Goal: Task Accomplishment & Management: Complete application form

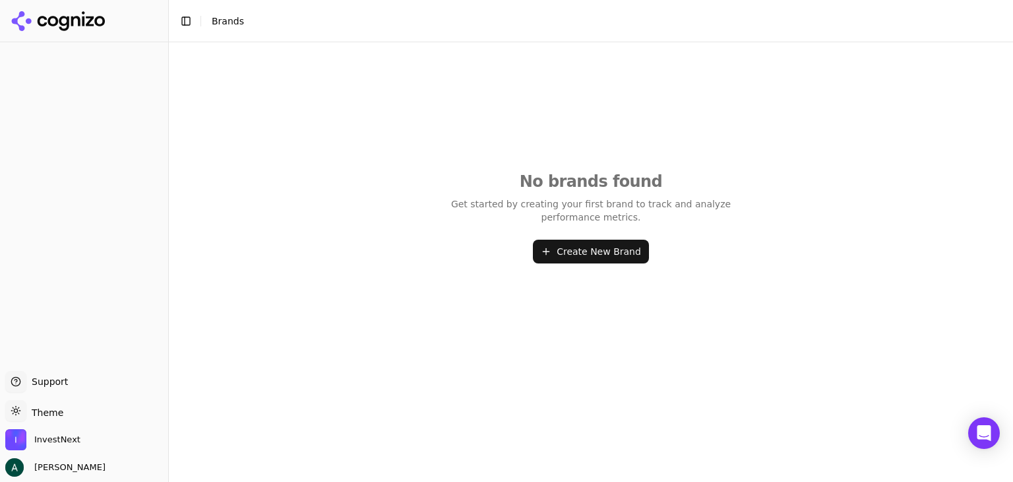
click at [549, 247] on button "Create New Brand" at bounding box center [591, 251] width 116 height 24
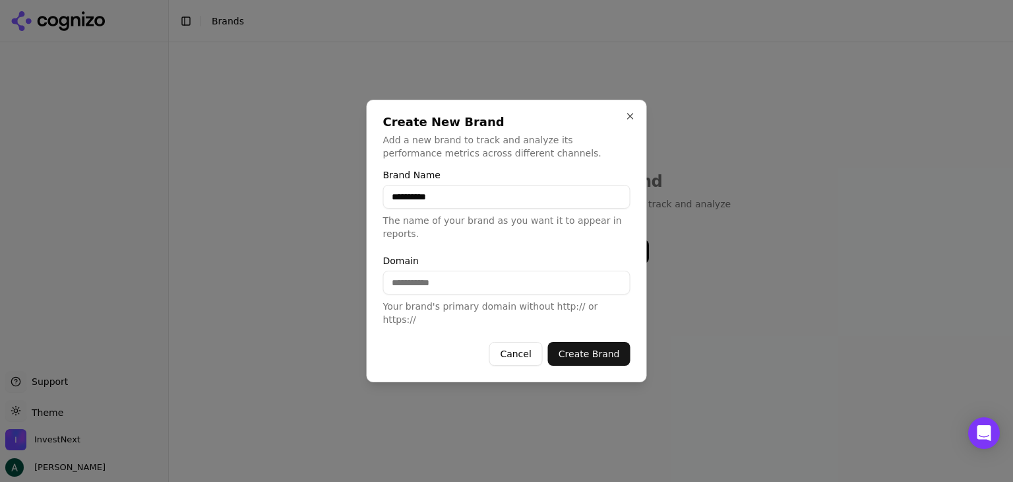
type input "**********"
click at [599, 342] on button "Create Brand" at bounding box center [589, 354] width 82 height 24
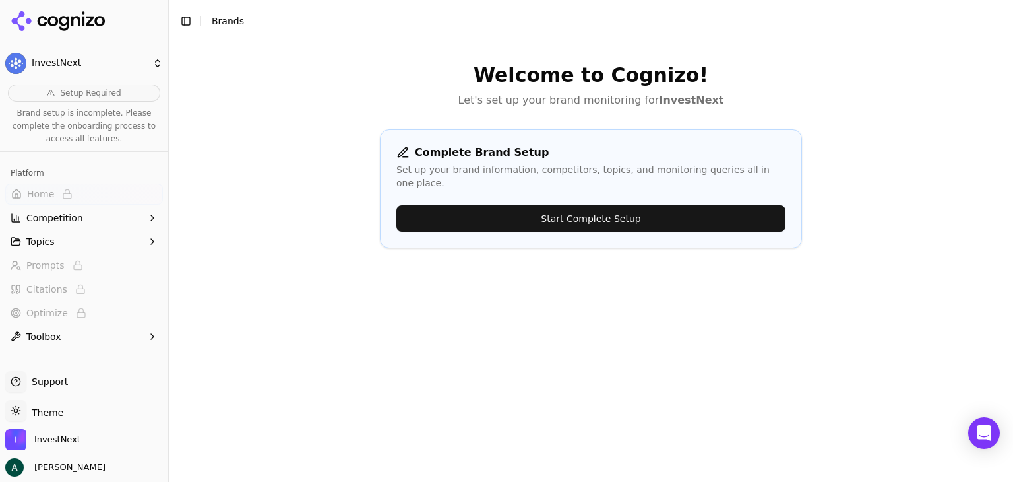
click at [507, 205] on button "Start Complete Setup" at bounding box center [590, 218] width 389 height 26
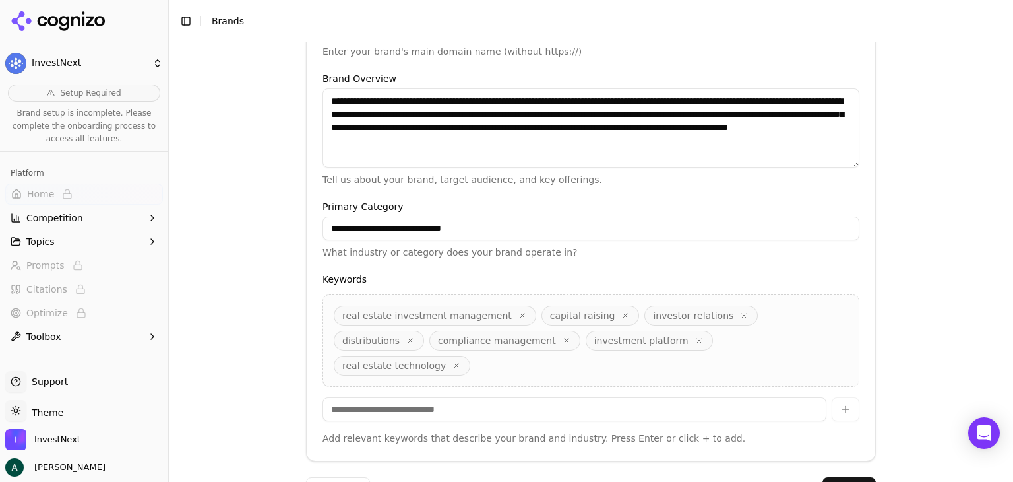
scroll to position [369, 0]
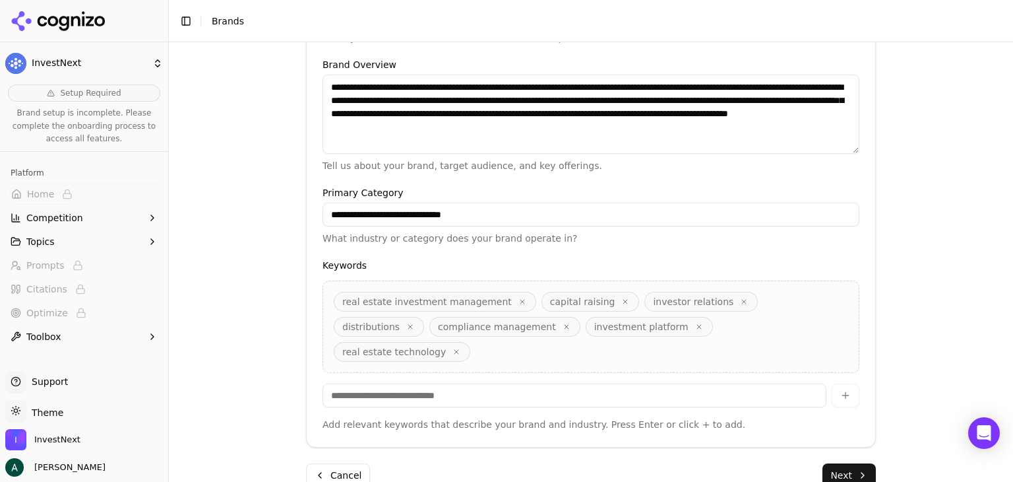
click at [513, 383] on input at bounding box center [575, 395] width 504 height 24
click at [829, 463] on button "Next" at bounding box center [849, 475] width 53 height 24
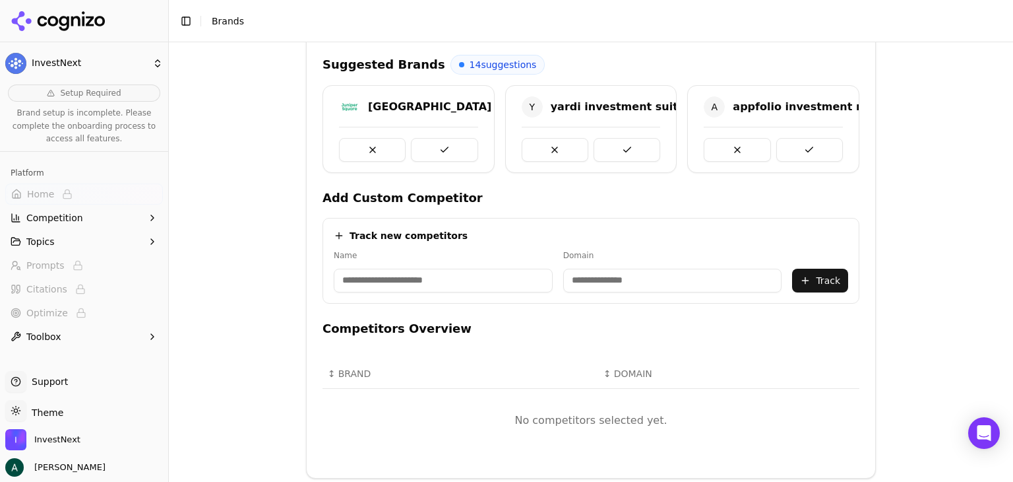
scroll to position [235, 0]
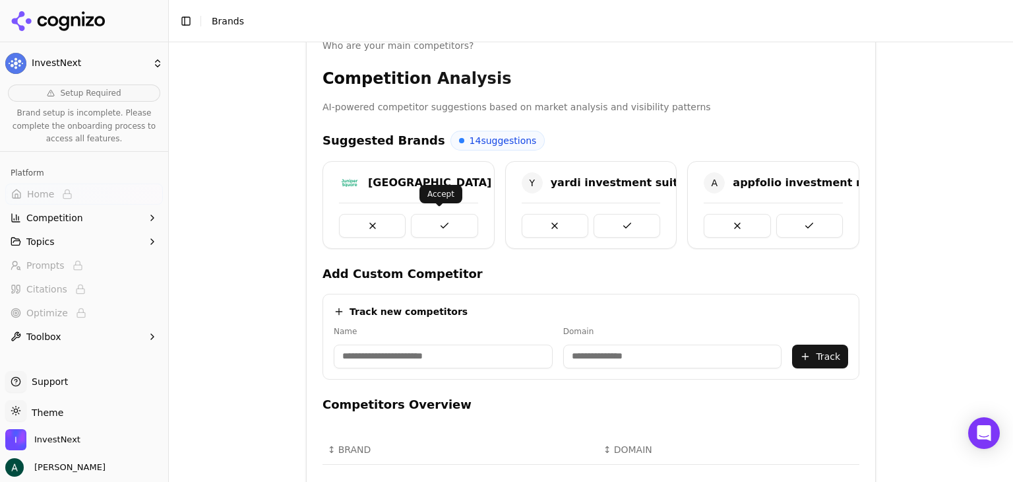
click at [435, 226] on button at bounding box center [444, 226] width 67 height 24
click at [627, 226] on button at bounding box center [627, 226] width 67 height 24
click at [439, 227] on button at bounding box center [444, 226] width 67 height 24
click at [615, 225] on button at bounding box center [627, 226] width 67 height 24
click at [434, 221] on button at bounding box center [444, 226] width 67 height 24
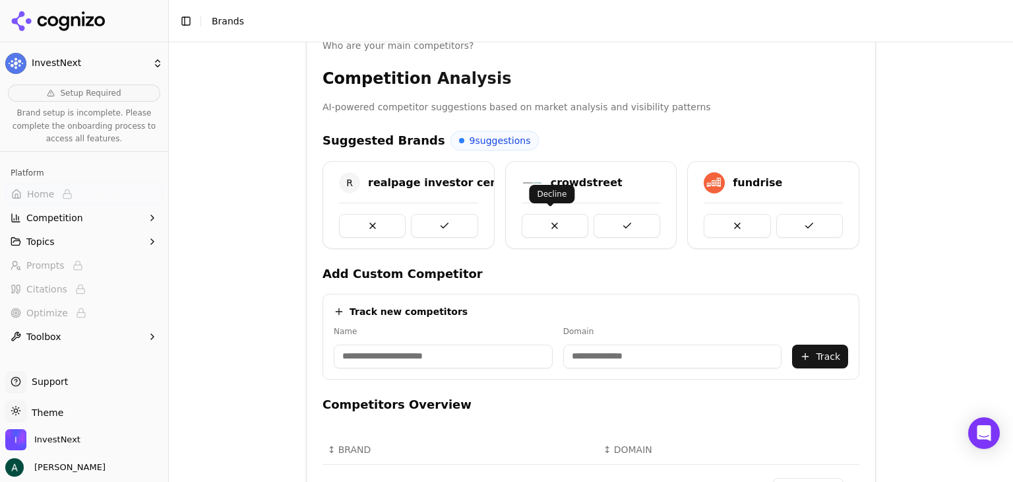
click at [545, 223] on button at bounding box center [555, 226] width 67 height 24
click at [544, 223] on button at bounding box center [555, 226] width 67 height 24
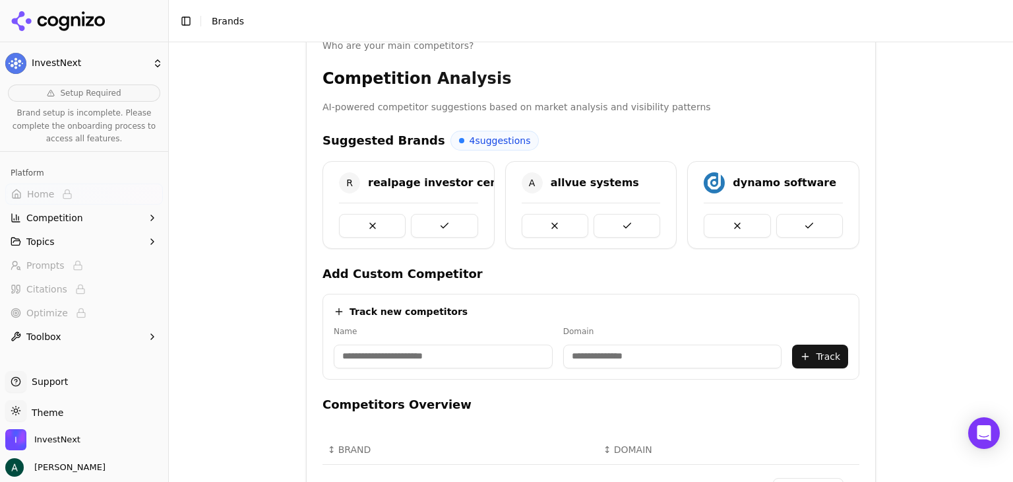
click at [454, 355] on input at bounding box center [443, 356] width 219 height 24
type input "**********"
click at [539, 354] on input at bounding box center [587, 356] width 162 height 24
type input "**********"
click at [893, 299] on div "**********" at bounding box center [591, 261] width 844 height 439
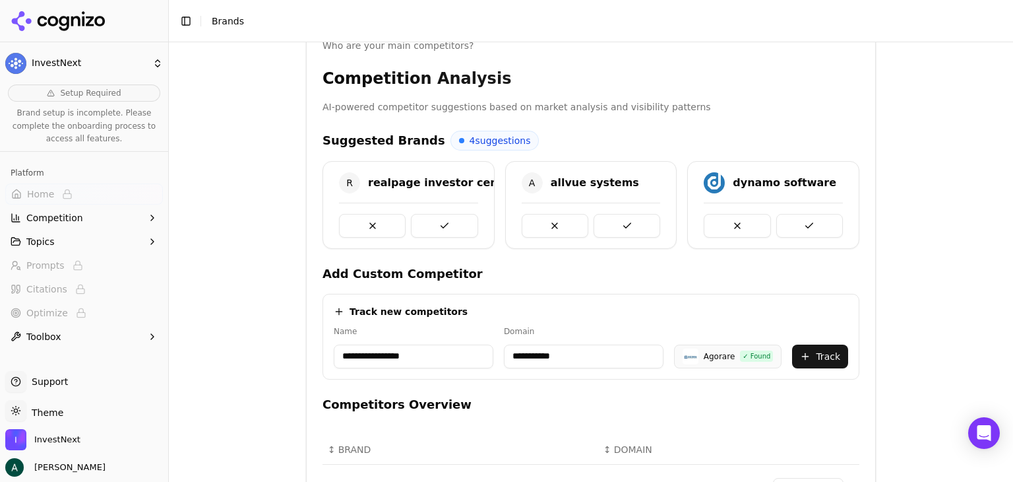
click at [808, 356] on button "Track" at bounding box center [820, 356] width 56 height 24
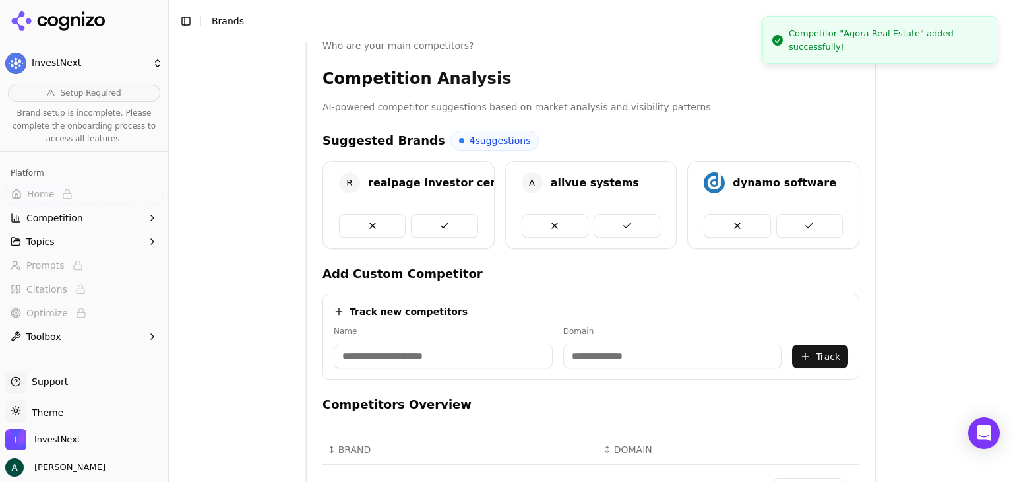
click at [425, 358] on input at bounding box center [443, 356] width 219 height 24
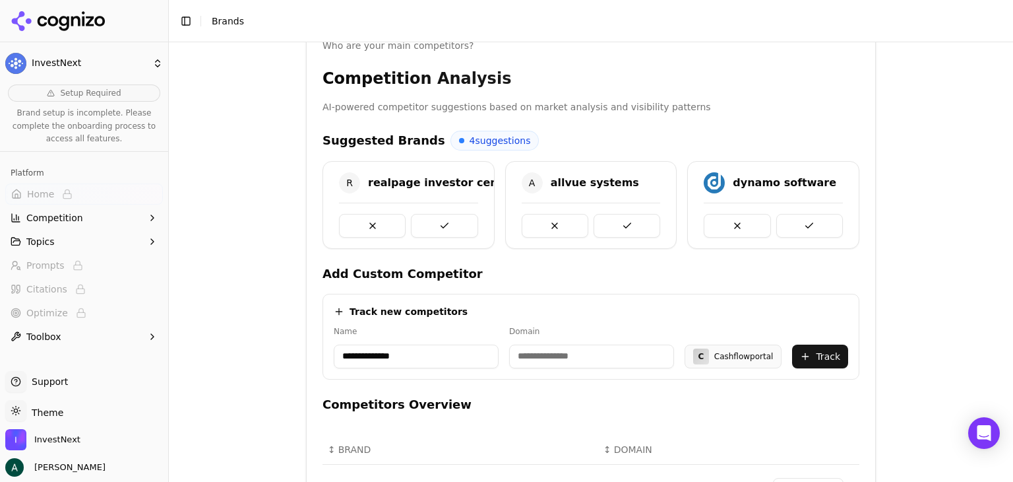
drag, startPoint x: 360, startPoint y: 352, endPoint x: 295, endPoint y: 348, distance: 64.8
click at [296, 348] on div "**********" at bounding box center [591, 332] width 591 height 1050
type input "**********"
click at [540, 353] on input at bounding box center [587, 356] width 162 height 24
type input "**********"
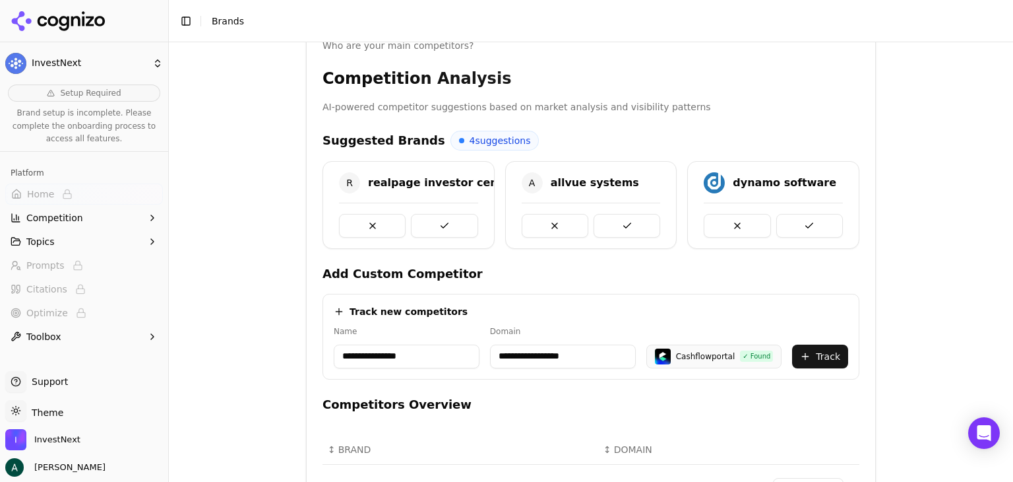
click at [805, 348] on button "Track" at bounding box center [820, 356] width 56 height 24
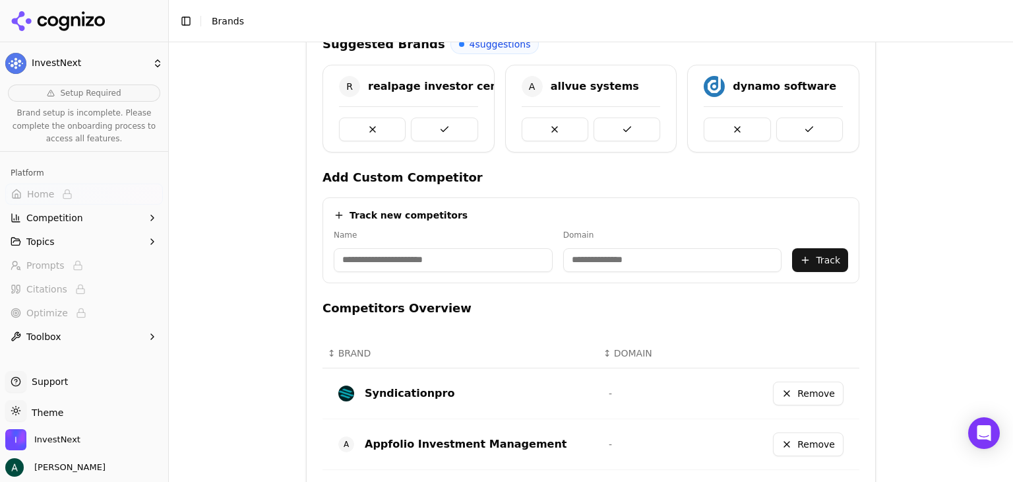
scroll to position [329, 0]
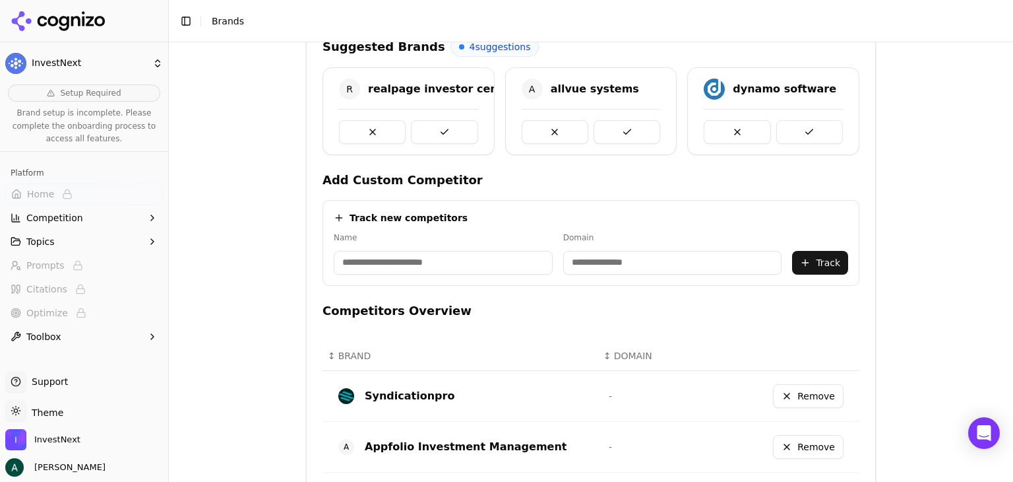
click at [388, 270] on input at bounding box center [443, 263] width 219 height 24
type input "*"
type input "**********"
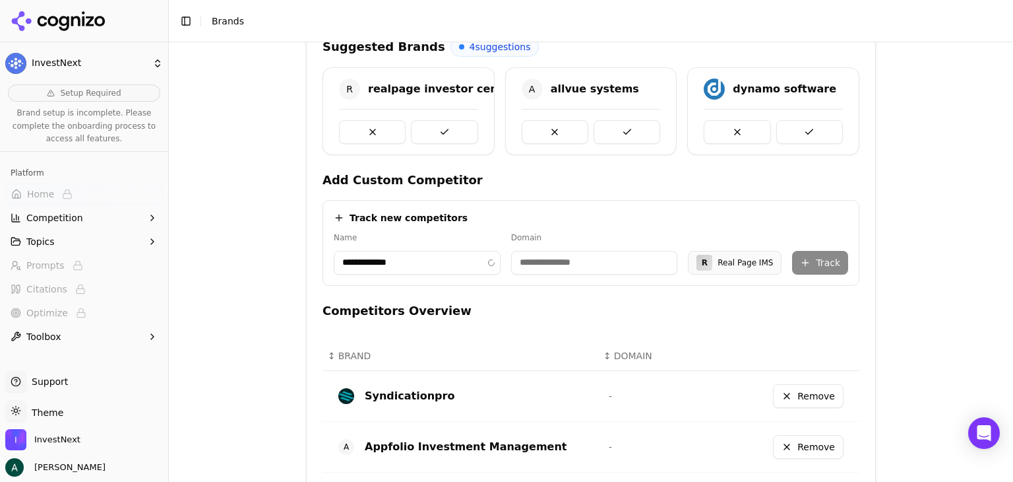
click at [565, 263] on input at bounding box center [594, 263] width 167 height 24
paste input "**********"
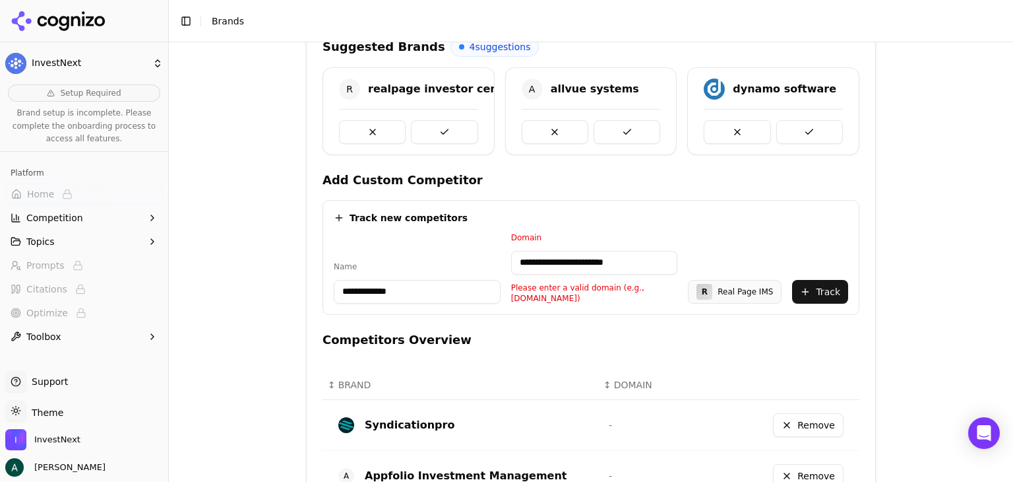
drag, startPoint x: 546, startPoint y: 259, endPoint x: 461, endPoint y: 253, distance: 85.3
click at [461, 253] on div "**********" at bounding box center [591, 267] width 515 height 71
click at [599, 266] on input "**********" at bounding box center [594, 263] width 167 height 24
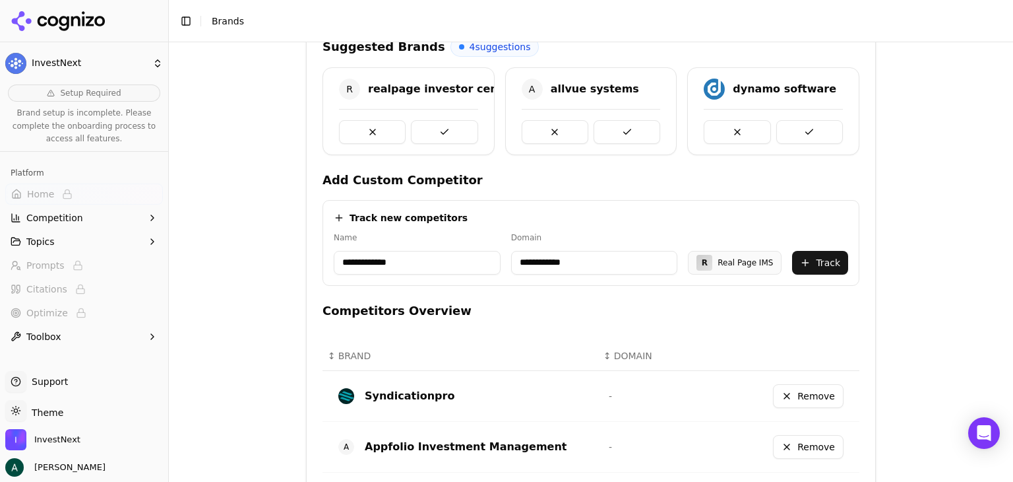
type input "**********"
click at [682, 311] on h4 "Competitors Overview" at bounding box center [591, 310] width 537 height 18
click at [818, 259] on button "Track" at bounding box center [820, 263] width 56 height 24
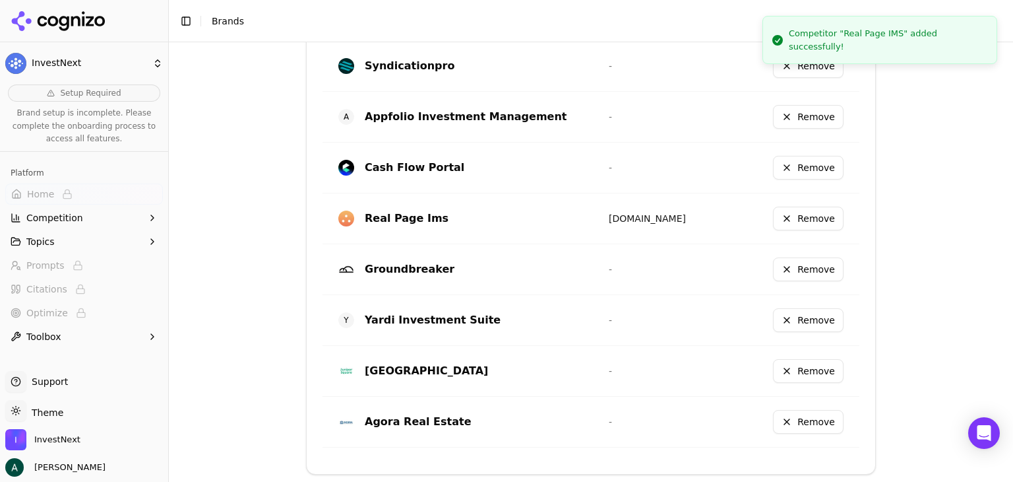
scroll to position [709, 0]
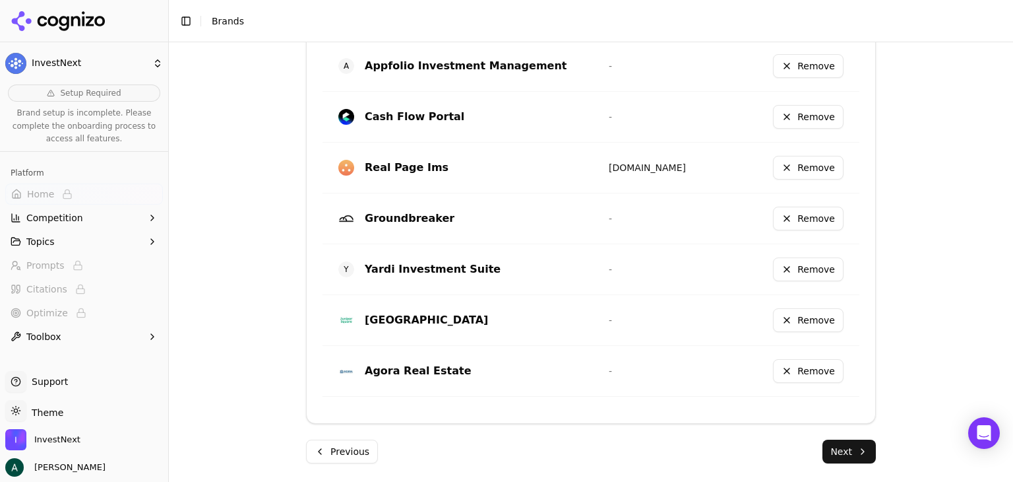
click at [789, 218] on button "Remove" at bounding box center [808, 218] width 71 height 24
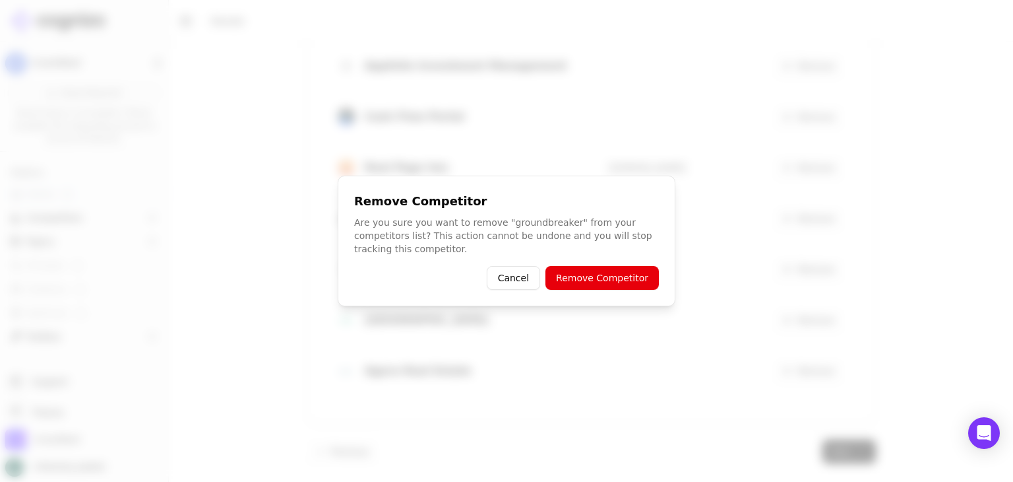
drag, startPoint x: 608, startPoint y: 279, endPoint x: 533, endPoint y: 288, distance: 75.8
click at [538, 291] on div "Remove Competitor Are you sure you want to remove "groundbreaker" from your com…" at bounding box center [507, 240] width 338 height 131
click at [530, 283] on button "Cancel" at bounding box center [513, 278] width 53 height 24
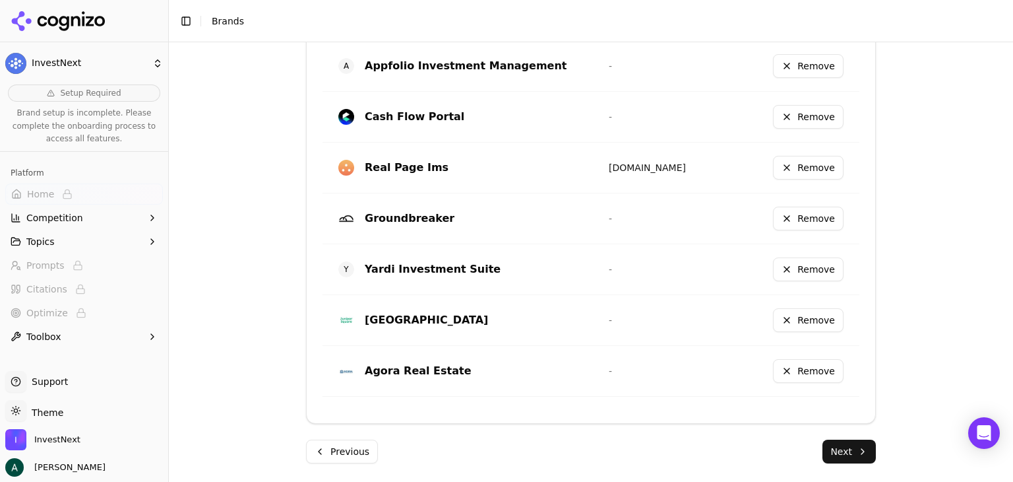
click at [796, 214] on button "Remove" at bounding box center [808, 218] width 71 height 24
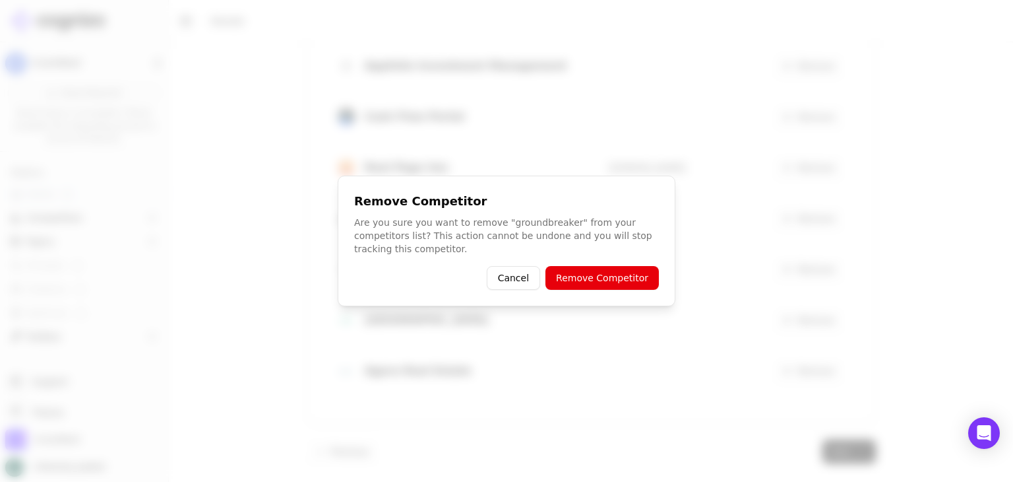
click at [600, 282] on button "Remove Competitor" at bounding box center [602, 278] width 113 height 24
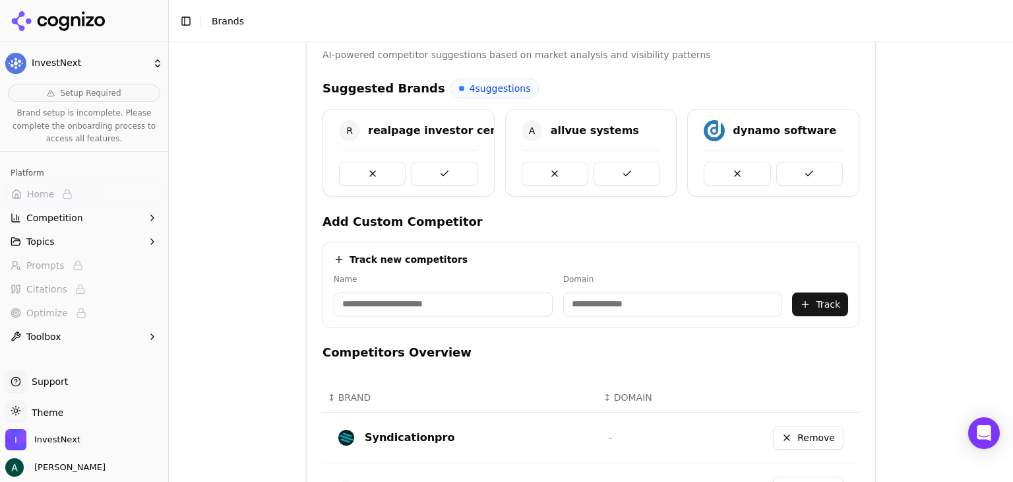
scroll to position [131, 0]
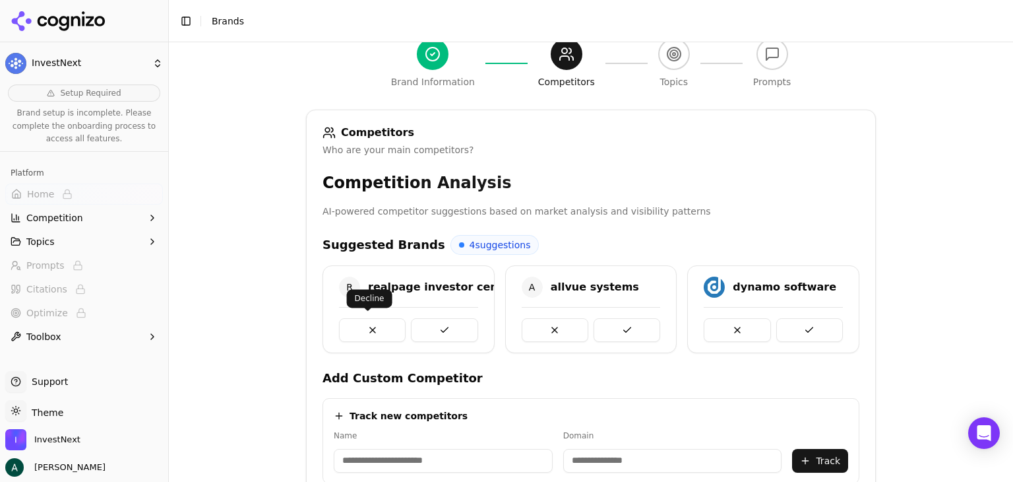
click at [383, 327] on button at bounding box center [372, 330] width 67 height 24
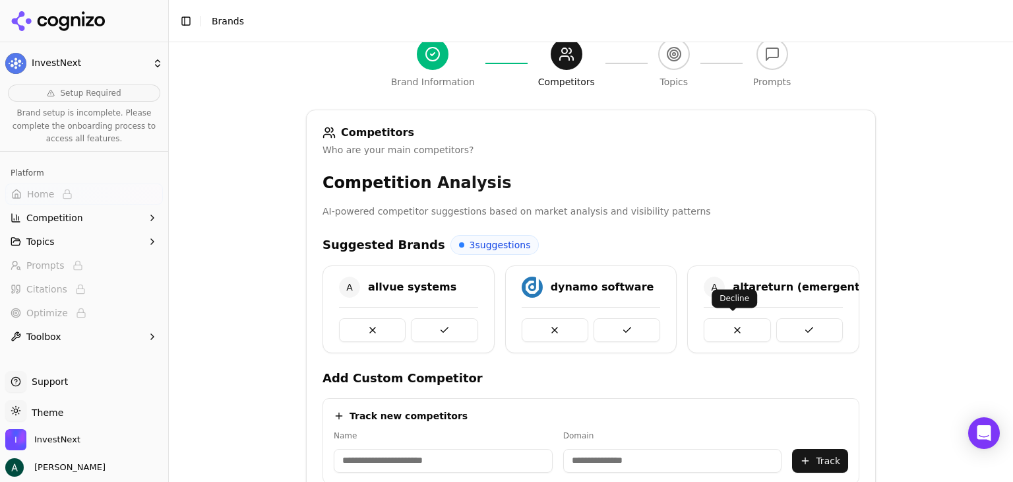
click at [708, 326] on button at bounding box center [737, 330] width 67 height 24
click at [538, 333] on button at bounding box center [555, 330] width 67 height 24
click at [362, 328] on button at bounding box center [372, 330] width 67 height 24
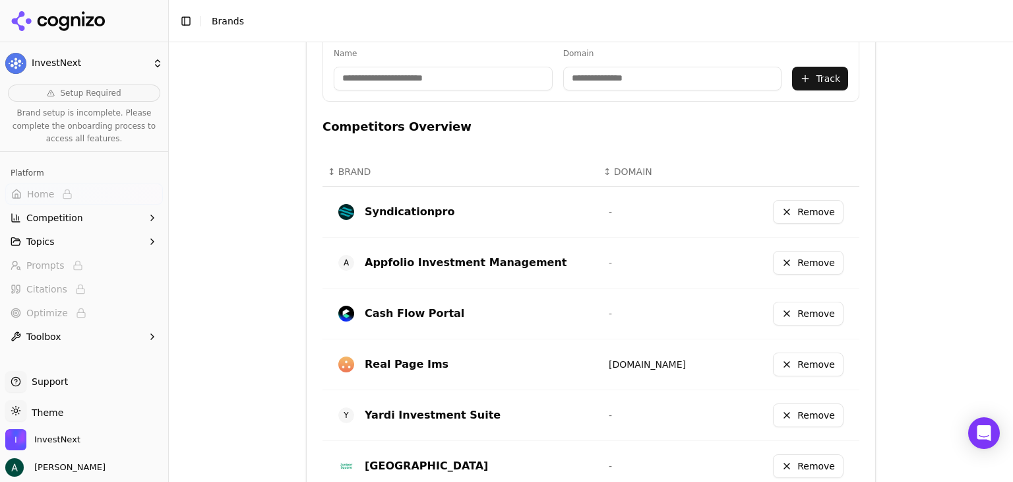
scroll to position [460, 0]
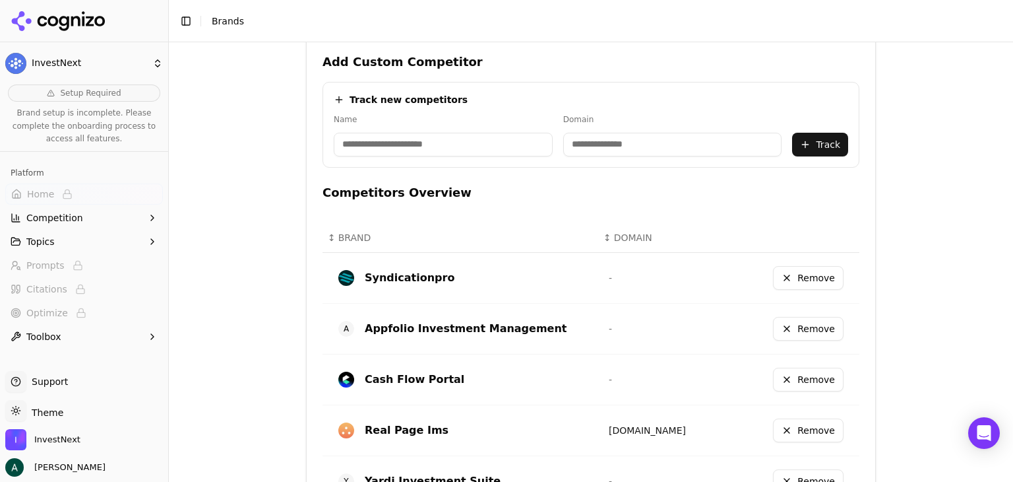
click at [409, 146] on input at bounding box center [443, 145] width 219 height 24
type input "*****"
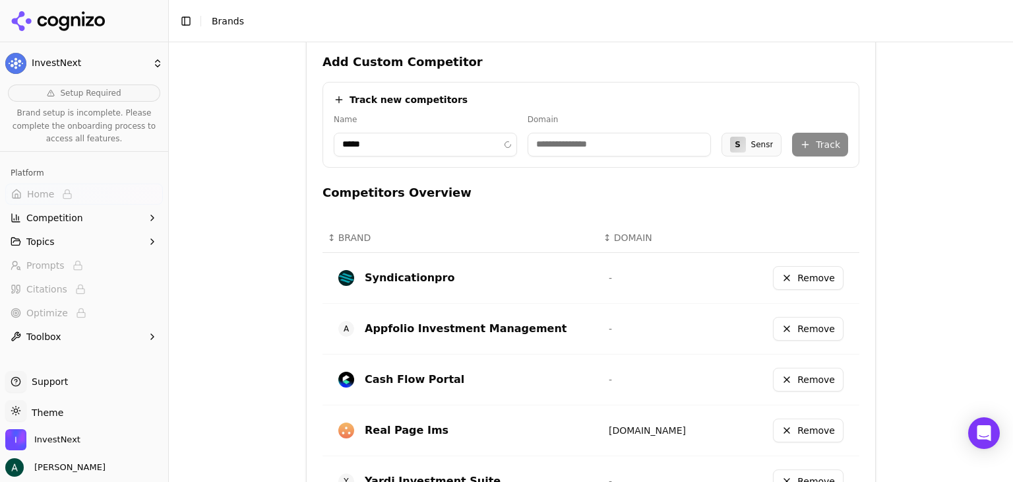
click at [552, 143] on input at bounding box center [619, 145] width 183 height 24
type input "*********"
click at [707, 139] on img at bounding box center [699, 145] width 16 height 16
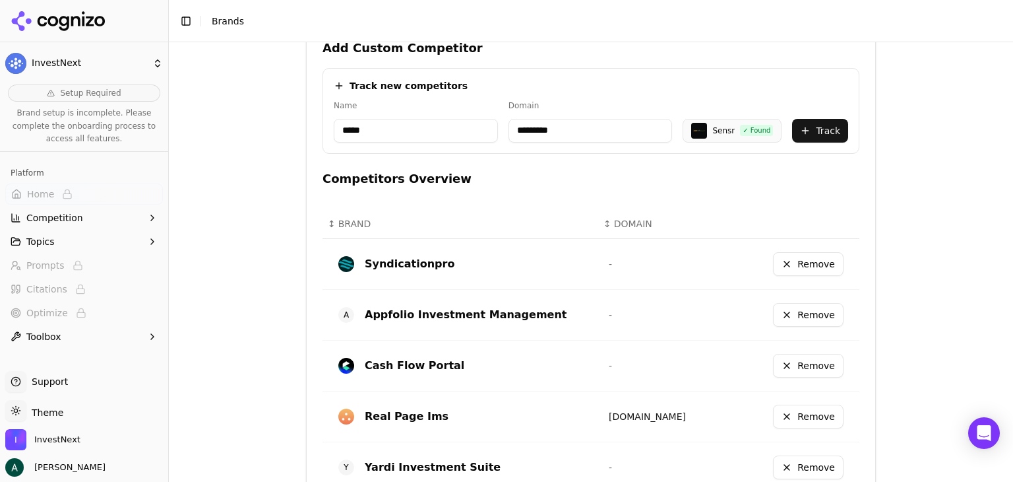
scroll to position [446, 0]
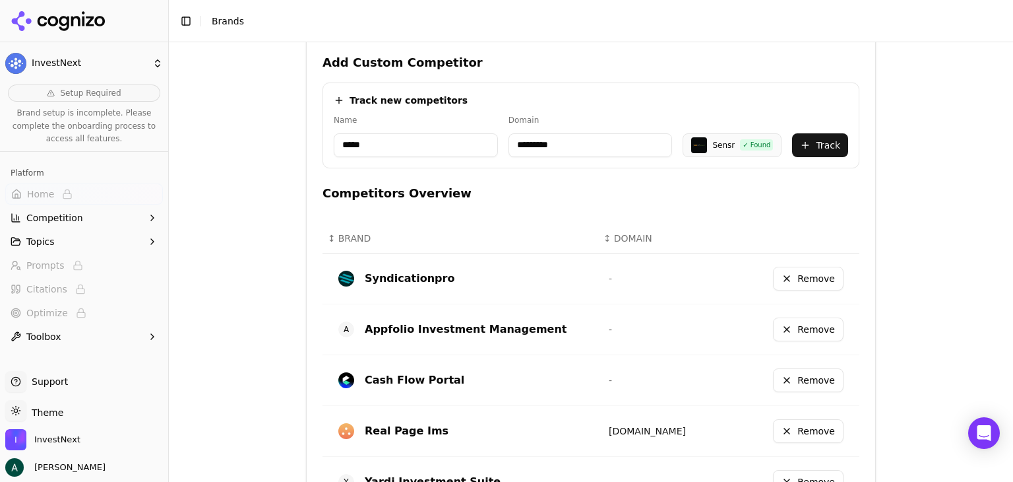
drag, startPoint x: 400, startPoint y: 148, endPoint x: 271, endPoint y: 128, distance: 130.9
click at [271, 128] on div "Brand Onboarding Let's set up your brand monitoring in a few simple steps Step …" at bounding box center [591, 261] width 844 height 439
type input "**********"
click at [538, 140] on input "*********" at bounding box center [591, 145] width 164 height 24
drag, startPoint x: 573, startPoint y: 135, endPoint x: 511, endPoint y: 137, distance: 62.0
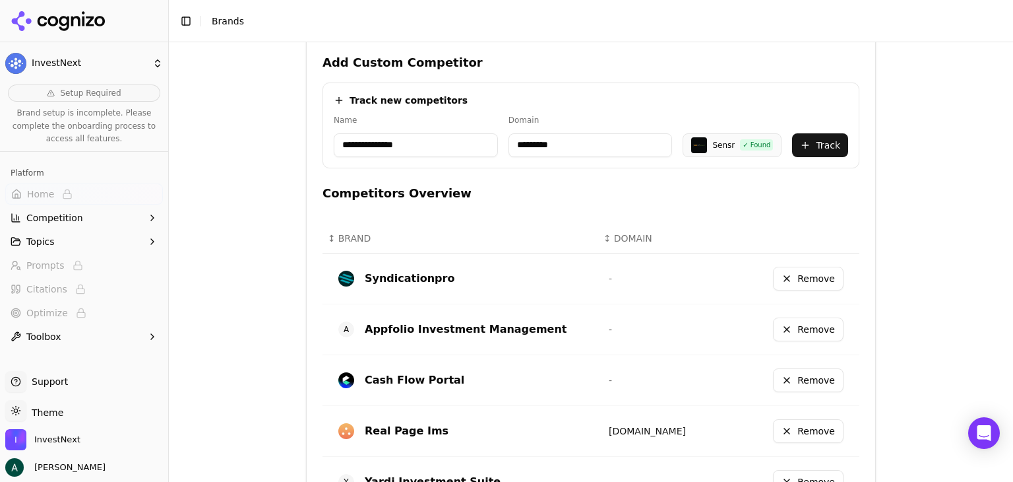
click at [512, 137] on input "*********" at bounding box center [591, 145] width 164 height 24
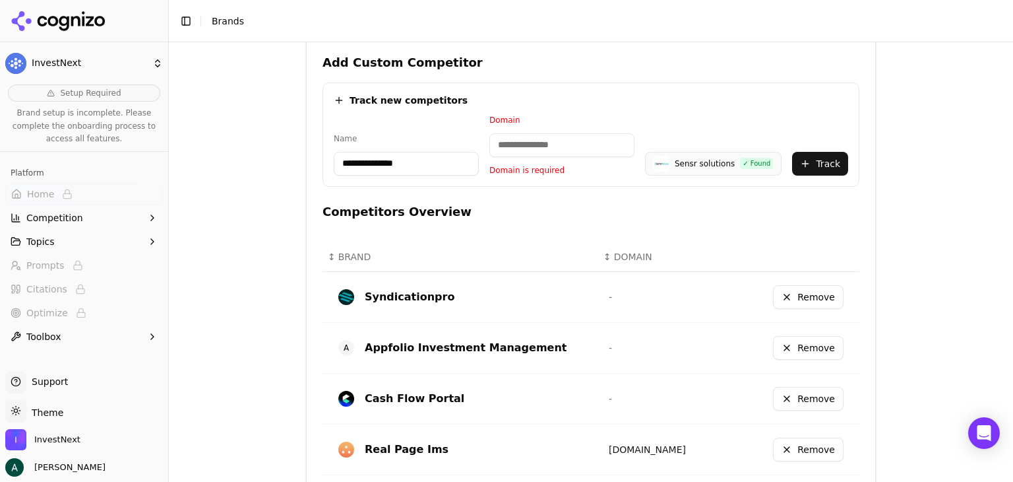
click at [518, 203] on h4 "Competitors Overview" at bounding box center [591, 212] width 537 height 18
click at [557, 143] on input at bounding box center [561, 145] width 145 height 24
drag, startPoint x: 741, startPoint y: 228, endPoint x: 722, endPoint y: 170, distance: 61.7
click at [741, 228] on div "Competitors Overview ↕ BRAND ↕ DOMAIN Syndicationpro - Remove A Appfolio Invest…" at bounding box center [591, 420] width 537 height 435
click at [711, 158] on div "Sensr solutions" at bounding box center [705, 163] width 60 height 11
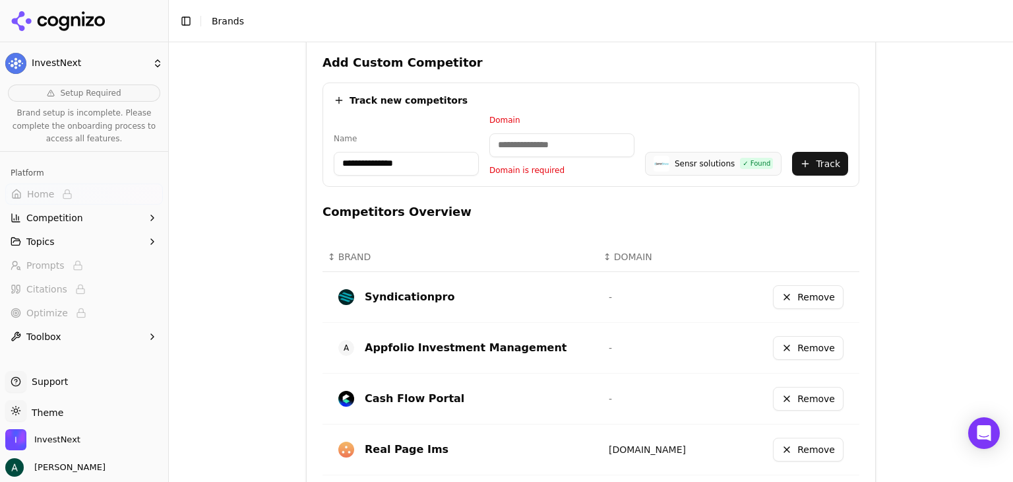
click at [404, 156] on input "**********" at bounding box center [406, 164] width 145 height 24
drag, startPoint x: 413, startPoint y: 165, endPoint x: 266, endPoint y: 132, distance: 150.8
click at [262, 132] on div "**********" at bounding box center [591, 261] width 844 height 439
type input "**********"
click at [810, 162] on button "Track" at bounding box center [820, 164] width 56 height 24
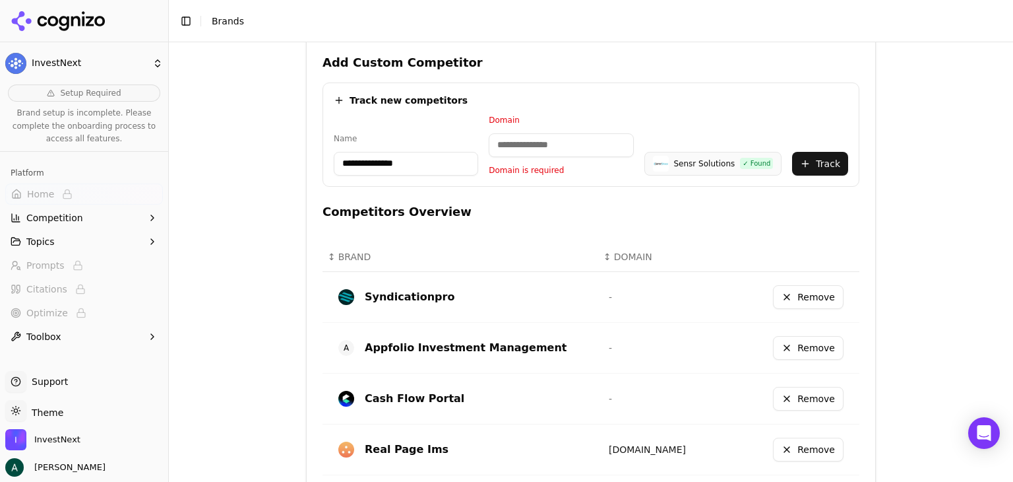
drag, startPoint x: 284, startPoint y: 144, endPoint x: 261, endPoint y: 133, distance: 25.4
click at [241, 134] on div "**********" at bounding box center [591, 261] width 844 height 439
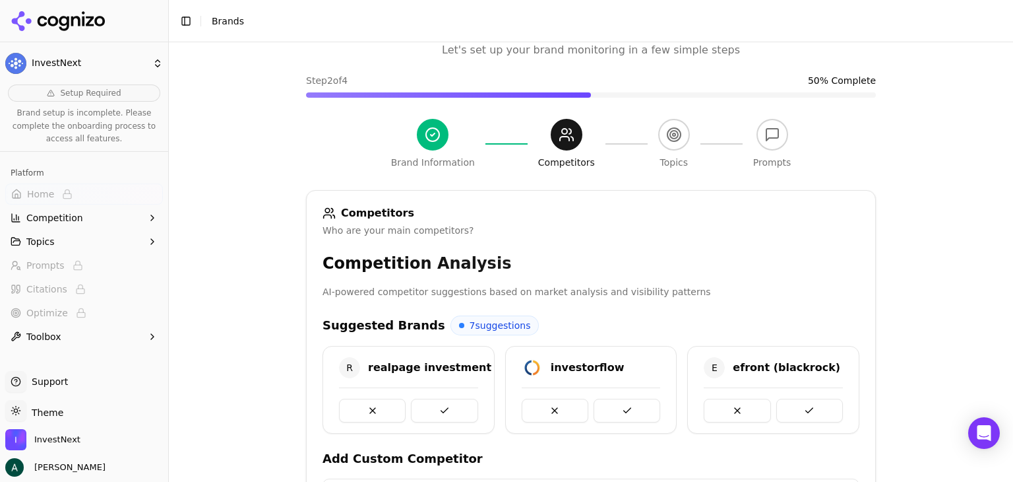
click at [761, 288] on p "AI-powered competitor suggestions based on market analysis and visibility patte…" at bounding box center [591, 291] width 537 height 15
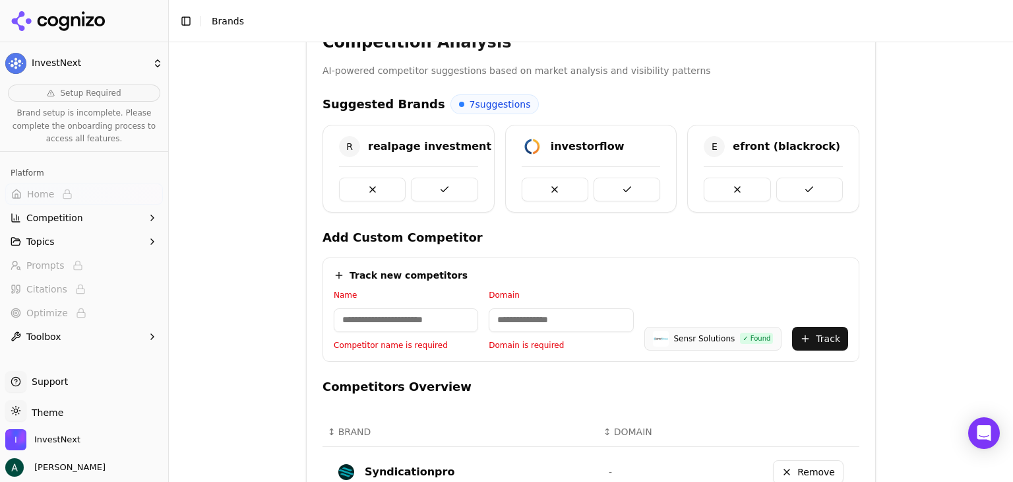
scroll to position [248, 0]
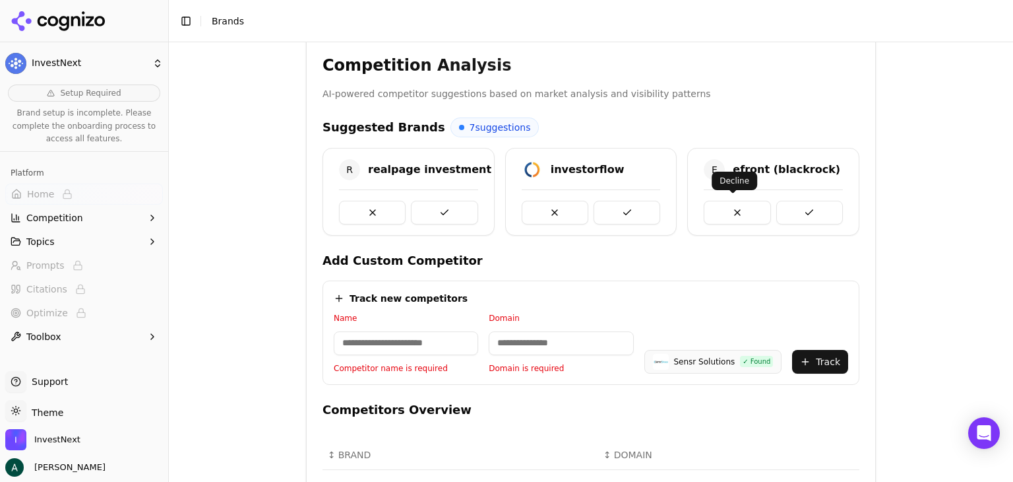
click at [728, 209] on button at bounding box center [737, 213] width 67 height 24
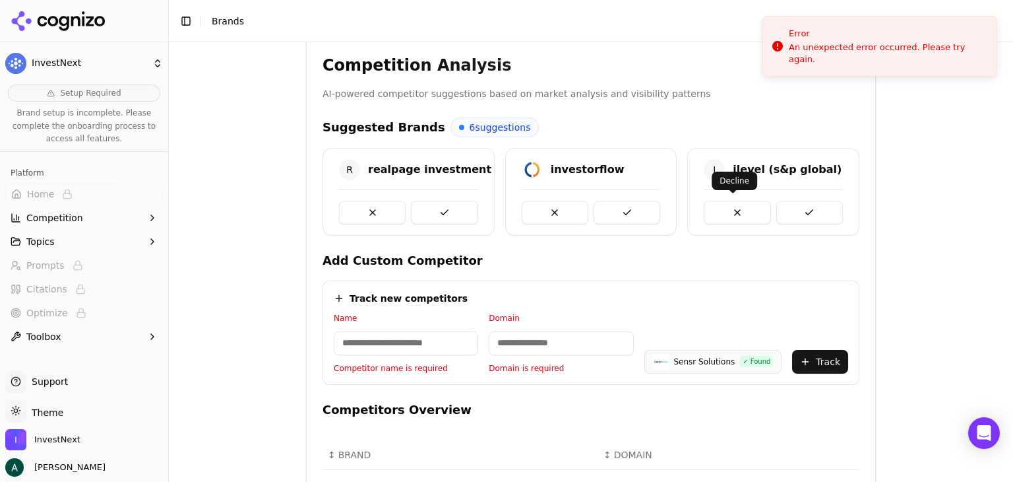
click at [731, 210] on button at bounding box center [737, 213] width 67 height 24
click at [725, 206] on button at bounding box center [737, 213] width 67 height 24
click at [716, 204] on button at bounding box center [737, 213] width 67 height 24
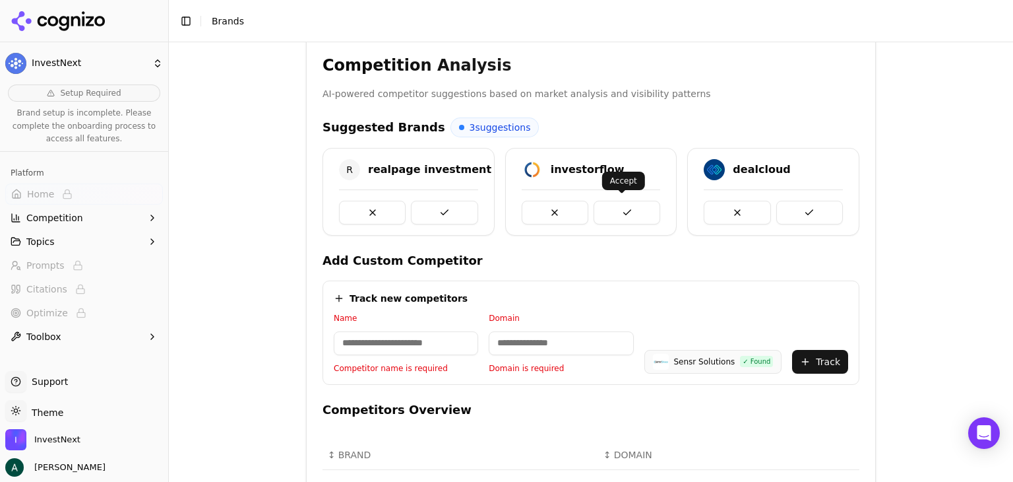
click at [641, 207] on button at bounding box center [627, 213] width 67 height 24
click at [427, 339] on input at bounding box center [406, 343] width 144 height 24
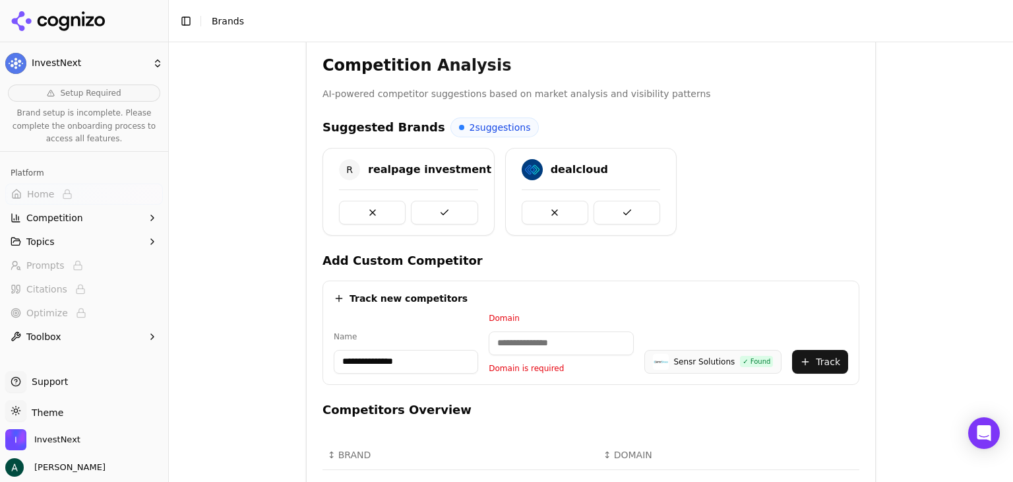
type input "**********"
click at [563, 346] on input at bounding box center [561, 343] width 144 height 24
paste input "**********"
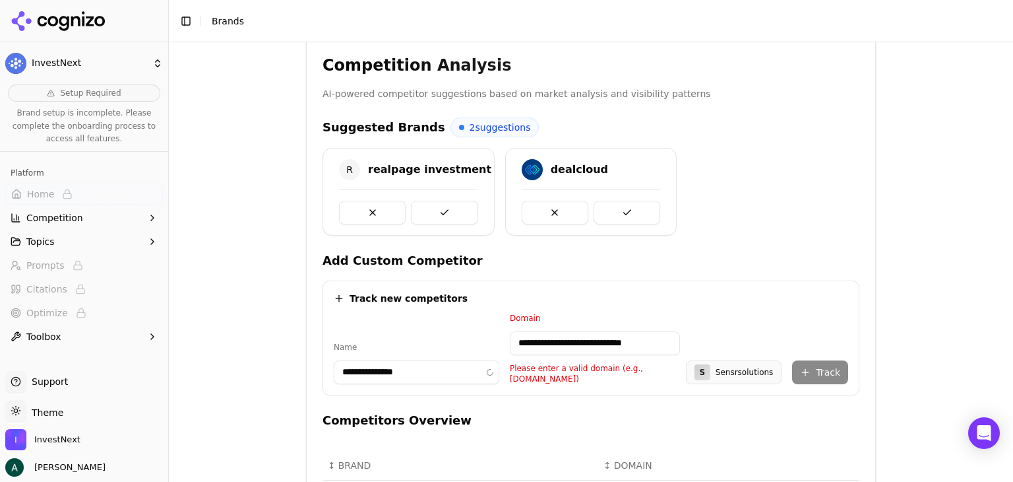
scroll to position [0, 0]
drag, startPoint x: 547, startPoint y: 340, endPoint x: 451, endPoint y: 327, distance: 96.6
click at [451, 327] on div "**********" at bounding box center [591, 348] width 515 height 71
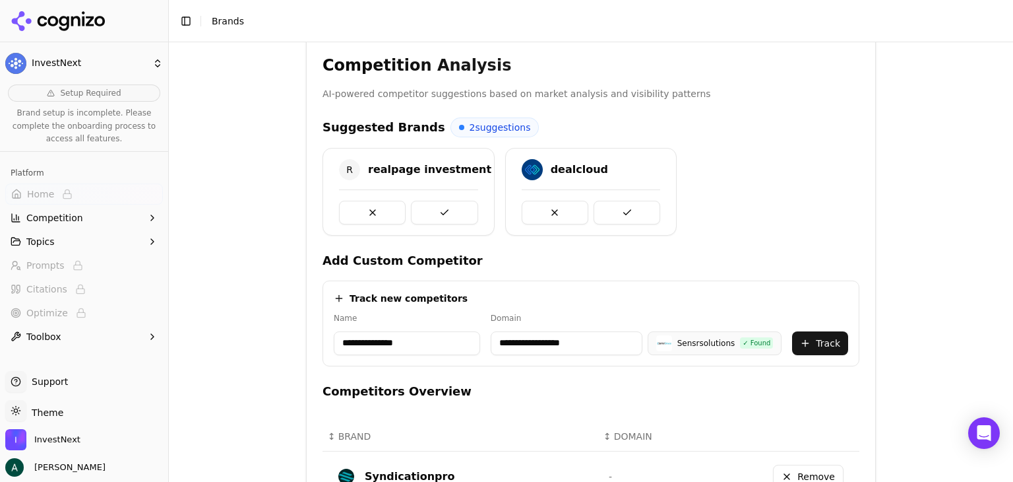
type input "**********"
click at [815, 344] on button "Track" at bounding box center [820, 343] width 56 height 24
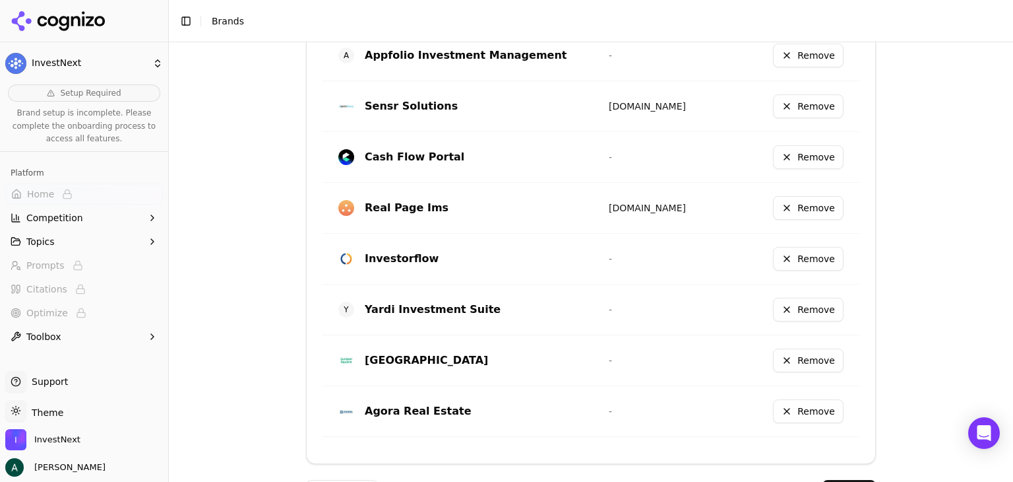
scroll to position [760, 0]
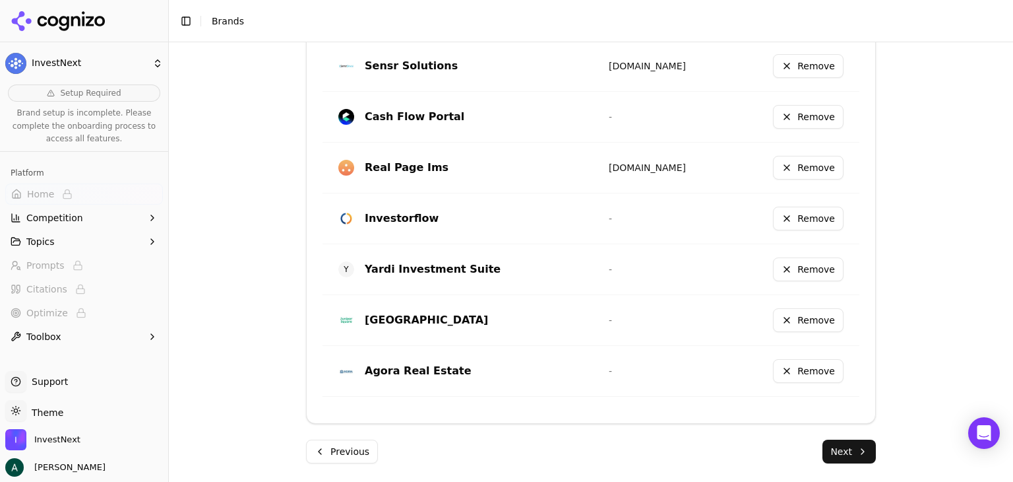
click at [844, 449] on button "Next" at bounding box center [849, 451] width 53 height 24
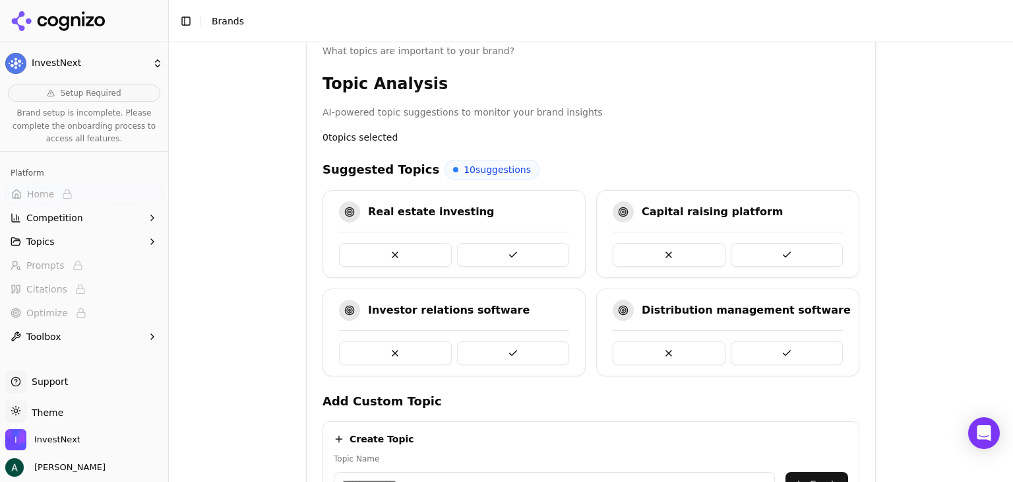
scroll to position [224, 0]
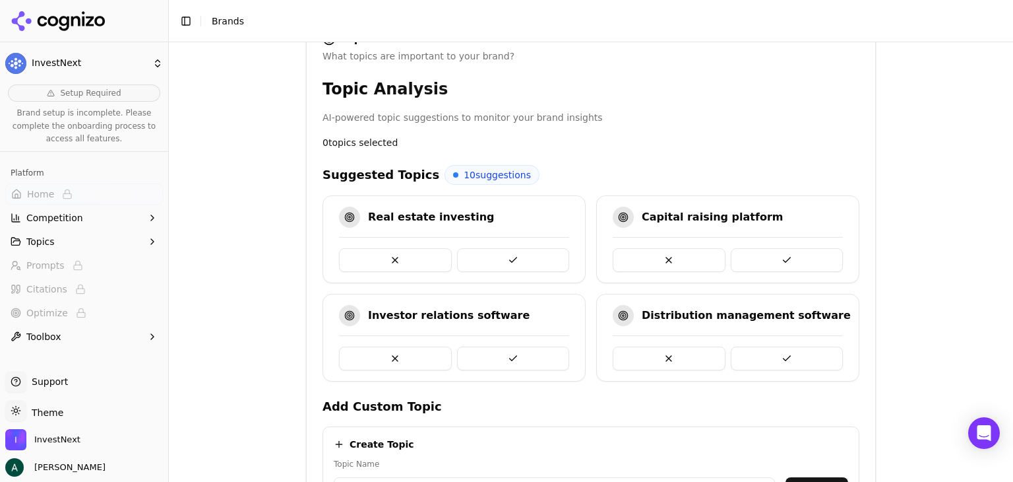
click at [740, 256] on button at bounding box center [787, 260] width 113 height 24
click at [758, 261] on button at bounding box center [787, 260] width 113 height 24
click at [770, 255] on button at bounding box center [787, 260] width 113 height 24
click at [409, 257] on button at bounding box center [395, 260] width 113 height 24
click at [413, 356] on button at bounding box center [395, 358] width 113 height 24
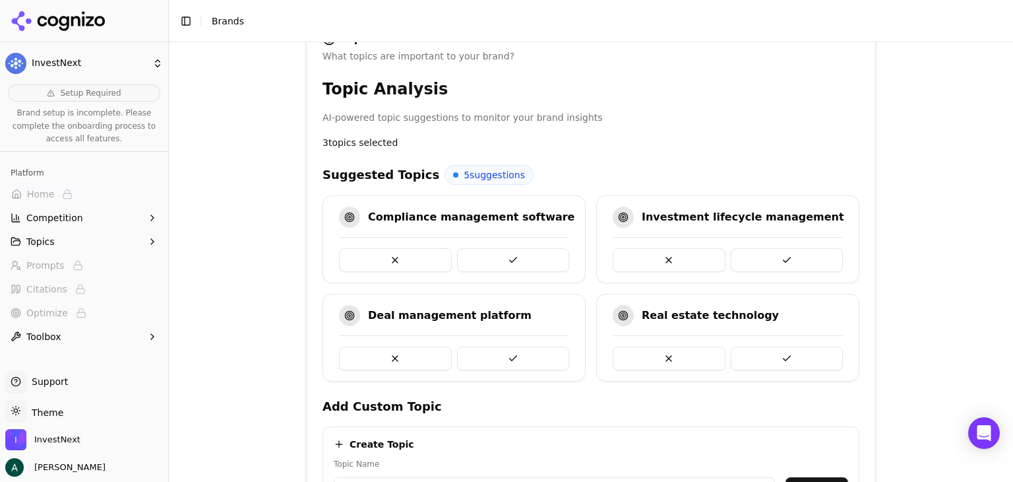
click at [782, 254] on button at bounding box center [787, 260] width 113 height 24
click at [538, 361] on button at bounding box center [513, 358] width 113 height 24
click at [525, 351] on button at bounding box center [513, 358] width 113 height 24
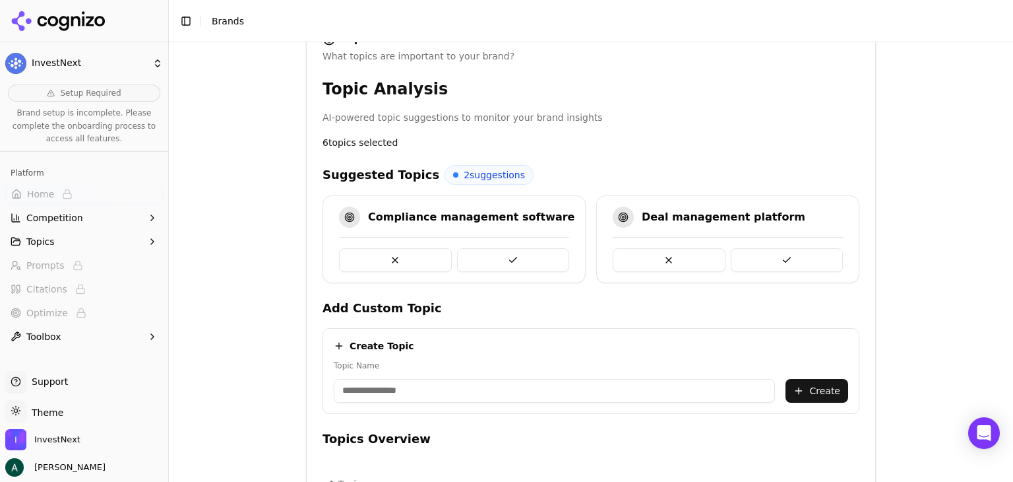
click at [511, 252] on button at bounding box center [513, 260] width 113 height 24
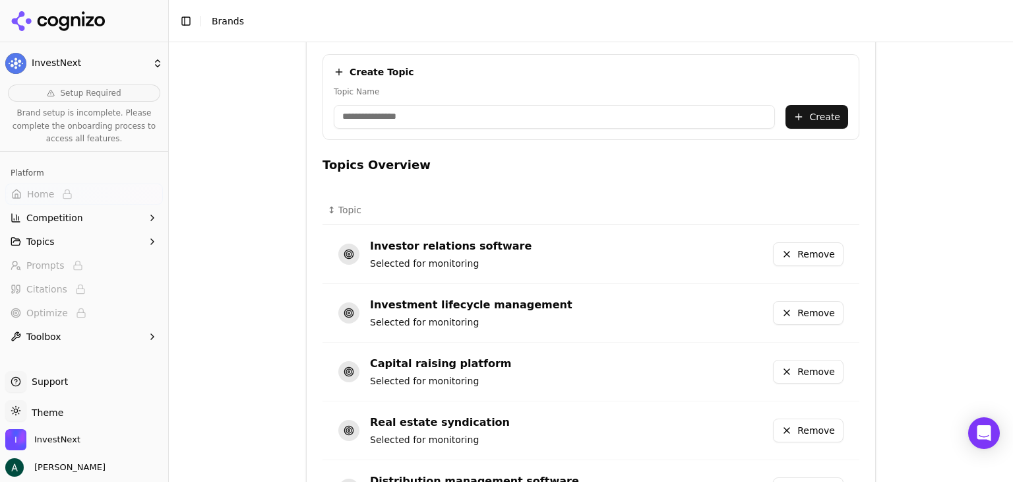
scroll to position [408, 0]
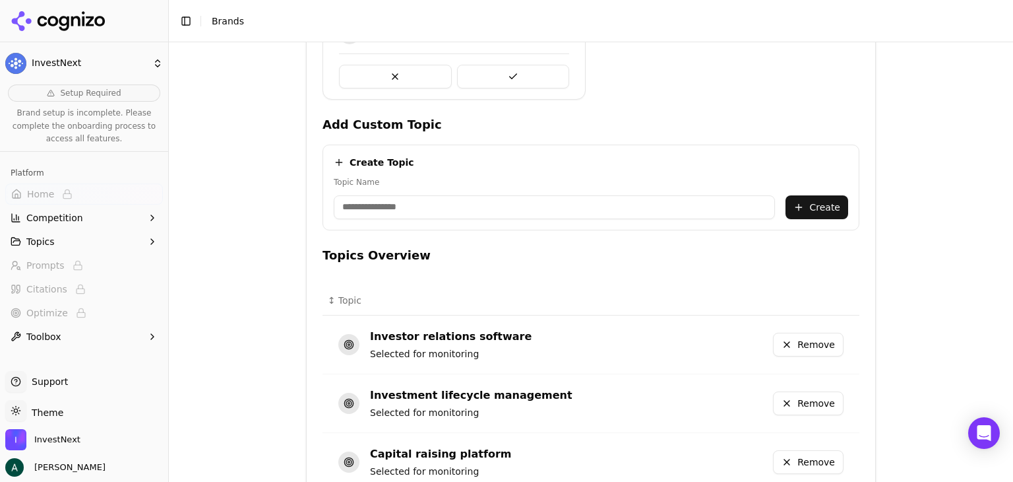
click at [453, 199] on input "Topic Name" at bounding box center [554, 207] width 441 height 24
click at [396, 199] on input "Topic Name" at bounding box center [554, 207] width 441 height 24
drag, startPoint x: 497, startPoint y: 213, endPoint x: 296, endPoint y: 187, distance: 202.2
click at [296, 187] on div "**********" at bounding box center [591, 224] width 591 height 1179
type input "**********"
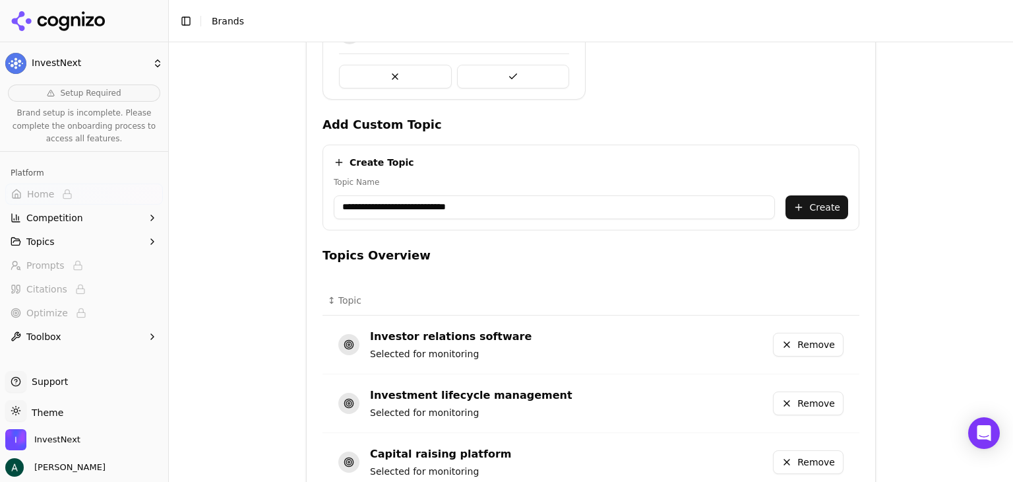
click at [822, 205] on button "Create" at bounding box center [817, 207] width 63 height 24
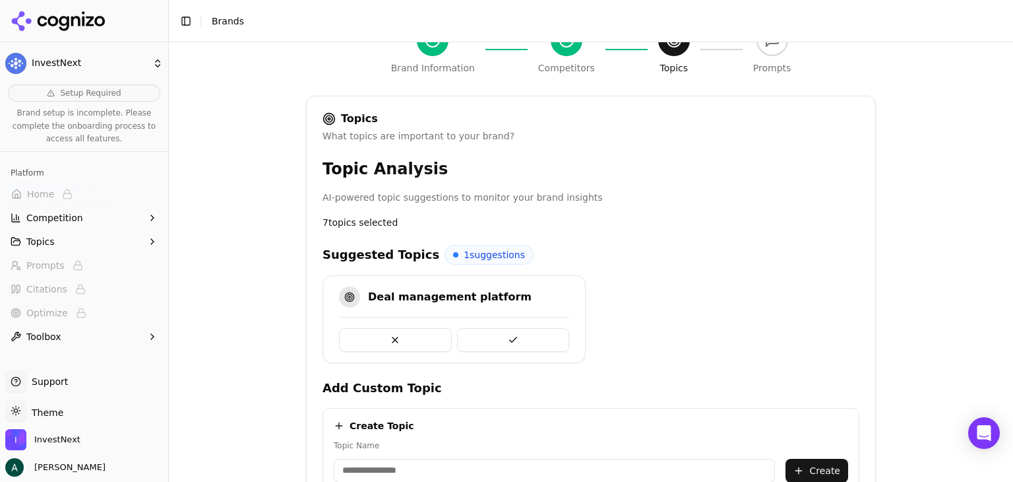
scroll to position [144, 0]
click at [383, 336] on button at bounding box center [395, 341] width 113 height 24
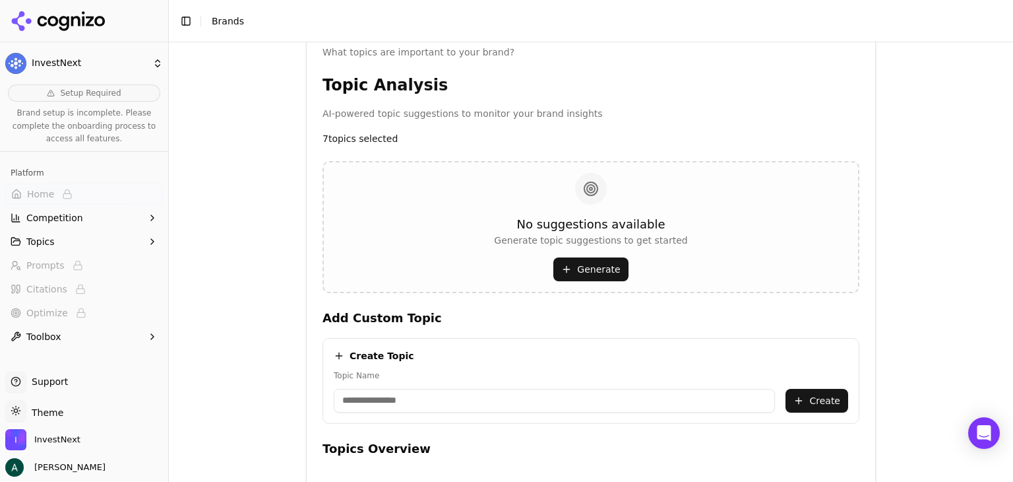
scroll to position [342, 0]
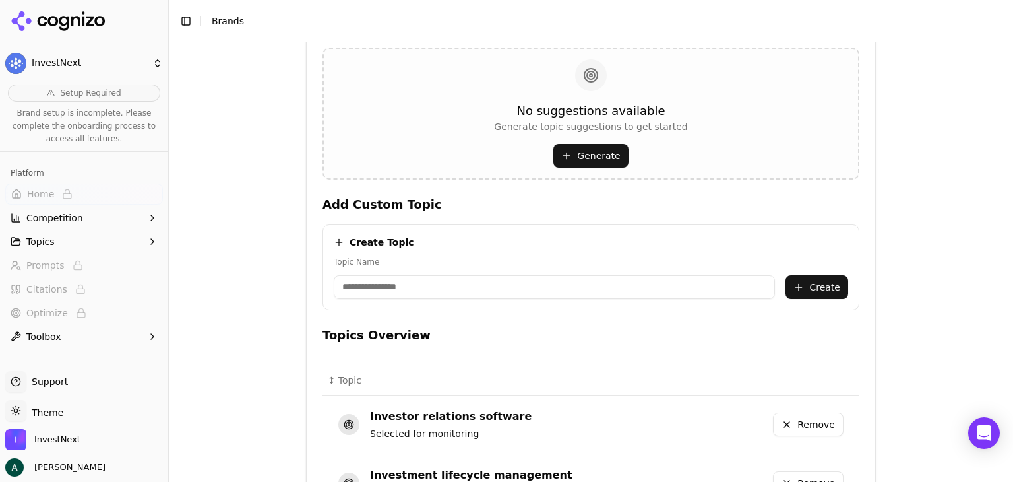
click at [588, 152] on button "Generate" at bounding box center [590, 156] width 75 height 24
click at [490, 280] on input "Topic Name" at bounding box center [554, 287] width 441 height 24
type input "**********"
click at [813, 284] on button "Create" at bounding box center [817, 287] width 63 height 24
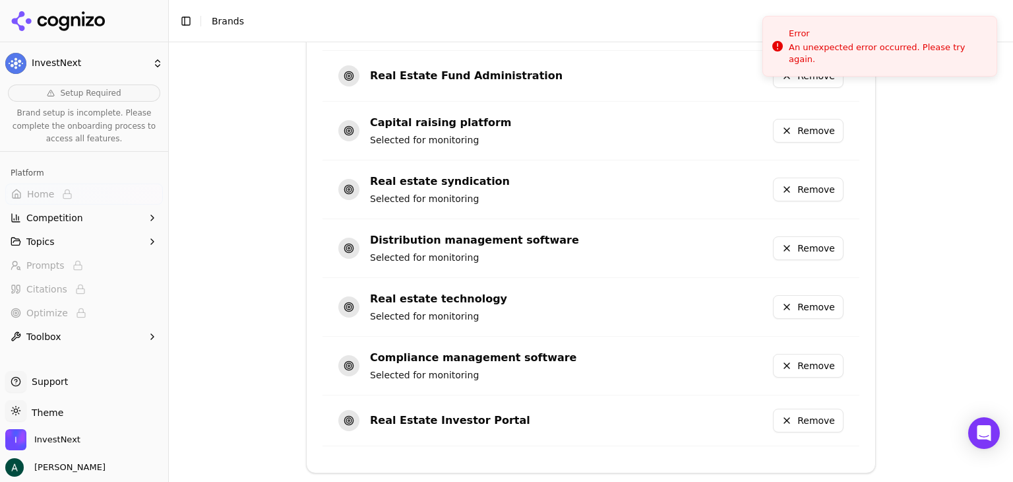
scroll to position [853, 0]
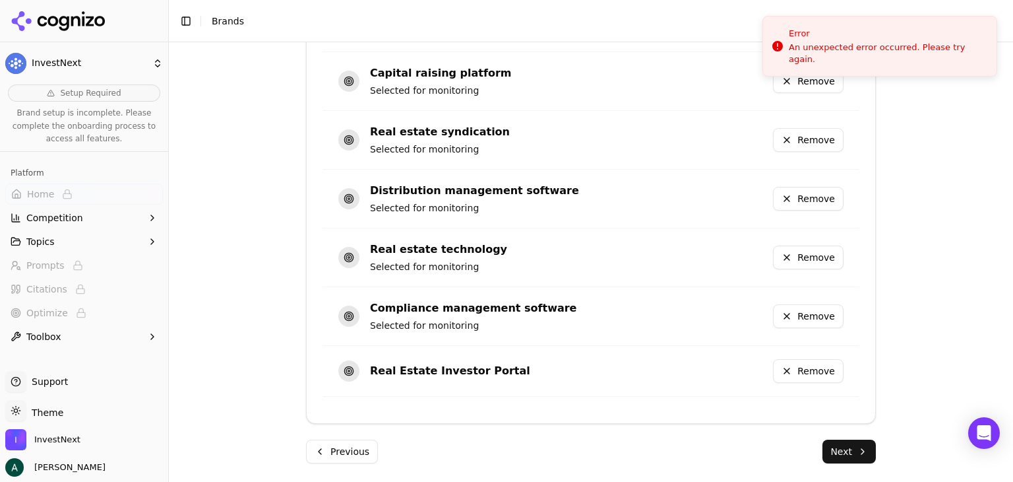
click at [835, 447] on button "Next" at bounding box center [849, 451] width 53 height 24
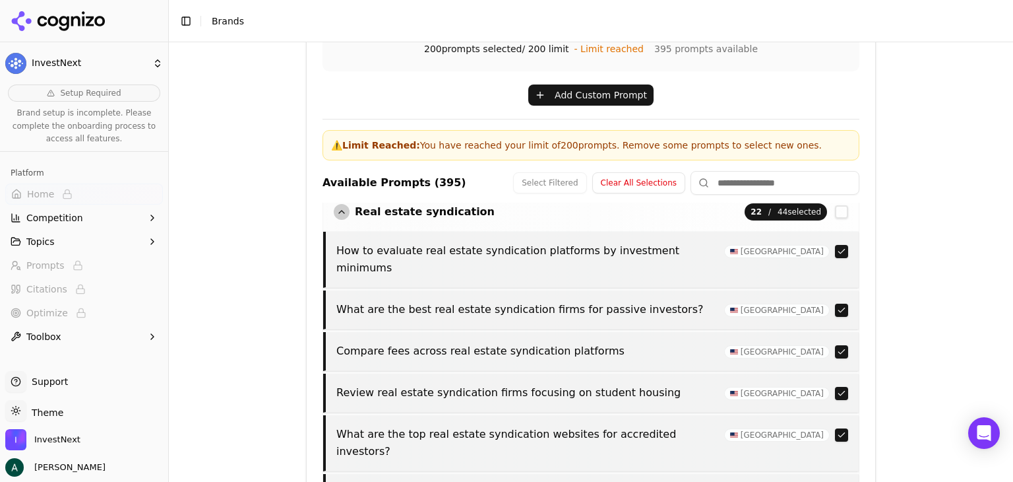
scroll to position [0, 0]
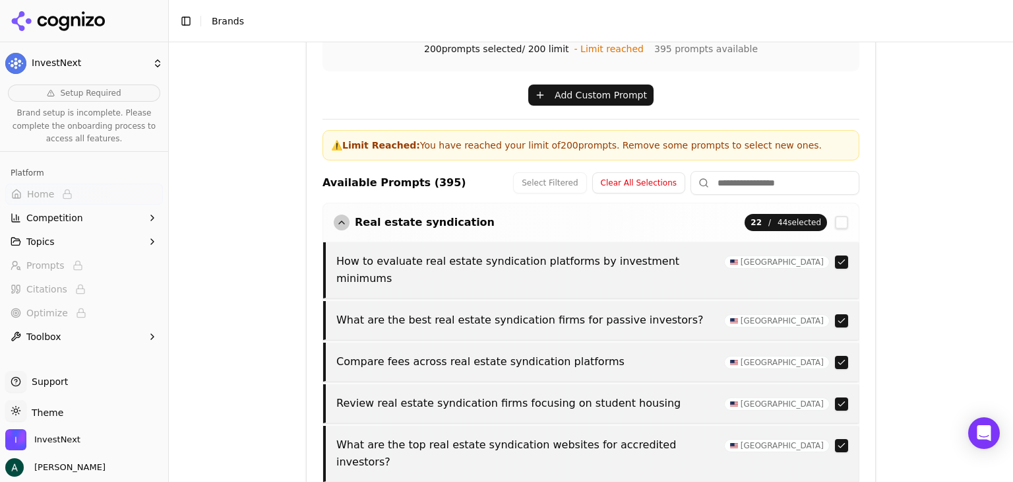
click at [835, 314] on button "button" at bounding box center [841, 320] width 13 height 13
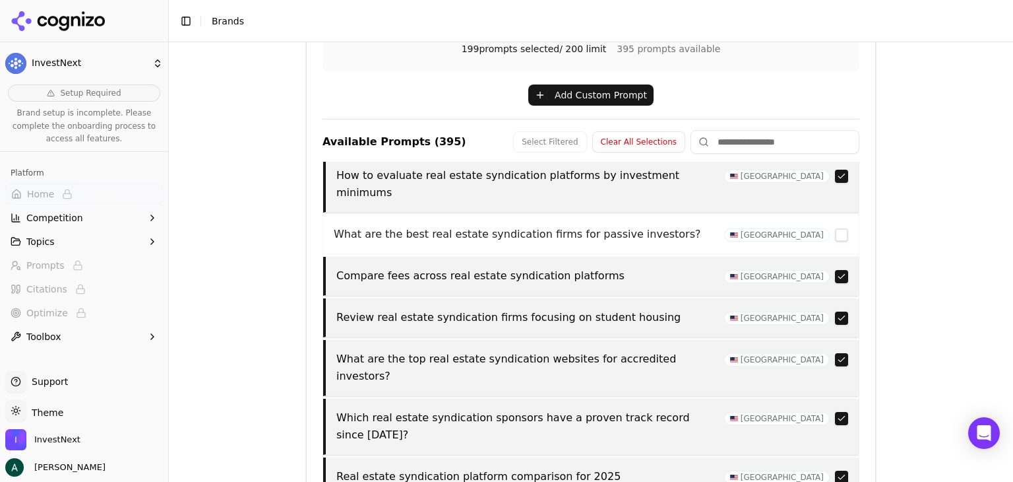
scroll to position [66, 0]
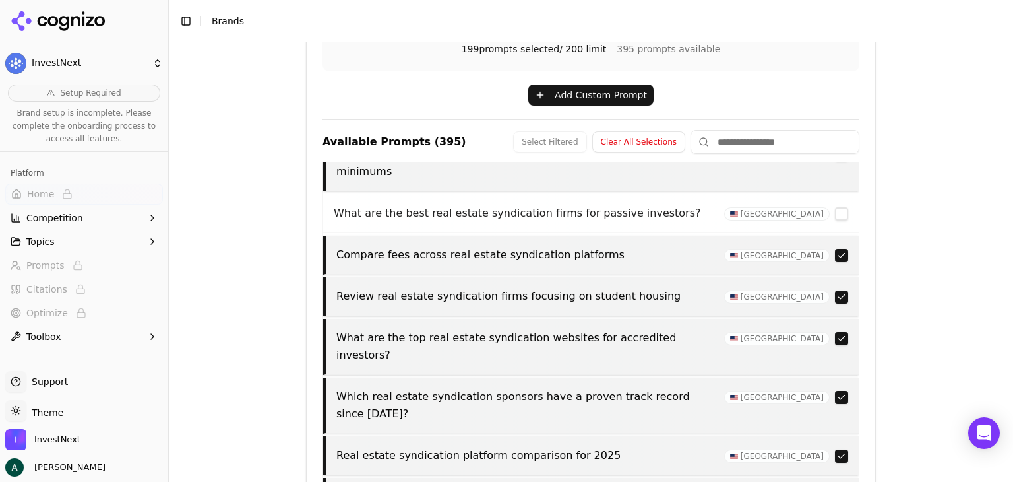
click at [835, 290] on button "button" at bounding box center [841, 296] width 13 height 13
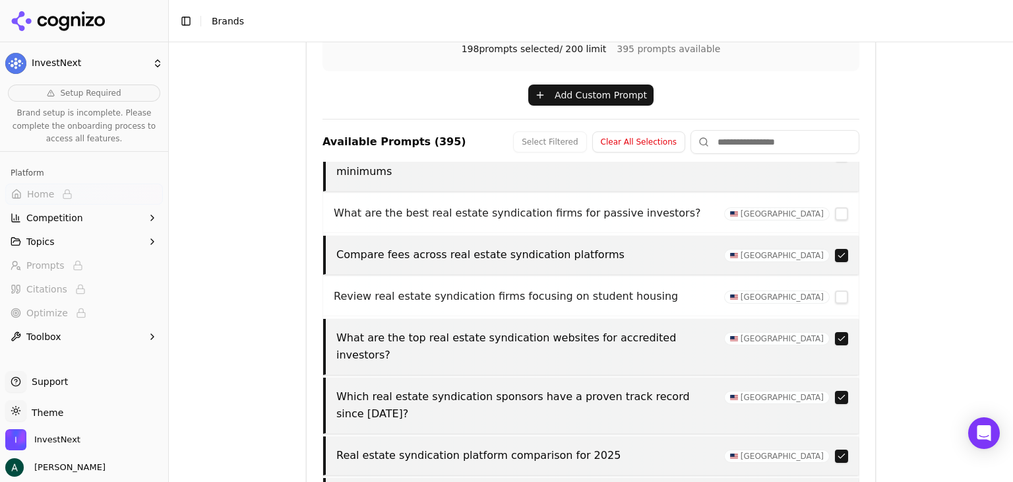
scroll to position [132, 0]
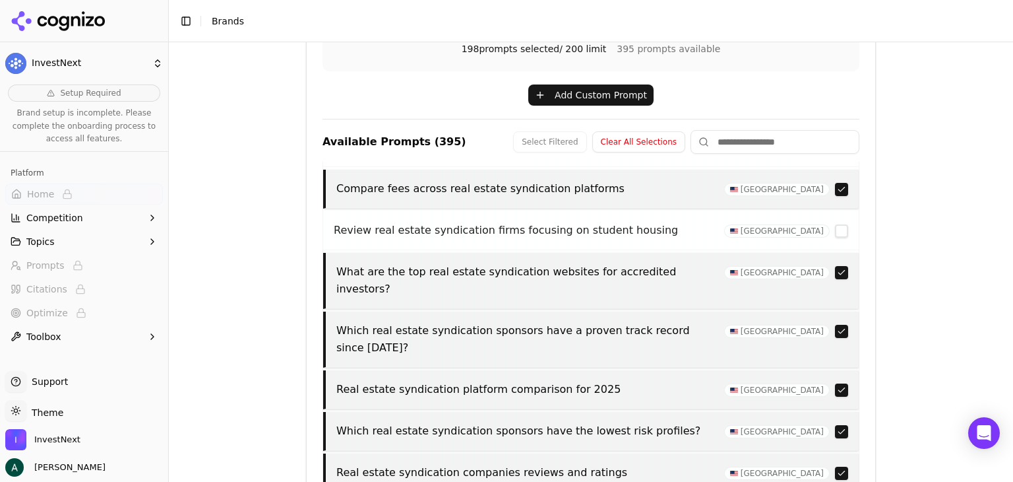
click at [835, 266] on button "button" at bounding box center [841, 272] width 13 height 13
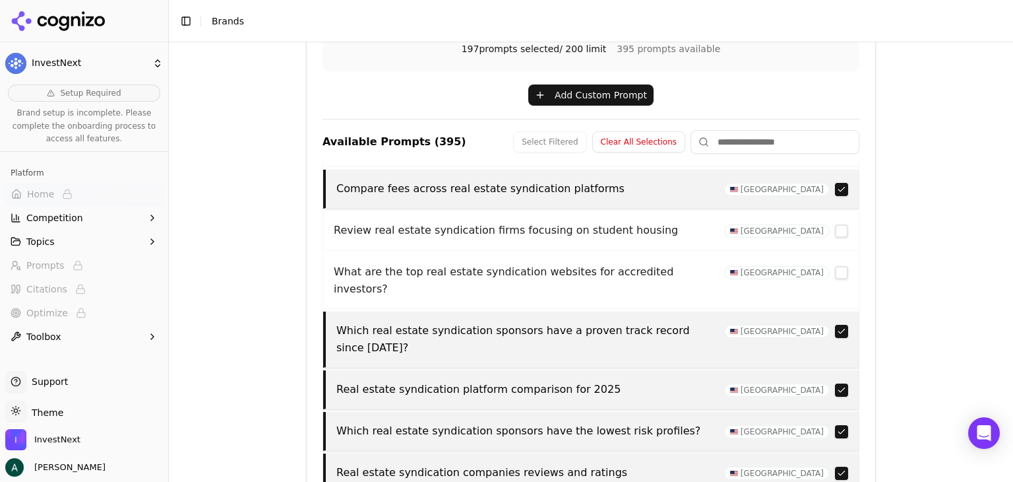
click at [835, 325] on button "button" at bounding box center [841, 331] width 13 height 13
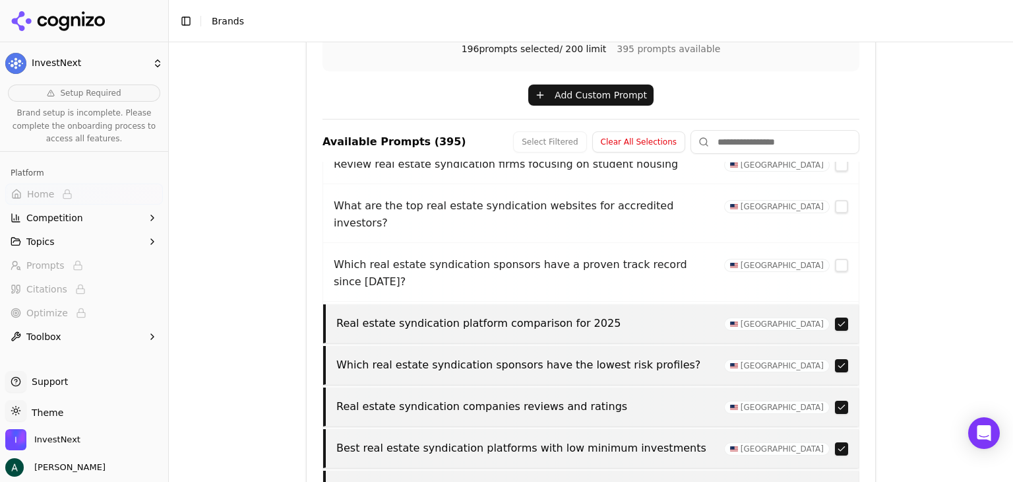
scroll to position [264, 0]
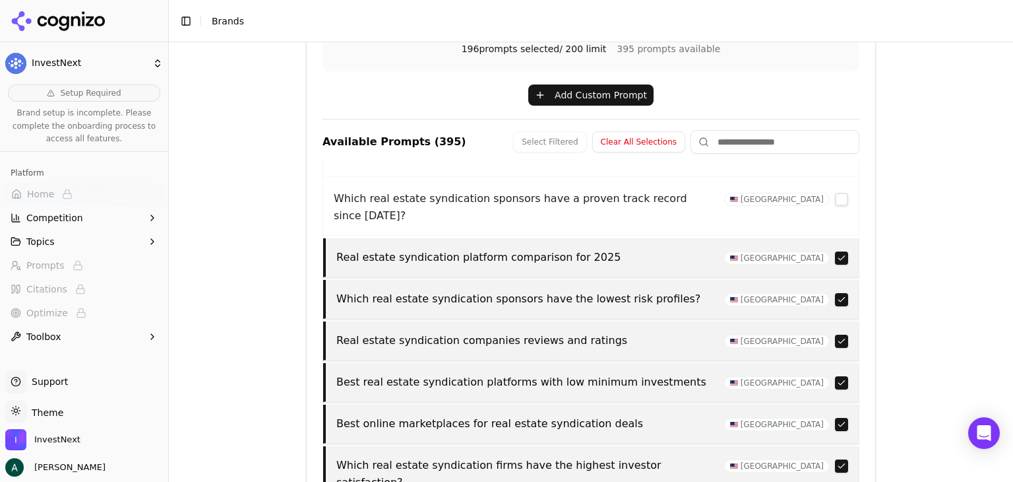
click at [835, 293] on button "button" at bounding box center [841, 299] width 13 height 13
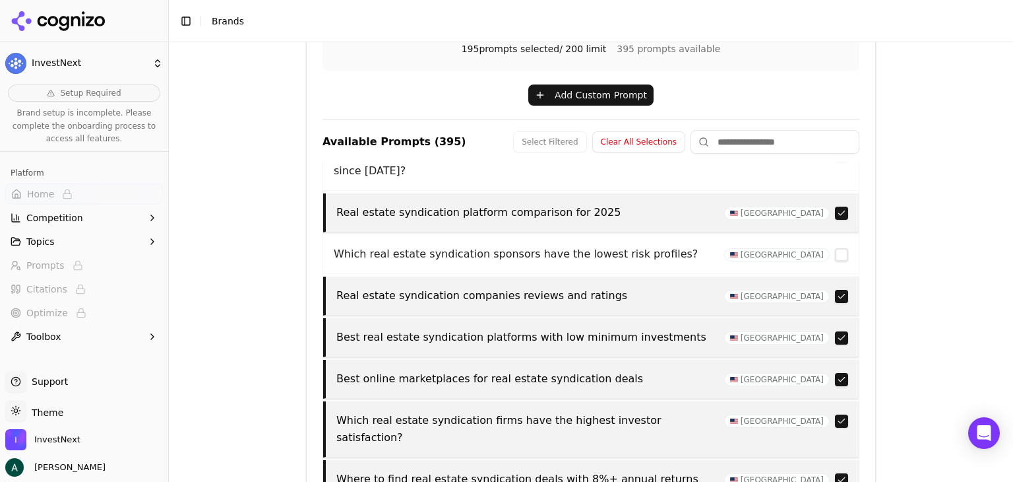
scroll to position [330, 0]
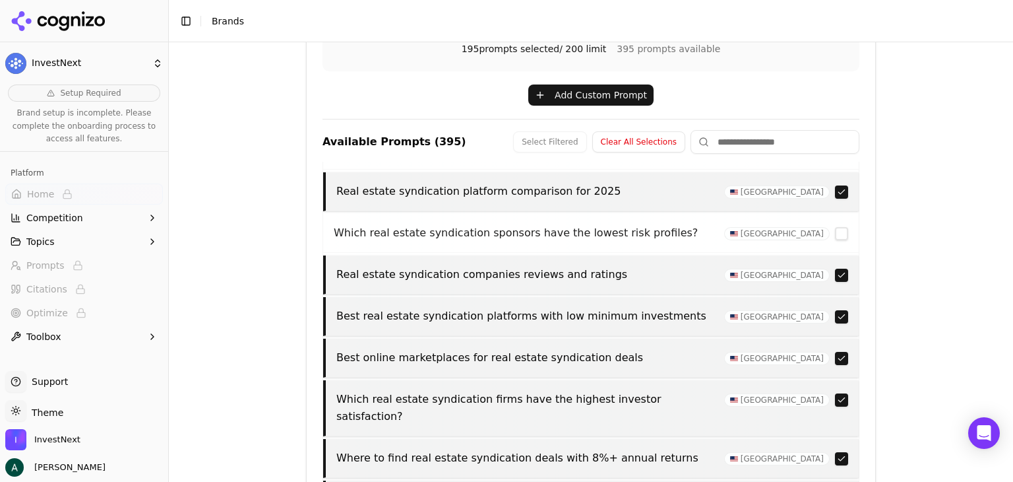
click at [835, 268] on button "button" at bounding box center [841, 274] width 13 height 13
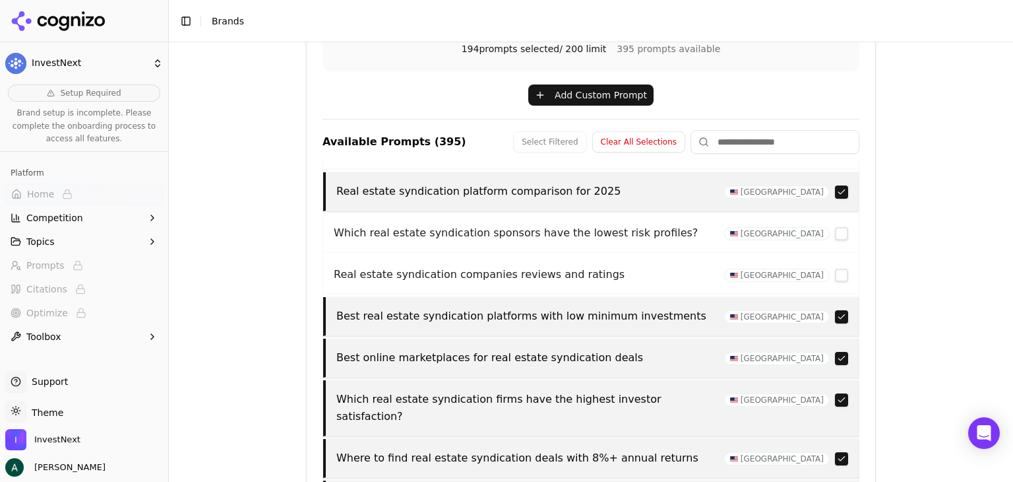
click at [835, 310] on button "button" at bounding box center [841, 316] width 13 height 13
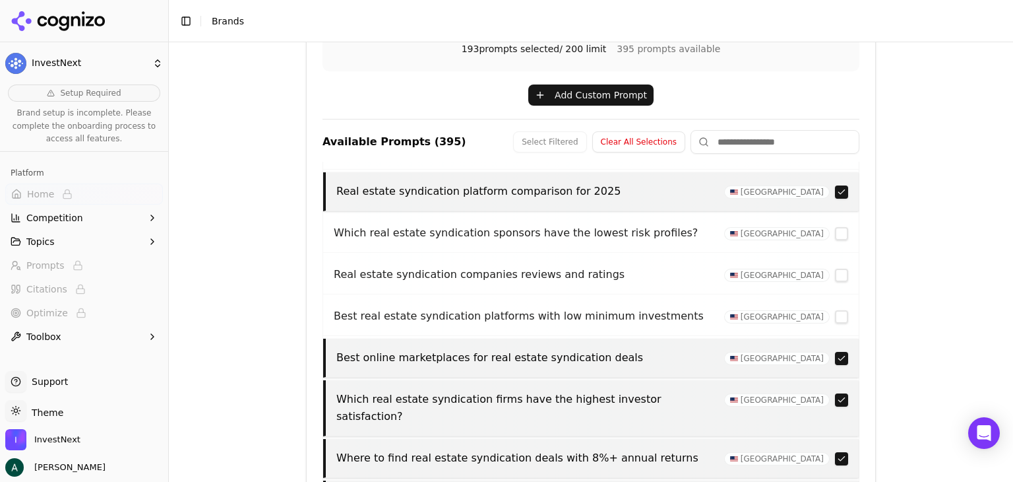
click at [835, 352] on button "button" at bounding box center [841, 358] width 13 height 13
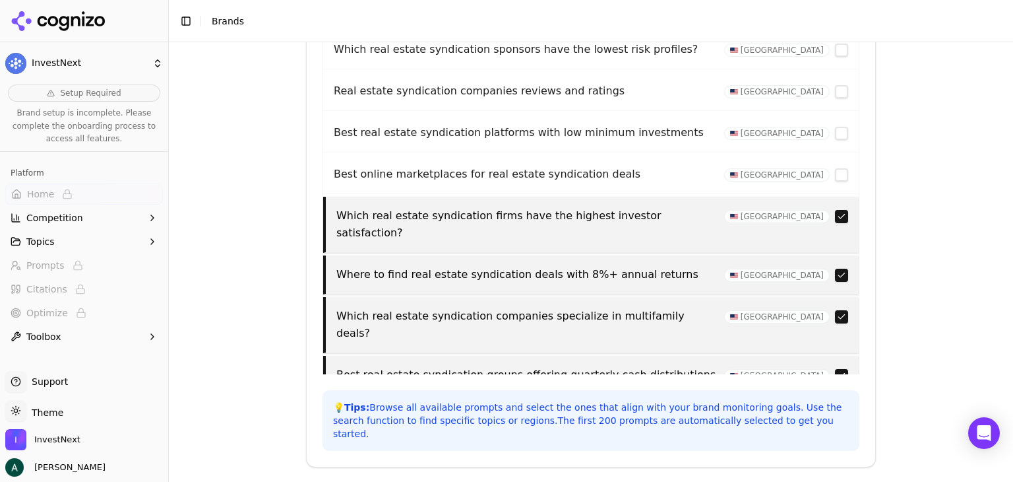
scroll to position [567, 0]
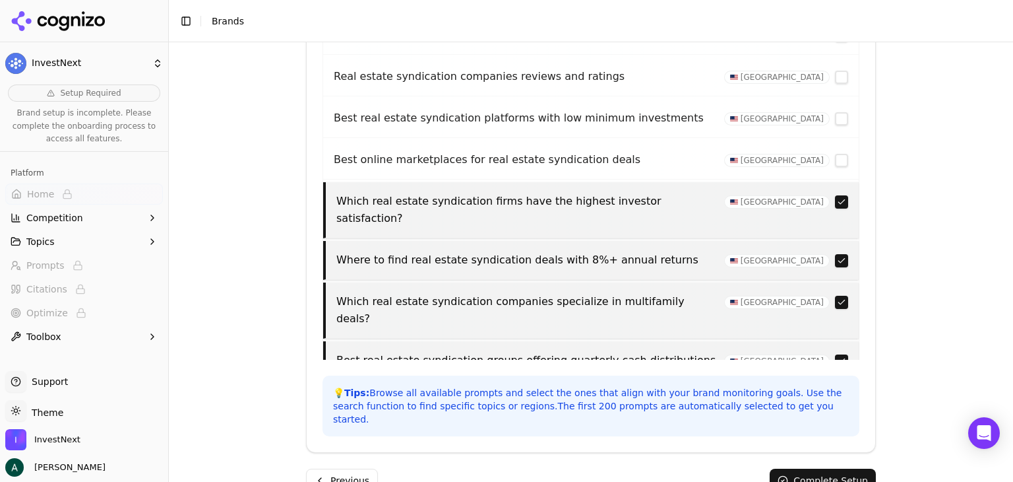
click at [835, 195] on button "button" at bounding box center [841, 201] width 13 height 13
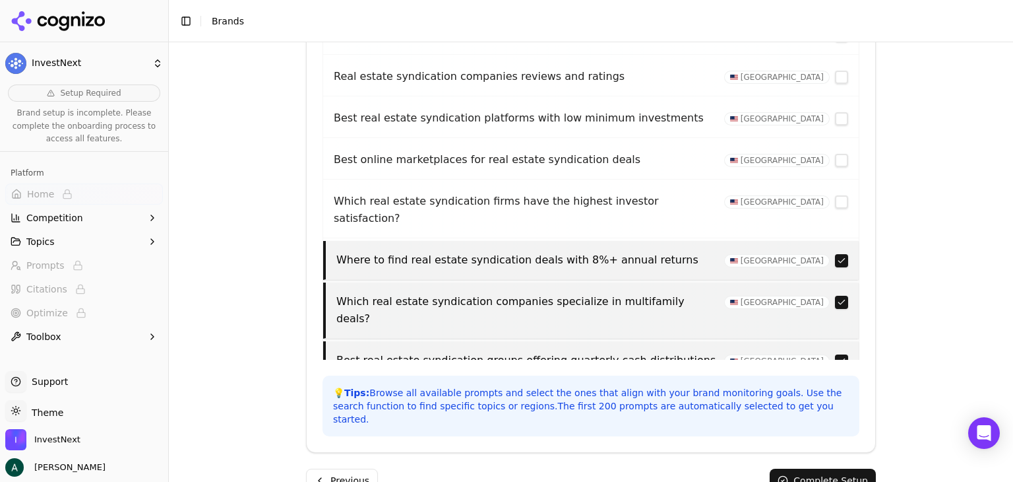
click at [835, 254] on button "button" at bounding box center [841, 260] width 13 height 13
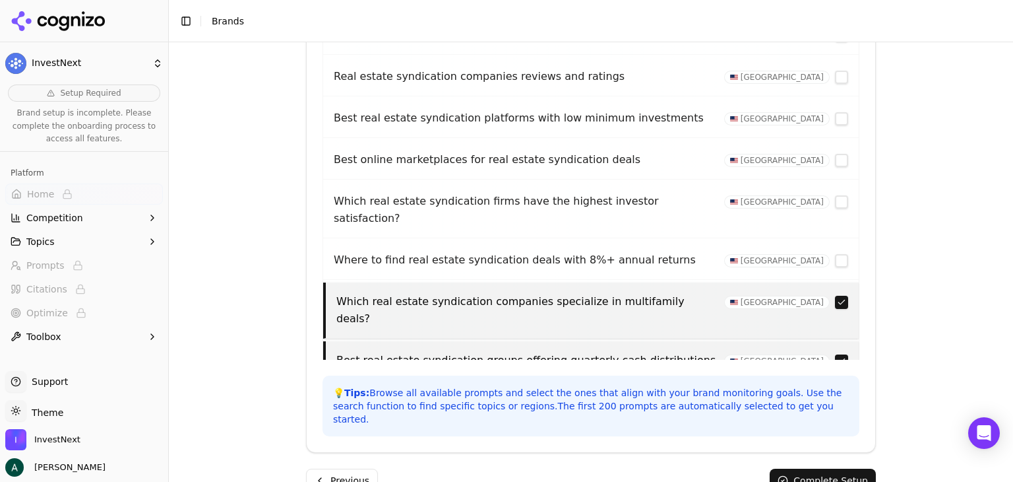
click at [835, 296] on button "button" at bounding box center [841, 302] width 13 height 13
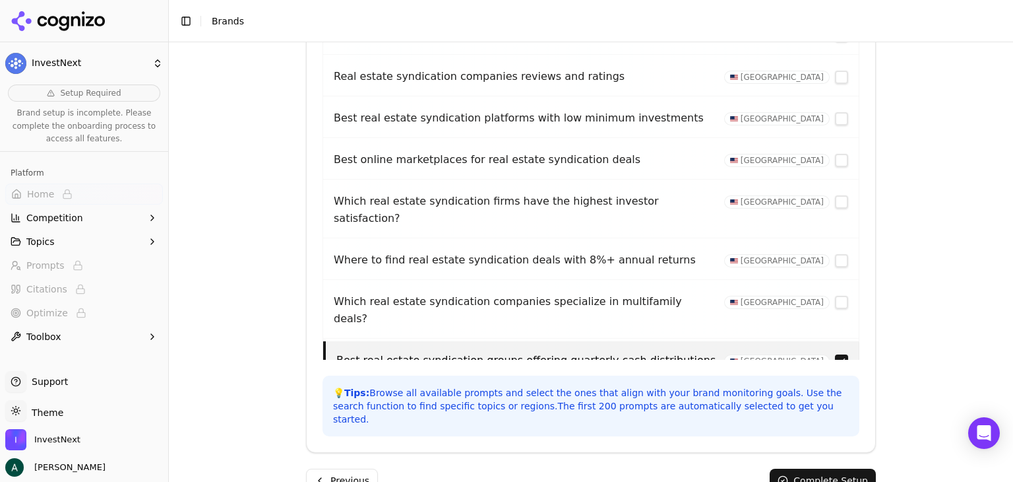
click at [835, 354] on button "button" at bounding box center [841, 360] width 13 height 13
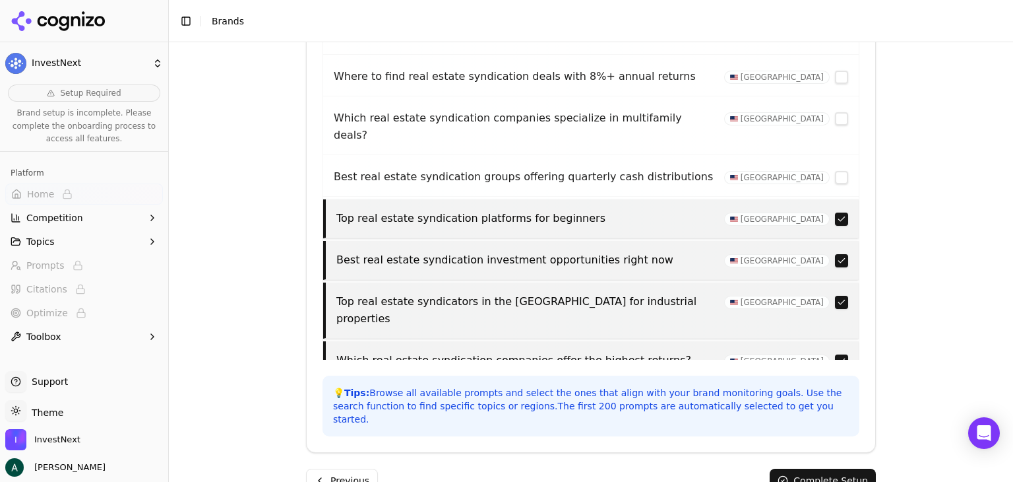
scroll to position [528, 0]
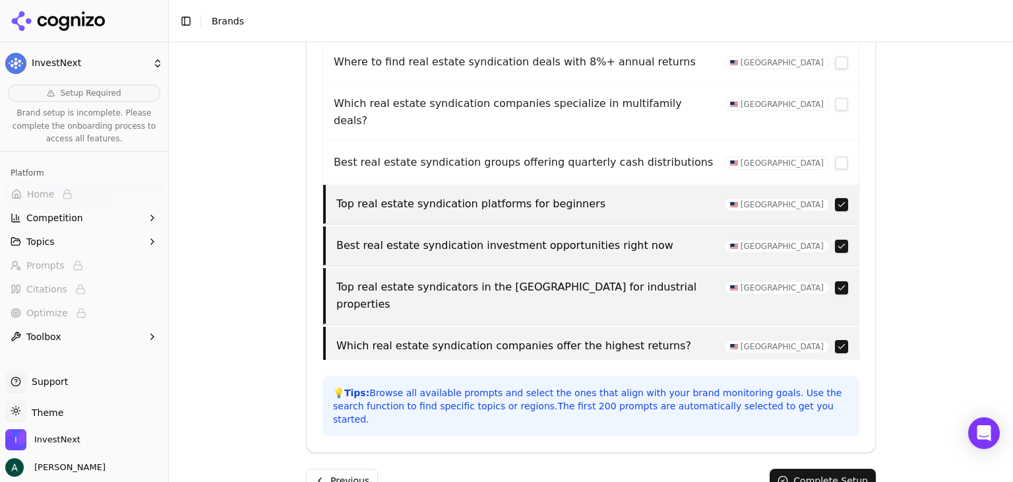
click at [835, 239] on button "button" at bounding box center [841, 245] width 13 height 13
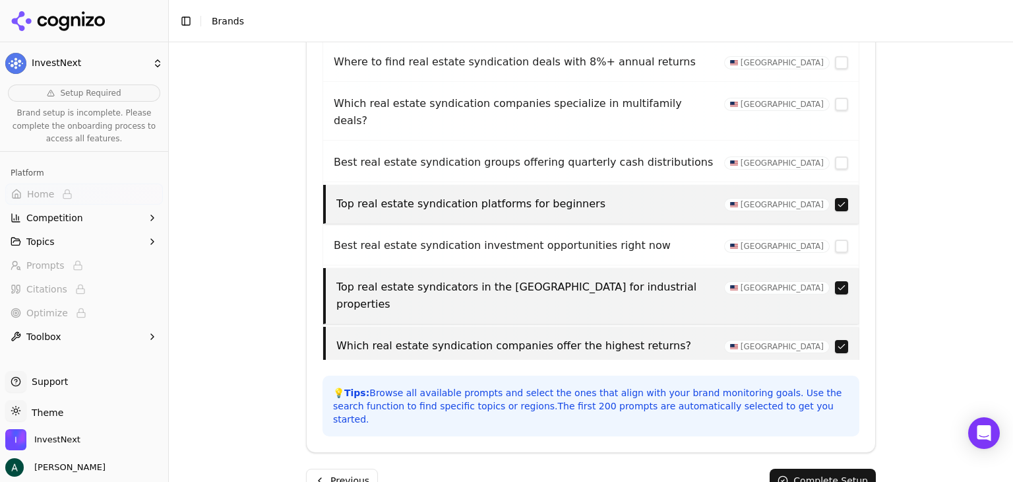
click at [835, 281] on button "button" at bounding box center [841, 287] width 13 height 13
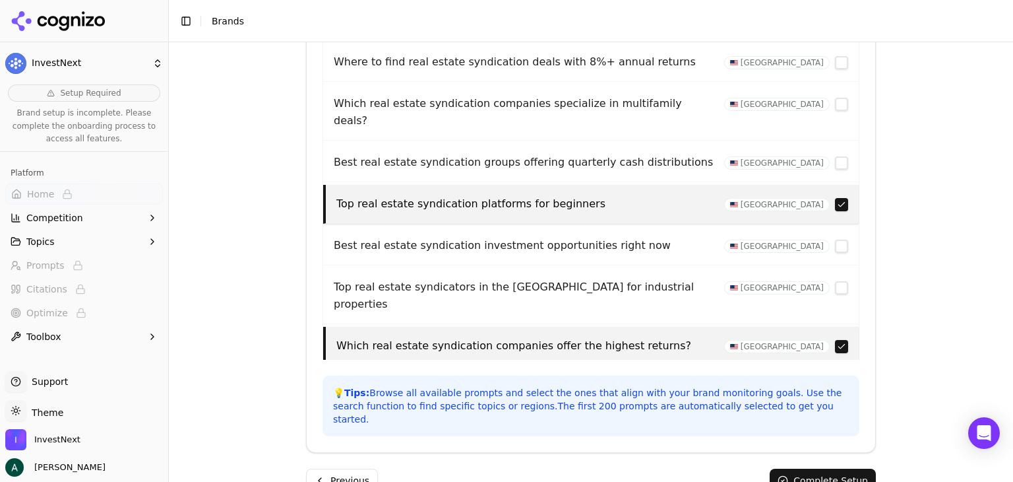
click at [835, 340] on button "button" at bounding box center [841, 346] width 13 height 13
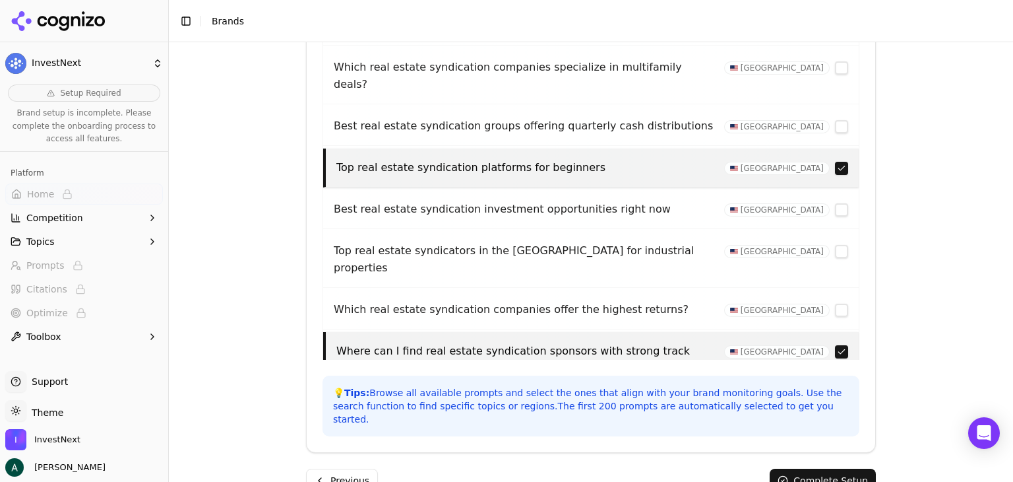
scroll to position [594, 0]
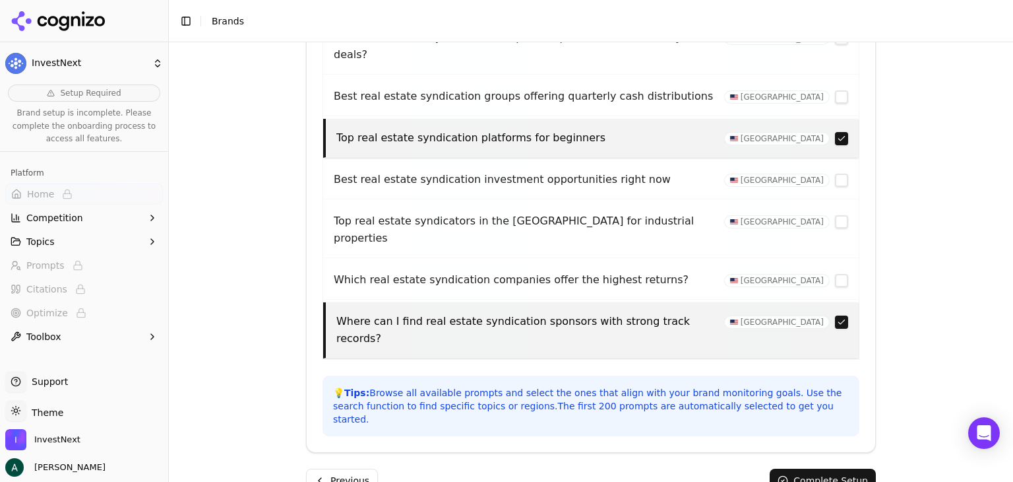
click at [835, 315] on button "button" at bounding box center [841, 321] width 13 height 13
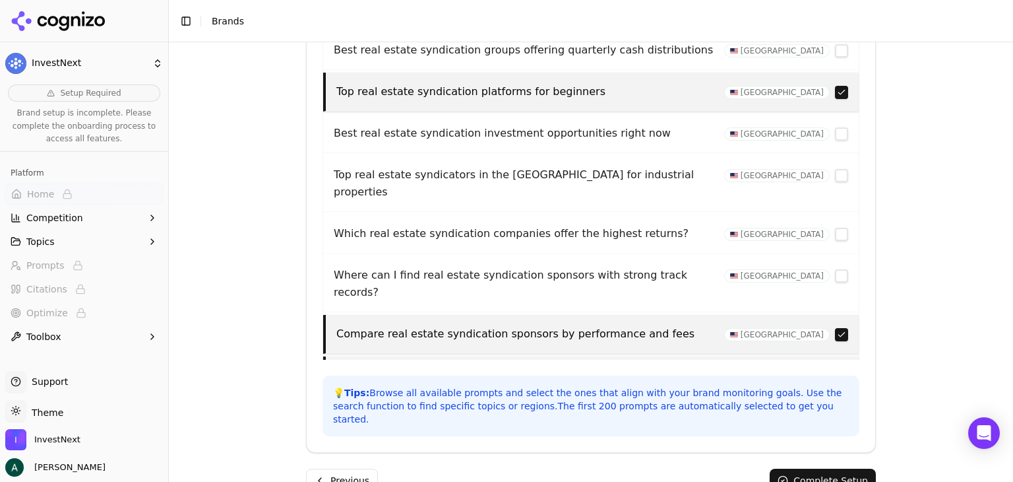
scroll to position [660, 0]
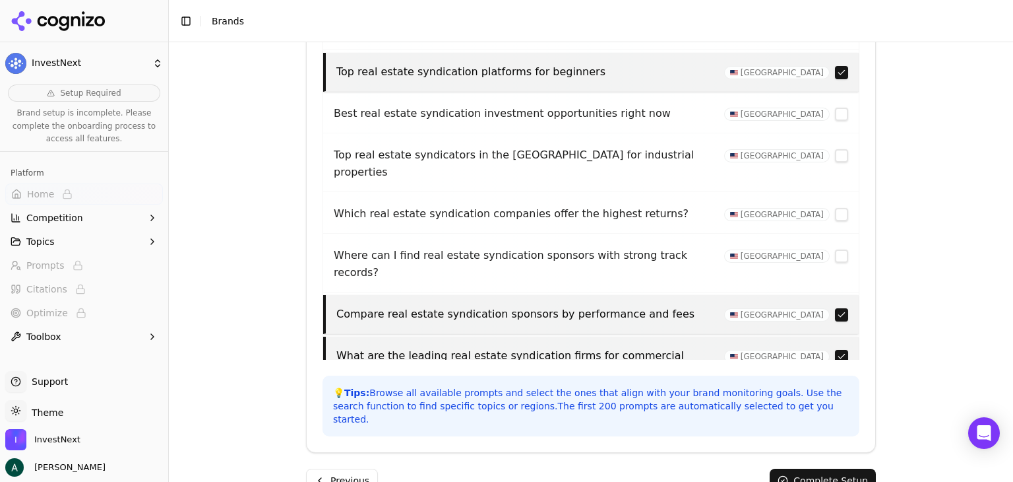
click at [835, 308] on button "button" at bounding box center [841, 314] width 13 height 13
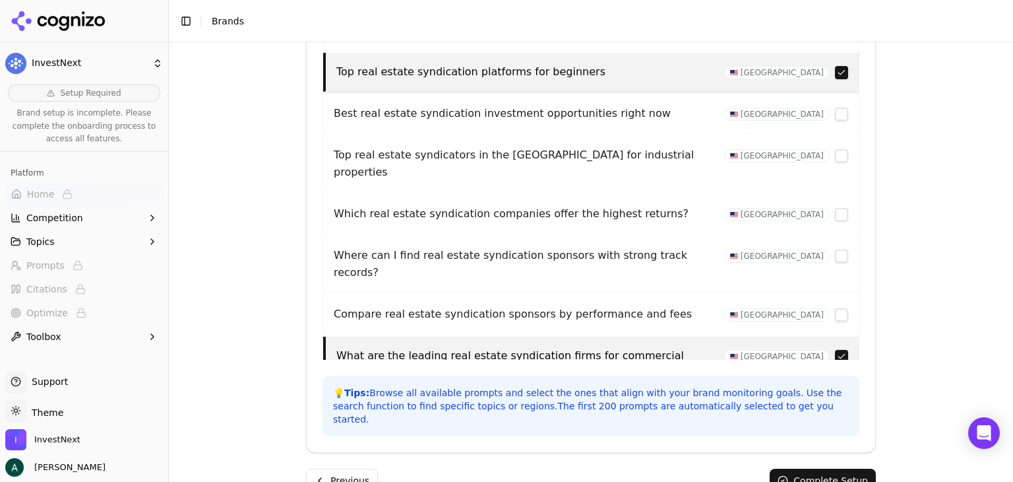
click at [835, 350] on button "button" at bounding box center [841, 356] width 13 height 13
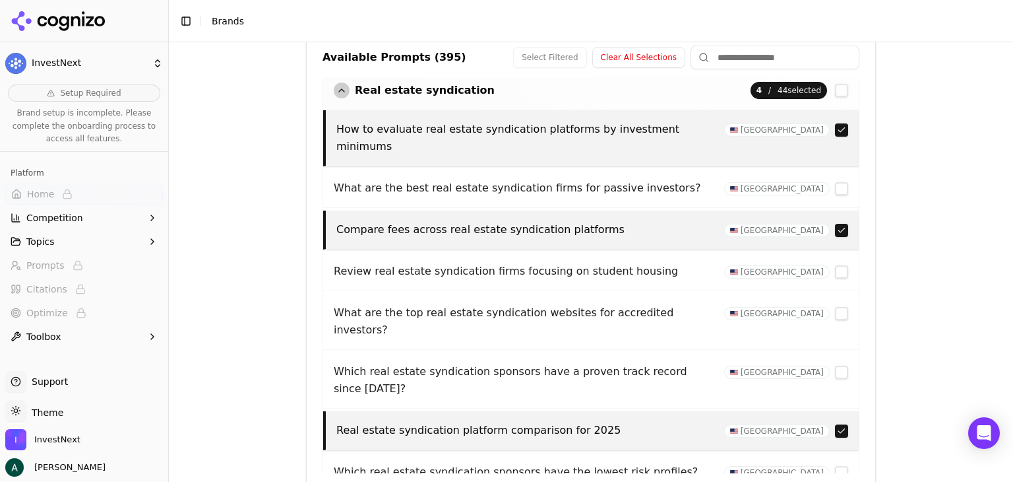
scroll to position [0, 0]
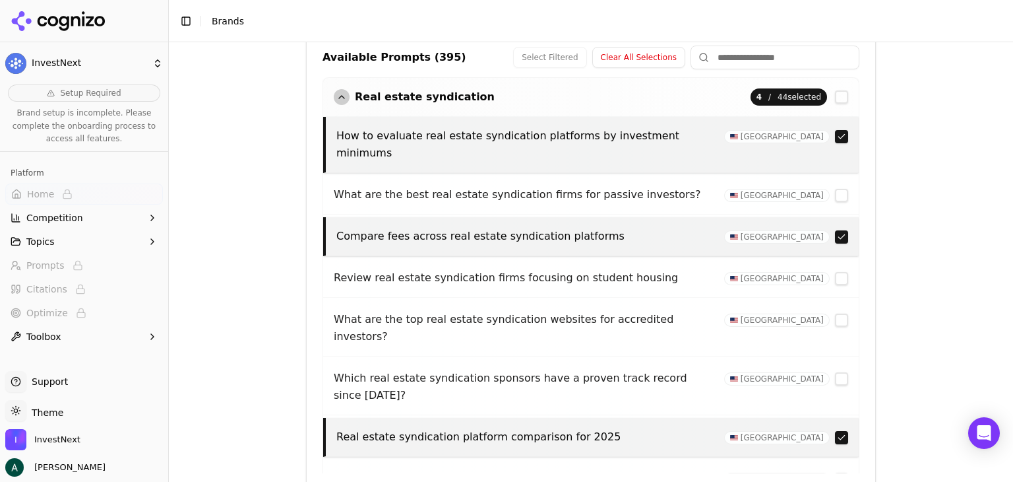
click at [339, 94] on div "button" at bounding box center [342, 97] width 16 height 16
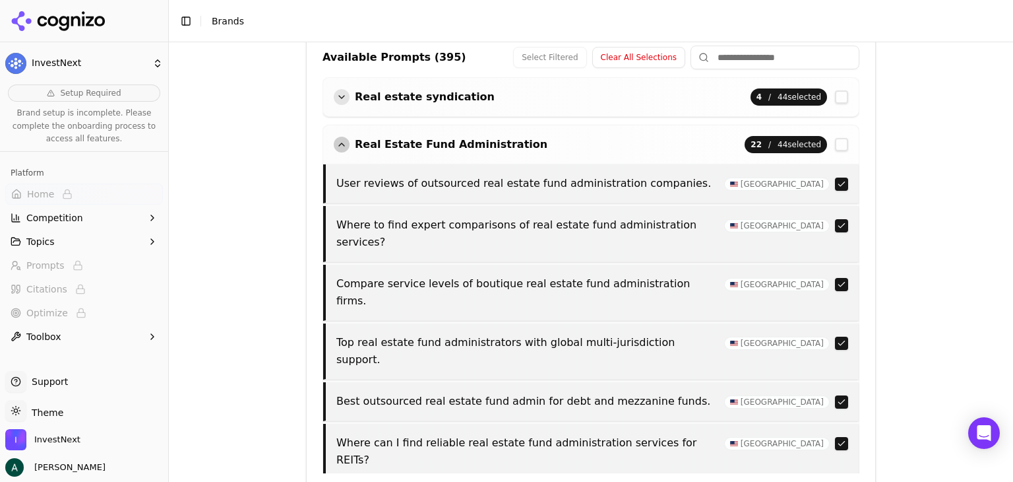
click at [835, 181] on button "button" at bounding box center [841, 183] width 13 height 13
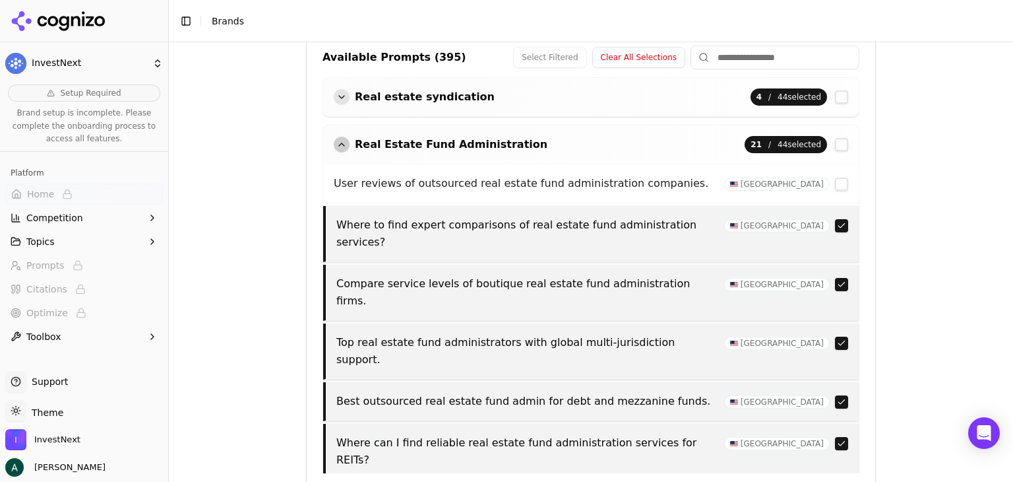
click at [835, 181] on button "button" at bounding box center [841, 183] width 13 height 13
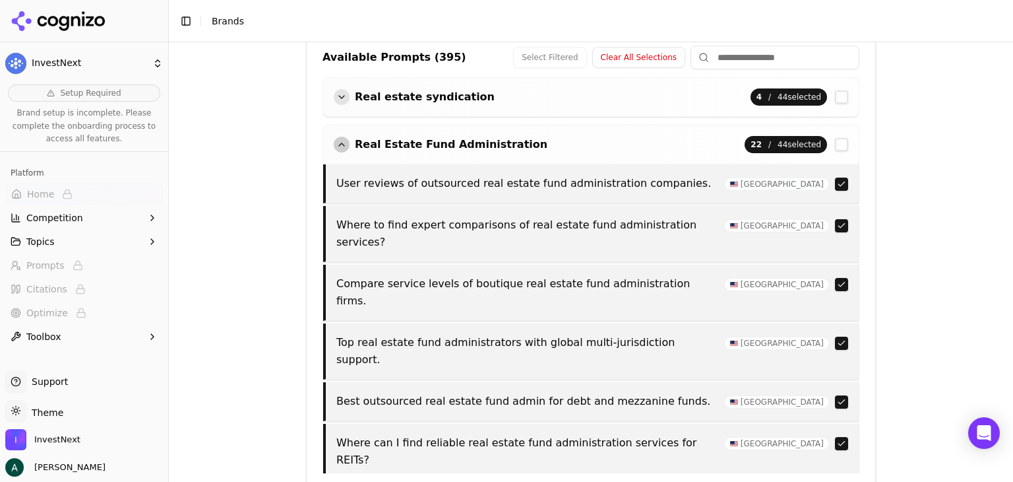
click at [835, 183] on button "button" at bounding box center [841, 183] width 13 height 13
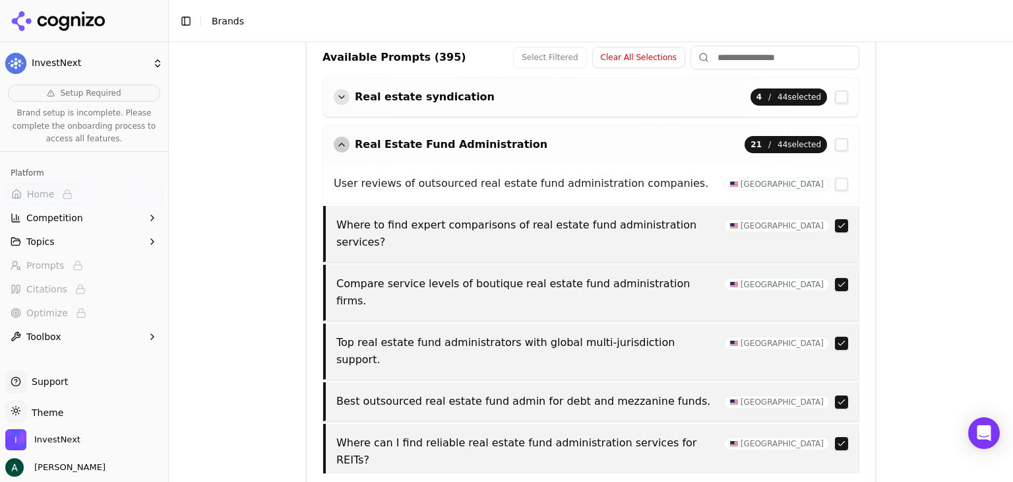
scroll to position [66, 0]
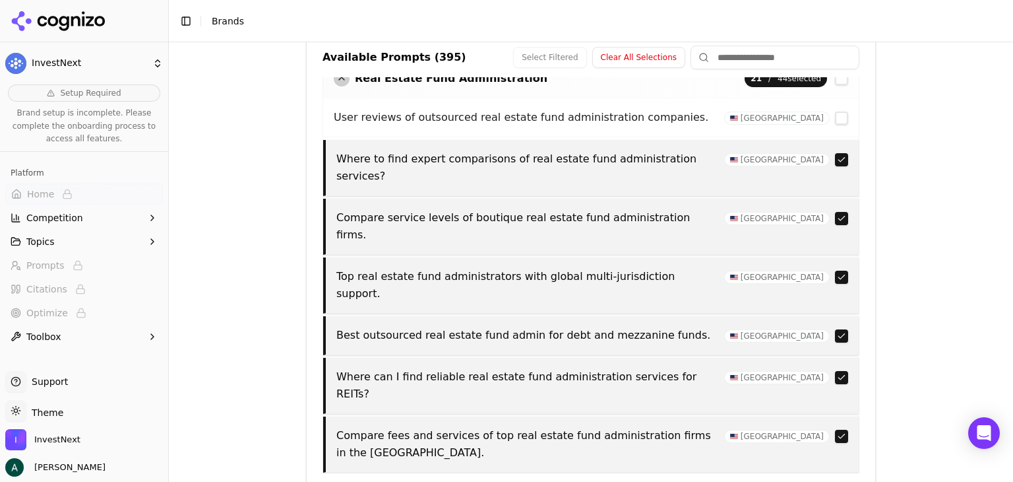
click at [835, 212] on button "button" at bounding box center [841, 218] width 13 height 13
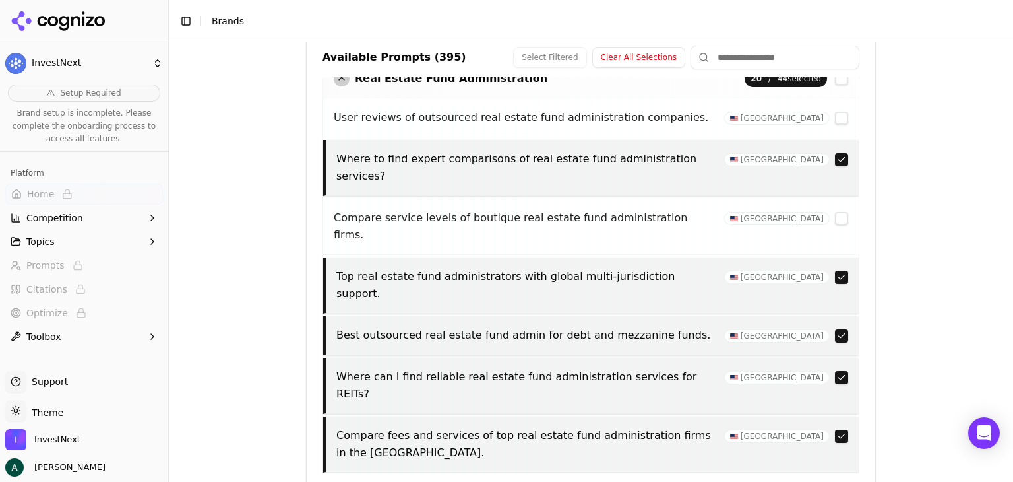
click at [835, 270] on button "button" at bounding box center [841, 276] width 13 height 13
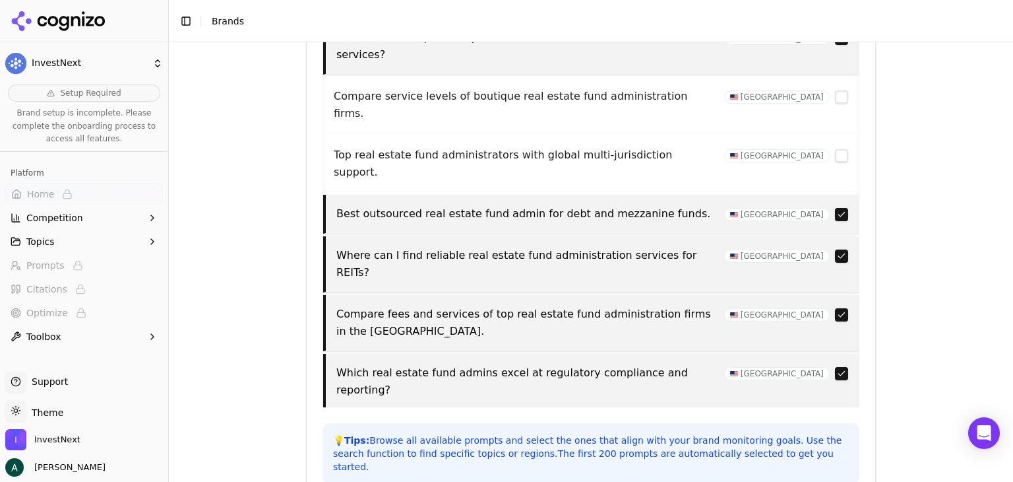
scroll to position [132, 0]
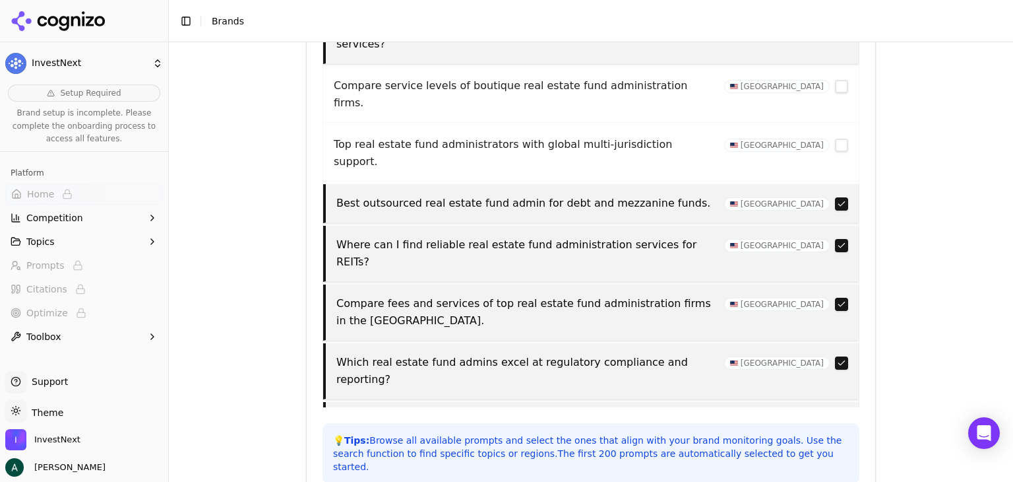
click at [835, 197] on button "button" at bounding box center [841, 203] width 13 height 13
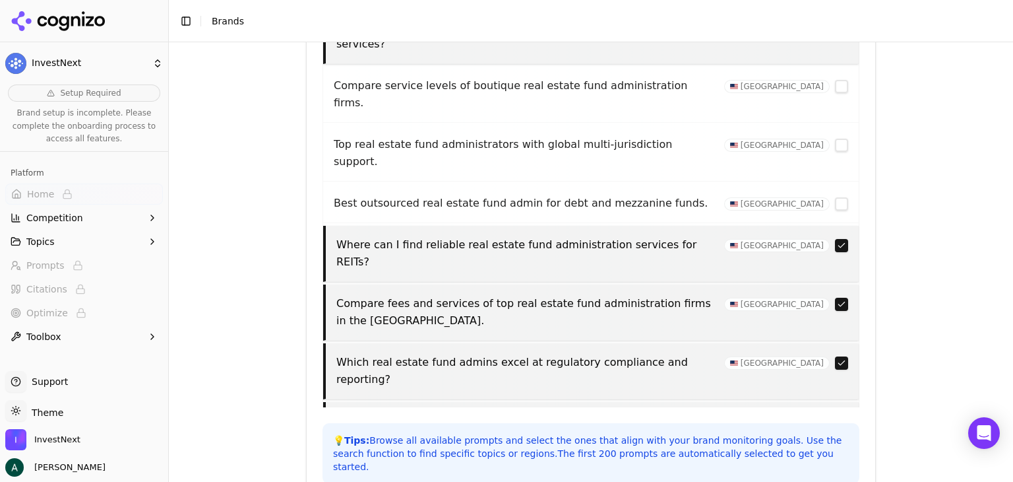
click at [835, 239] on button "button" at bounding box center [841, 245] width 13 height 13
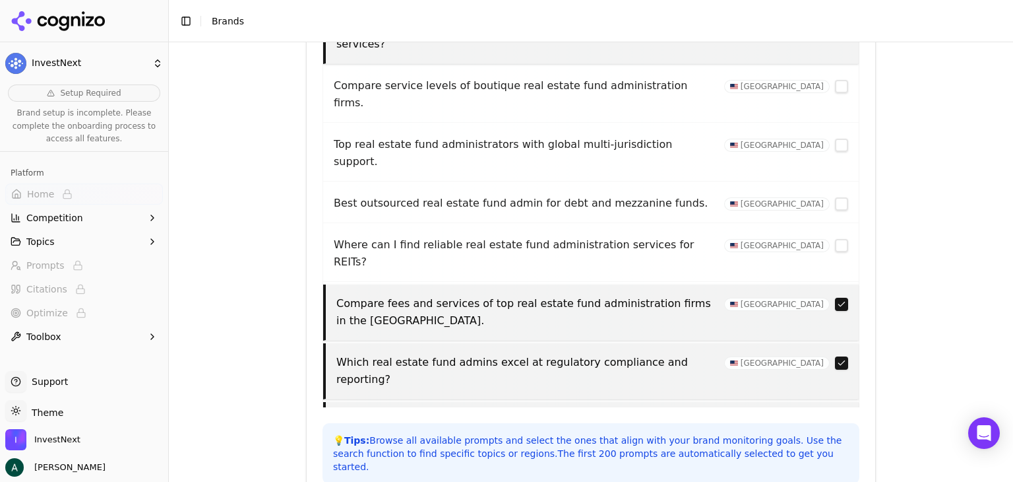
click at [835, 298] on button "button" at bounding box center [841, 304] width 13 height 13
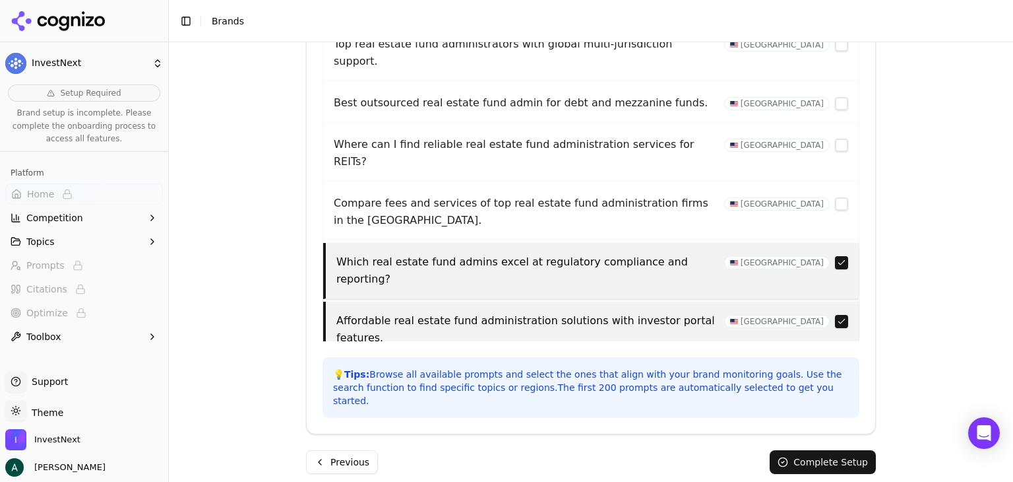
scroll to position [198, 0]
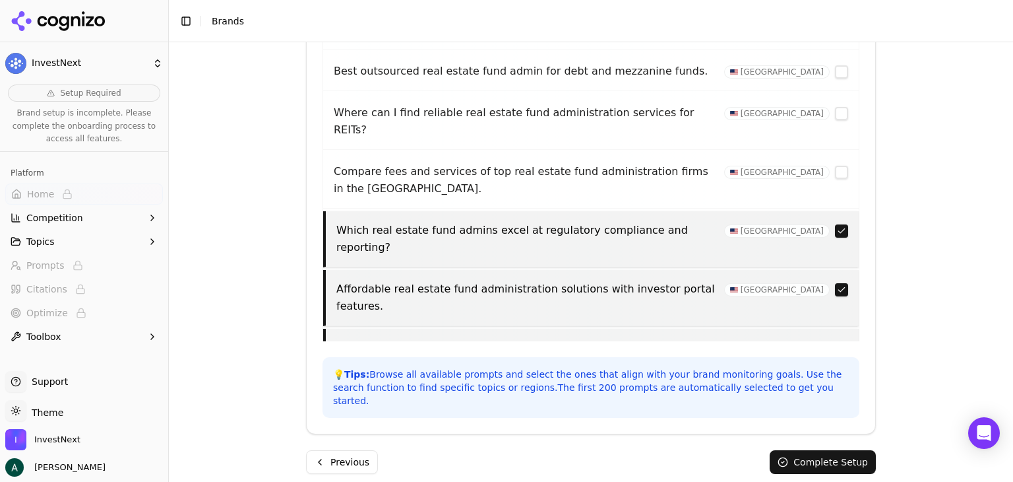
click at [835, 224] on button "button" at bounding box center [841, 230] width 13 height 13
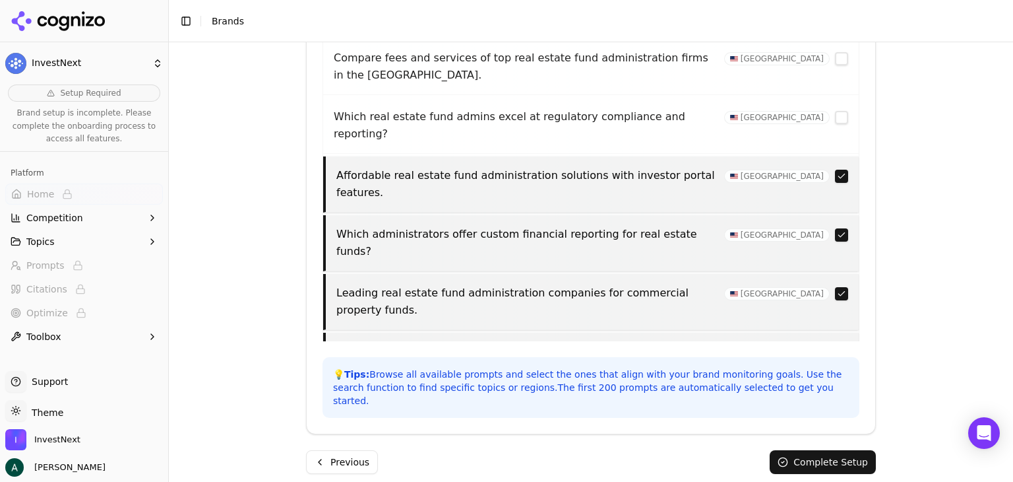
scroll to position [330, 0]
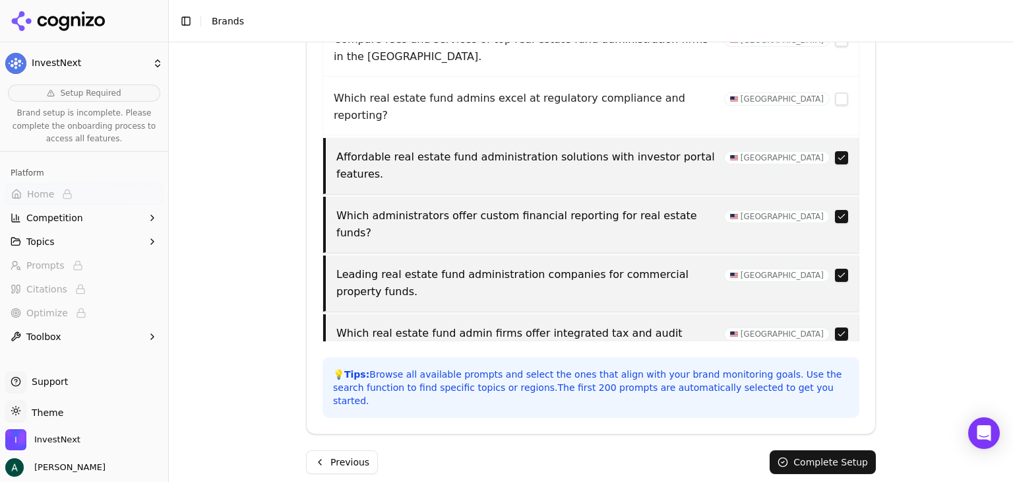
click at [835, 327] on button "button" at bounding box center [841, 333] width 13 height 13
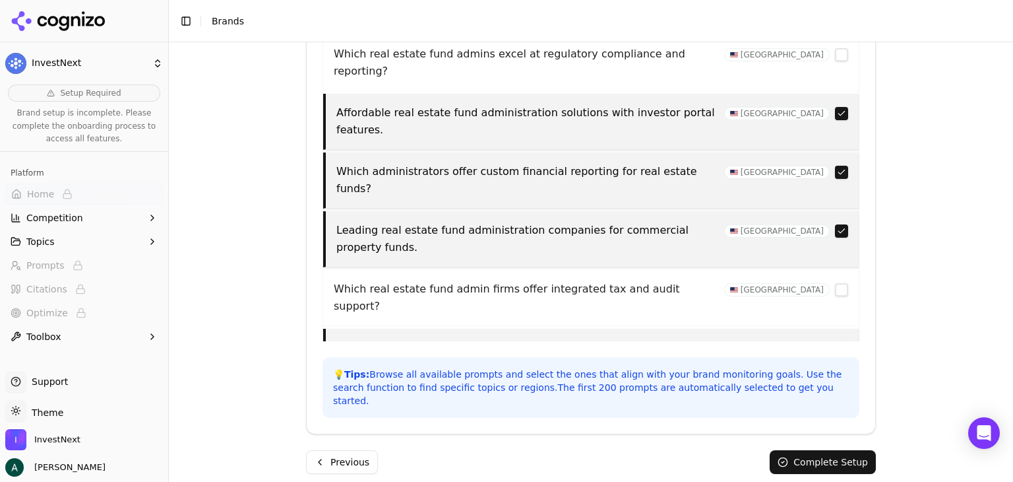
scroll to position [396, 0]
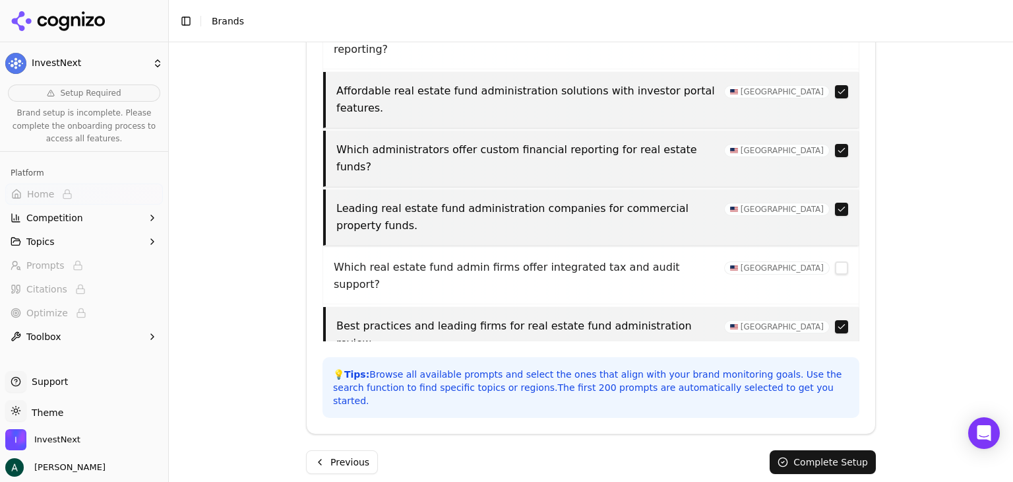
click at [835, 320] on button "button" at bounding box center [841, 326] width 13 height 13
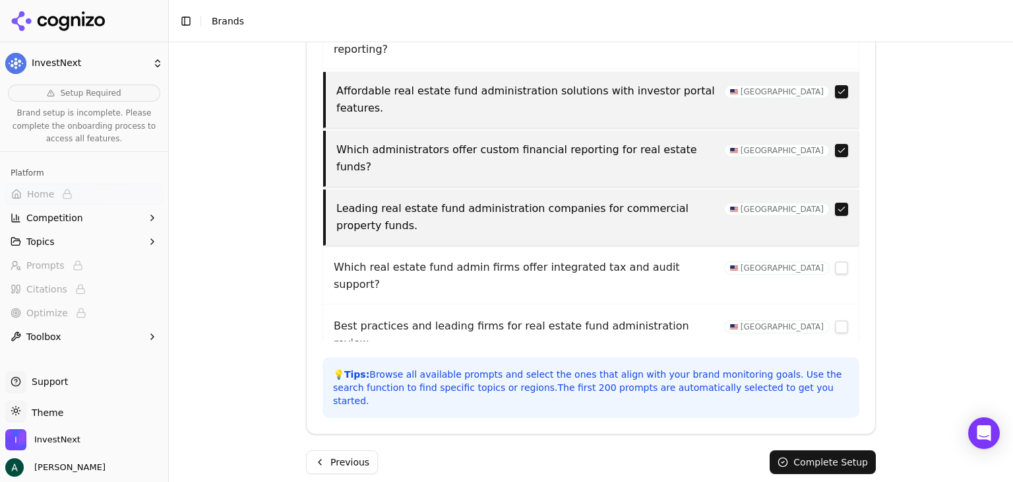
scroll to position [462, 0]
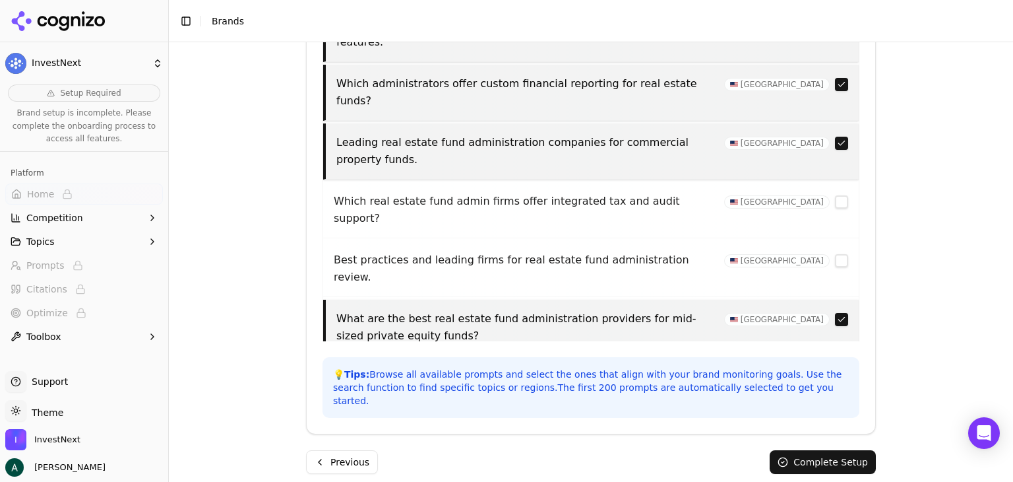
click at [835, 313] on button "button" at bounding box center [841, 319] width 13 height 13
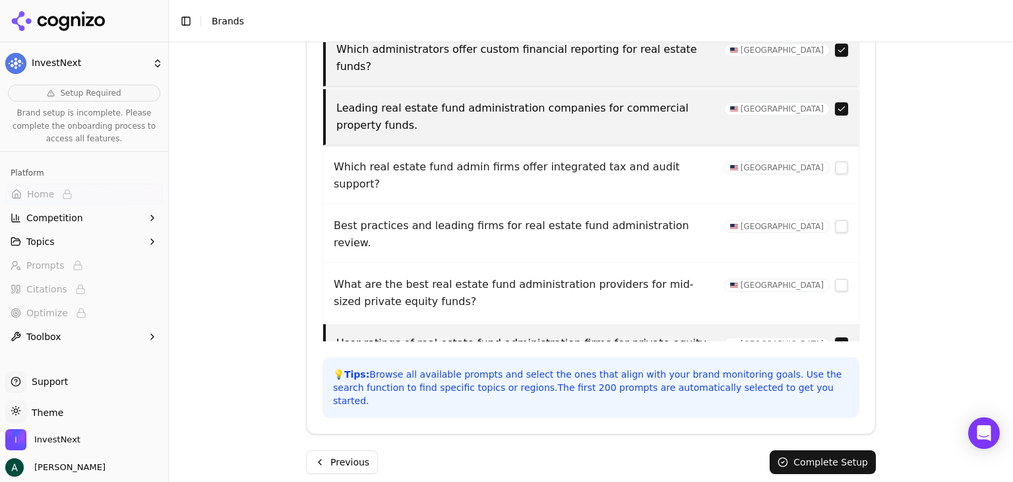
scroll to position [528, 0]
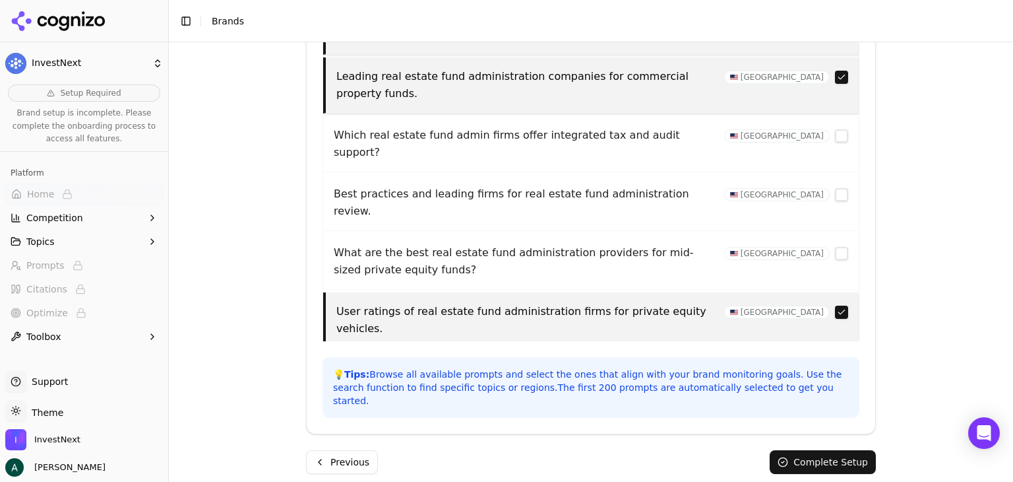
click at [835, 305] on button "button" at bounding box center [841, 311] width 13 height 13
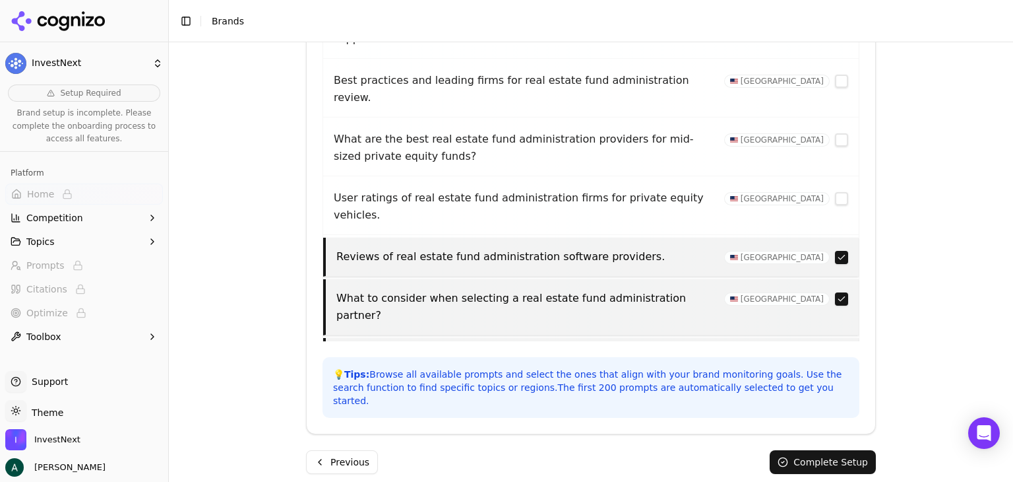
scroll to position [660, 0]
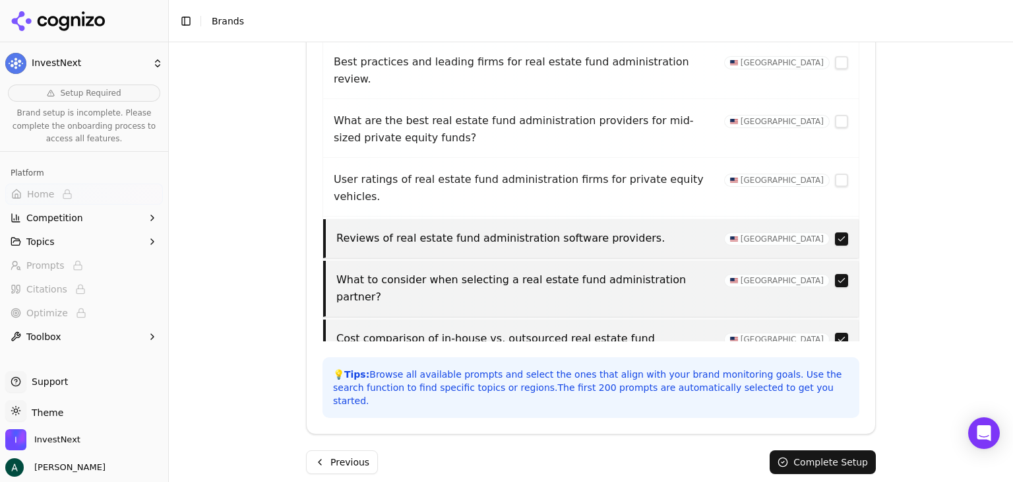
click at [835, 332] on button "button" at bounding box center [841, 338] width 13 height 13
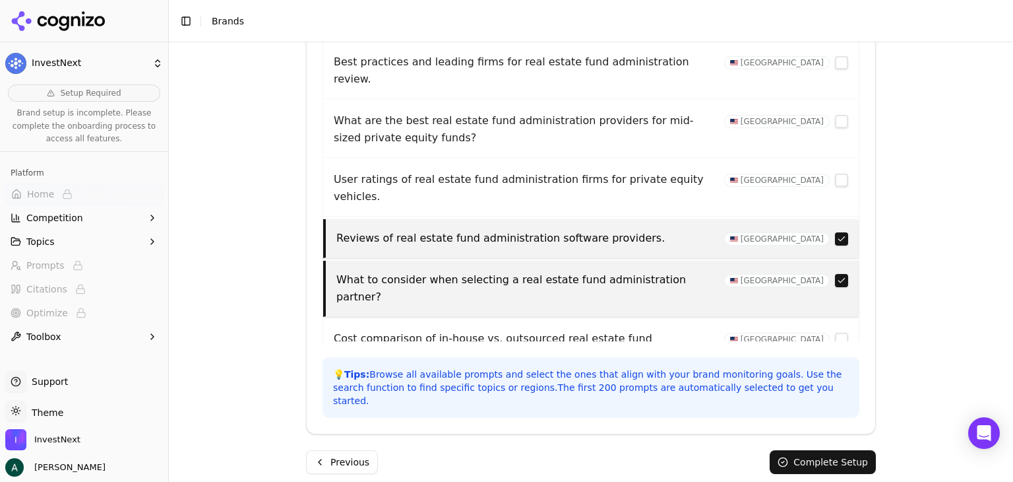
drag, startPoint x: 823, startPoint y: 151, endPoint x: 873, endPoint y: 133, distance: 54.0
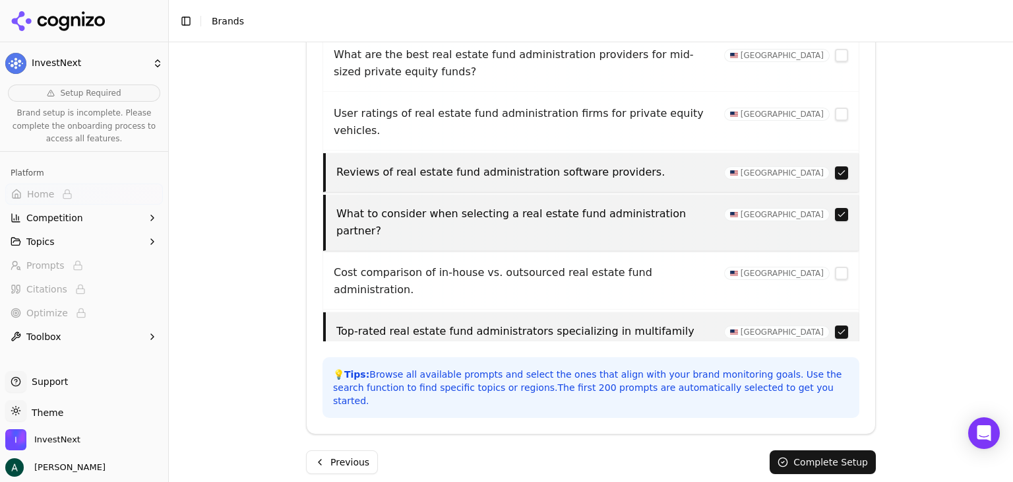
click at [835, 325] on button "button" at bounding box center [841, 331] width 13 height 13
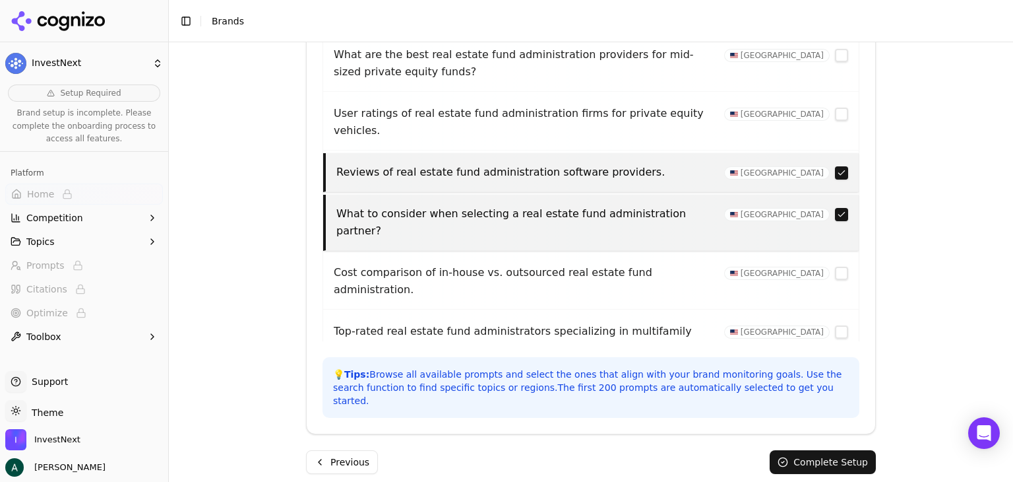
click at [835, 384] on button "button" at bounding box center [841, 390] width 13 height 13
click at [835, 443] on button "button" at bounding box center [841, 449] width 13 height 13
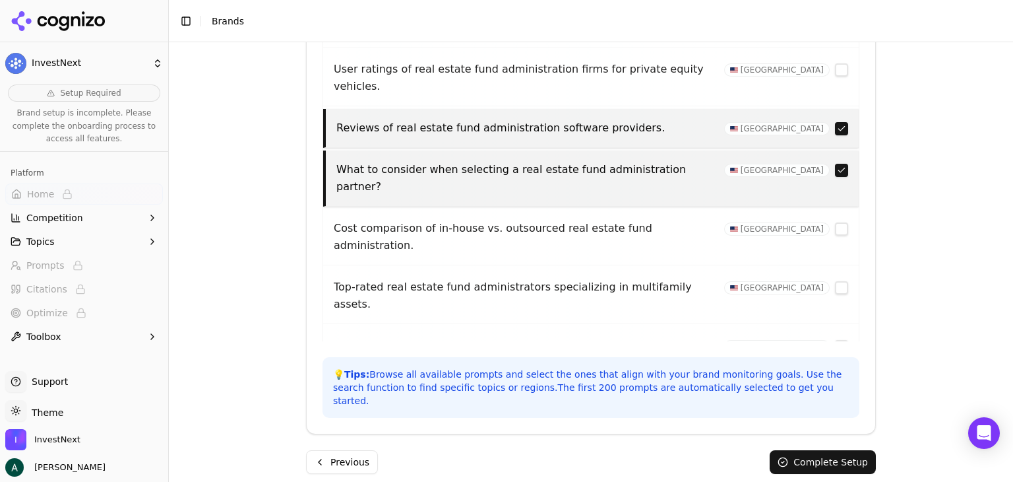
scroll to position [792, 0]
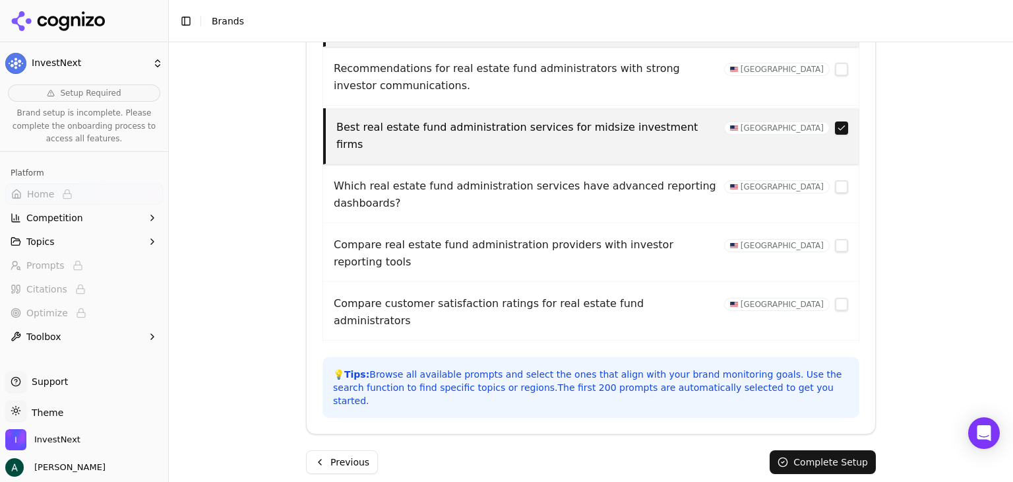
scroll to position [1187, 0]
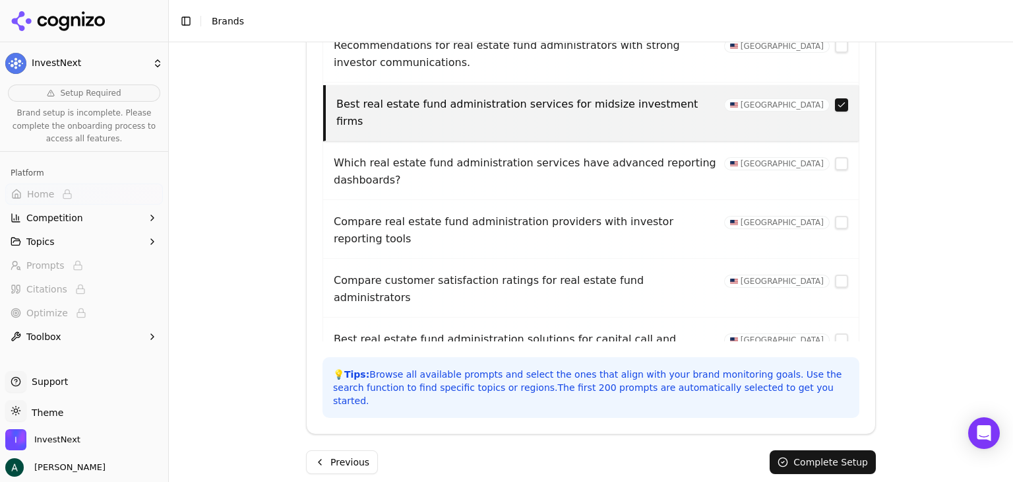
click at [835, 451] on button "button" at bounding box center [841, 457] width 13 height 13
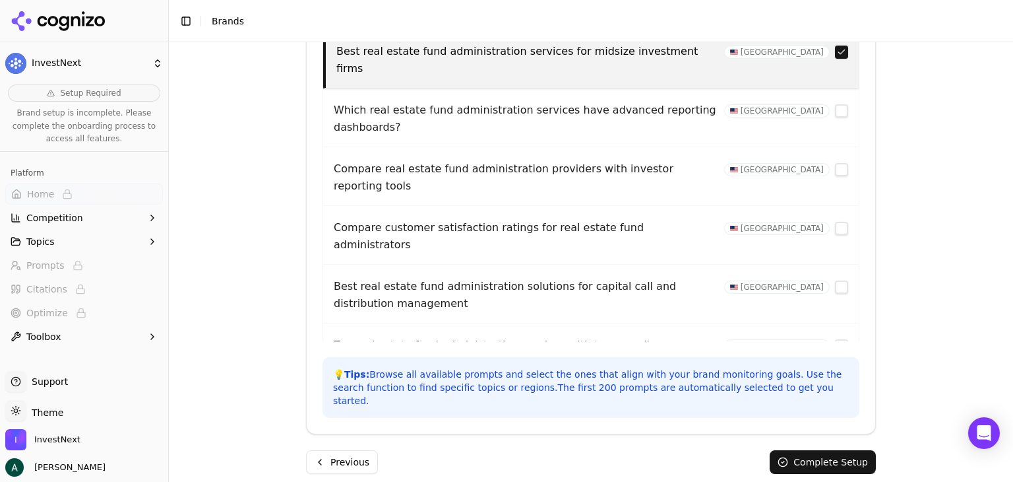
scroll to position [1253, 0]
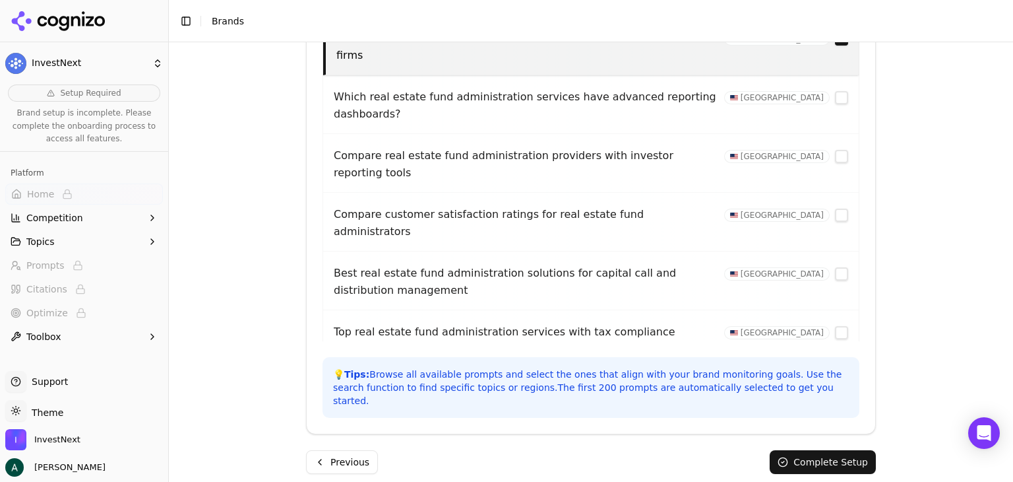
click at [835, 443] on button "button" at bounding box center [841, 449] width 13 height 13
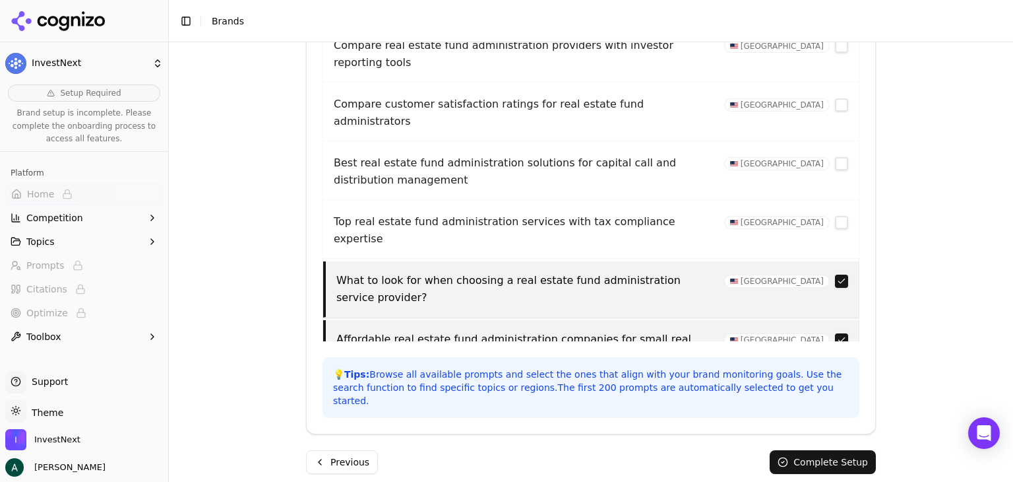
scroll to position [1385, 0]
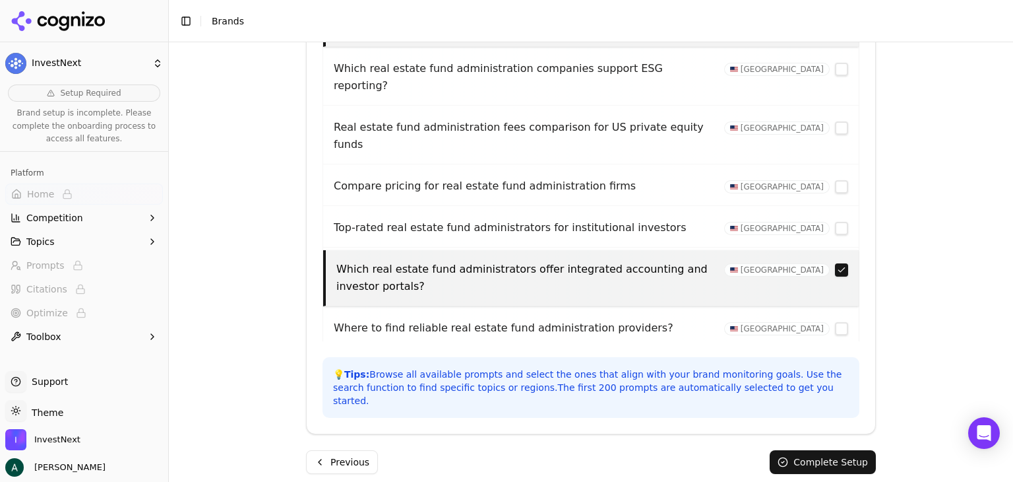
scroll to position [1715, 0]
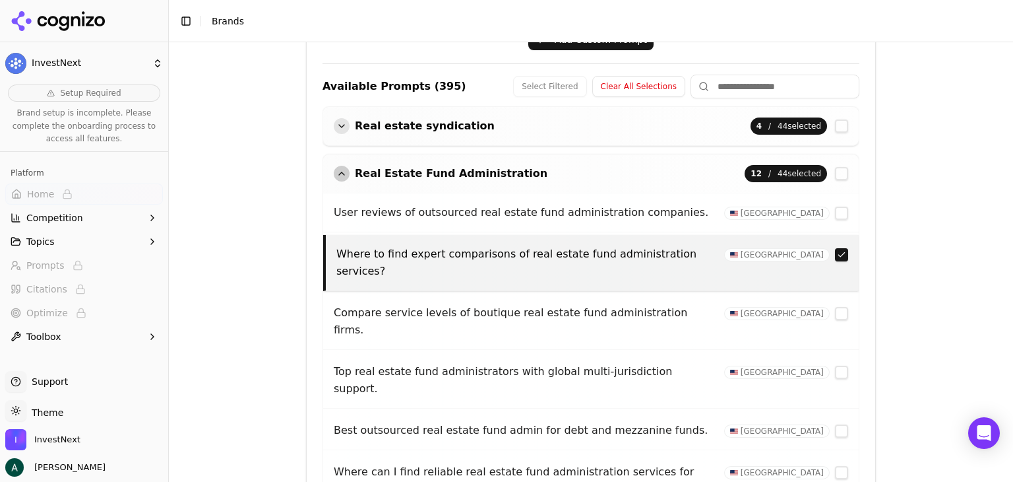
scroll to position [387, 0]
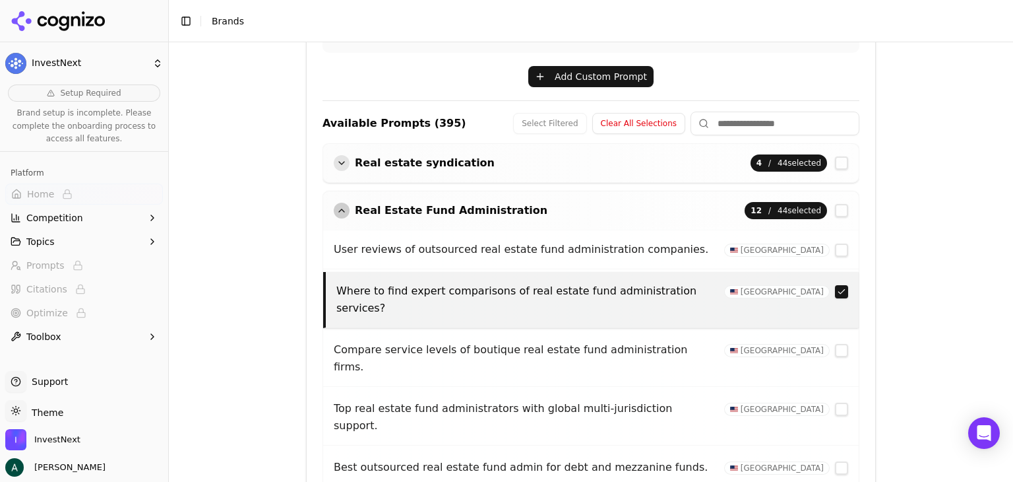
click at [337, 209] on div "button" at bounding box center [342, 211] width 16 height 16
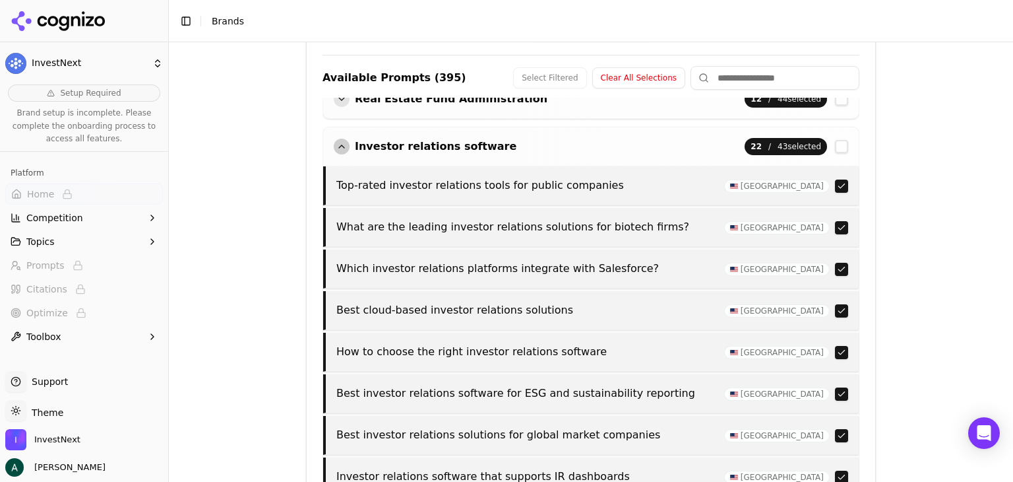
scroll to position [453, 0]
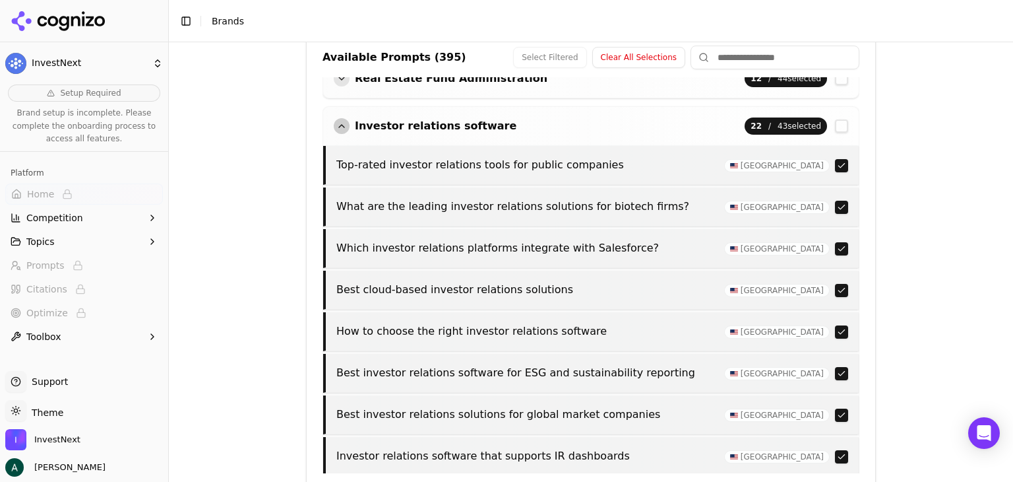
click at [835, 164] on button "button" at bounding box center [841, 165] width 13 height 13
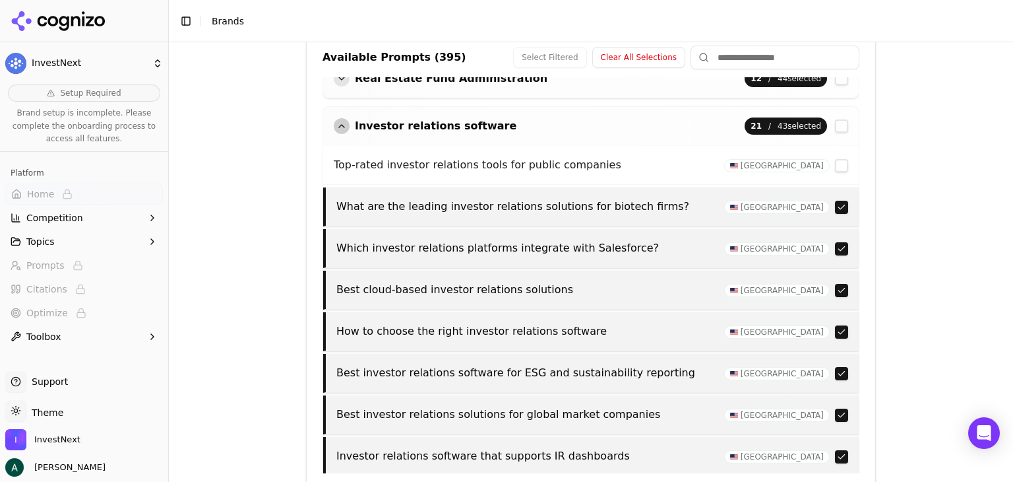
click at [835, 206] on button "button" at bounding box center [841, 207] width 13 height 13
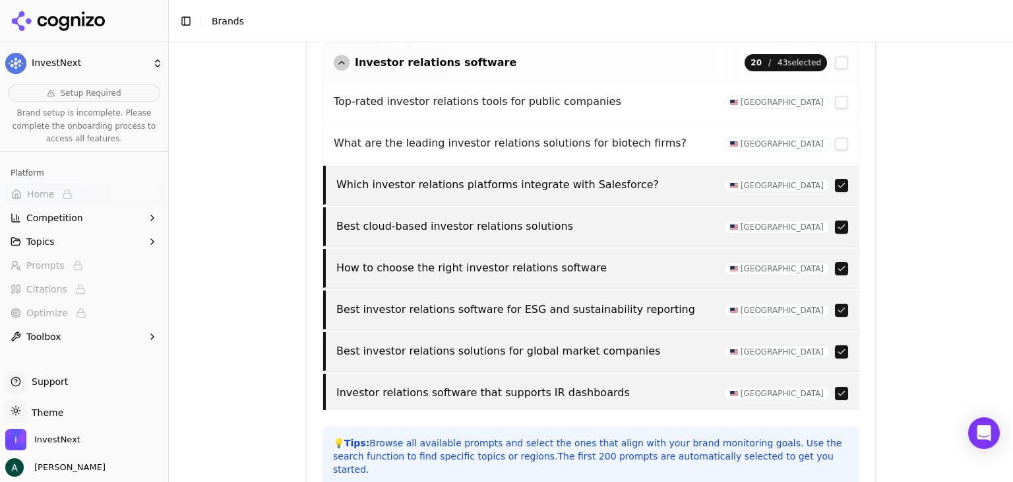
scroll to position [519, 0]
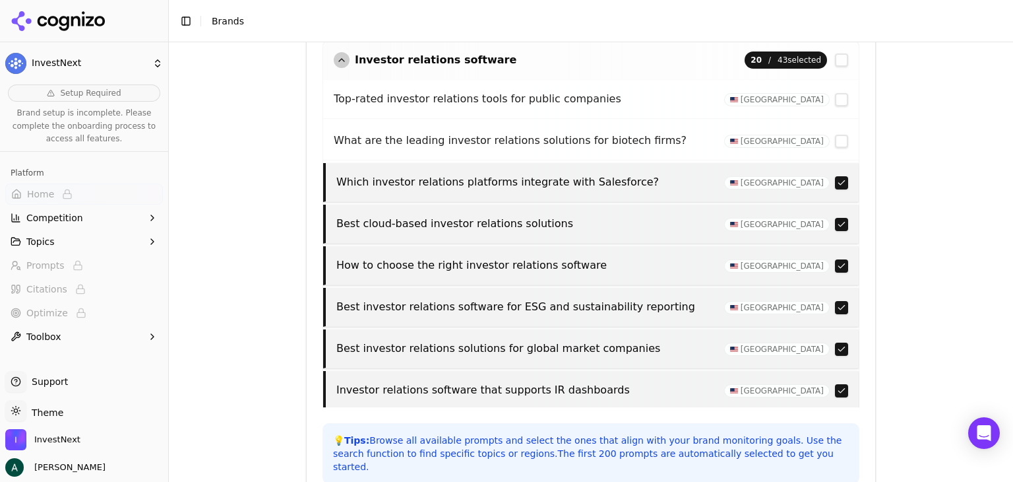
click at [835, 180] on button "button" at bounding box center [841, 182] width 13 height 13
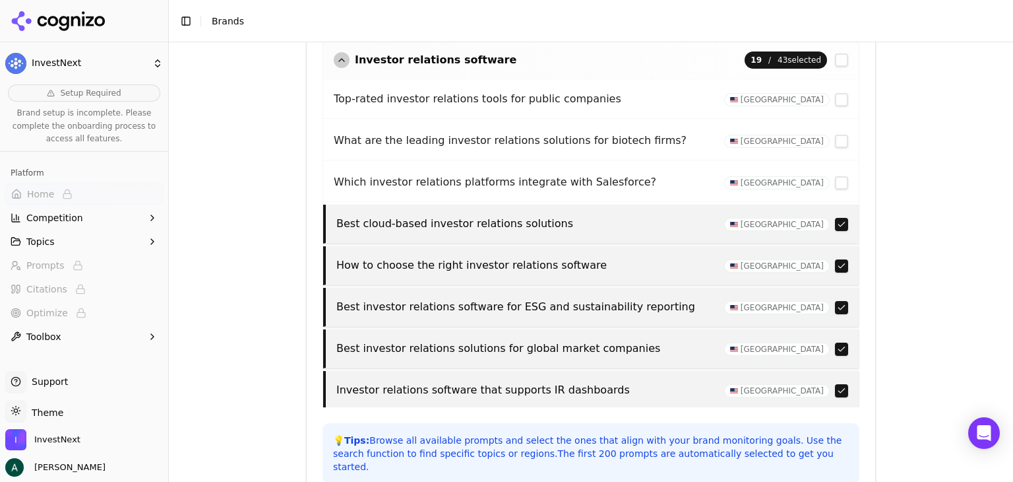
click at [835, 221] on button "button" at bounding box center [841, 224] width 13 height 13
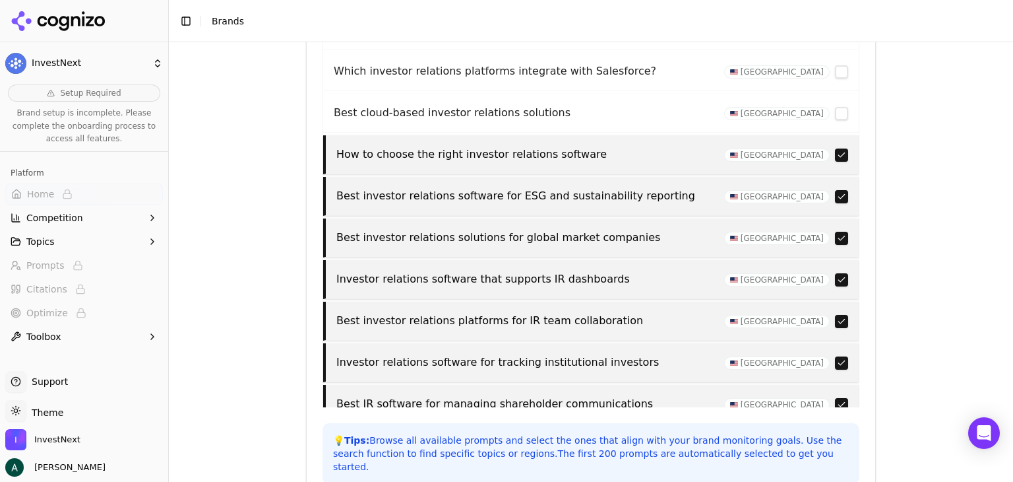
scroll to position [198, 0]
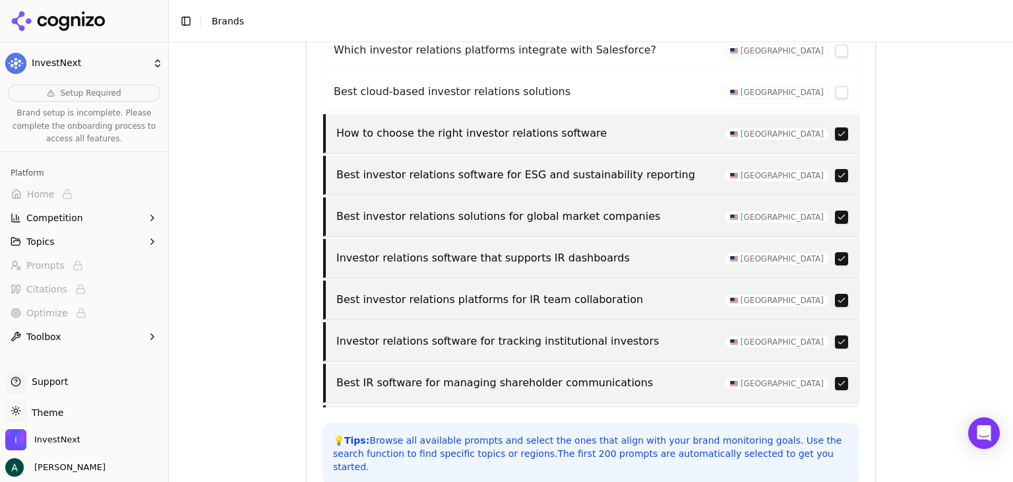
click at [835, 172] on button "button" at bounding box center [841, 175] width 13 height 13
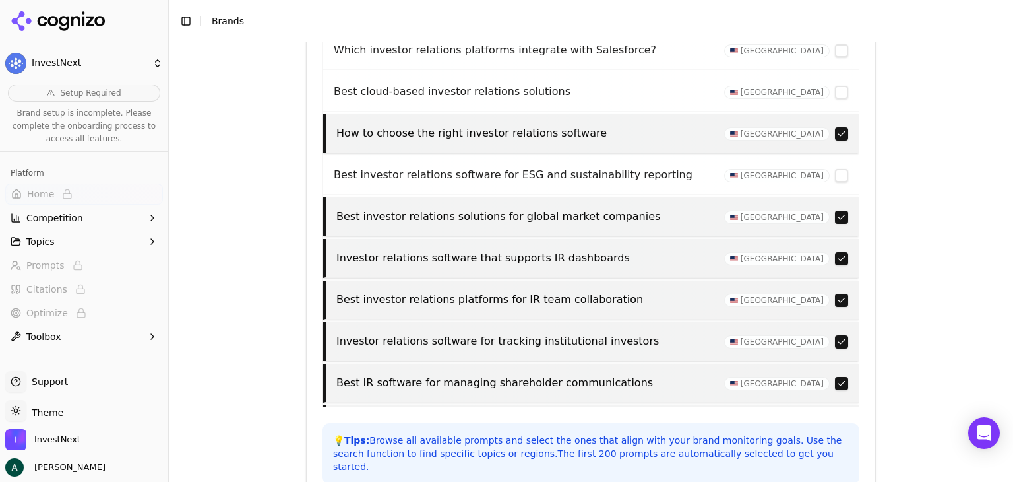
click at [835, 212] on button "button" at bounding box center [841, 216] width 13 height 13
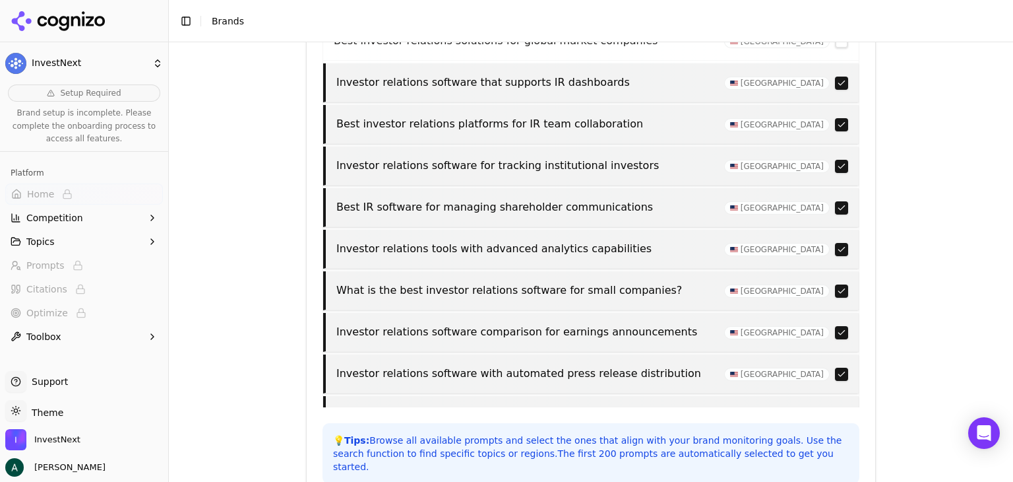
scroll to position [396, 0]
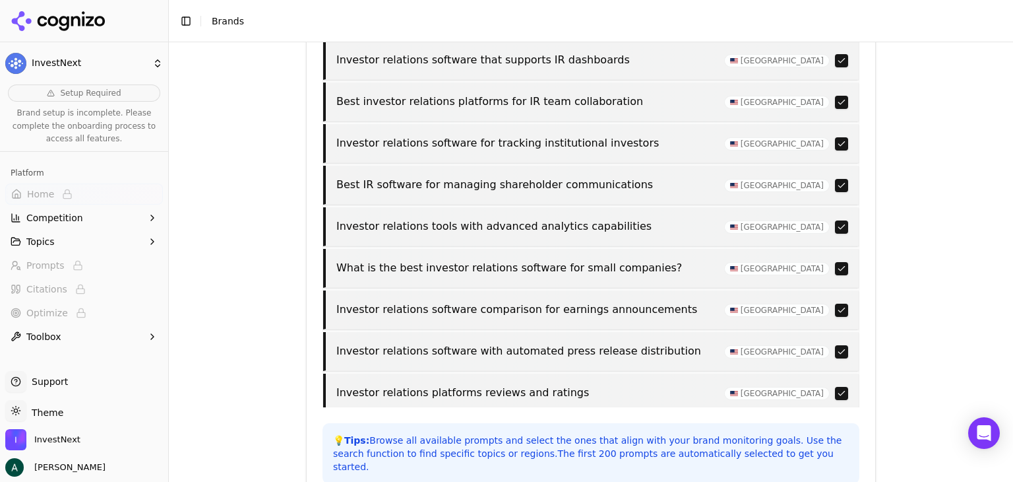
click at [835, 139] on button "button" at bounding box center [841, 143] width 13 height 13
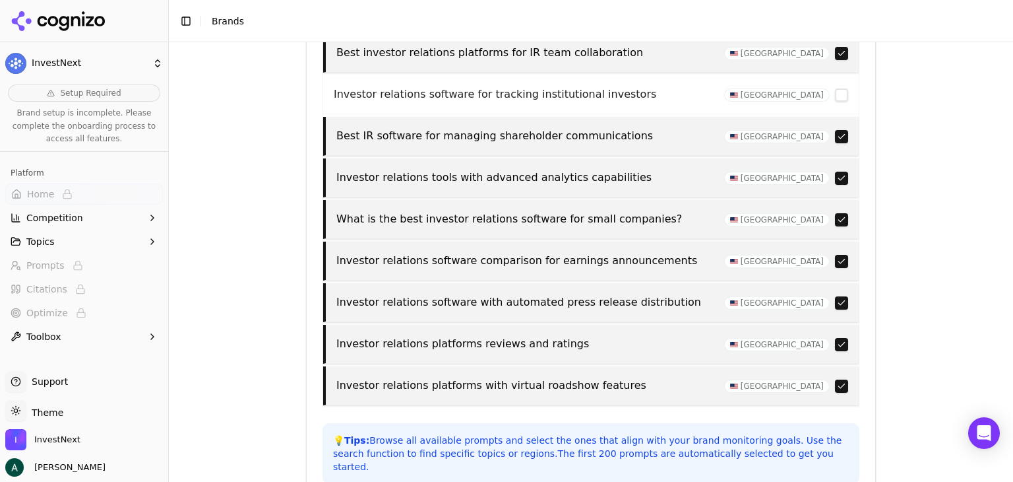
scroll to position [462, 0]
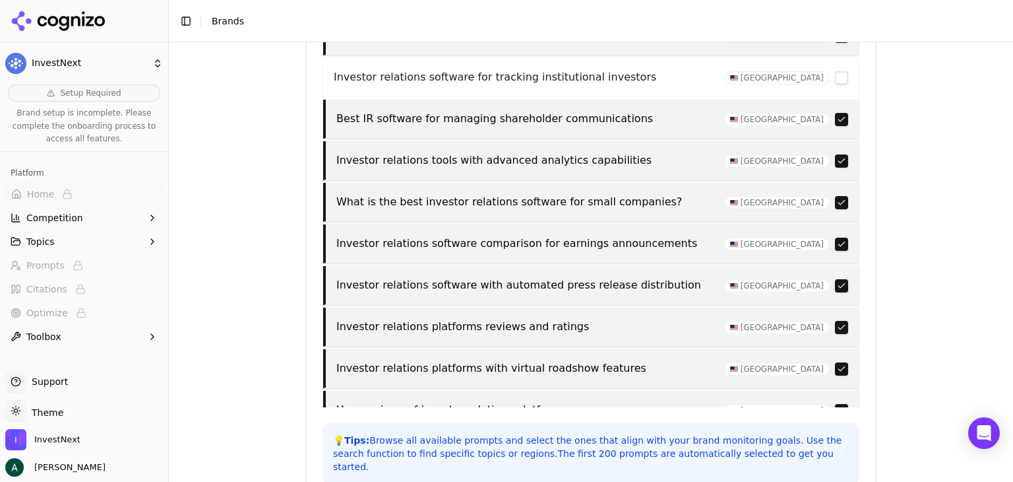
click at [835, 115] on button "button" at bounding box center [841, 119] width 13 height 13
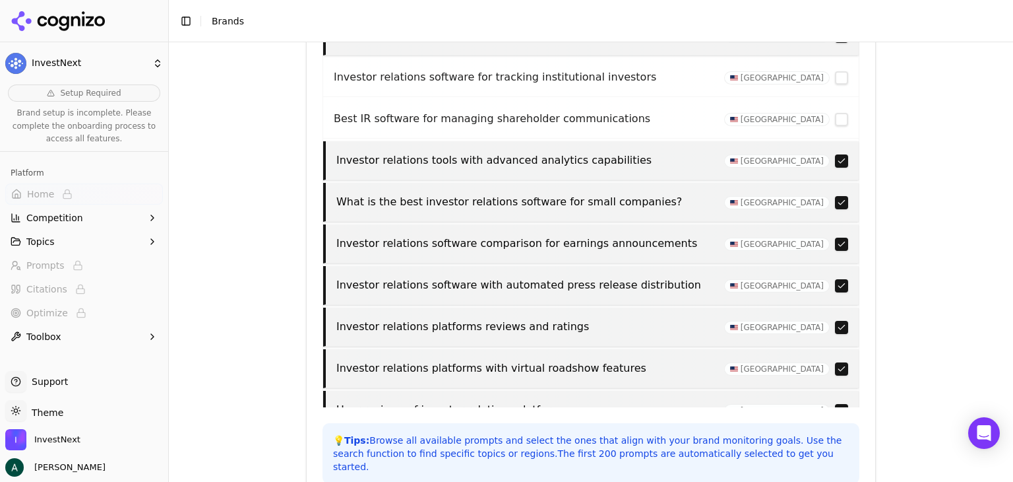
click at [835, 159] on button "button" at bounding box center [841, 160] width 13 height 13
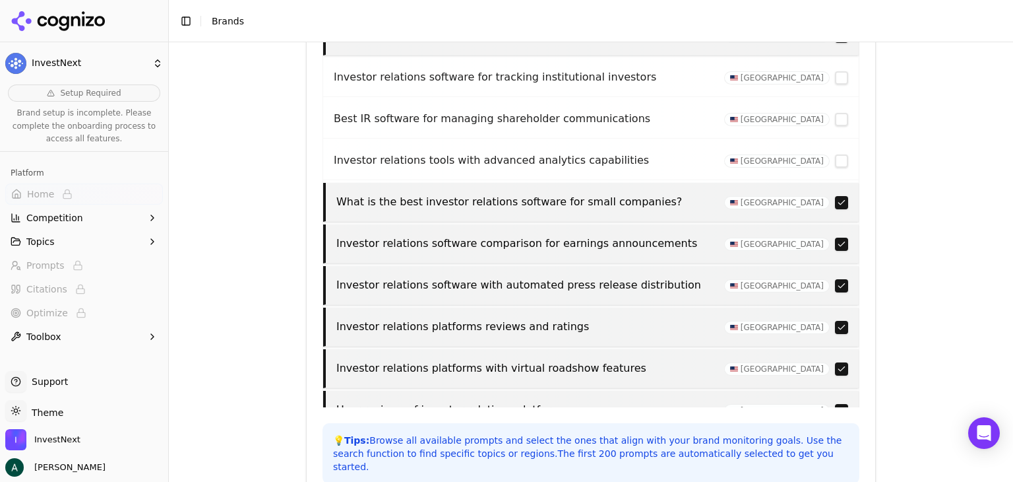
scroll to position [528, 0]
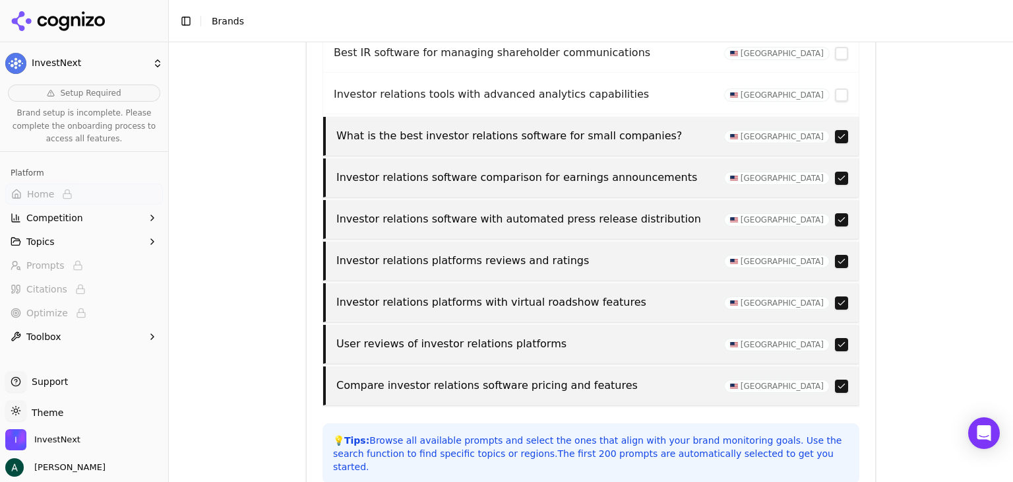
click at [835, 93] on button "button" at bounding box center [841, 94] width 13 height 13
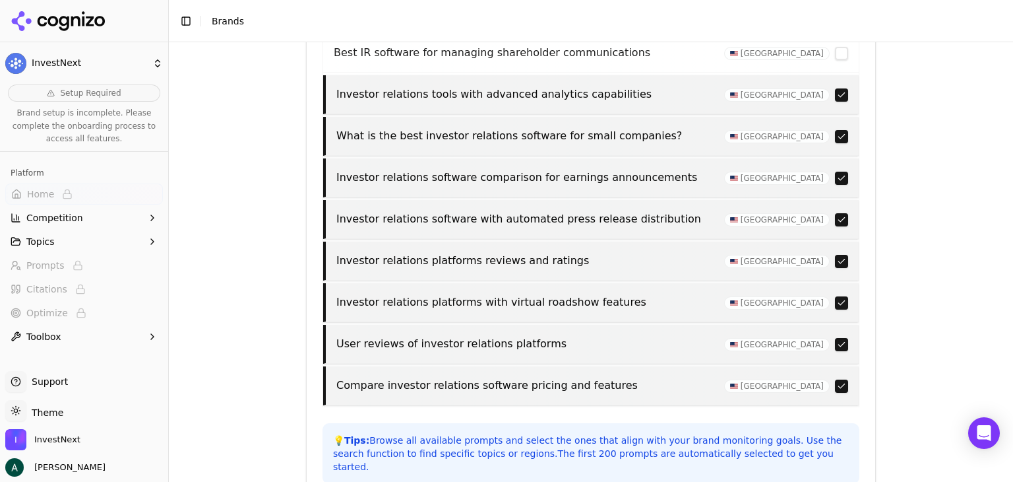
click at [835, 90] on button "button" at bounding box center [841, 94] width 13 height 13
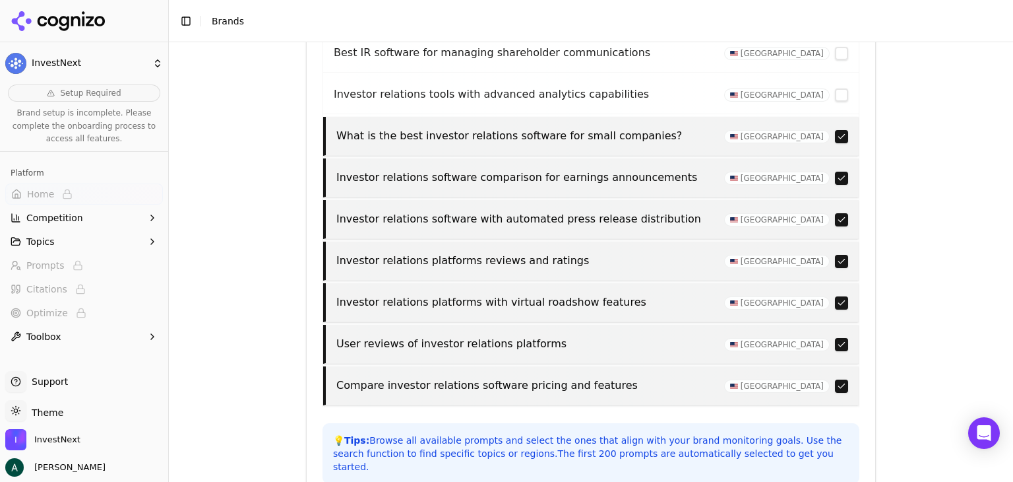
click at [835, 133] on button "button" at bounding box center [841, 136] width 13 height 13
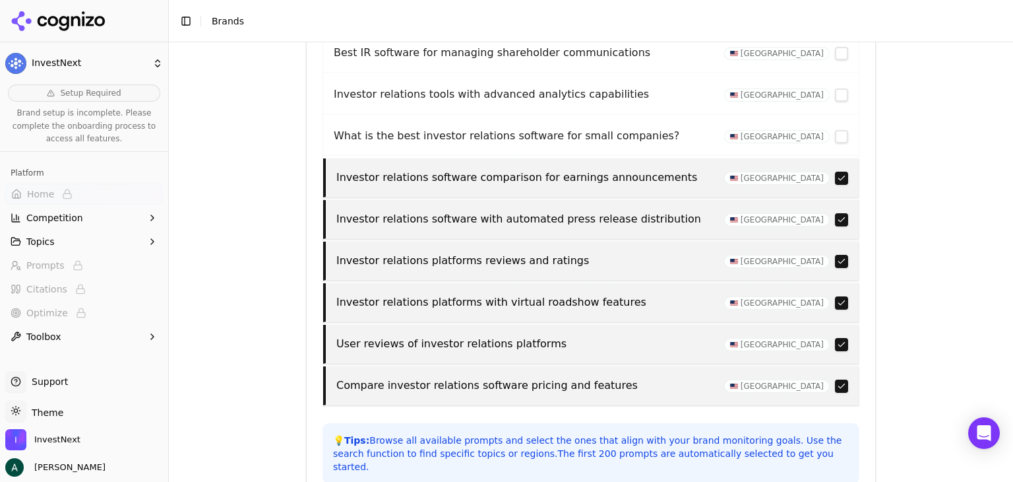
click at [835, 172] on button "button" at bounding box center [841, 178] width 13 height 13
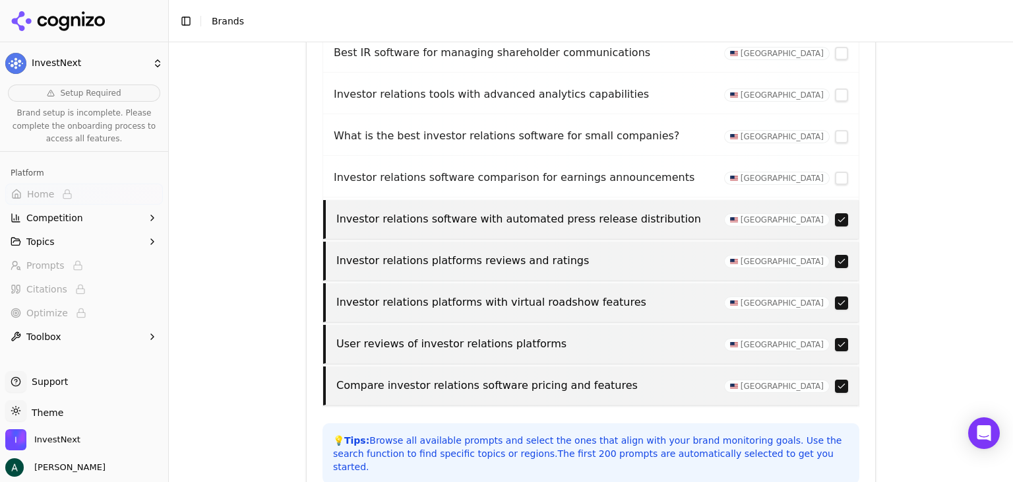
click at [835, 217] on button "button" at bounding box center [841, 219] width 13 height 13
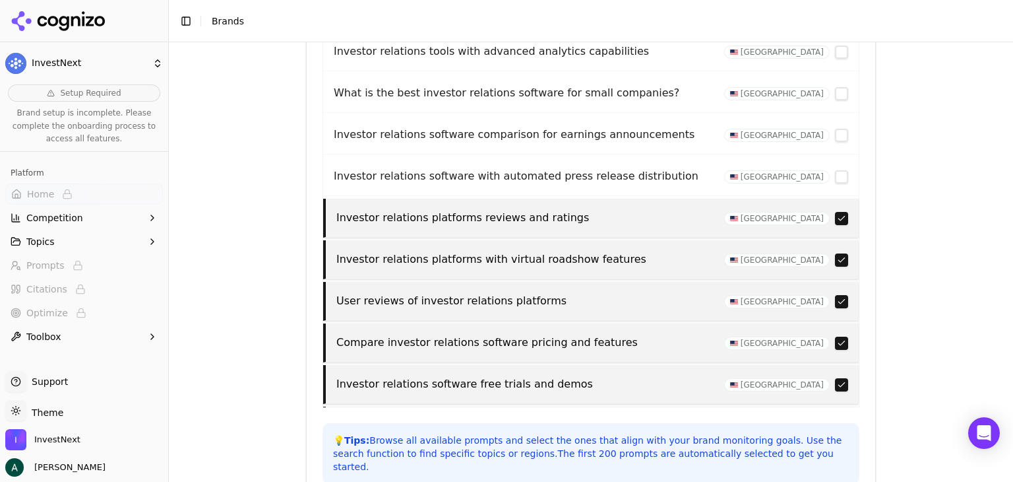
scroll to position [594, 0]
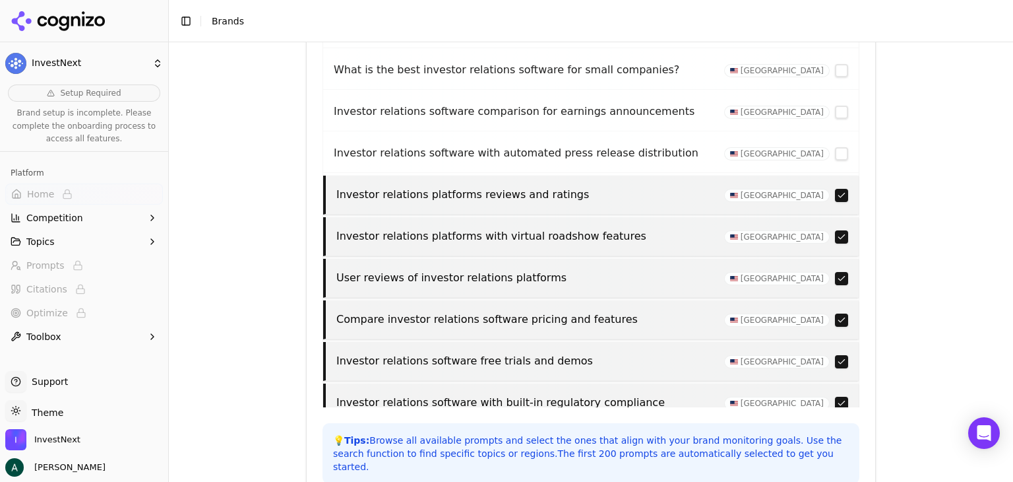
click at [835, 197] on button "button" at bounding box center [841, 195] width 13 height 13
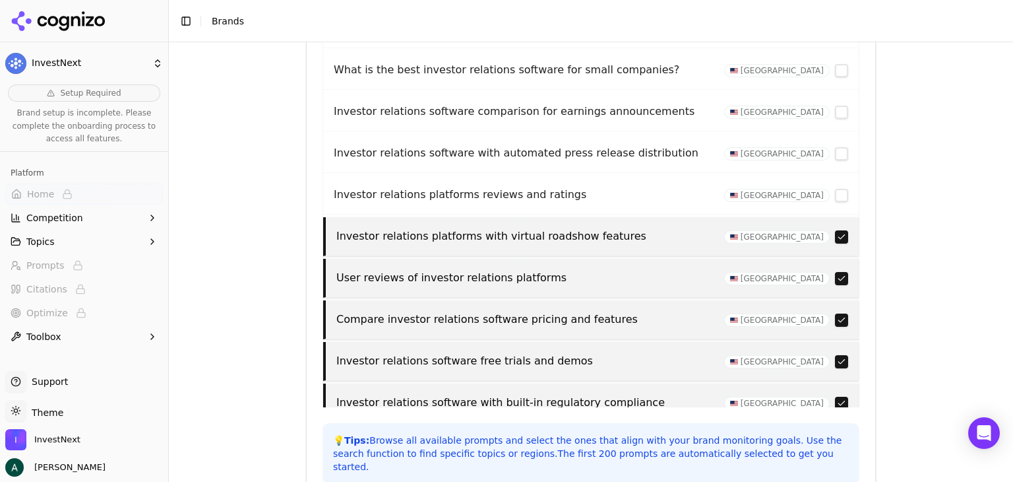
click at [835, 230] on button "button" at bounding box center [841, 236] width 13 height 13
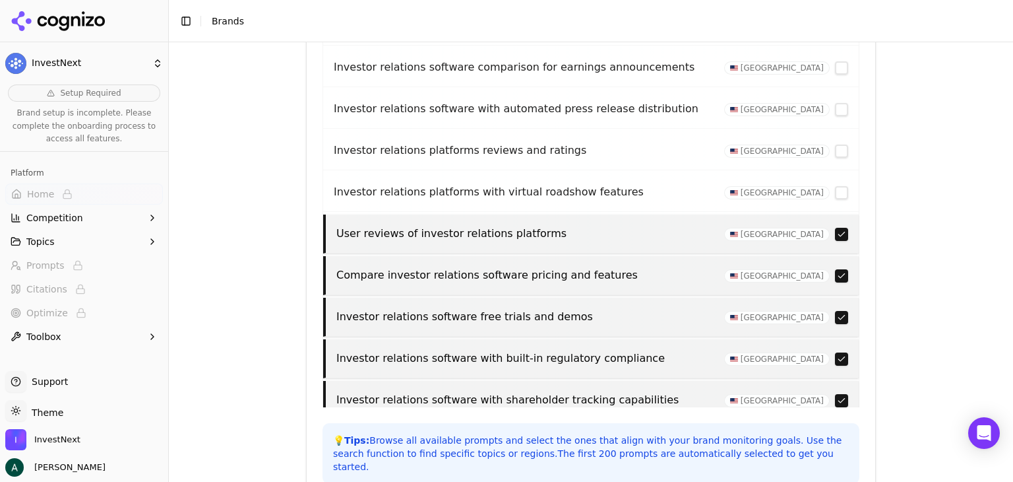
scroll to position [660, 0]
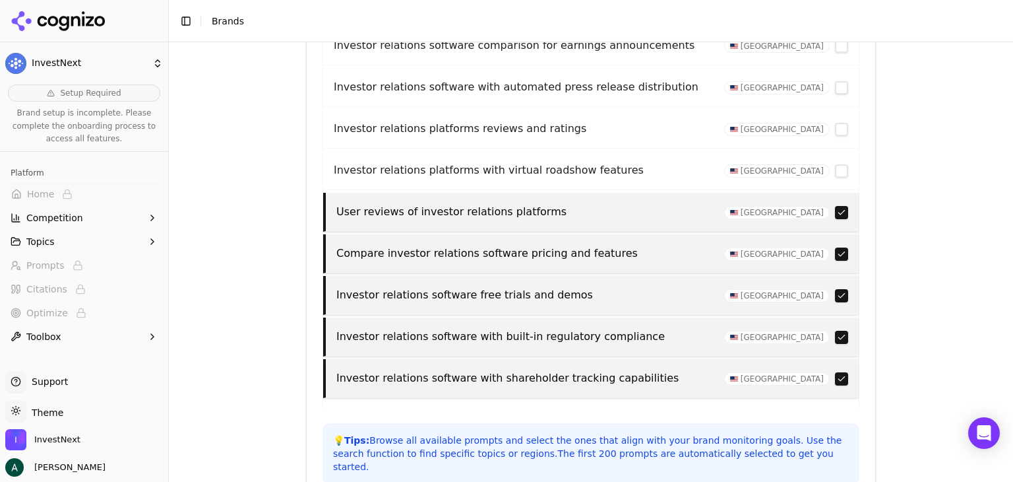
click at [829, 197] on div "User reviews of investor relations platforms [GEOGRAPHIC_DATA]" at bounding box center [591, 212] width 536 height 39
click at [835, 208] on button "button" at bounding box center [841, 212] width 13 height 13
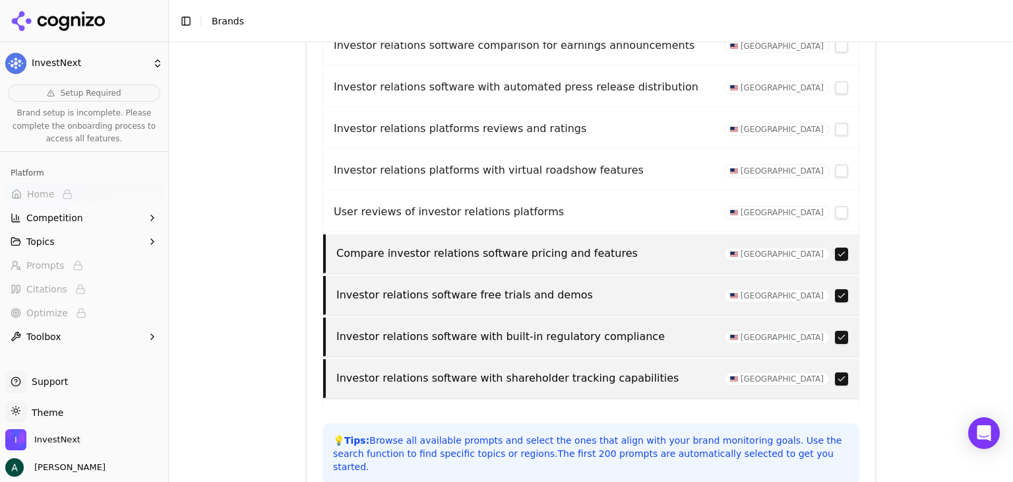
click at [835, 249] on button "button" at bounding box center [841, 253] width 13 height 13
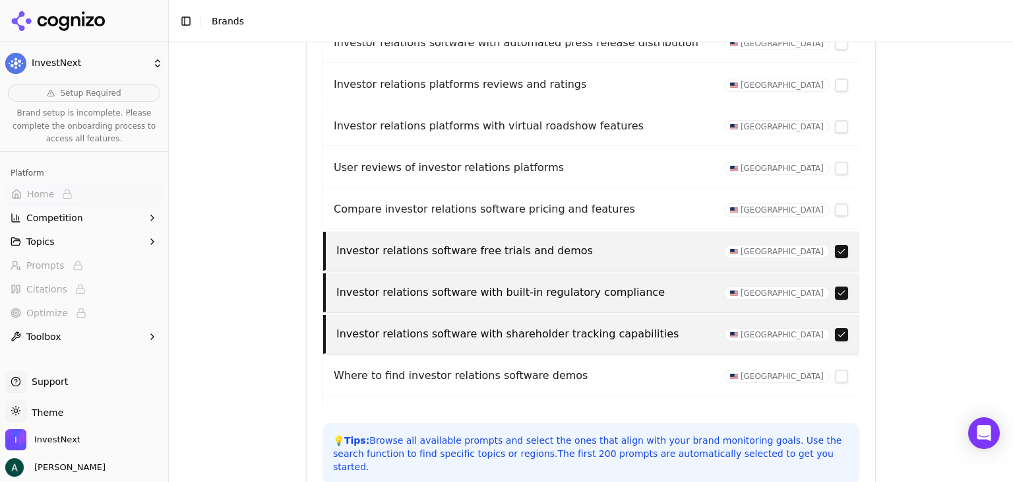
scroll to position [726, 0]
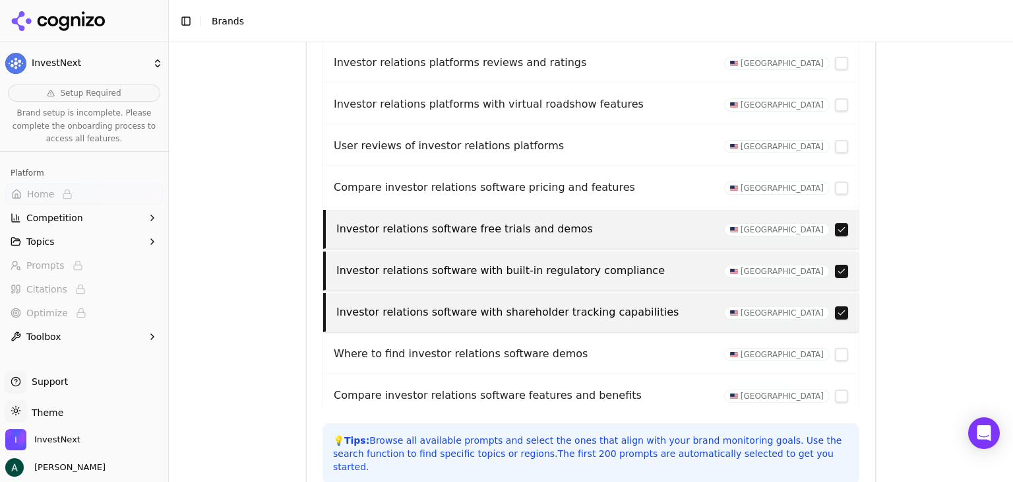
click at [835, 223] on button "button" at bounding box center [841, 229] width 13 height 13
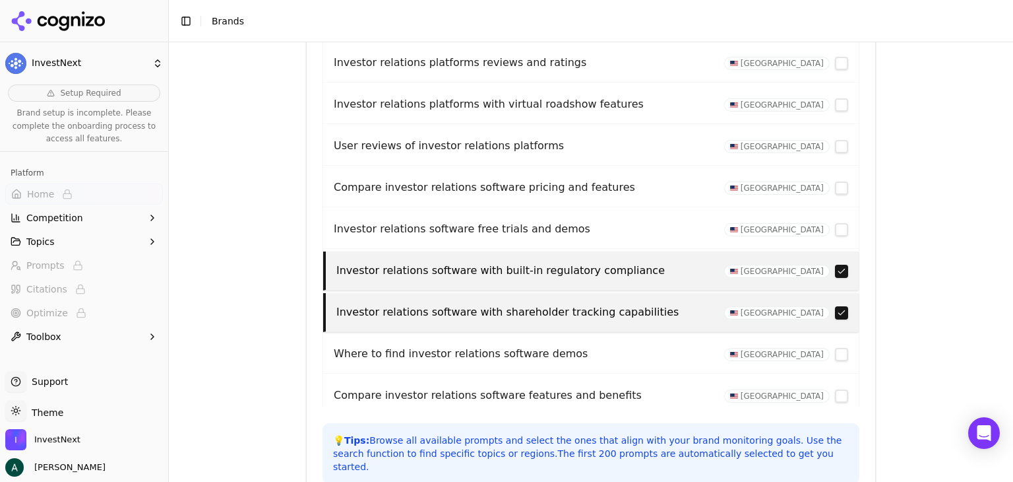
click at [835, 265] on button "button" at bounding box center [841, 271] width 13 height 13
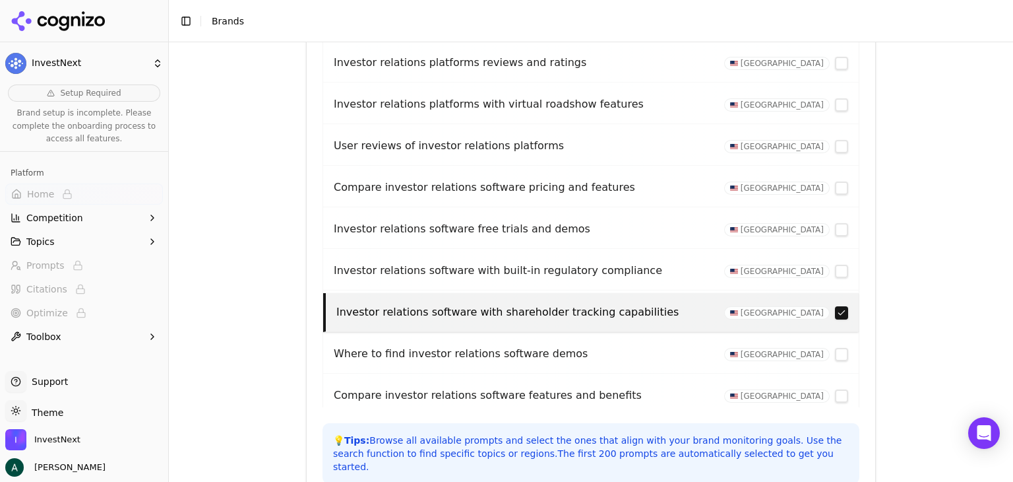
click at [835, 306] on button "button" at bounding box center [841, 312] width 13 height 13
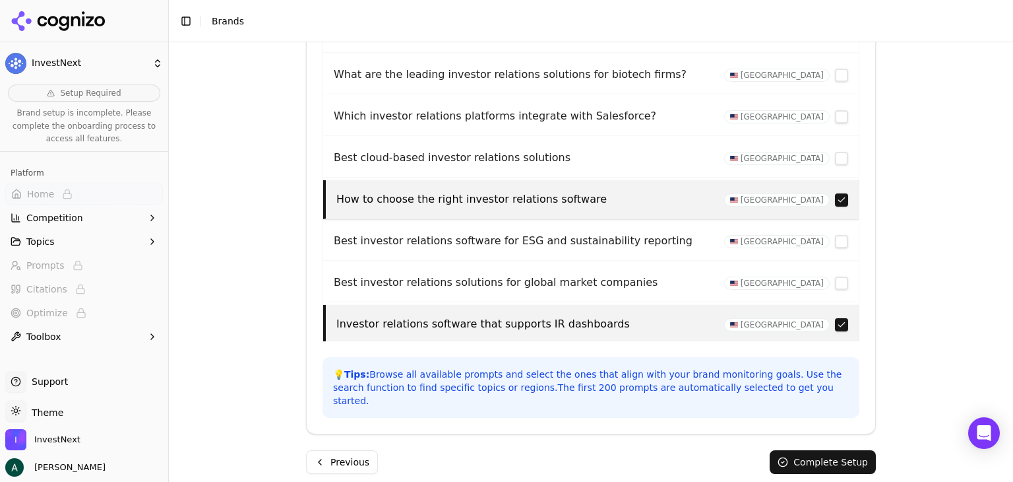
scroll to position [0, 0]
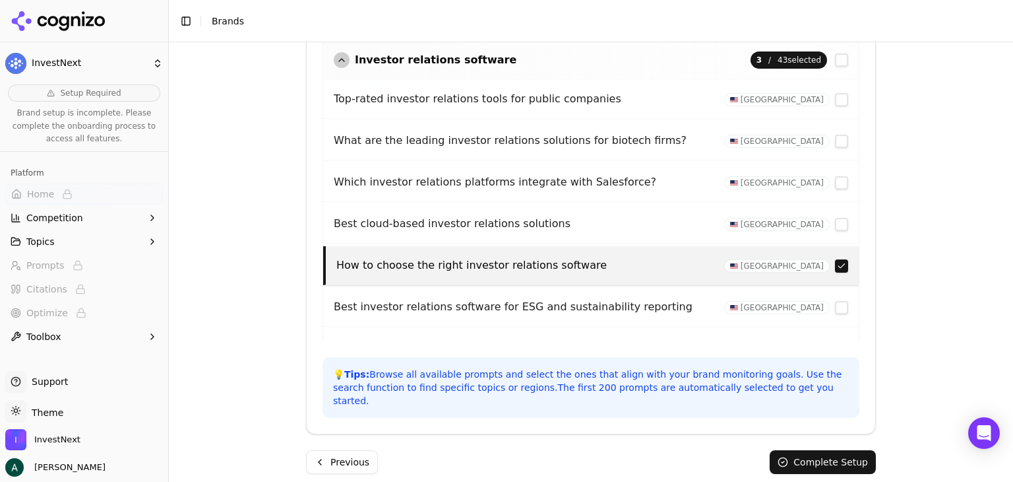
click at [335, 54] on div "button" at bounding box center [342, 60] width 16 height 16
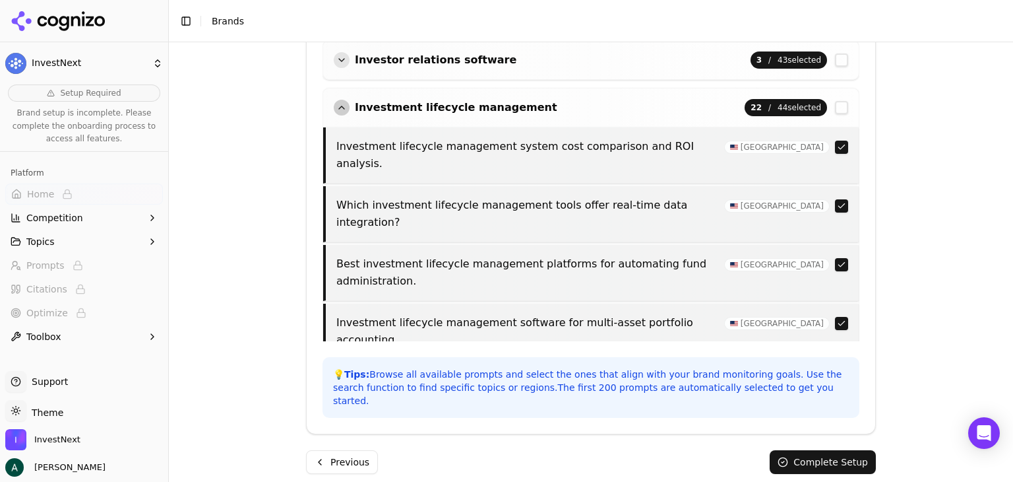
click at [835, 107] on management "button" at bounding box center [841, 107] width 13 height 13
click at [835, 106] on management "button" at bounding box center [841, 107] width 13 height 13
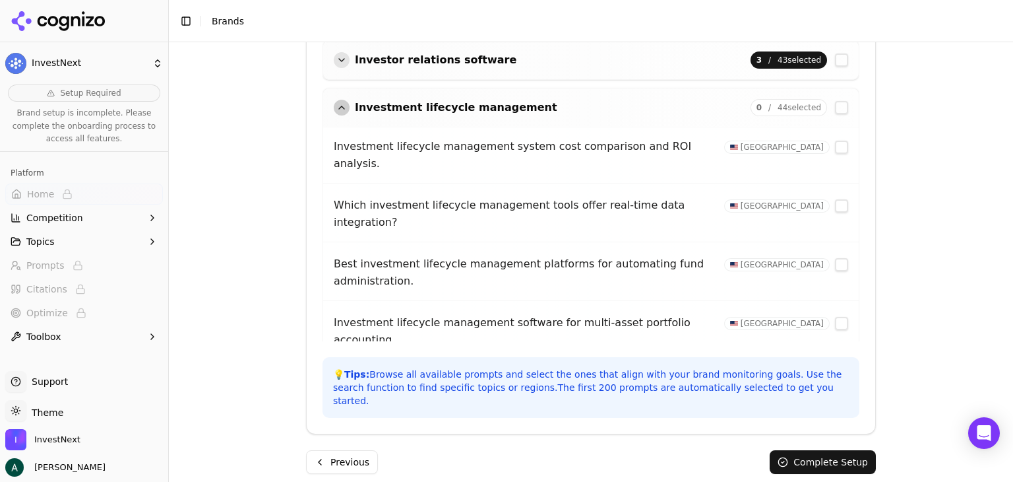
click at [335, 106] on div "button" at bounding box center [342, 108] width 16 height 16
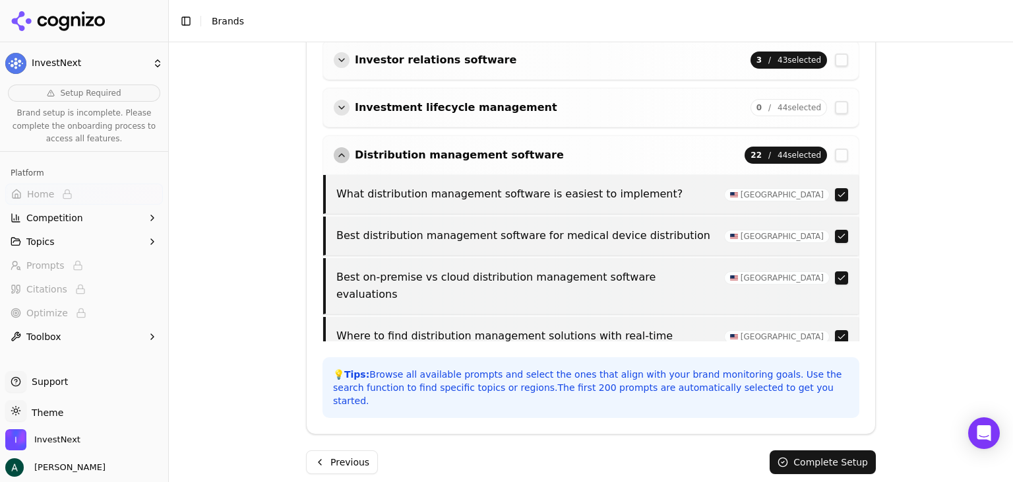
scroll to position [66, 0]
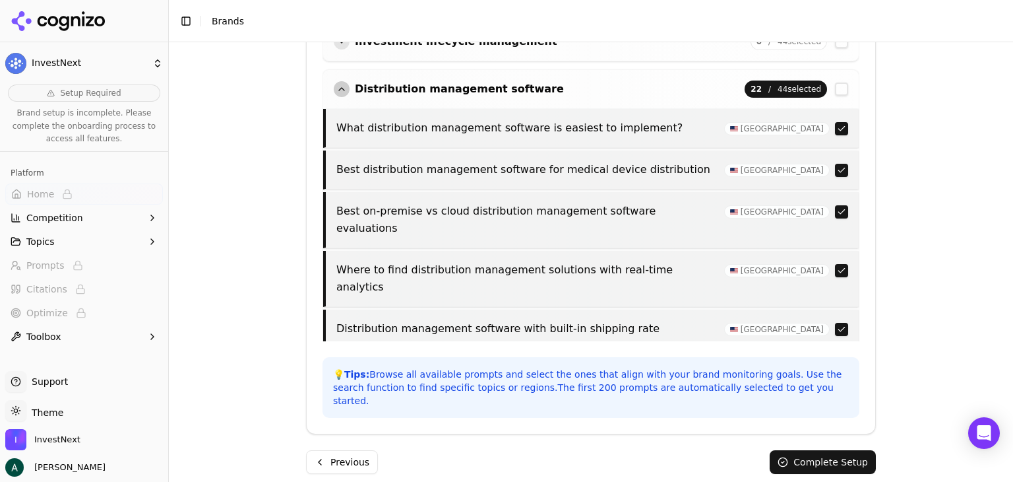
click at [835, 88] on software "button" at bounding box center [841, 88] width 13 height 13
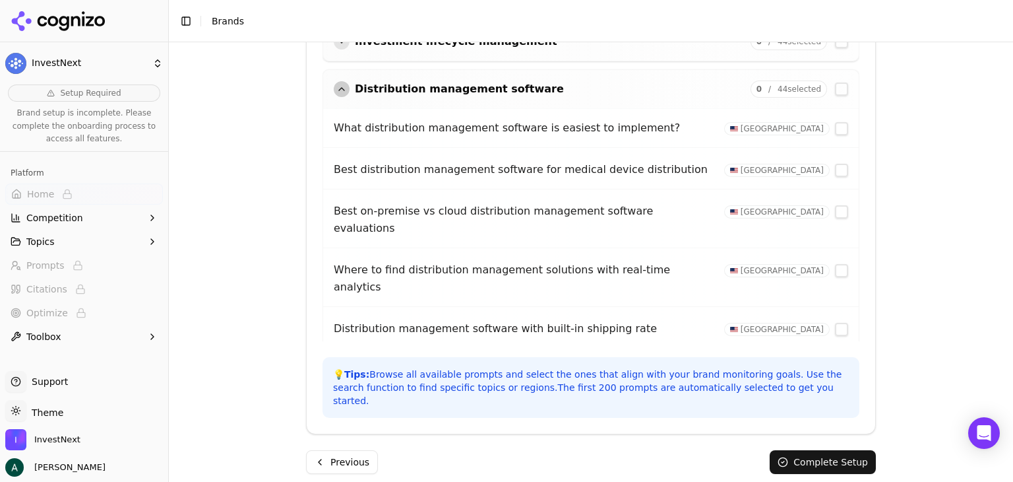
click at [334, 83] on div "button" at bounding box center [342, 89] width 16 height 16
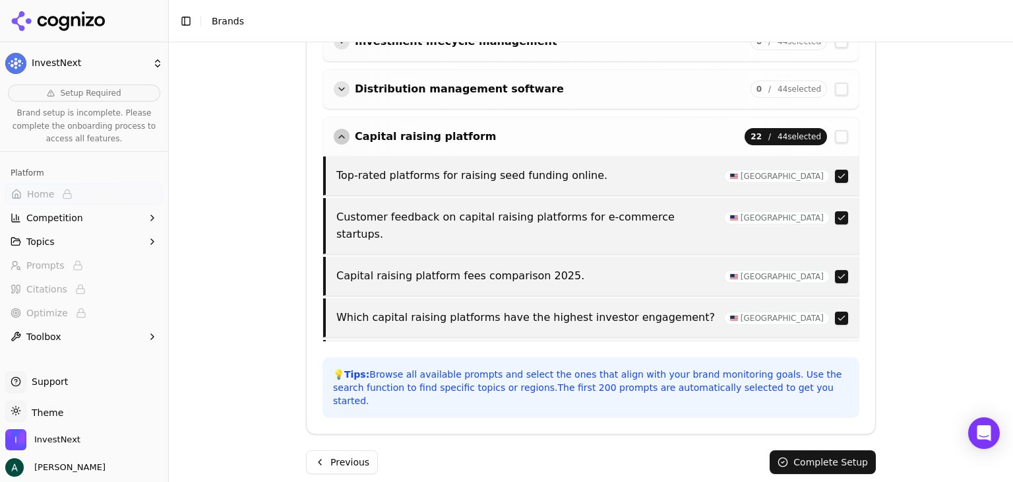
scroll to position [132, 0]
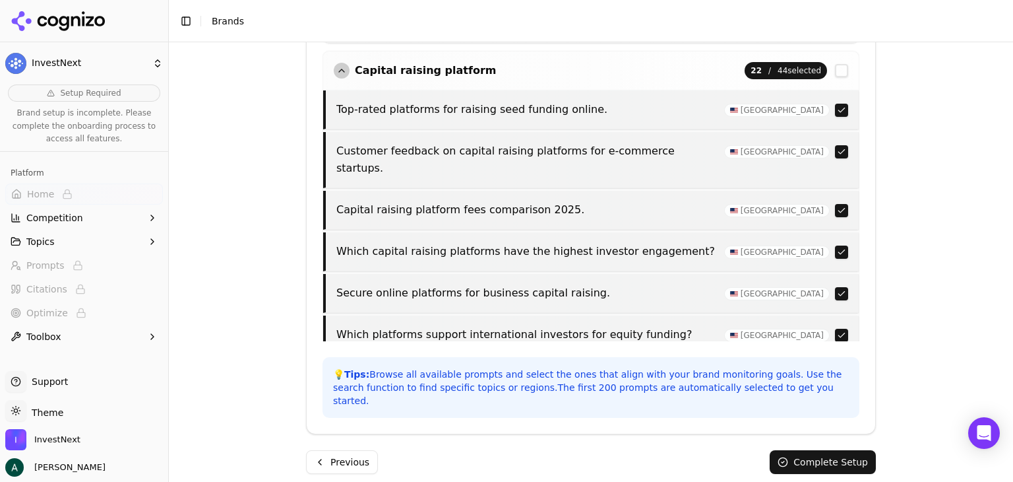
click at [835, 67] on platform "button" at bounding box center [841, 70] width 13 height 13
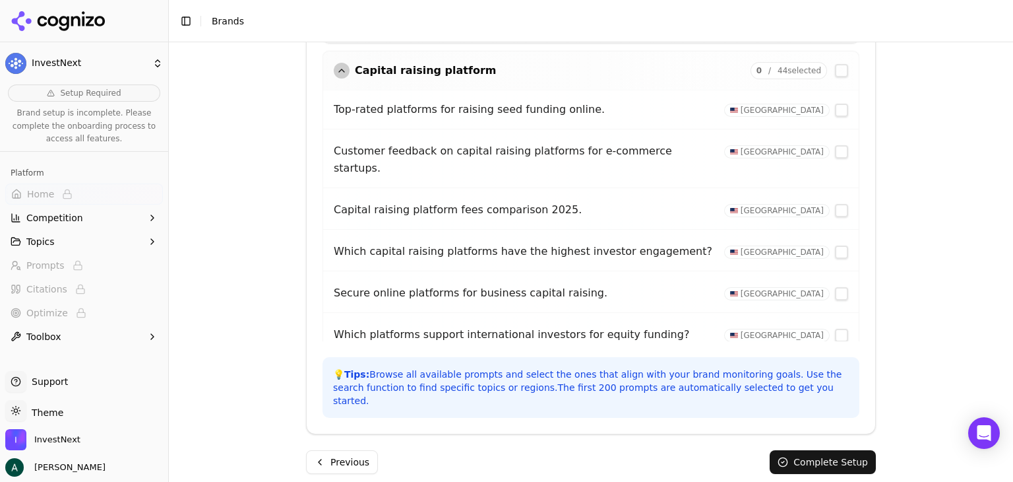
click at [334, 65] on div "button" at bounding box center [342, 71] width 16 height 16
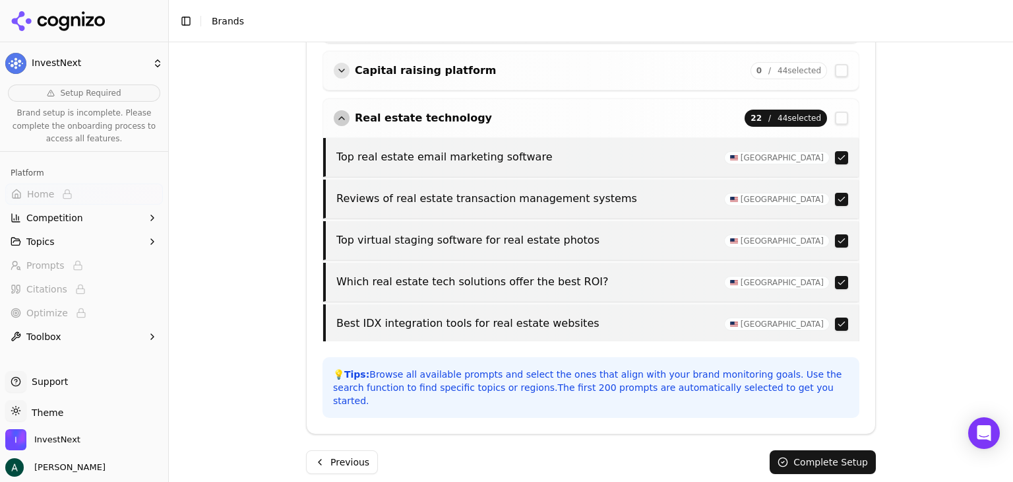
click at [835, 151] on button "button" at bounding box center [841, 157] width 13 height 13
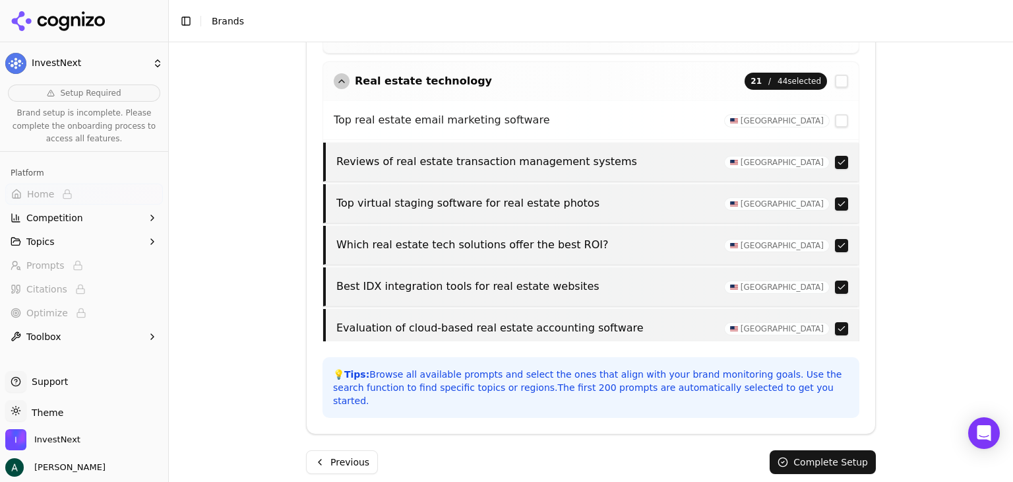
scroll to position [198, 0]
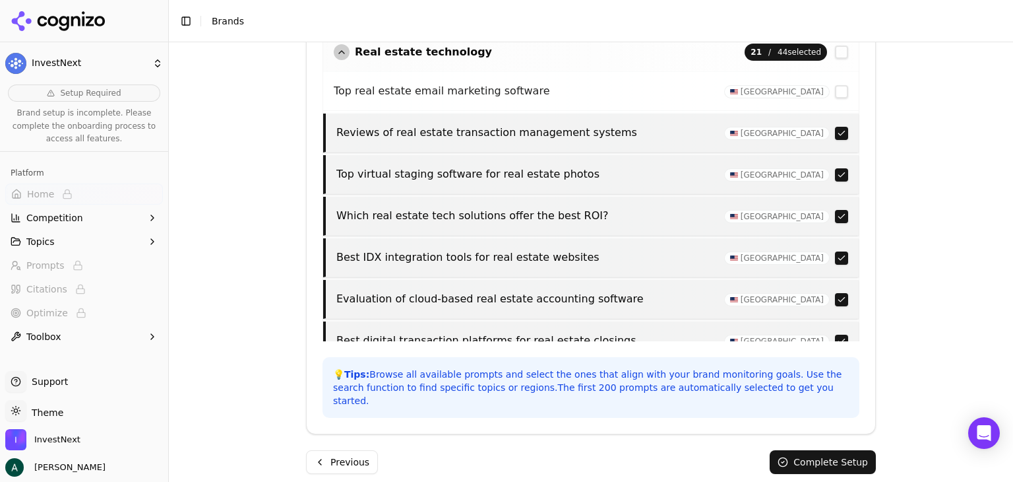
click at [835, 130] on button "button" at bounding box center [841, 133] width 13 height 13
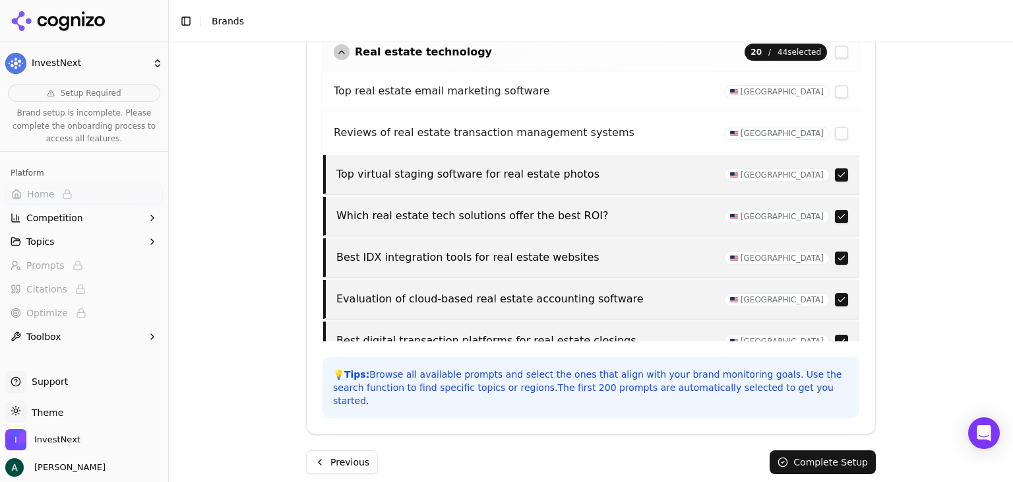
scroll to position [264, 0]
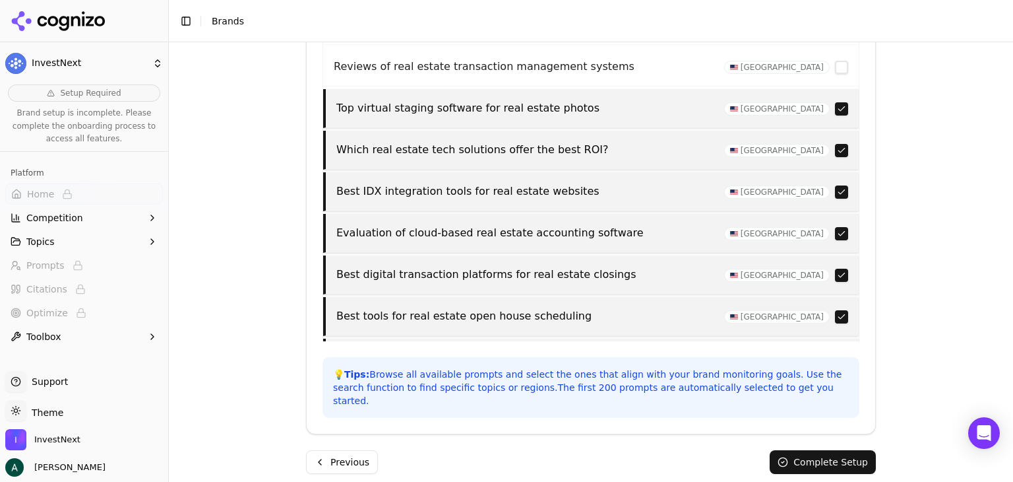
click at [835, 105] on button "button" at bounding box center [841, 108] width 13 height 13
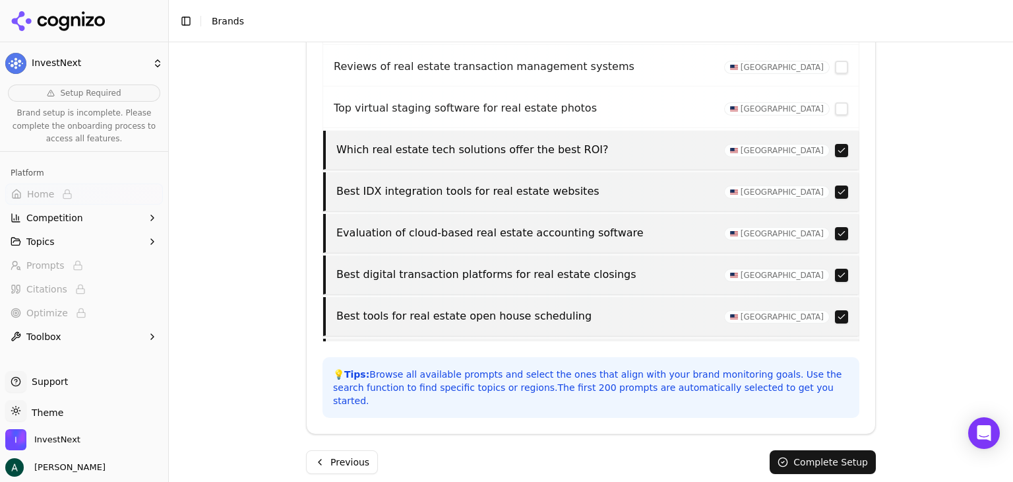
click at [835, 148] on button "button" at bounding box center [841, 150] width 13 height 13
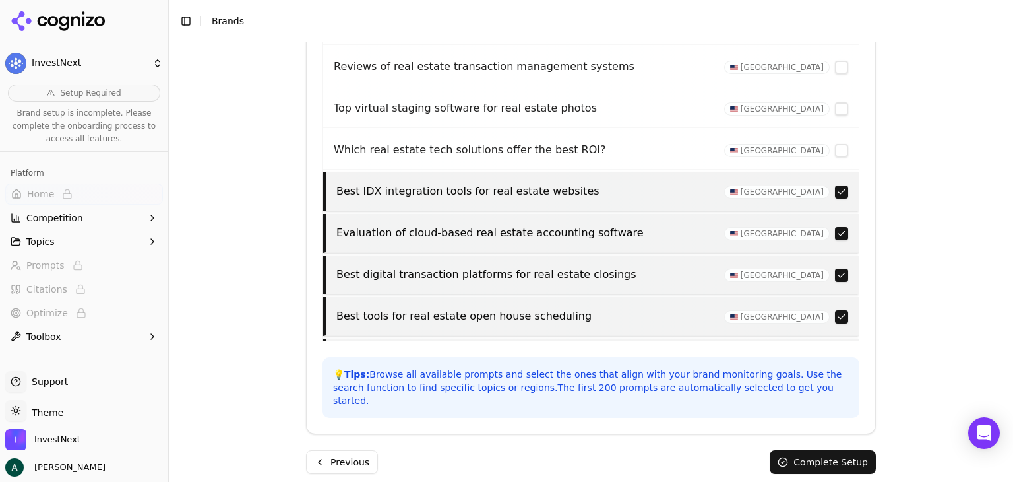
click at [835, 188] on button "button" at bounding box center [841, 191] width 13 height 13
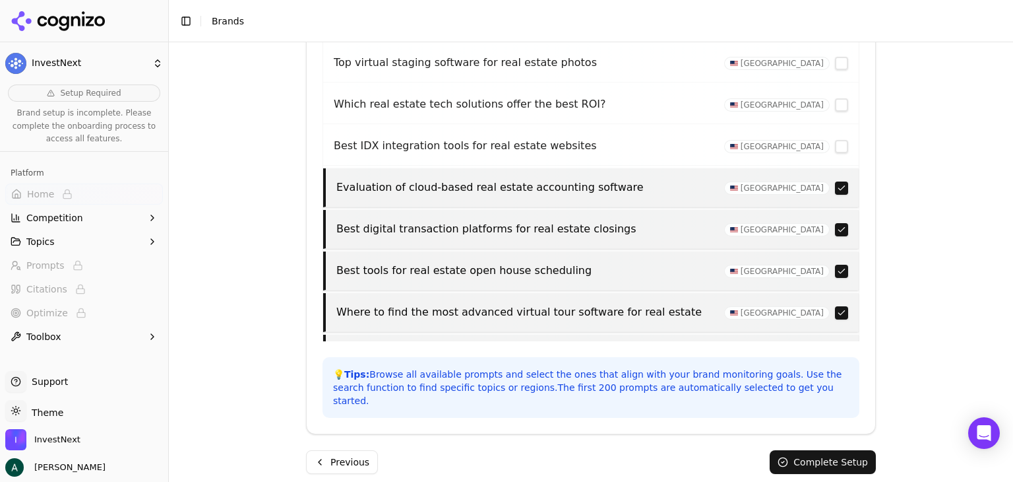
scroll to position [330, 0]
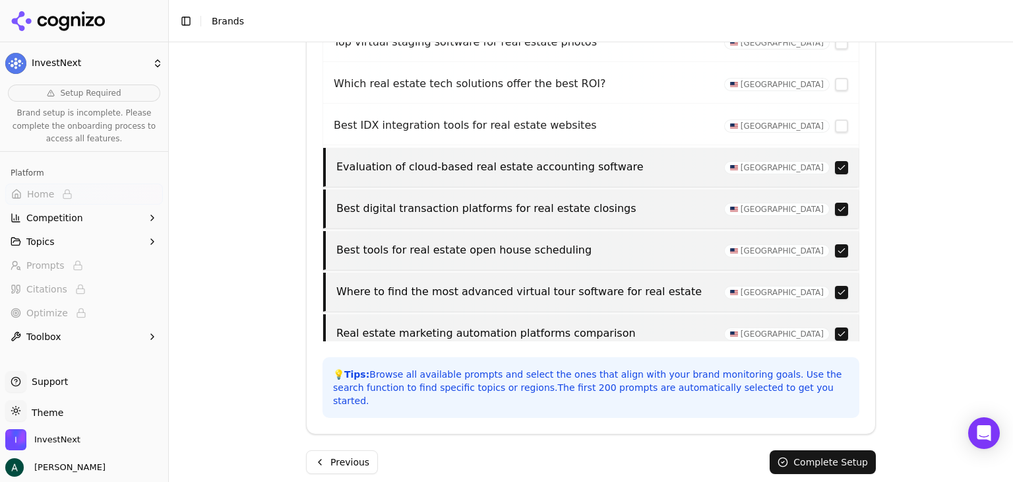
click at [835, 164] on button "button" at bounding box center [841, 167] width 13 height 13
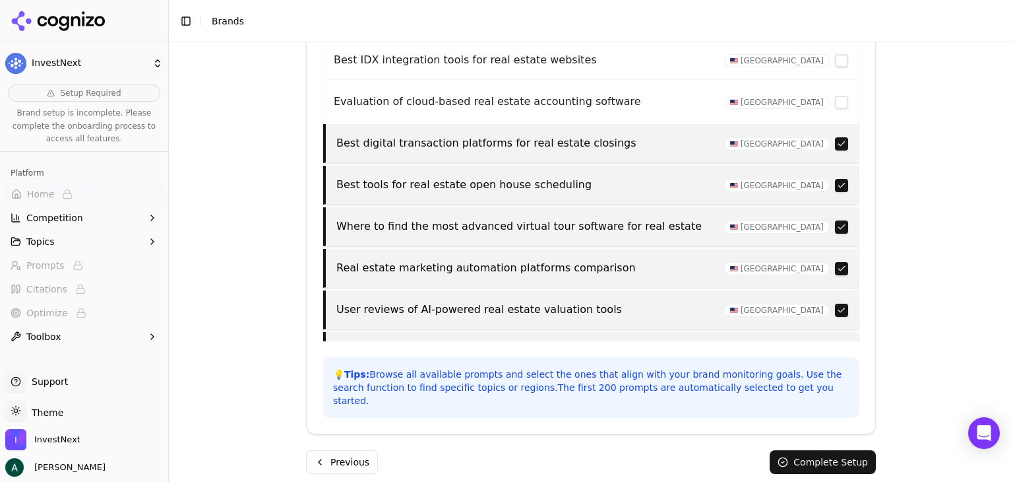
scroll to position [396, 0]
click at [835, 142] on button "button" at bounding box center [841, 143] width 13 height 13
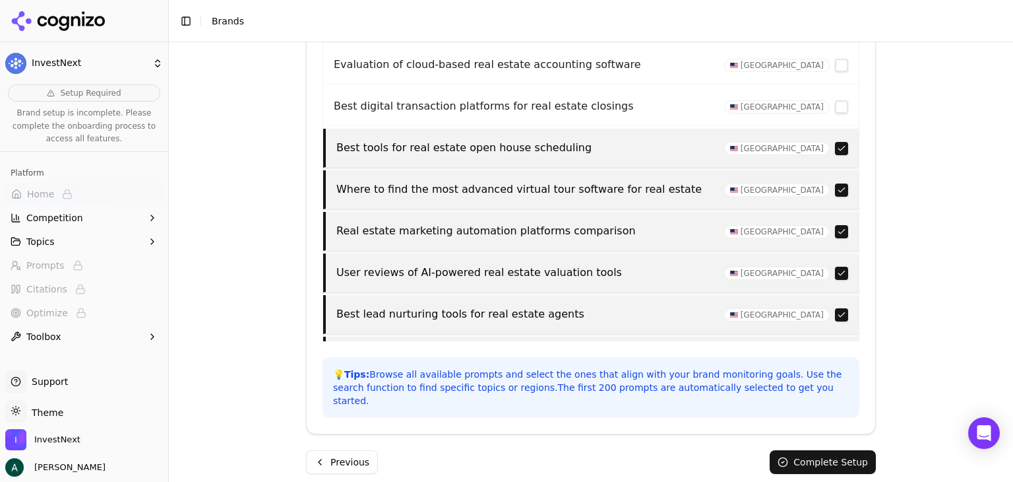
scroll to position [462, 0]
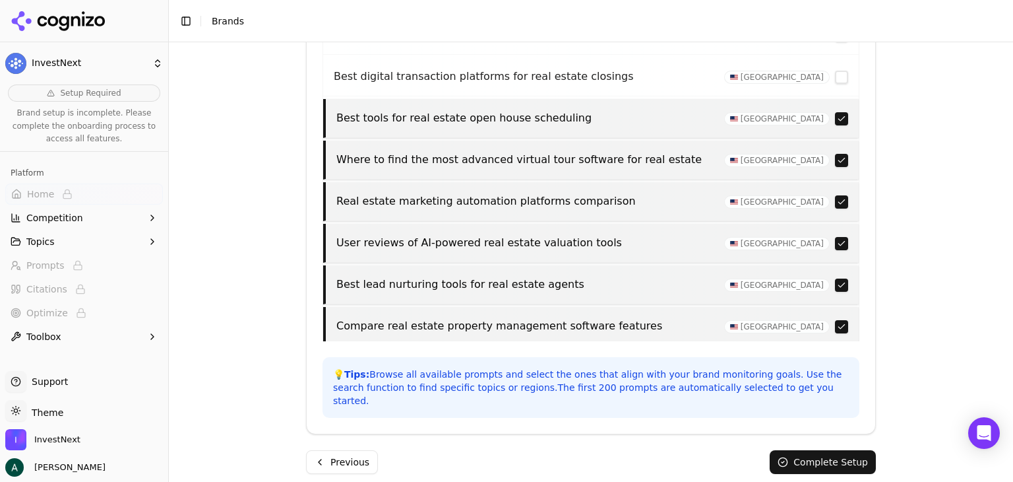
click at [835, 112] on button "button" at bounding box center [841, 118] width 13 height 13
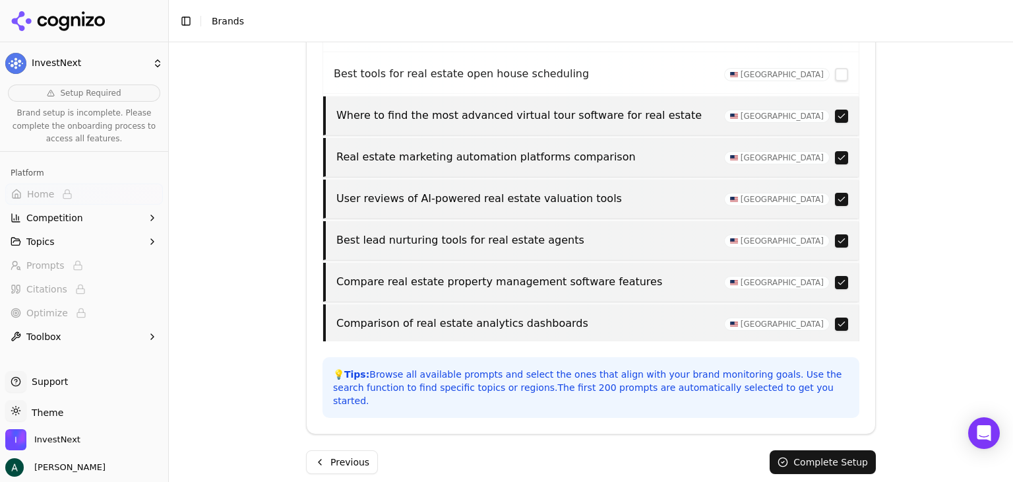
scroll to position [528, 0]
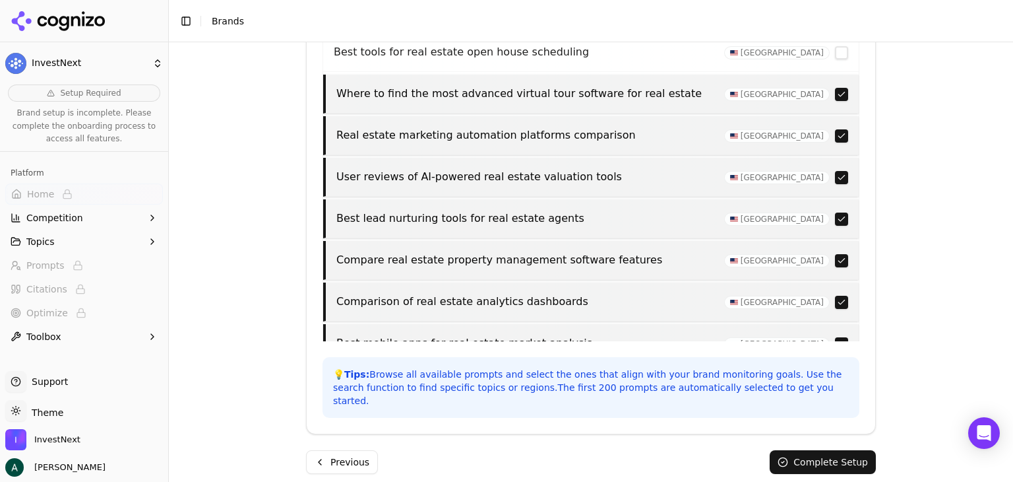
click at [835, 92] on button "button" at bounding box center [841, 94] width 13 height 13
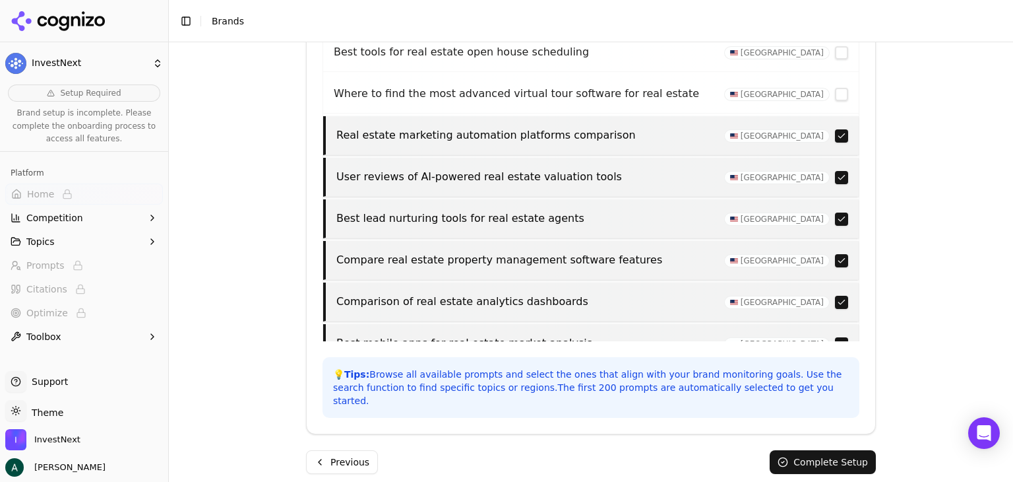
click at [835, 129] on button "button" at bounding box center [841, 135] width 13 height 13
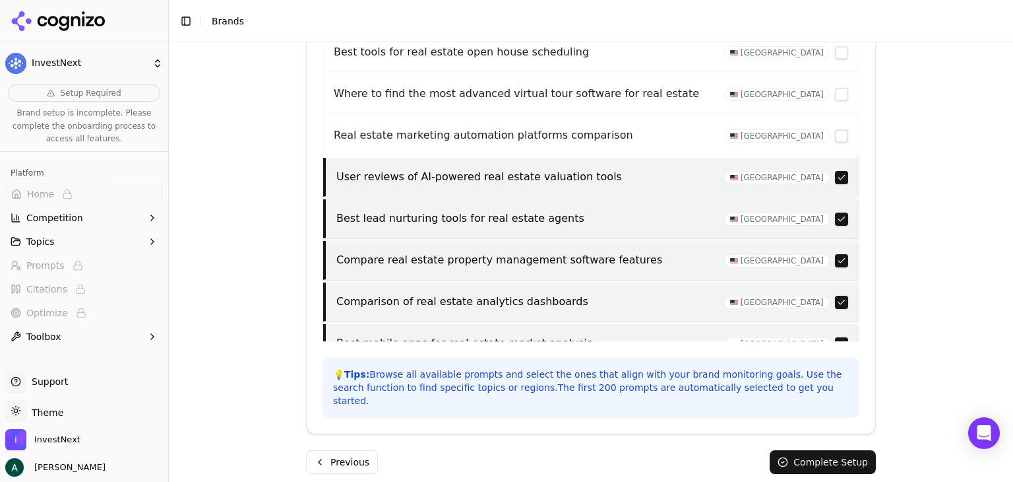
click at [821, 171] on div "[GEOGRAPHIC_DATA]" at bounding box center [786, 177] width 124 height 13
click at [835, 175] on button "button" at bounding box center [841, 177] width 13 height 13
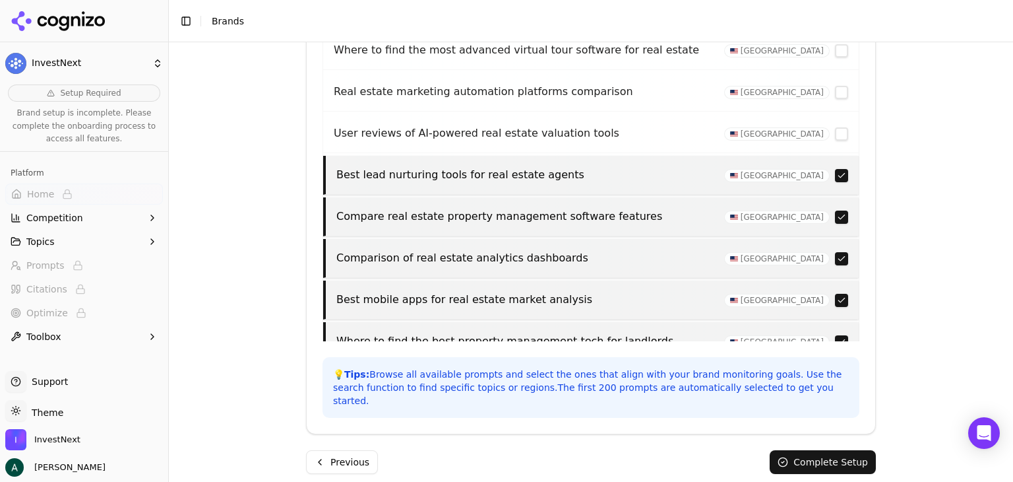
scroll to position [594, 0]
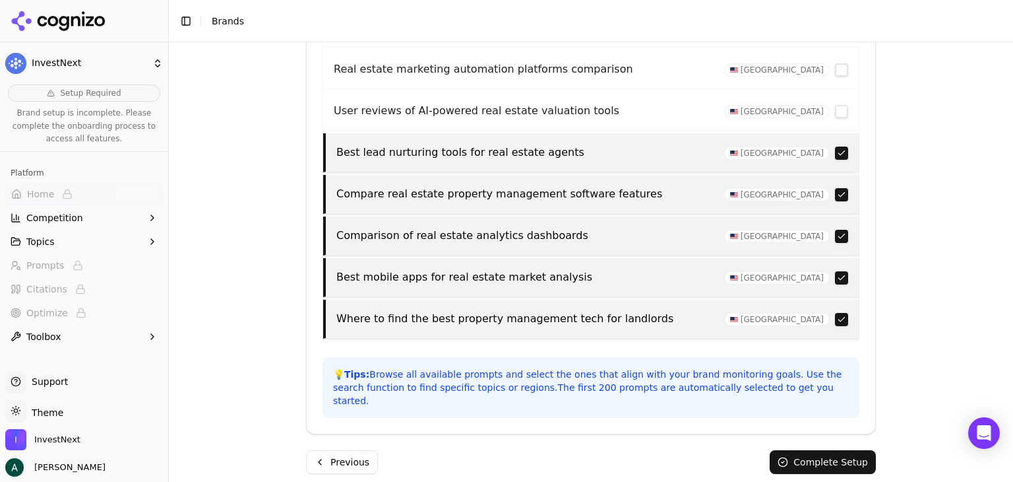
click at [835, 150] on button "button" at bounding box center [841, 152] width 13 height 13
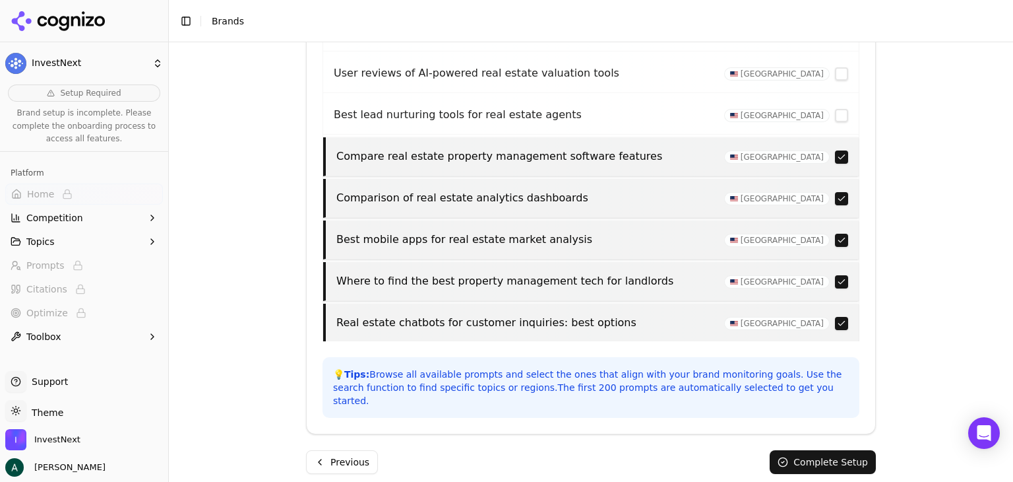
scroll to position [660, 0]
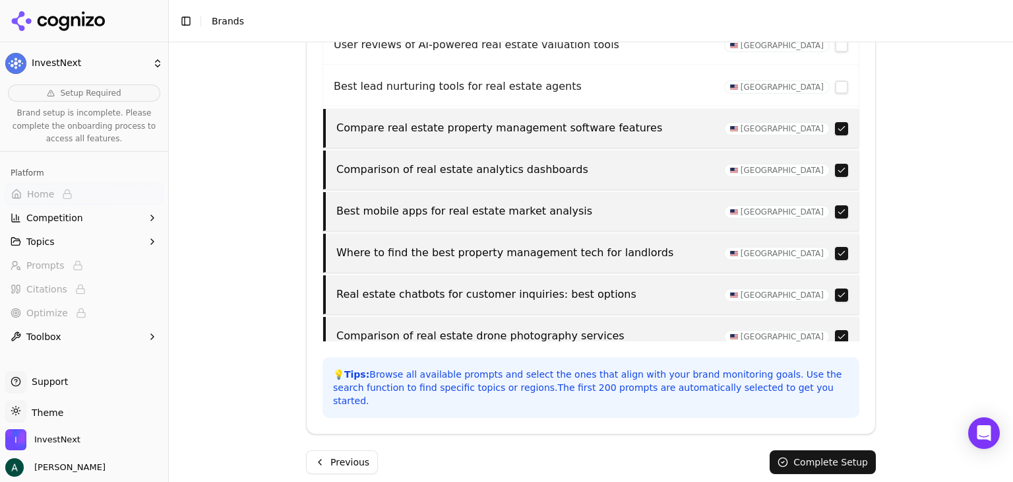
click at [835, 125] on button "button" at bounding box center [841, 128] width 13 height 13
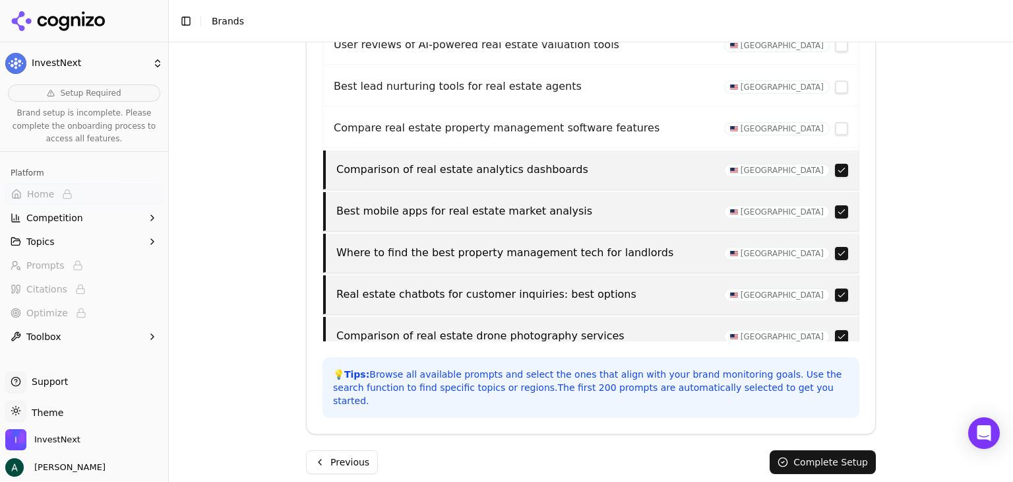
click at [835, 166] on button "button" at bounding box center [841, 170] width 13 height 13
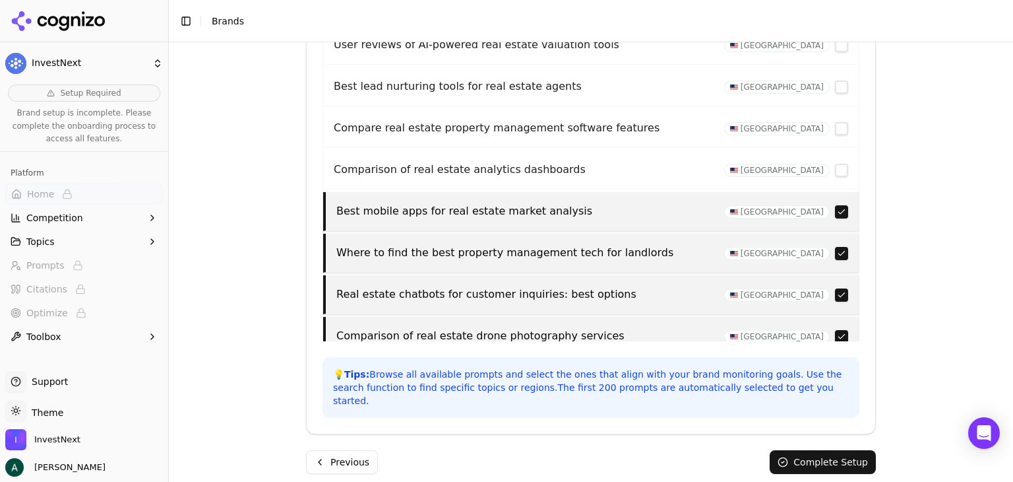
click at [835, 205] on button "button" at bounding box center [841, 211] width 13 height 13
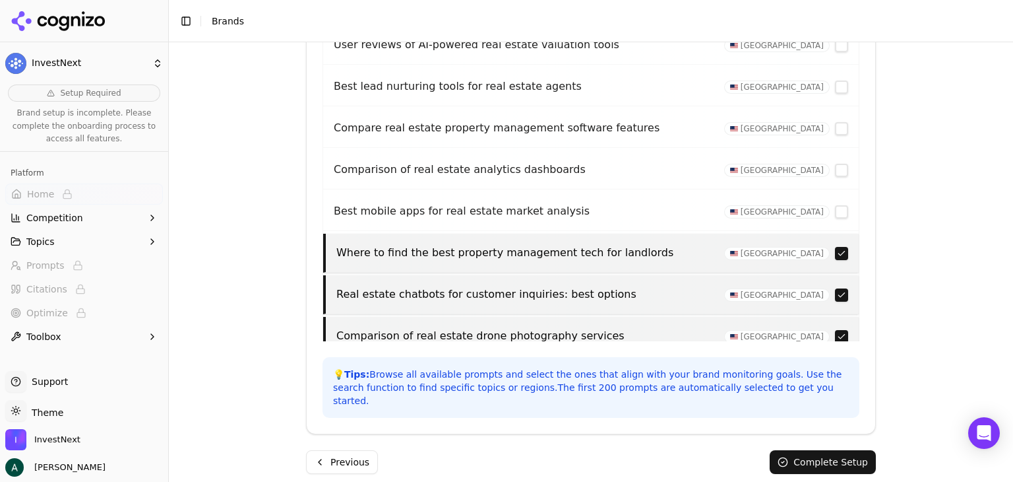
click at [835, 247] on button "button" at bounding box center [841, 253] width 13 height 13
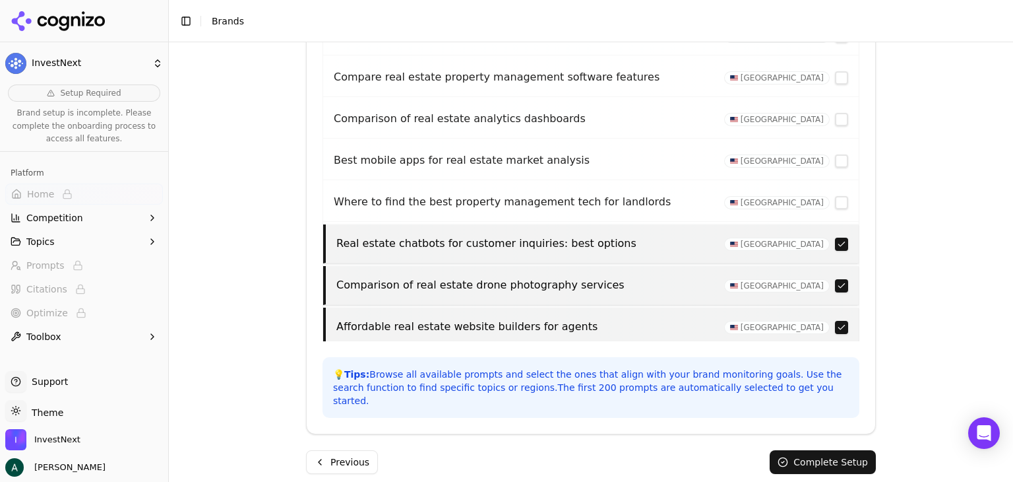
scroll to position [792, 0]
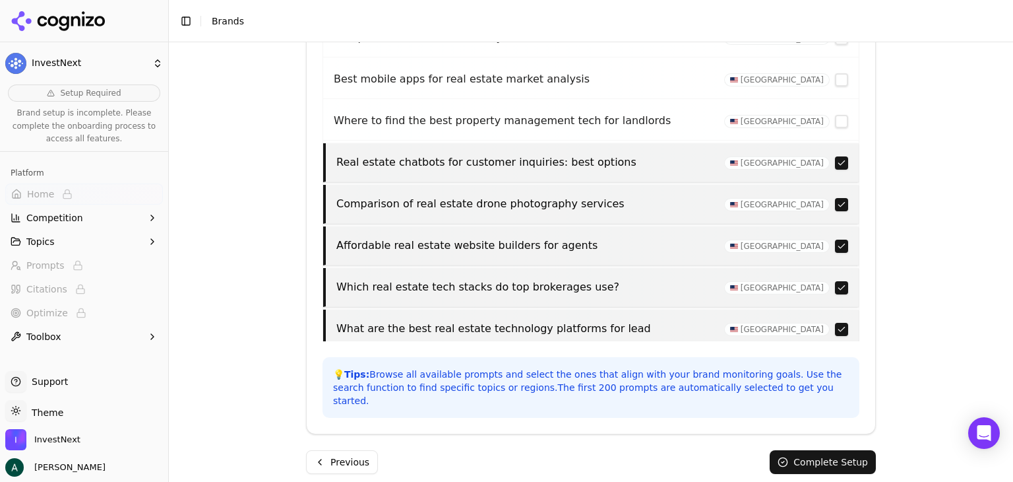
click at [835, 158] on button "button" at bounding box center [841, 162] width 13 height 13
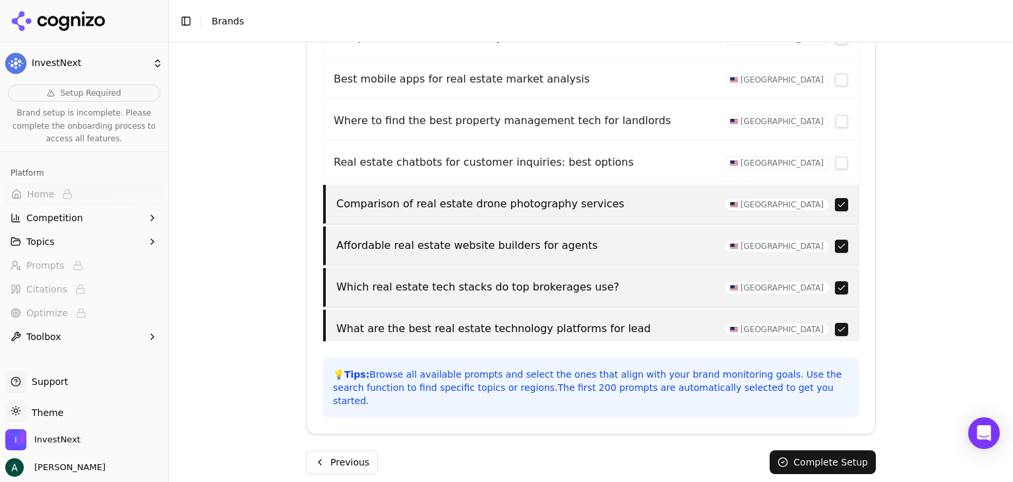
click at [835, 199] on button "button" at bounding box center [841, 204] width 13 height 13
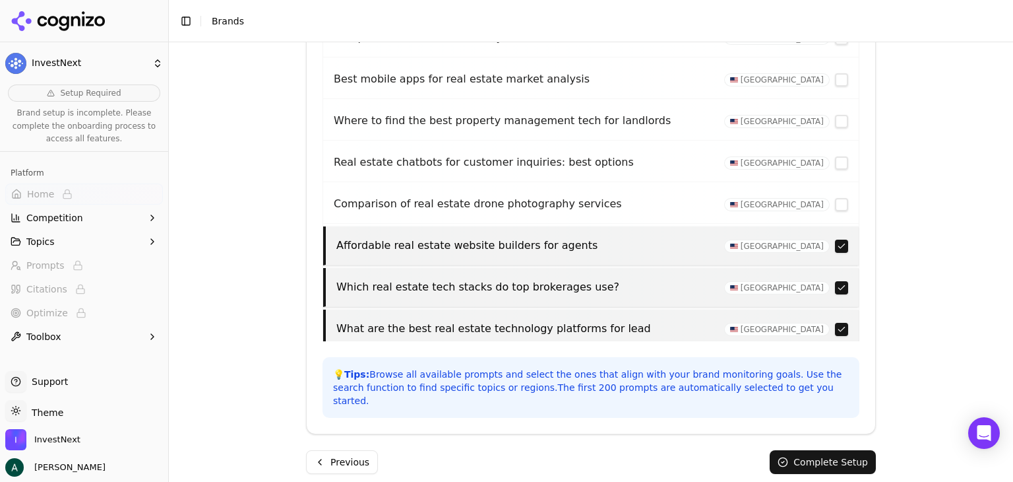
scroll to position [858, 0]
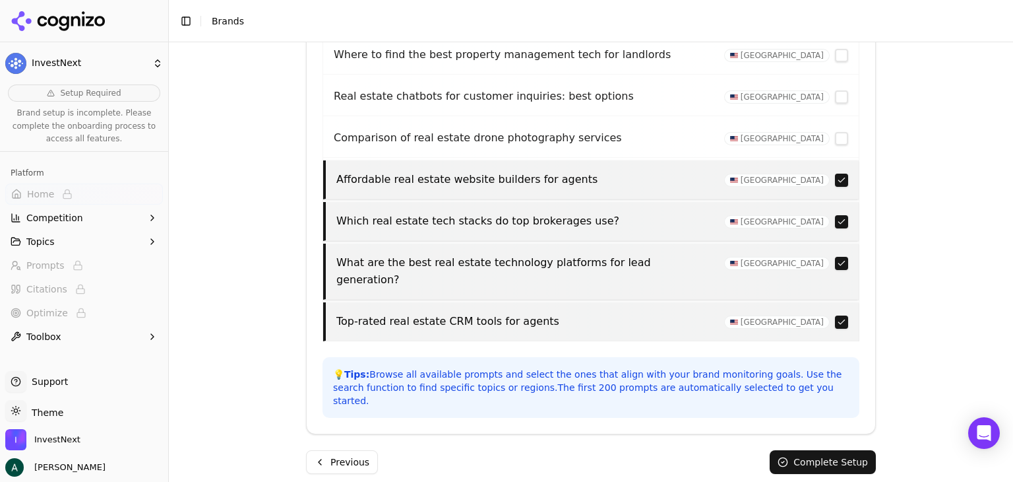
click at [835, 177] on button "button" at bounding box center [841, 179] width 13 height 13
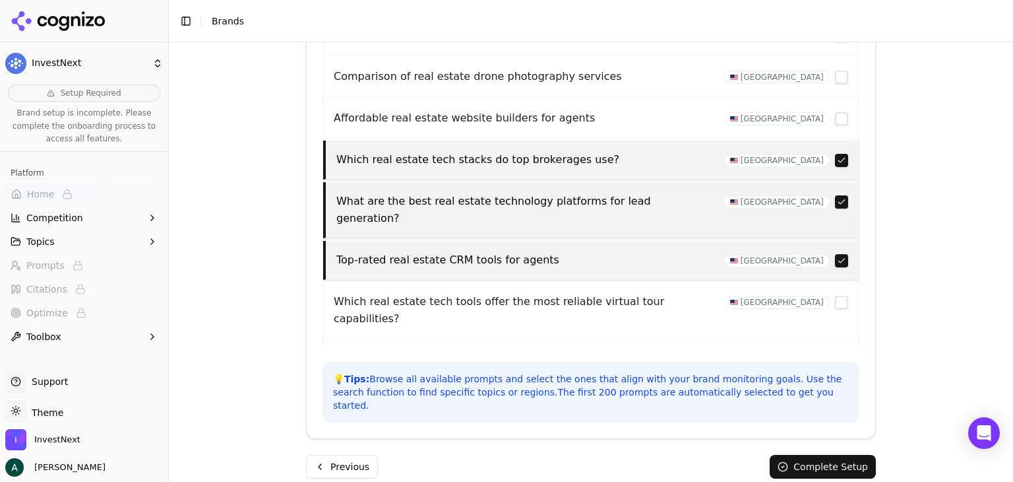
scroll to position [585, 0]
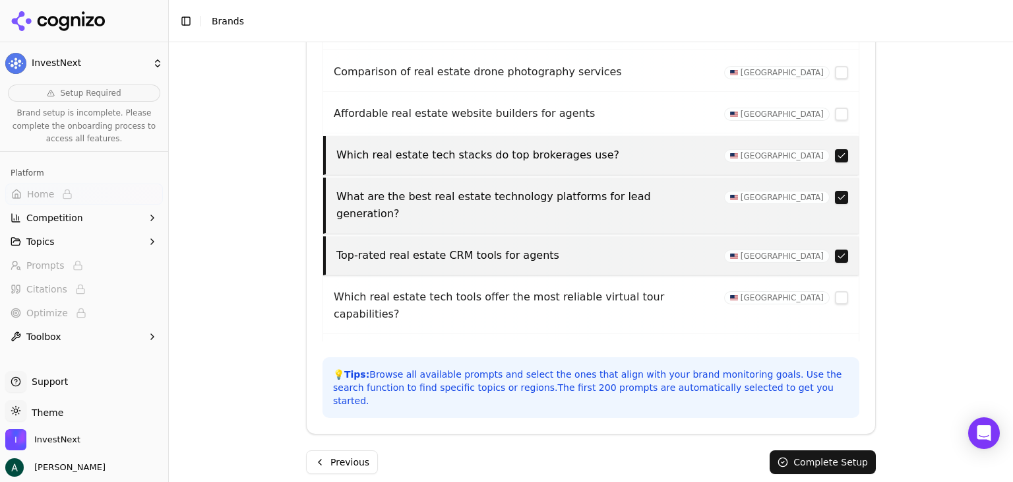
click at [349, 450] on button "Previous" at bounding box center [342, 462] width 72 height 24
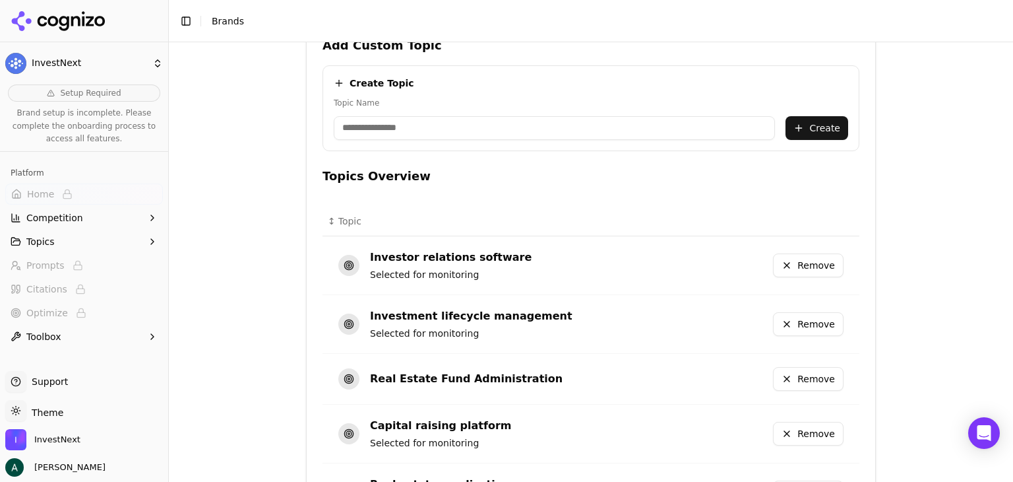
click at [792, 325] on button "Remove" at bounding box center [808, 324] width 71 height 24
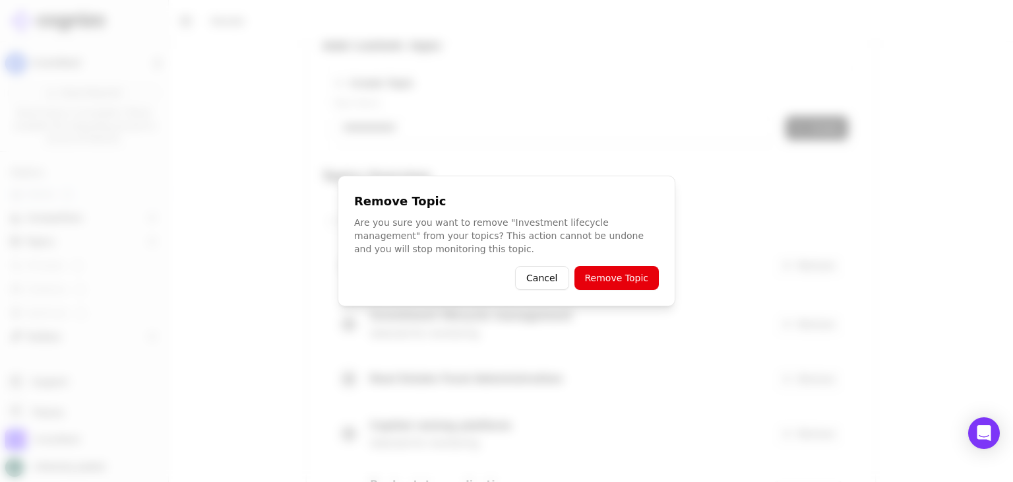
click at [631, 274] on button "Remove Topic" at bounding box center [617, 278] width 84 height 24
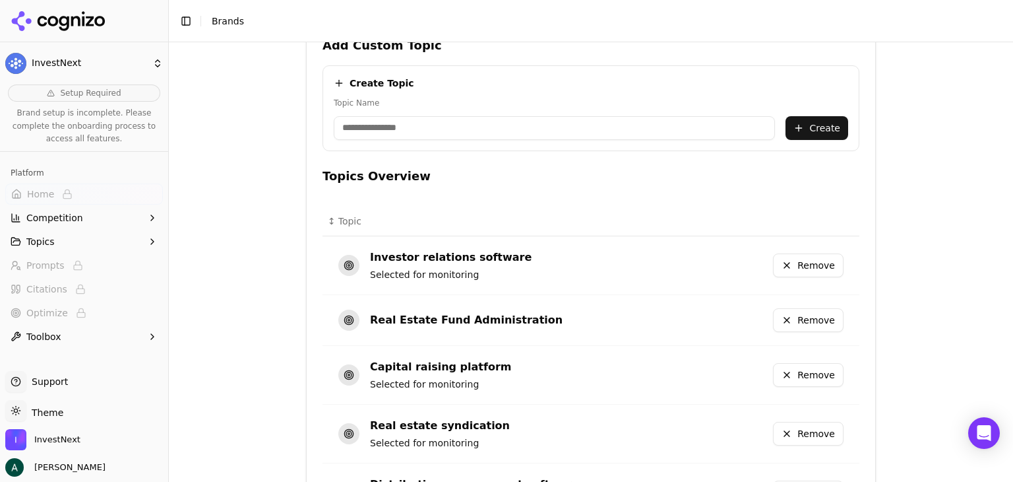
click at [447, 119] on input "Topic Name" at bounding box center [554, 128] width 441 height 24
type input "**********"
click at [803, 126] on button "Create" at bounding box center [817, 128] width 63 height 24
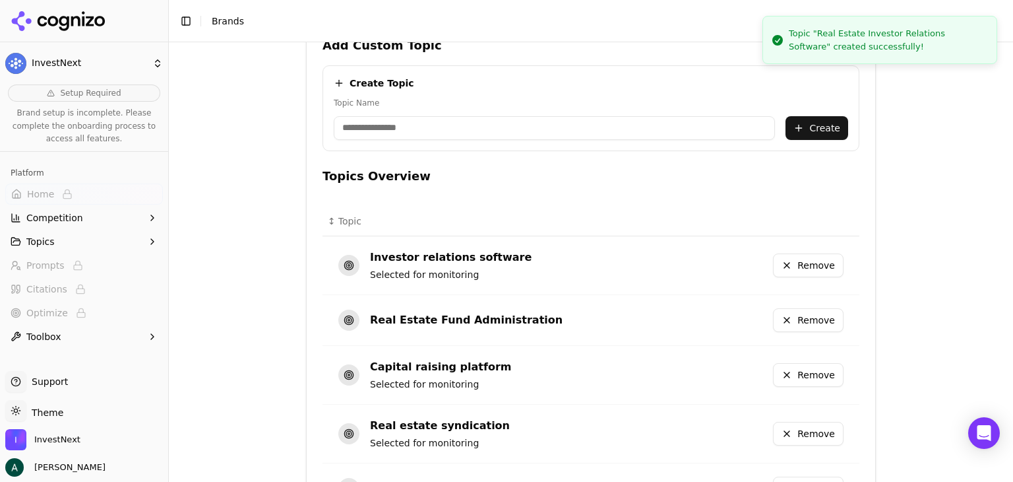
click at [418, 127] on input "Topic Name" at bounding box center [554, 128] width 441 height 24
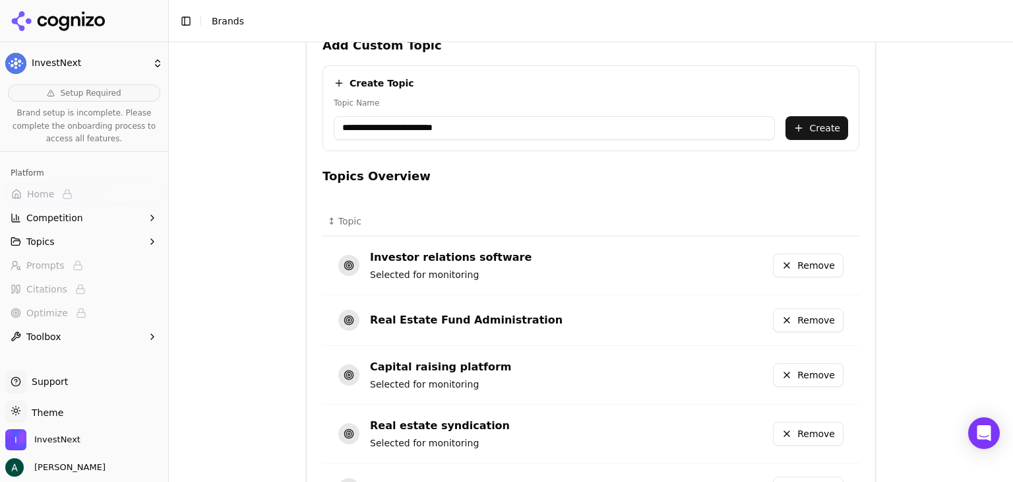
type input "**********"
click at [805, 117] on button "Create" at bounding box center [817, 128] width 63 height 24
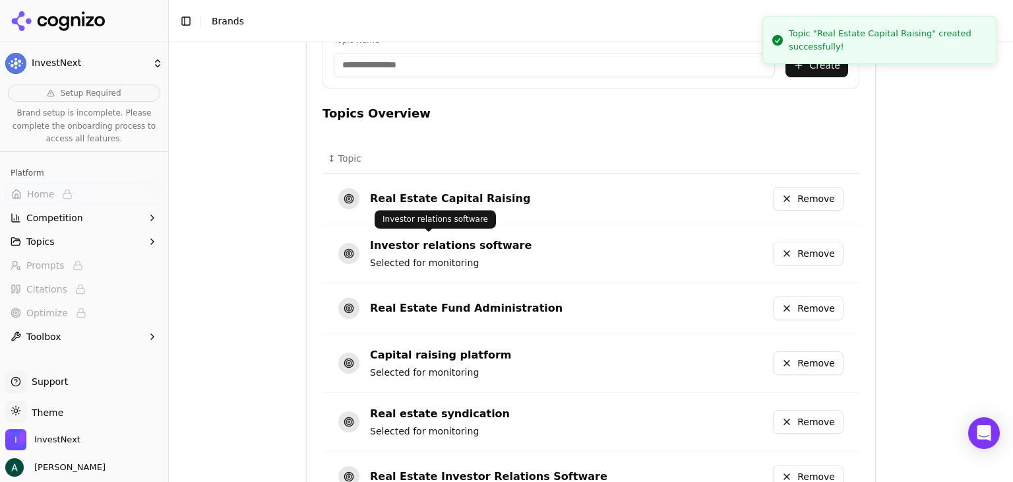
scroll to position [453, 0]
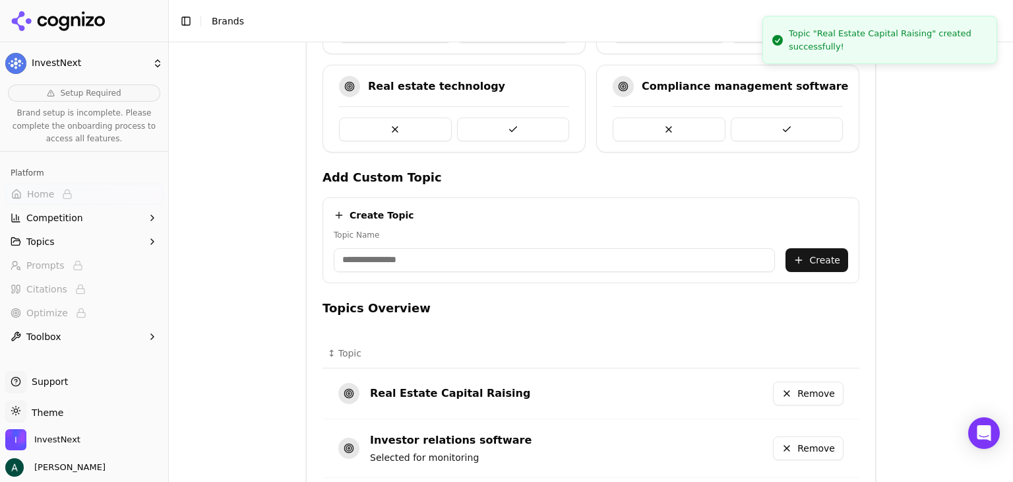
click at [413, 265] on input "Topic Name" at bounding box center [554, 260] width 441 height 24
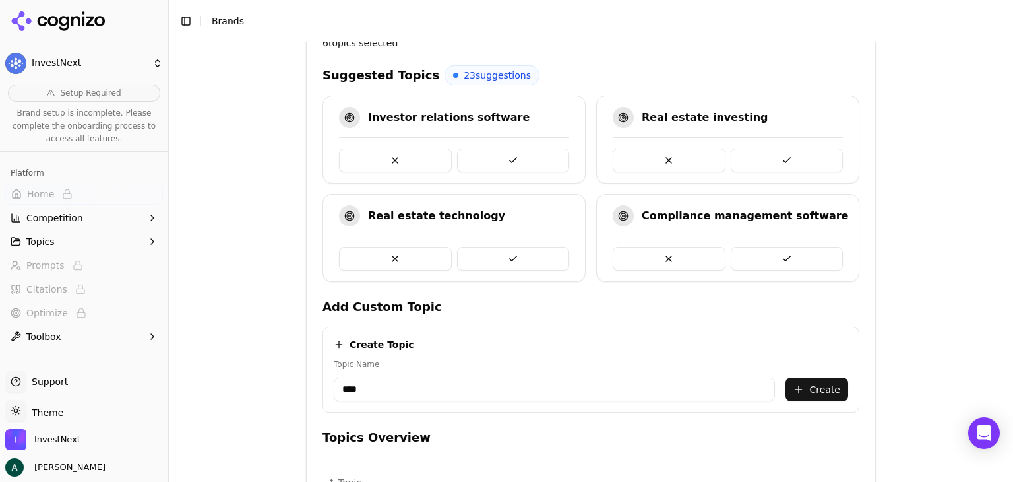
scroll to position [321, 0]
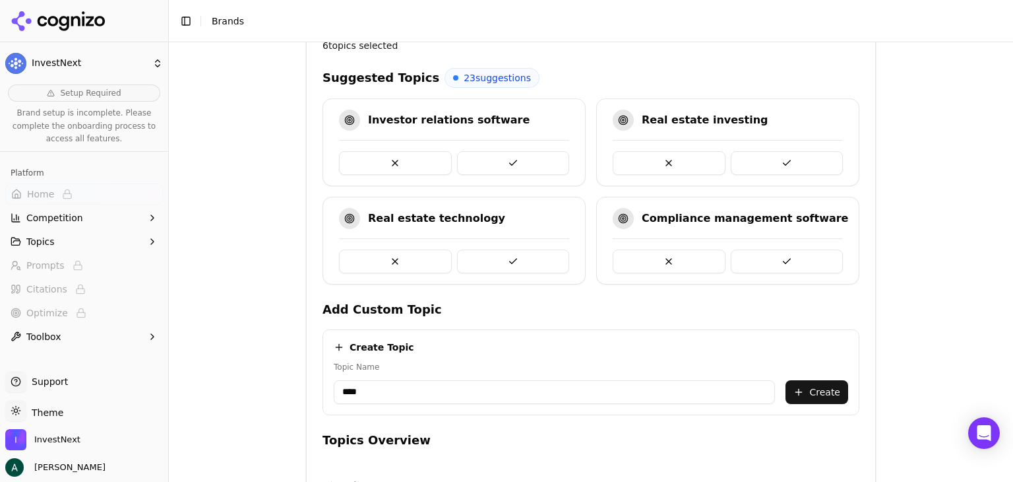
click at [420, 163] on button at bounding box center [395, 163] width 113 height 24
click at [413, 162] on button at bounding box center [395, 163] width 113 height 24
click at [397, 255] on button at bounding box center [395, 261] width 113 height 24
click at [399, 259] on button at bounding box center [395, 261] width 113 height 24
click at [399, 257] on button at bounding box center [395, 261] width 113 height 24
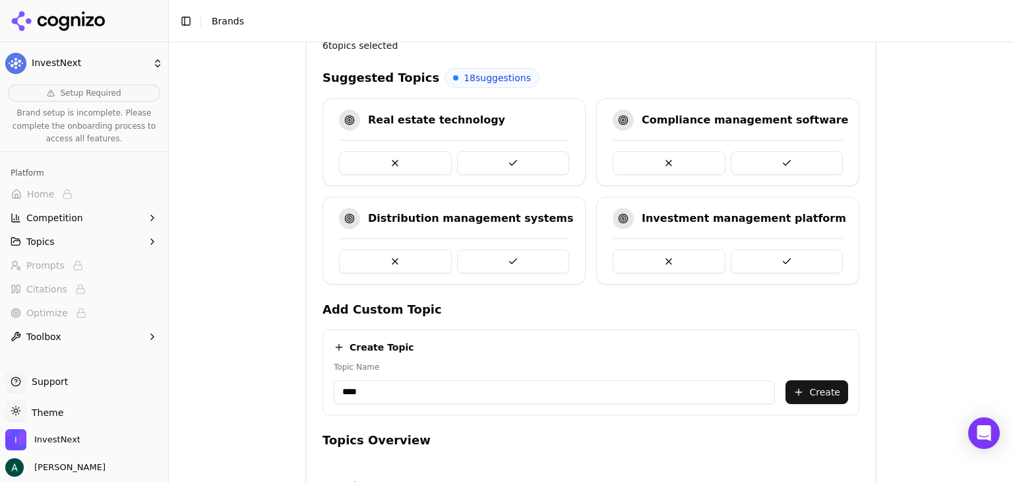
click at [399, 257] on button at bounding box center [395, 261] width 113 height 24
click at [749, 260] on button at bounding box center [787, 261] width 113 height 24
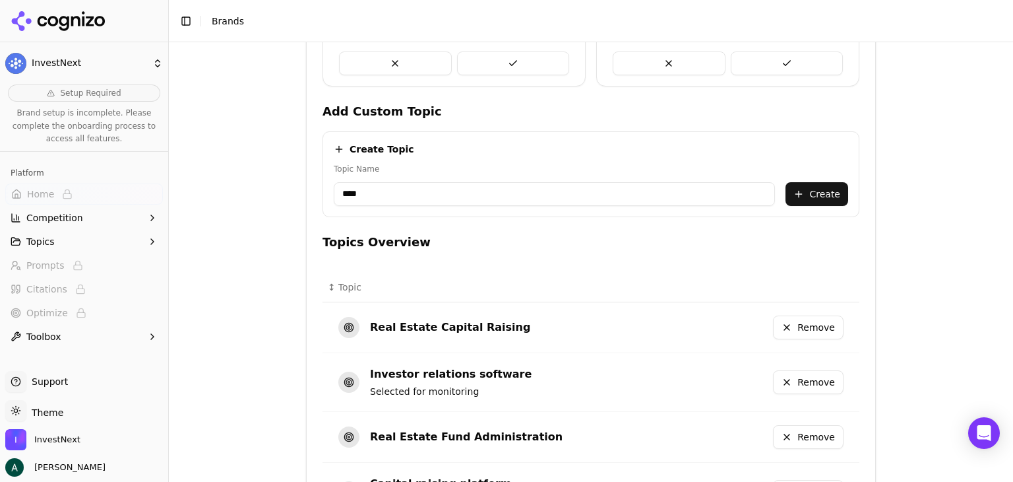
drag, startPoint x: 410, startPoint y: 199, endPoint x: 305, endPoint y: 191, distance: 105.1
click at [307, 191] on div "Topic Analysis AI-powered topic suggestions to monitor your brand insights 7 to…" at bounding box center [591, 337] width 569 height 1106
type input "**********"
click at [797, 191] on button "Create" at bounding box center [817, 194] width 63 height 24
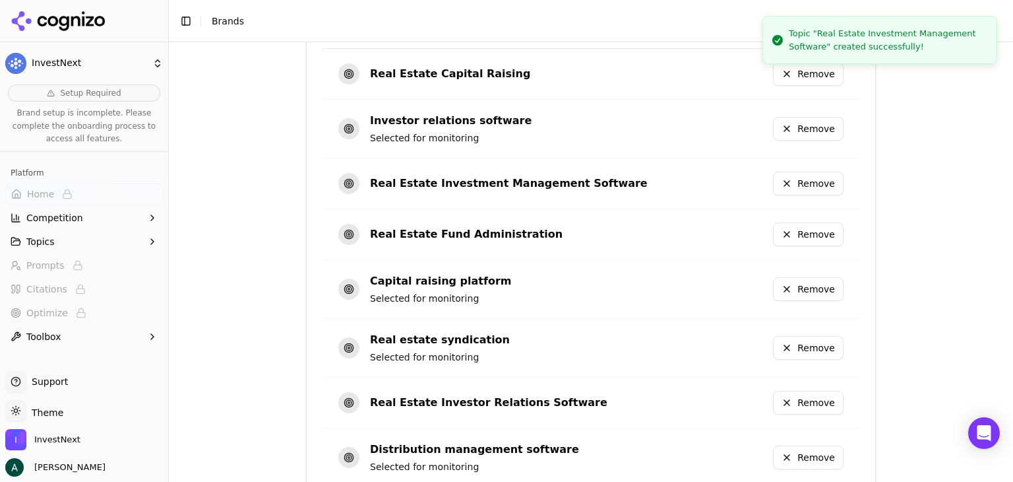
scroll to position [849, 0]
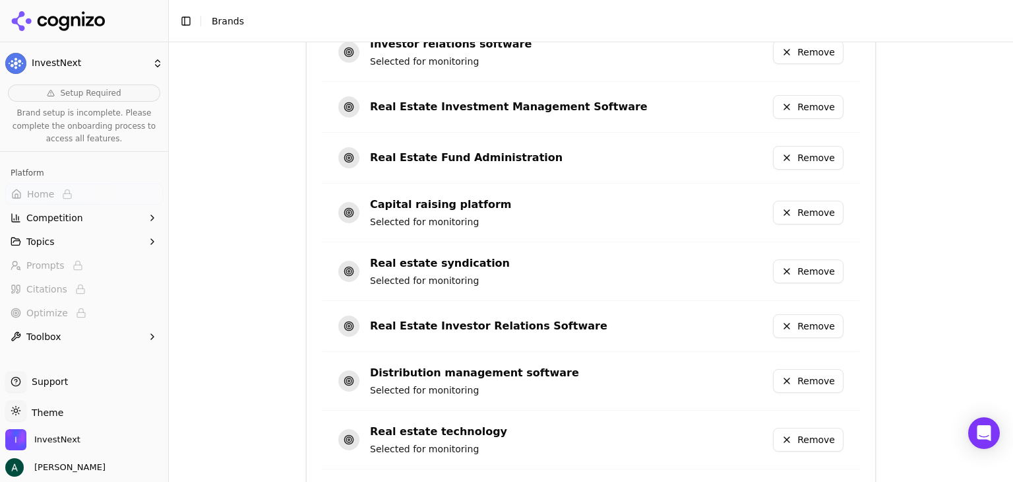
click at [807, 210] on button "Remove" at bounding box center [808, 213] width 71 height 24
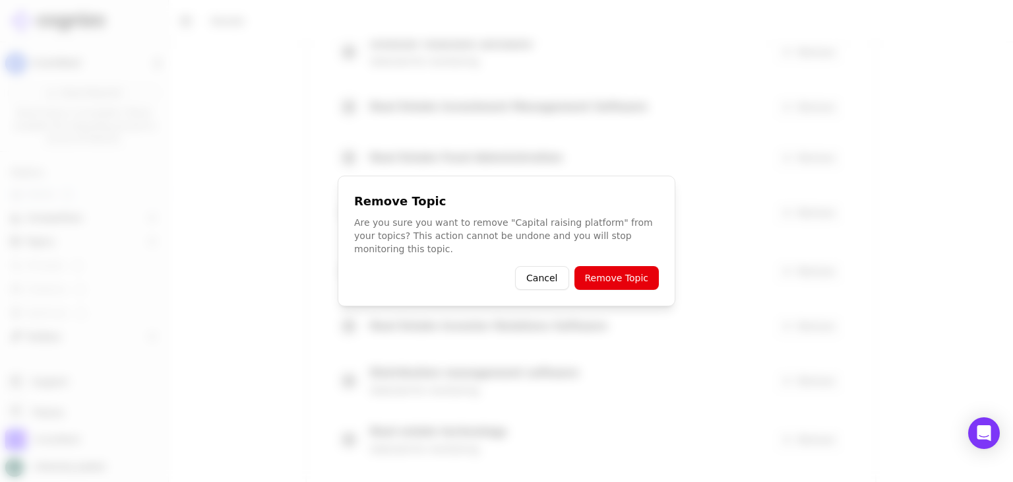
click at [606, 281] on button "Remove Topic" at bounding box center [617, 278] width 84 height 24
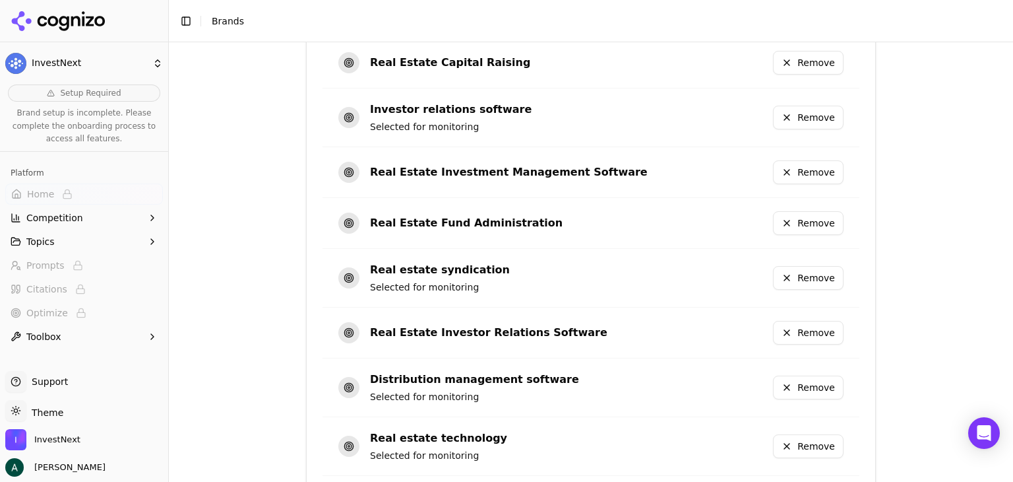
scroll to position [783, 0]
click at [799, 121] on button "Remove" at bounding box center [808, 118] width 71 height 24
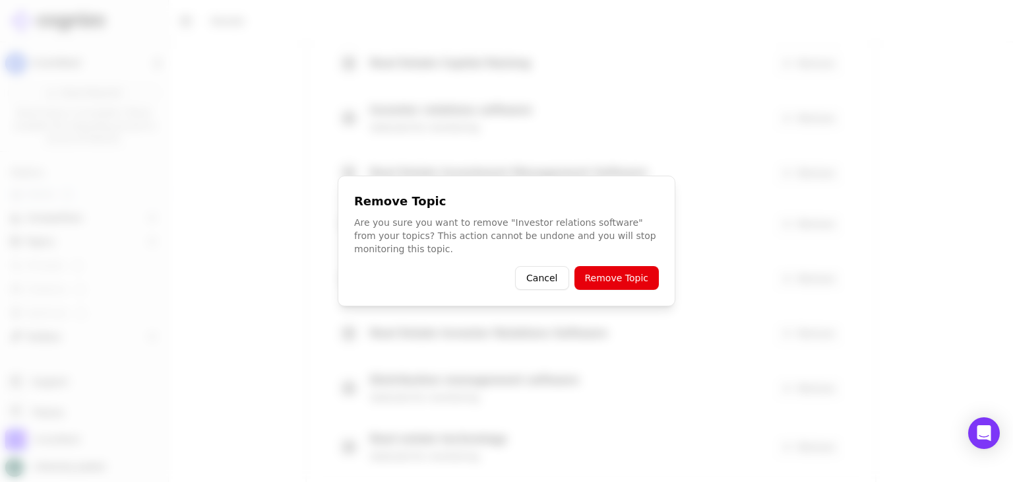
click at [617, 280] on button "Remove Topic" at bounding box center [617, 278] width 84 height 24
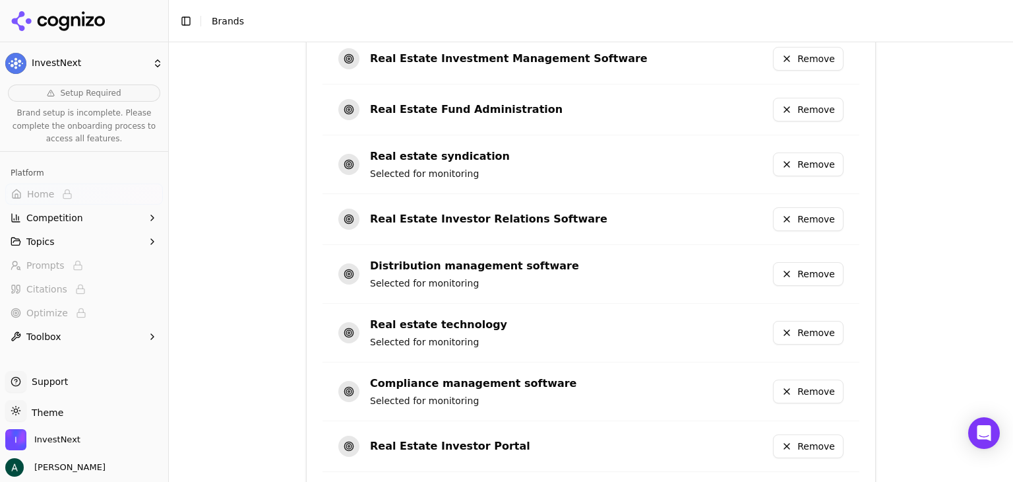
scroll to position [915, 0]
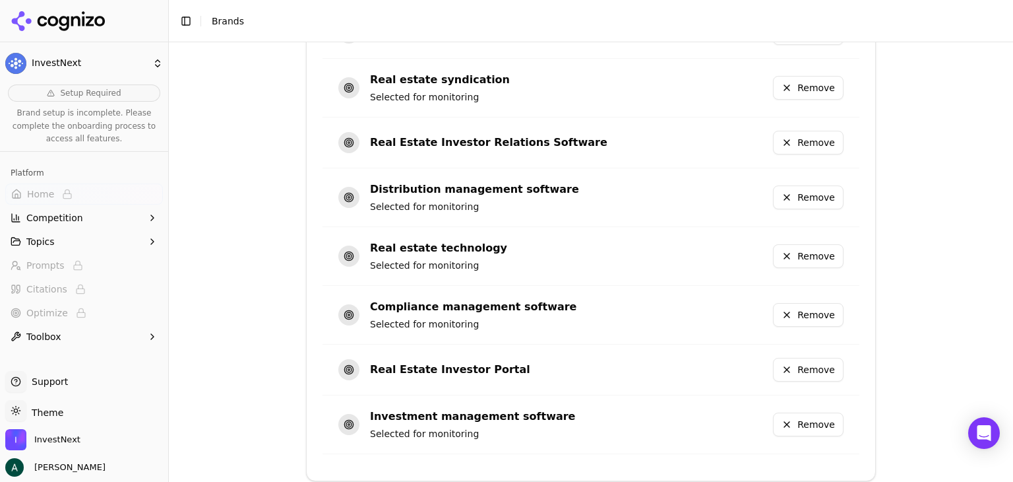
click at [802, 191] on button "Remove" at bounding box center [808, 197] width 71 height 24
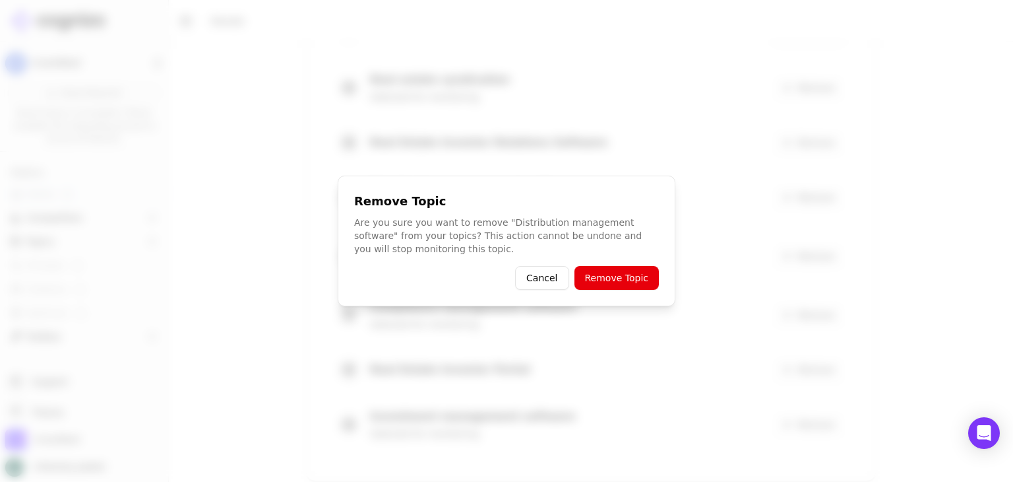
click at [605, 275] on button "Remove Topic" at bounding box center [617, 278] width 84 height 24
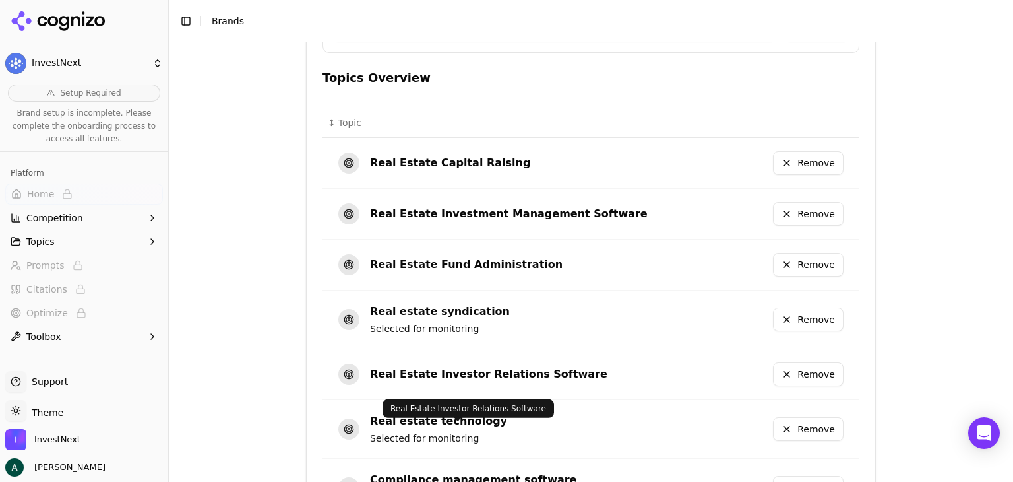
scroll to position [585, 0]
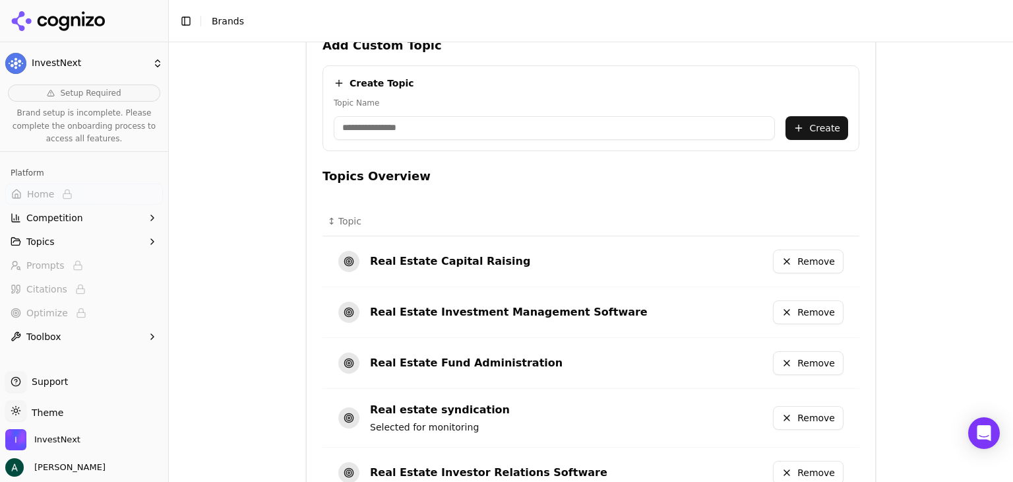
click at [420, 121] on input "Topic Name" at bounding box center [554, 128] width 441 height 24
type input "**********"
click at [815, 134] on button "Create" at bounding box center [817, 128] width 63 height 24
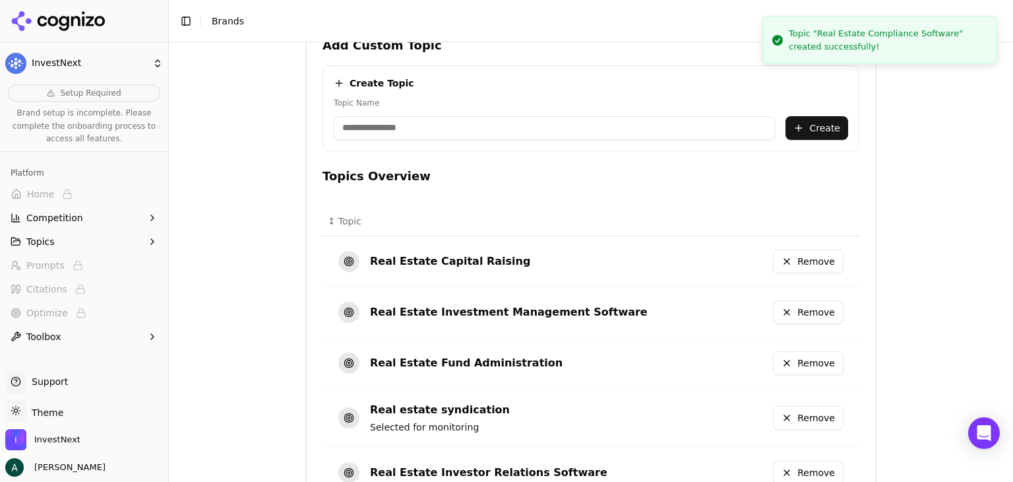
click at [470, 135] on input "Topic Name" at bounding box center [554, 128] width 441 height 24
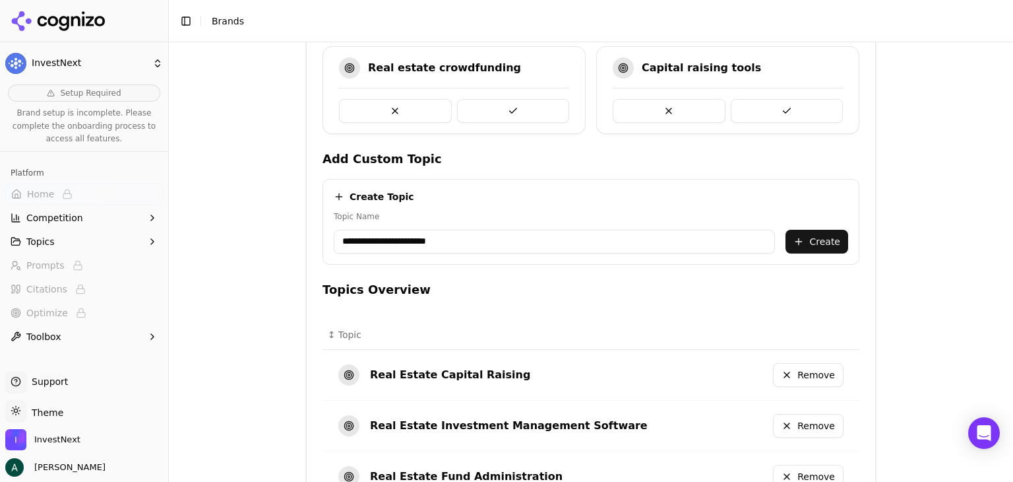
scroll to position [321, 0]
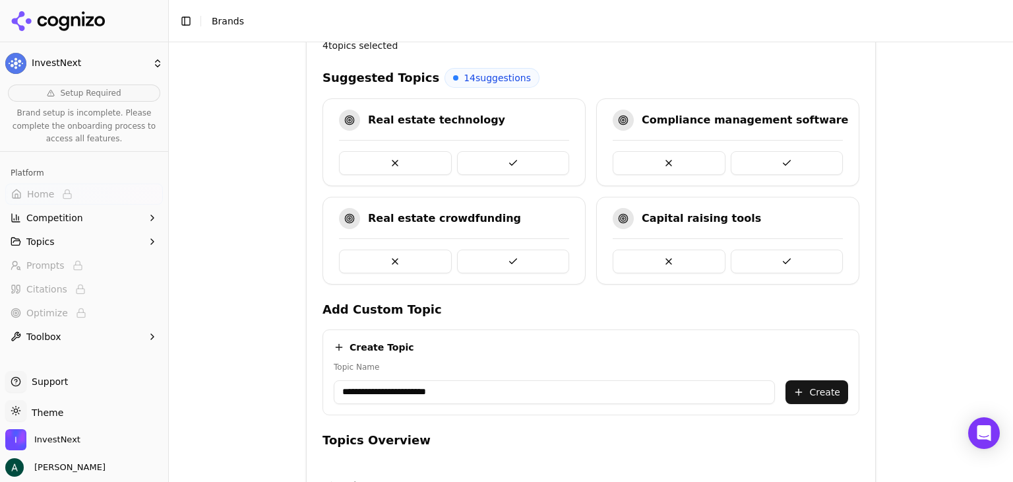
click at [636, 261] on button at bounding box center [669, 261] width 113 height 24
click at [493, 394] on input "**********" at bounding box center [554, 392] width 441 height 24
type input "**********"
click at [806, 389] on button "Create" at bounding box center [817, 392] width 63 height 24
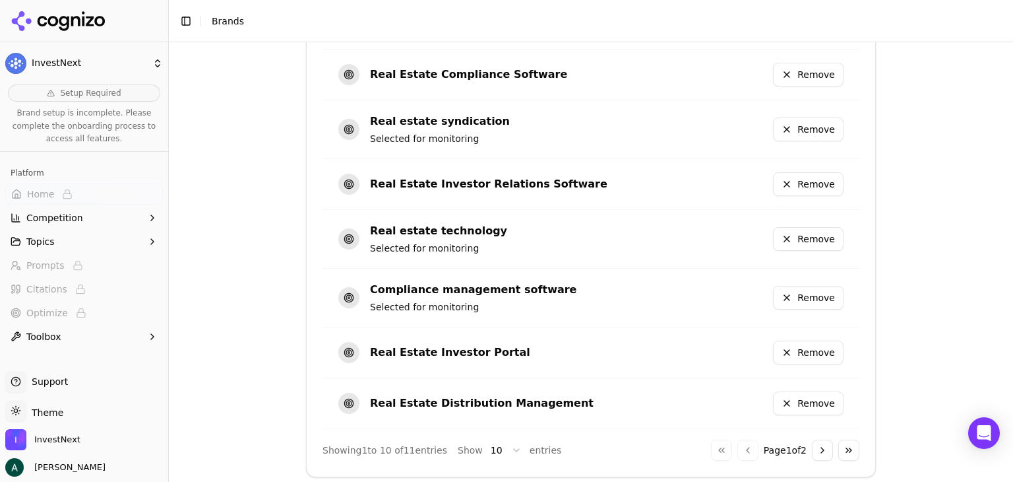
scroll to position [845, 0]
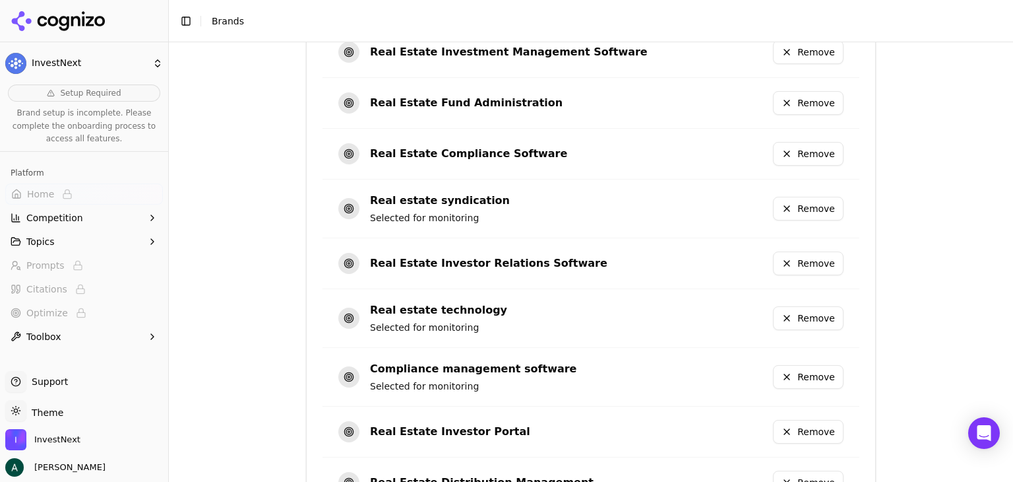
click at [800, 375] on button "Remove" at bounding box center [808, 377] width 71 height 24
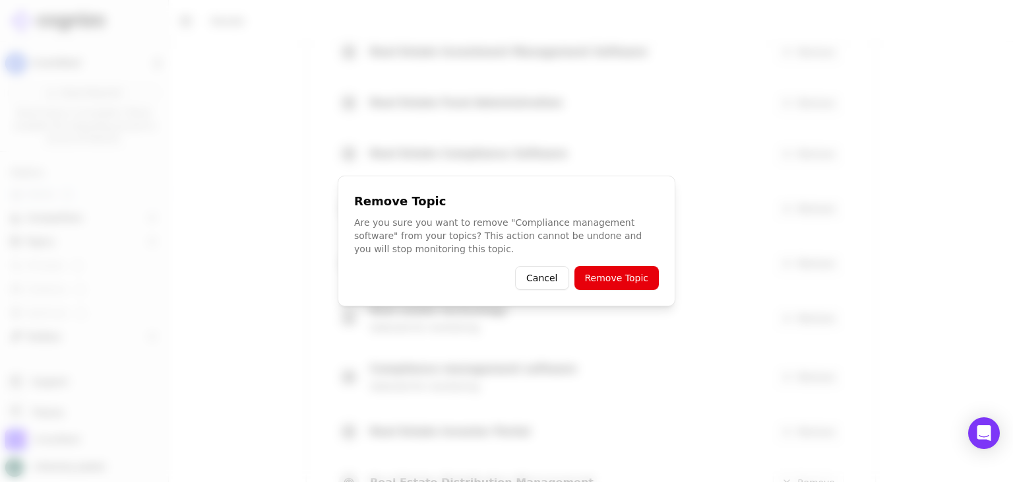
click at [606, 280] on button "Remove Topic" at bounding box center [617, 278] width 84 height 24
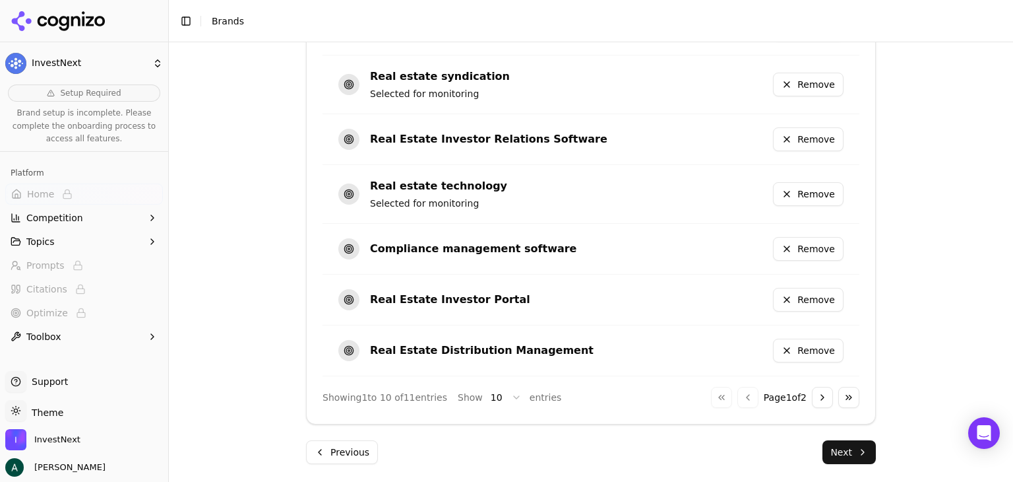
scroll to position [956, 0]
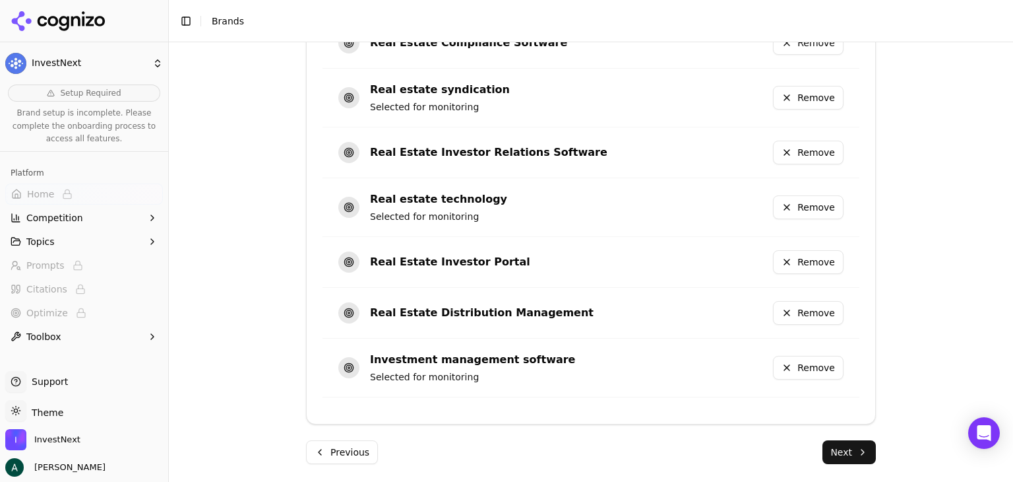
click at [840, 451] on button "Next" at bounding box center [849, 452] width 53 height 24
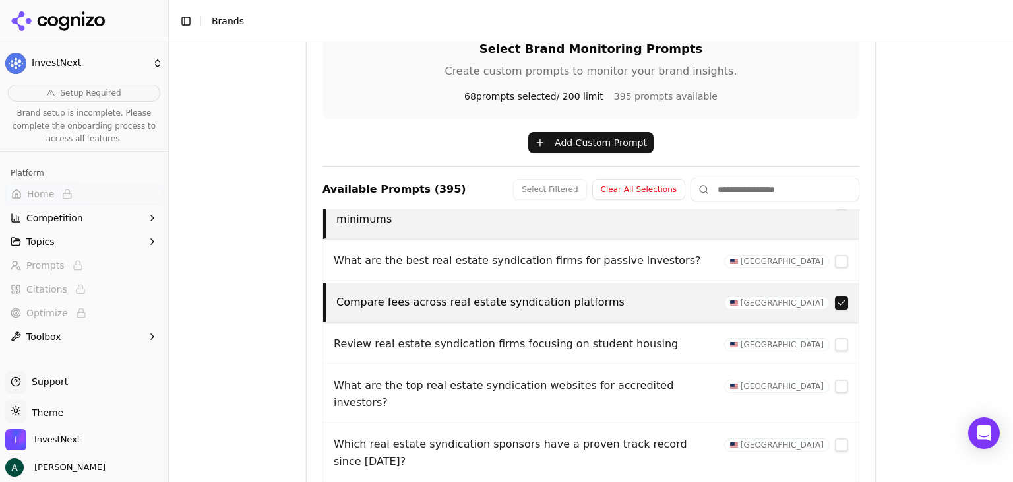
scroll to position [0, 0]
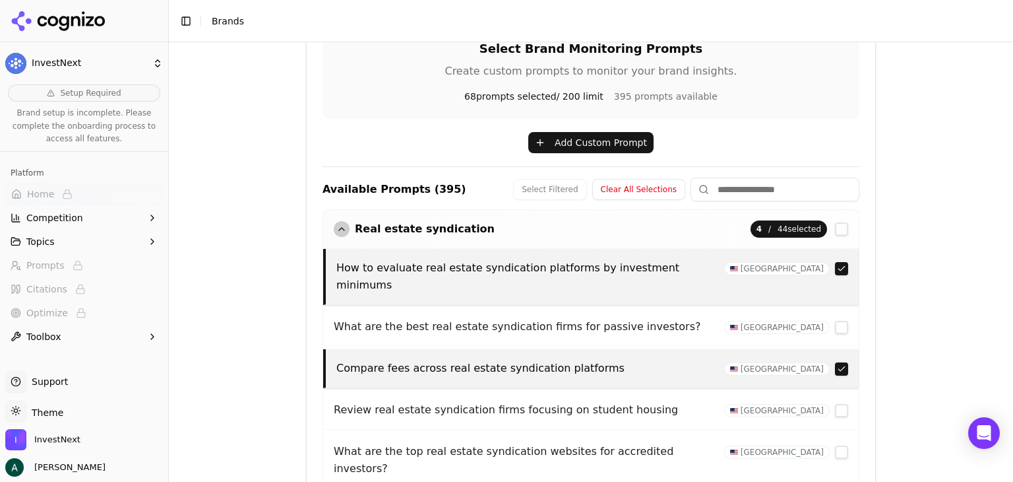
click at [338, 228] on div "button" at bounding box center [342, 229] width 16 height 16
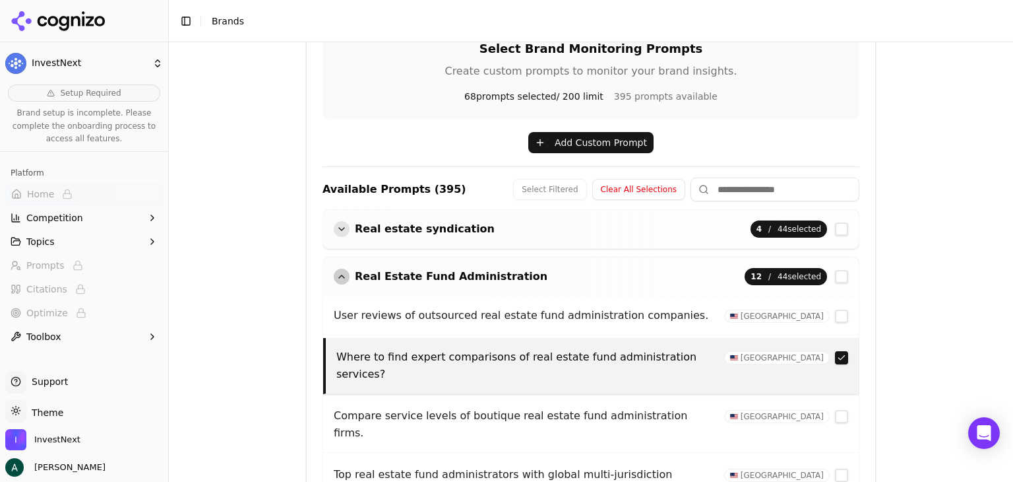
scroll to position [66, 0]
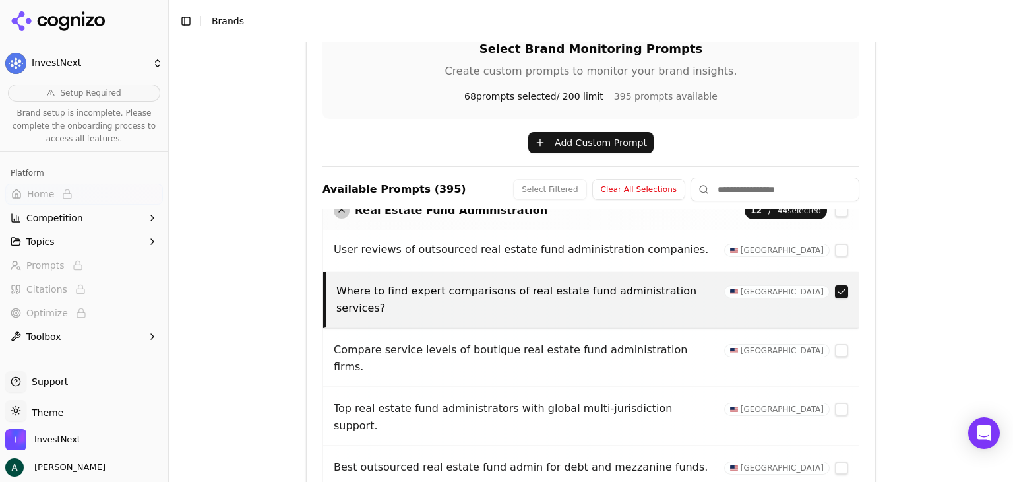
click at [336, 214] on div "button" at bounding box center [342, 211] width 16 height 16
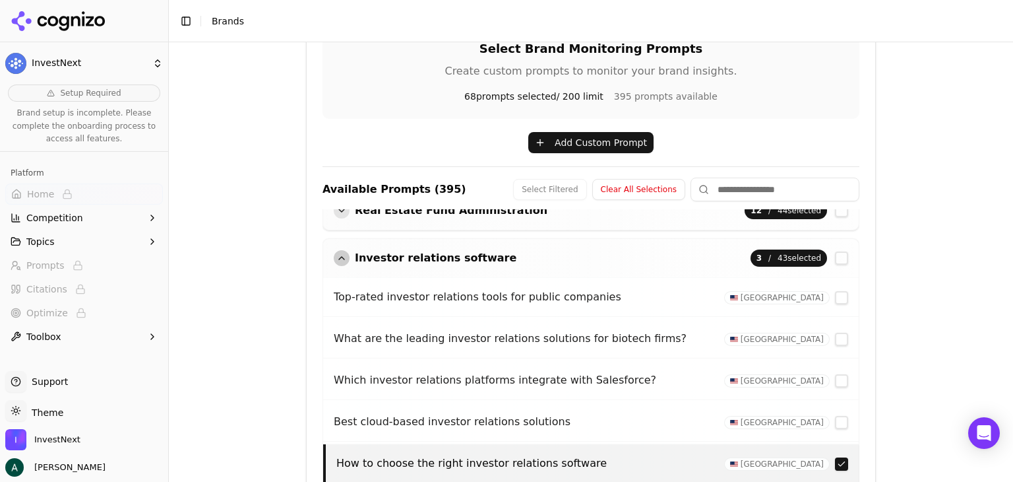
click at [339, 255] on div "button" at bounding box center [342, 258] width 16 height 16
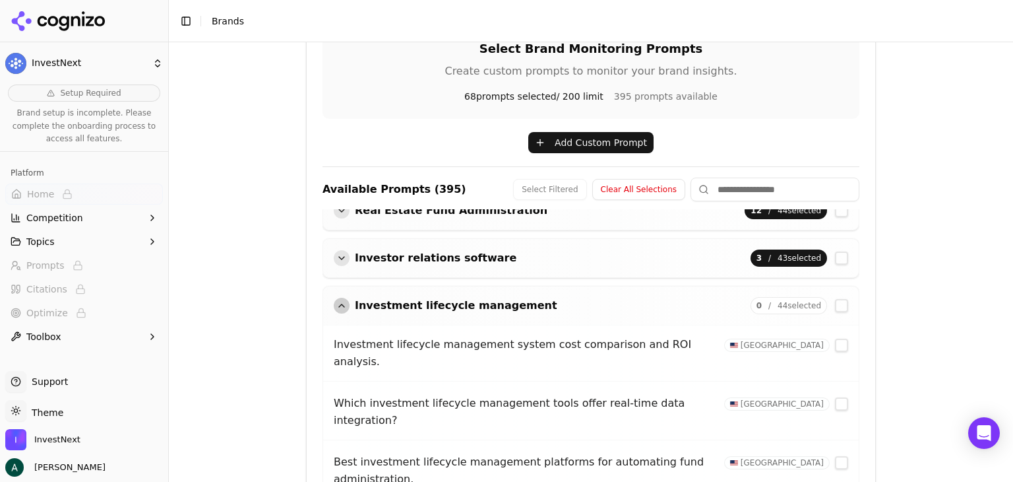
click at [336, 302] on div "button" at bounding box center [342, 306] width 16 height 16
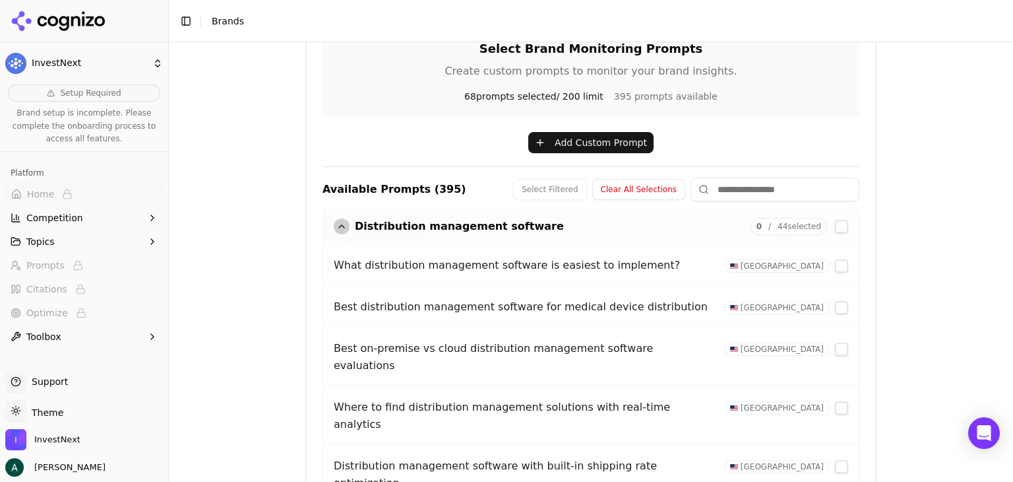
scroll to position [198, 0]
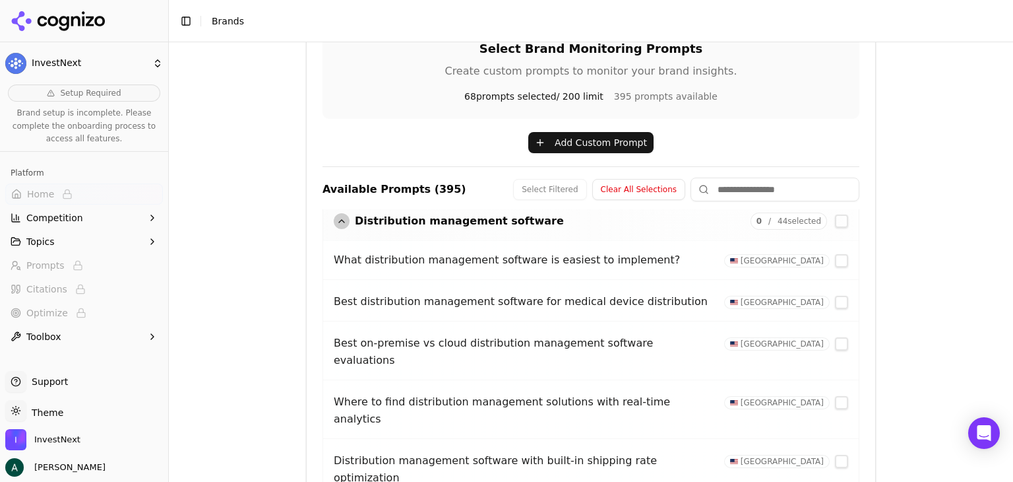
click at [336, 220] on div "button" at bounding box center [342, 221] width 16 height 16
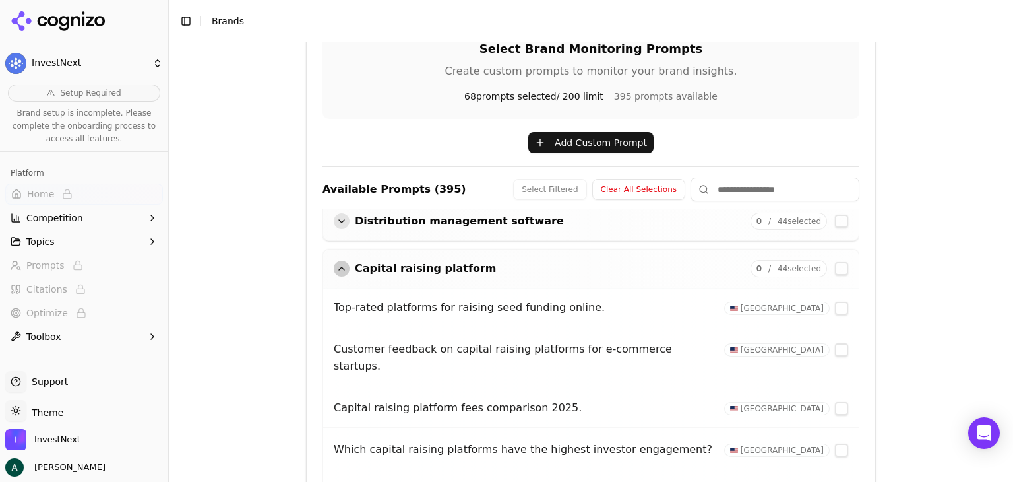
click at [334, 267] on div "button" at bounding box center [342, 269] width 16 height 16
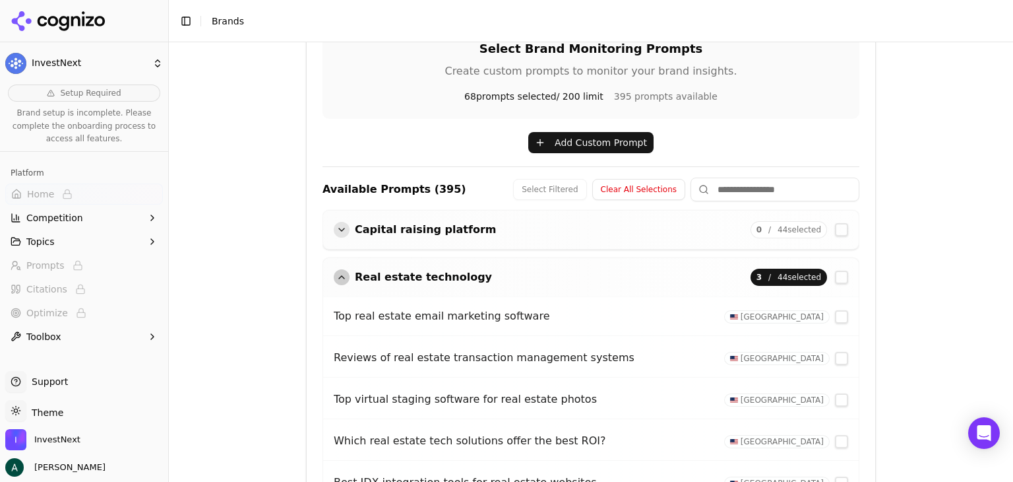
scroll to position [264, 0]
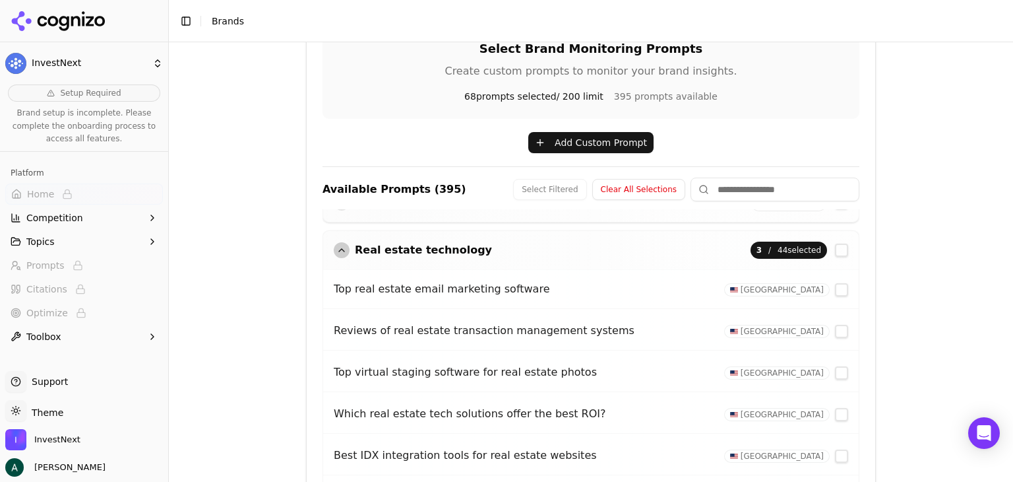
click at [327, 246] on div "Real estate technology 3 / 44 selected" at bounding box center [591, 250] width 536 height 38
click at [340, 245] on div "button" at bounding box center [342, 250] width 16 height 16
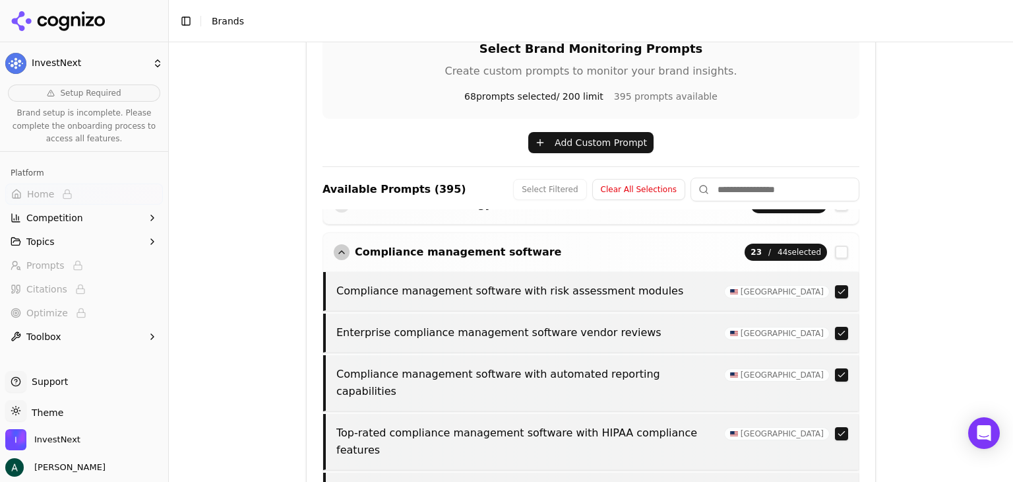
scroll to position [330, 0]
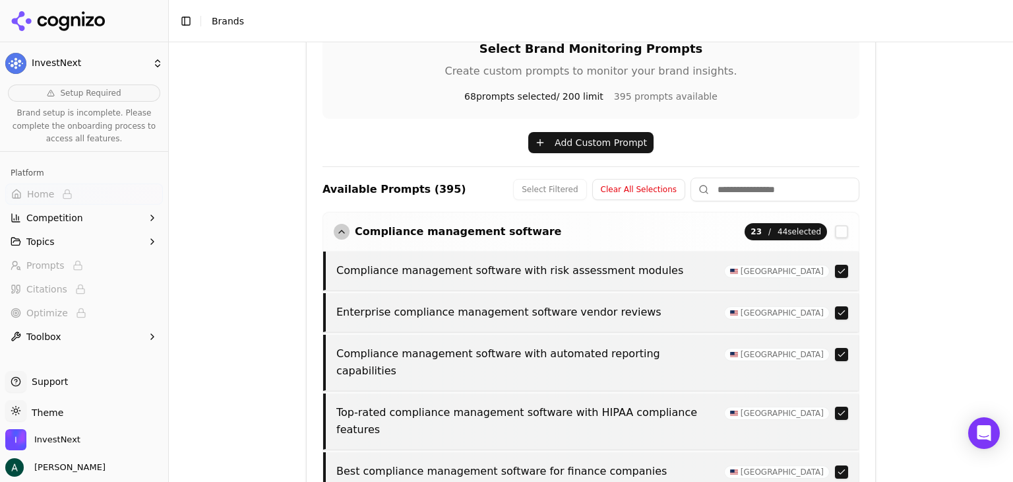
click at [835, 230] on software "button" at bounding box center [841, 231] width 13 height 13
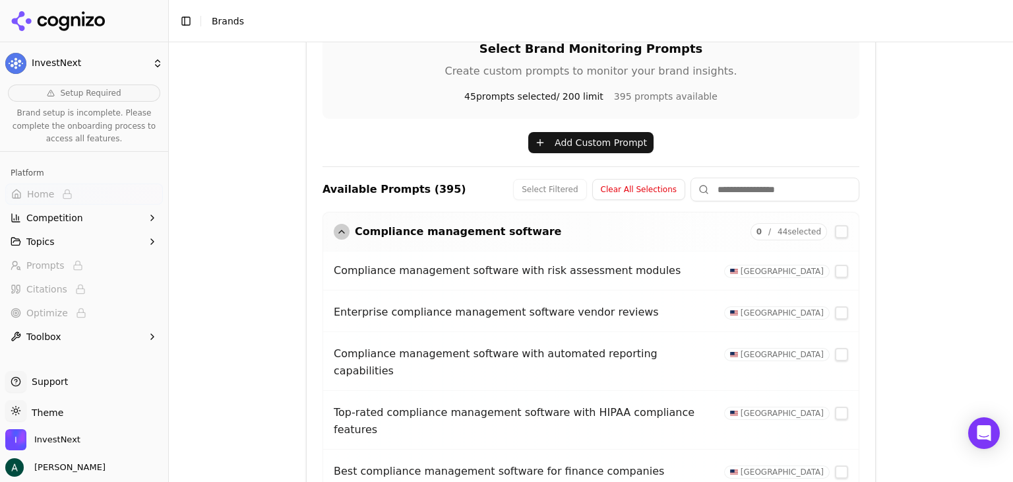
click at [335, 228] on div "button" at bounding box center [342, 232] width 16 height 16
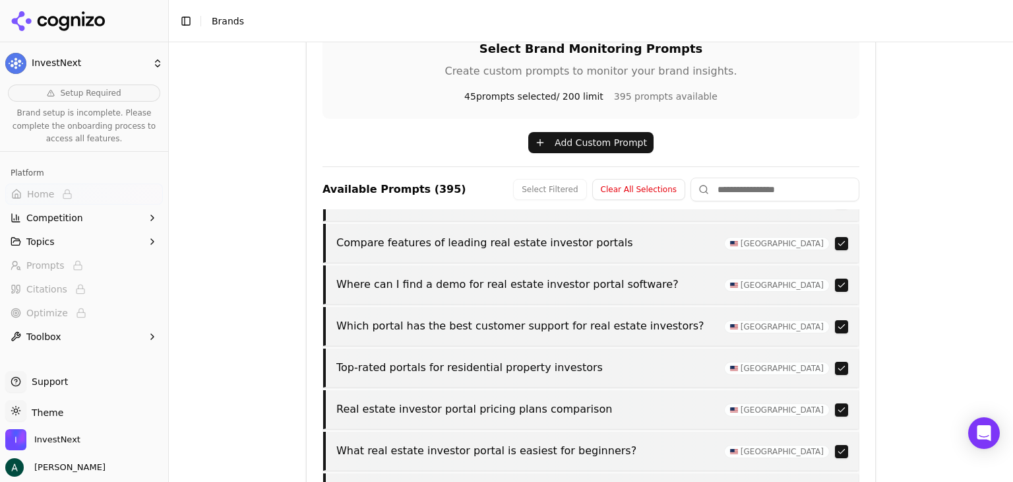
scroll to position [594, 0]
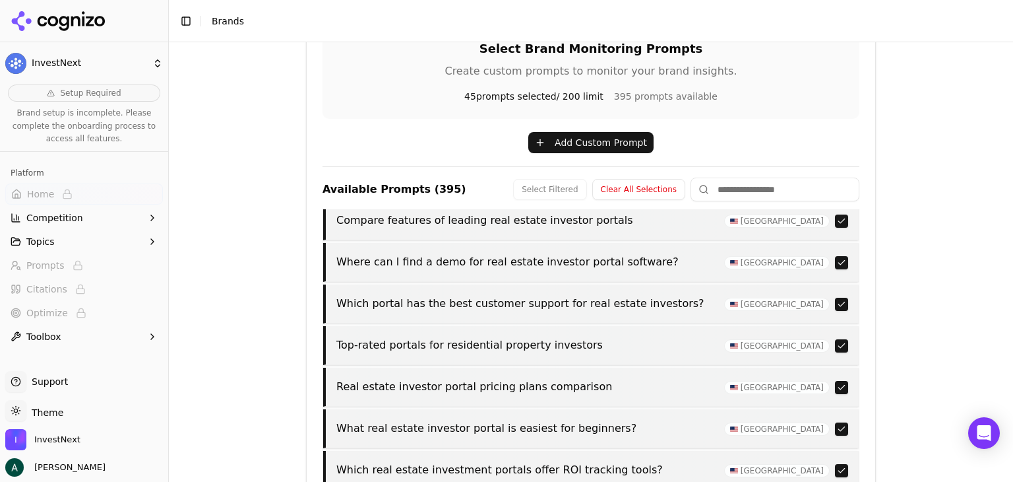
click at [902, 251] on div "Brand Onboarding Let's set up your brand monitoring in a few simple steps Step …" at bounding box center [591, 261] width 844 height 439
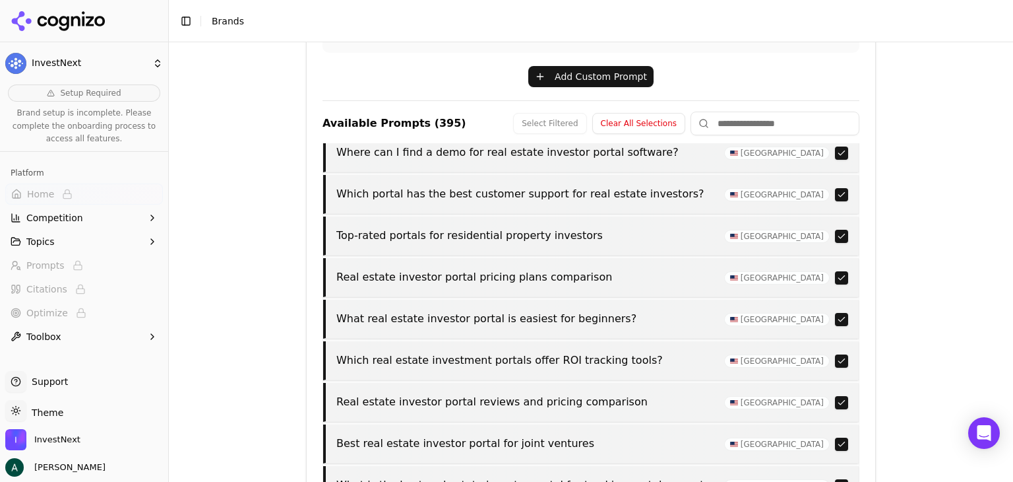
scroll to position [660, 0]
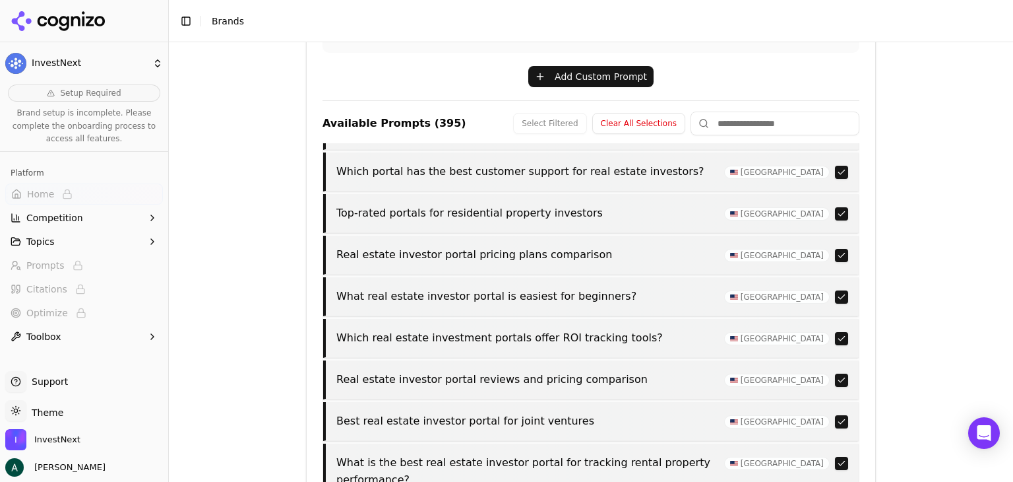
click at [835, 208] on button "button" at bounding box center [841, 213] width 13 height 13
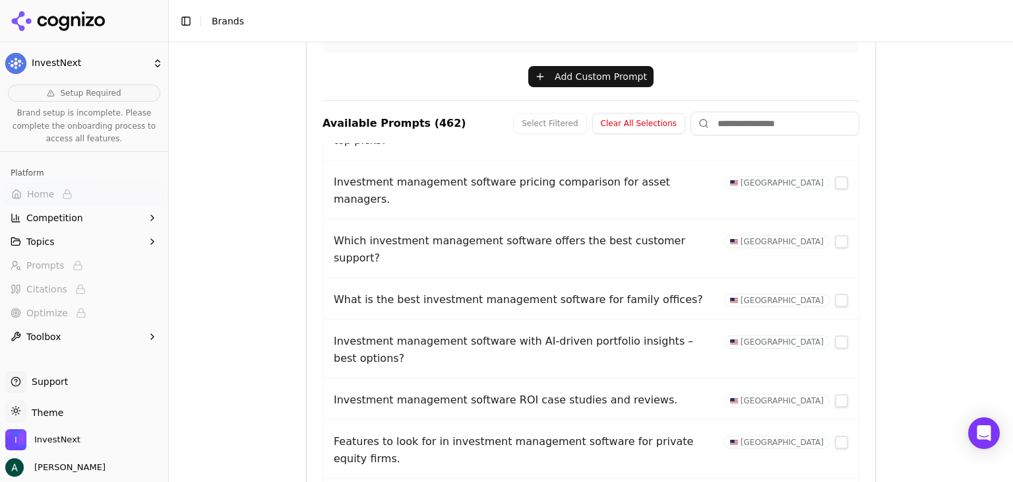
scroll to position [8727, 0]
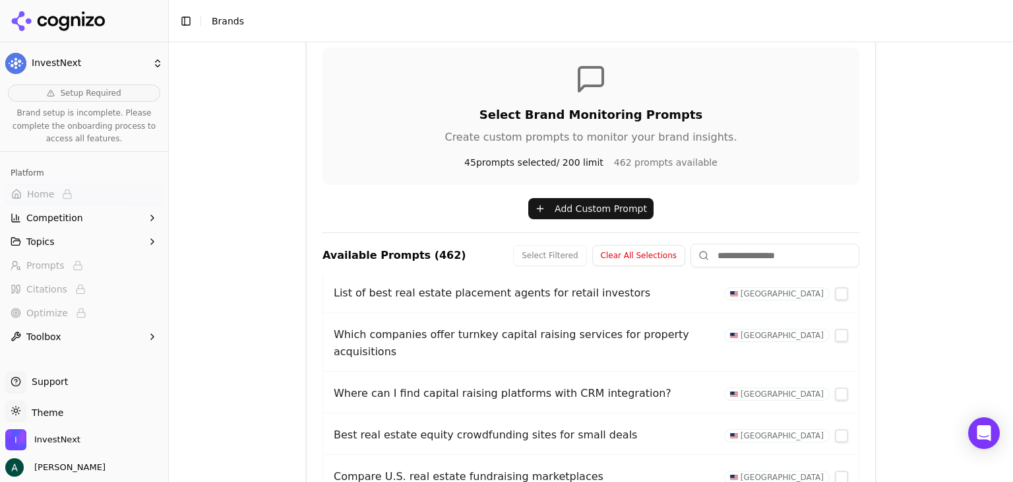
scroll to position [0, 0]
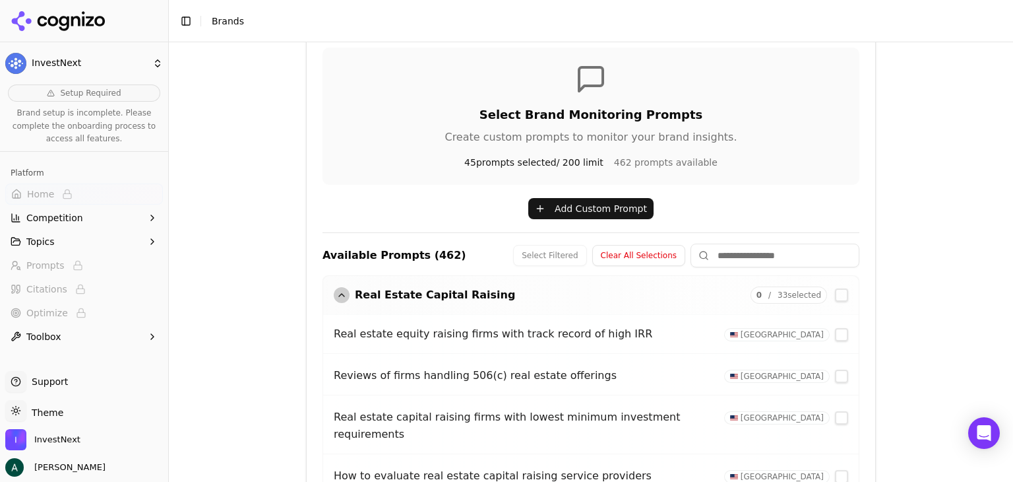
click at [927, 218] on div "Brand Onboarding Let's set up your brand monitoring in a few simple steps Step …" at bounding box center [591, 28] width 844 height 482
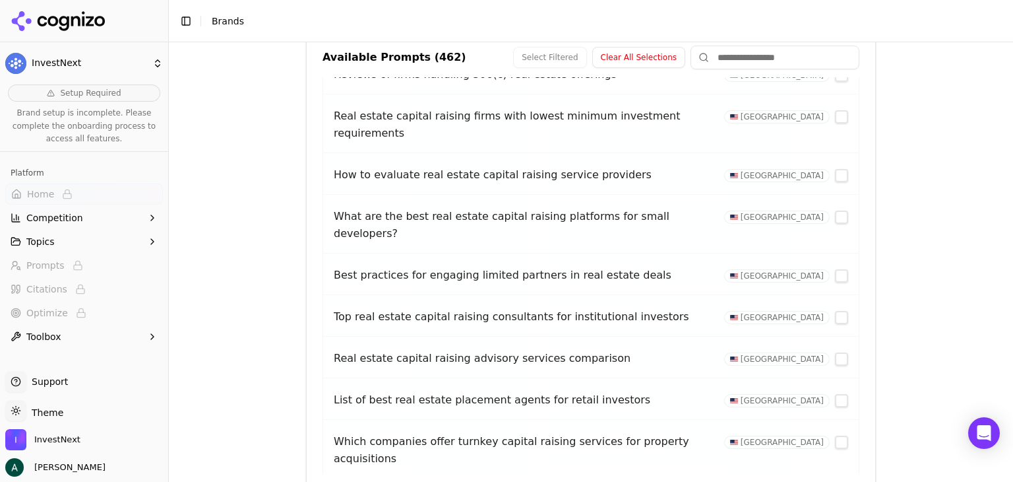
scroll to position [132, 0]
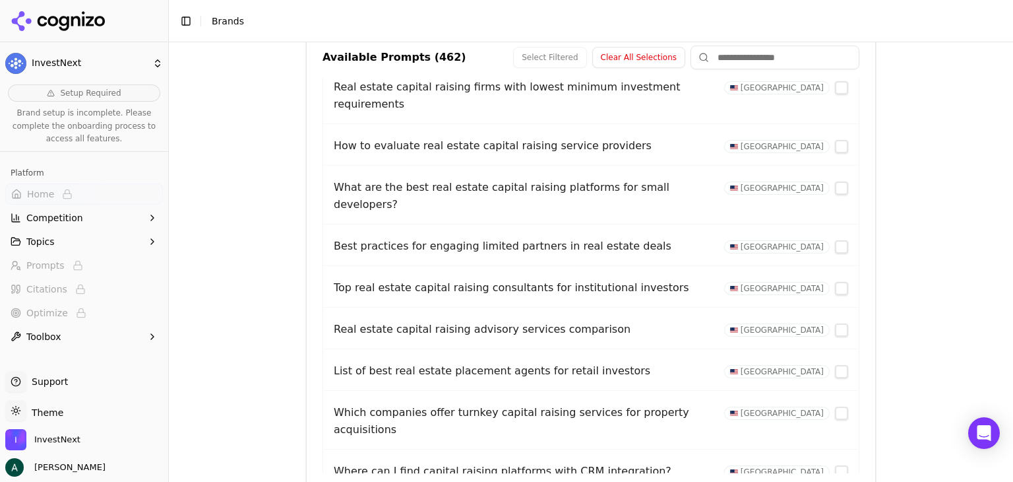
click at [835, 181] on button "button" at bounding box center [841, 187] width 13 height 13
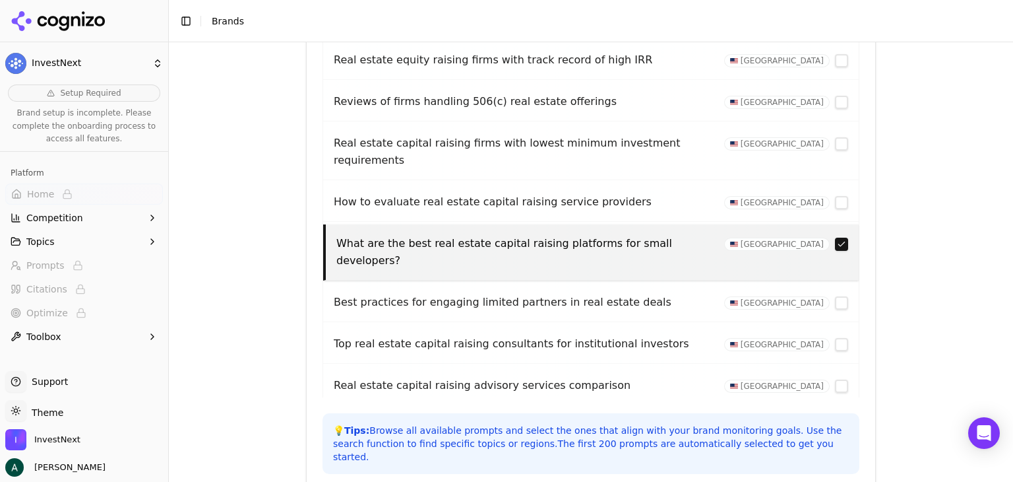
scroll to position [585, 0]
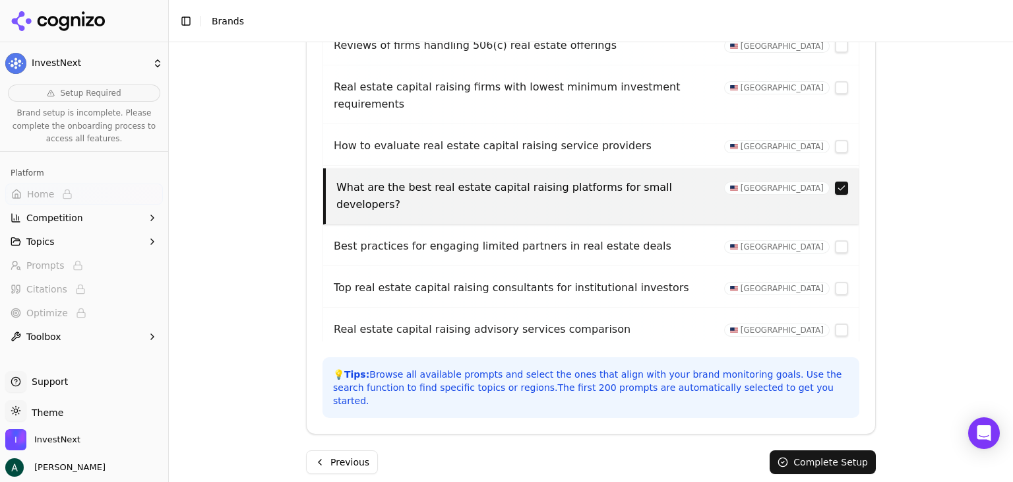
click at [328, 450] on button "Previous" at bounding box center [342, 462] width 72 height 24
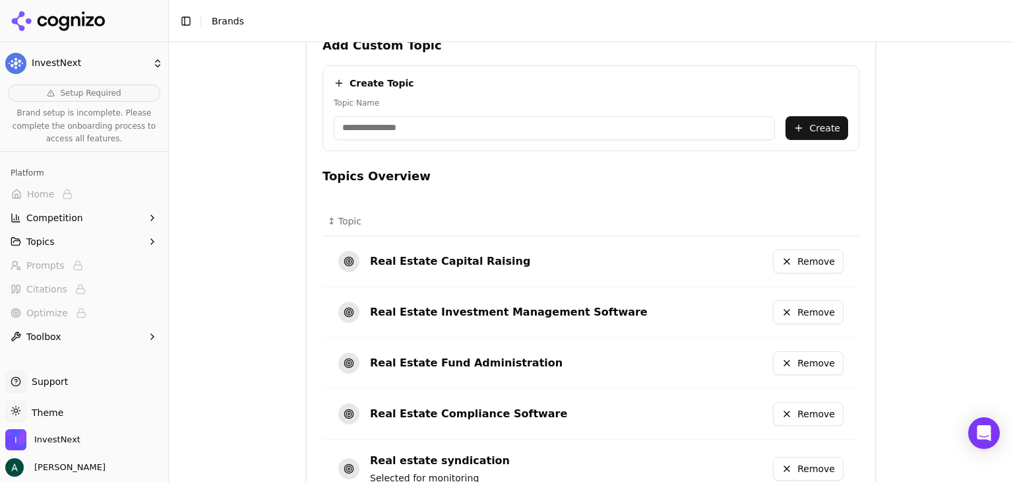
click at [800, 264] on button "Remove" at bounding box center [808, 261] width 71 height 24
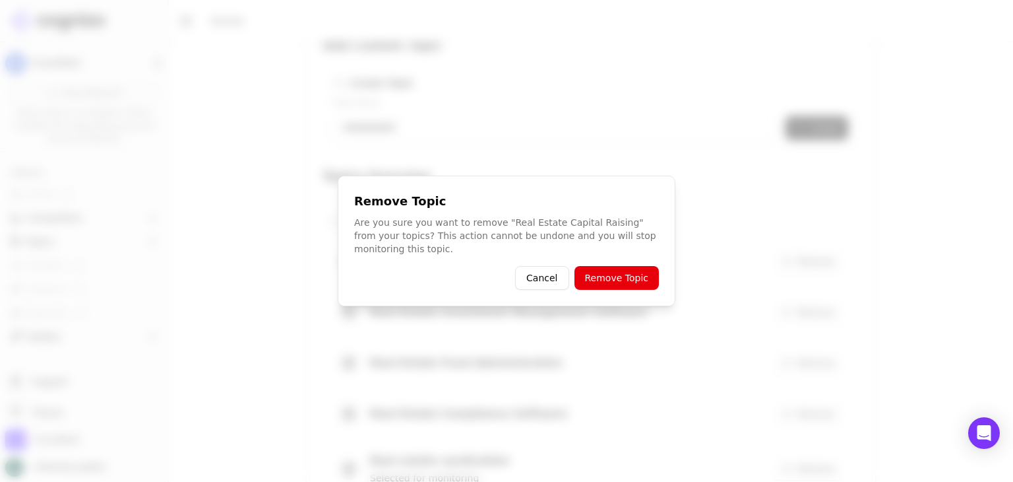
click at [625, 272] on button "Remove Topic" at bounding box center [617, 278] width 84 height 24
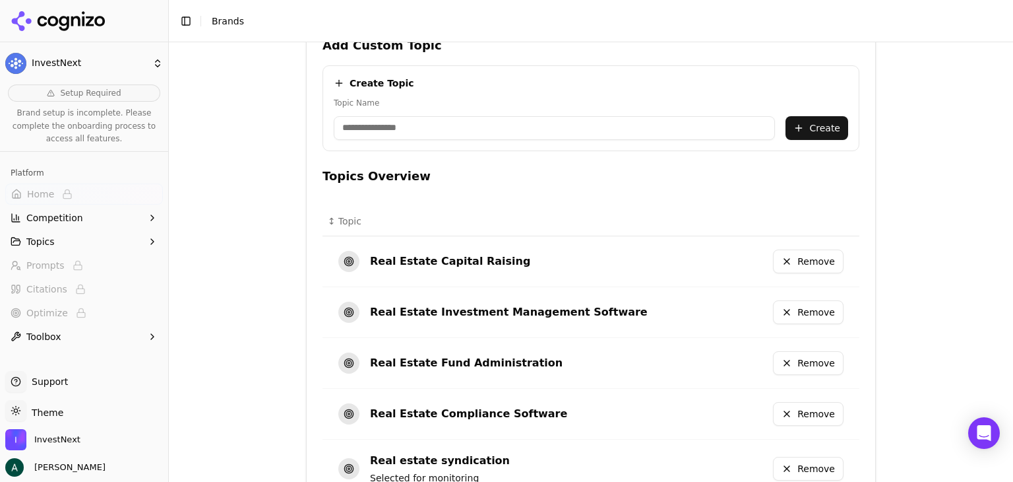
click at [453, 131] on input "Topic Name" at bounding box center [554, 128] width 441 height 24
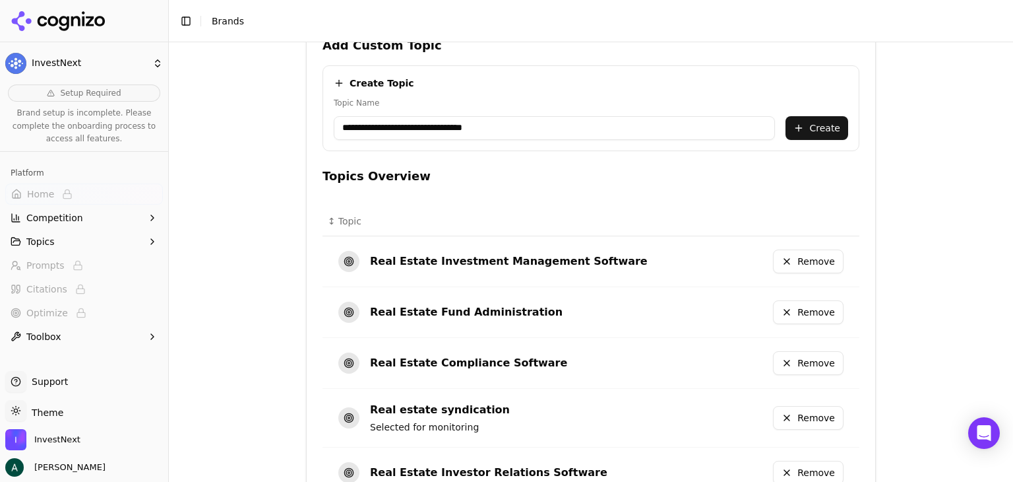
type input "**********"
click at [822, 119] on button "Create" at bounding box center [817, 128] width 63 height 24
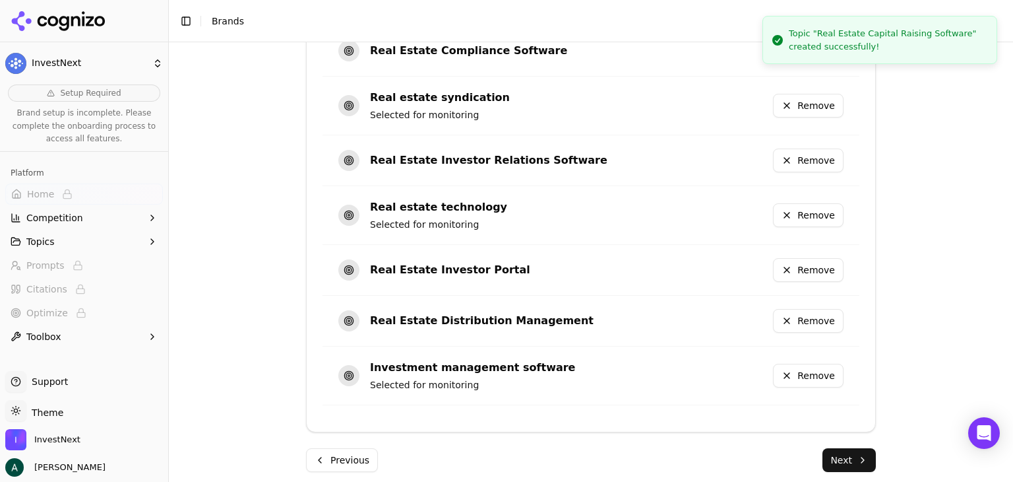
scroll to position [956, 0]
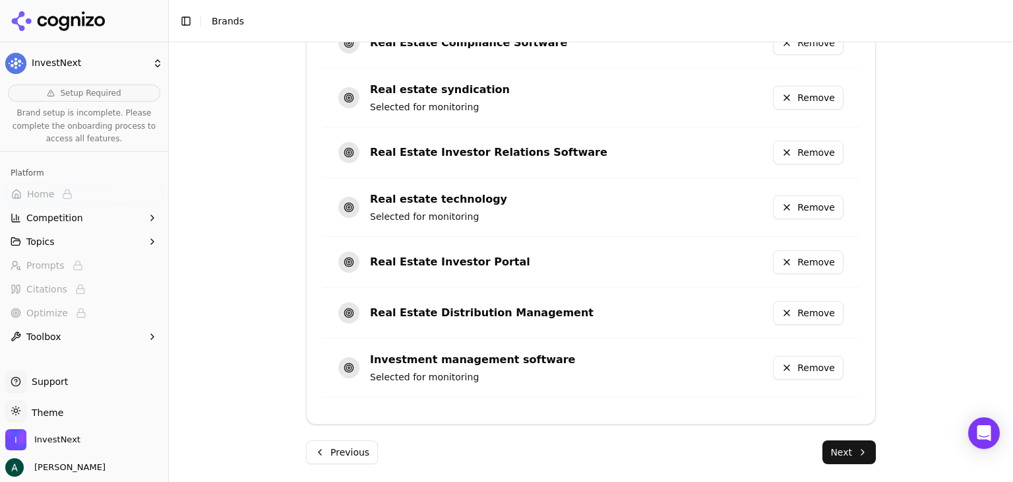
click at [832, 443] on button "Next" at bounding box center [849, 452] width 53 height 24
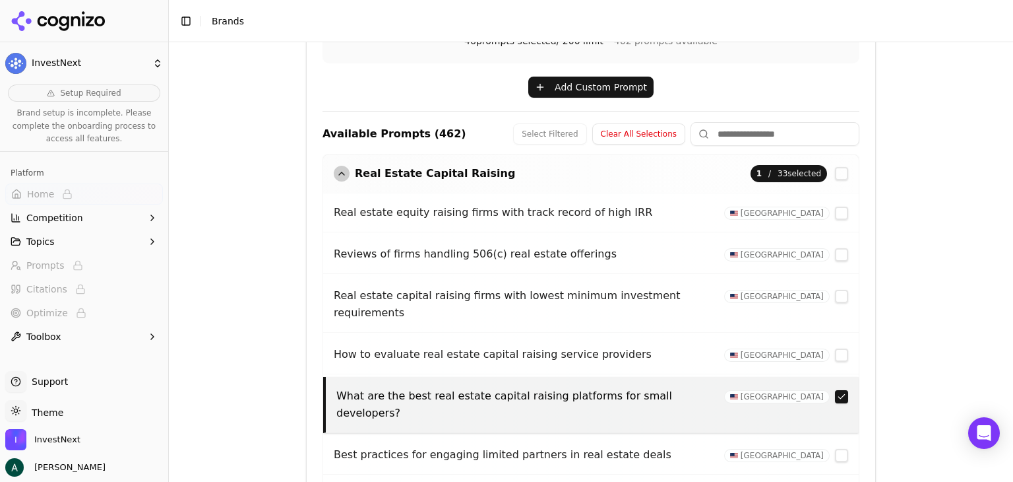
scroll to position [387, 0]
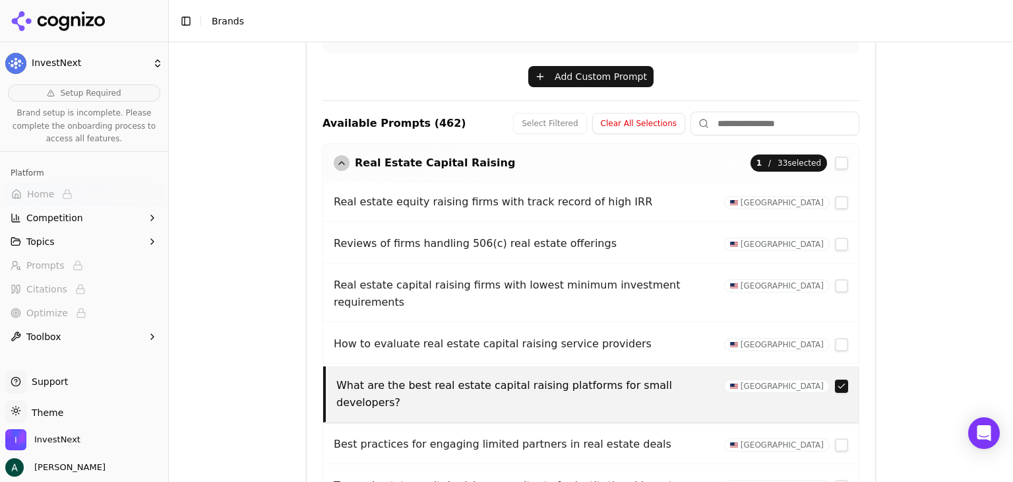
click at [337, 160] on div "button" at bounding box center [342, 163] width 16 height 16
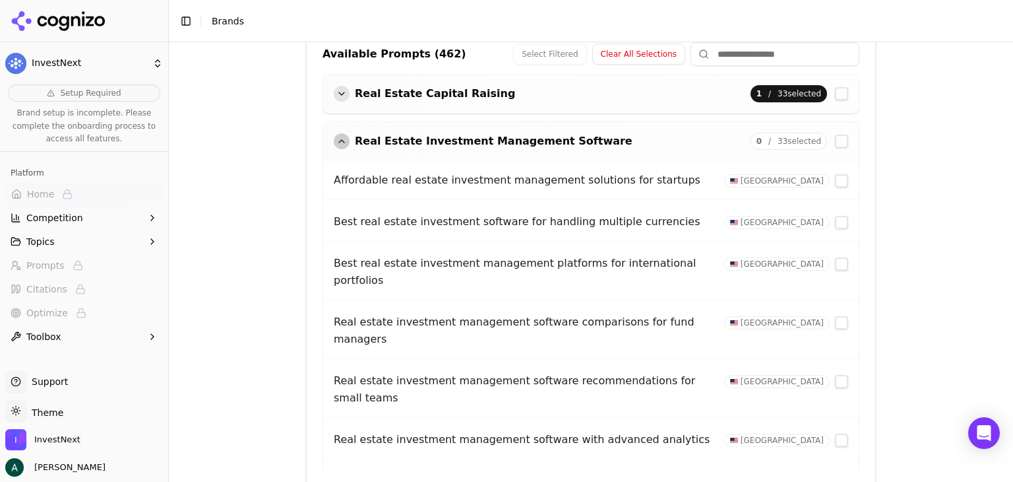
scroll to position [462, 0]
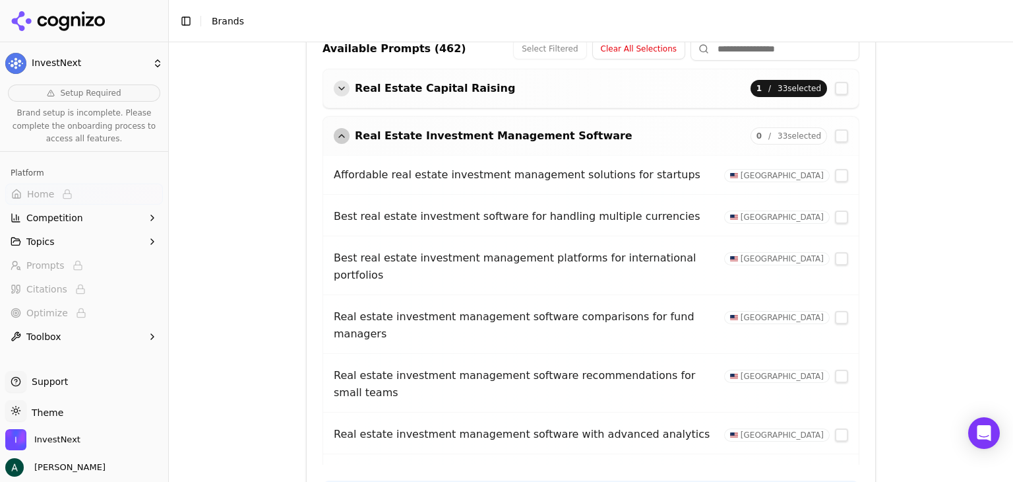
click at [335, 136] on div "button" at bounding box center [342, 136] width 16 height 16
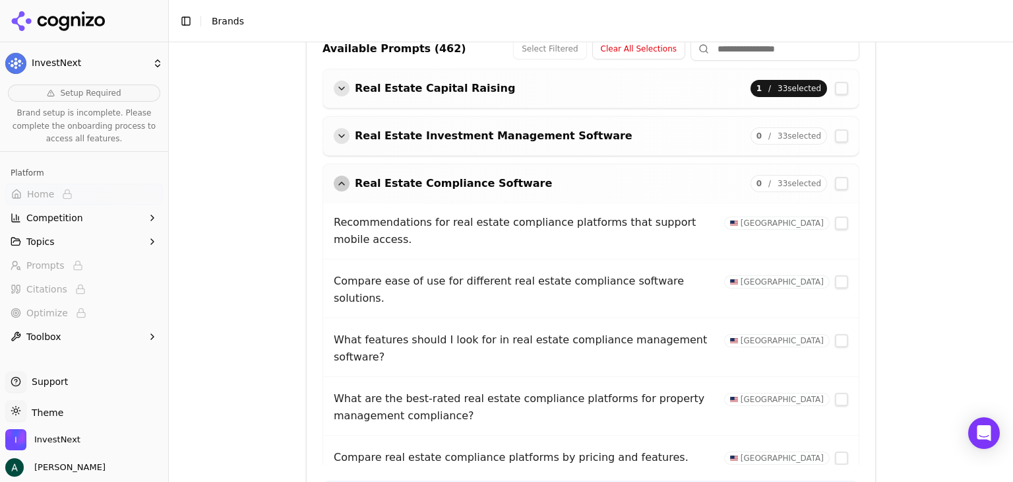
click at [334, 179] on div "button" at bounding box center [342, 183] width 16 height 16
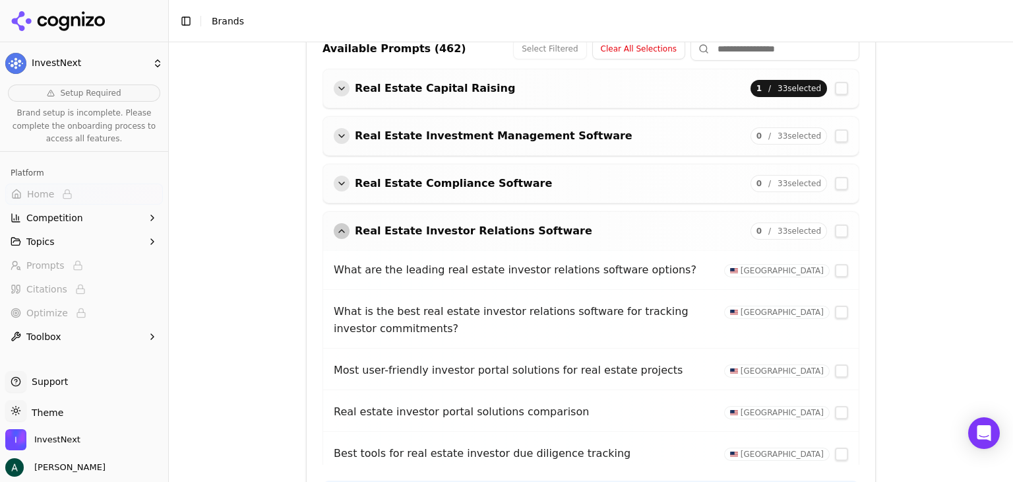
click at [334, 223] on div "button" at bounding box center [342, 231] width 16 height 16
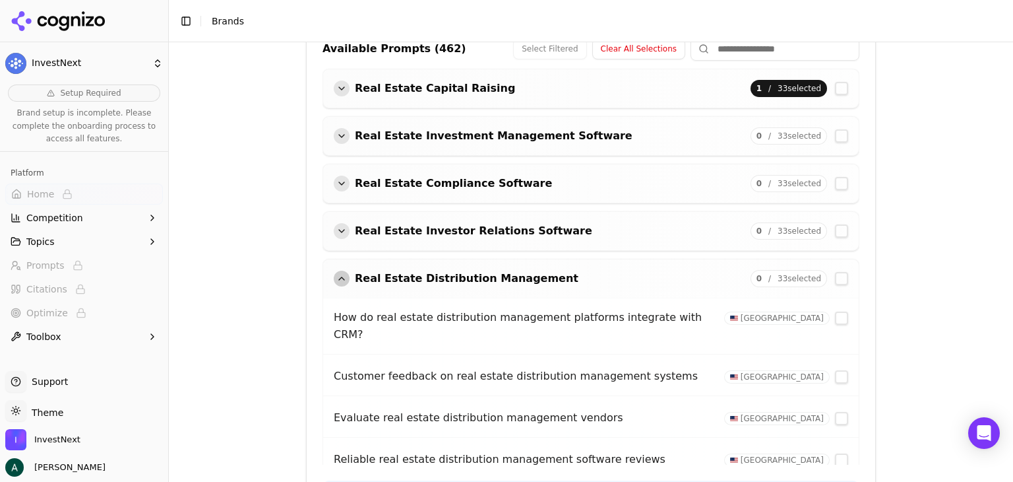
click at [333, 265] on div "Real Estate Distribution Management 0 / 33 selected" at bounding box center [591, 278] width 536 height 38
click at [335, 276] on div "button" at bounding box center [342, 278] width 16 height 16
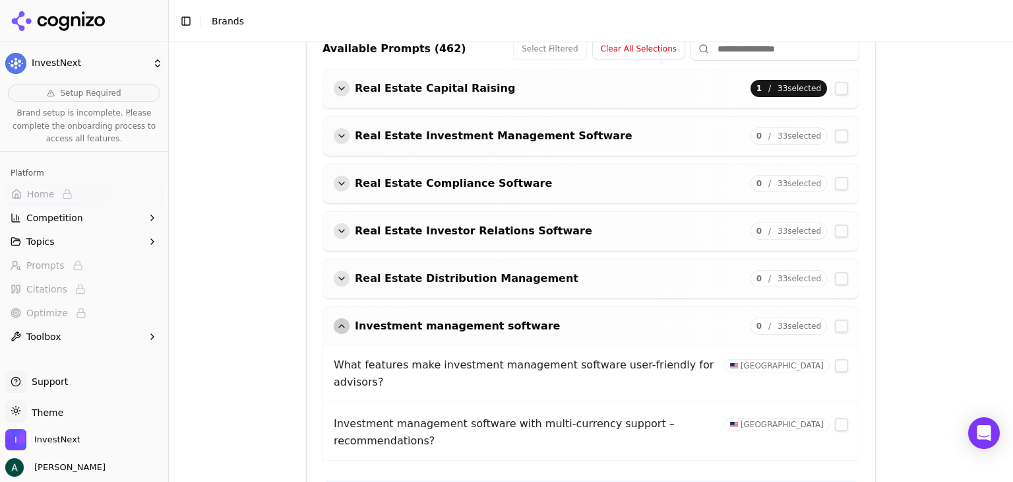
click at [334, 325] on div "button" at bounding box center [342, 326] width 16 height 16
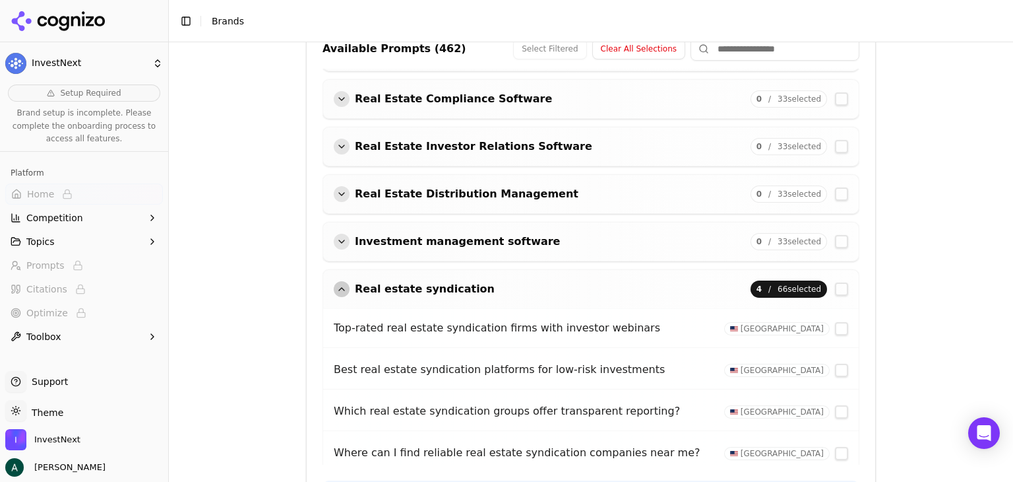
scroll to position [132, 0]
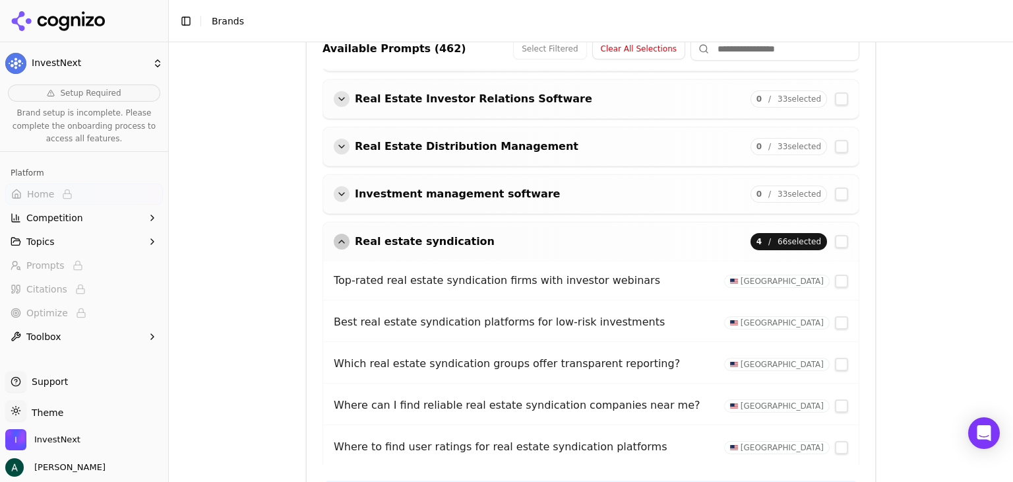
click at [340, 236] on div "button" at bounding box center [342, 242] width 16 height 16
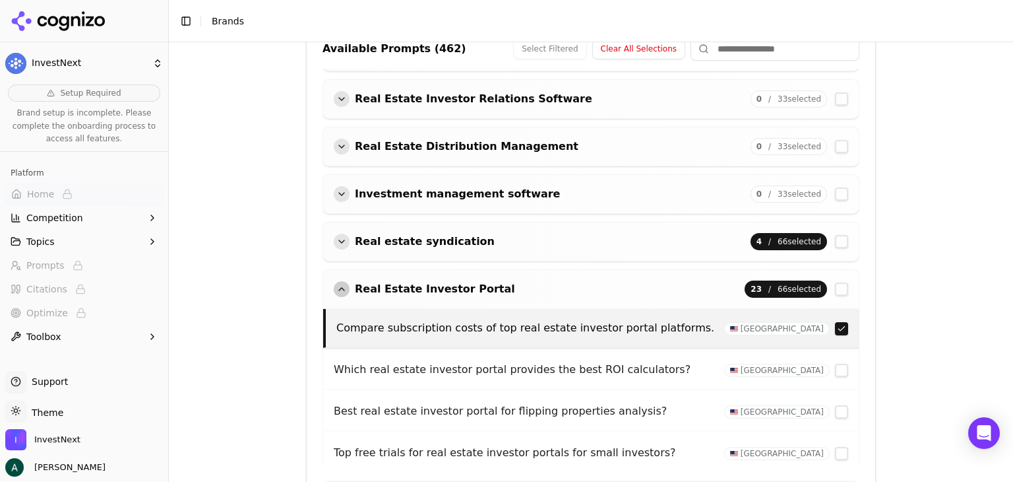
click at [335, 281] on div "button" at bounding box center [342, 289] width 16 height 16
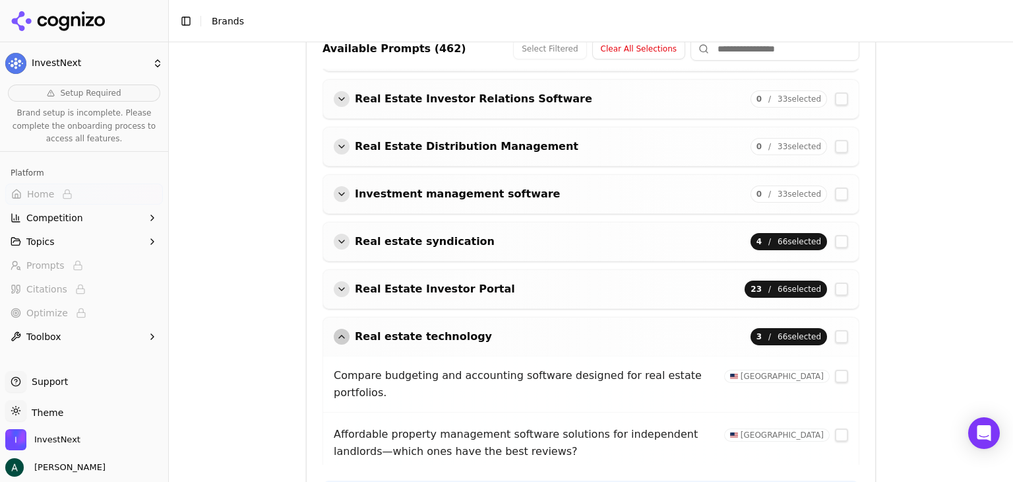
click at [338, 329] on div "button" at bounding box center [342, 337] width 16 height 16
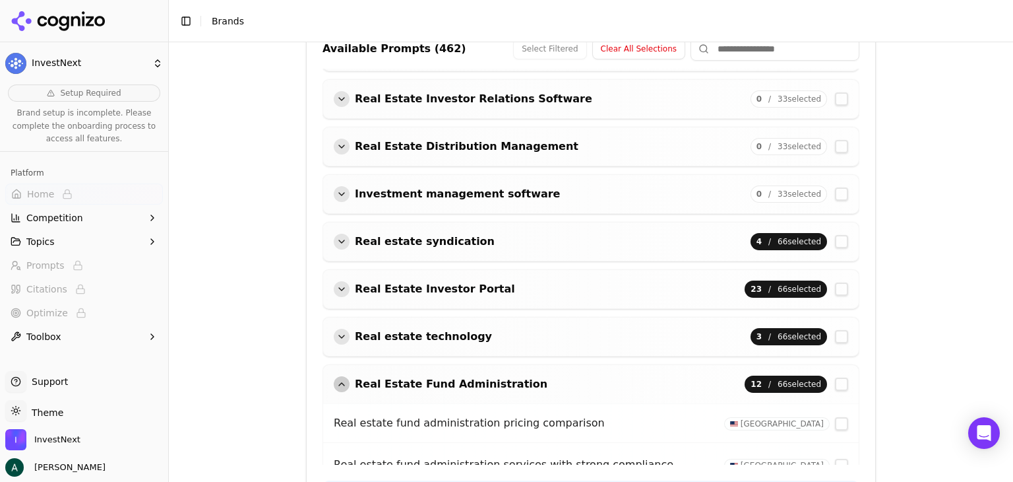
click at [334, 377] on div "button" at bounding box center [342, 384] width 16 height 16
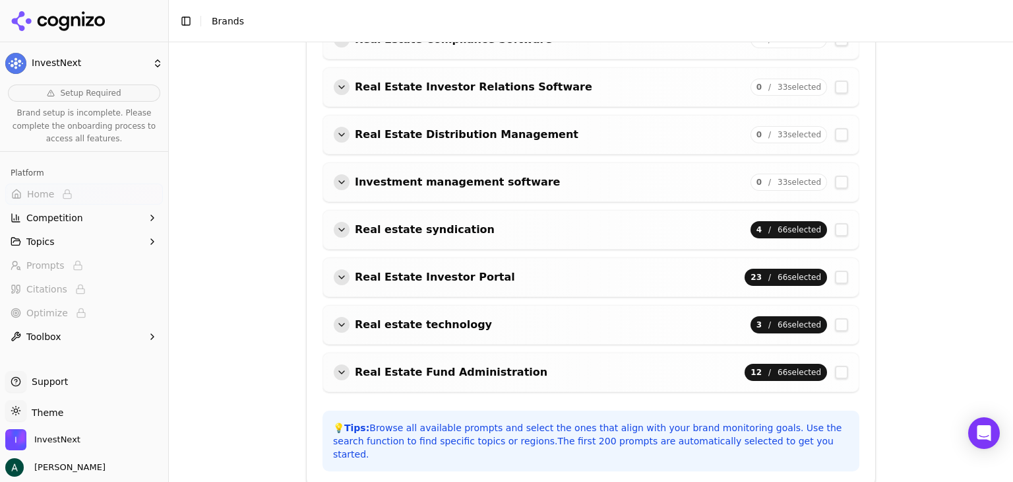
scroll to position [585, 0]
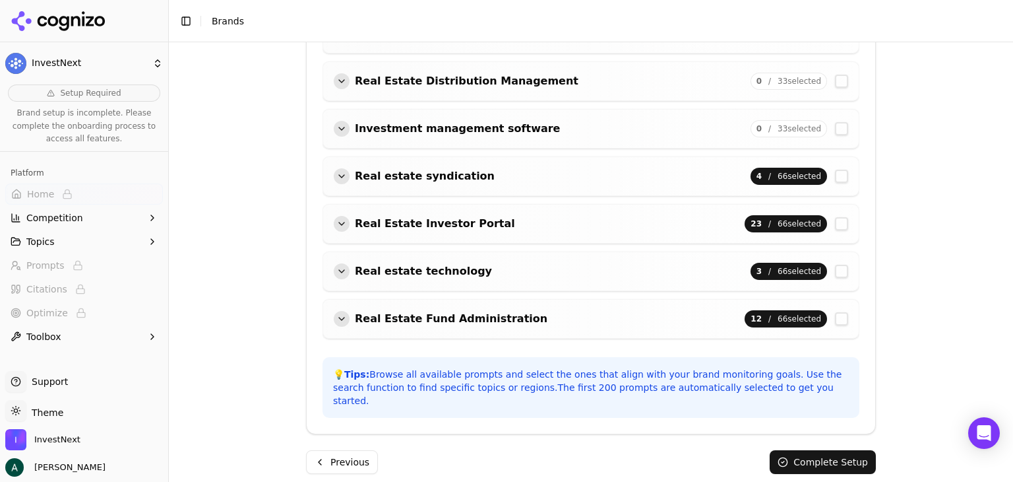
click at [336, 216] on div "button" at bounding box center [342, 224] width 16 height 16
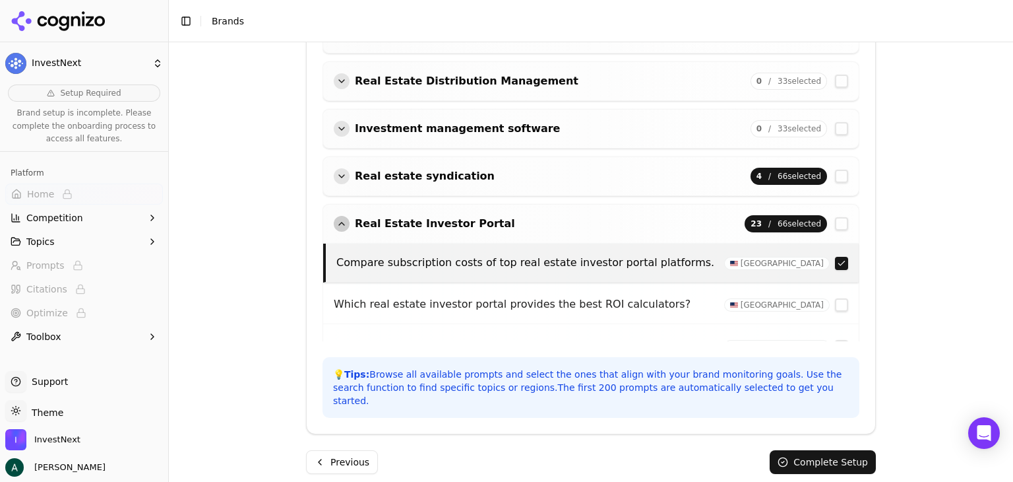
click at [335, 216] on div "button" at bounding box center [342, 224] width 16 height 16
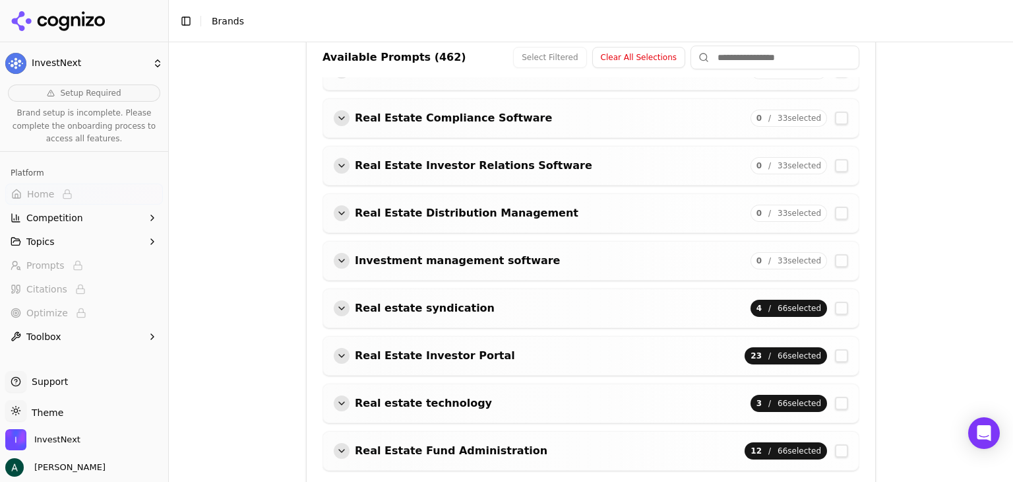
scroll to position [8, 0]
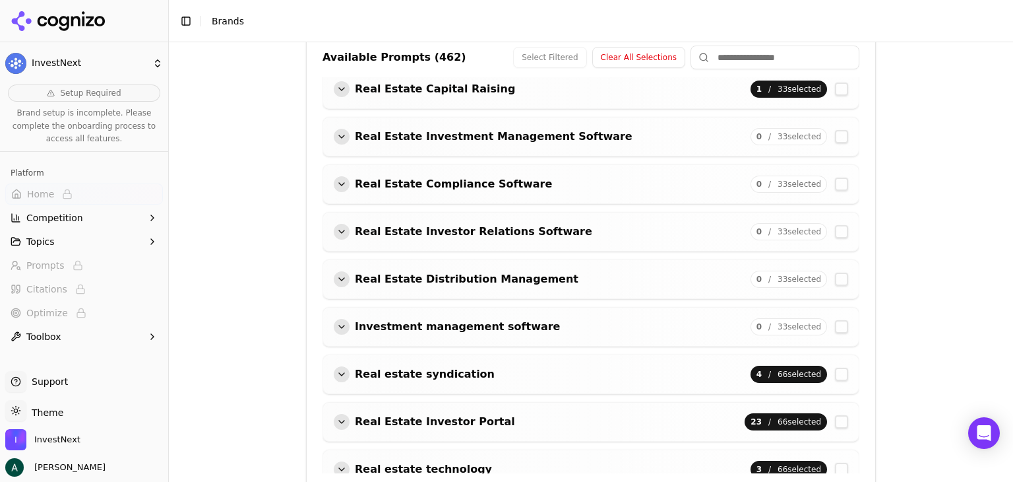
click at [334, 230] on div "button" at bounding box center [342, 232] width 16 height 16
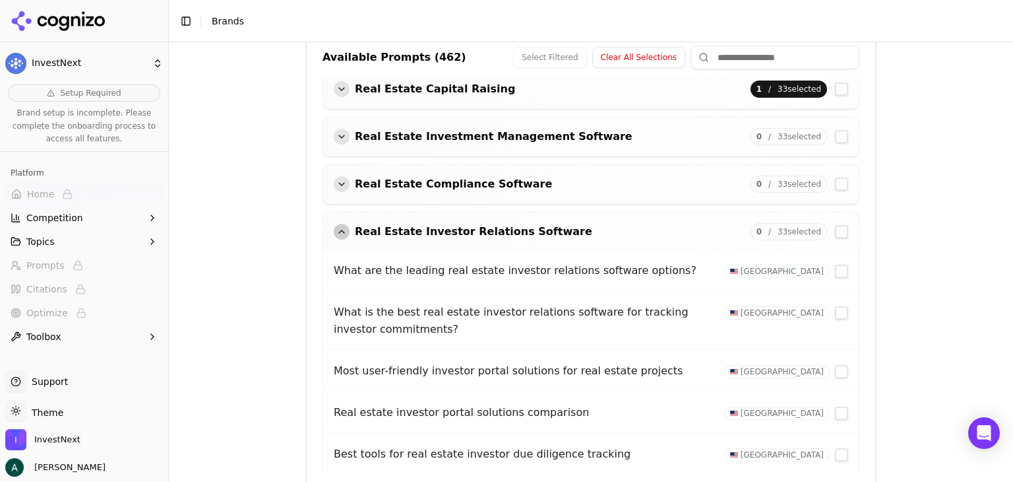
click at [835, 272] on button "button" at bounding box center [841, 271] width 13 height 13
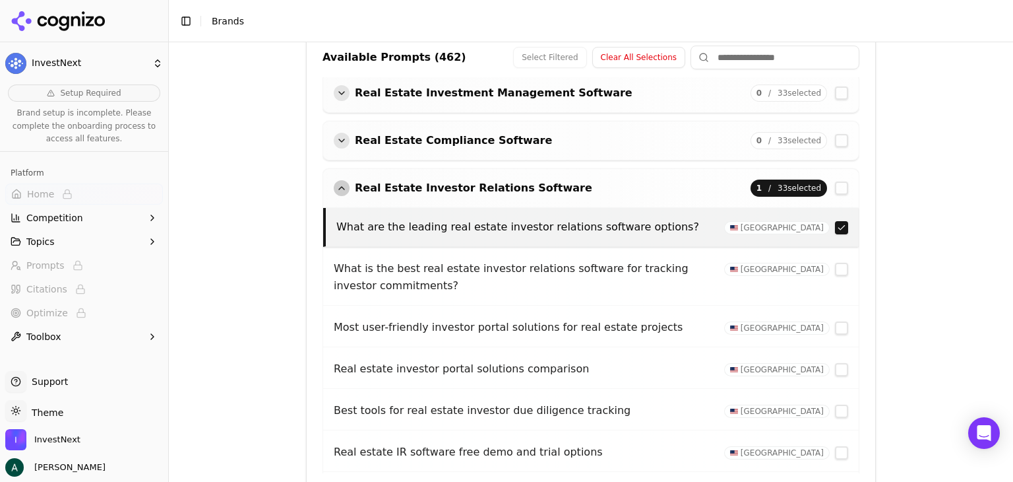
scroll to position [74, 0]
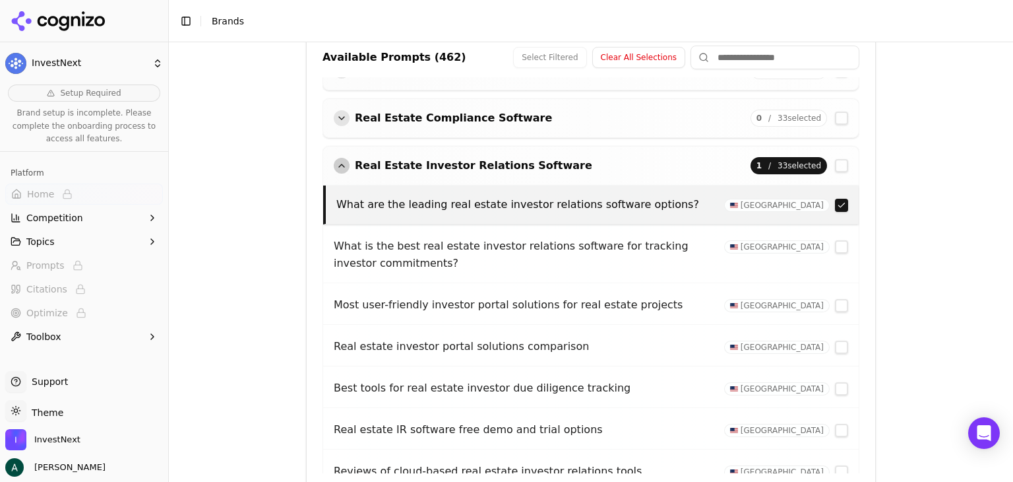
click at [835, 244] on button "button" at bounding box center [841, 246] width 13 height 13
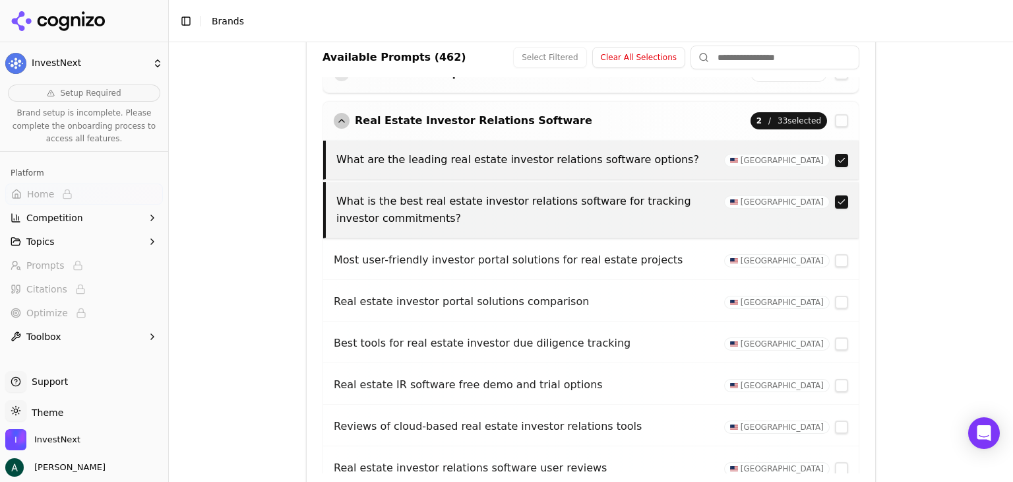
scroll to position [140, 0]
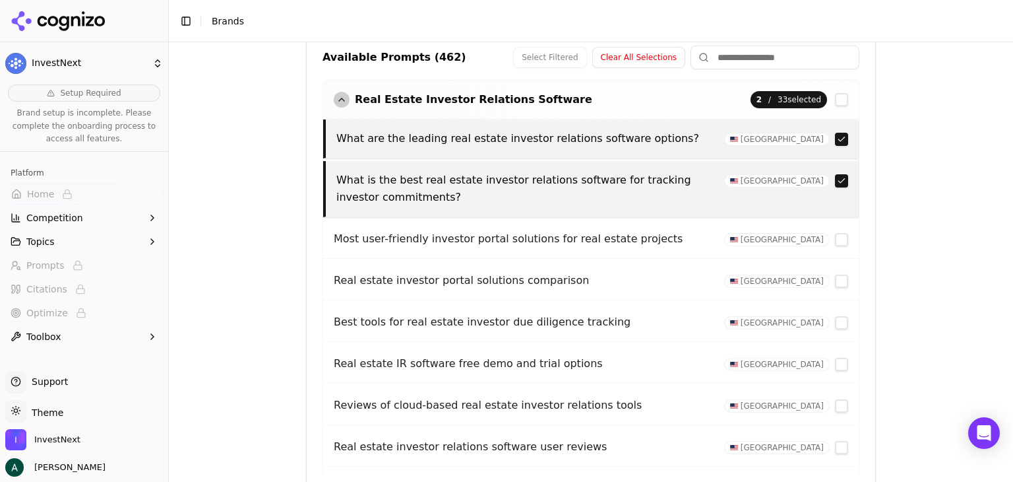
click at [835, 237] on button "button" at bounding box center [841, 239] width 13 height 13
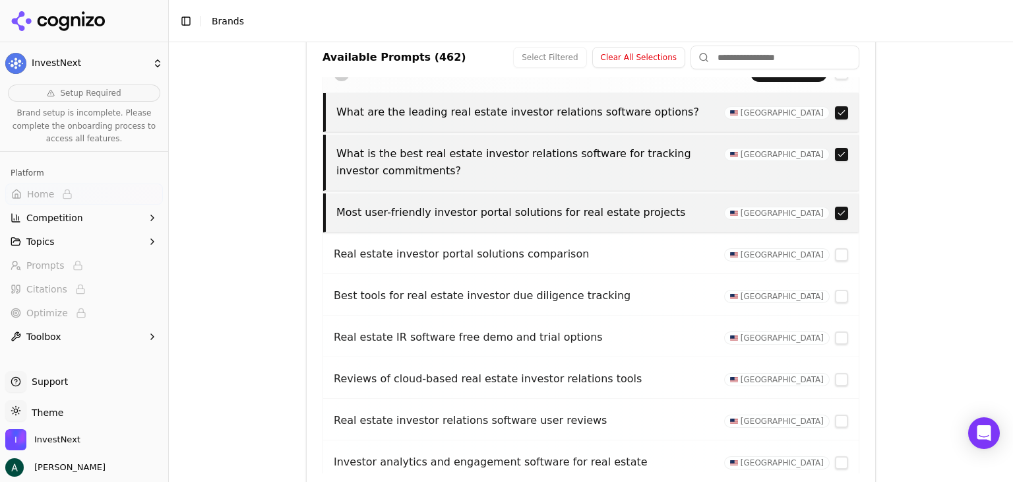
scroll to position [206, 0]
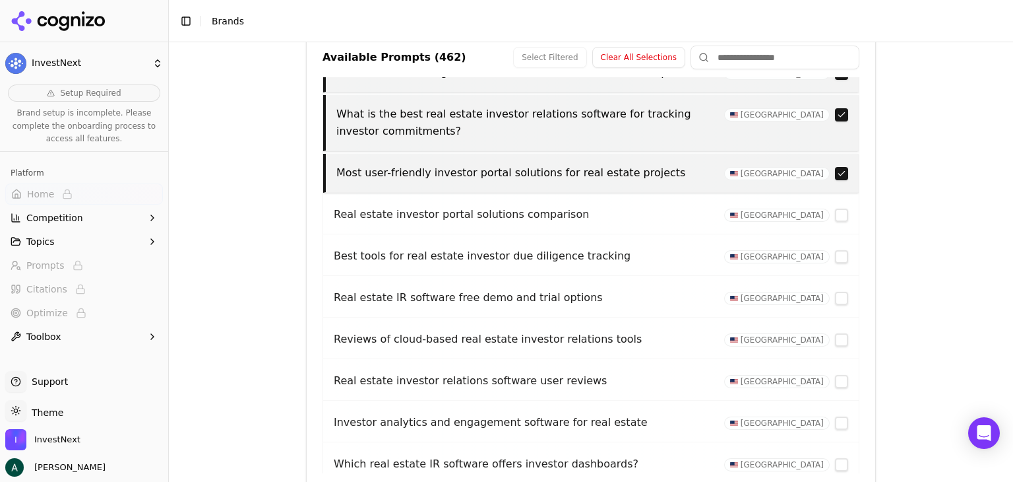
click at [835, 212] on button "button" at bounding box center [841, 214] width 13 height 13
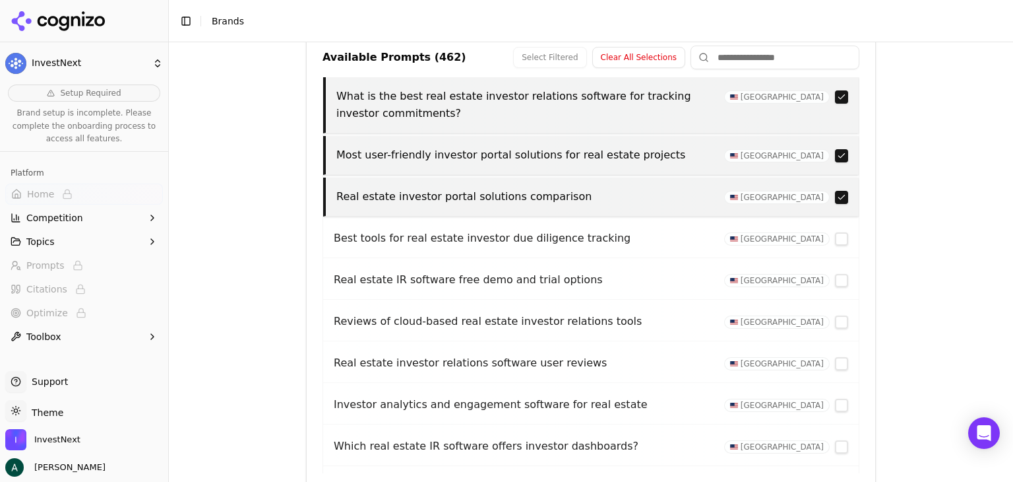
scroll to position [272, 0]
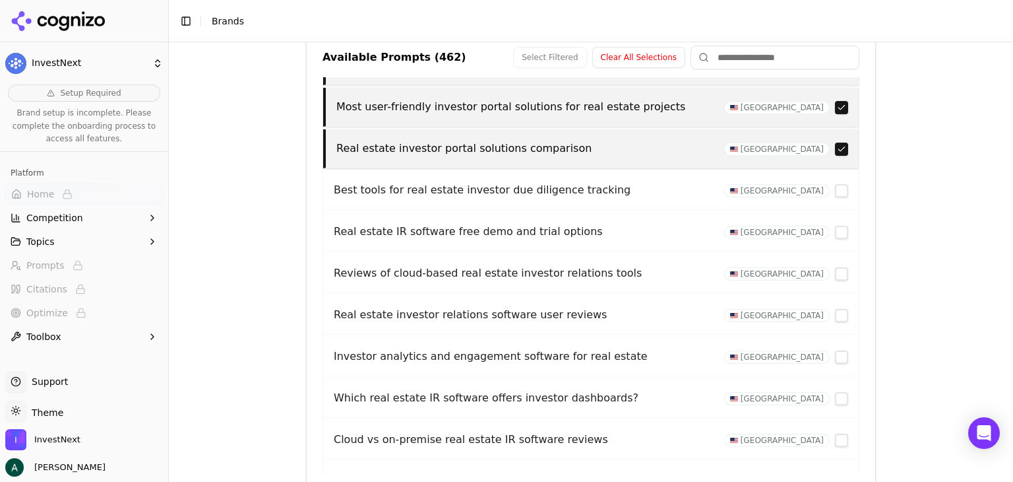
click at [835, 186] on button "button" at bounding box center [841, 190] width 13 height 13
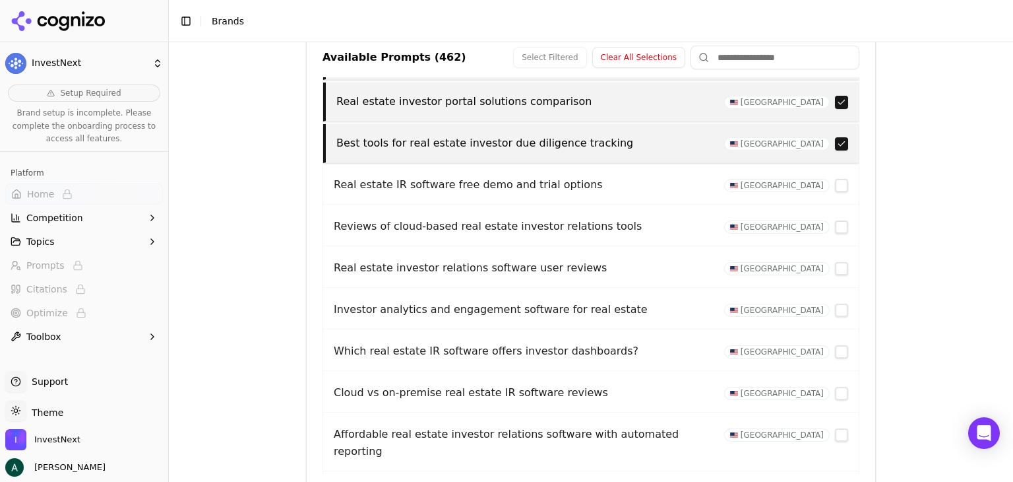
scroll to position [338, 0]
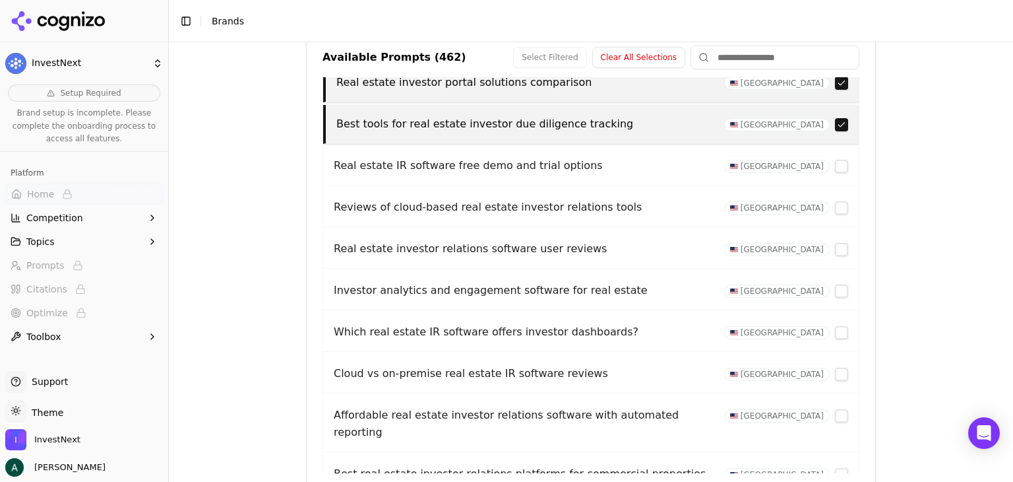
click at [835, 162] on button "button" at bounding box center [841, 166] width 13 height 13
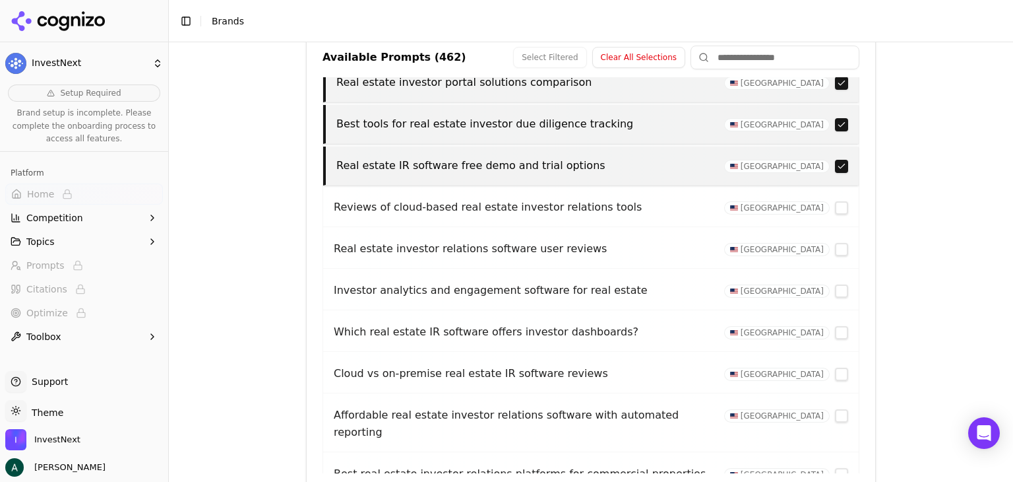
click at [835, 202] on button "button" at bounding box center [841, 207] width 13 height 13
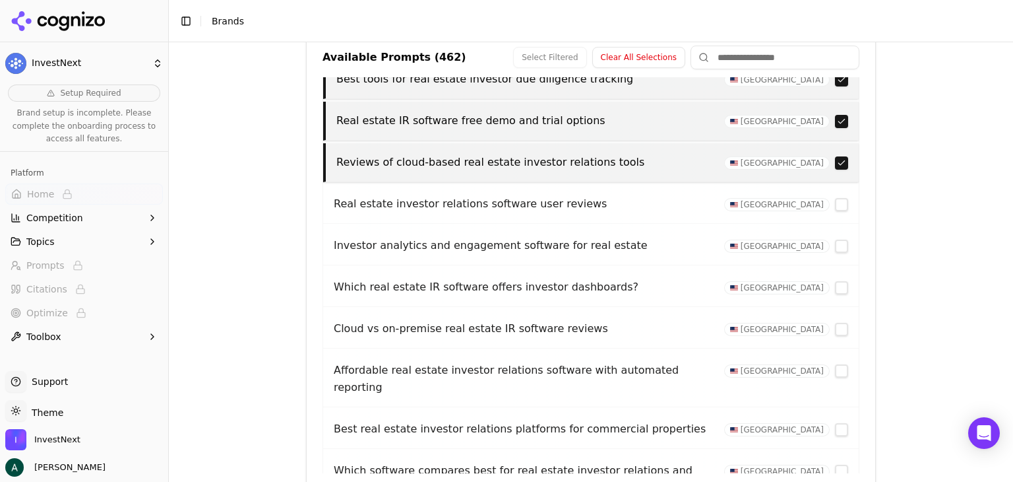
scroll to position [404, 0]
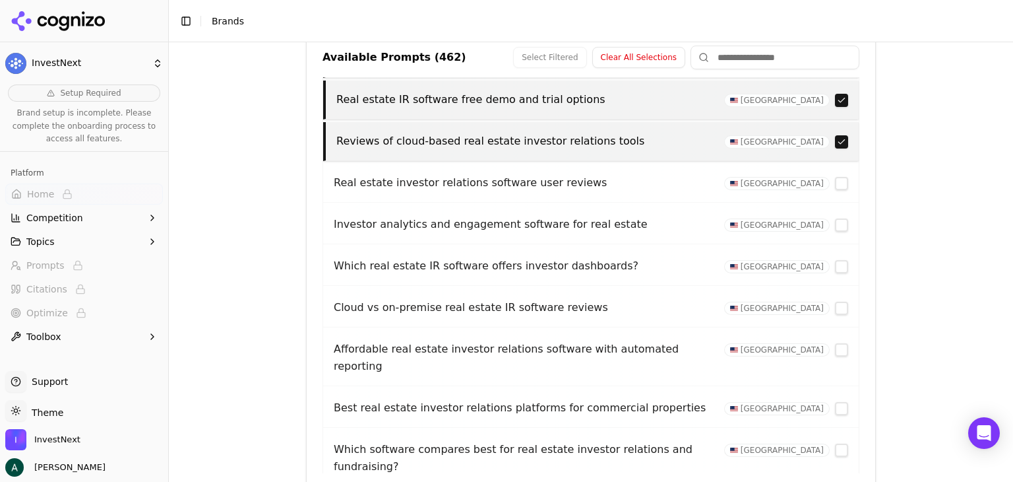
click at [835, 179] on button "button" at bounding box center [841, 183] width 13 height 13
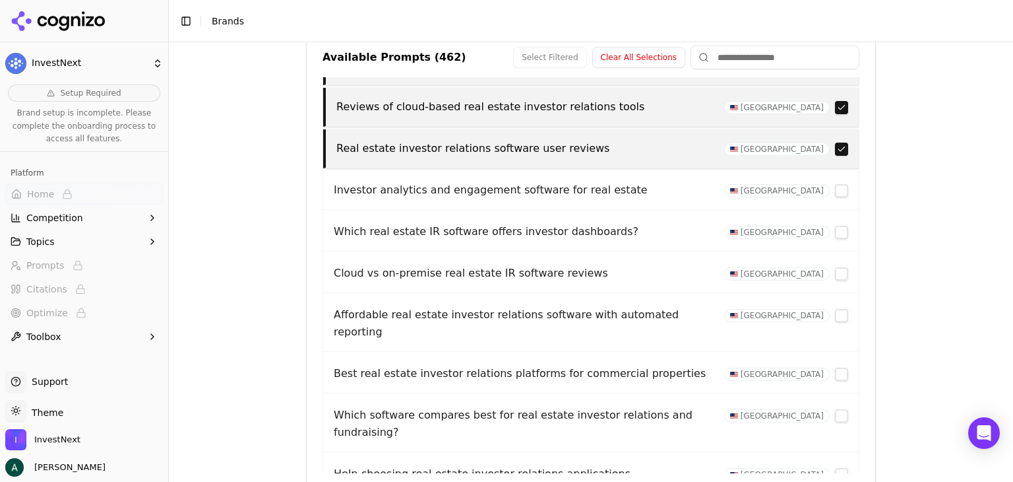
scroll to position [470, 0]
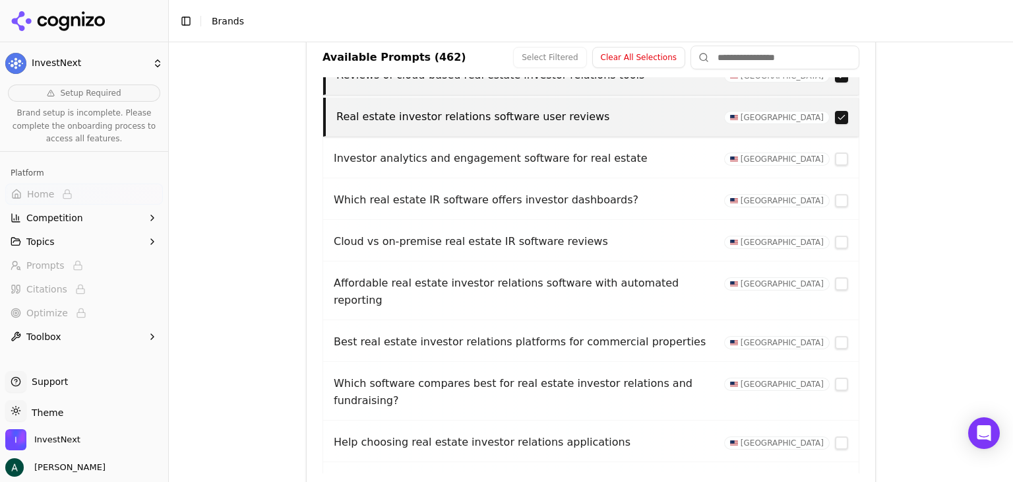
click at [835, 199] on button "button" at bounding box center [841, 200] width 13 height 13
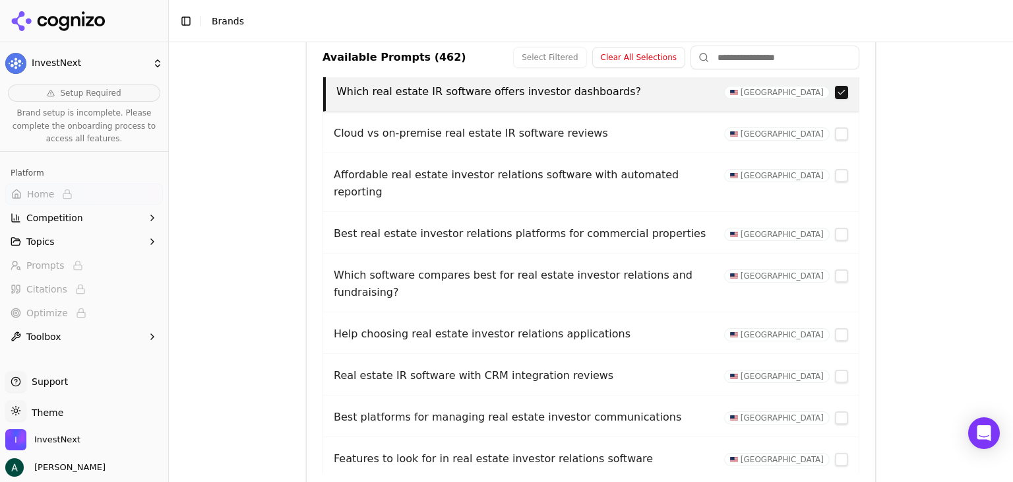
scroll to position [602, 0]
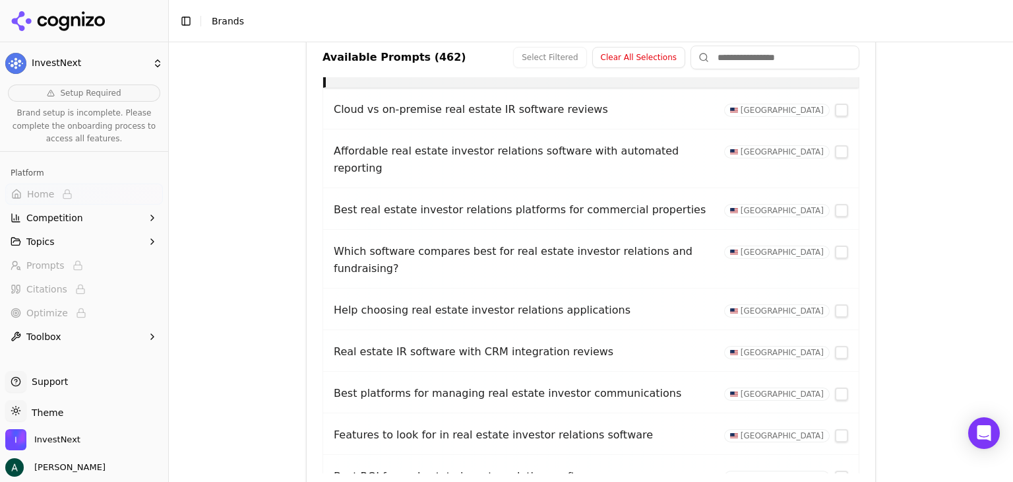
click at [835, 150] on button "button" at bounding box center [841, 151] width 13 height 13
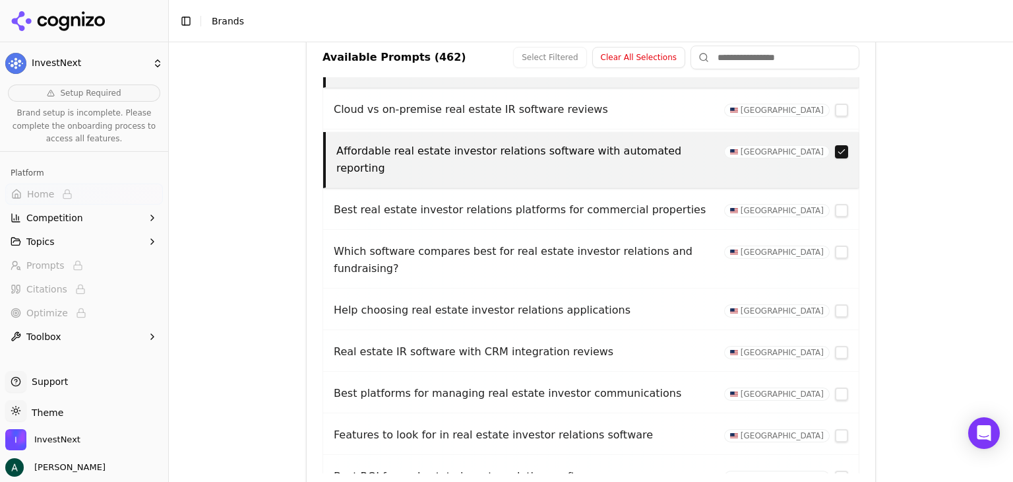
click at [835, 204] on button "button" at bounding box center [841, 210] width 13 height 13
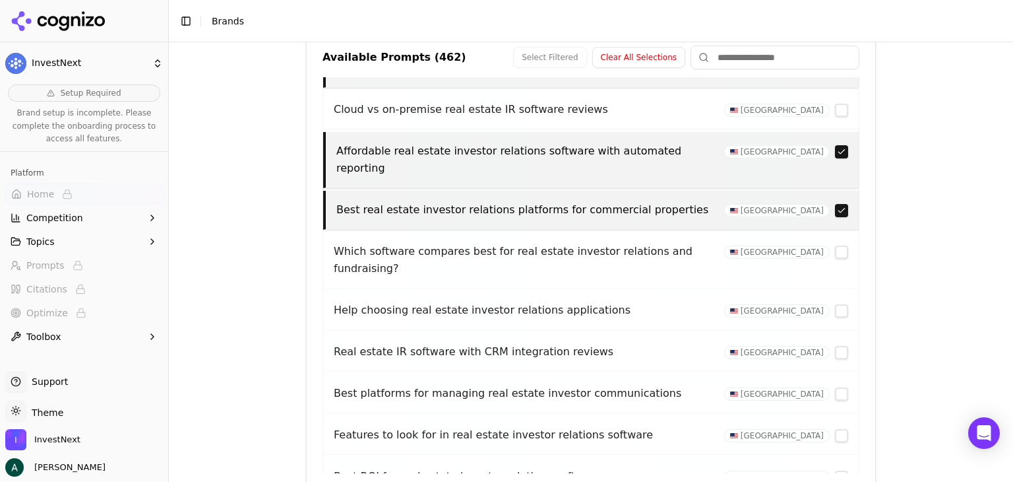
scroll to position [668, 0]
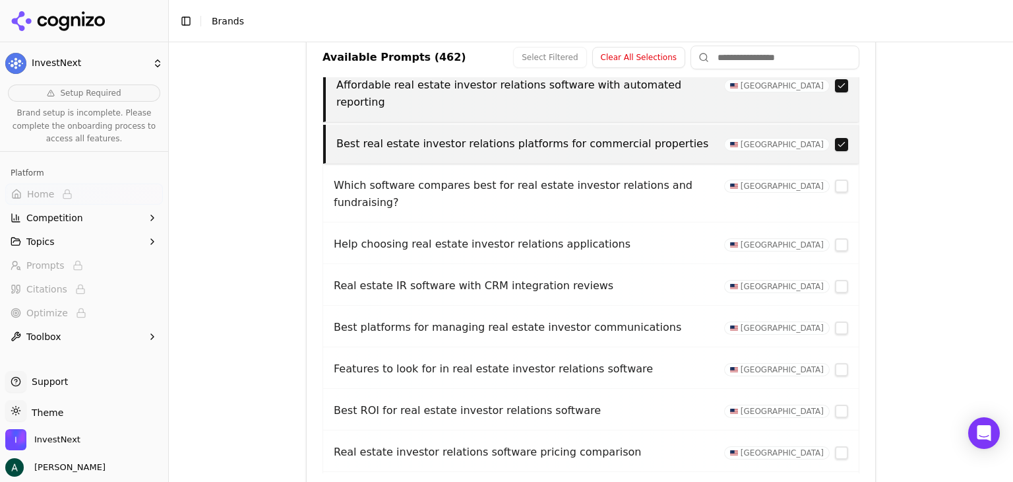
click at [835, 179] on button "button" at bounding box center [841, 185] width 13 height 13
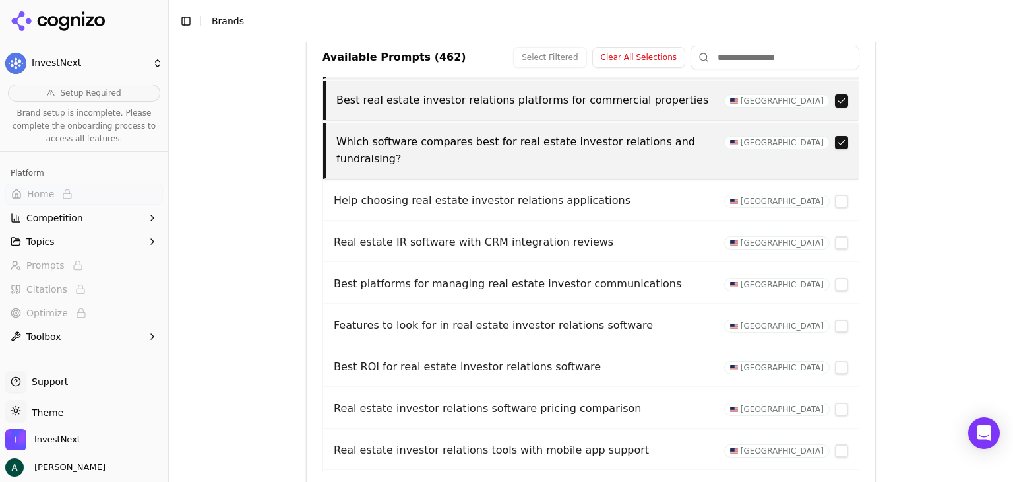
scroll to position [734, 0]
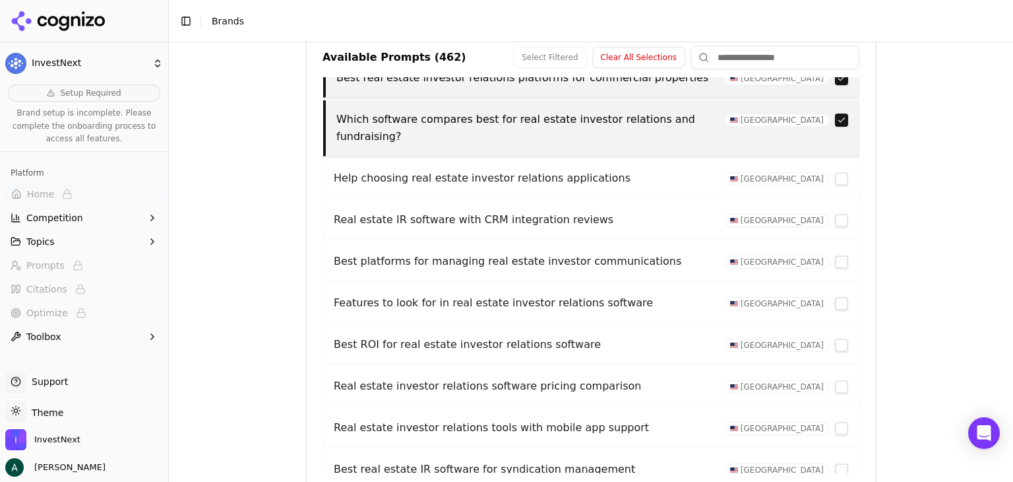
click at [835, 214] on button "button" at bounding box center [841, 220] width 13 height 13
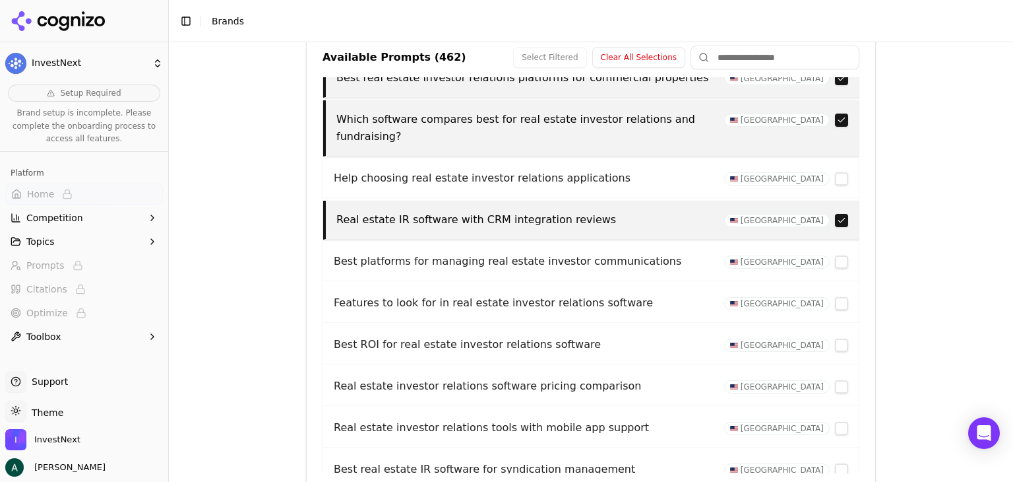
click at [835, 255] on button "button" at bounding box center [841, 261] width 13 height 13
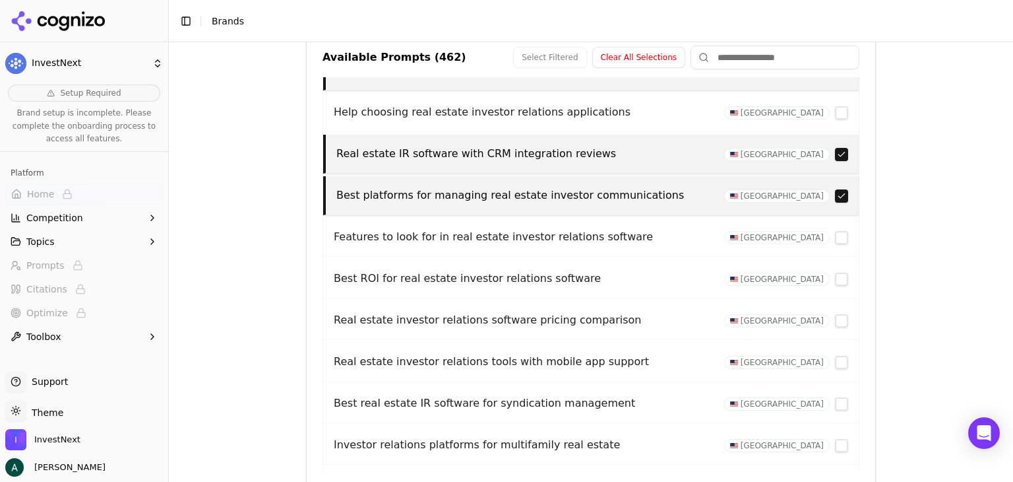
scroll to position [865, 0]
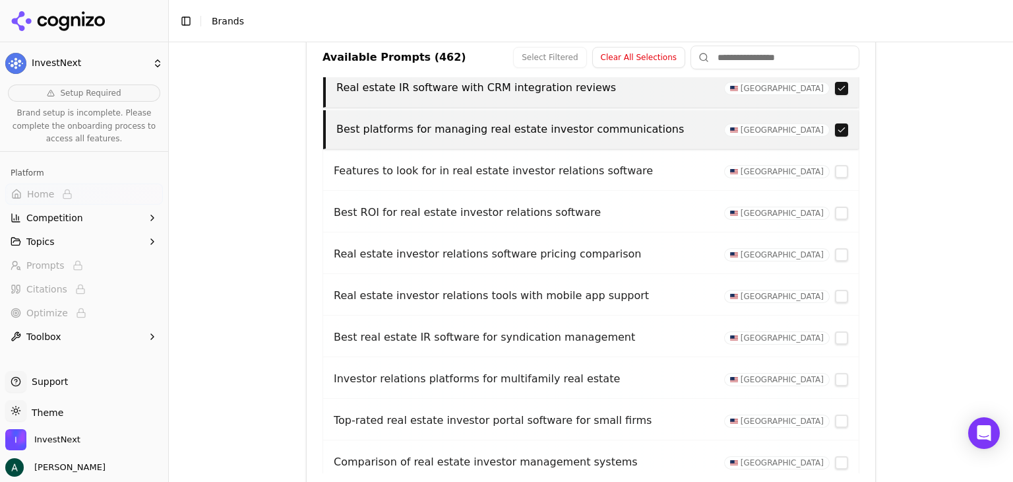
click at [835, 165] on button "button" at bounding box center [841, 171] width 13 height 13
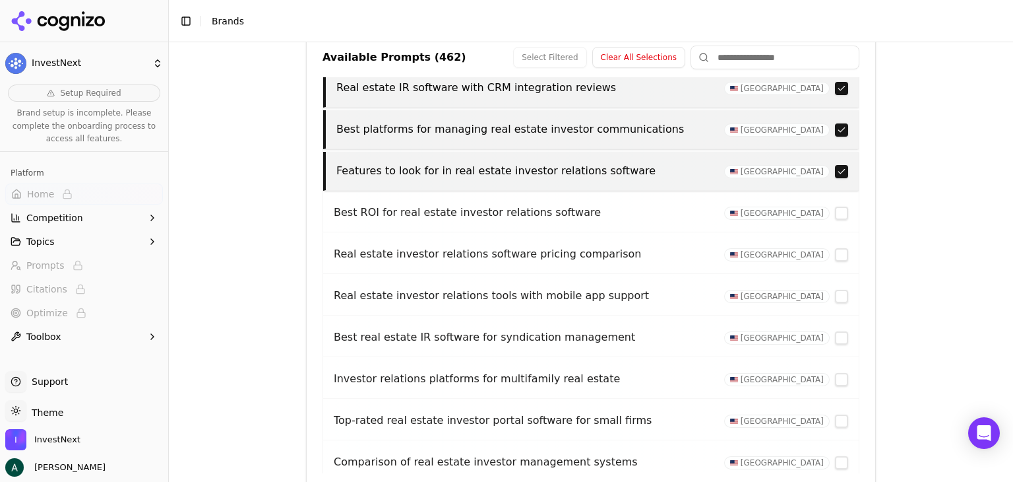
click at [835, 206] on button "button" at bounding box center [841, 212] width 13 height 13
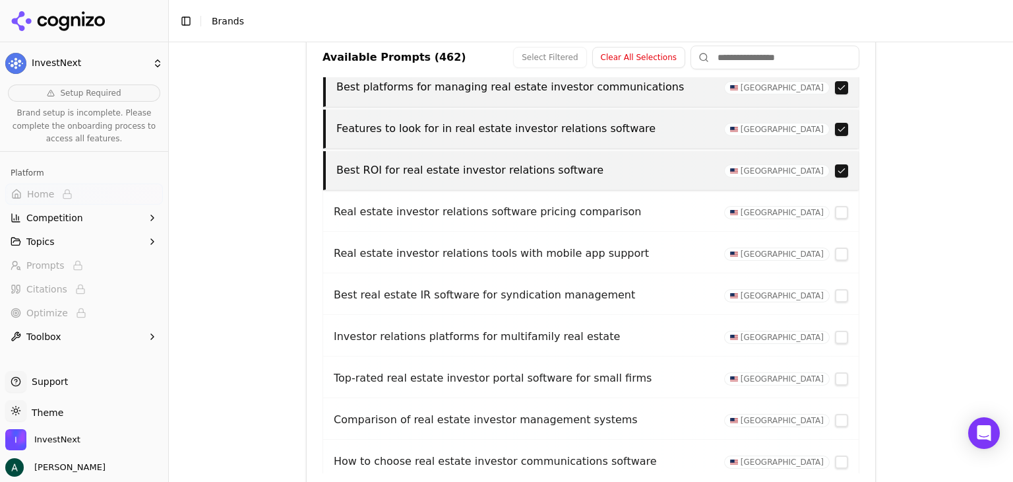
scroll to position [931, 0]
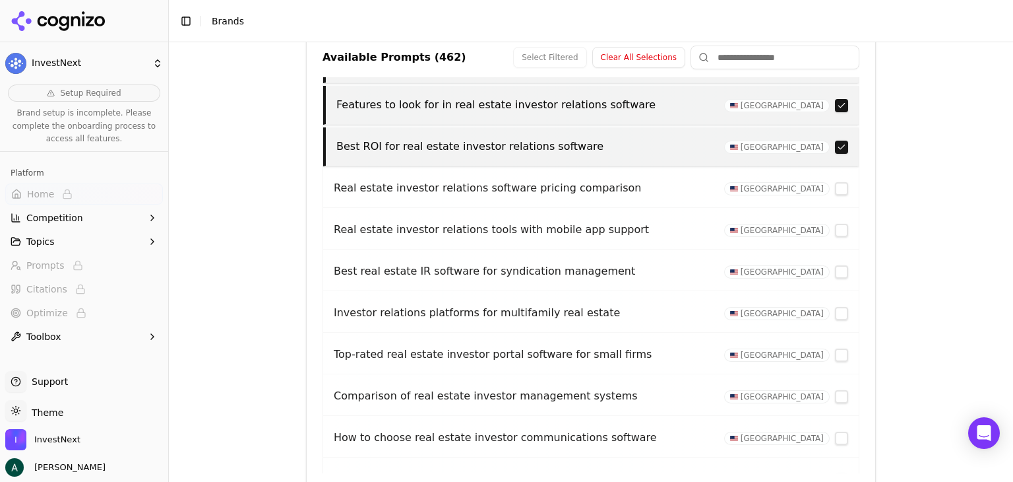
click at [835, 182] on button "button" at bounding box center [841, 188] width 13 height 13
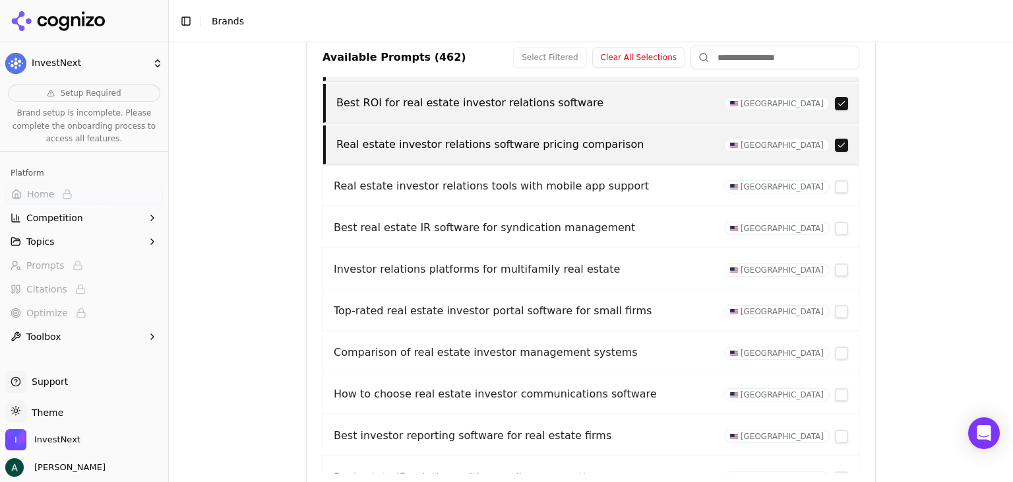
scroll to position [997, 0]
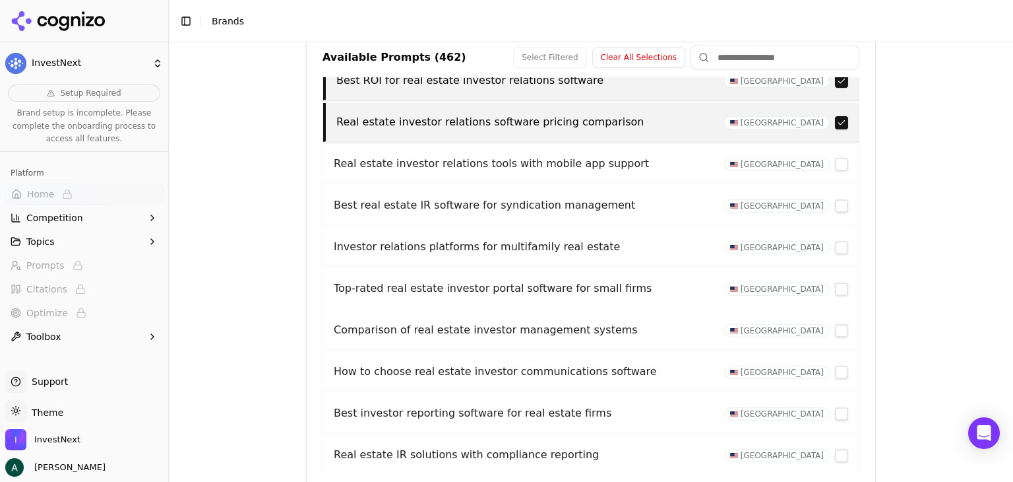
click at [835, 199] on button "button" at bounding box center [841, 205] width 13 height 13
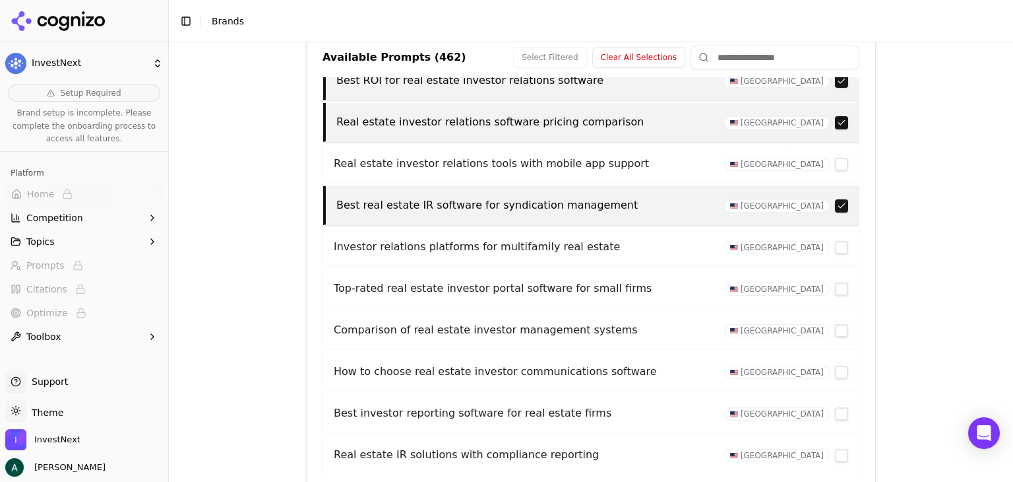
click at [835, 241] on button "button" at bounding box center [841, 247] width 13 height 13
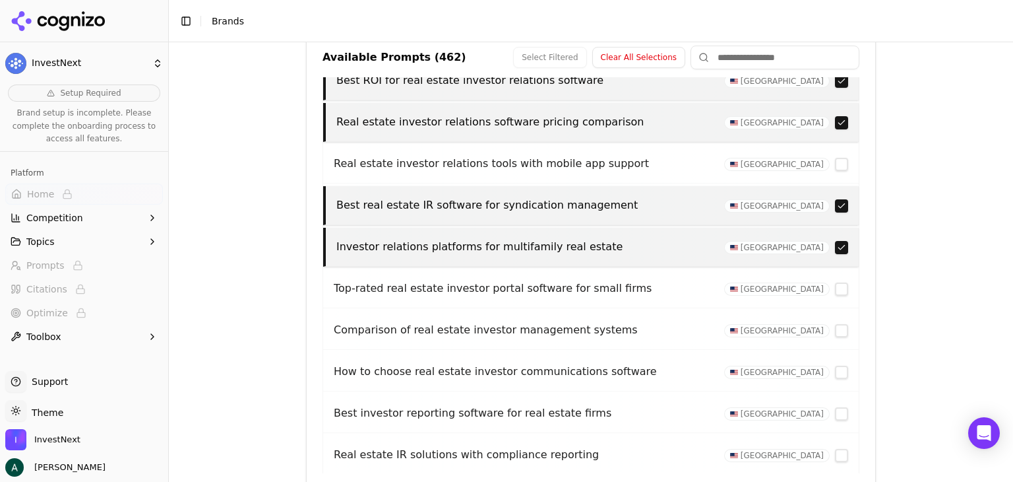
scroll to position [1063, 0]
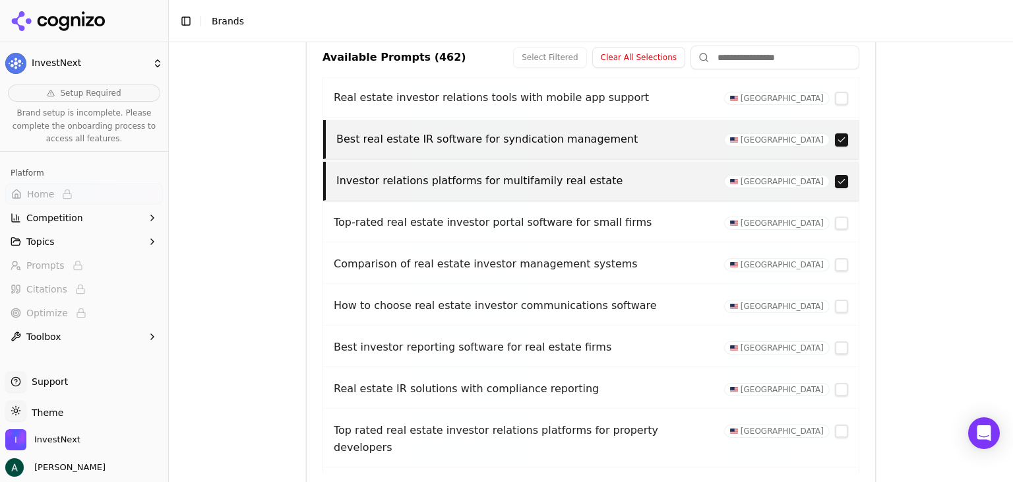
click at [835, 216] on button "button" at bounding box center [841, 222] width 13 height 13
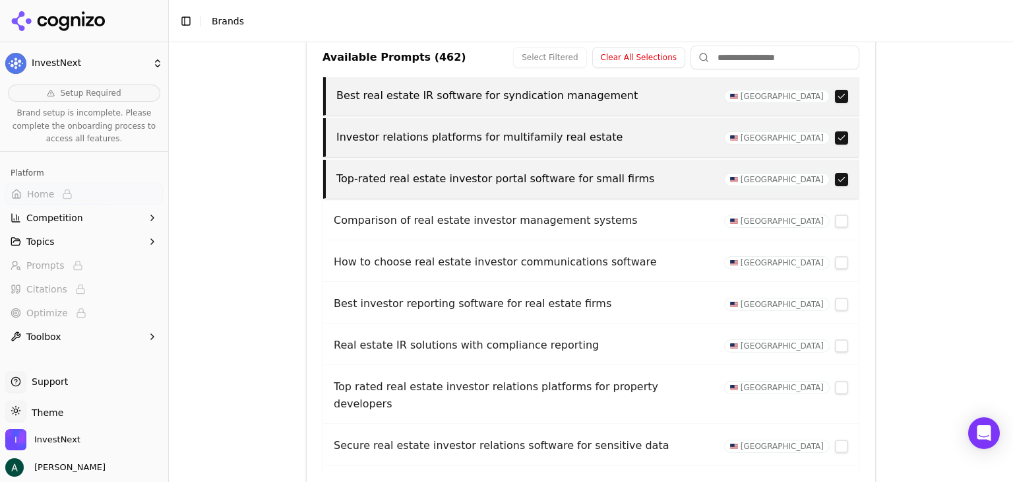
scroll to position [1129, 0]
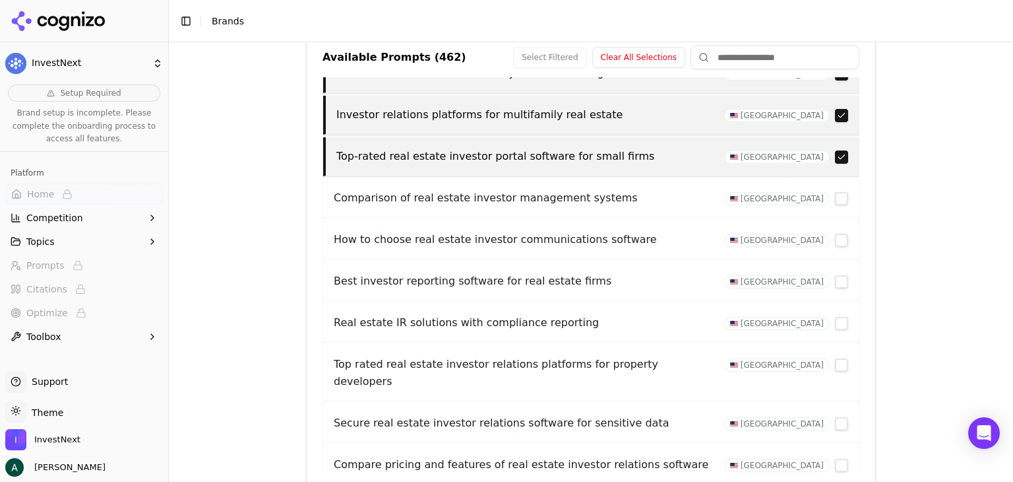
click at [835, 192] on button "button" at bounding box center [841, 198] width 13 height 13
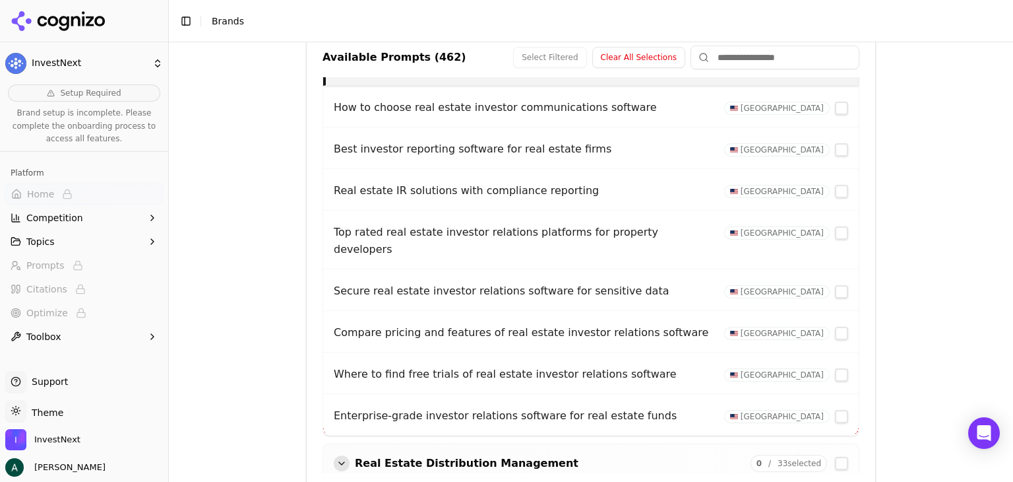
scroll to position [1327, 0]
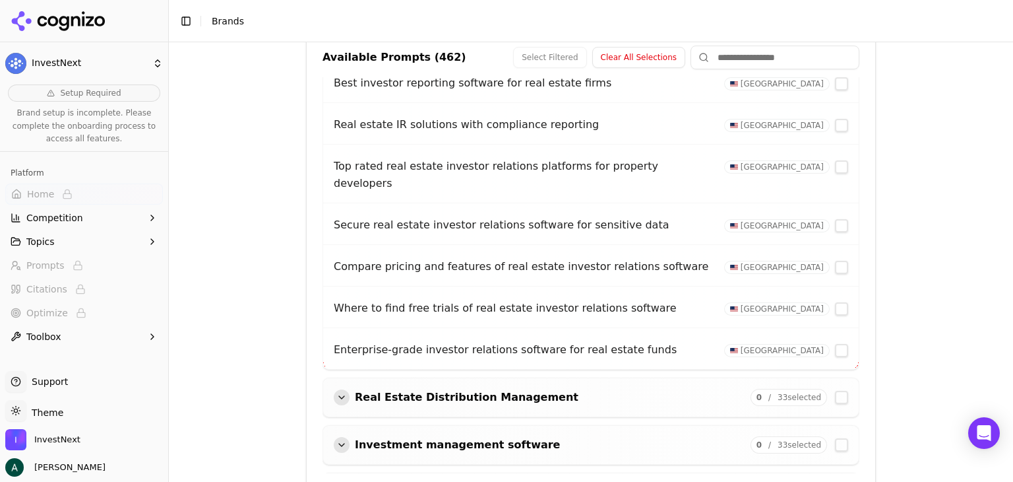
click at [835, 344] on button "button" at bounding box center [841, 350] width 13 height 13
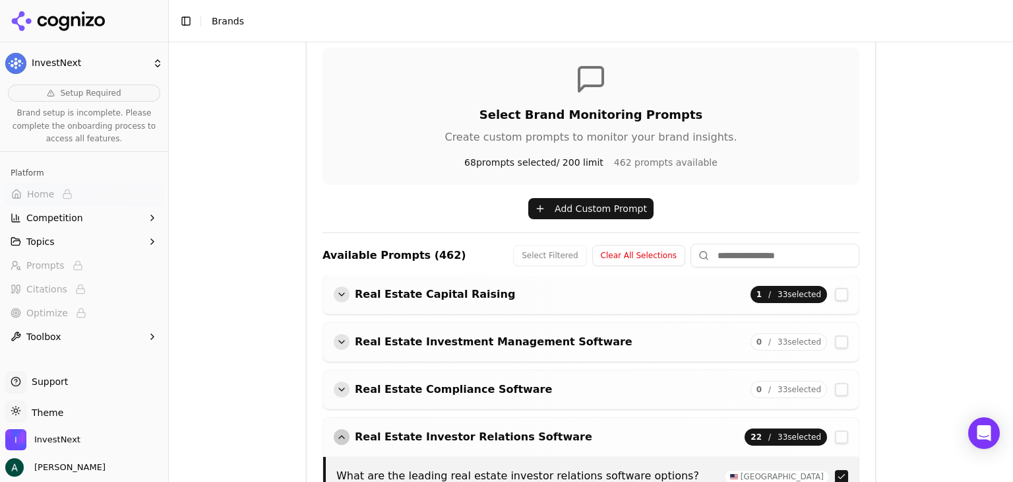
scroll to position [0, 0]
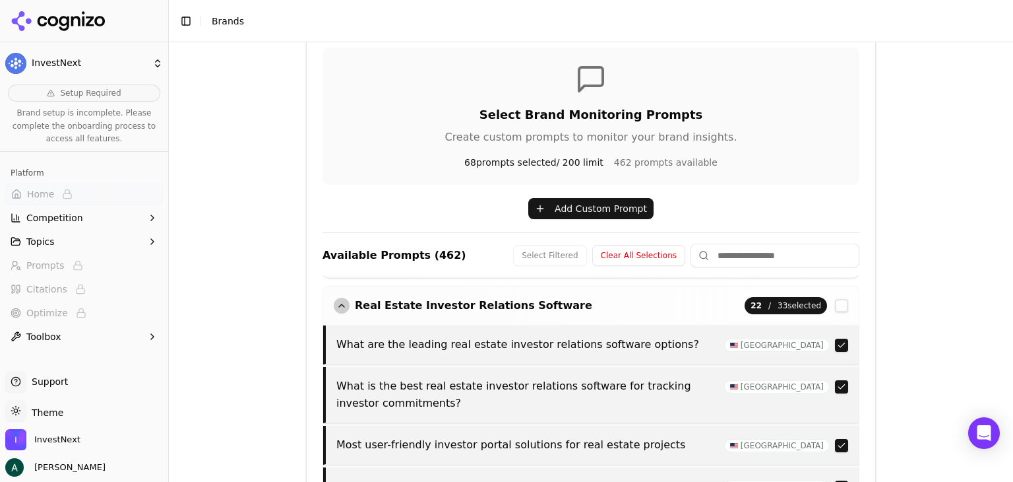
click at [338, 307] on div "button" at bounding box center [342, 306] width 16 height 16
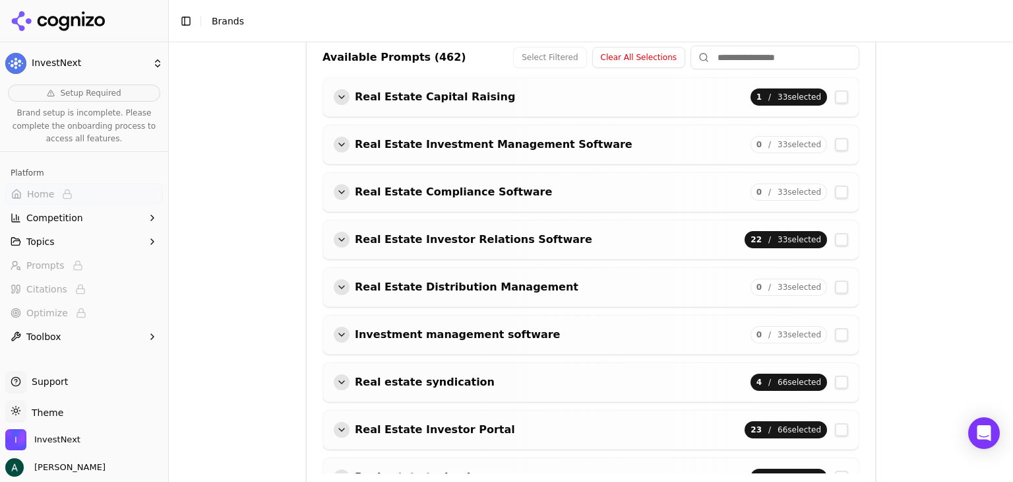
click at [334, 280] on div "button" at bounding box center [342, 287] width 16 height 16
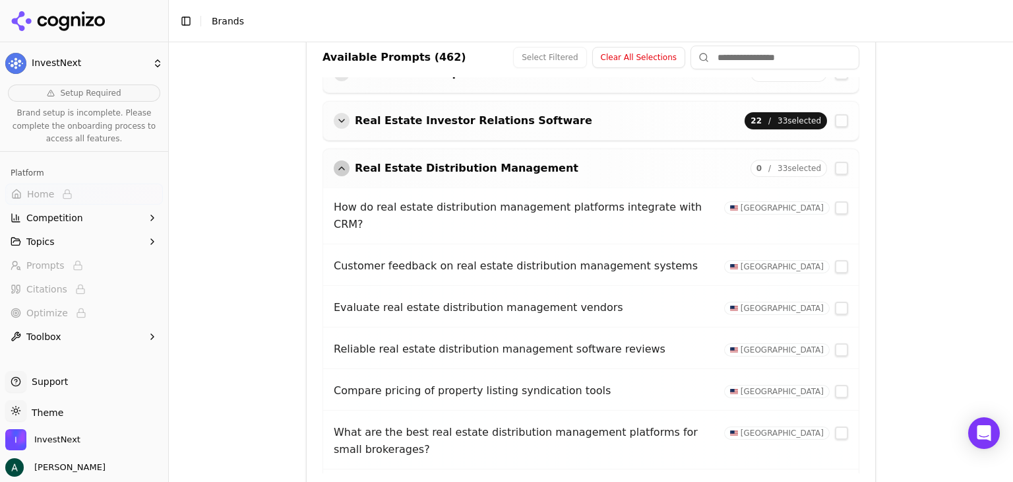
scroll to position [132, 0]
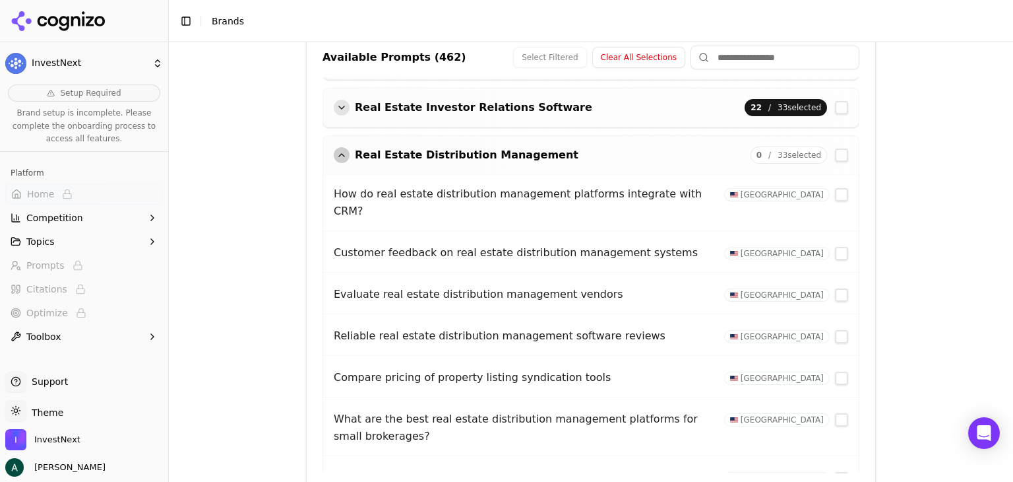
click at [835, 193] on button "button" at bounding box center [841, 194] width 13 height 13
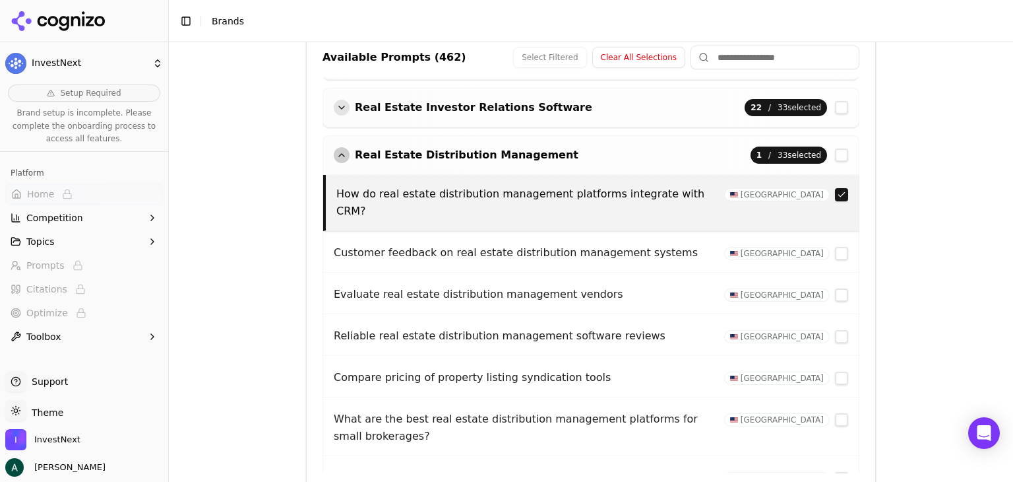
scroll to position [198, 0]
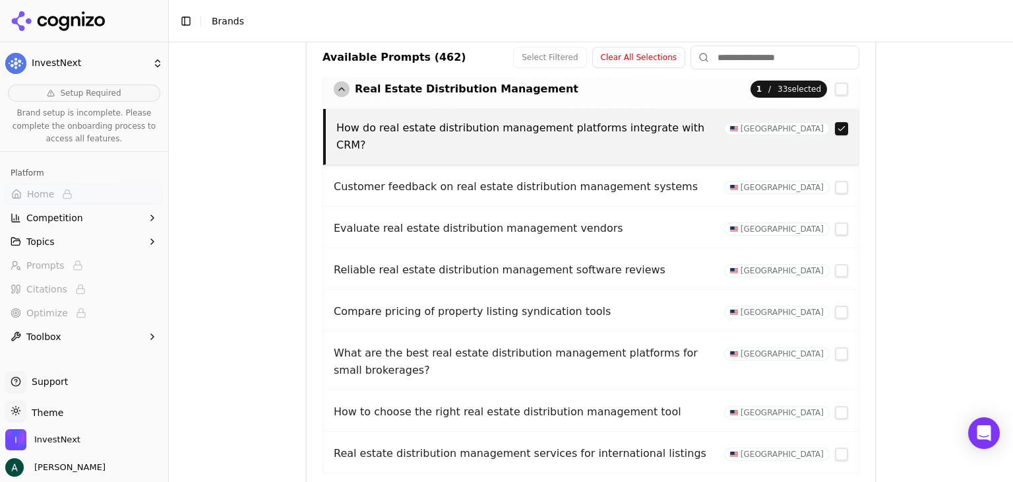
click at [835, 222] on button "button" at bounding box center [841, 228] width 13 height 13
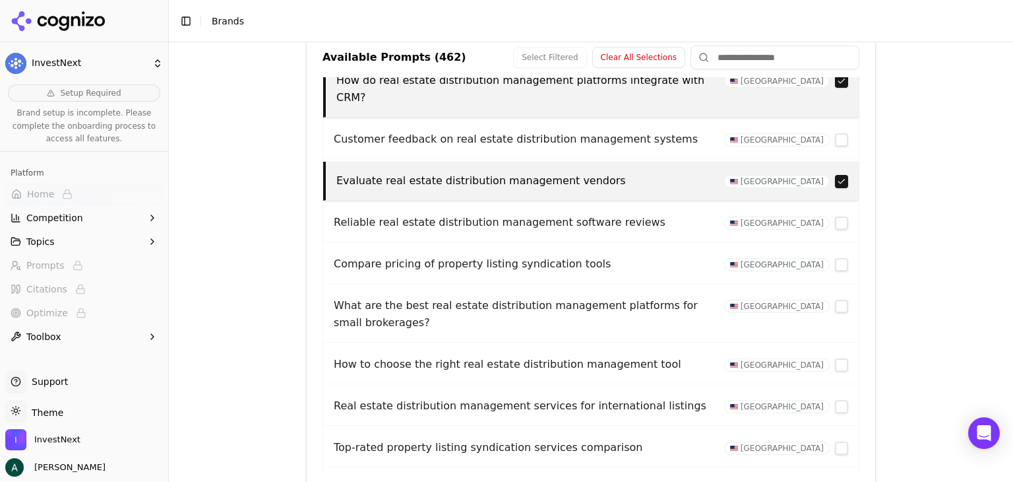
scroll to position [264, 0]
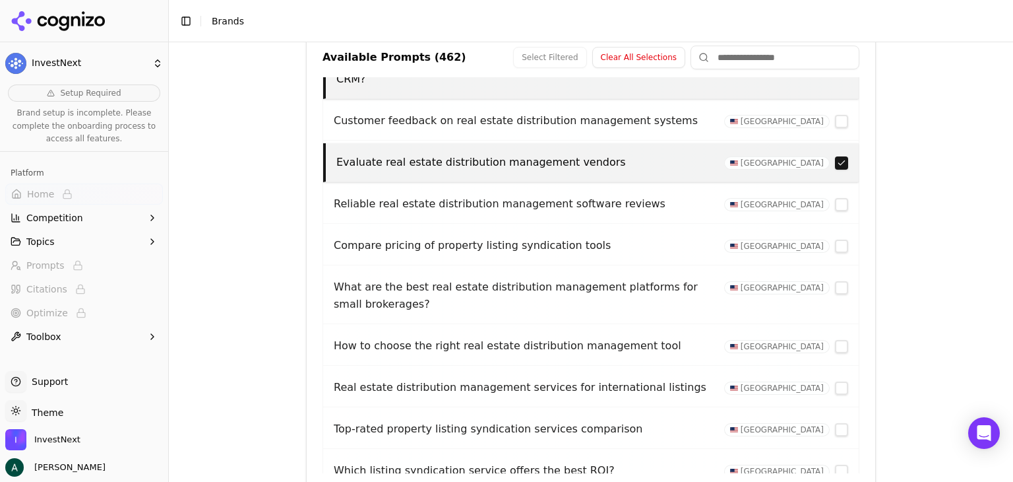
click at [835, 198] on button "button" at bounding box center [841, 204] width 13 height 13
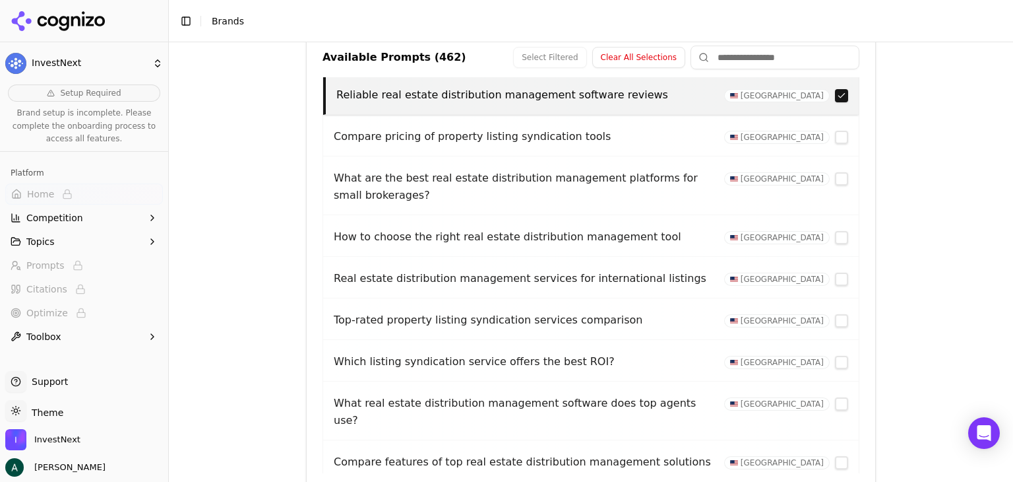
scroll to position [396, 0]
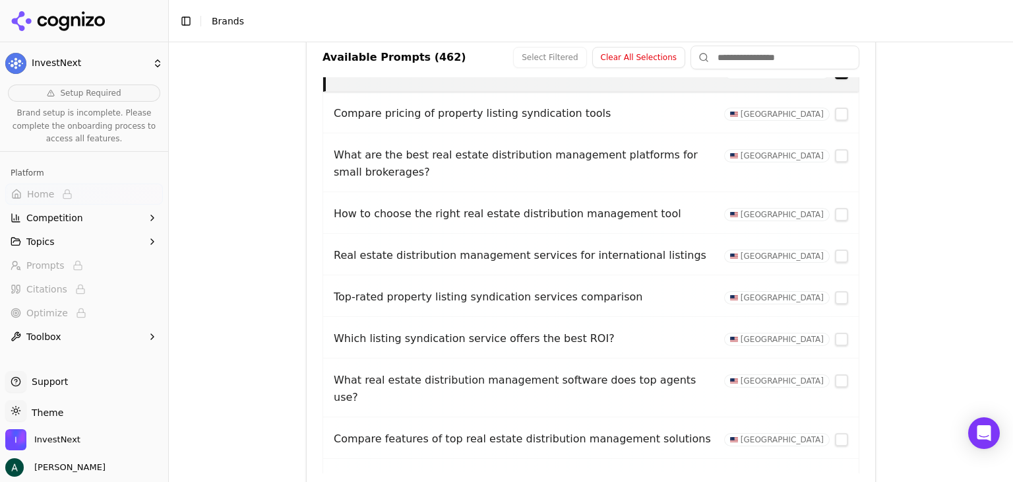
click at [835, 208] on button "button" at bounding box center [841, 214] width 13 height 13
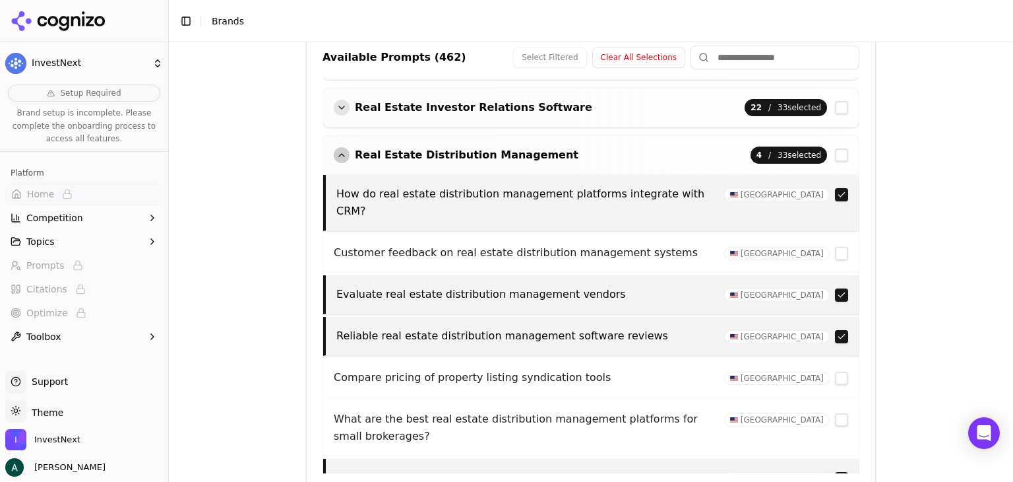
scroll to position [66, 0]
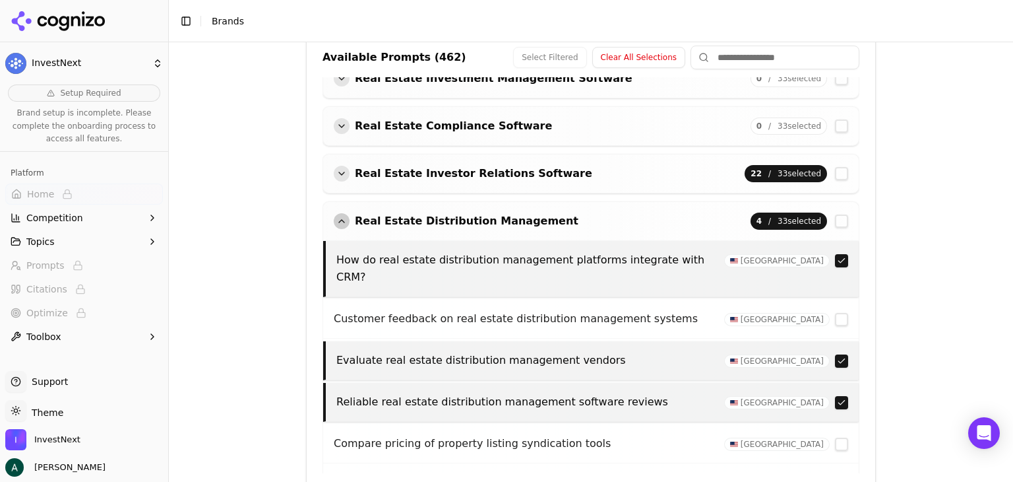
click at [334, 217] on div "button" at bounding box center [342, 221] width 16 height 16
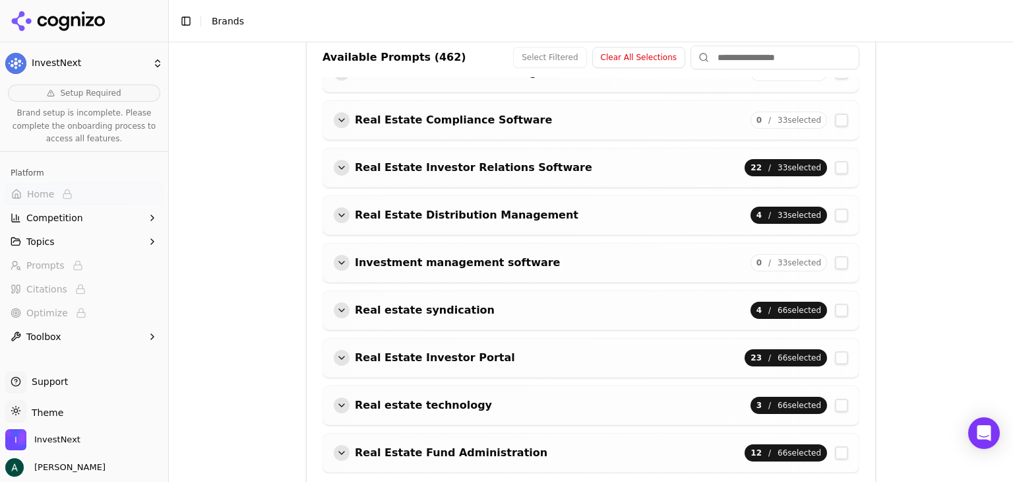
scroll to position [74, 0]
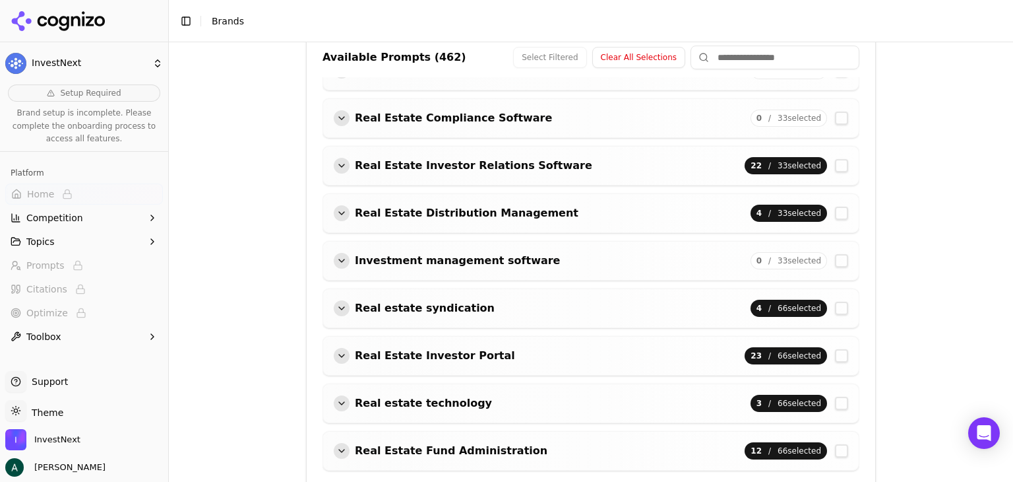
click at [334, 255] on div "button" at bounding box center [342, 261] width 16 height 16
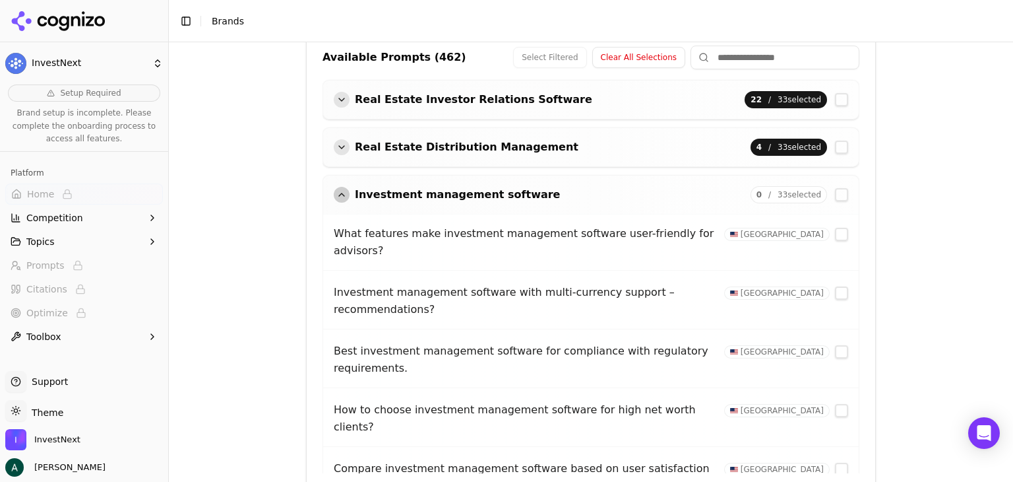
click at [340, 197] on div "button" at bounding box center [342, 195] width 16 height 16
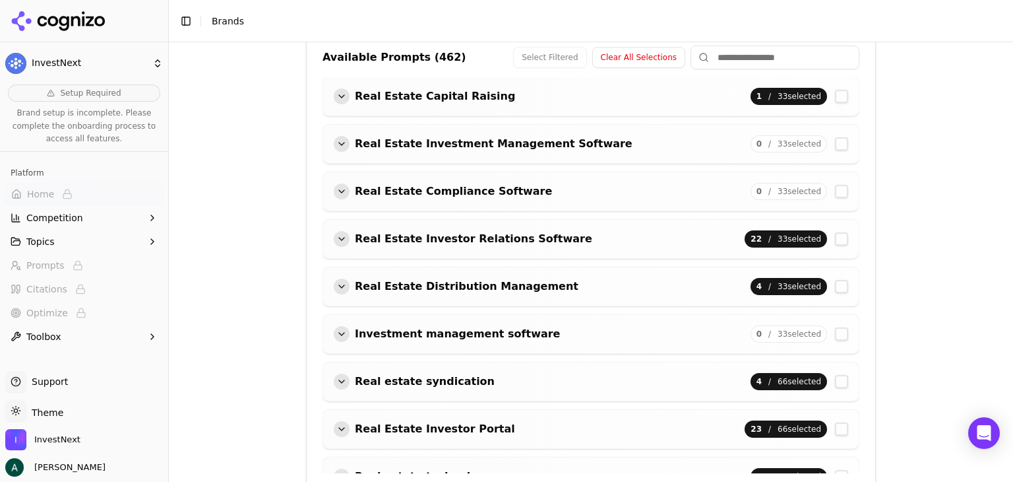
scroll to position [0, 0]
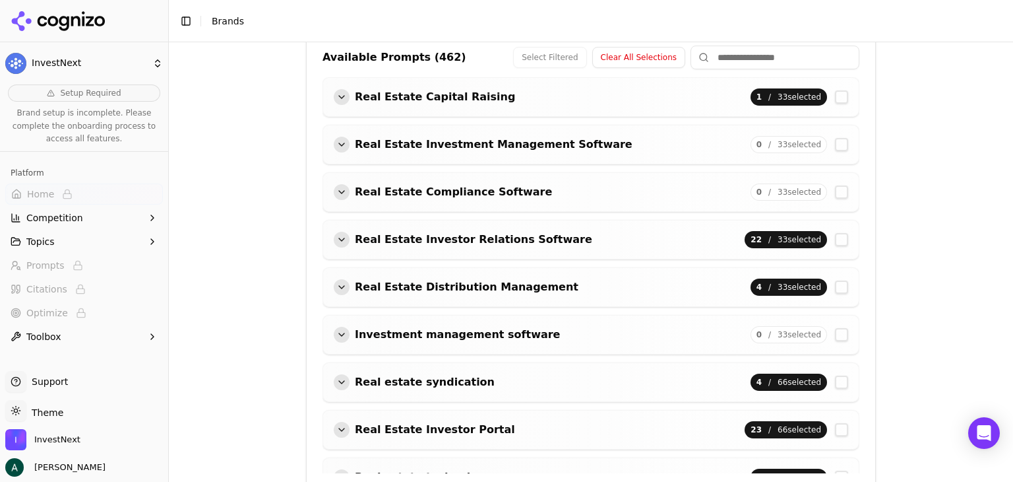
click at [334, 143] on div "button" at bounding box center [342, 145] width 16 height 16
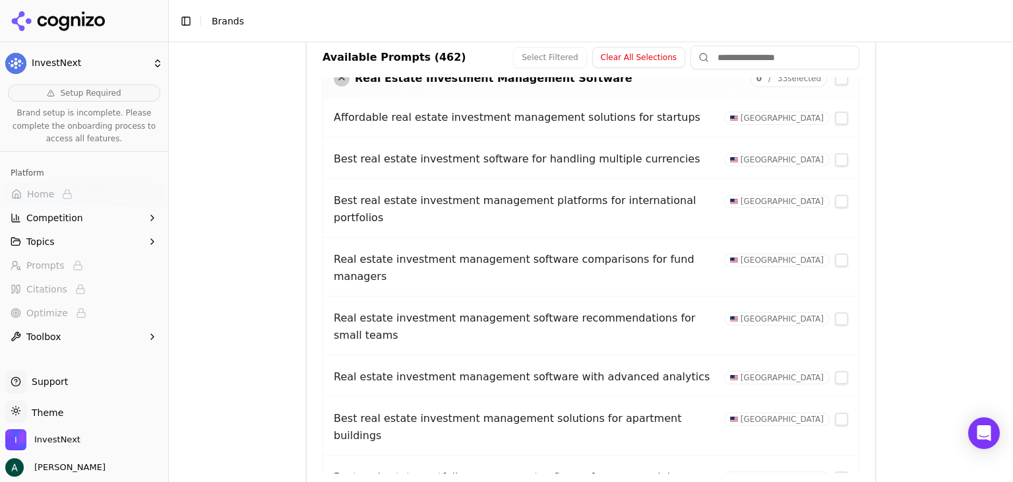
scroll to position [132, 0]
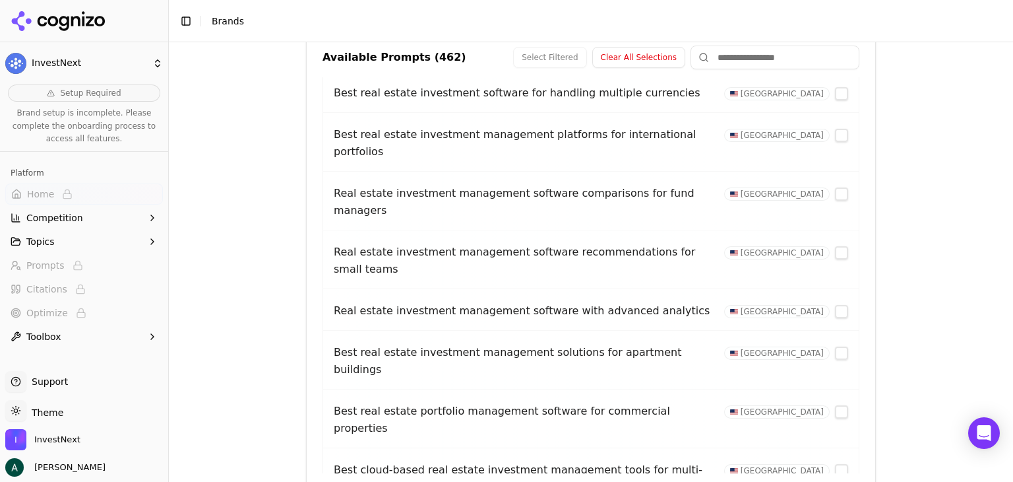
click at [835, 246] on button "button" at bounding box center [841, 252] width 13 height 13
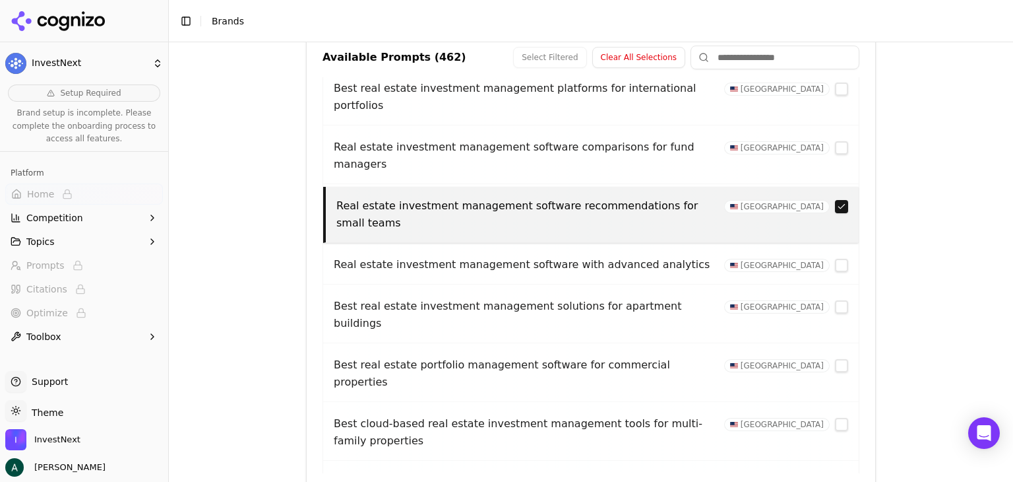
scroll to position [198, 0]
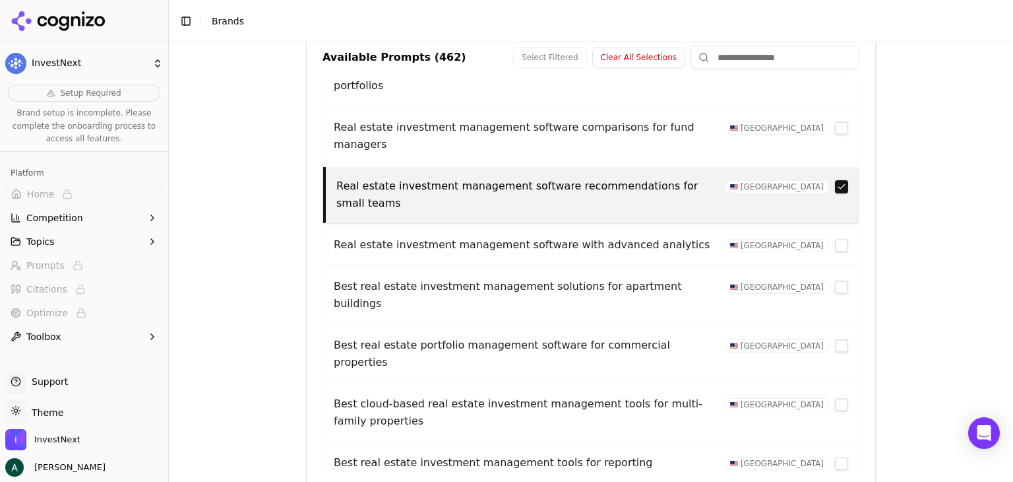
click at [835, 239] on button "button" at bounding box center [841, 245] width 13 height 13
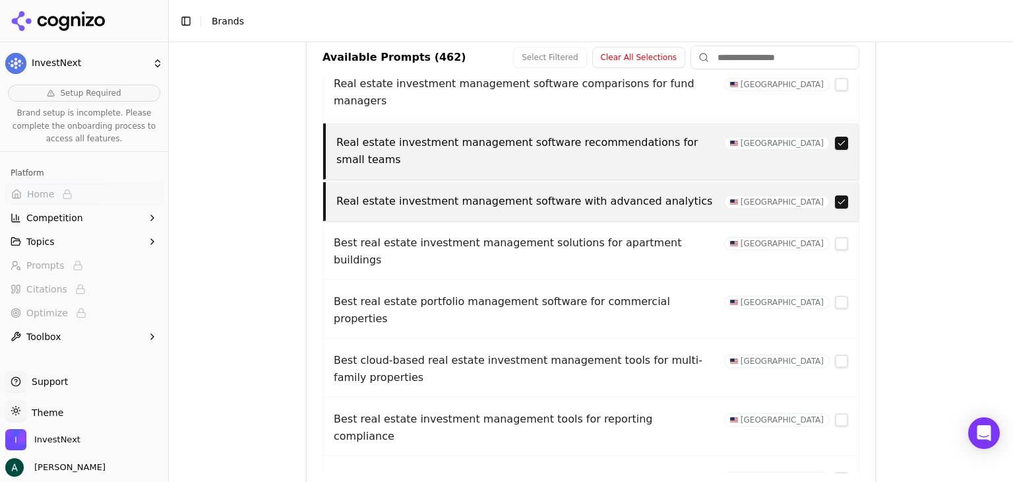
scroll to position [264, 0]
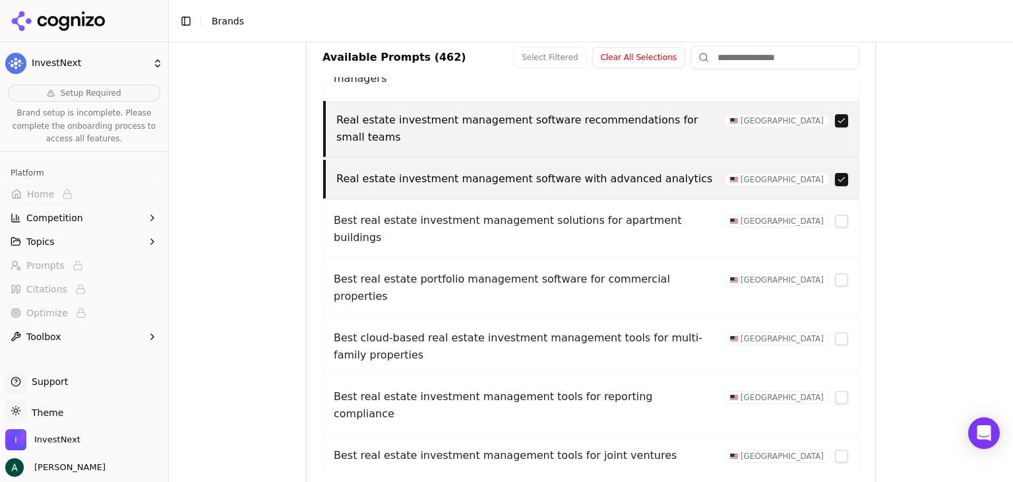
click at [835, 273] on button "button" at bounding box center [841, 279] width 13 height 13
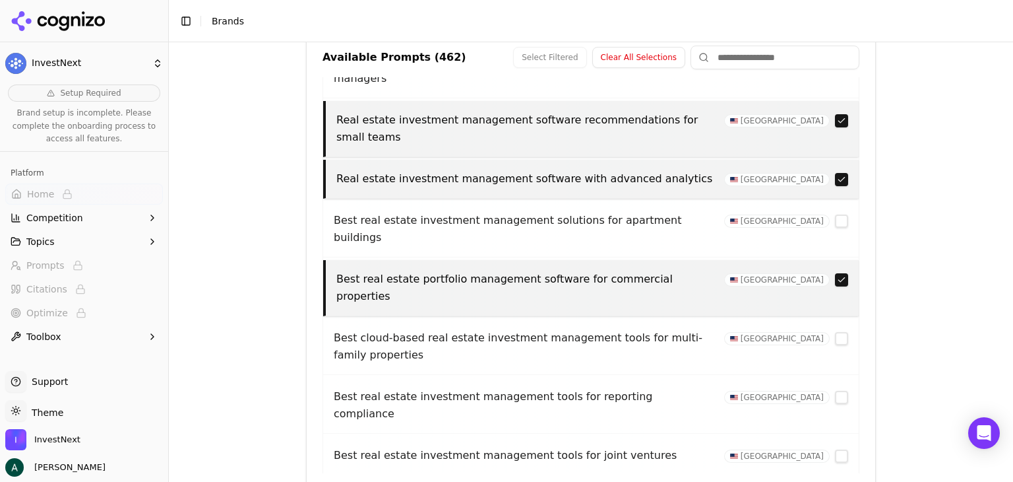
scroll to position [330, 0]
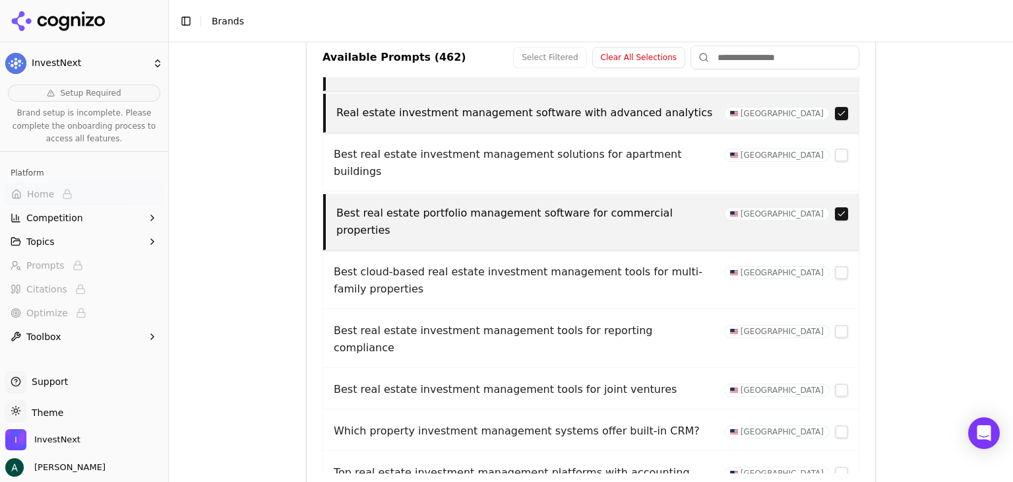
click at [835, 266] on button "button" at bounding box center [841, 272] width 13 height 13
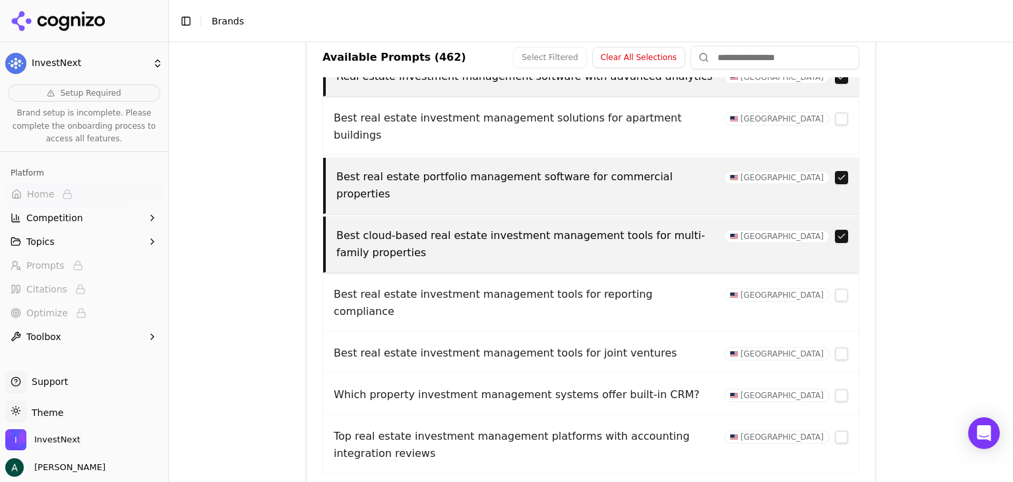
scroll to position [396, 0]
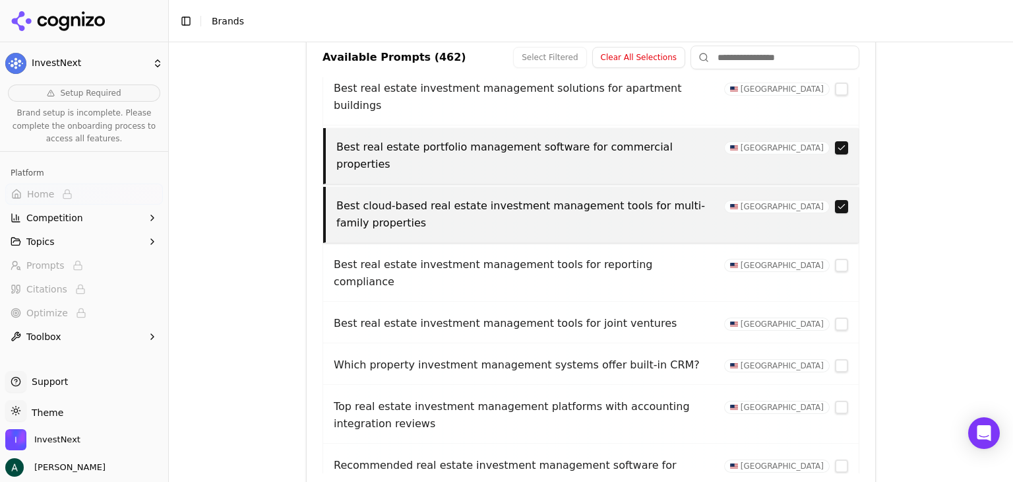
click at [835, 259] on button "button" at bounding box center [841, 265] width 13 height 13
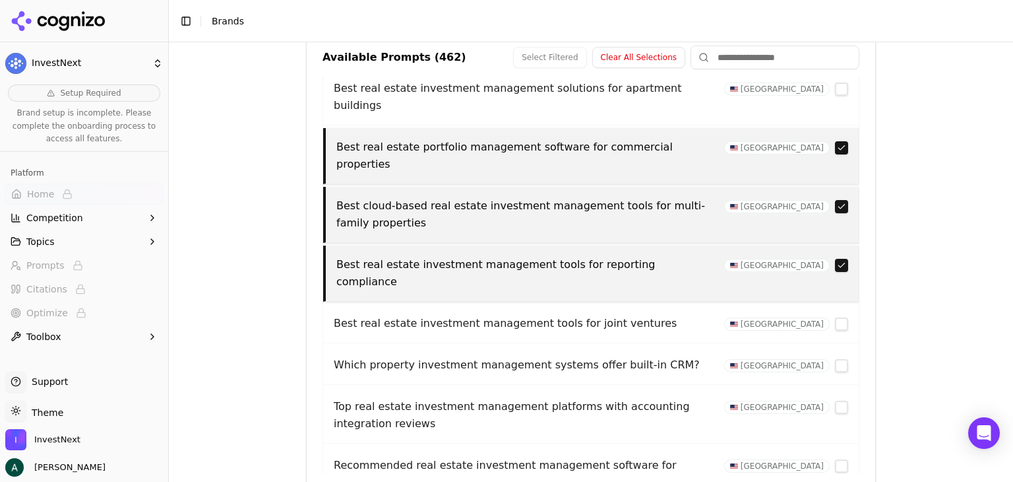
click at [835, 317] on button "button" at bounding box center [841, 323] width 13 height 13
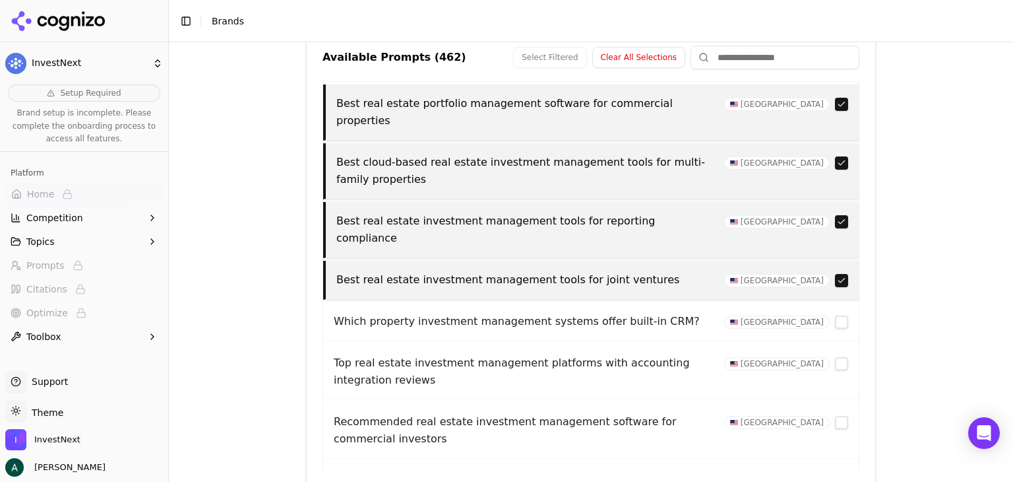
scroll to position [462, 0]
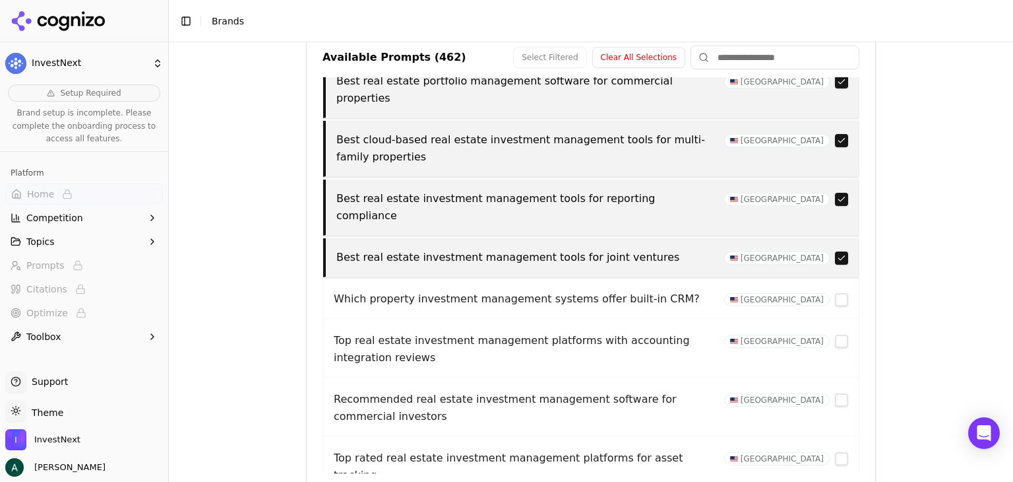
click at [835, 293] on button "button" at bounding box center [841, 299] width 13 height 13
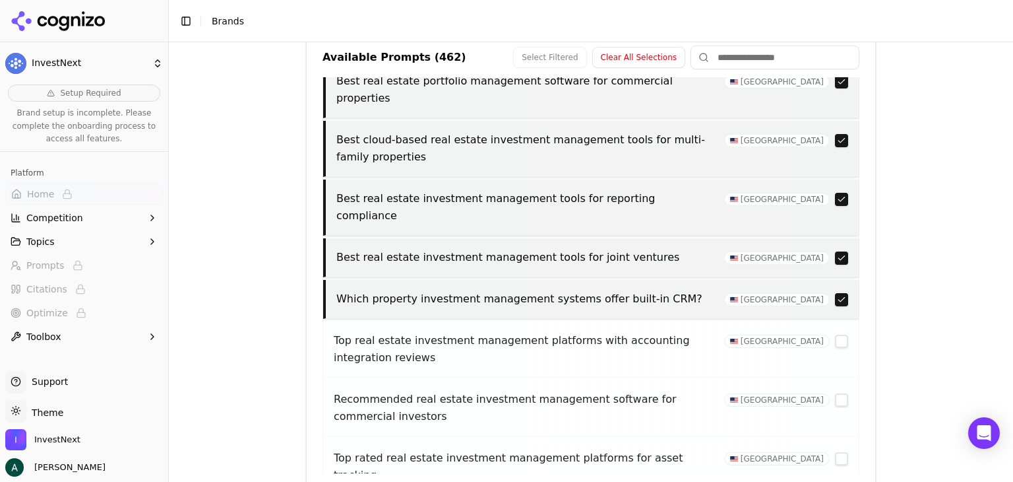
scroll to position [594, 0]
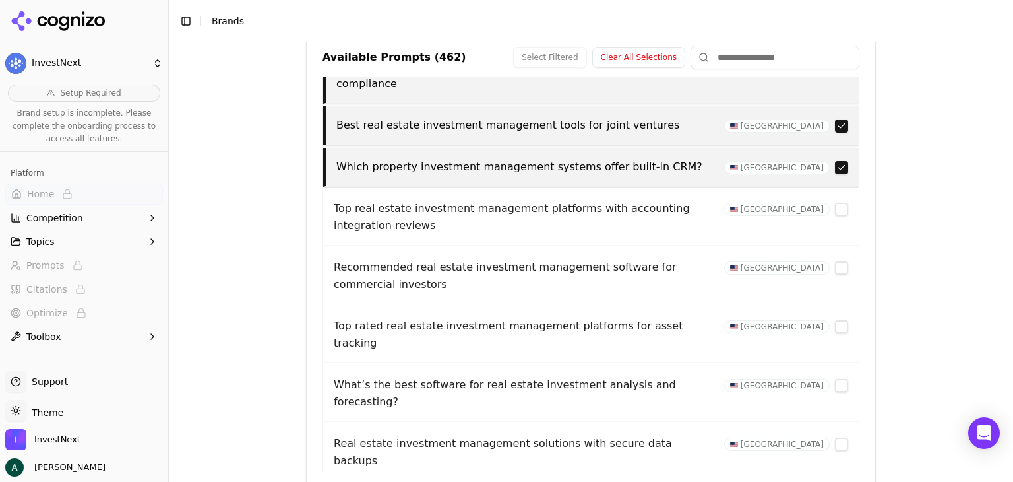
click at [835, 261] on button "button" at bounding box center [841, 267] width 13 height 13
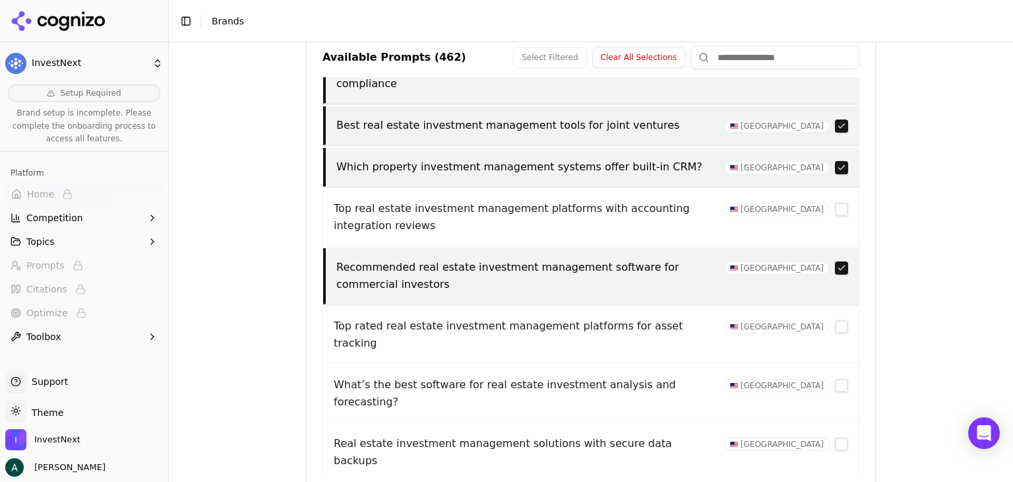
click at [835, 261] on button "button" at bounding box center [841, 267] width 13 height 13
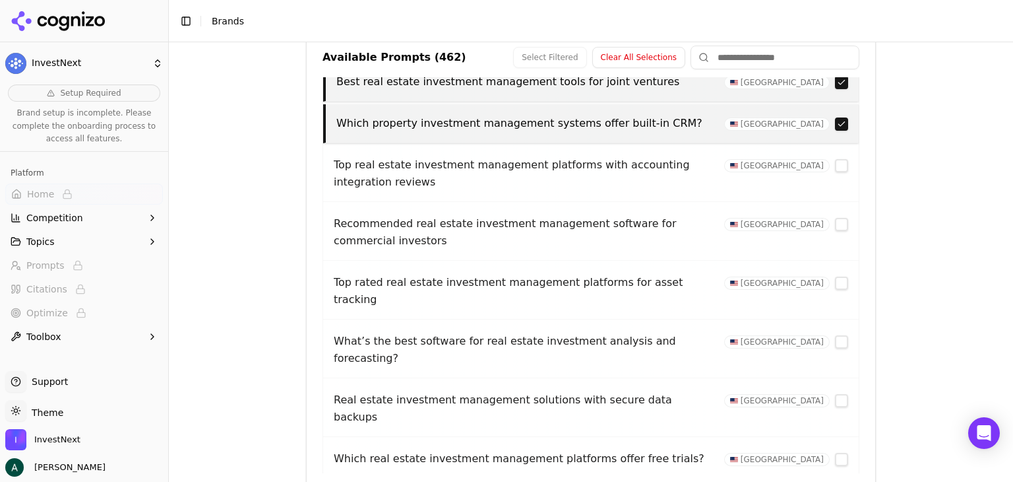
scroll to position [660, 0]
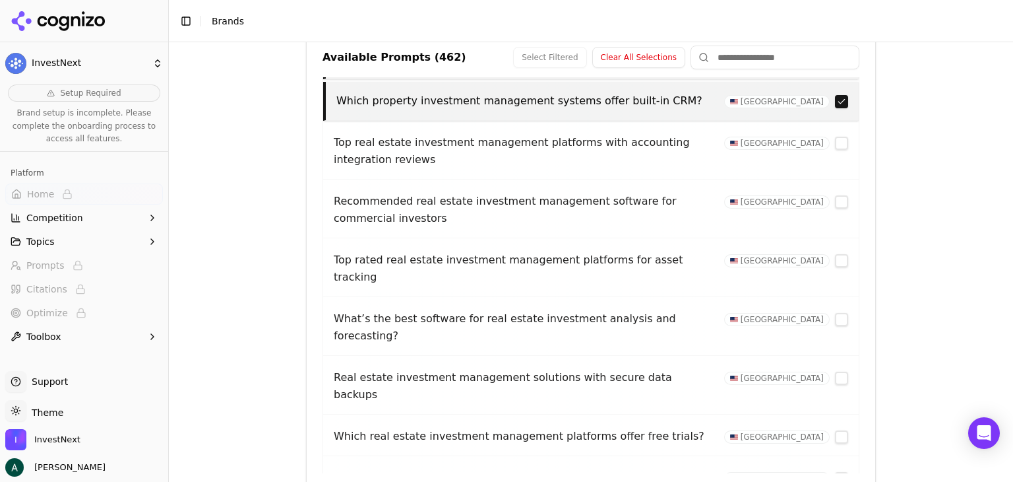
click at [835, 195] on button "button" at bounding box center [841, 201] width 13 height 13
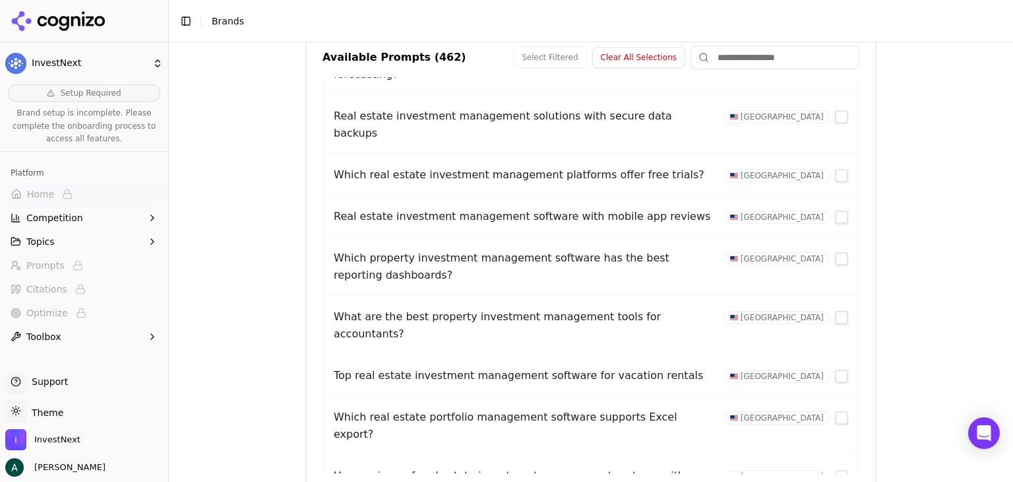
scroll to position [924, 0]
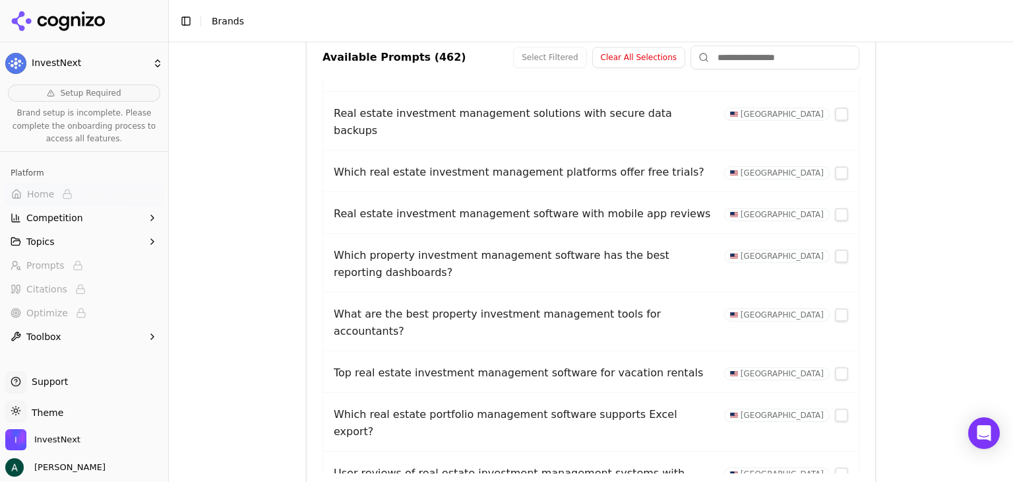
click at [835, 249] on button "button" at bounding box center [841, 255] width 13 height 13
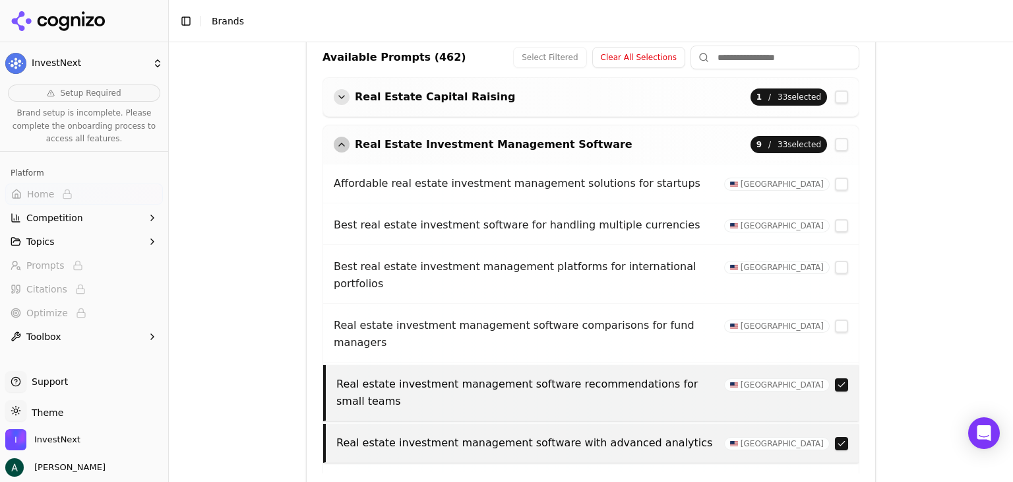
scroll to position [255, 0]
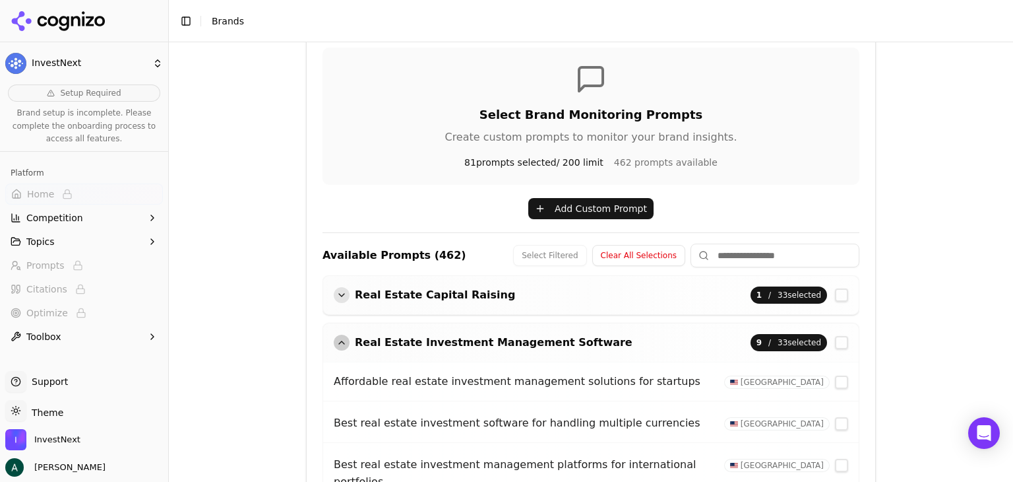
click at [334, 343] on div "button" at bounding box center [342, 342] width 16 height 16
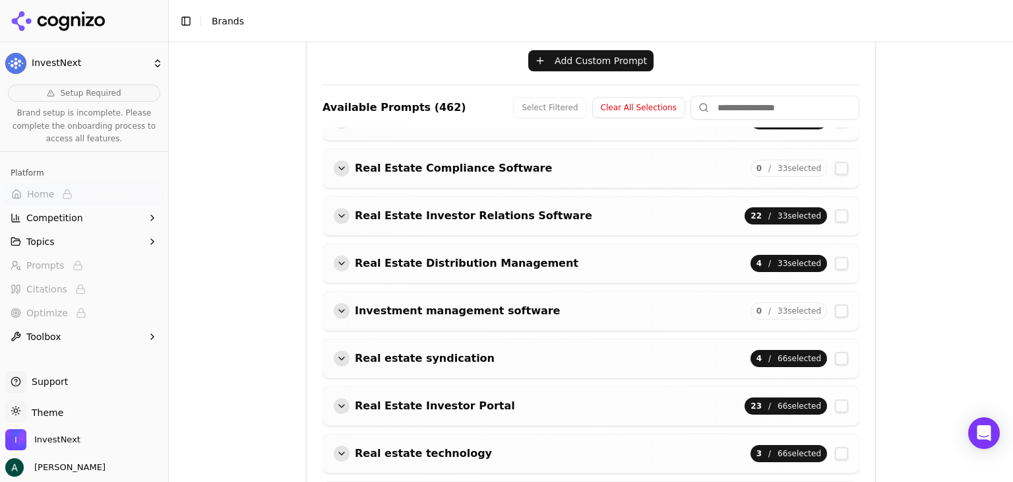
scroll to position [453, 0]
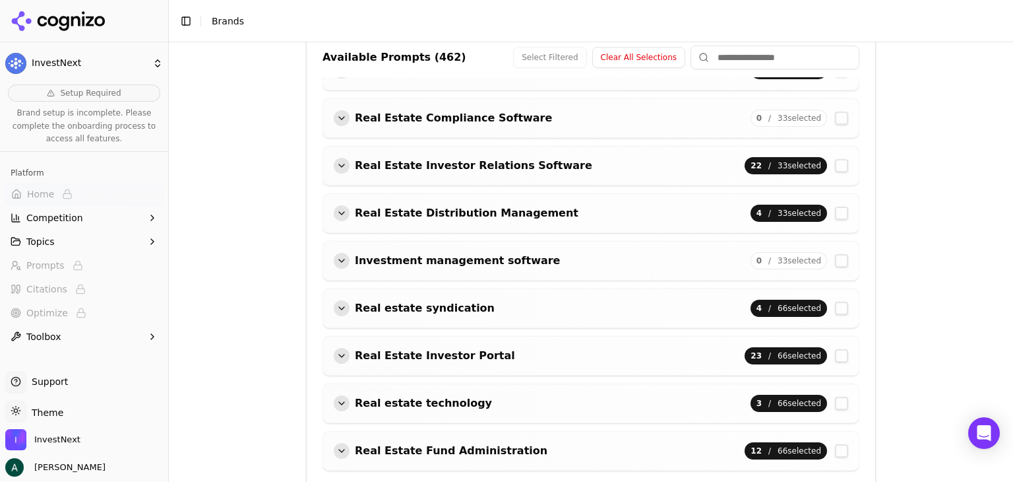
click at [346, 121] on button "Real Estate Compliance Software" at bounding box center [443, 118] width 218 height 16
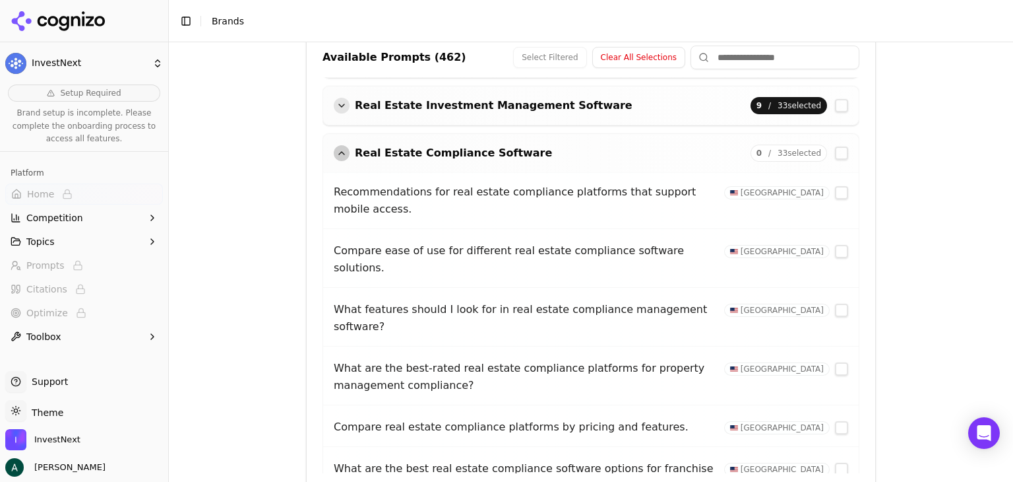
scroll to position [8, 0]
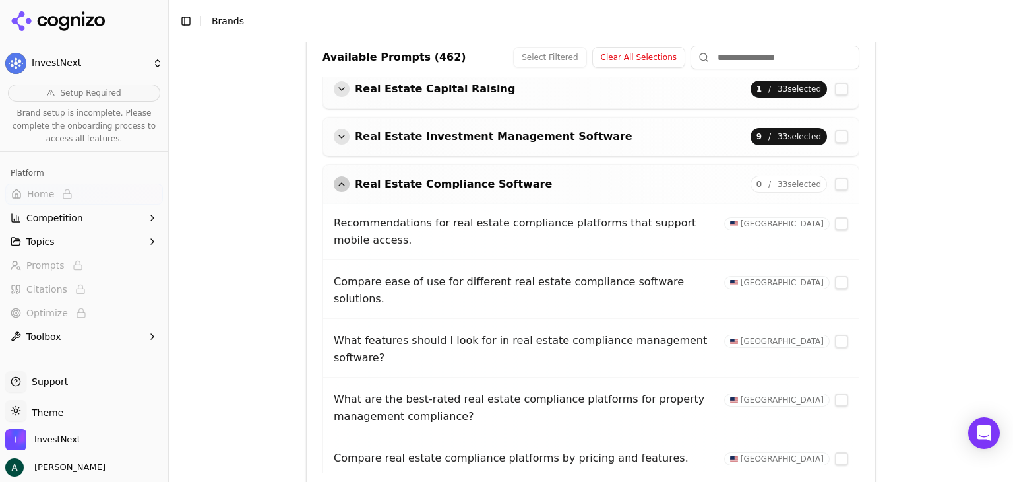
click at [334, 180] on div "button" at bounding box center [342, 184] width 16 height 16
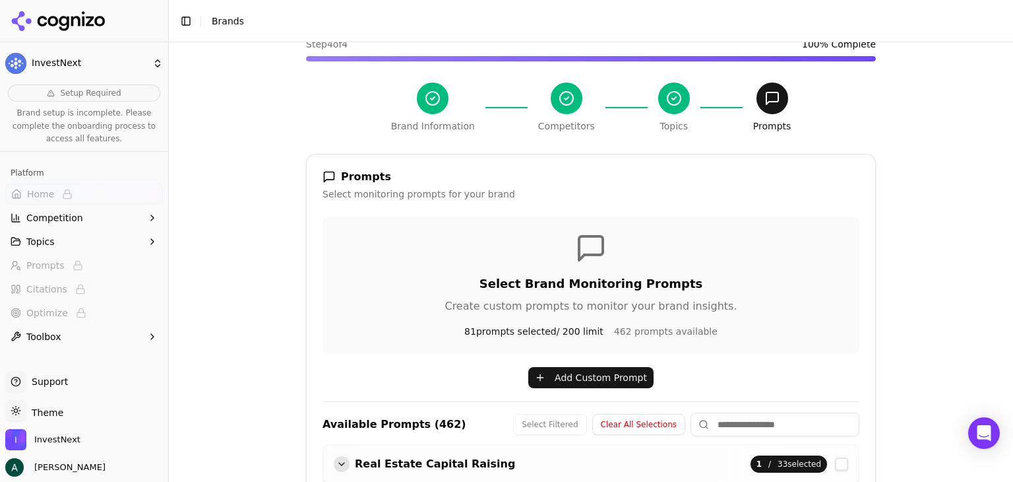
scroll to position [198, 0]
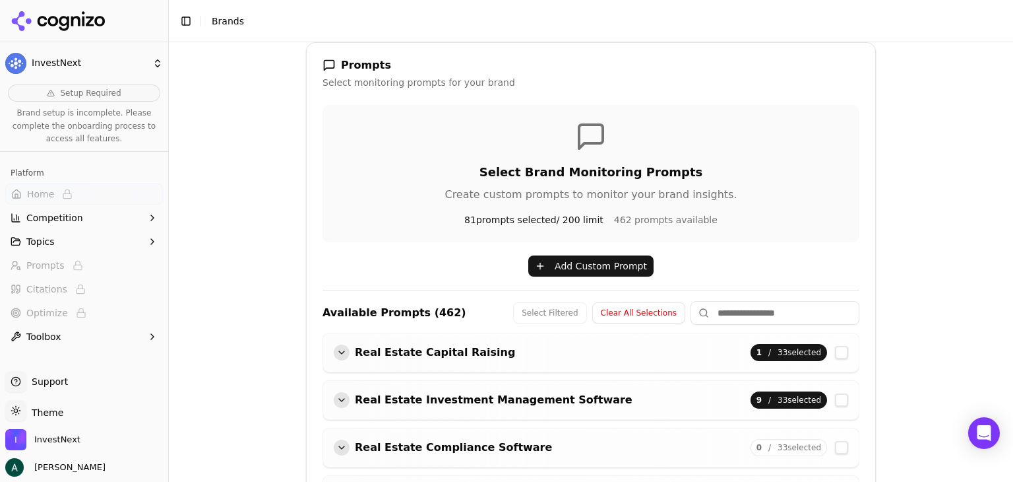
click at [594, 265] on button "Add Custom Prompt" at bounding box center [590, 265] width 125 height 21
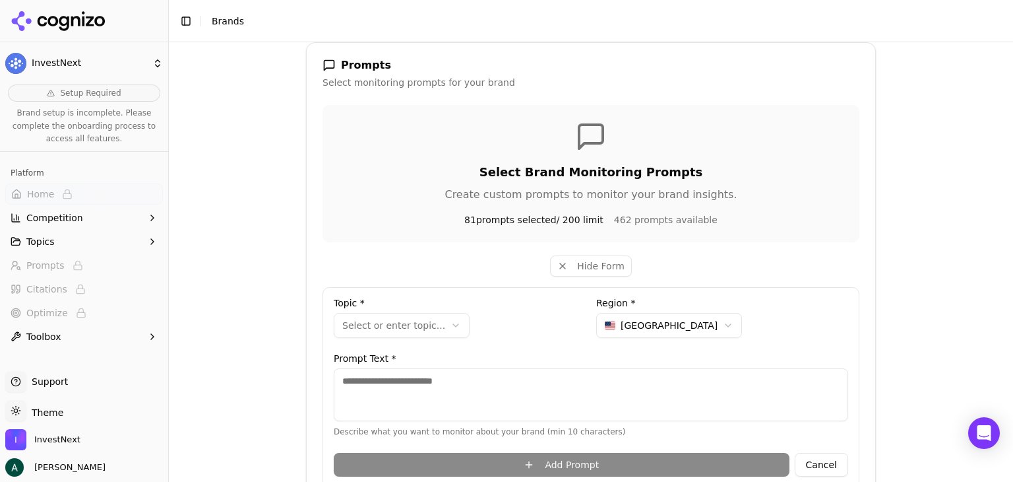
click at [420, 323] on html "**********" at bounding box center [506, 241] width 1013 height 482
click at [476, 329] on html "**********" at bounding box center [506, 241] width 1013 height 482
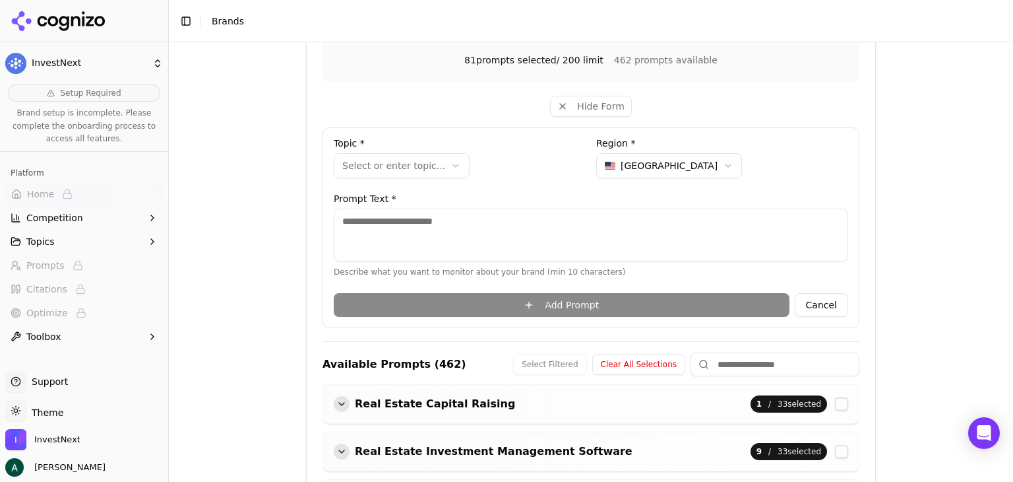
scroll to position [396, 0]
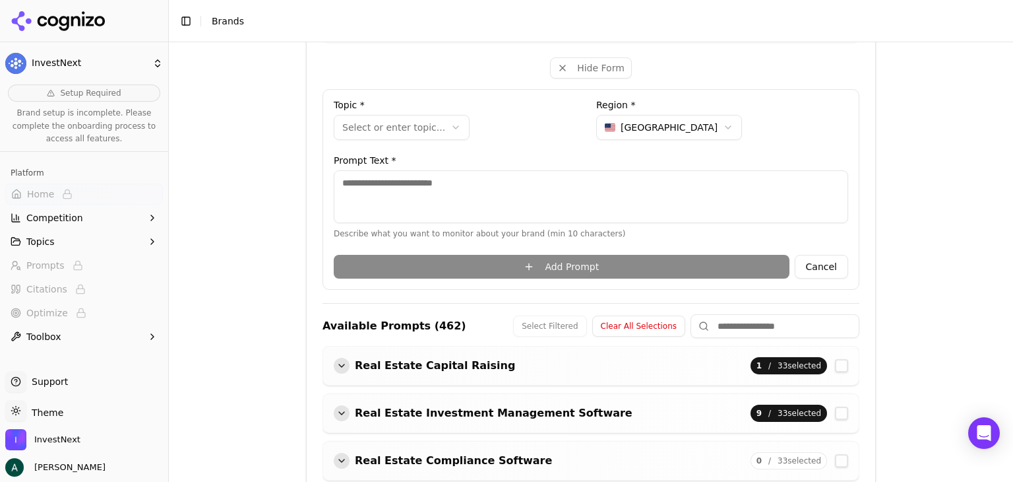
click at [443, 176] on textarea at bounding box center [591, 196] width 515 height 53
drag, startPoint x: 517, startPoint y: 191, endPoint x: 540, endPoint y: 195, distance: 23.4
click at [517, 191] on textarea at bounding box center [591, 196] width 515 height 53
paste textarea "**********"
type textarea "**********"
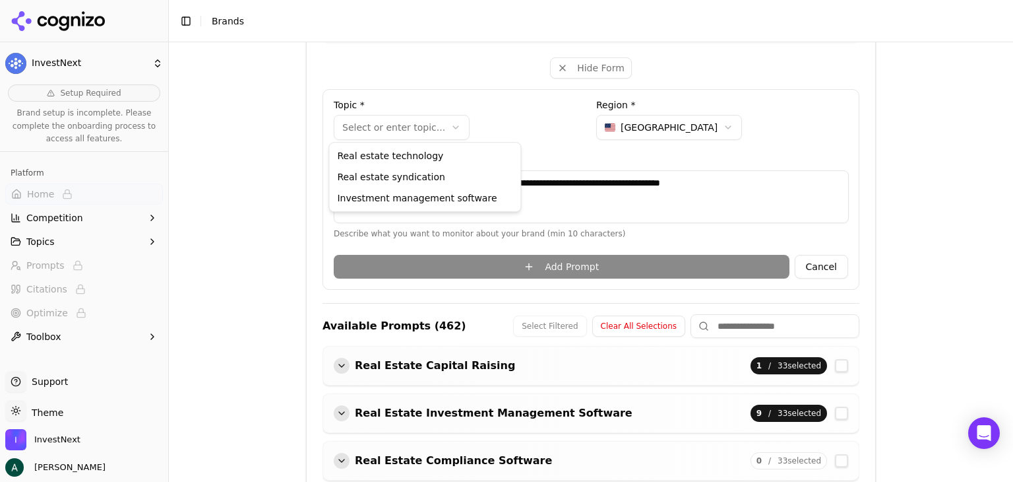
click at [424, 123] on html "**********" at bounding box center [506, 241] width 1013 height 482
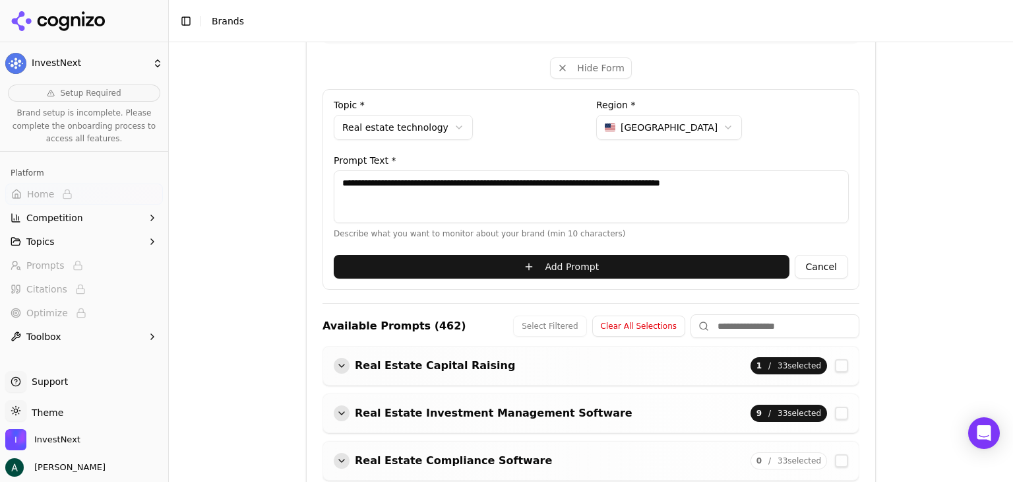
click at [602, 265] on button "Add Prompt" at bounding box center [562, 267] width 456 height 24
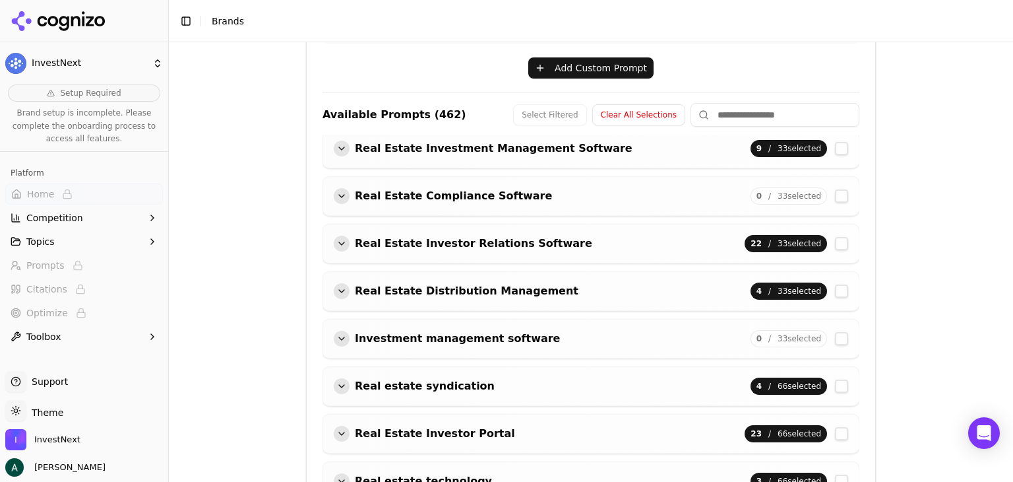
scroll to position [74, 0]
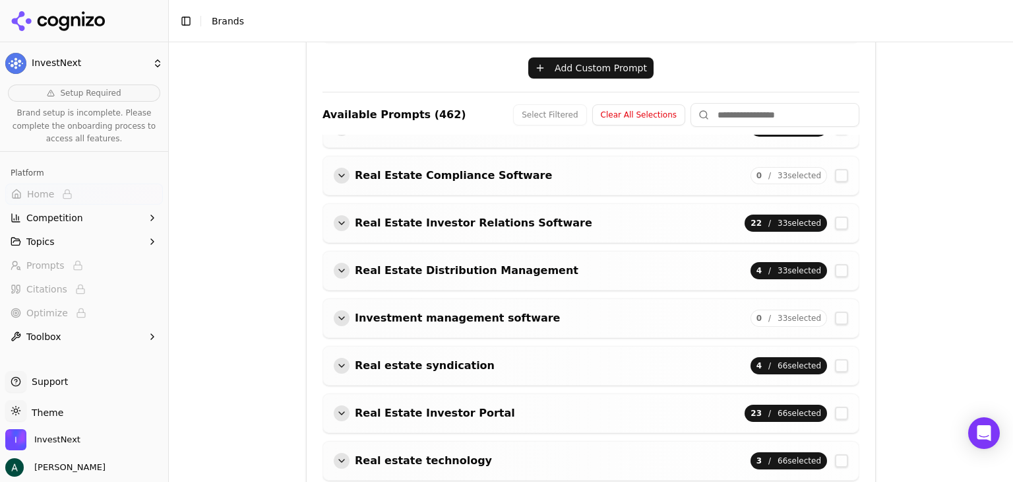
click at [343, 454] on div "button" at bounding box center [342, 461] width 16 height 16
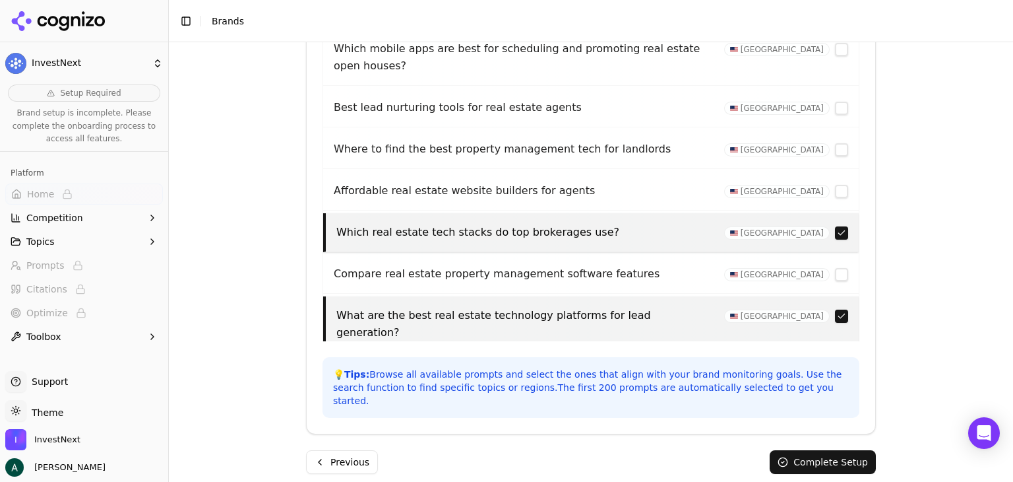
scroll to position [1405, 0]
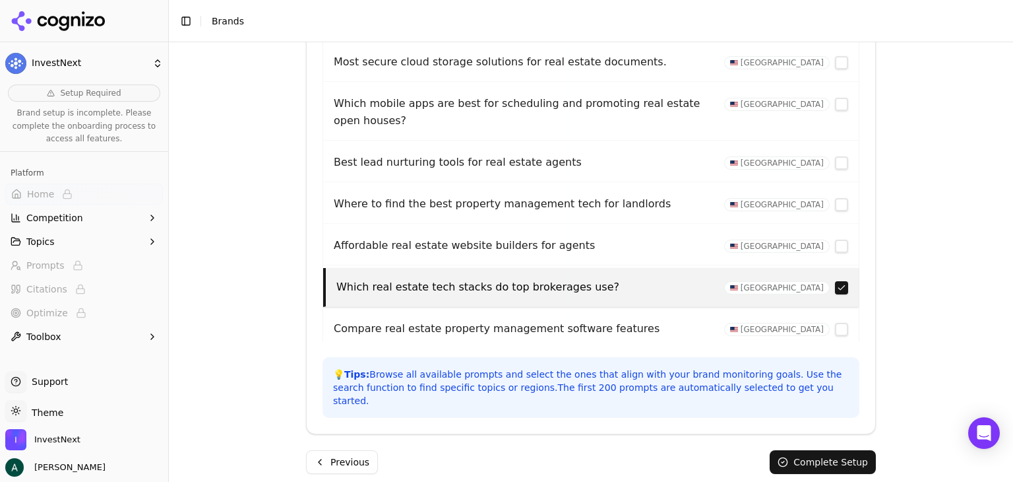
scroll to position [1339, 0]
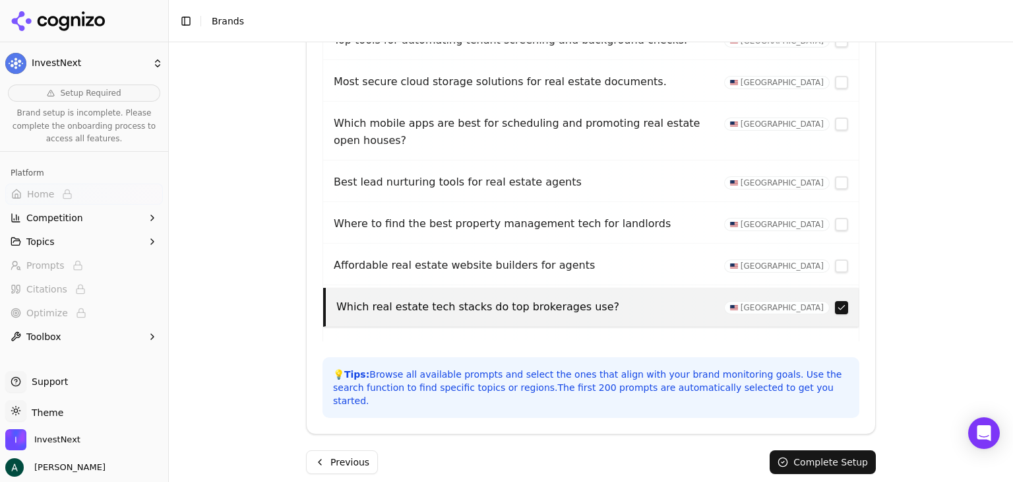
click at [835, 384] on button "button" at bounding box center [841, 390] width 13 height 13
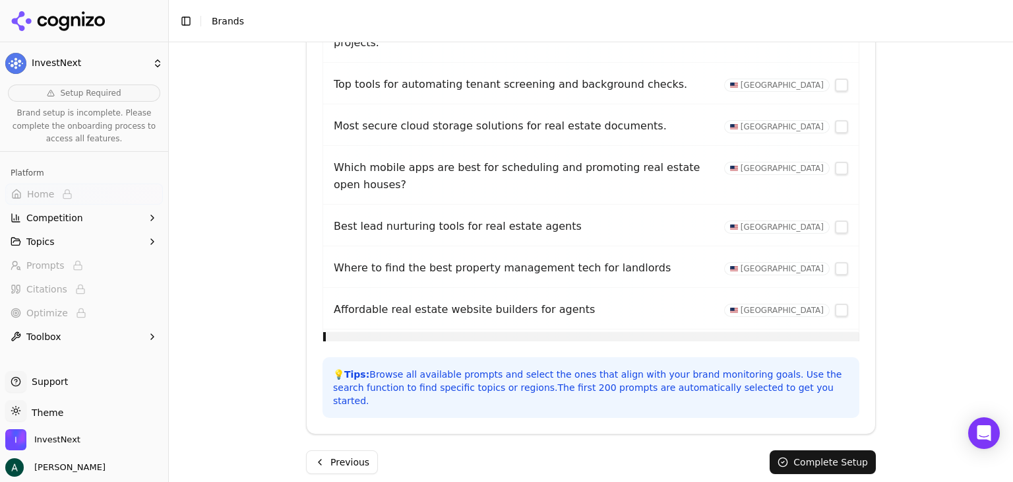
scroll to position [1273, 0]
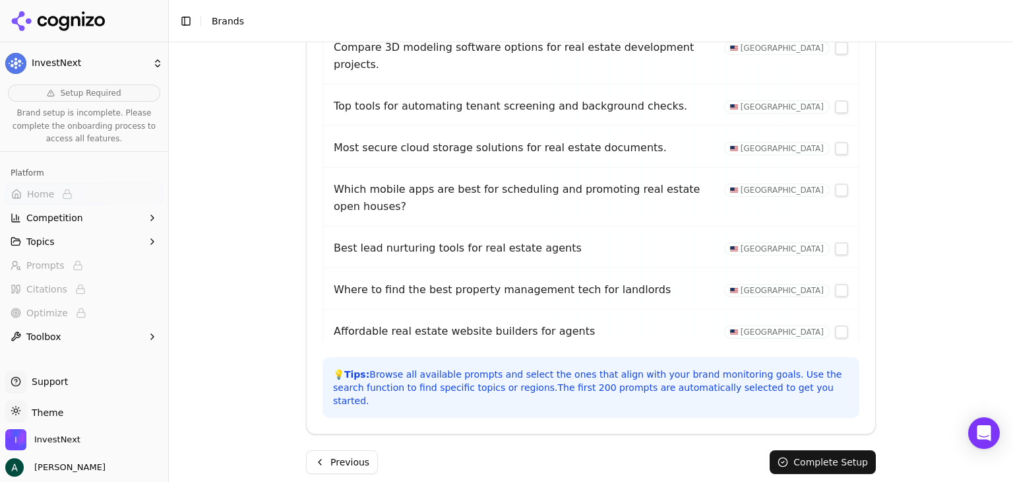
click at [835, 367] on button "button" at bounding box center [841, 373] width 13 height 13
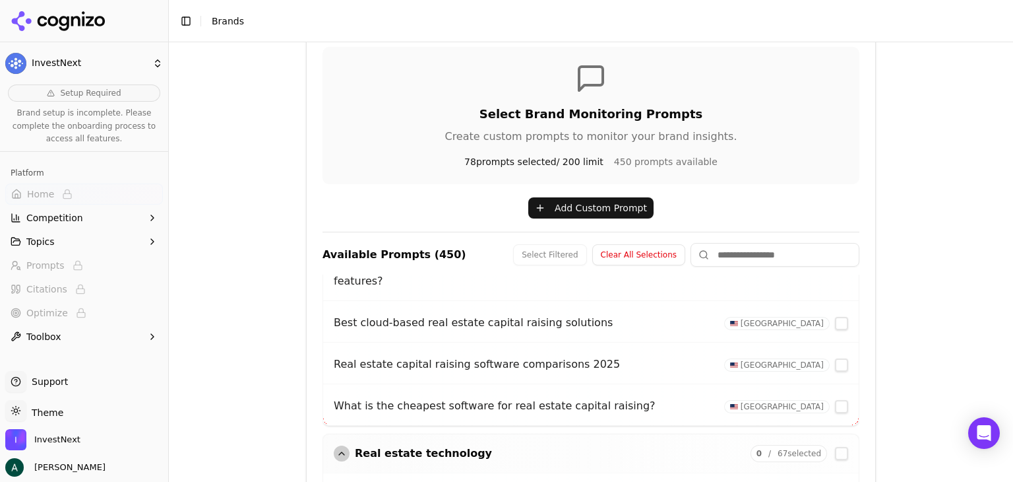
scroll to position [786, 0]
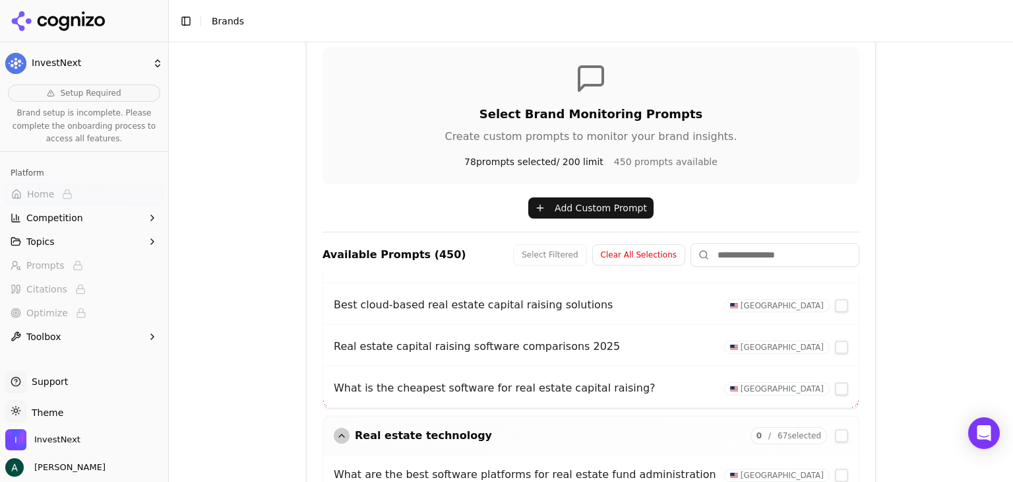
click at [337, 427] on div "button" at bounding box center [342, 435] width 16 height 16
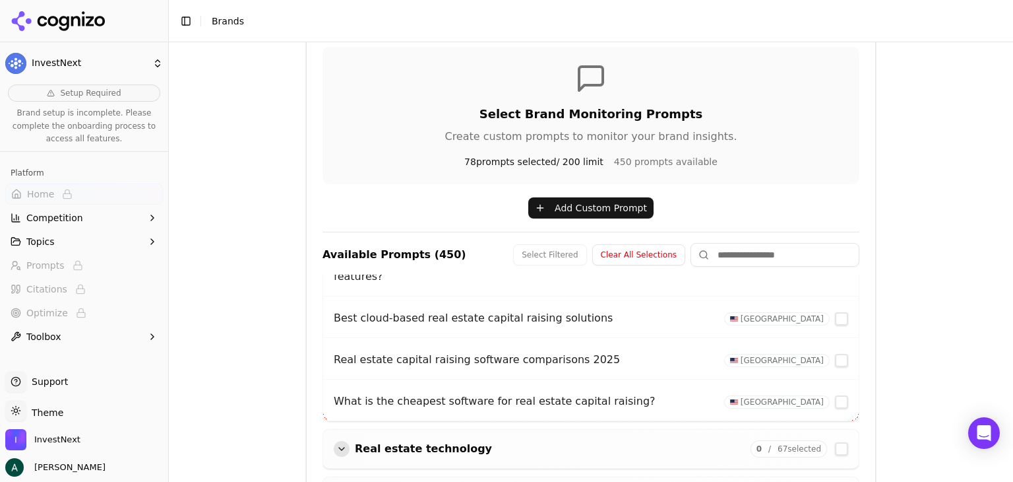
scroll to position [702, 0]
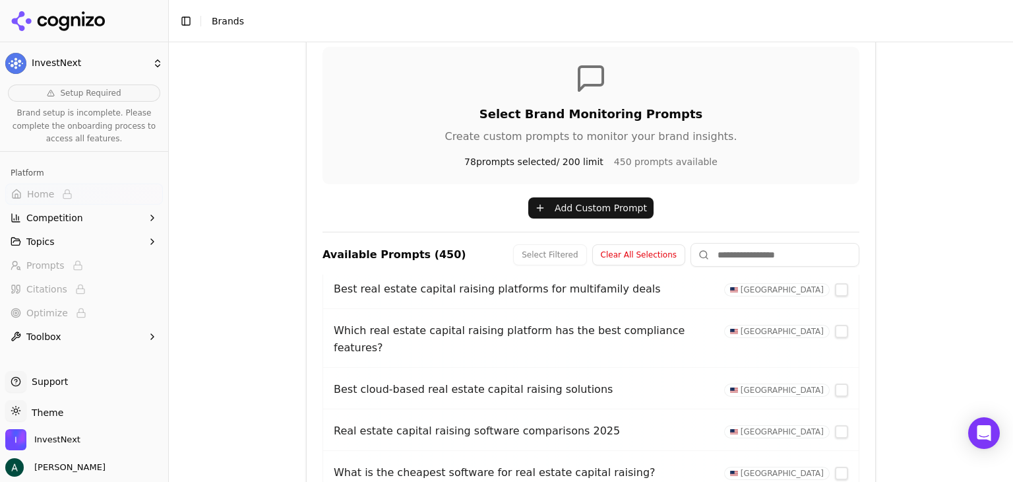
click at [835, 383] on button "button" at bounding box center [841, 389] width 13 height 13
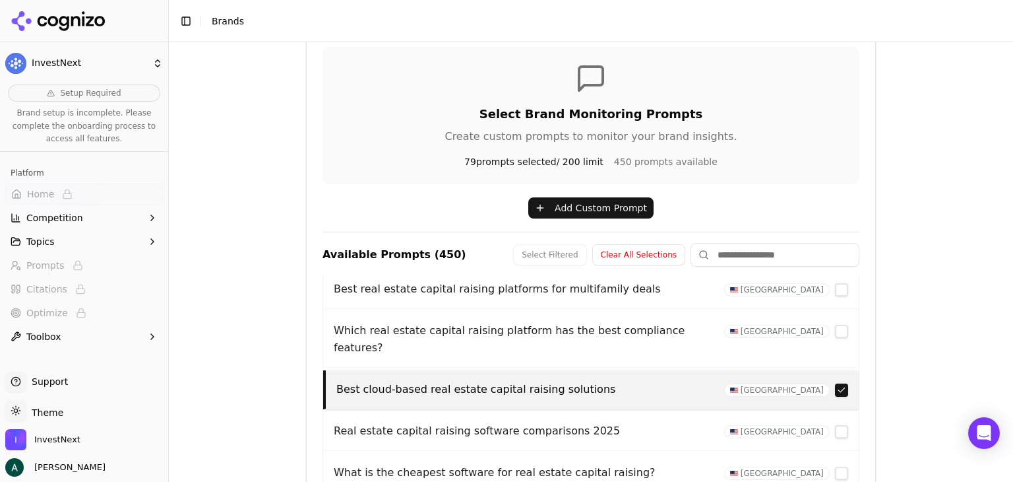
click at [835, 425] on button "button" at bounding box center [841, 431] width 13 height 13
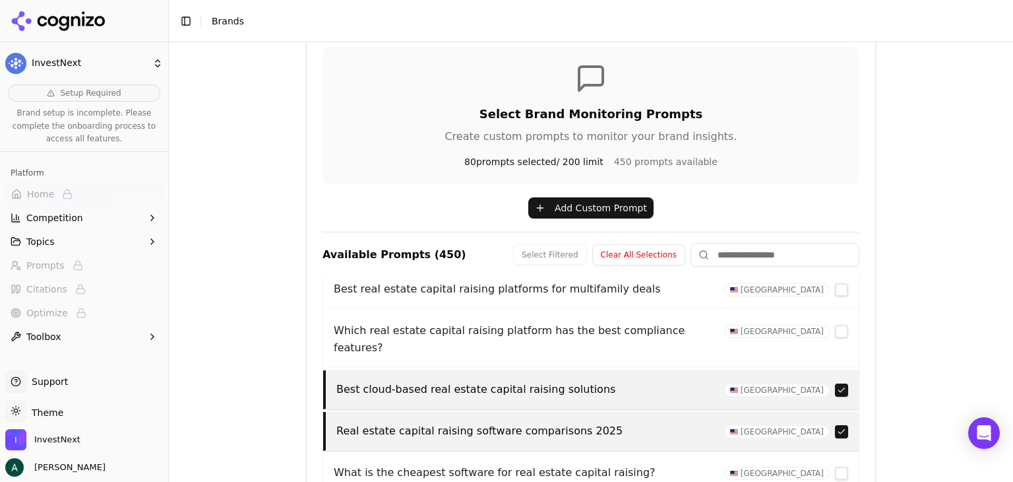
scroll to position [636, 0]
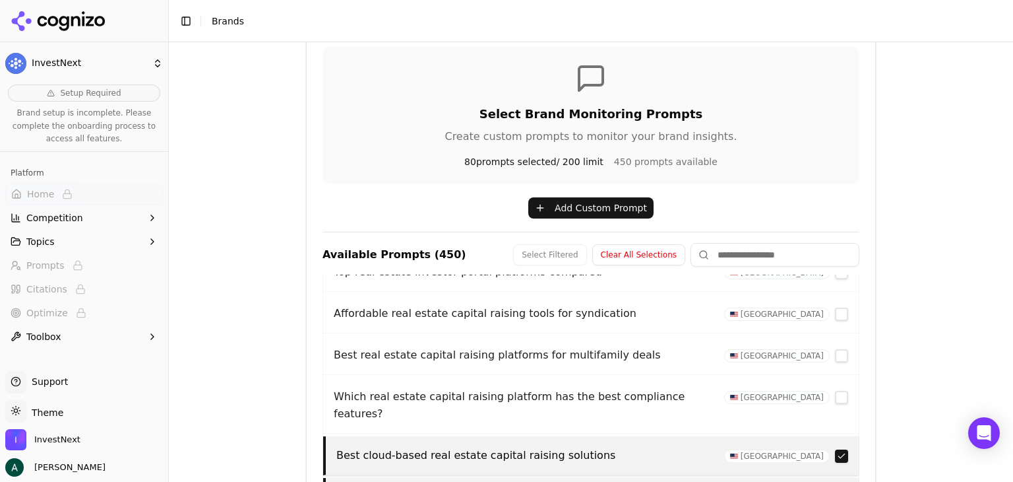
click at [835, 391] on button "button" at bounding box center [841, 397] width 13 height 13
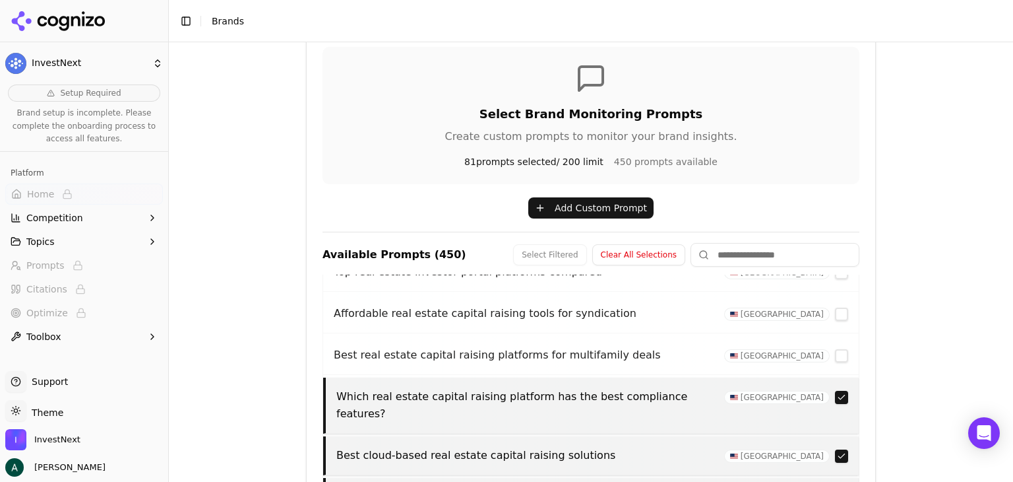
scroll to position [570, 0]
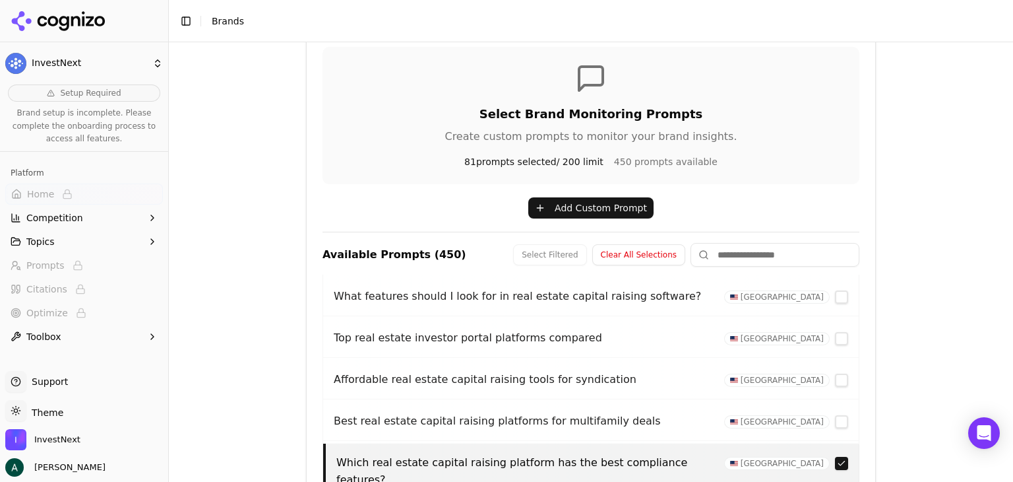
click at [835, 415] on button "button" at bounding box center [841, 421] width 13 height 13
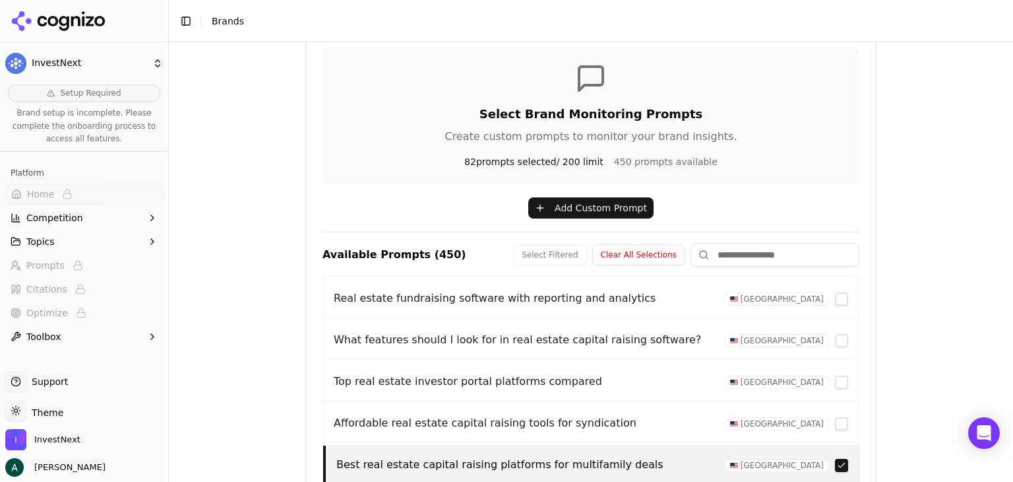
scroll to position [504, 0]
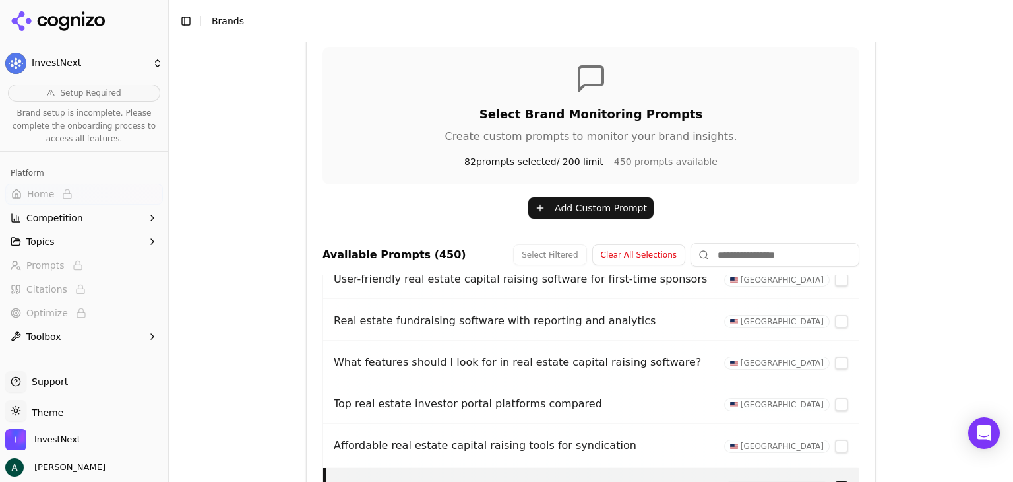
click at [835, 439] on button "button" at bounding box center [841, 445] width 13 height 13
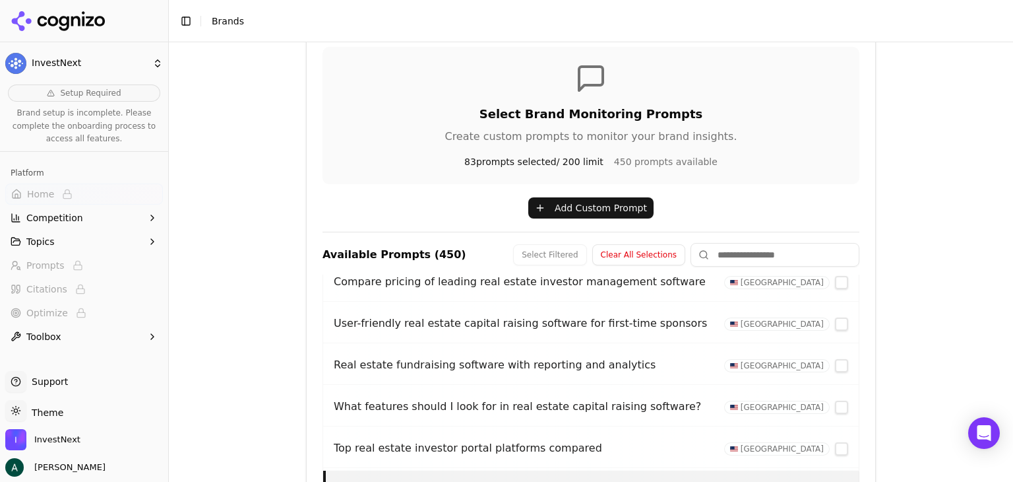
scroll to position [438, 0]
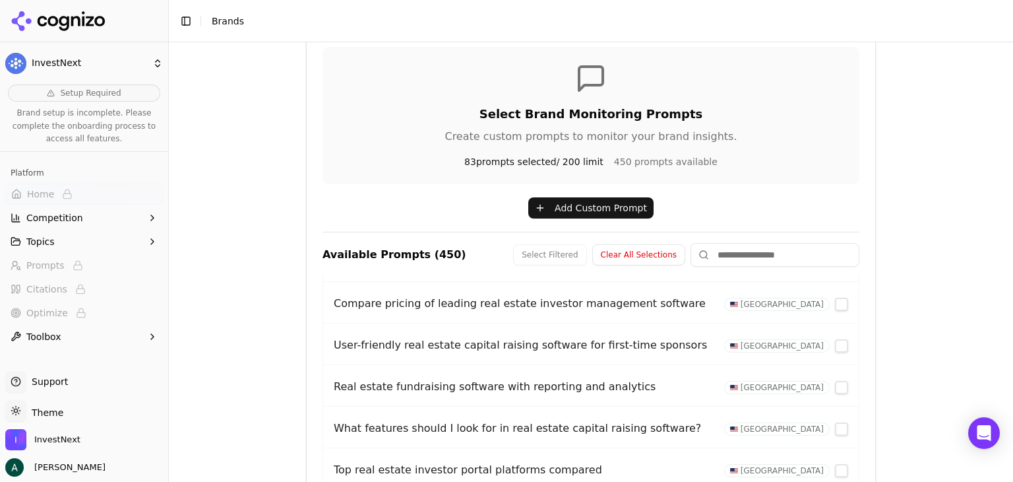
click at [835, 464] on button "button" at bounding box center [841, 470] width 13 height 13
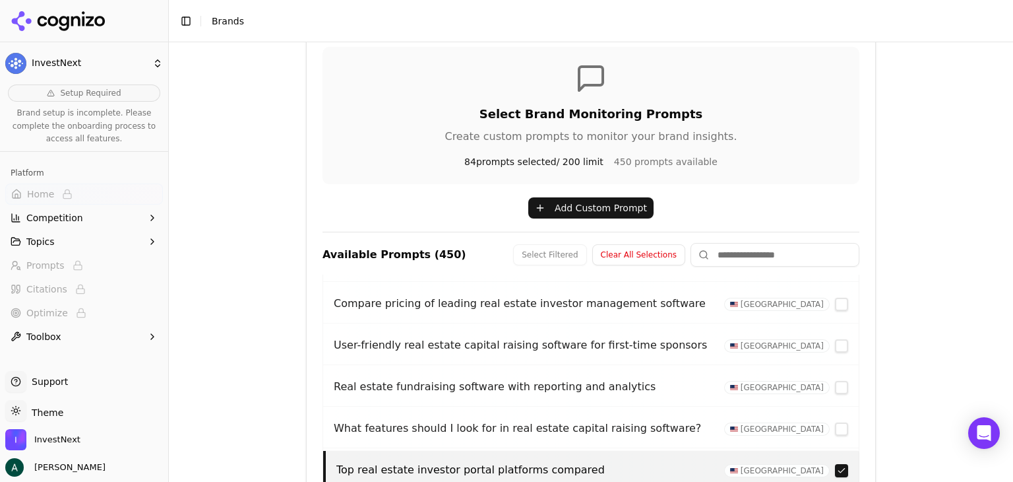
click at [835, 422] on button "button" at bounding box center [841, 428] width 13 height 13
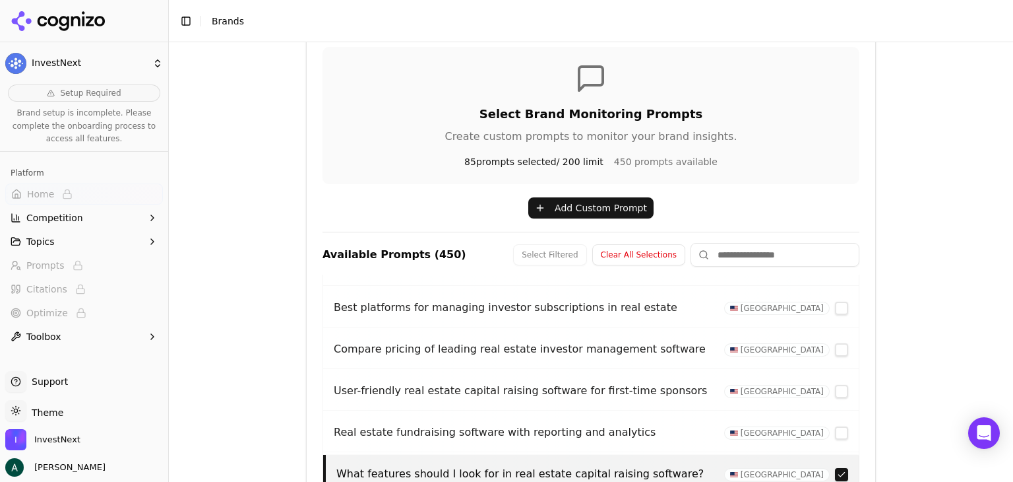
scroll to position [372, 0]
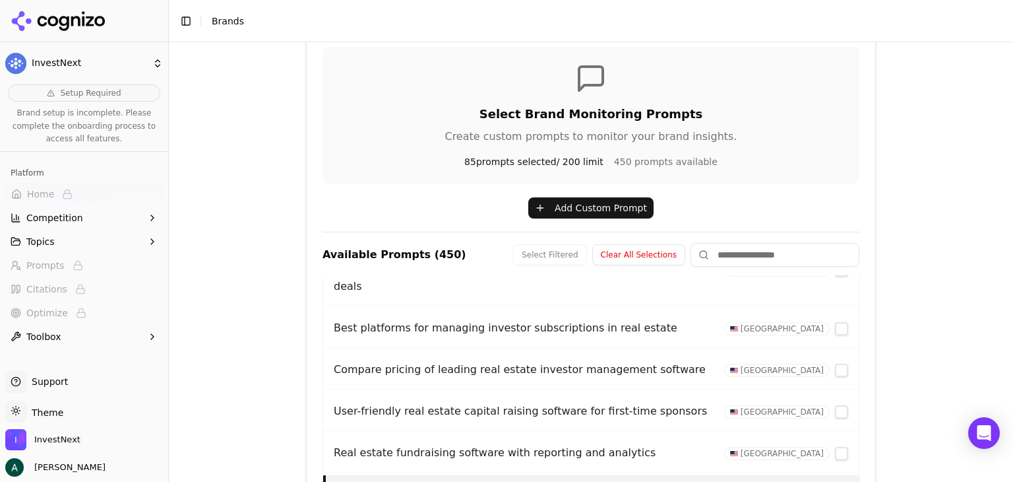
click at [835, 447] on button "button" at bounding box center [841, 453] width 13 height 13
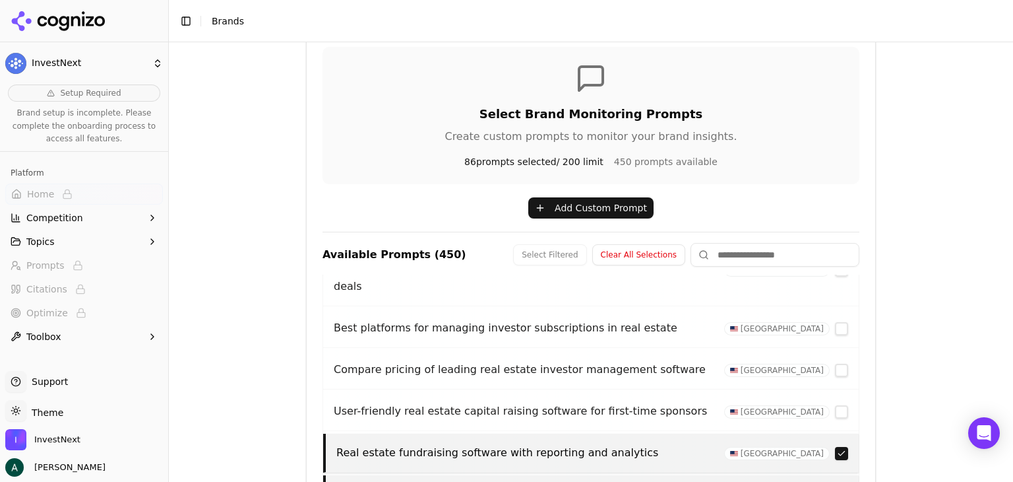
click at [835, 405] on button "button" at bounding box center [841, 411] width 13 height 13
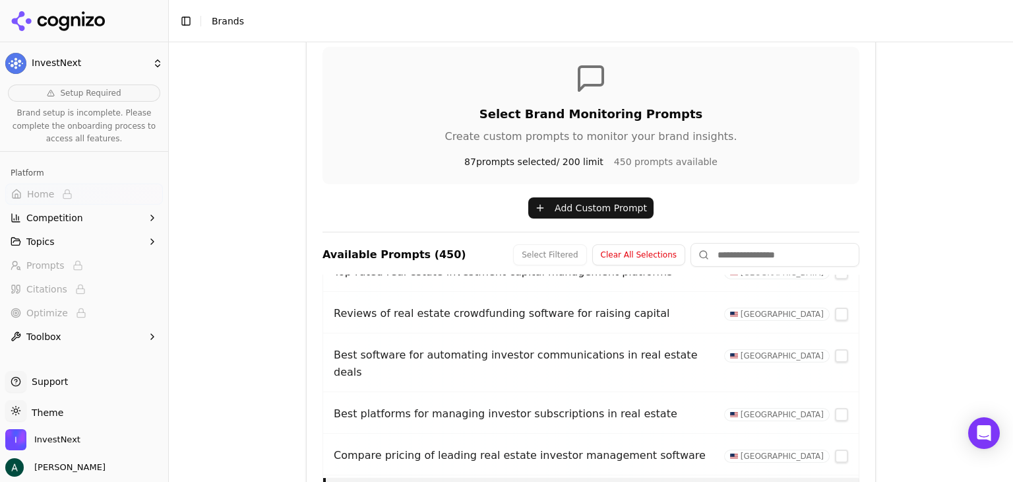
scroll to position [306, 0]
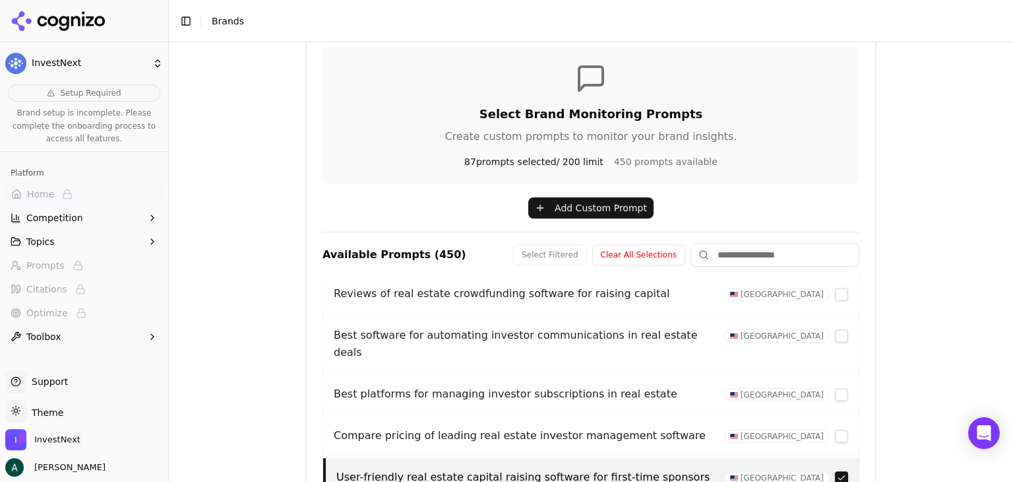
click at [835, 429] on button "button" at bounding box center [841, 435] width 13 height 13
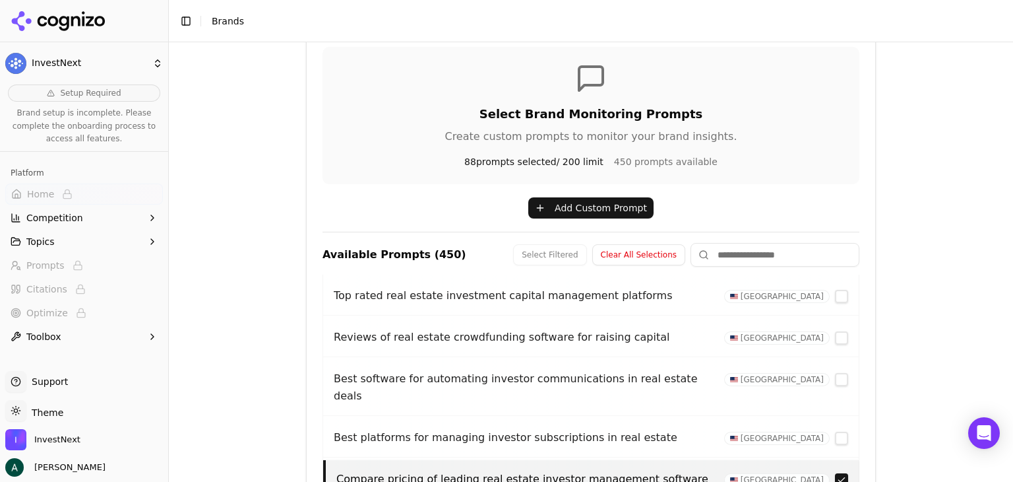
scroll to position [240, 0]
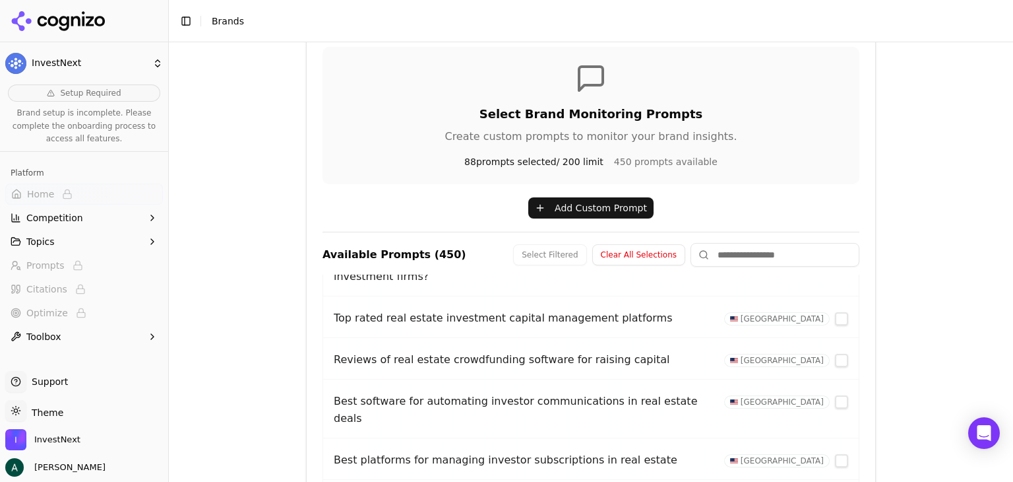
click at [835, 454] on button "button" at bounding box center [841, 460] width 13 height 13
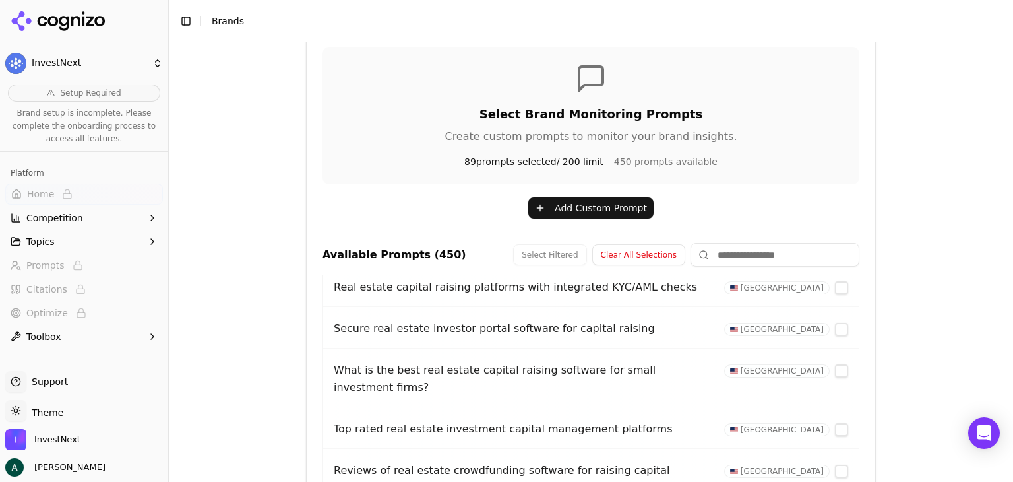
scroll to position [108, 0]
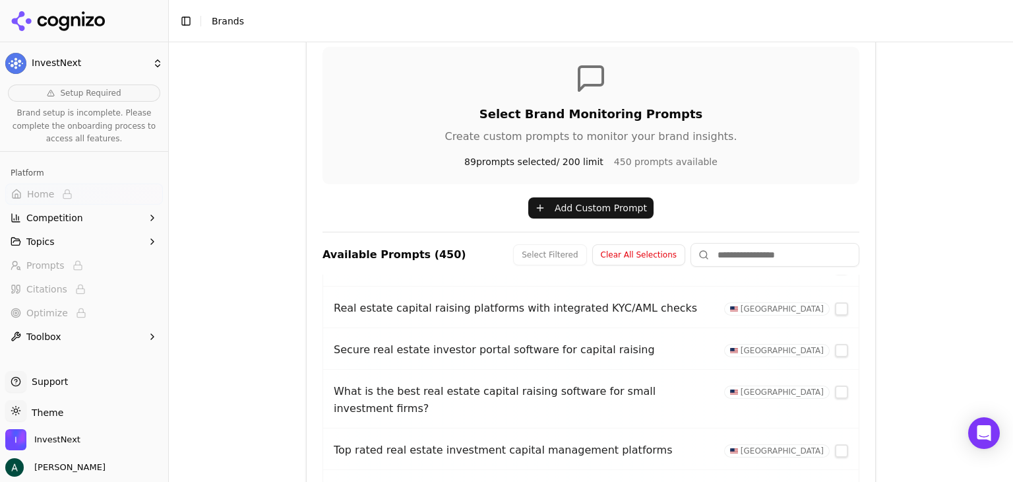
click at [835, 444] on button "button" at bounding box center [841, 450] width 13 height 13
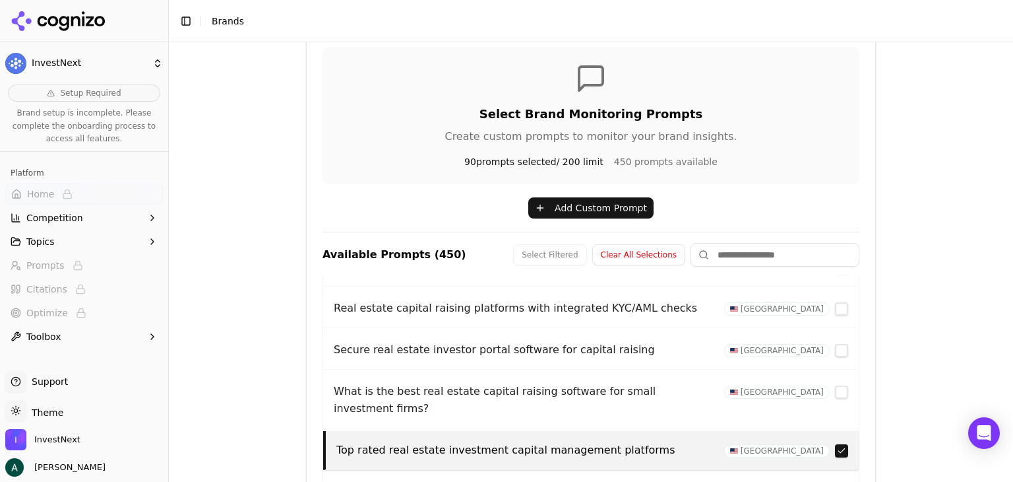
click at [835, 389] on button "button" at bounding box center [841, 391] width 13 height 13
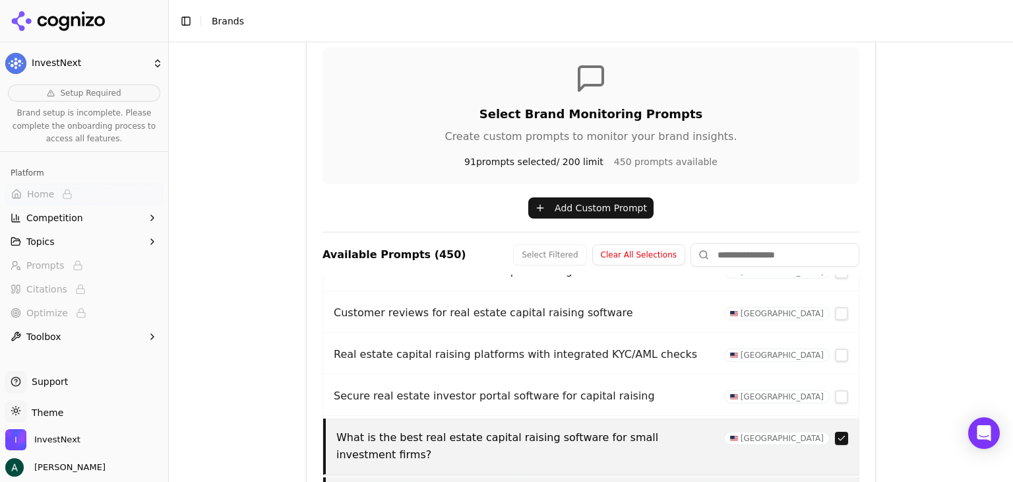
scroll to position [0, 0]
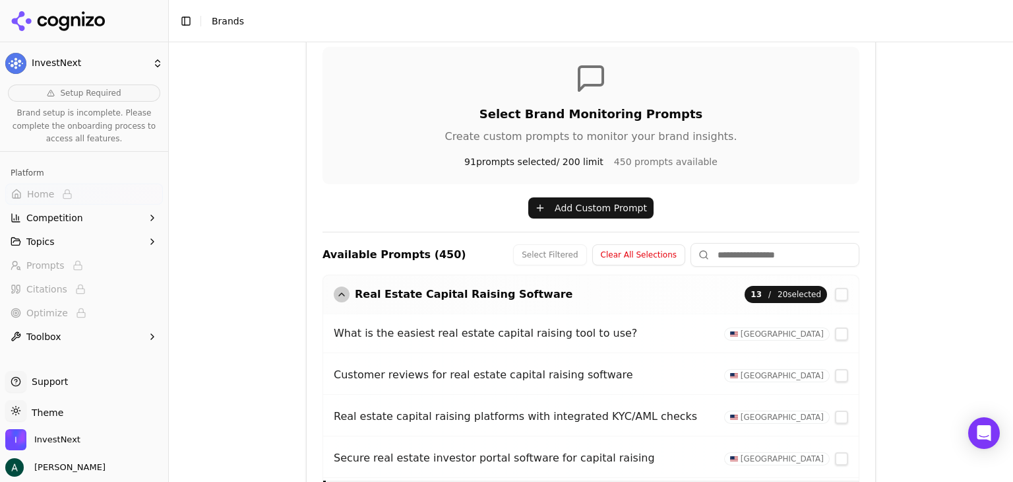
click at [835, 418] on button "button" at bounding box center [841, 416] width 13 height 13
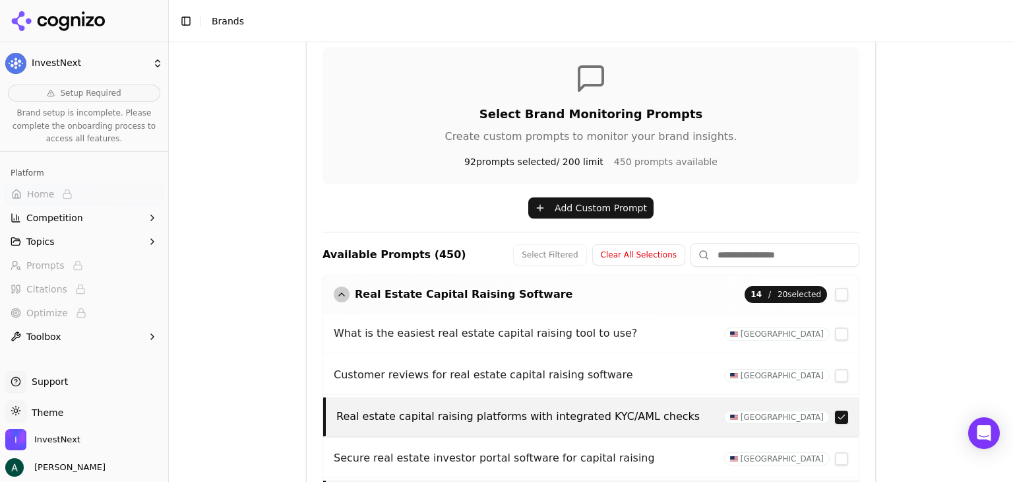
scroll to position [190, 0]
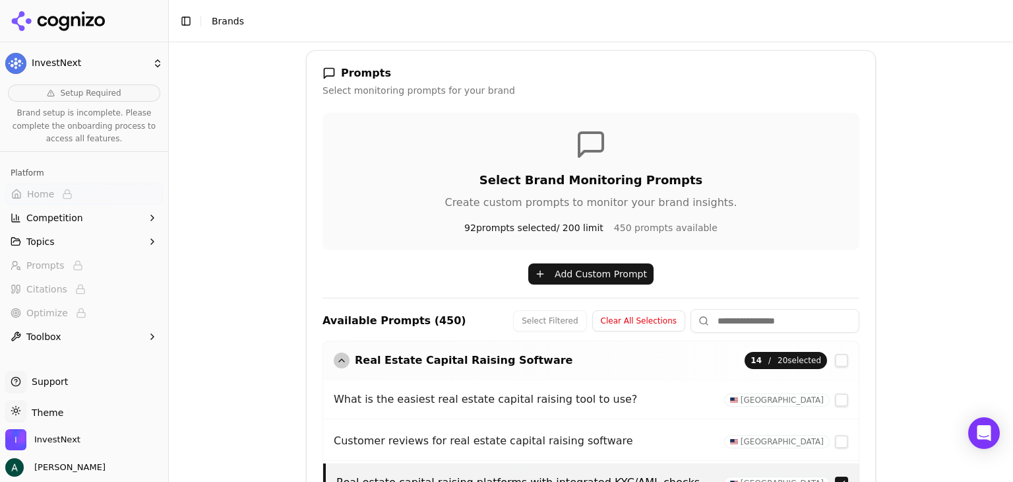
click at [835, 441] on button "button" at bounding box center [841, 441] width 13 height 13
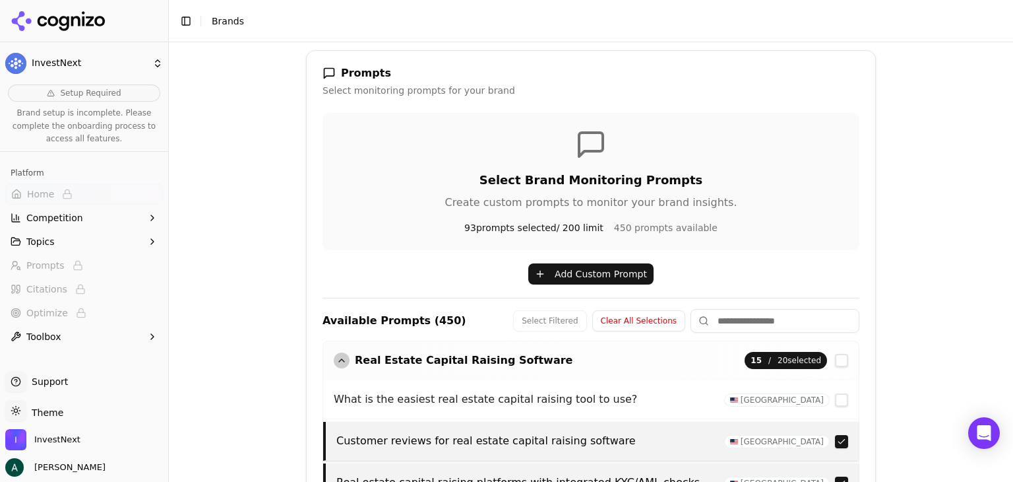
click at [334, 357] on div "button" at bounding box center [342, 360] width 16 height 16
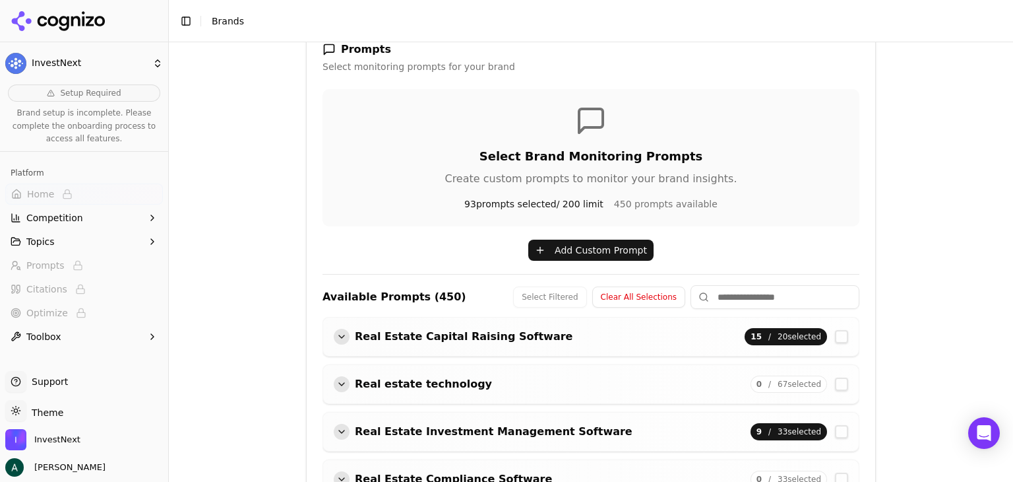
scroll to position [189, 0]
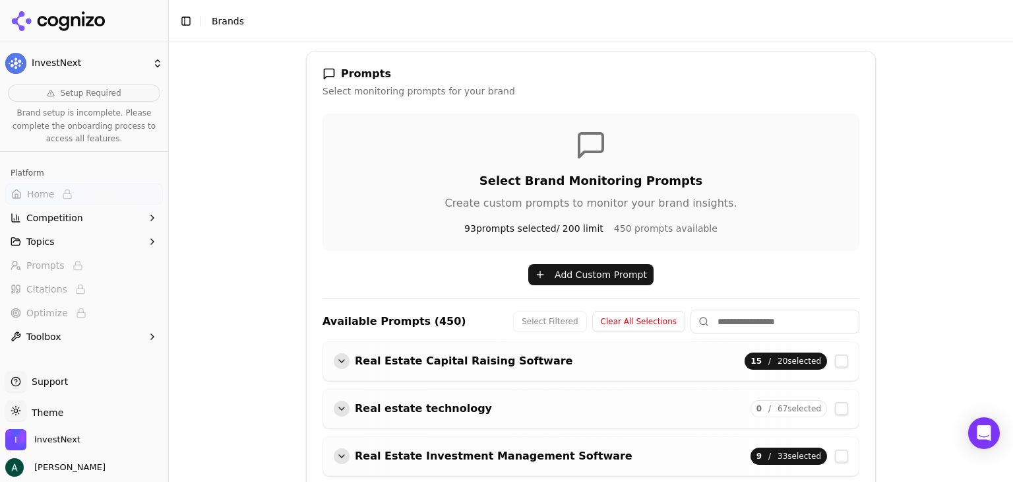
click at [555, 271] on button "Add Custom Prompt" at bounding box center [590, 274] width 125 height 21
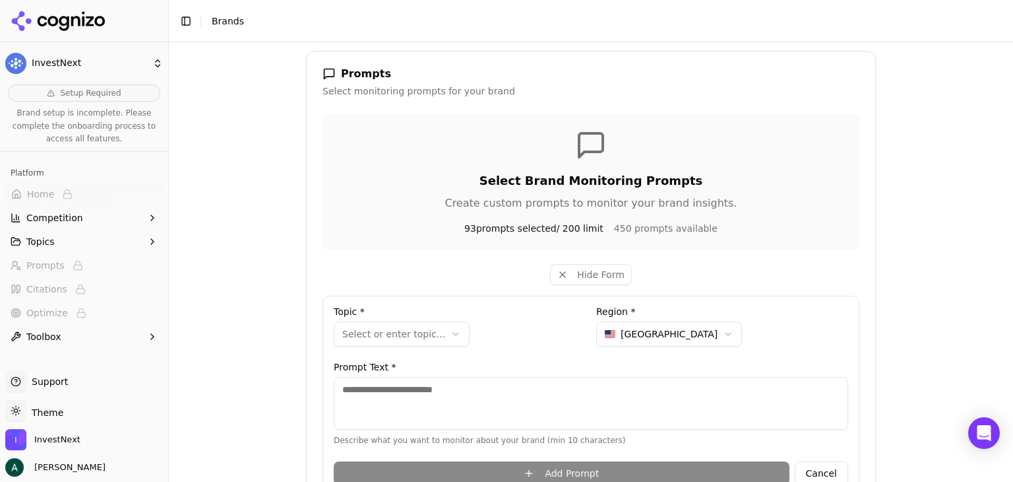
scroll to position [321, 0]
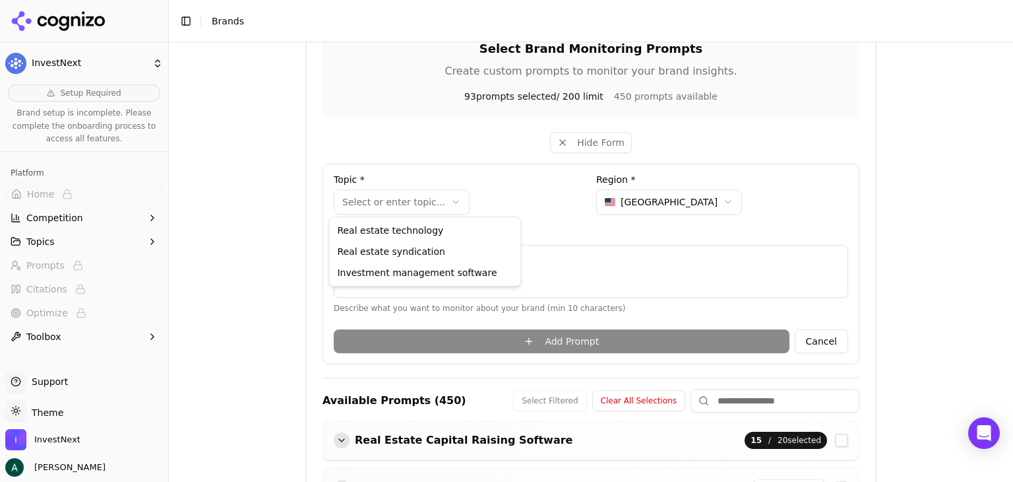
click at [406, 201] on html "**********" at bounding box center [506, 241] width 1013 height 482
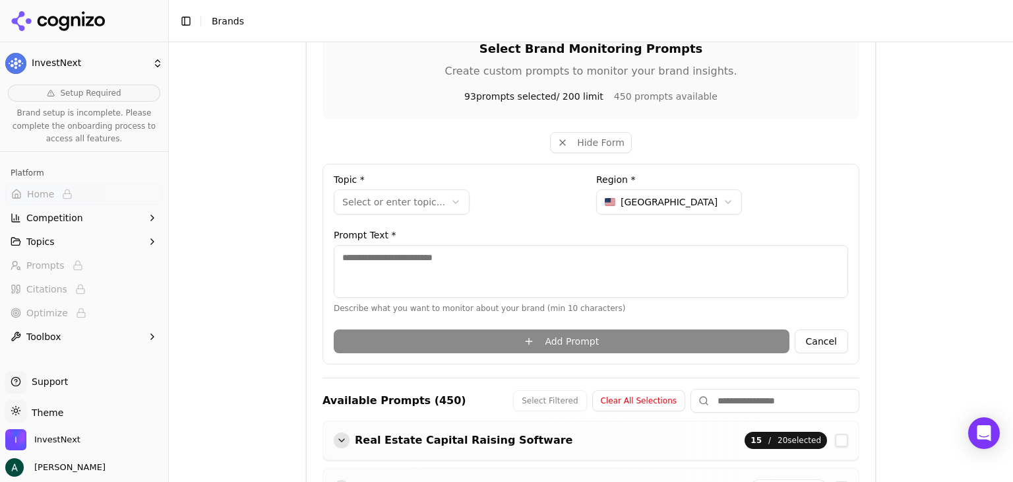
click at [559, 265] on html "**********" at bounding box center [506, 241] width 1013 height 482
click at [503, 253] on textarea at bounding box center [591, 271] width 515 height 53
paste textarea "**********"
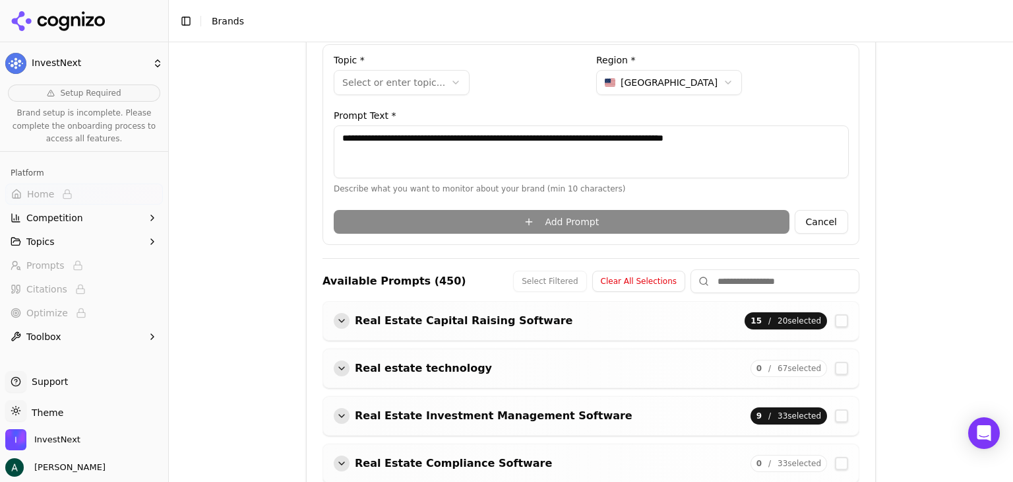
scroll to position [453, 0]
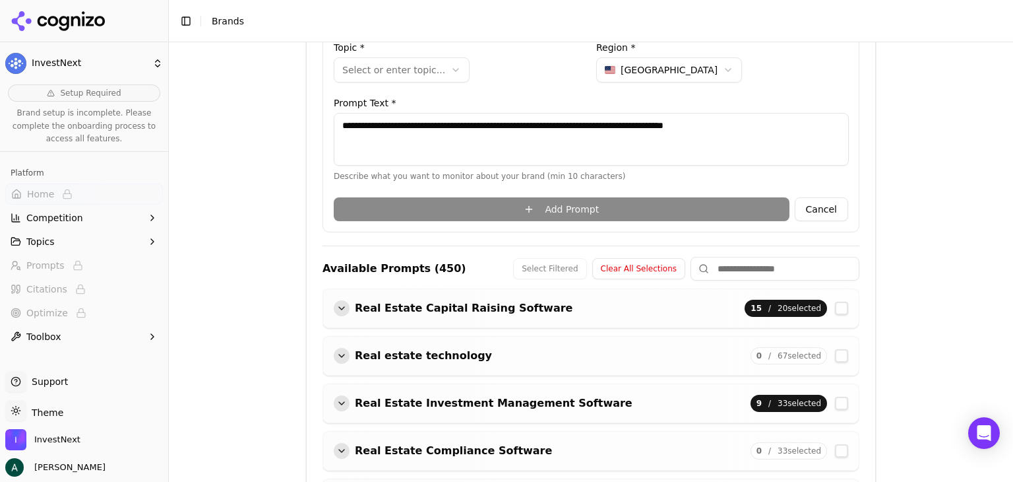
type textarea "**********"
click at [544, 210] on div "Add Prompt Cancel" at bounding box center [591, 206] width 515 height 29
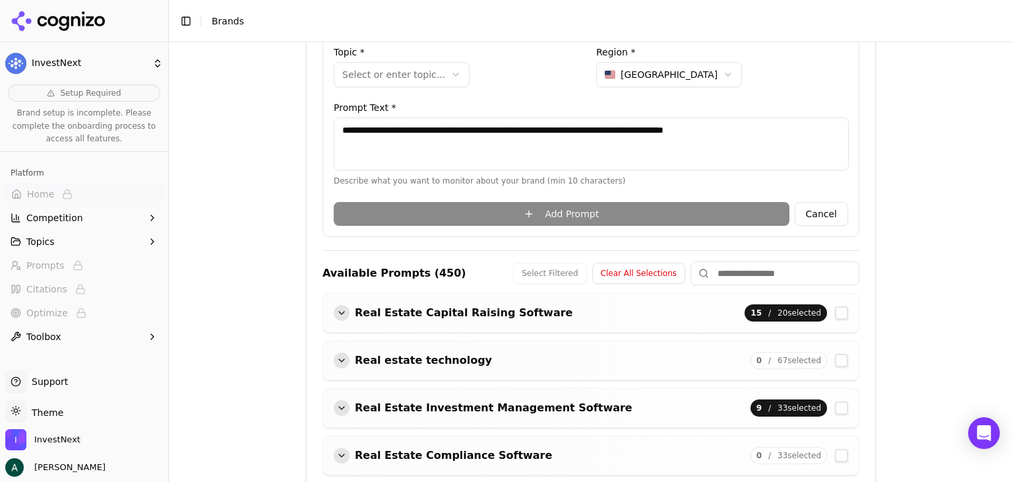
scroll to position [334, 0]
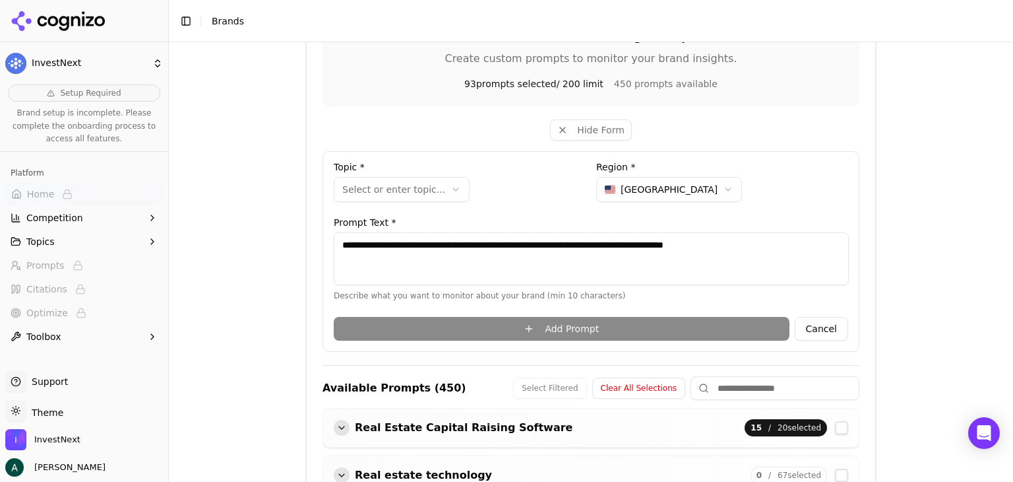
click at [385, 183] on html "**********" at bounding box center [506, 241] width 1013 height 482
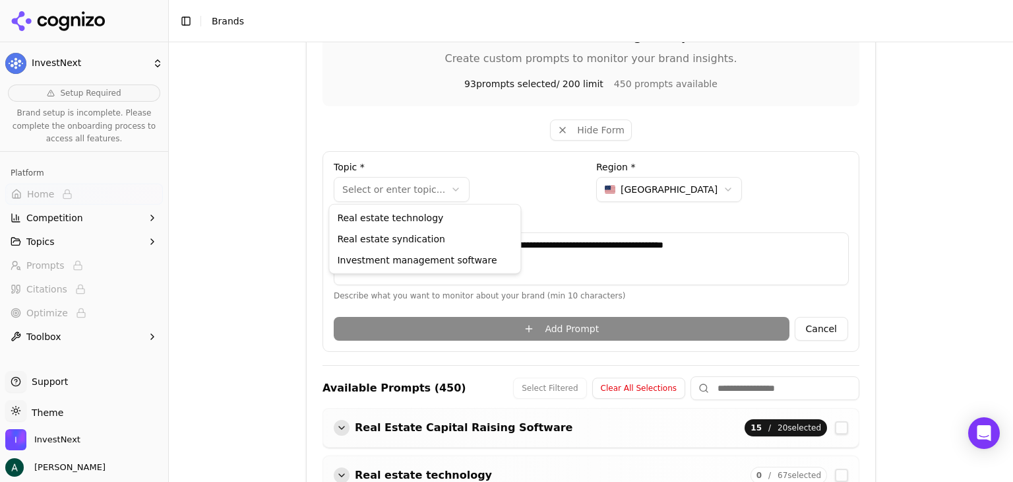
select select "**********"
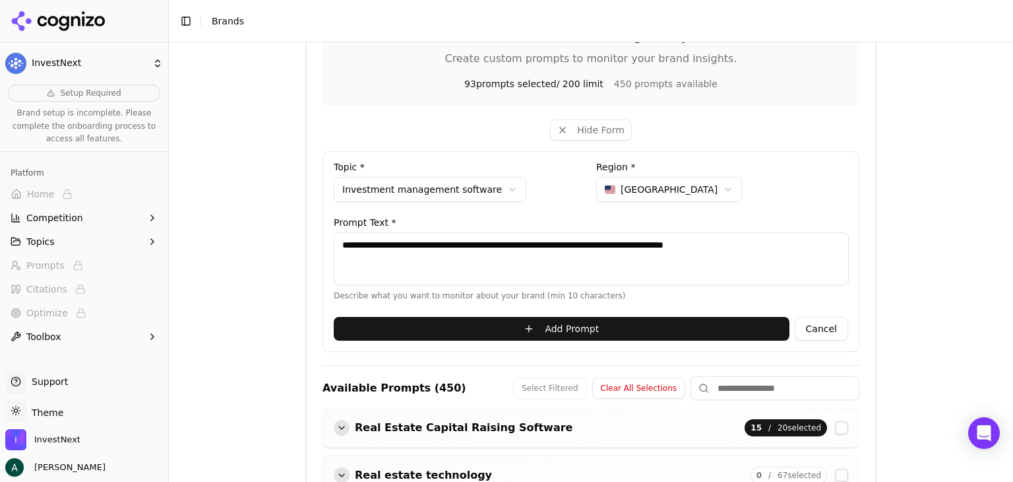
click at [613, 319] on button "Add Prompt" at bounding box center [562, 329] width 456 height 24
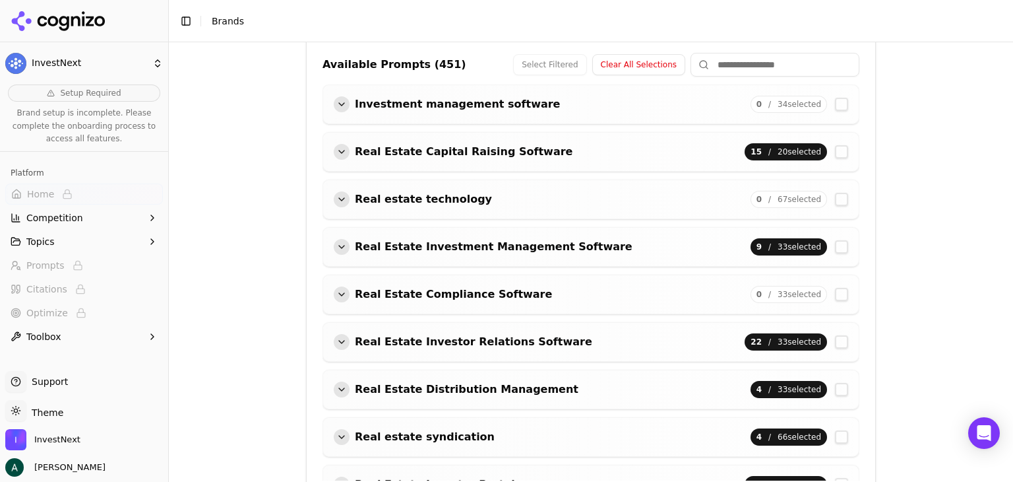
scroll to position [466, 0]
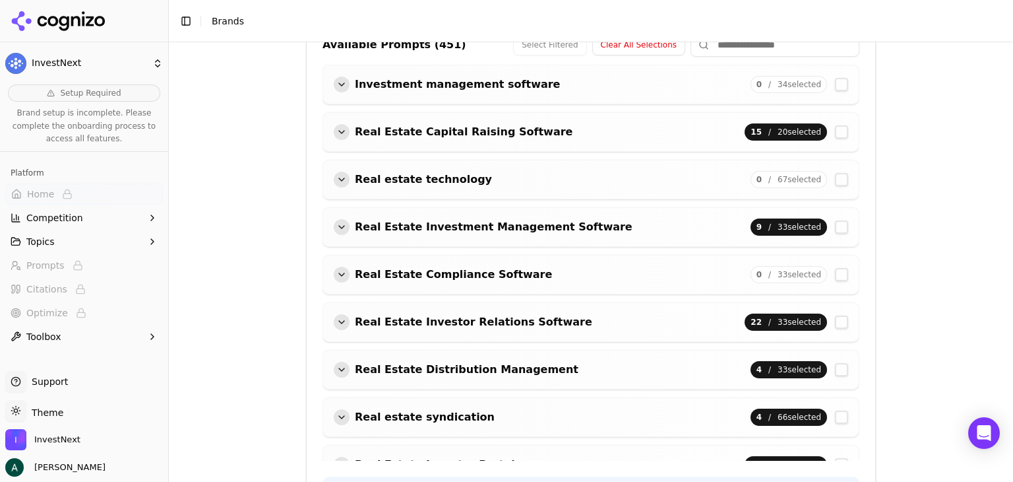
click at [338, 82] on div "button" at bounding box center [342, 85] width 16 height 16
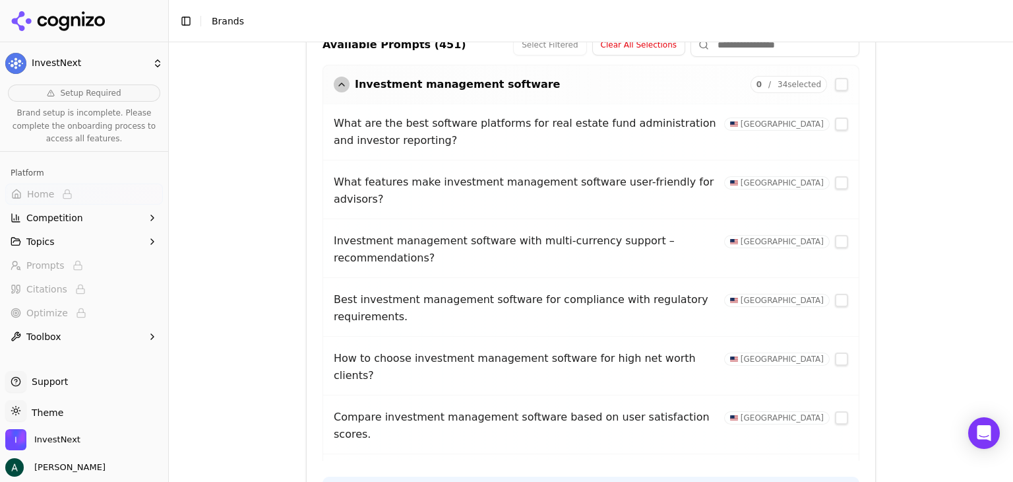
click at [835, 125] on button "button" at bounding box center [841, 123] width 13 height 13
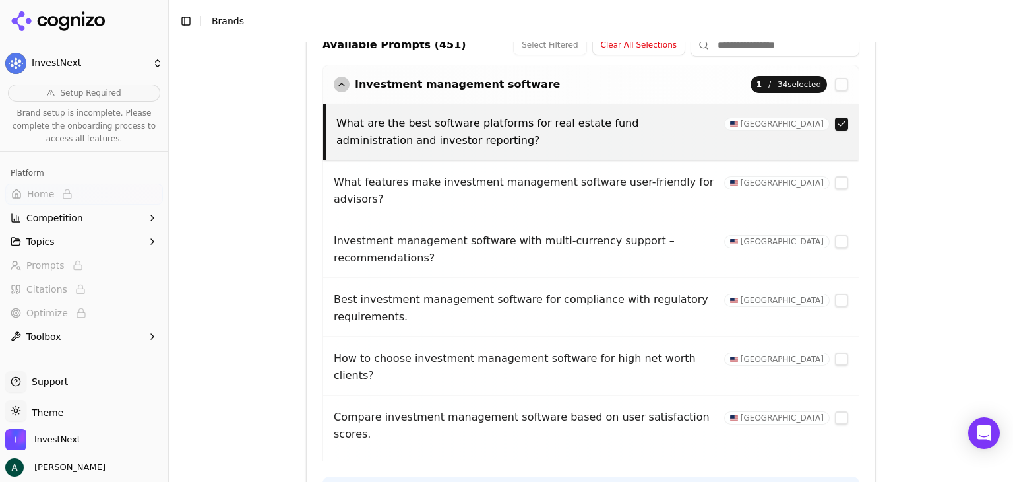
click at [334, 84] on div "button" at bounding box center [342, 85] width 16 height 16
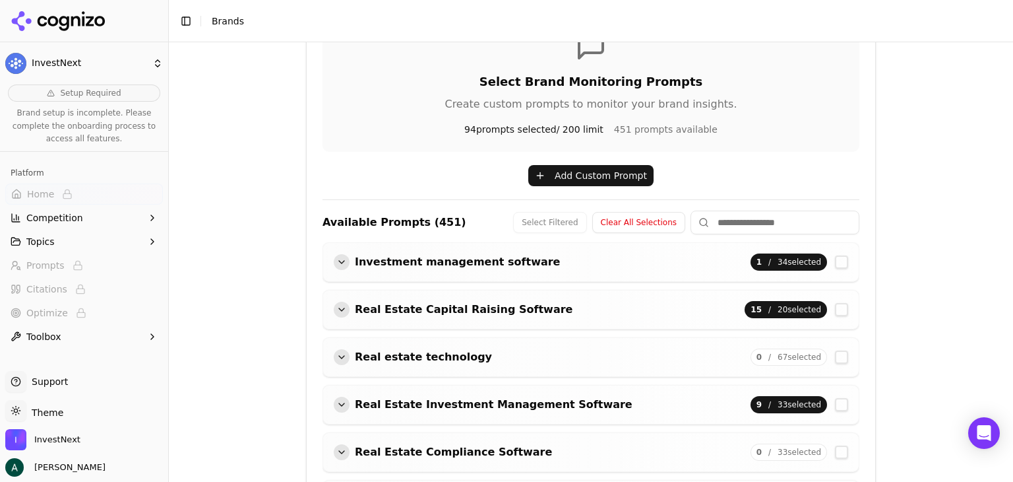
scroll to position [136, 0]
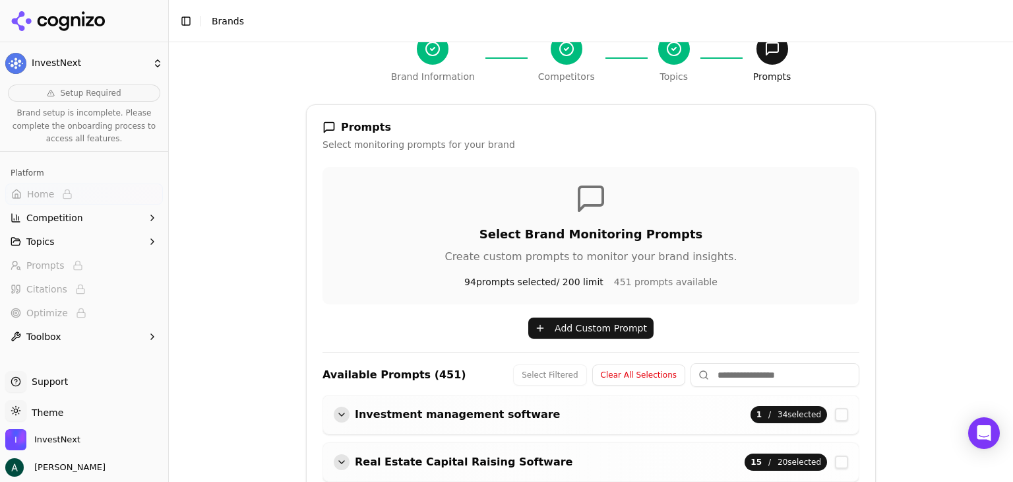
click at [556, 323] on button "Add Custom Prompt" at bounding box center [590, 327] width 125 height 21
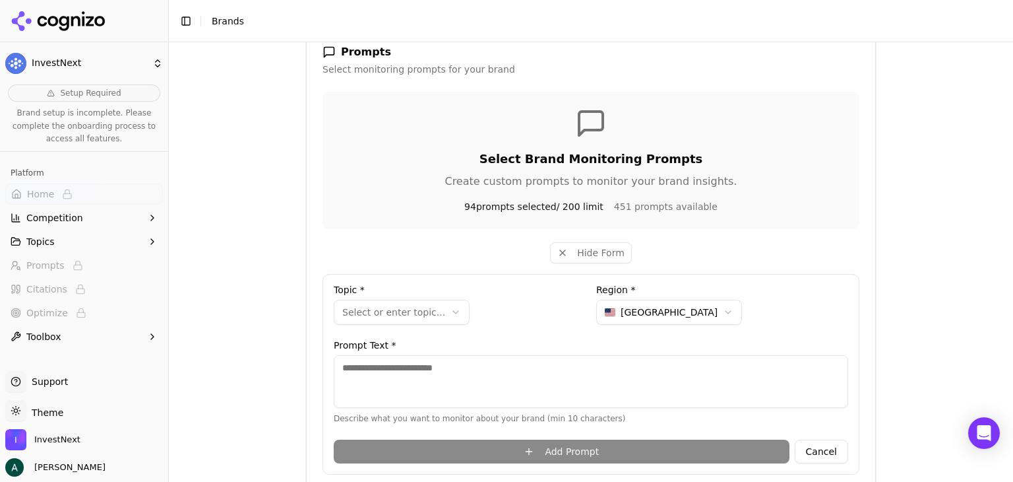
scroll to position [268, 0]
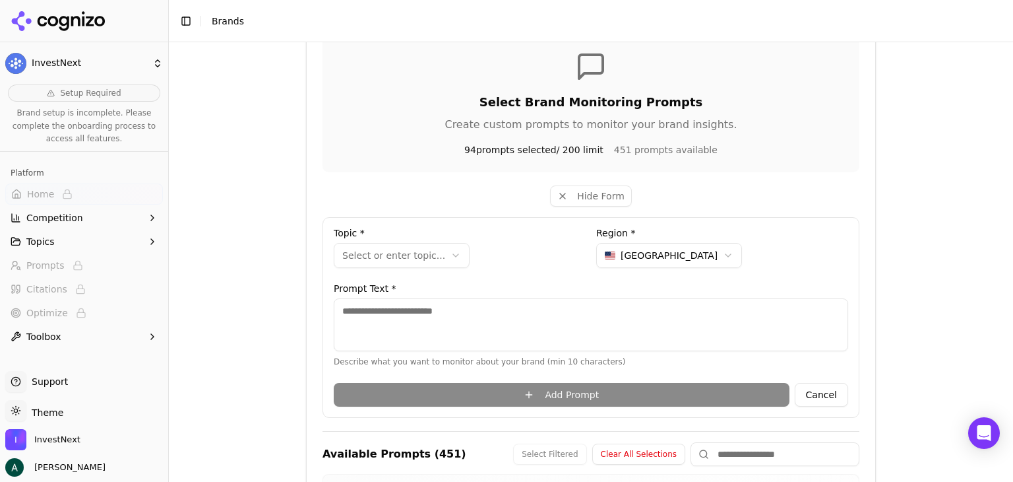
click at [420, 305] on textarea at bounding box center [591, 324] width 515 height 53
paste textarea "**********"
type textarea "**********"
click at [417, 259] on html "**********" at bounding box center [506, 241] width 1013 height 482
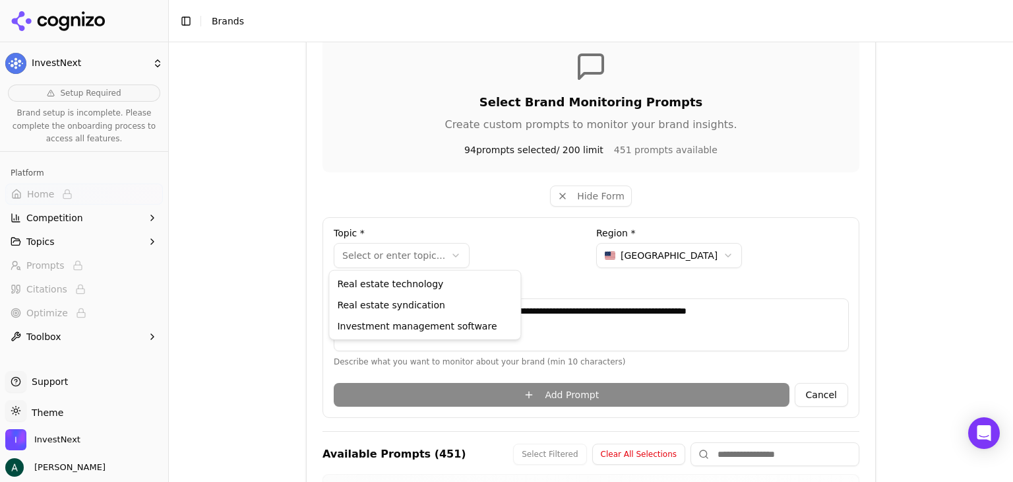
select select "**********"
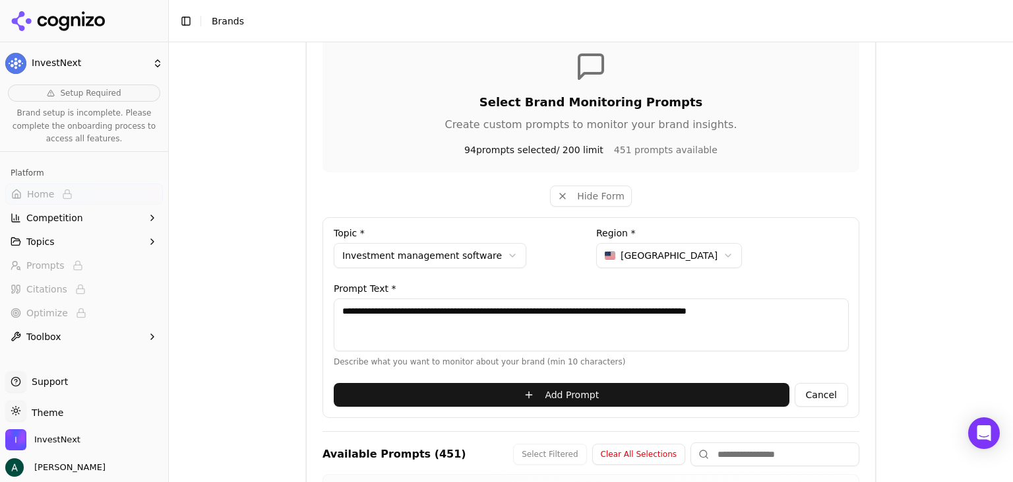
click at [776, 253] on div "**********" at bounding box center [722, 250] width 252 height 45
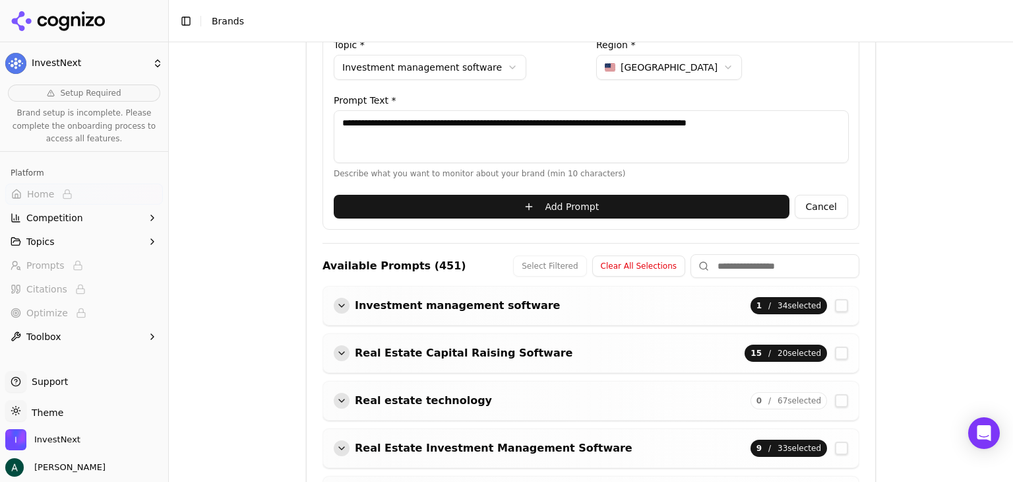
scroll to position [466, 0]
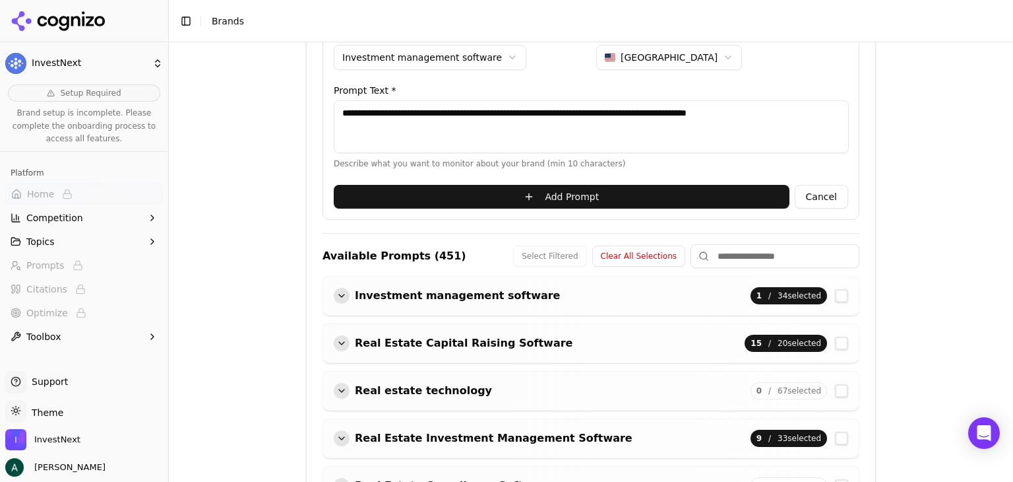
click at [637, 201] on button "Add Prompt" at bounding box center [562, 197] width 456 height 24
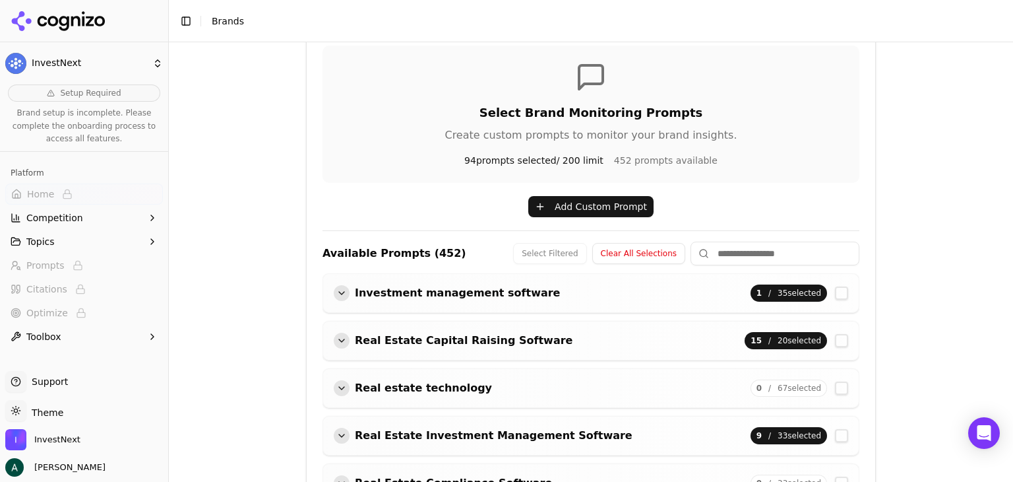
scroll to position [202, 0]
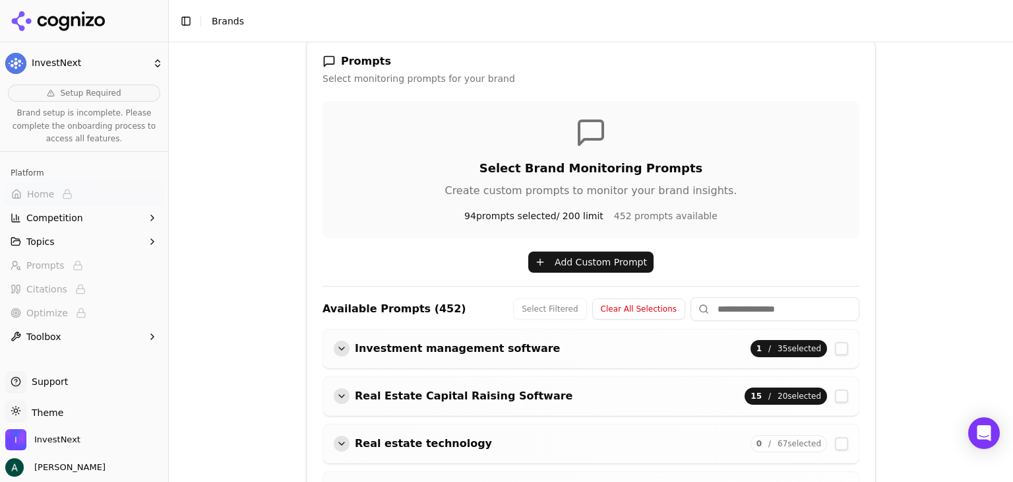
click at [554, 262] on button "Add Custom Prompt" at bounding box center [590, 261] width 125 height 21
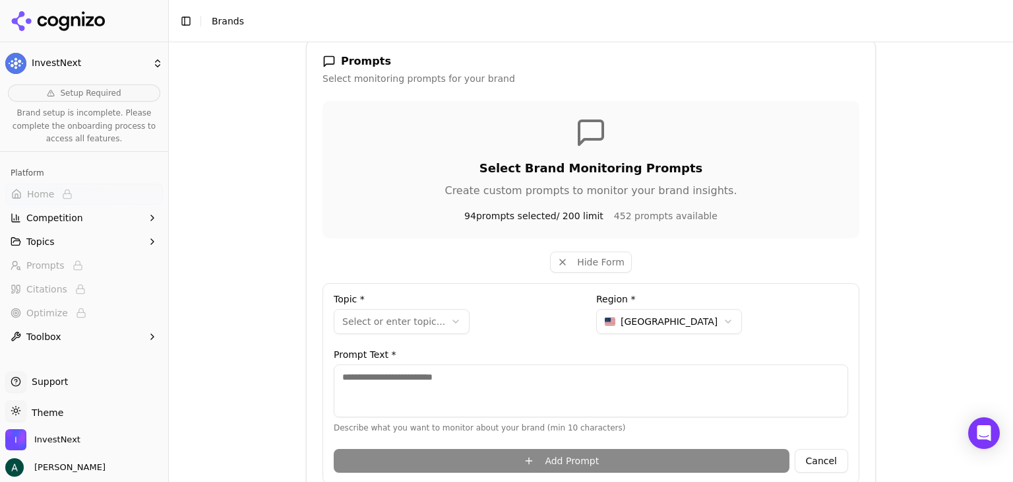
click at [480, 372] on textarea at bounding box center [591, 390] width 515 height 53
paste textarea "**********"
type textarea "**********"
click at [418, 323] on html "**********" at bounding box center [506, 241] width 1013 height 482
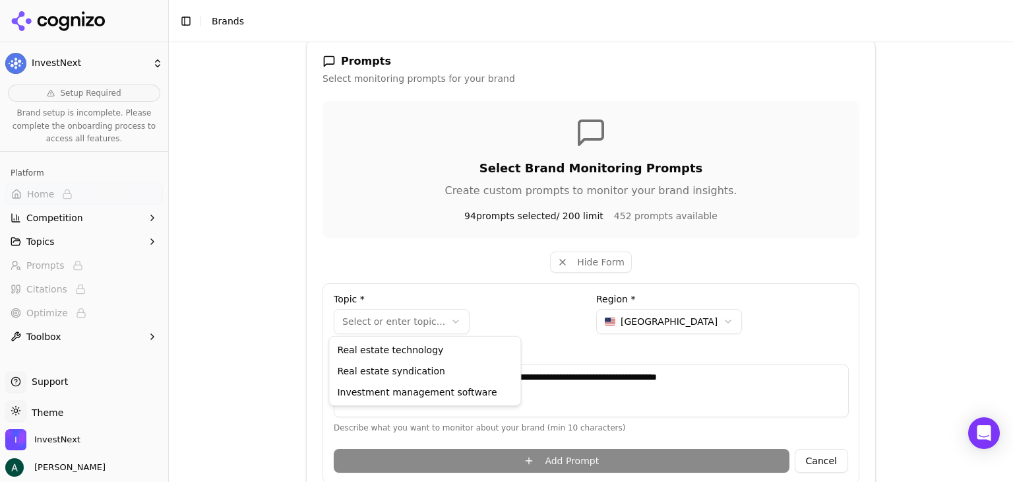
select select "**********"
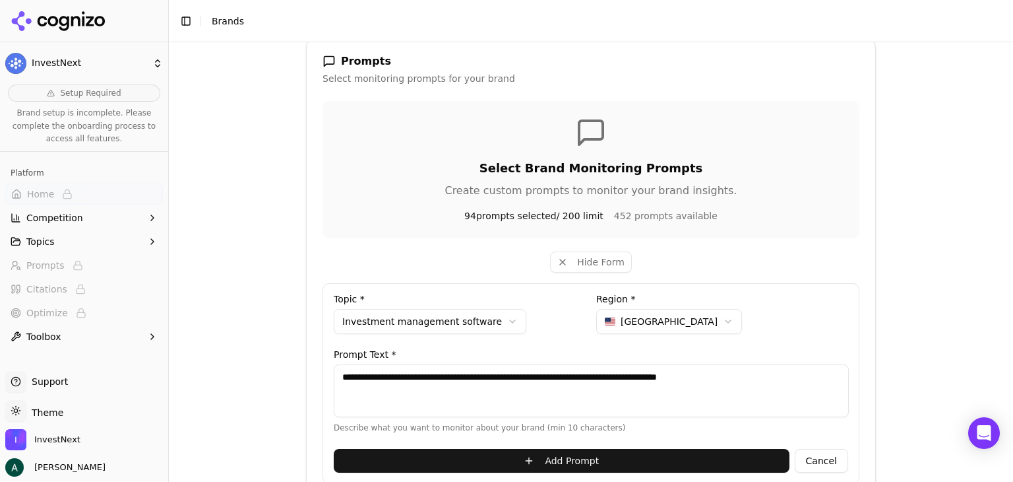
scroll to position [400, 0]
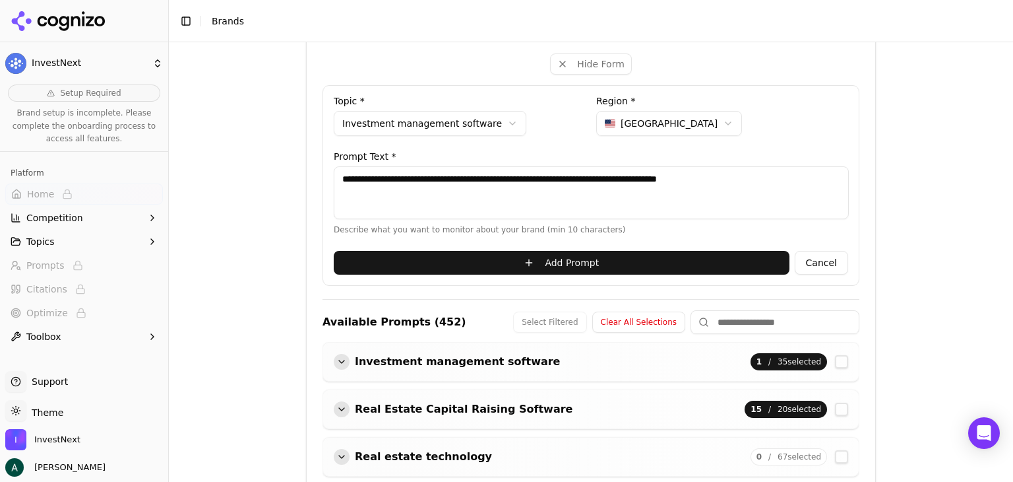
click at [646, 261] on button "Add Prompt" at bounding box center [562, 263] width 456 height 24
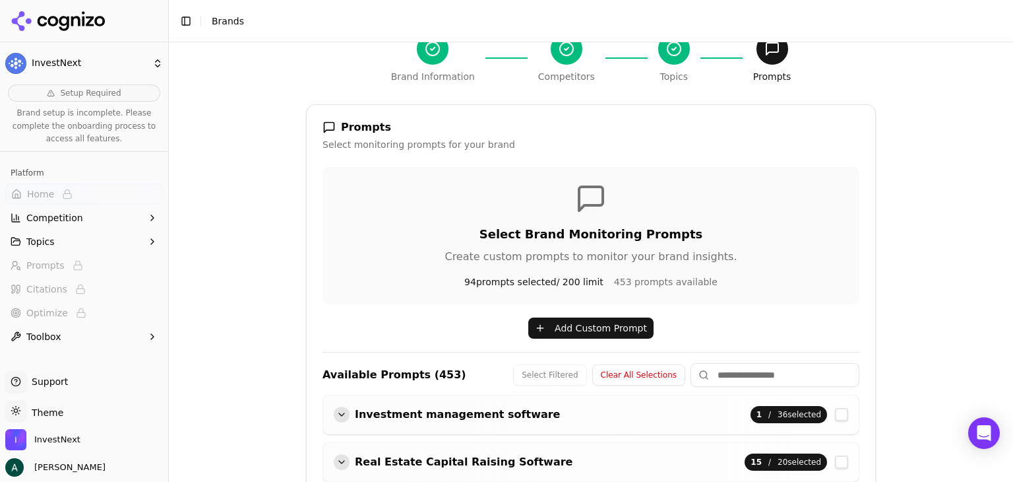
click at [549, 327] on button "Add Custom Prompt" at bounding box center [590, 327] width 125 height 21
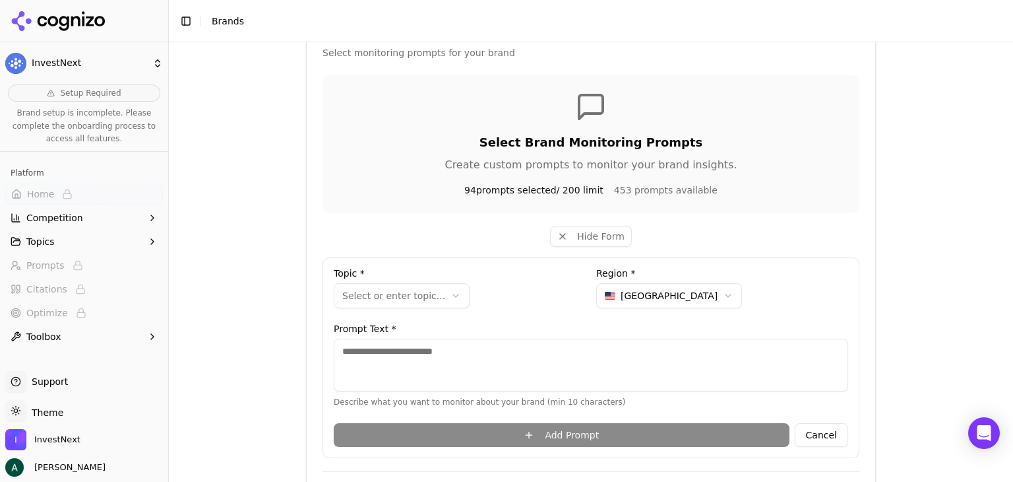
scroll to position [268, 0]
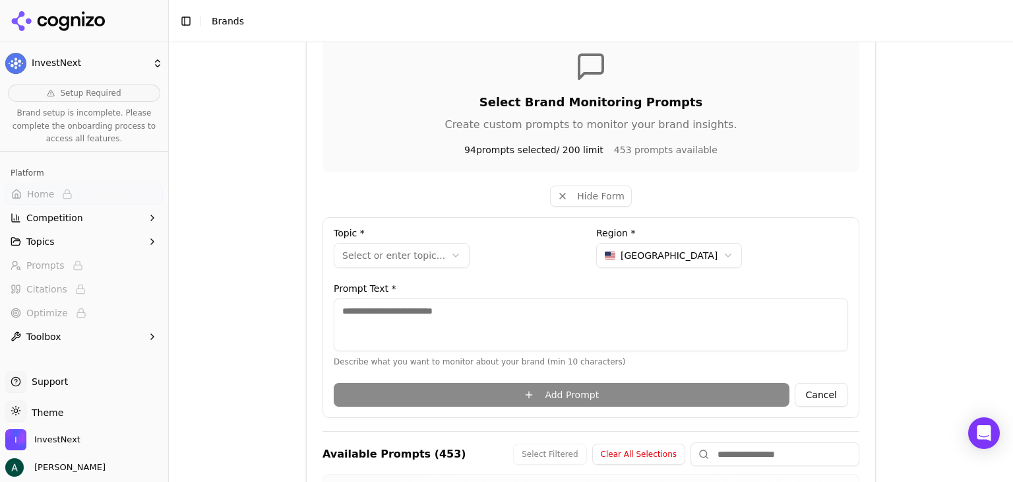
click at [447, 323] on textarea at bounding box center [591, 324] width 515 height 53
paste textarea "**********"
type textarea "**********"
click at [414, 258] on html "**********" at bounding box center [506, 241] width 1013 height 482
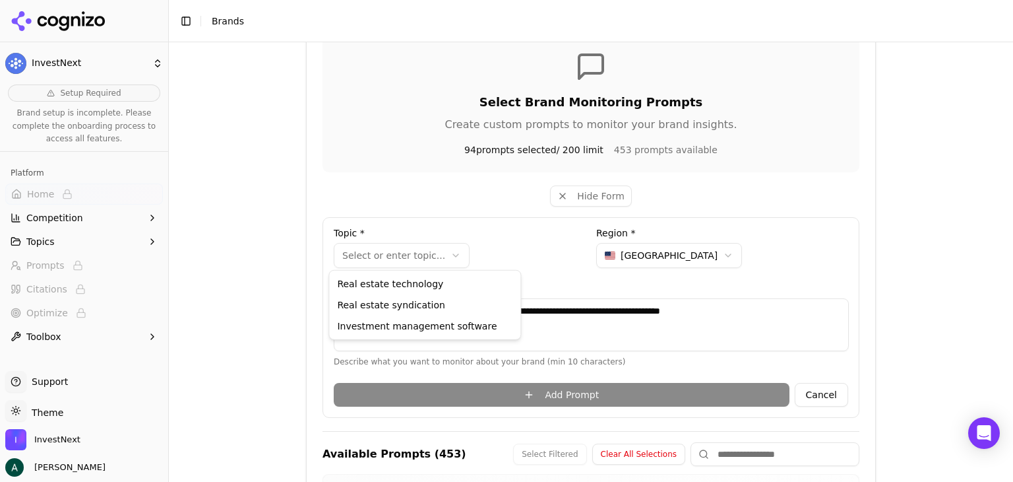
select select "**********"
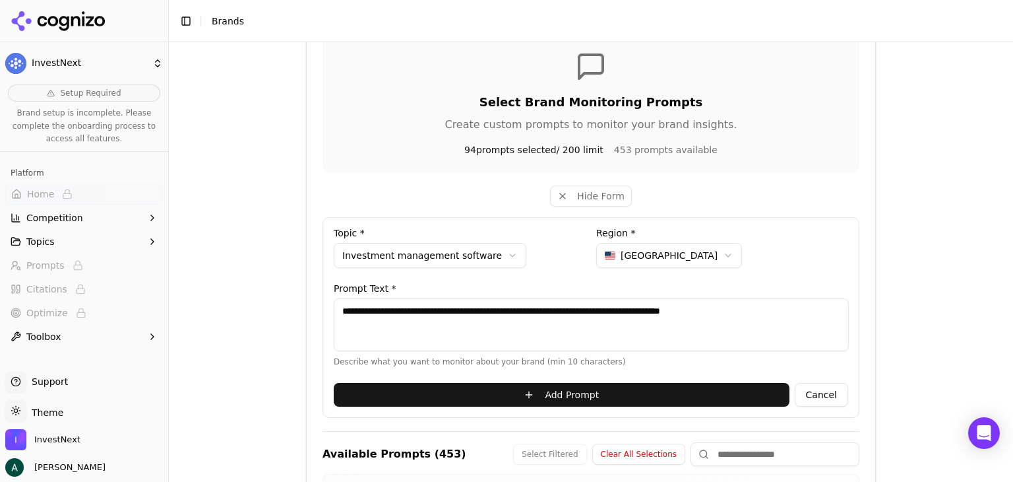
click at [541, 386] on button "Add Prompt" at bounding box center [562, 395] width 456 height 24
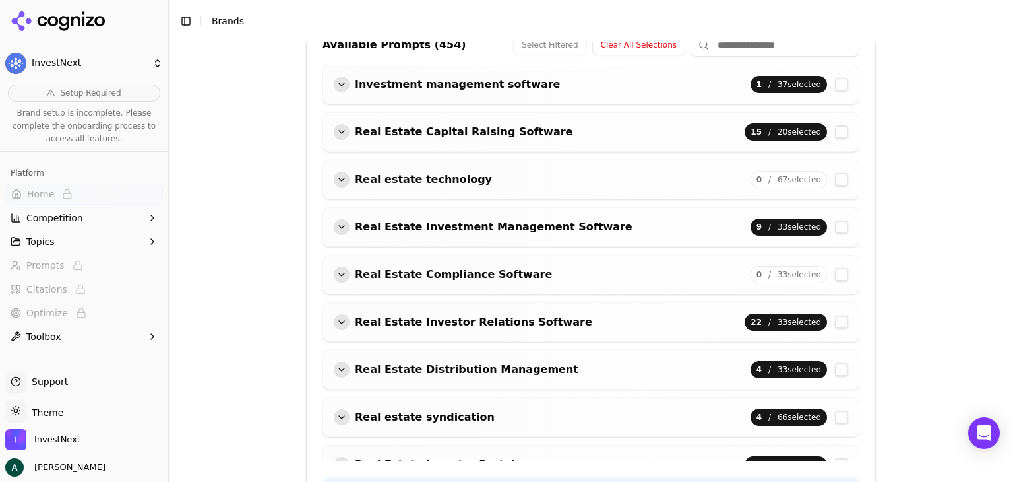
scroll to position [400, 0]
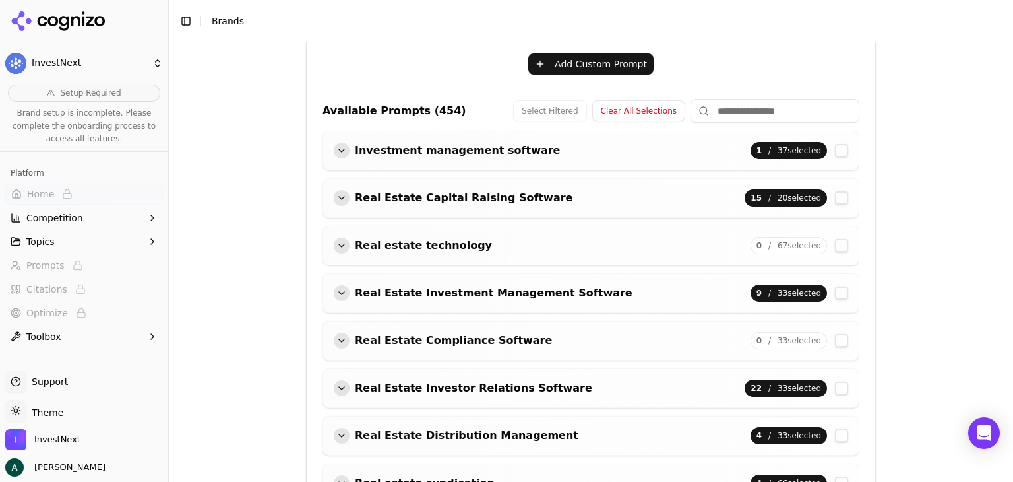
click at [335, 149] on div "button" at bounding box center [342, 150] width 16 height 16
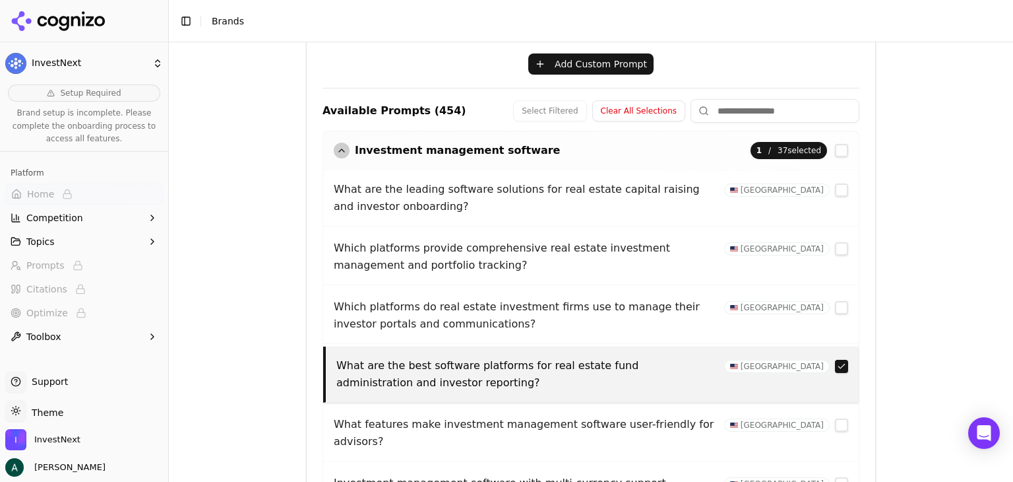
click at [835, 190] on button "button" at bounding box center [841, 189] width 13 height 13
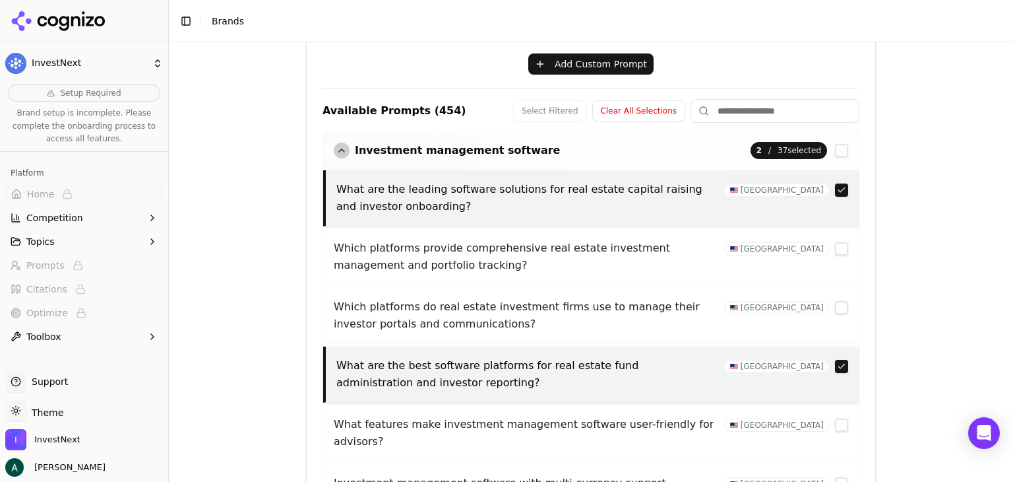
drag, startPoint x: 823, startPoint y: 249, endPoint x: 829, endPoint y: 275, distance: 26.9
click at [835, 249] on button "button" at bounding box center [841, 248] width 13 height 13
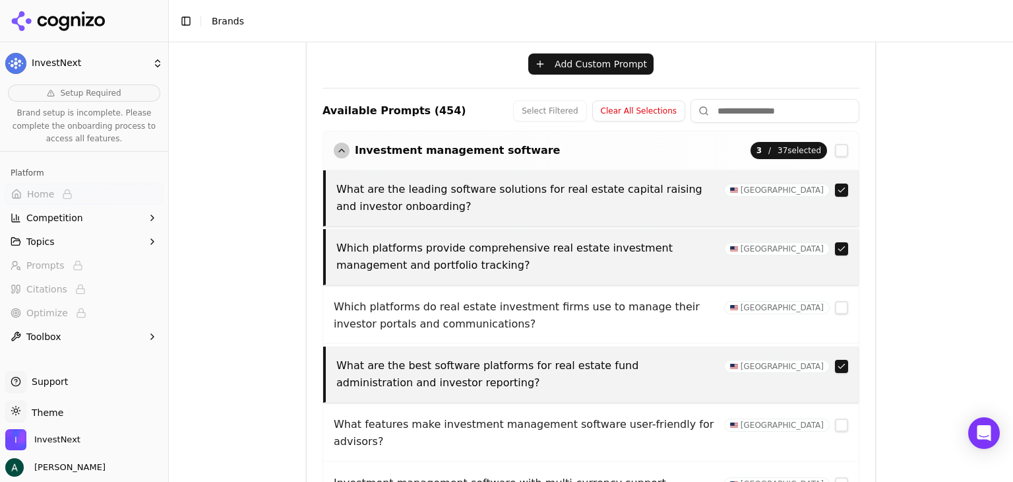
click at [835, 309] on button "button" at bounding box center [841, 307] width 13 height 13
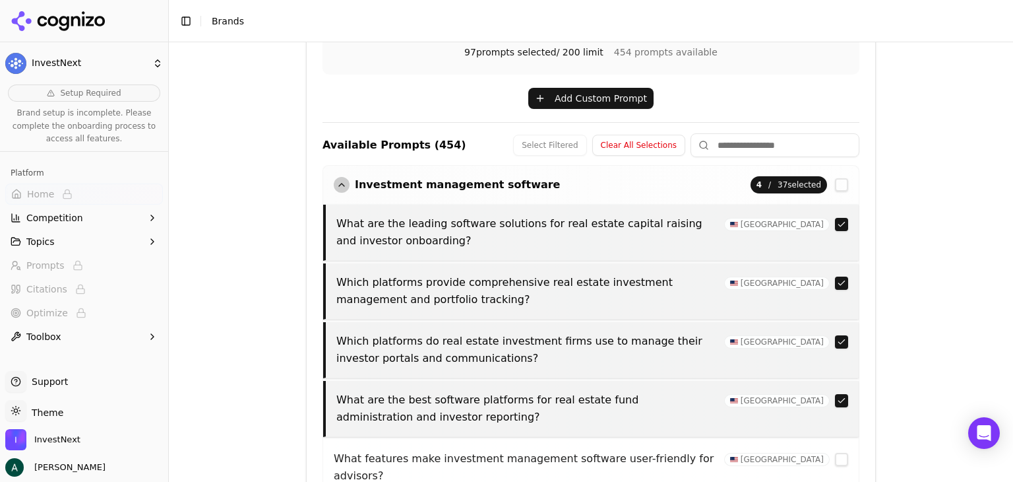
scroll to position [334, 0]
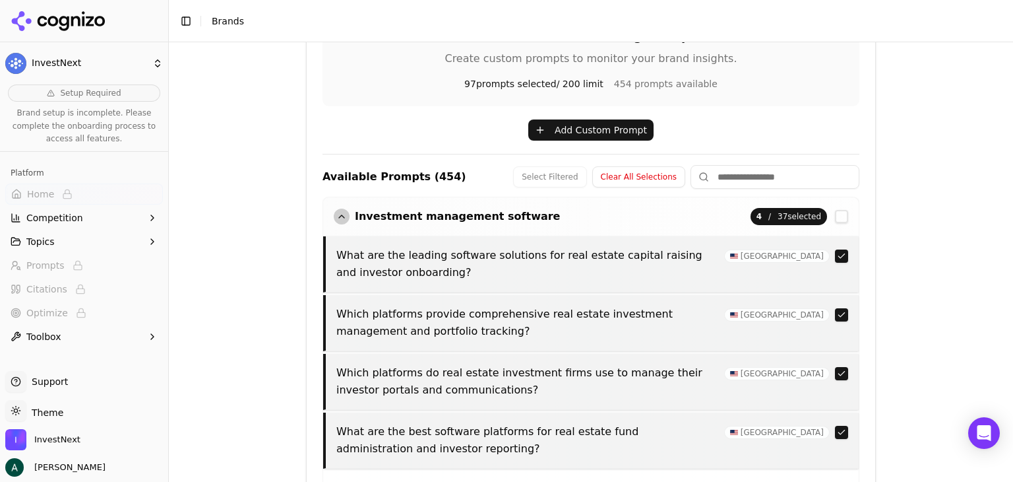
click at [334, 217] on div "button" at bounding box center [342, 216] width 16 height 16
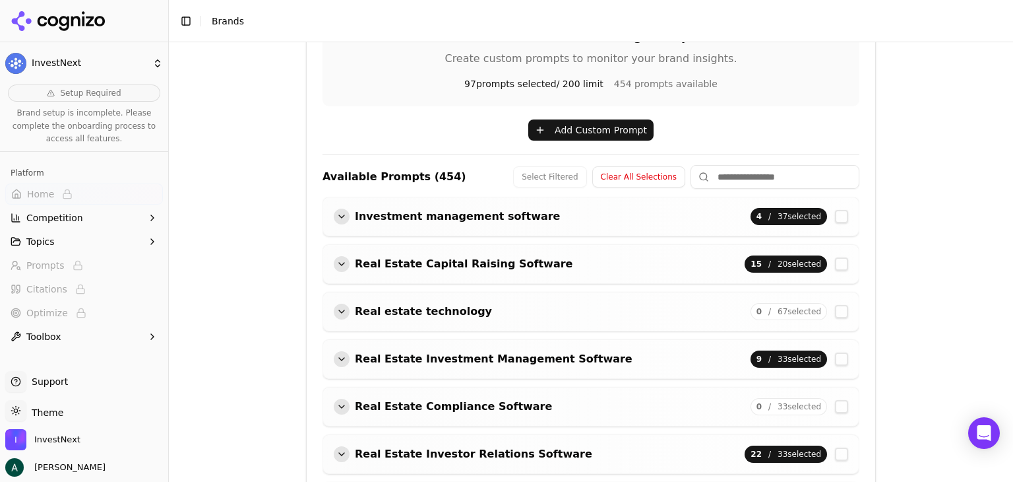
scroll to position [136, 0]
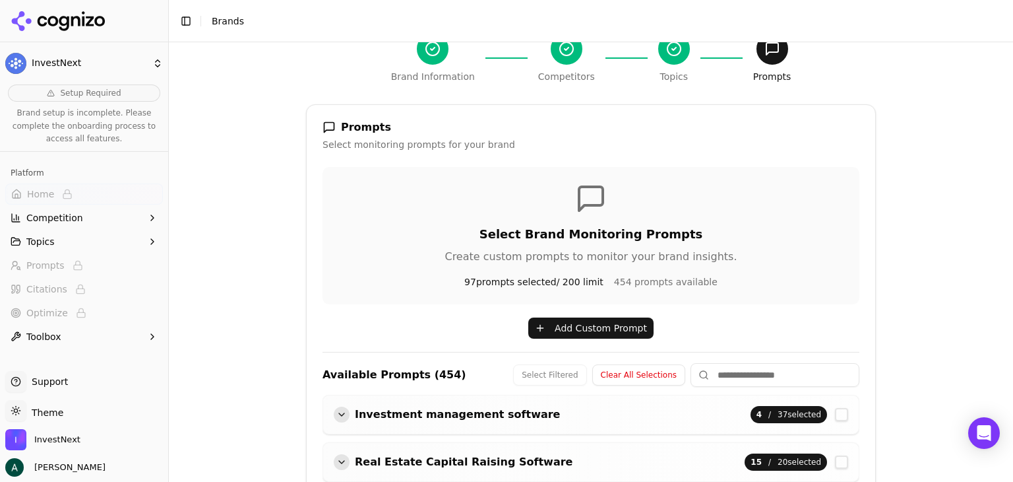
click at [563, 322] on button "Add Custom Prompt" at bounding box center [590, 327] width 125 height 21
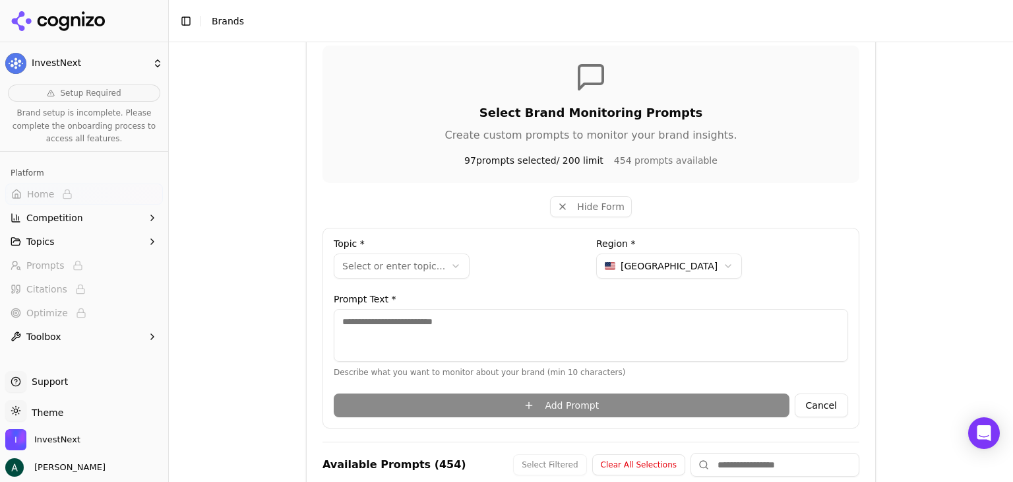
scroll to position [268, 0]
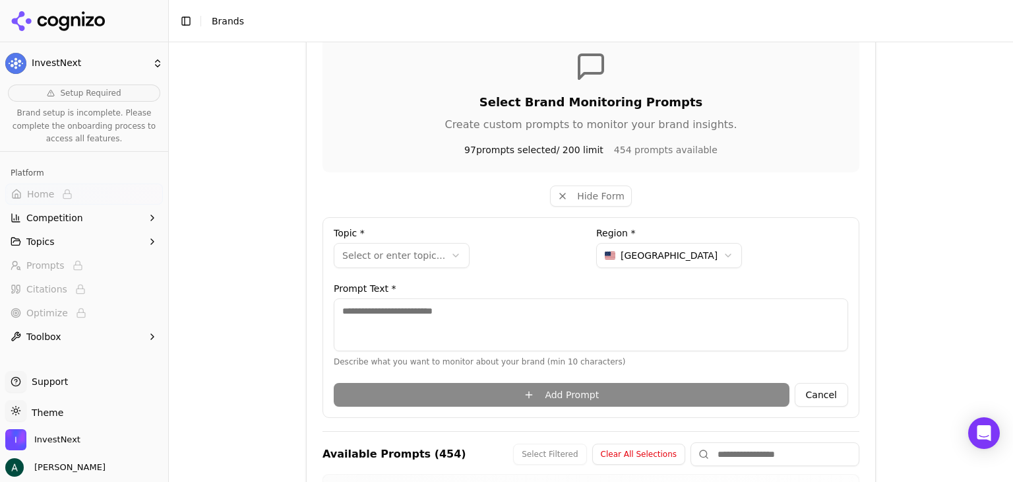
click at [404, 312] on textarea at bounding box center [591, 324] width 515 height 53
paste textarea "**********"
type textarea "**********"
click at [401, 257] on html "**********" at bounding box center [506, 241] width 1013 height 482
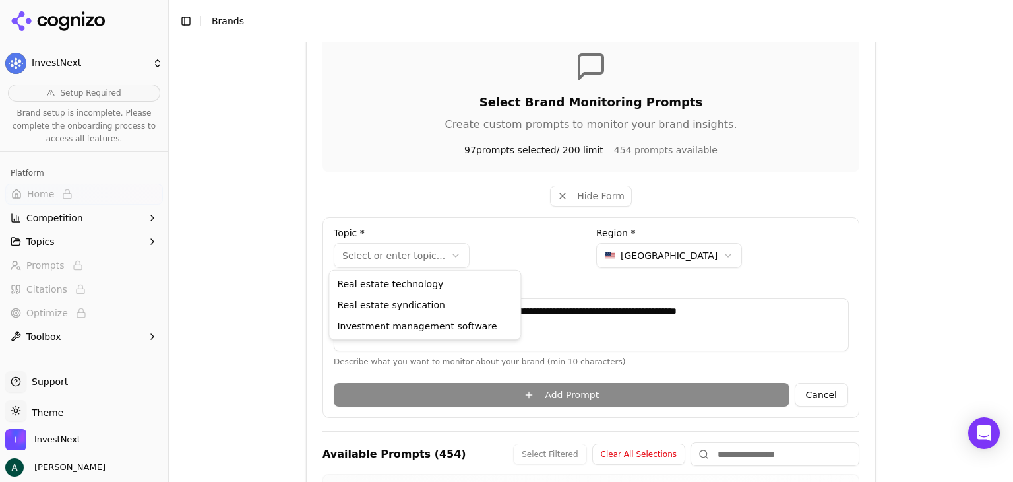
select select "**********"
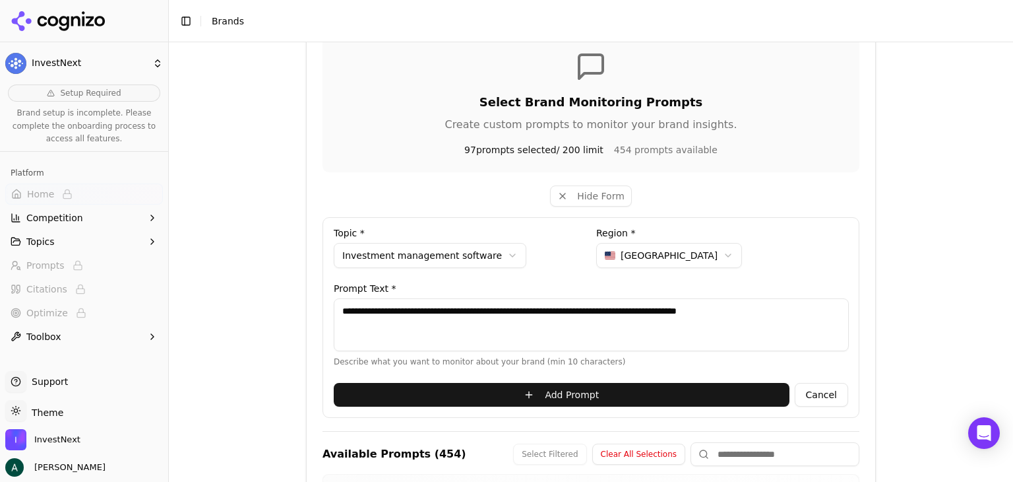
click at [571, 389] on button "Add Prompt" at bounding box center [562, 395] width 456 height 24
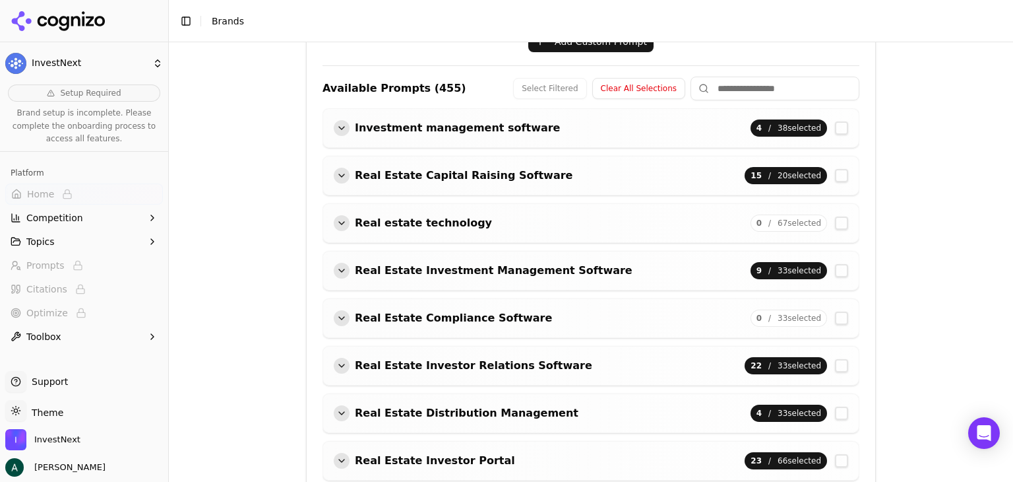
scroll to position [400, 0]
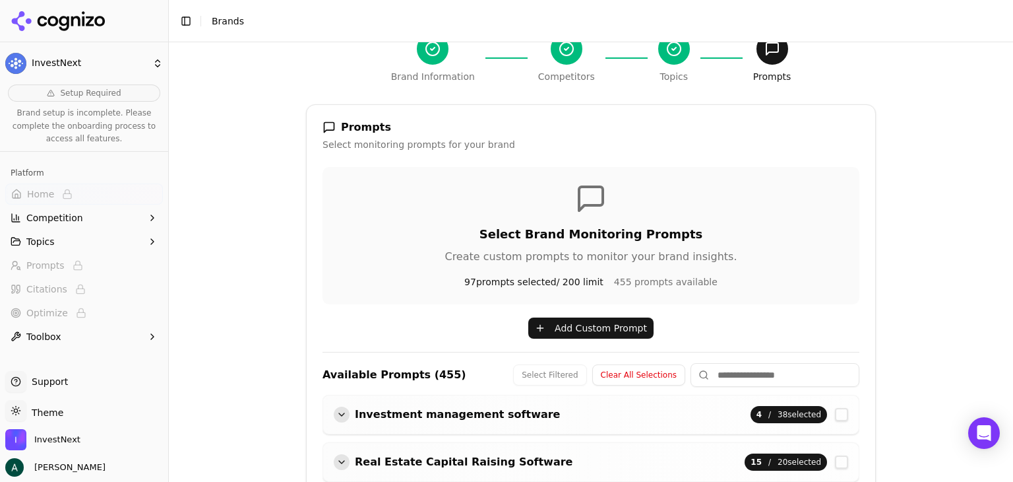
click at [559, 320] on button "Add Custom Prompt" at bounding box center [590, 327] width 125 height 21
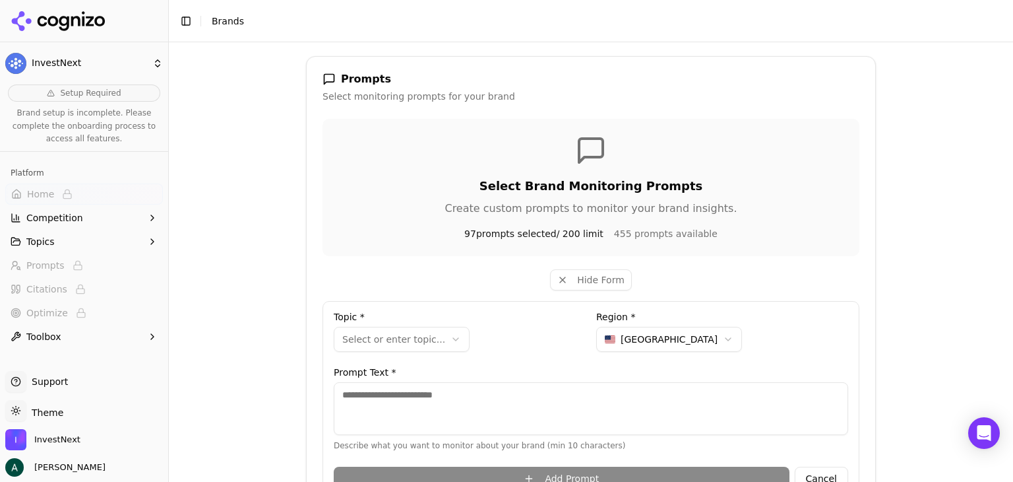
scroll to position [334, 0]
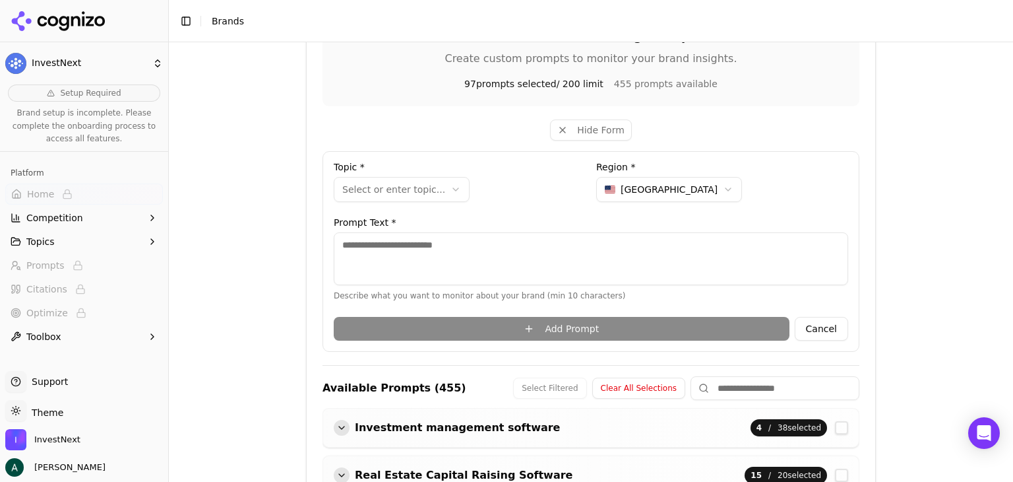
click at [417, 253] on textarea at bounding box center [591, 258] width 515 height 53
paste textarea "**********"
type textarea "**********"
click at [404, 193] on html "**********" at bounding box center [506, 241] width 1013 height 482
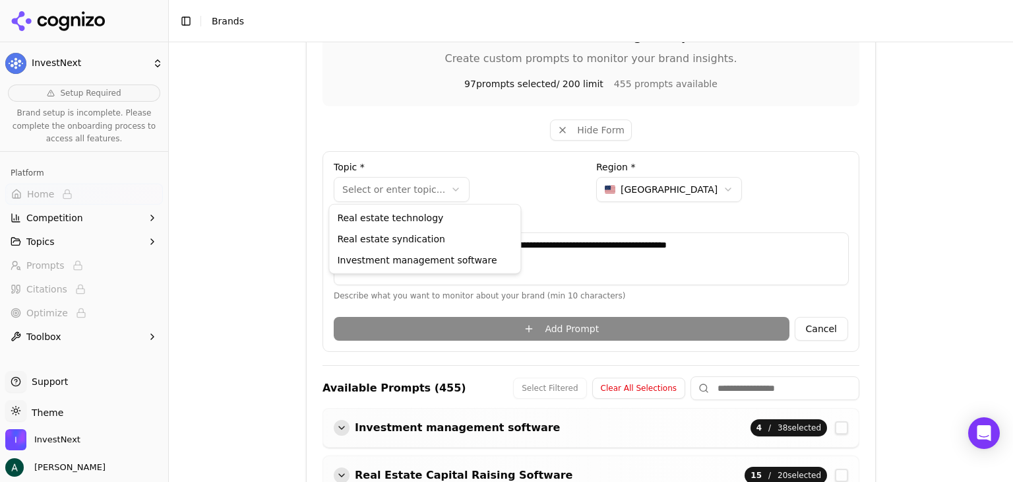
select select "**********"
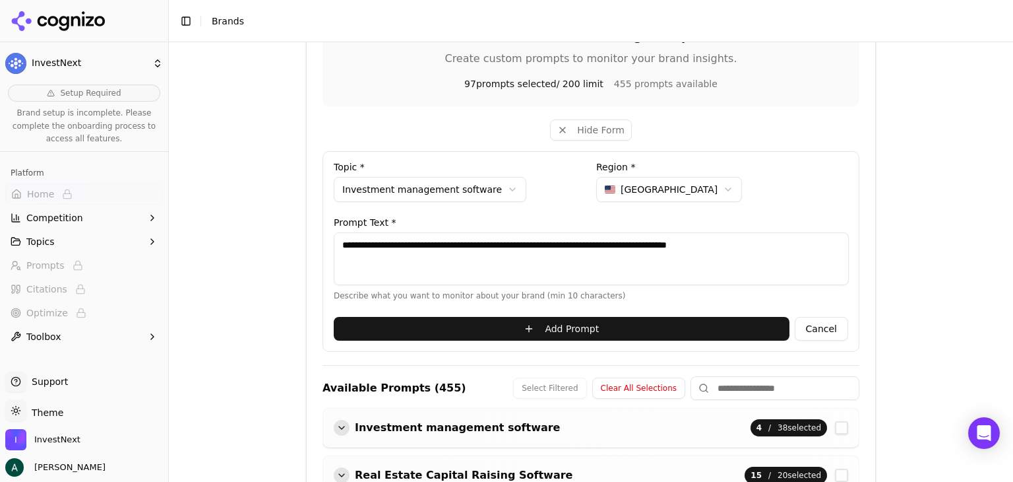
click at [549, 321] on button "Add Prompt" at bounding box center [562, 329] width 456 height 24
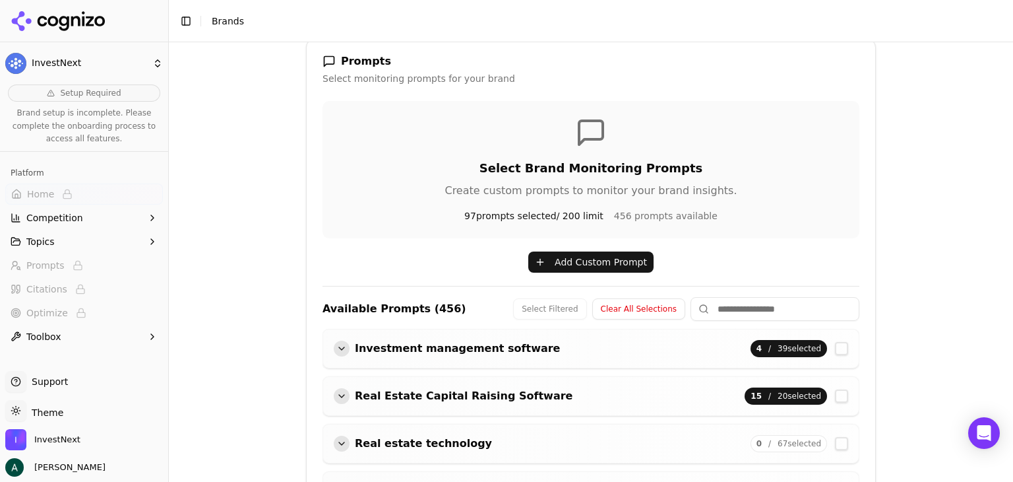
click at [564, 265] on button "Add Custom Prompt" at bounding box center [590, 261] width 125 height 21
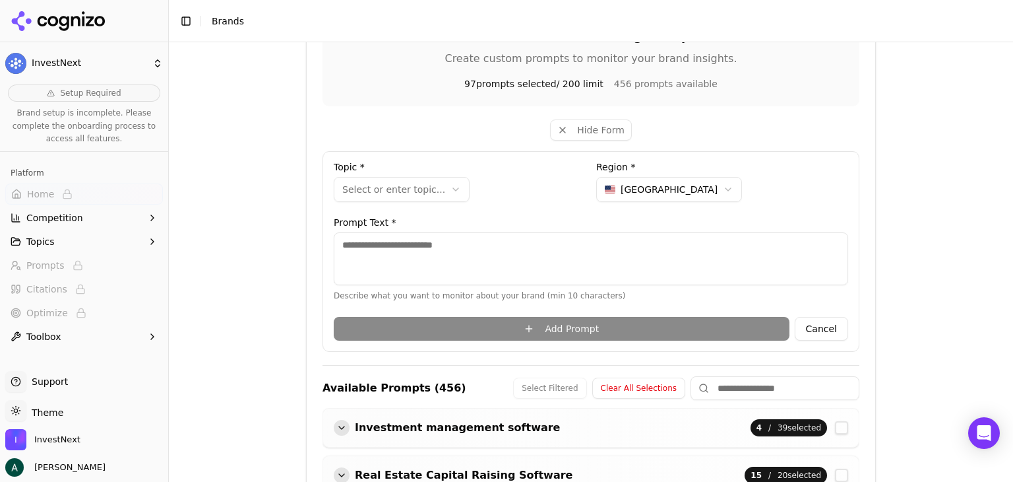
click at [444, 253] on textarea at bounding box center [591, 258] width 515 height 53
paste textarea "**********"
type textarea "**********"
click at [420, 189] on html "**********" at bounding box center [506, 241] width 1013 height 482
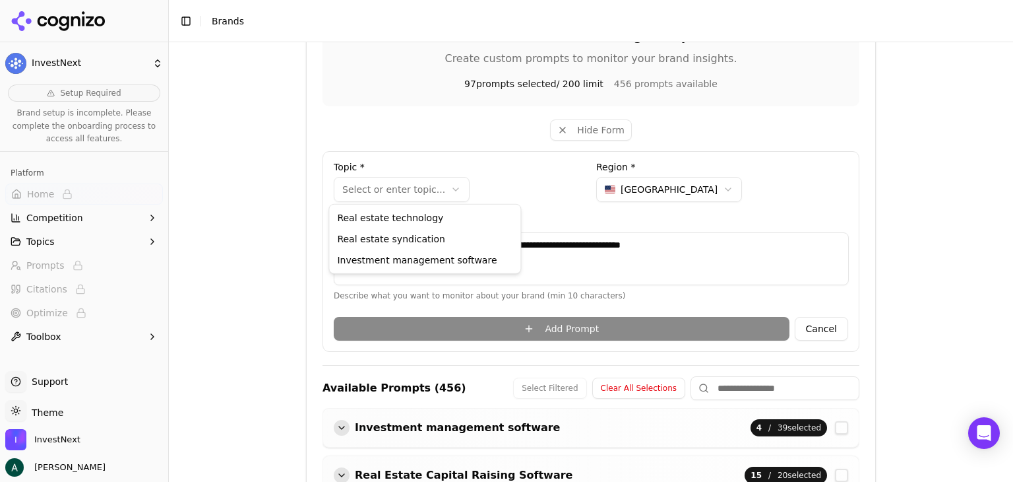
select select "**********"
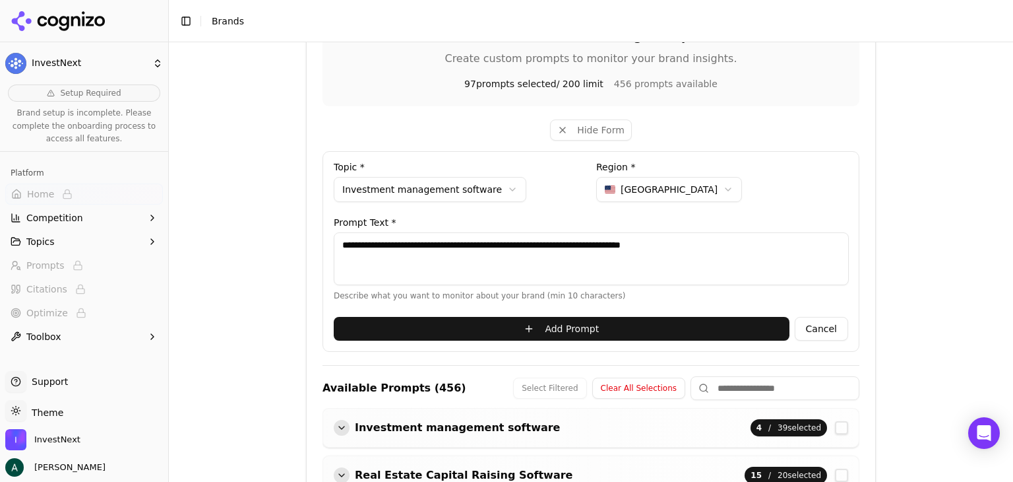
click at [686, 321] on button "Add Prompt" at bounding box center [562, 329] width 456 height 24
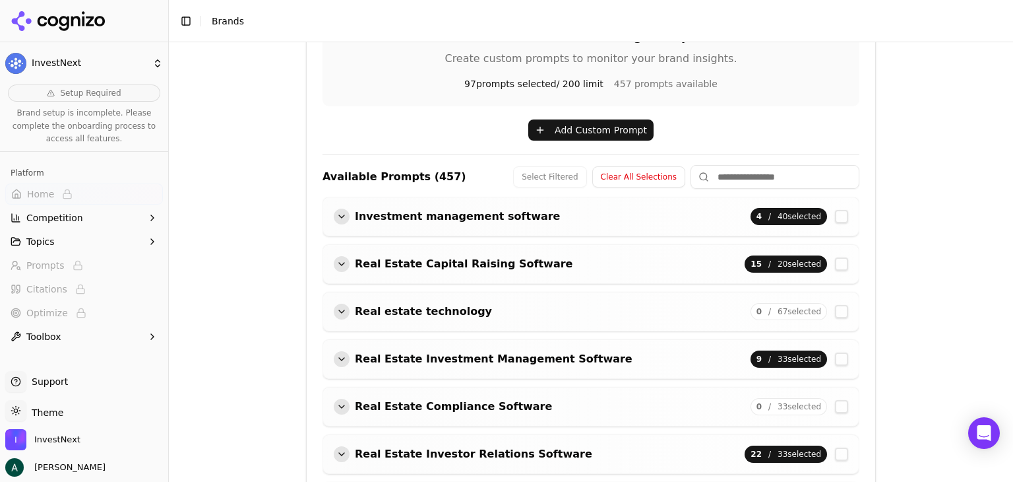
click at [334, 217] on div "button" at bounding box center [342, 216] width 16 height 16
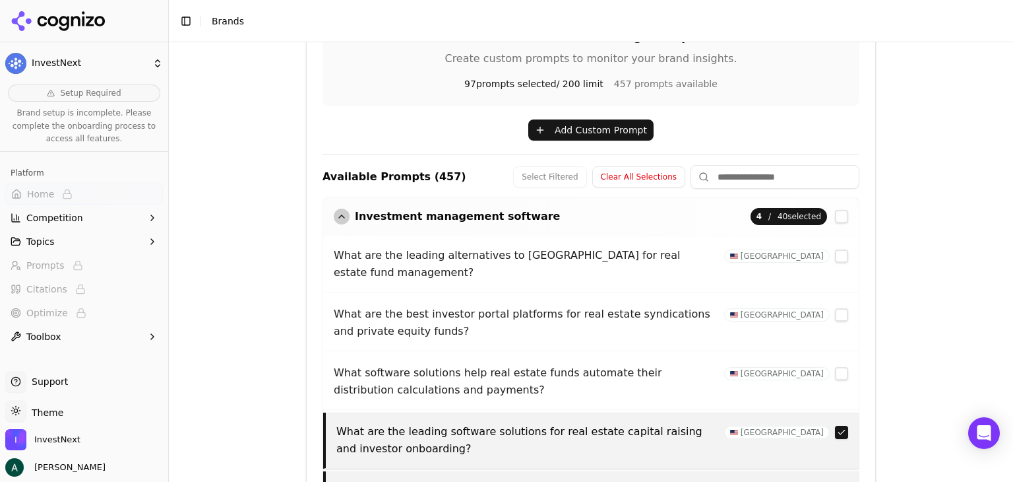
click at [835, 254] on button "button" at bounding box center [841, 255] width 13 height 13
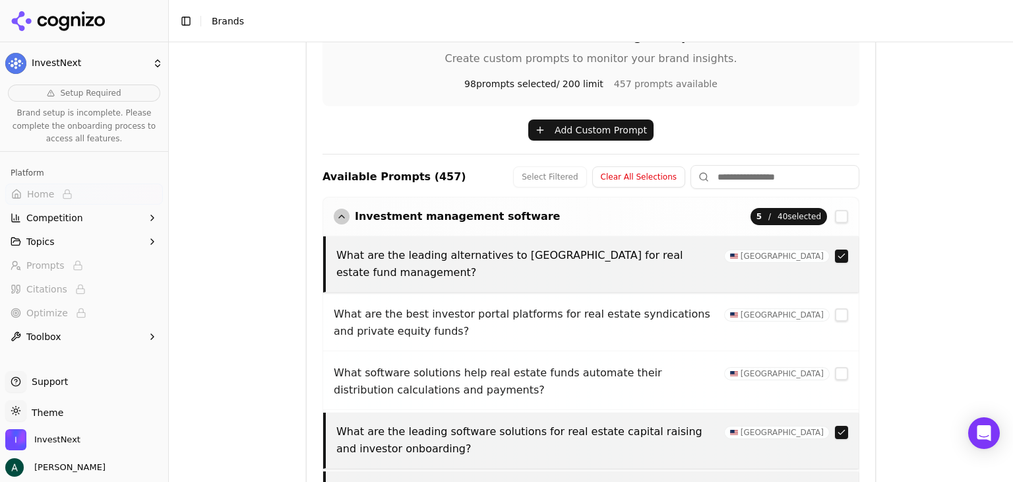
click at [835, 315] on button "button" at bounding box center [841, 314] width 13 height 13
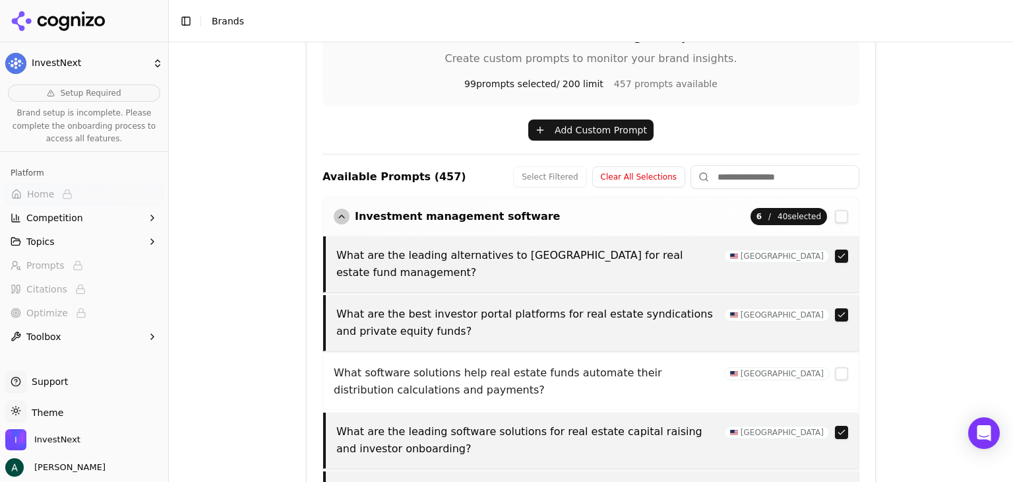
click at [835, 373] on button "button" at bounding box center [841, 373] width 13 height 13
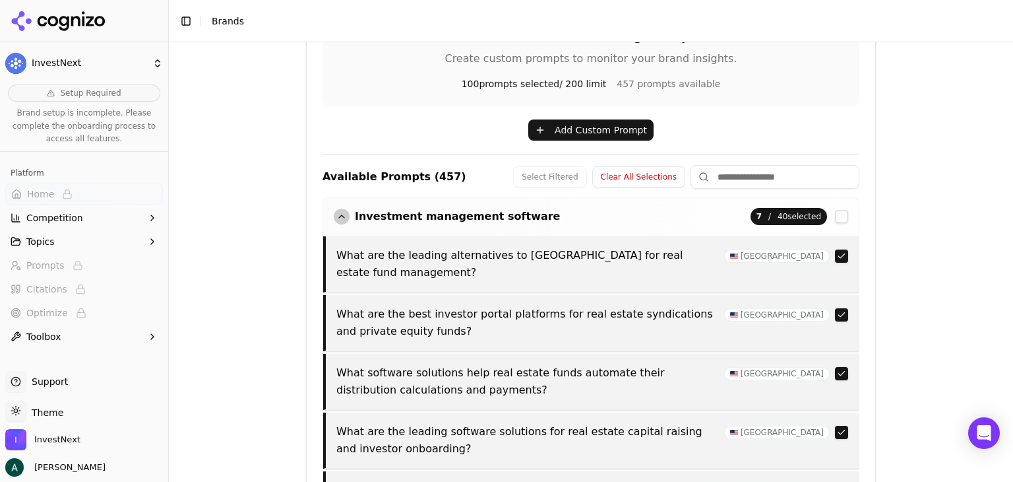
click at [336, 214] on div "button" at bounding box center [342, 216] width 16 height 16
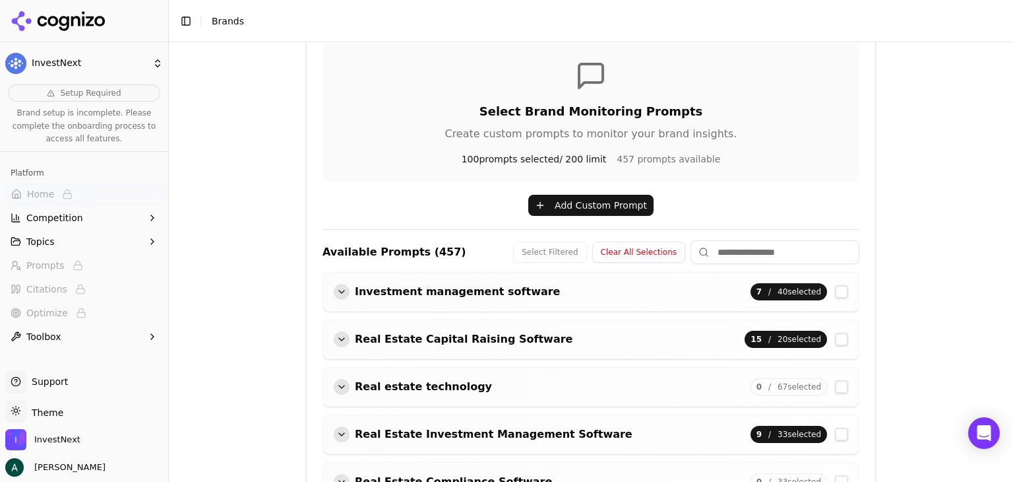
scroll to position [202, 0]
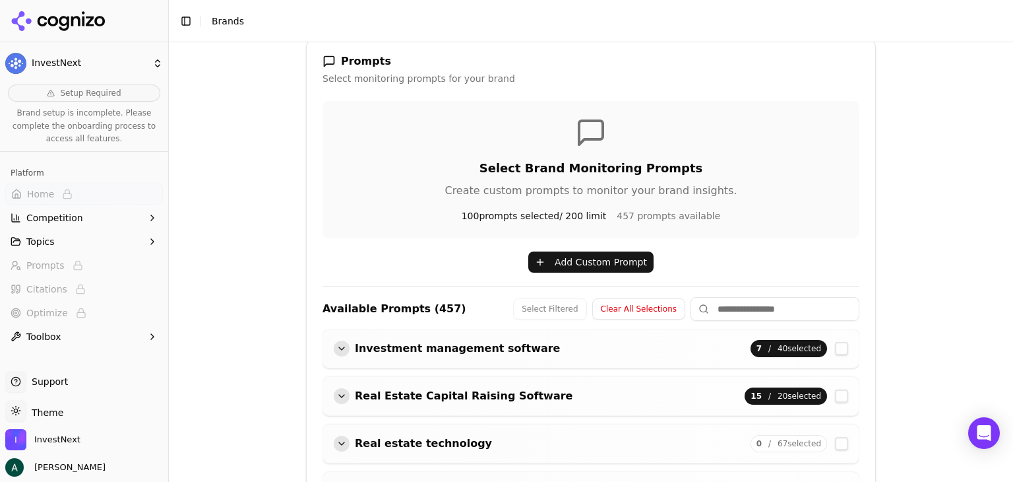
click at [559, 262] on button "Add Custom Prompt" at bounding box center [590, 261] width 125 height 21
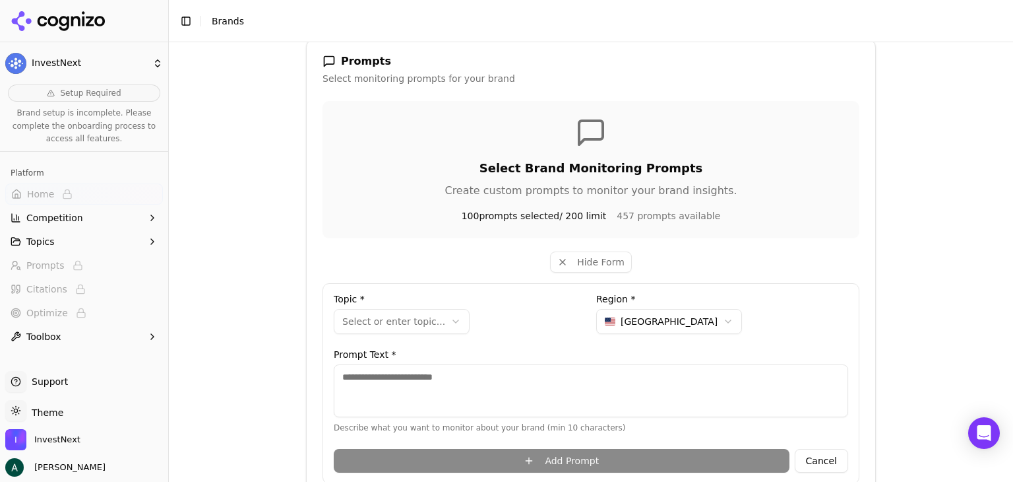
click at [423, 384] on textarea at bounding box center [591, 390] width 515 height 53
paste textarea "**********"
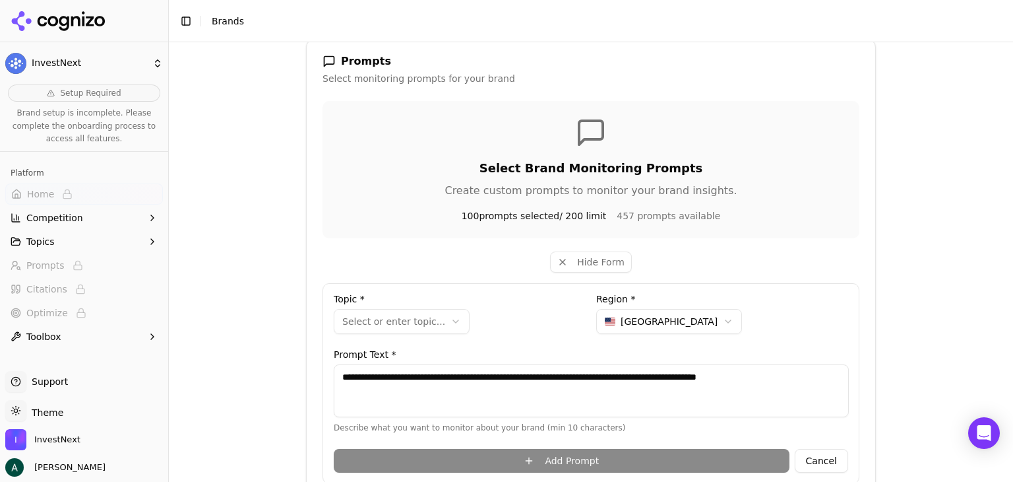
type textarea "**********"
click at [419, 323] on html "**********" at bounding box center [506, 241] width 1013 height 482
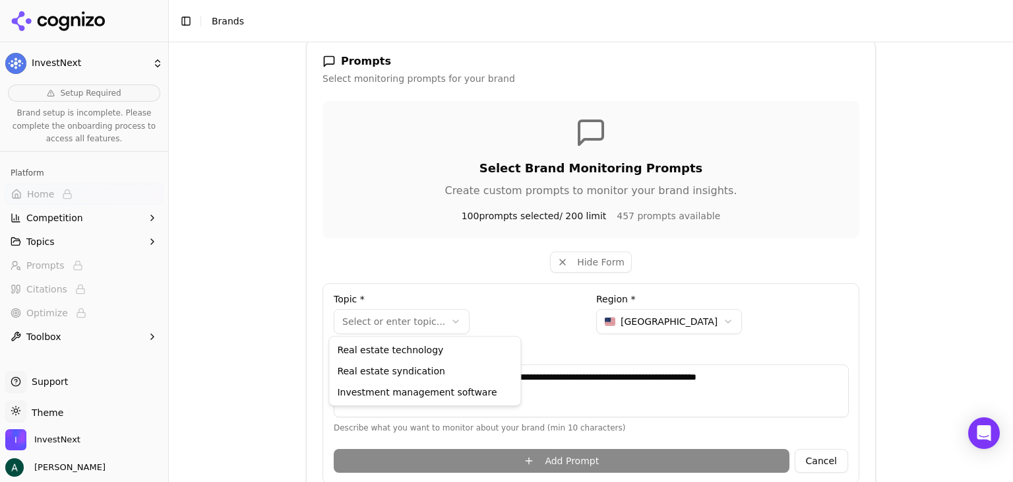
select select "**********"
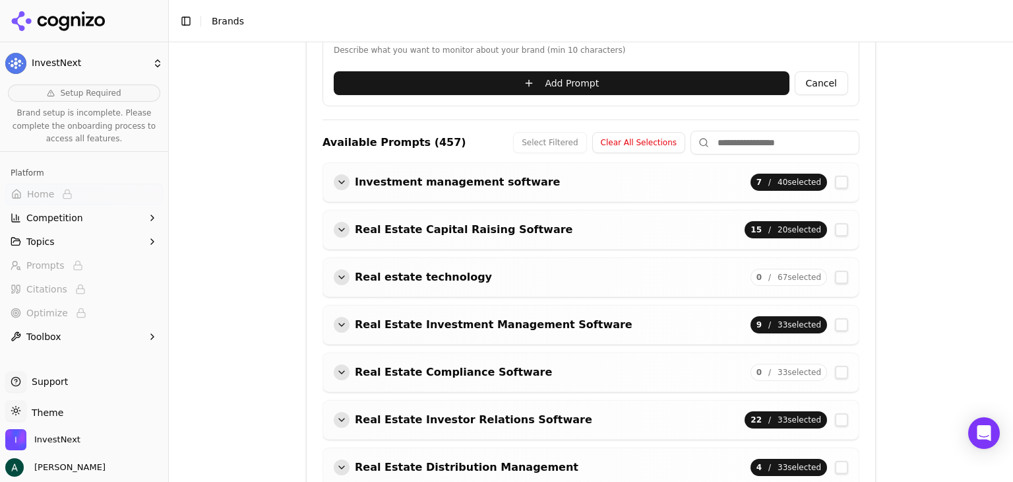
scroll to position [598, 0]
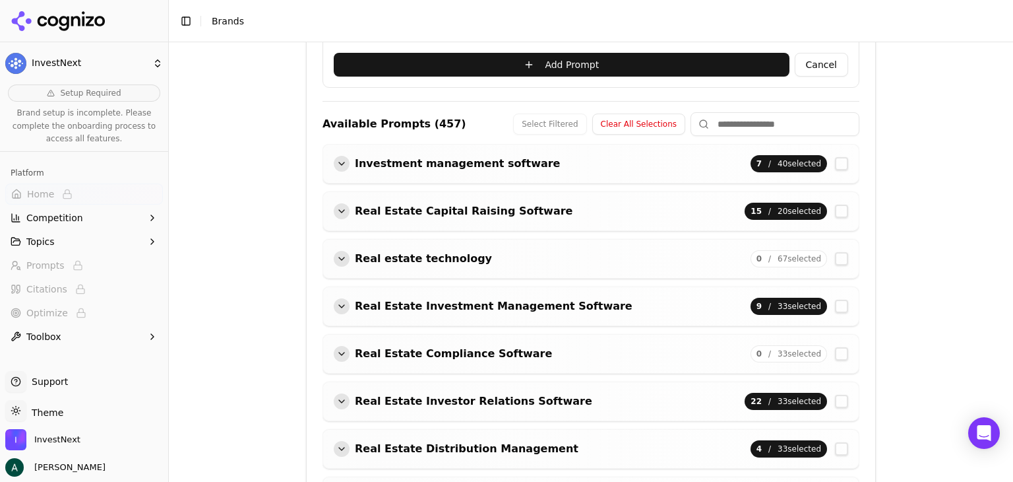
click at [342, 164] on div "button" at bounding box center [342, 164] width 16 height 16
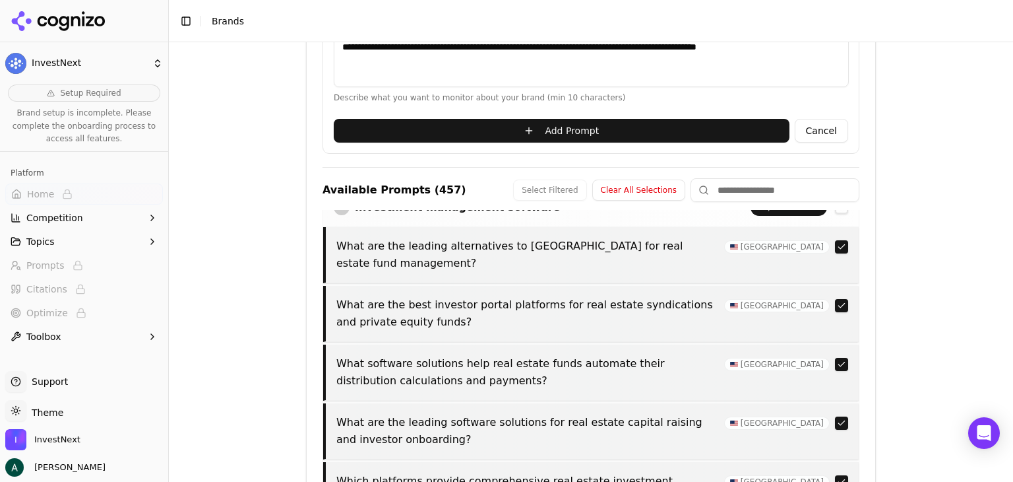
scroll to position [0, 0]
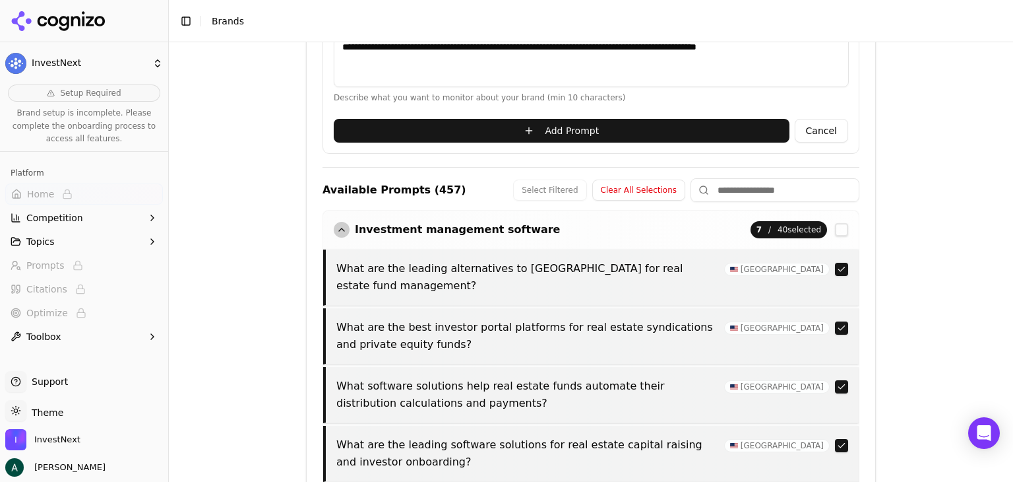
click at [339, 229] on div "button" at bounding box center [342, 230] width 16 height 16
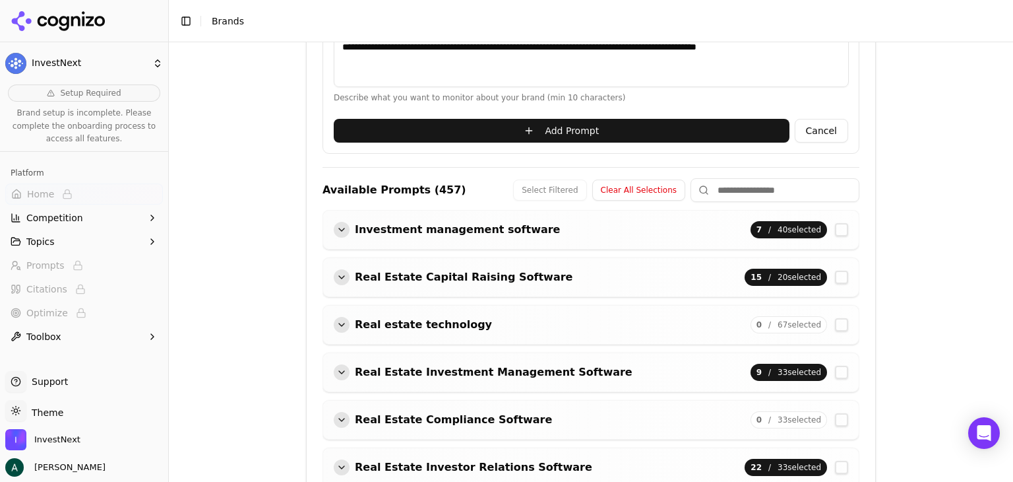
click at [531, 130] on button "Add Prompt" at bounding box center [562, 131] width 456 height 24
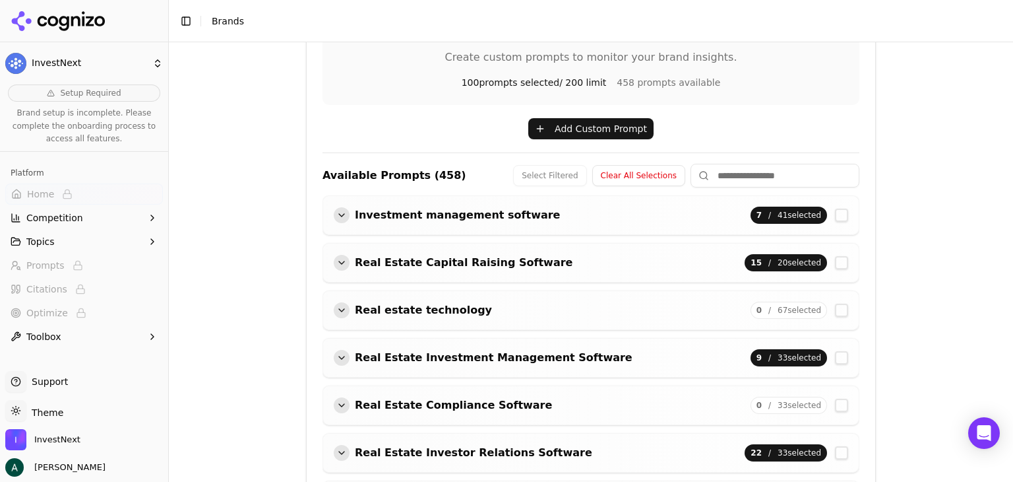
scroll to position [334, 0]
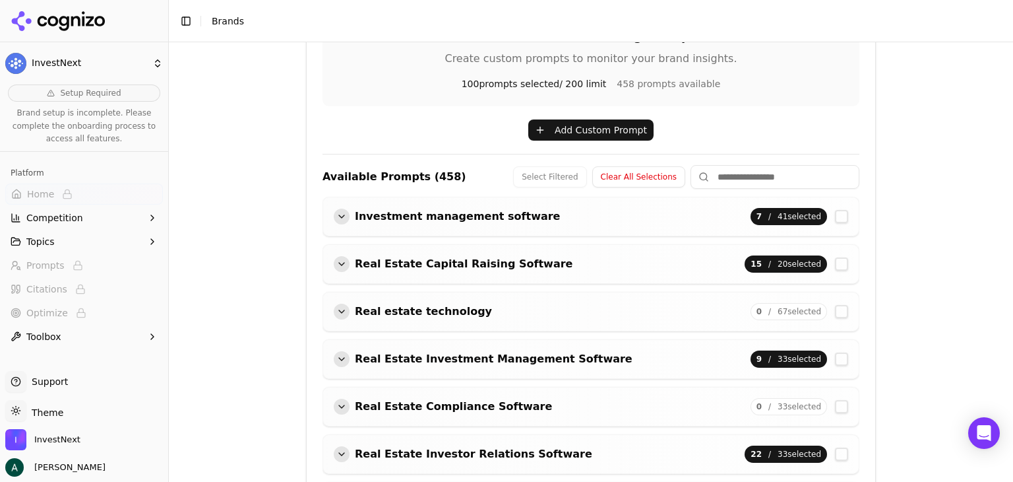
click at [562, 133] on button "Add Custom Prompt" at bounding box center [590, 129] width 125 height 21
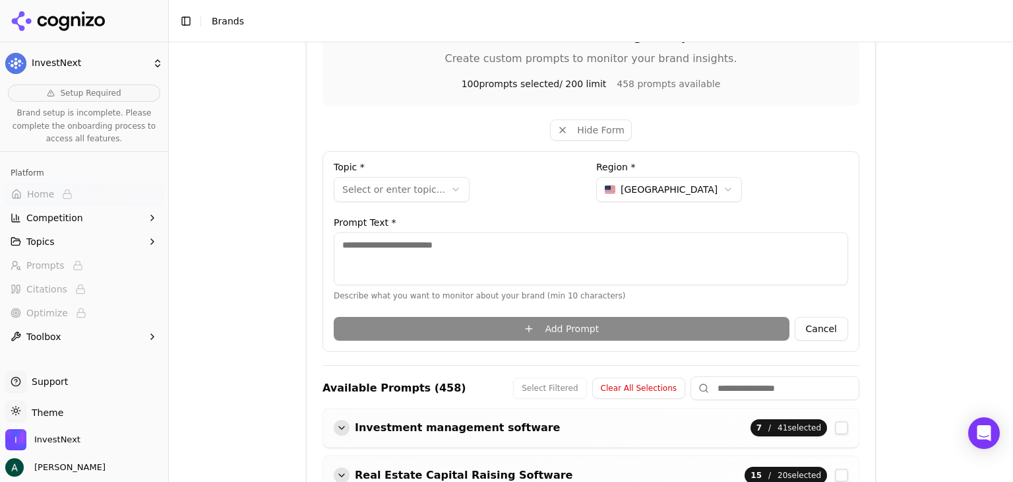
click at [430, 248] on textarea at bounding box center [591, 258] width 515 height 53
paste textarea "**********"
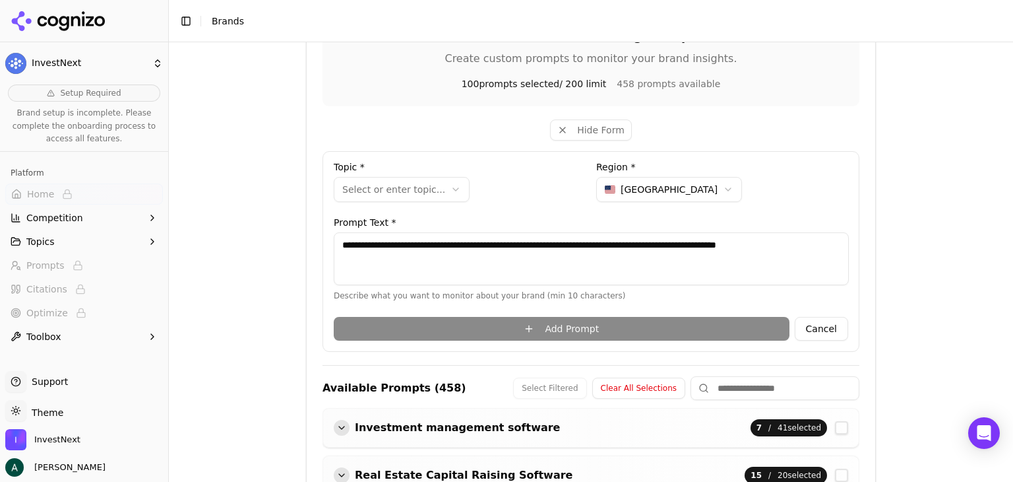
type textarea "**********"
click at [414, 199] on html "**********" at bounding box center [506, 241] width 1013 height 482
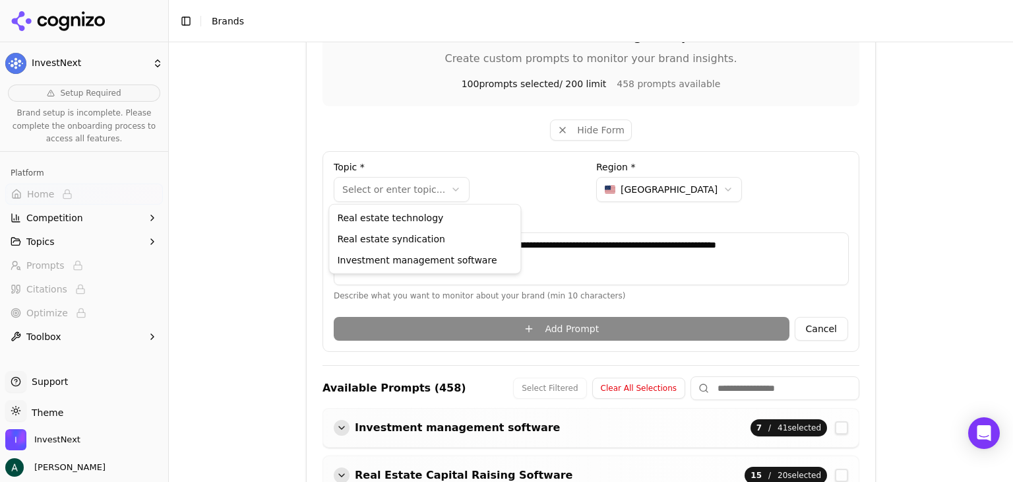
select select "**********"
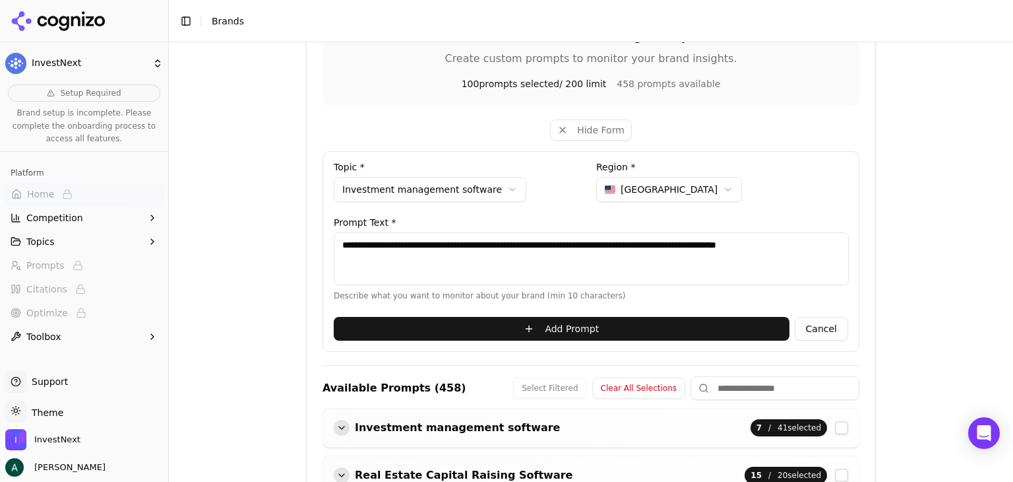
click at [559, 327] on button "Add Prompt" at bounding box center [562, 329] width 456 height 24
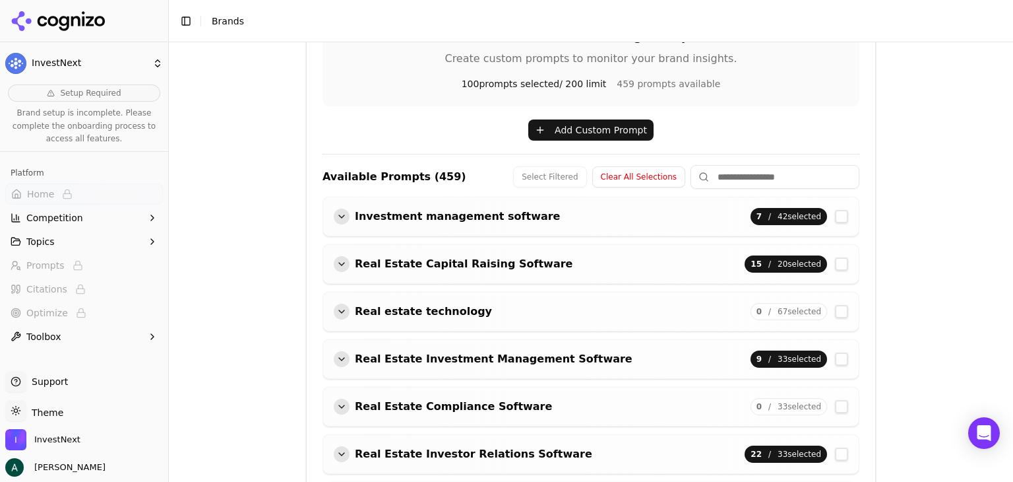
click at [336, 214] on div "button" at bounding box center [342, 216] width 16 height 16
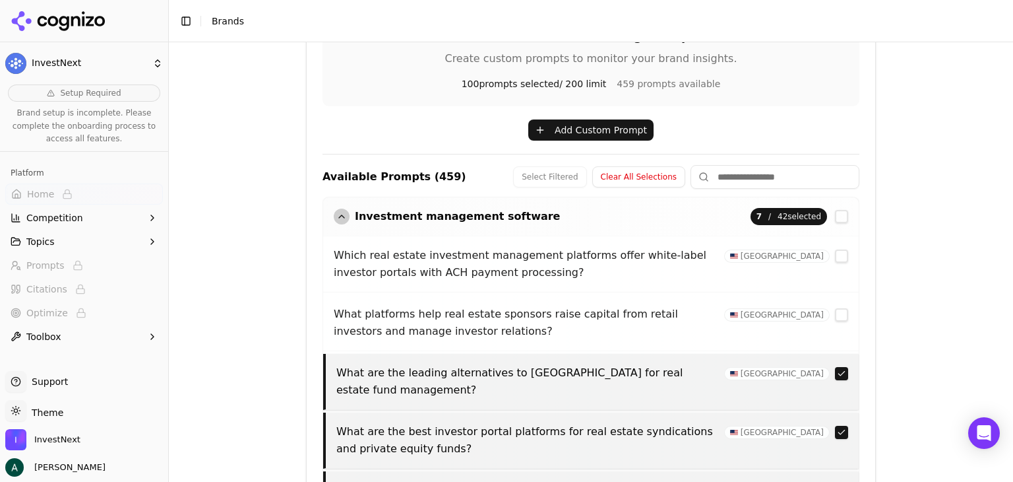
click at [835, 254] on button "button" at bounding box center [841, 255] width 13 height 13
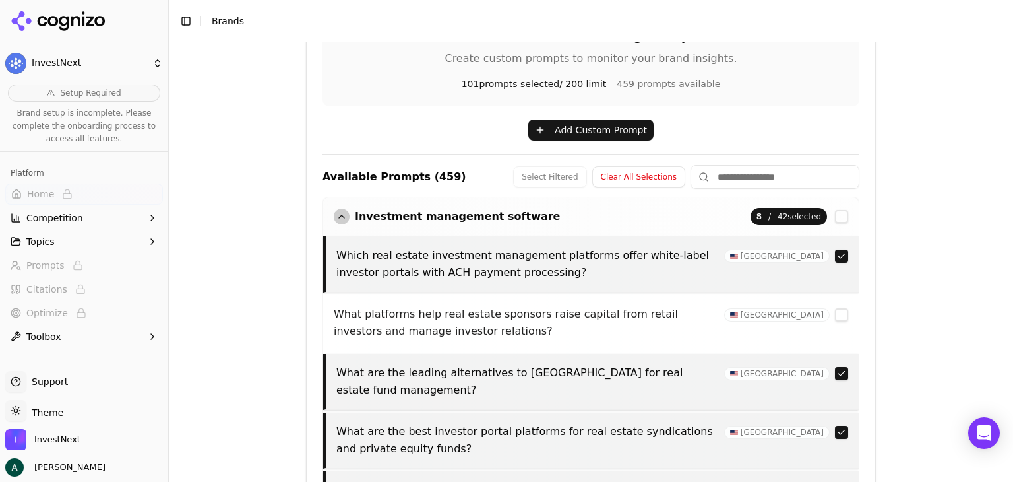
click at [835, 312] on button "button" at bounding box center [841, 314] width 13 height 13
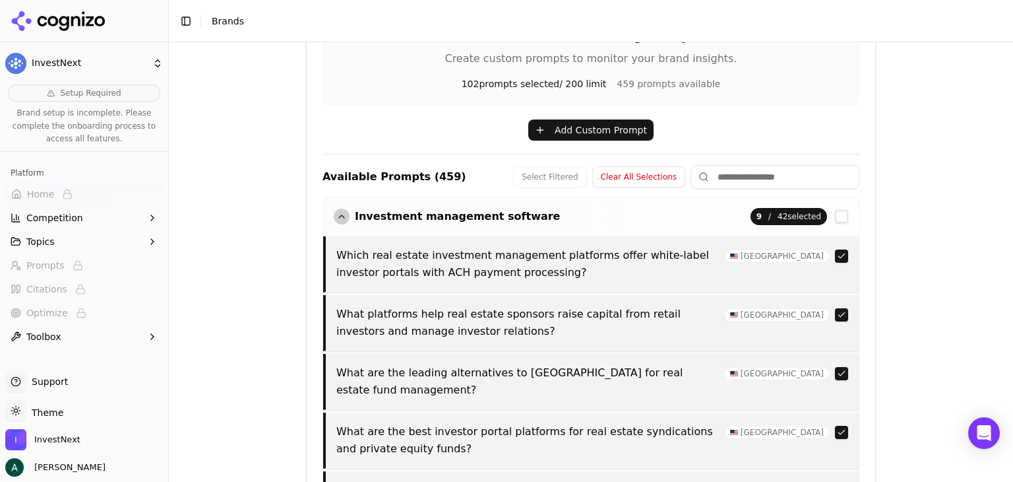
click at [334, 214] on div "button" at bounding box center [342, 216] width 16 height 16
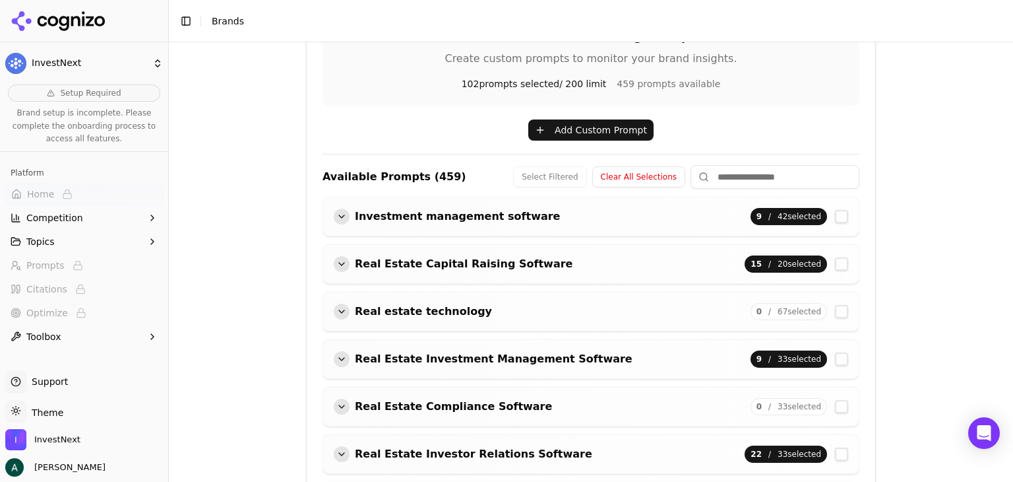
click at [562, 135] on button "Add Custom Prompt" at bounding box center [590, 129] width 125 height 21
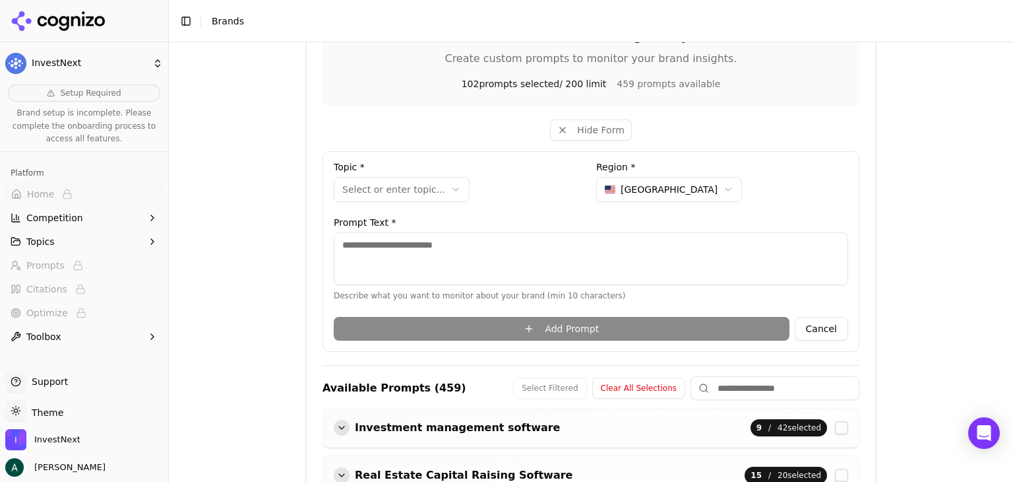
click at [485, 246] on textarea at bounding box center [591, 258] width 515 height 53
paste textarea "**********"
type textarea "**********"
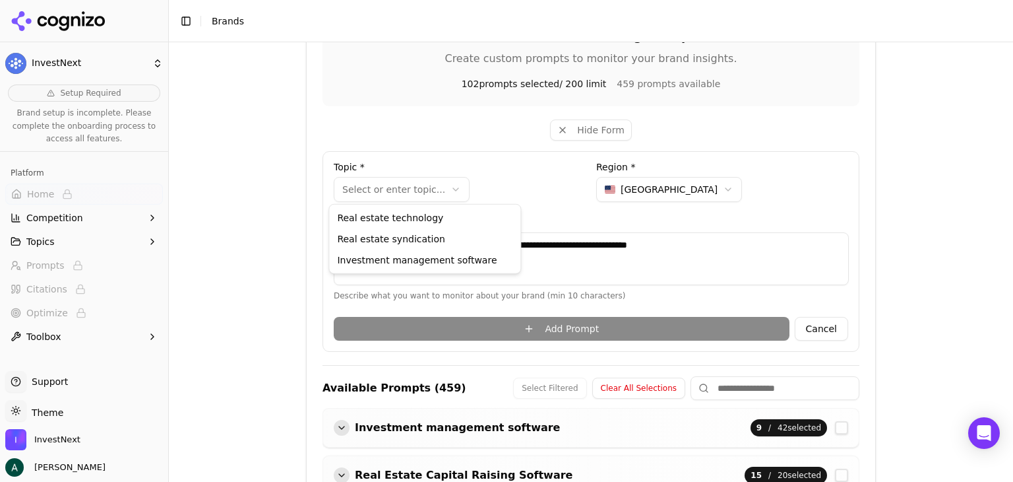
click at [391, 179] on html "**********" at bounding box center [506, 241] width 1013 height 482
select select "**********"
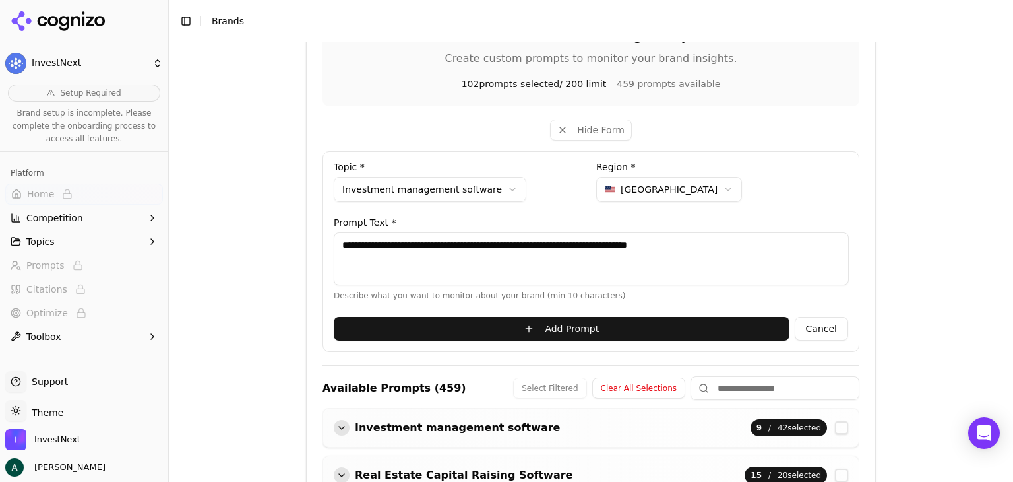
click at [526, 318] on button "Add Prompt" at bounding box center [562, 329] width 456 height 24
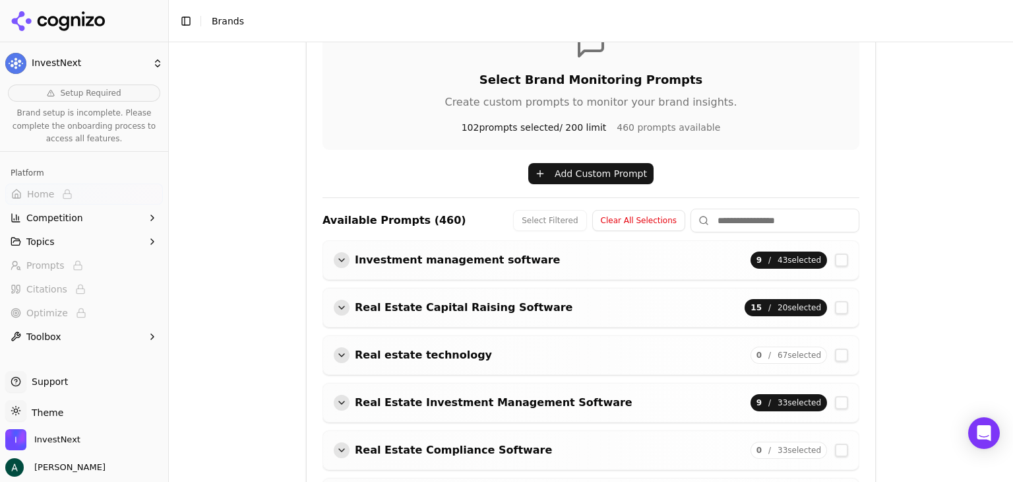
scroll to position [268, 0]
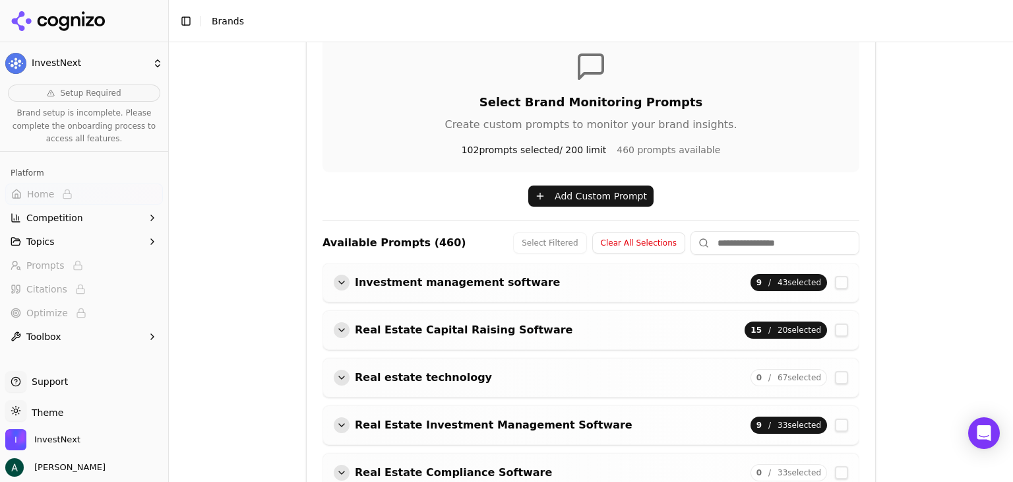
click at [560, 200] on button "Add Custom Prompt" at bounding box center [590, 195] width 125 height 21
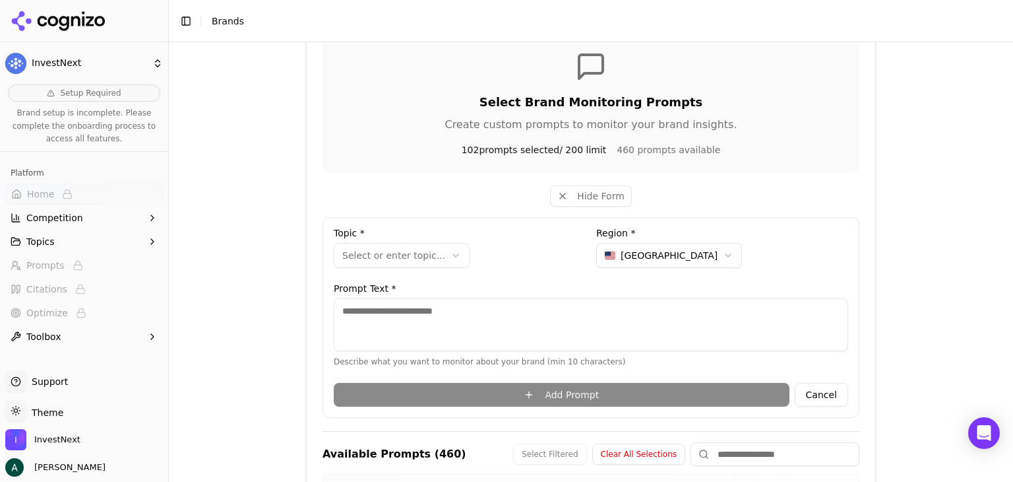
drag, startPoint x: 438, startPoint y: 329, endPoint x: 414, endPoint y: 272, distance: 60.9
click at [437, 328] on textarea at bounding box center [591, 324] width 515 height 53
paste textarea "**********"
type textarea "**********"
click at [409, 245] on html "**********" at bounding box center [506, 241] width 1013 height 482
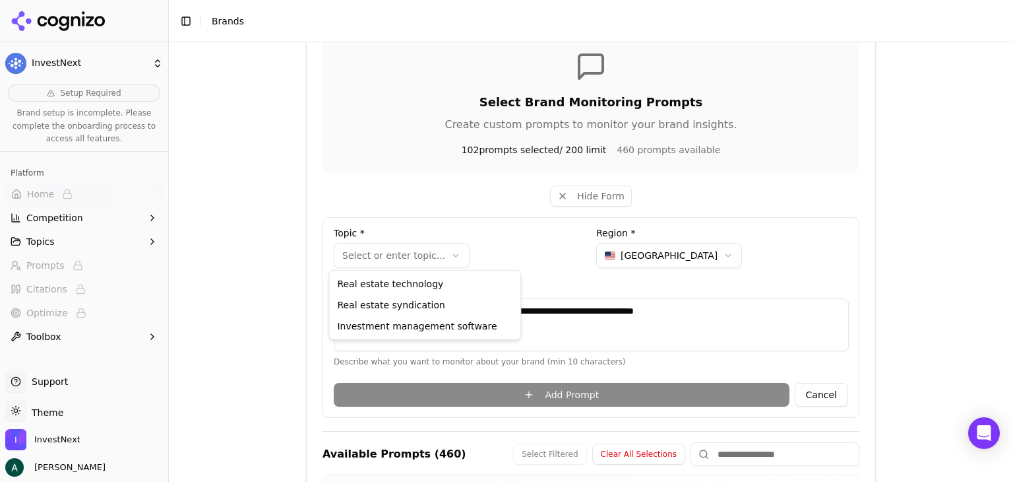
select select "**********"
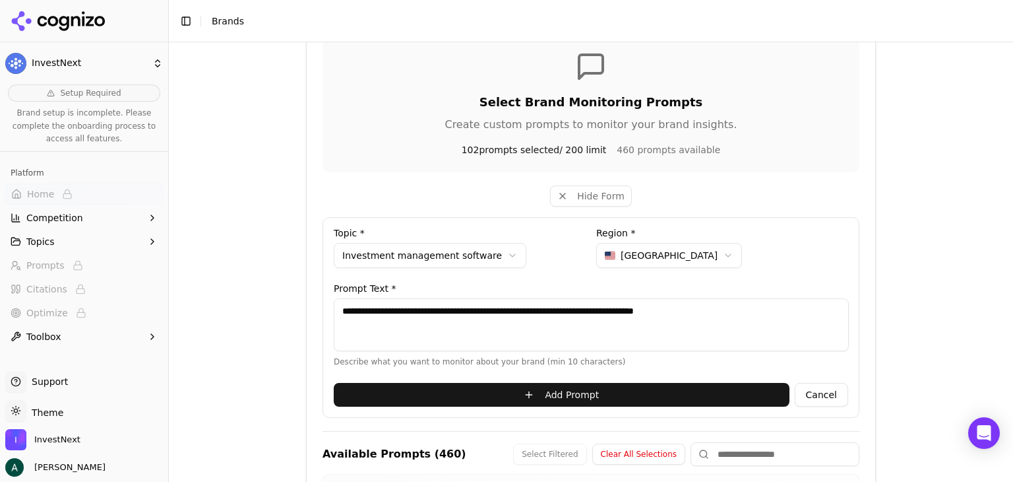
click at [550, 394] on button "Add Prompt" at bounding box center [562, 395] width 456 height 24
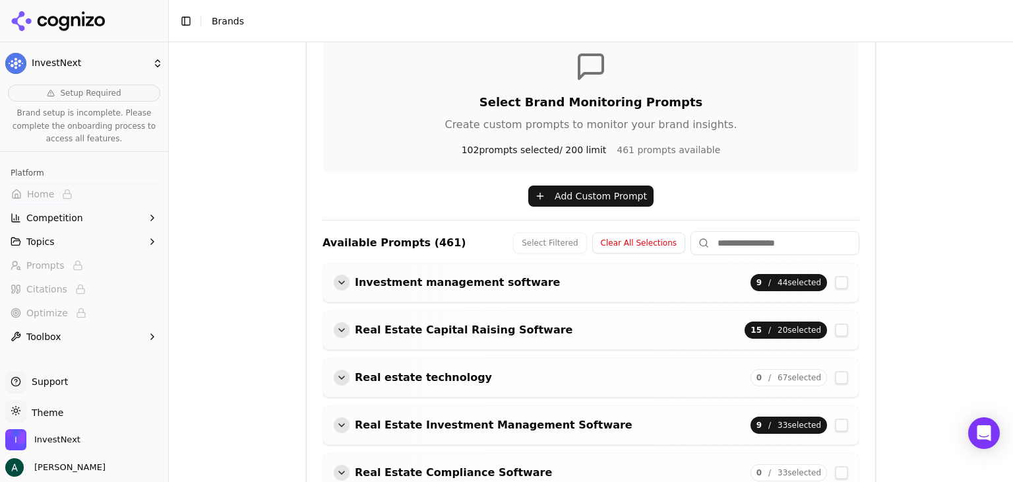
click at [561, 199] on button "Add Custom Prompt" at bounding box center [590, 195] width 125 height 21
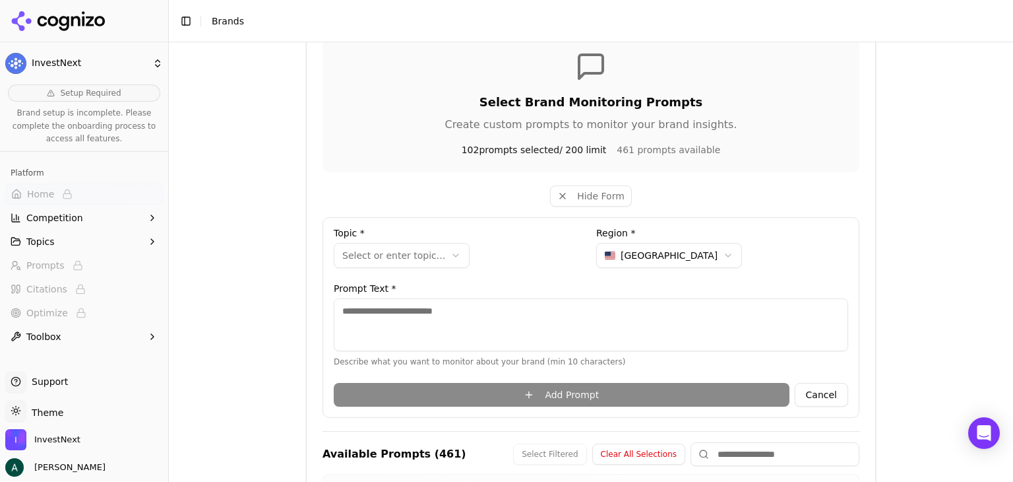
click at [463, 325] on textarea at bounding box center [591, 324] width 515 height 53
paste textarea "**********"
type textarea "**********"
click at [412, 241] on div "**********" at bounding box center [460, 250] width 252 height 45
click at [412, 259] on html "**********" at bounding box center [506, 241] width 1013 height 482
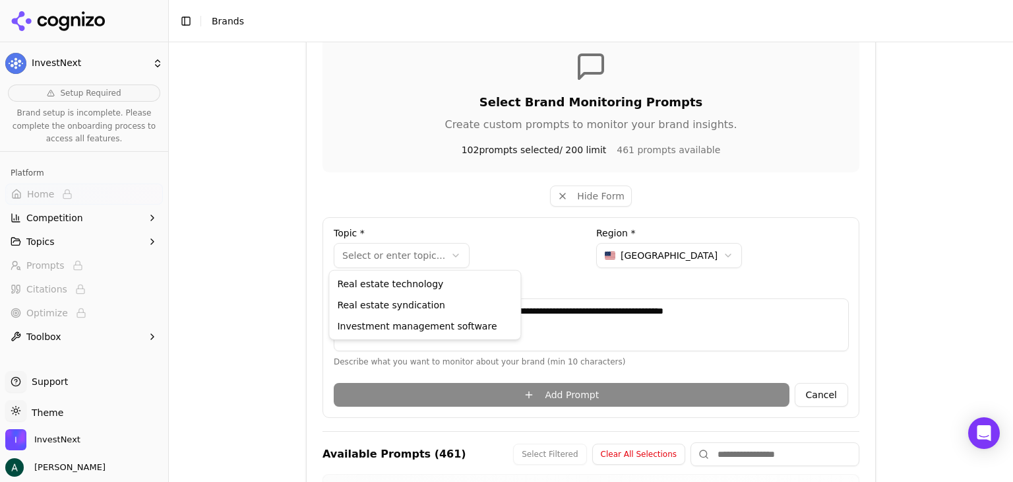
select select "**********"
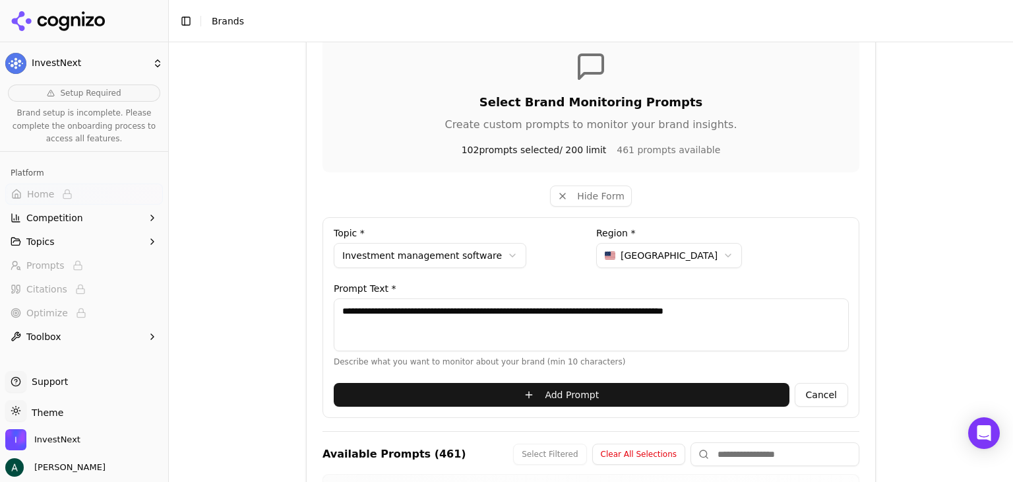
click at [554, 394] on button "Add Prompt" at bounding box center [562, 395] width 456 height 24
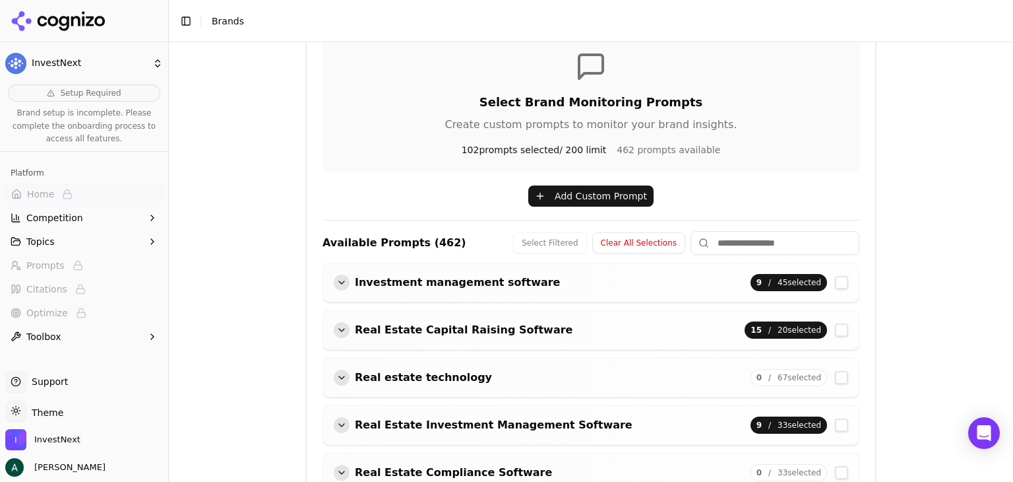
click at [578, 194] on button "Add Custom Prompt" at bounding box center [590, 195] width 125 height 21
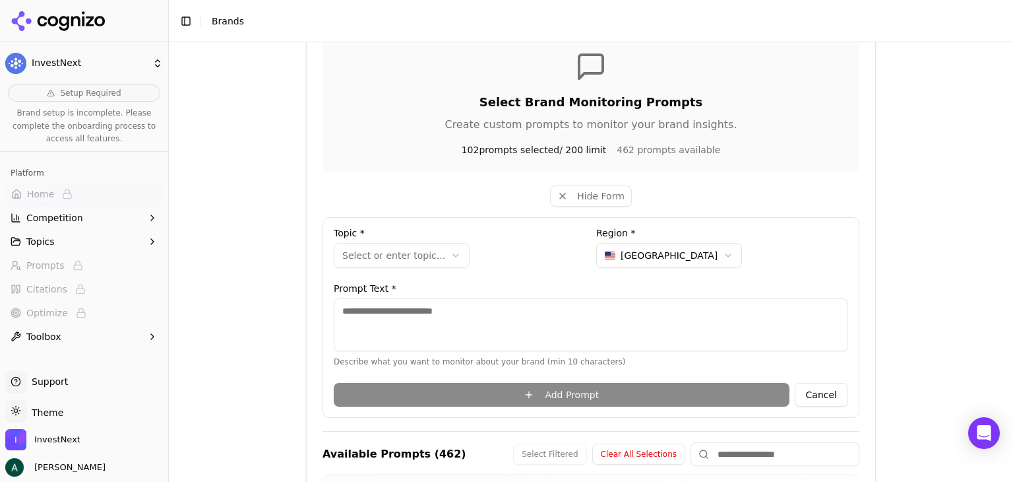
click at [459, 301] on textarea at bounding box center [591, 324] width 515 height 53
paste textarea "**********"
type textarea "**********"
click at [412, 257] on html "**********" at bounding box center [506, 241] width 1013 height 482
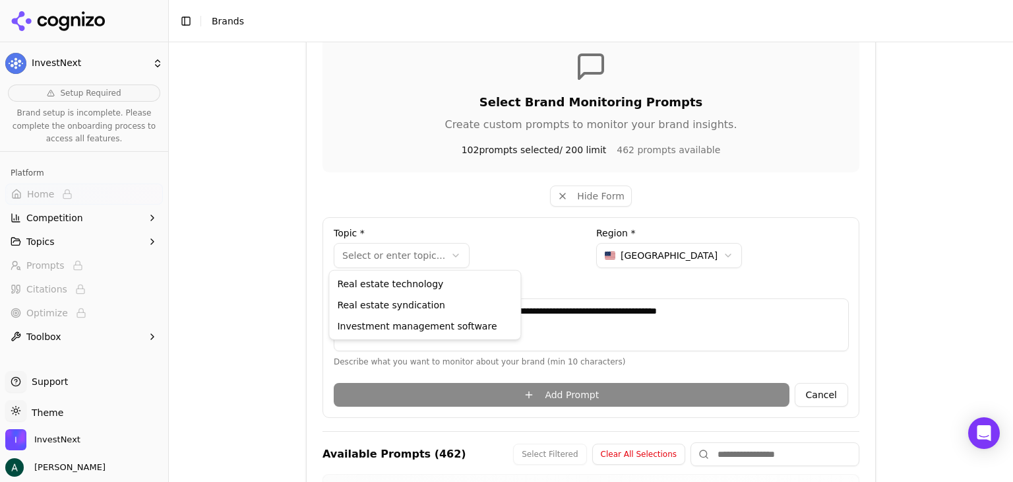
select select "**********"
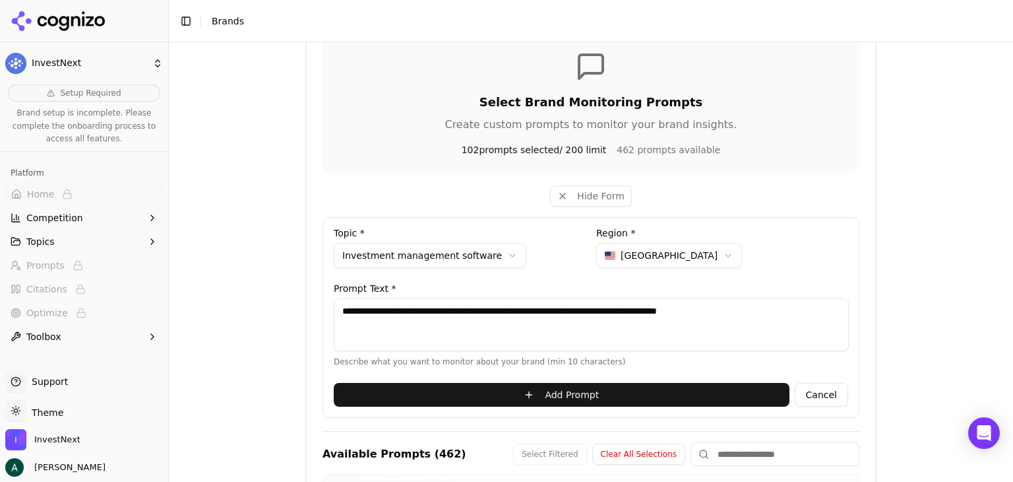
click at [547, 394] on button "Add Prompt" at bounding box center [562, 395] width 456 height 24
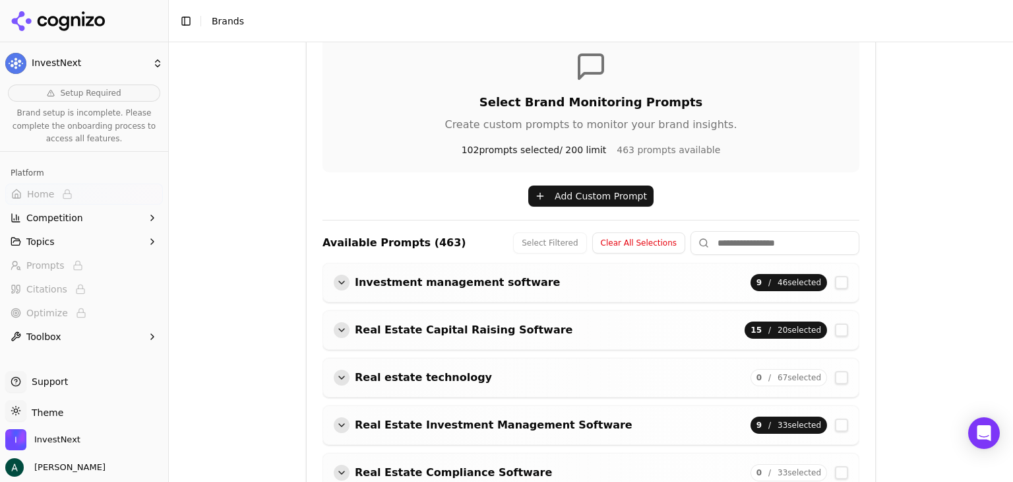
click at [416, 280] on button "Investment management software" at bounding box center [447, 282] width 226 height 16
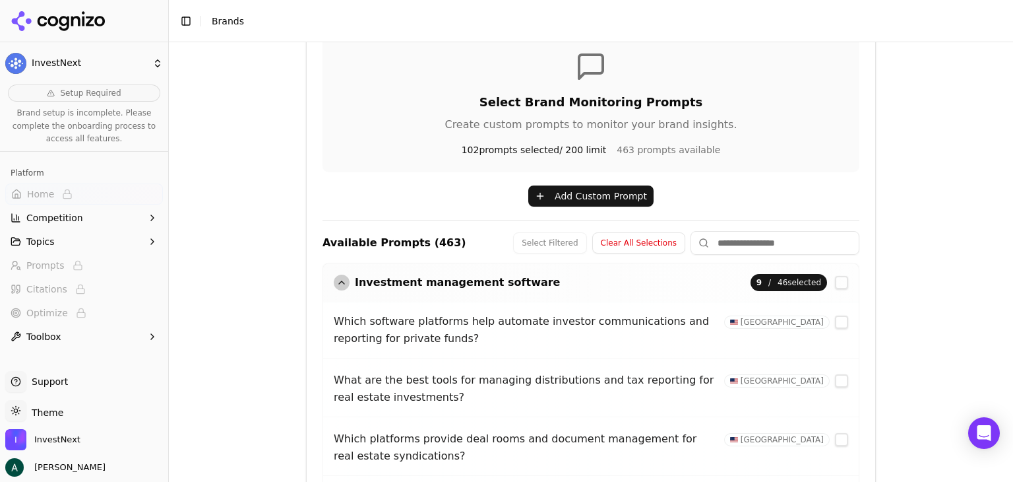
click at [557, 203] on button "Add Custom Prompt" at bounding box center [590, 195] width 125 height 21
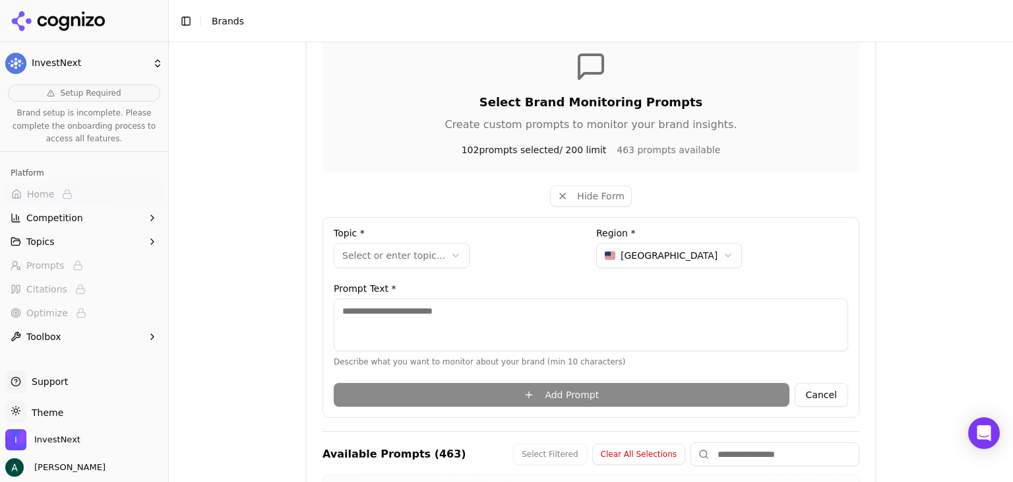
click at [474, 328] on textarea at bounding box center [591, 324] width 515 height 53
paste textarea "**********"
type textarea "**********"
click at [412, 255] on html "**********" at bounding box center [506, 241] width 1013 height 482
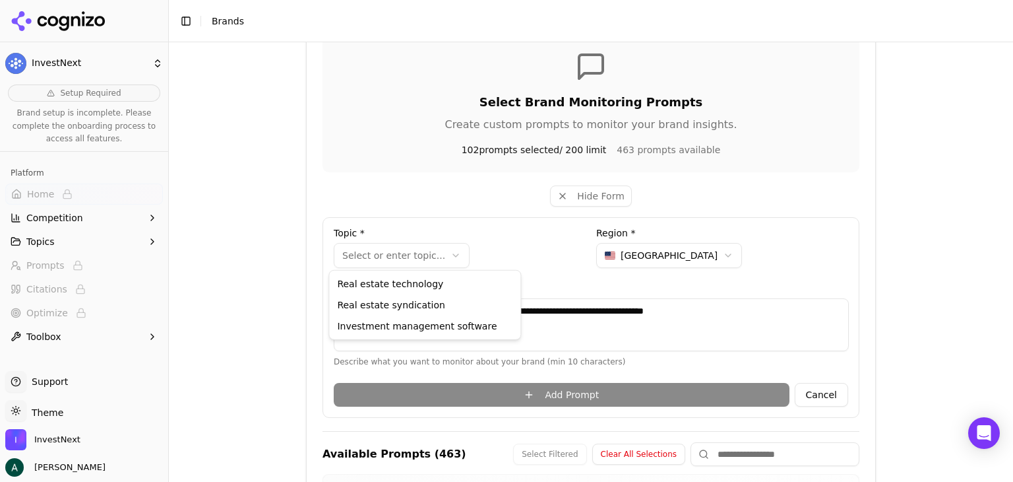
select select "**********"
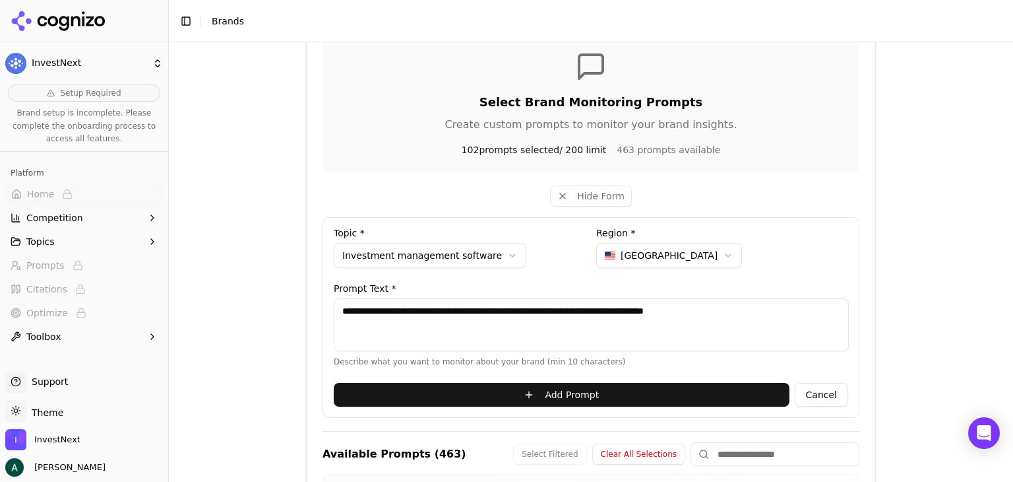
click at [571, 396] on button "Add Prompt" at bounding box center [562, 395] width 456 height 24
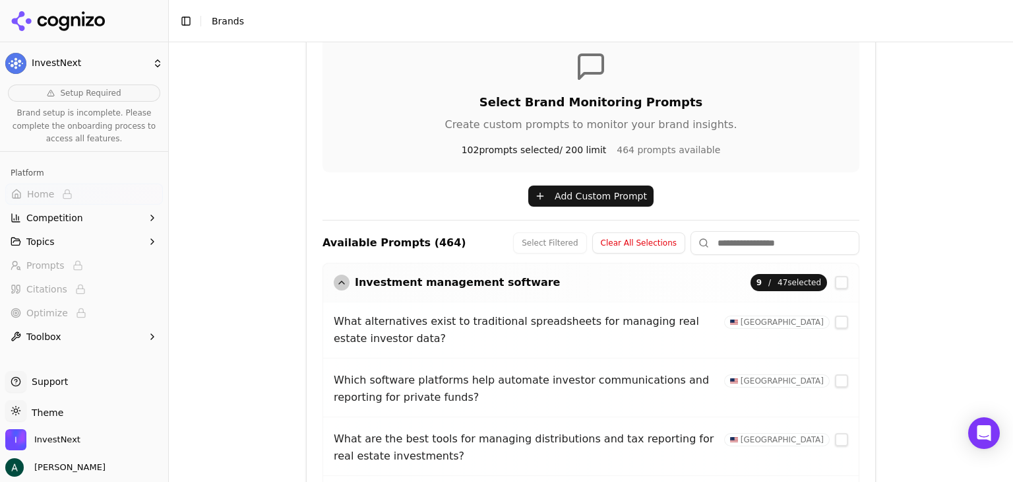
click at [570, 199] on button "Add Custom Prompt" at bounding box center [590, 195] width 125 height 21
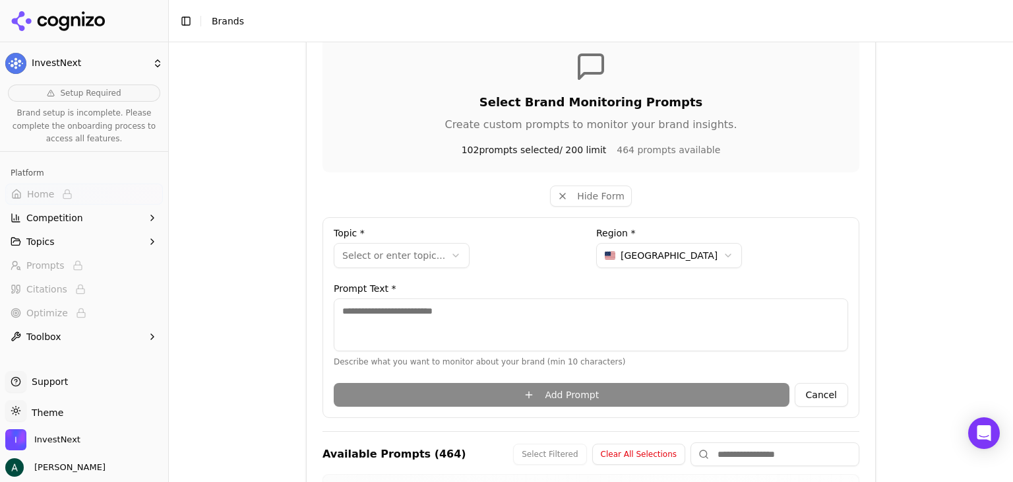
click at [425, 303] on textarea at bounding box center [591, 324] width 515 height 53
paste textarea "**********"
type textarea "**********"
click at [406, 256] on html "**********" at bounding box center [506, 241] width 1013 height 482
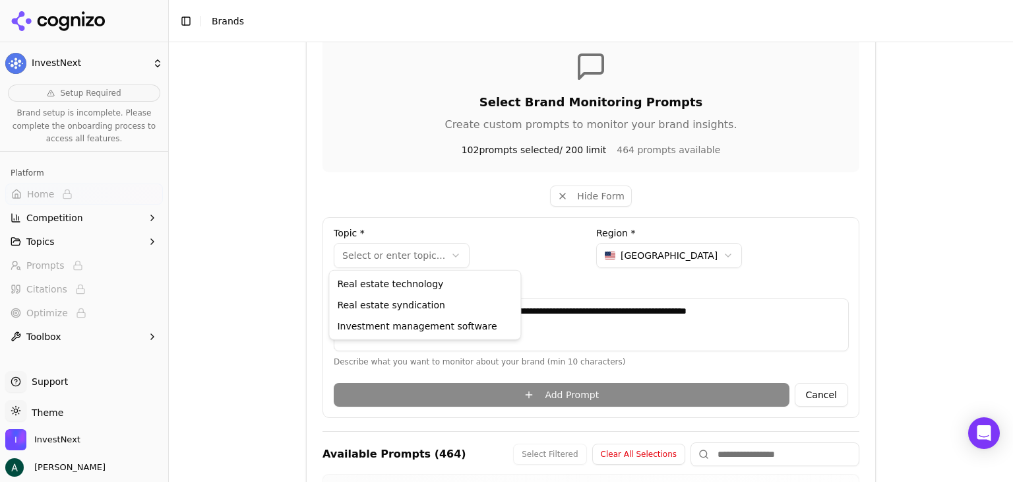
select select "**********"
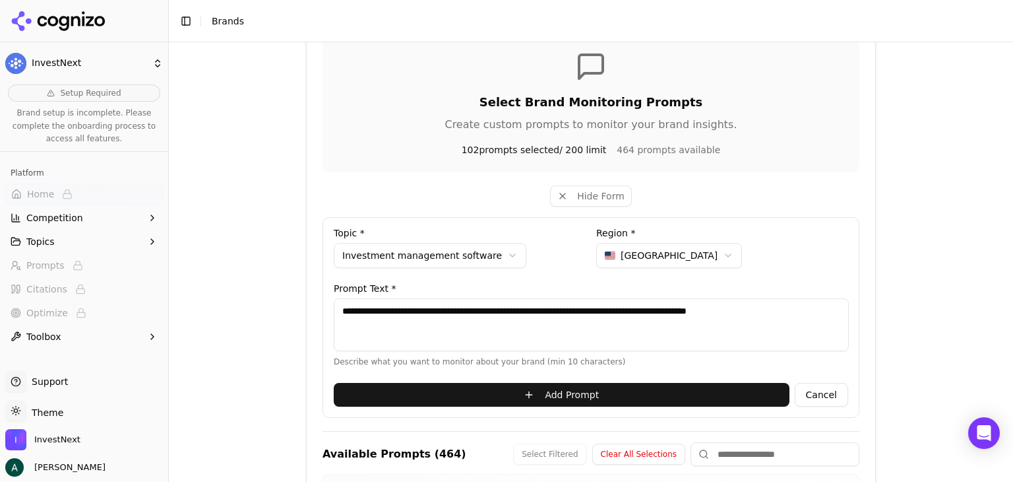
click at [604, 399] on button "Add Prompt" at bounding box center [562, 395] width 456 height 24
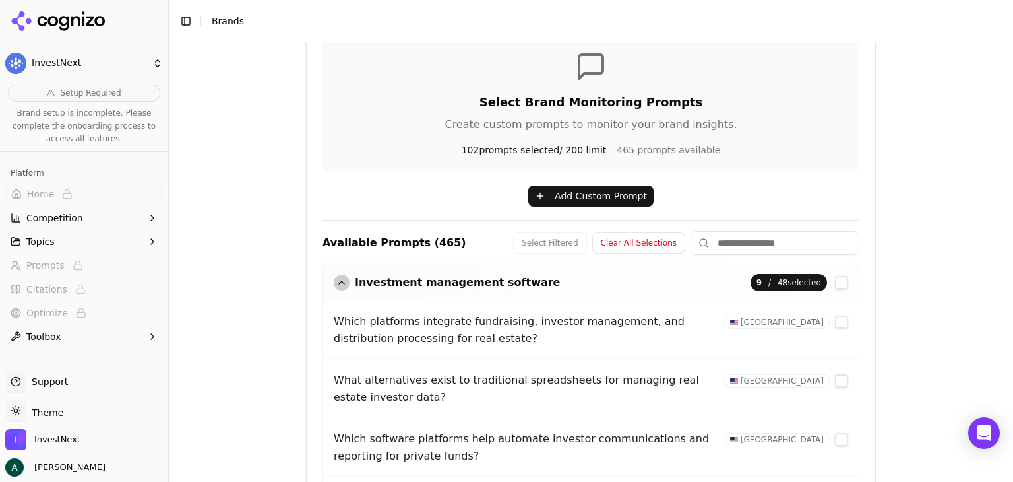
click at [559, 199] on button "Add Custom Prompt" at bounding box center [590, 195] width 125 height 21
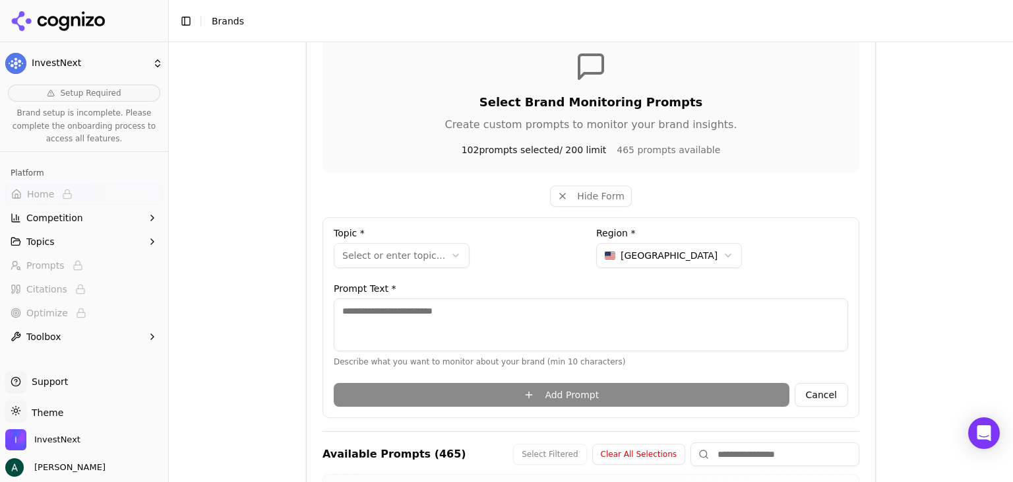
click at [421, 317] on textarea at bounding box center [591, 324] width 515 height 53
paste textarea "**********"
type textarea "**********"
click at [416, 256] on html "**********" at bounding box center [506, 241] width 1013 height 482
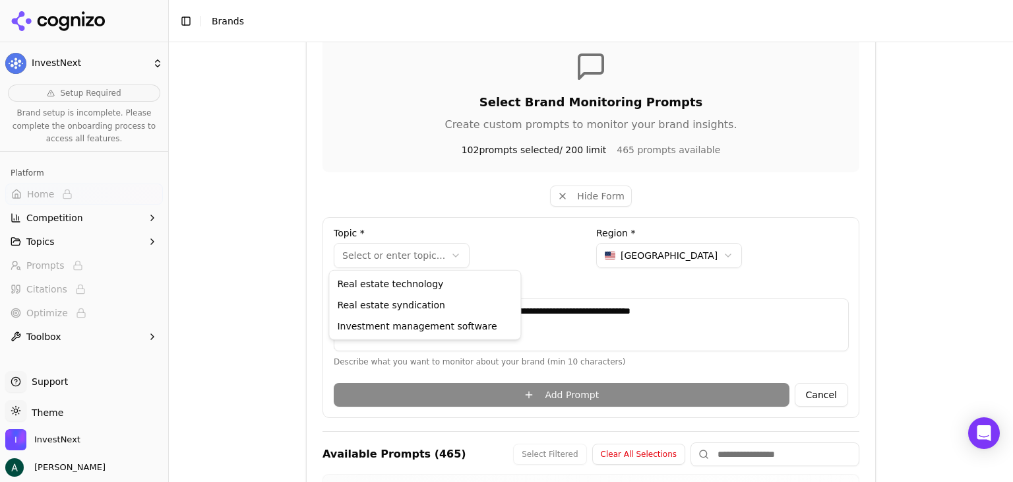
select select "**********"
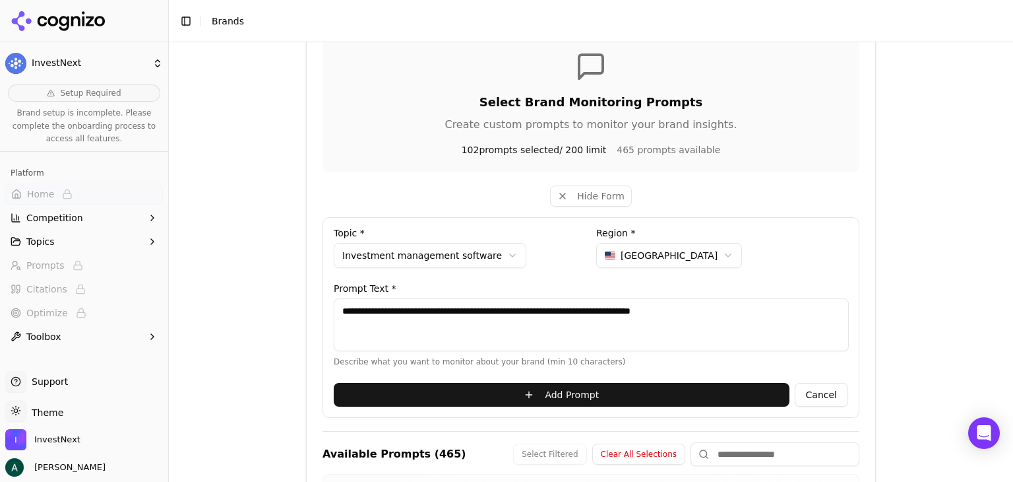
click at [584, 389] on button "Add Prompt" at bounding box center [562, 395] width 456 height 24
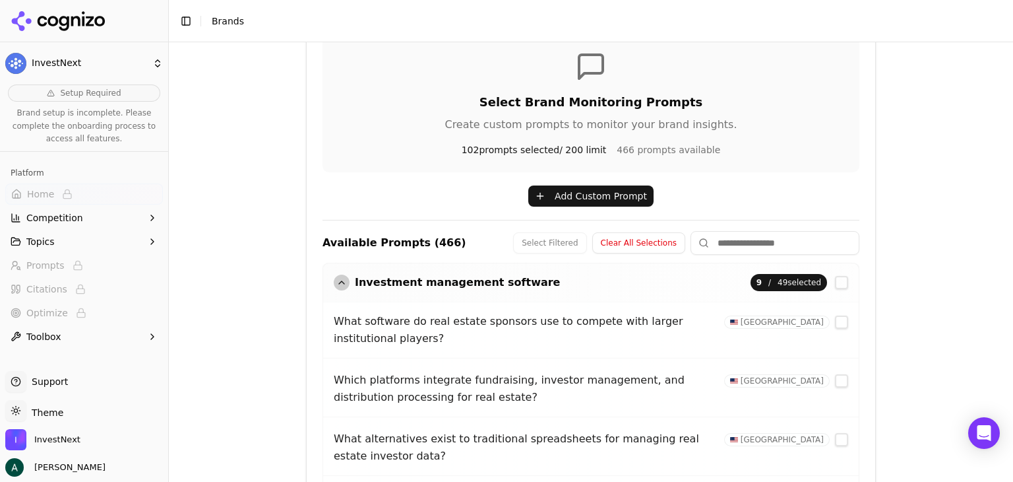
click at [567, 209] on div "Select Brand Monitoring Prompts Create custom prompts to monitor your brand ins…" at bounding box center [591, 385] width 537 height 700
click at [570, 193] on button "Add Custom Prompt" at bounding box center [590, 195] width 125 height 21
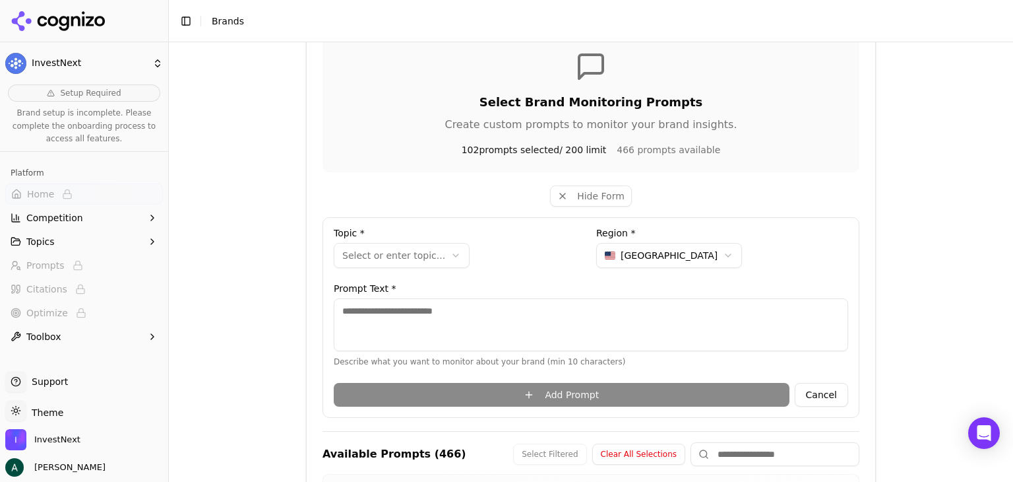
click at [467, 296] on div "Prompt Text * Describe what you want to monitor about your brand (min 10 charac…" at bounding box center [591, 325] width 515 height 83
click at [454, 309] on textarea at bounding box center [591, 324] width 515 height 53
paste textarea "**********"
type textarea "**********"
click at [412, 255] on html "**********" at bounding box center [506, 241] width 1013 height 482
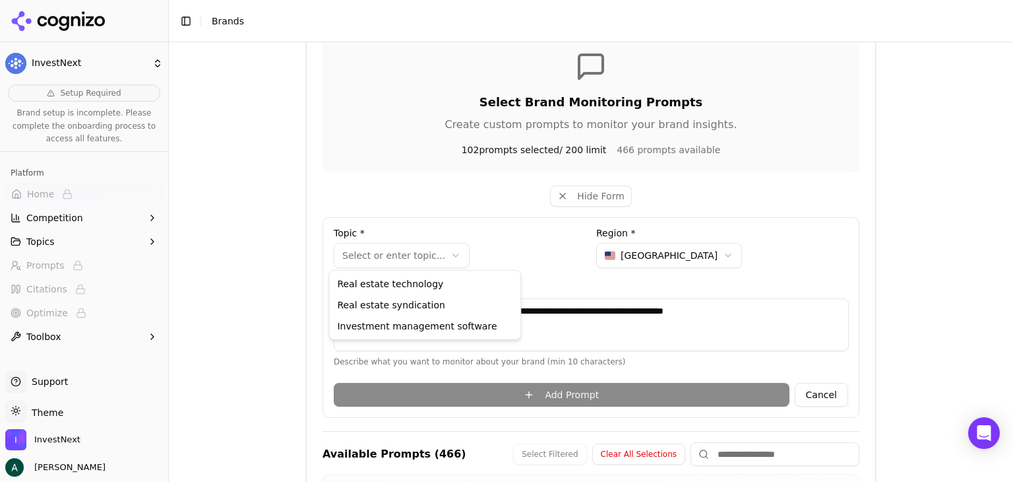
select select "**********"
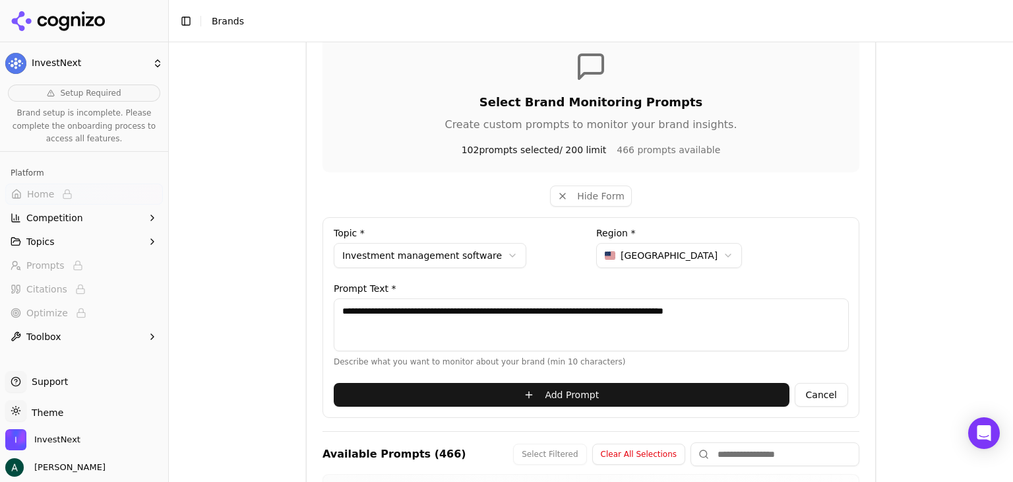
click at [536, 392] on button "Add Prompt" at bounding box center [562, 395] width 456 height 24
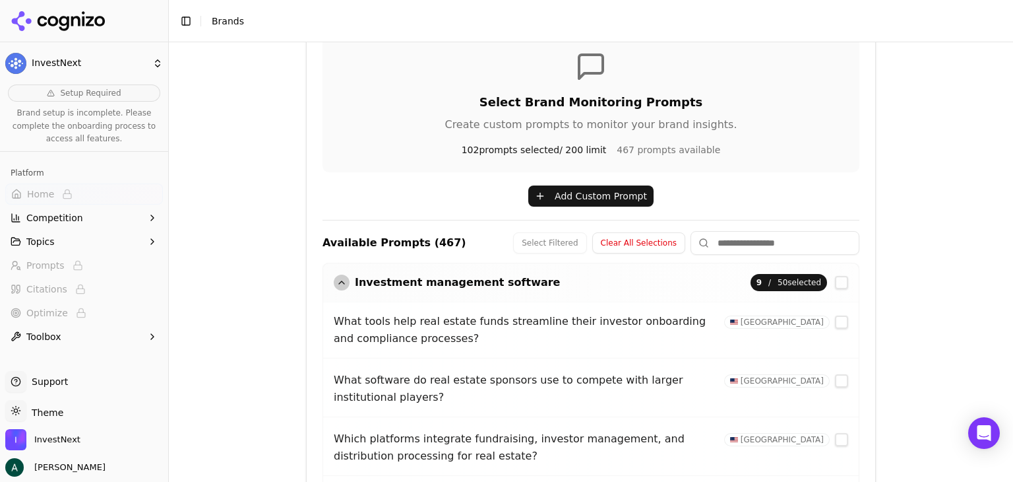
click at [539, 199] on button "Add Custom Prompt" at bounding box center [590, 195] width 125 height 21
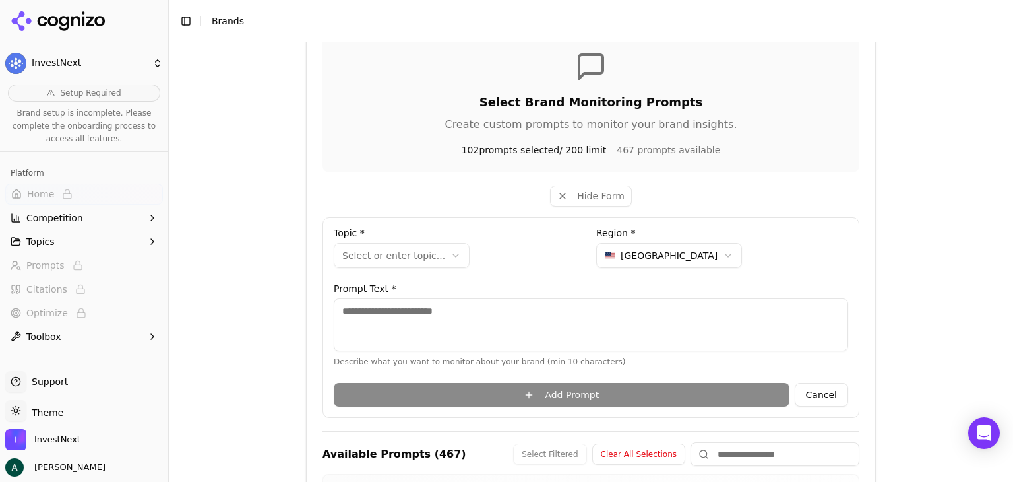
drag, startPoint x: 430, startPoint y: 309, endPoint x: 431, endPoint y: 299, distance: 9.9
click at [430, 309] on textarea at bounding box center [591, 324] width 515 height 53
paste textarea "**********"
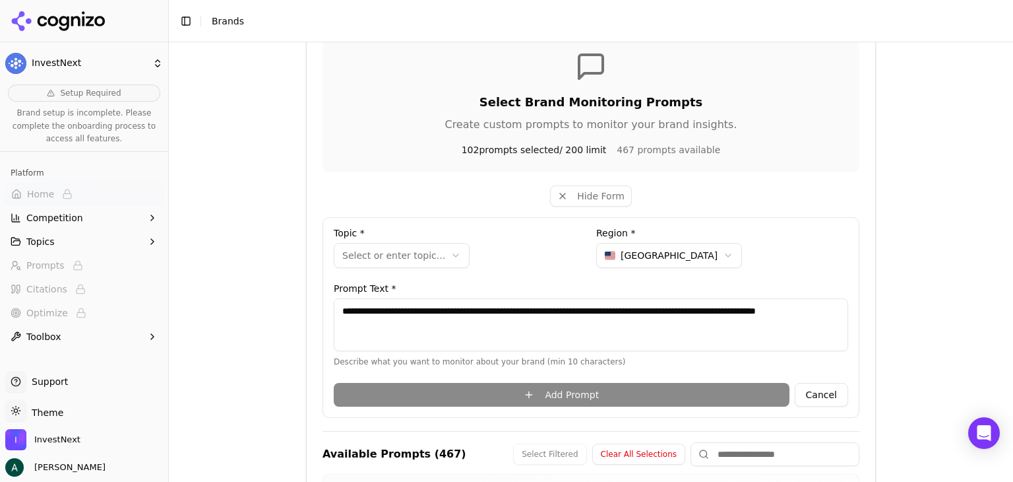
type textarea "**********"
click at [412, 261] on html "**********" at bounding box center [506, 241] width 1013 height 482
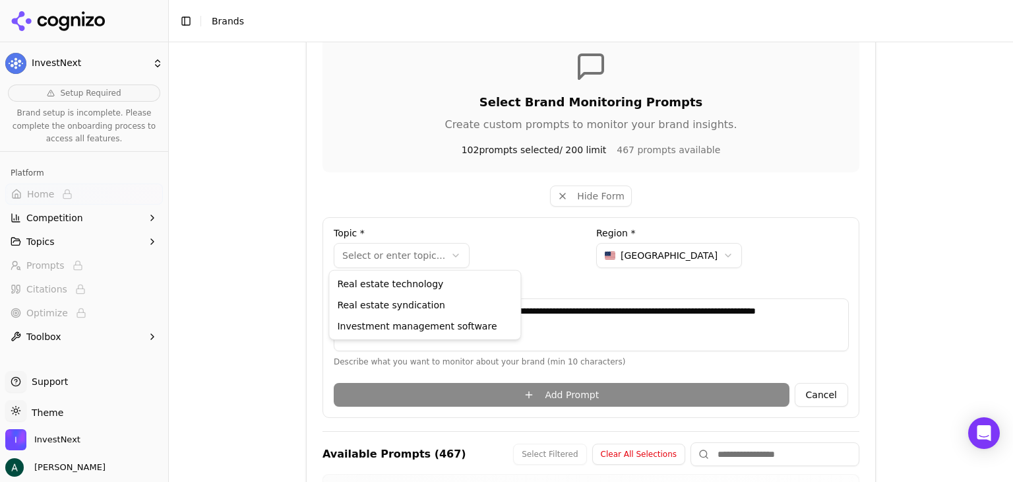
select select "**********"
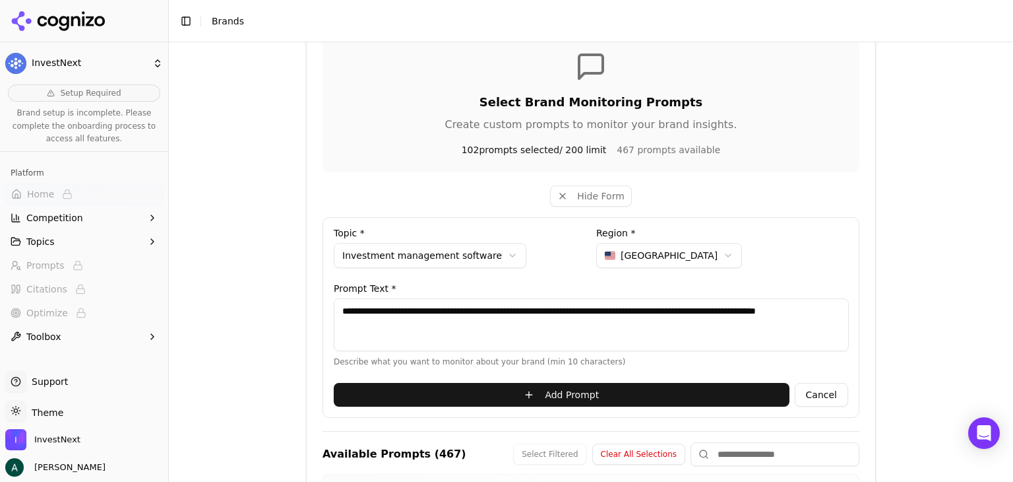
click at [501, 387] on button "Add Prompt" at bounding box center [562, 395] width 456 height 24
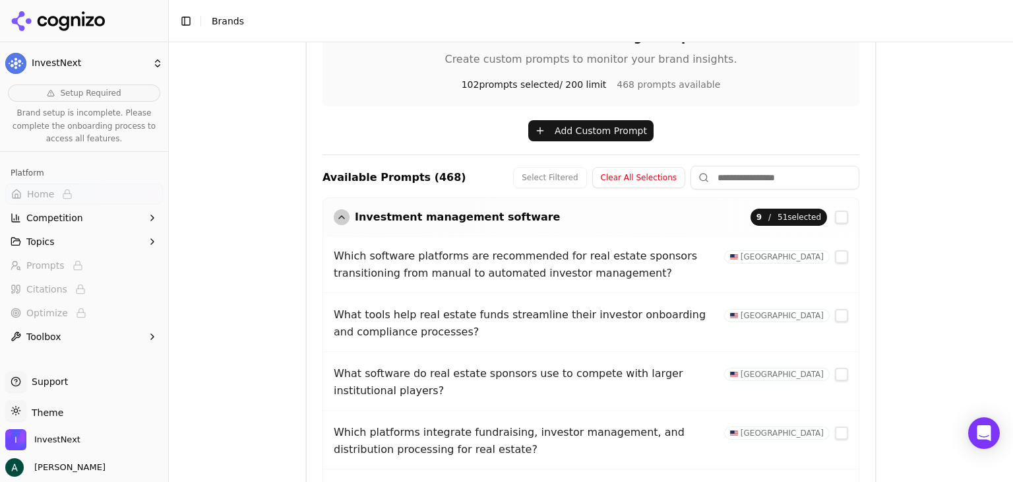
scroll to position [334, 0]
click at [835, 259] on button "button" at bounding box center [841, 255] width 13 height 13
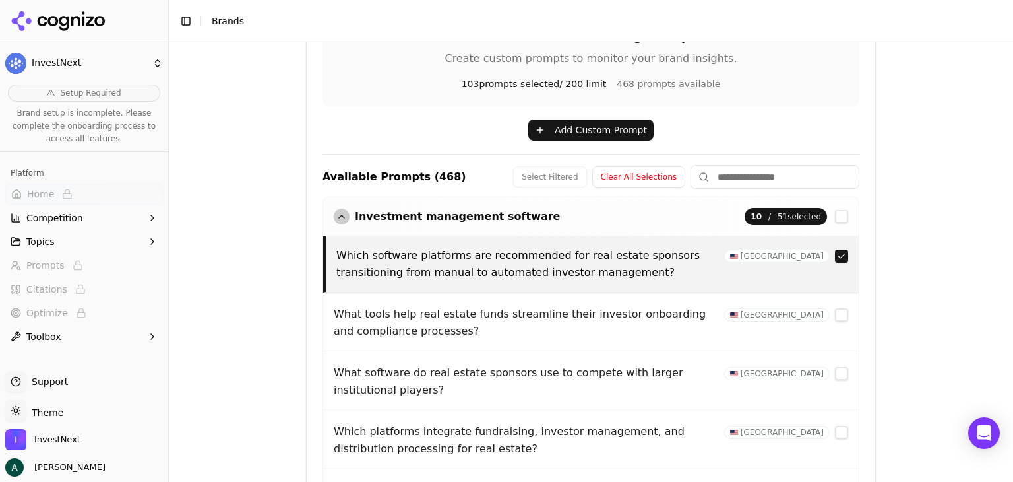
click at [835, 315] on button "button" at bounding box center [841, 314] width 13 height 13
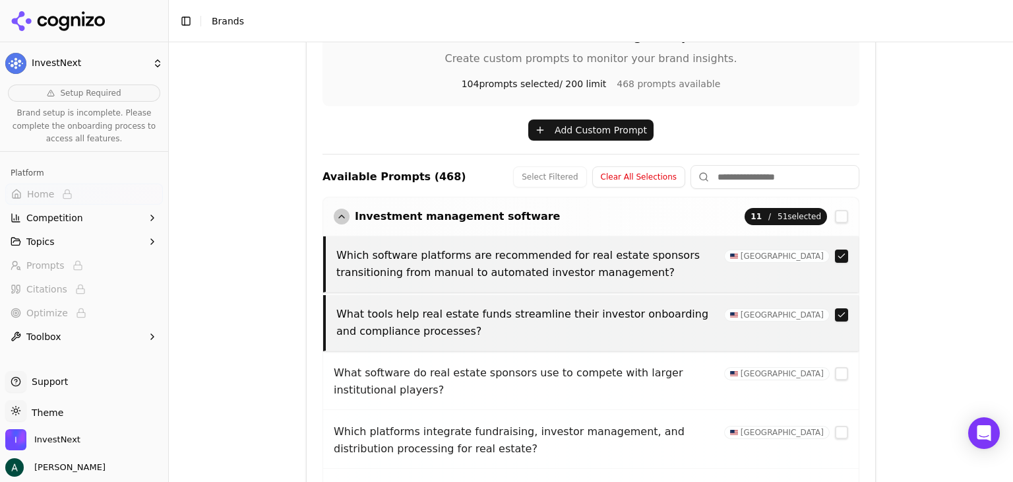
click at [835, 375] on button "button" at bounding box center [841, 373] width 13 height 13
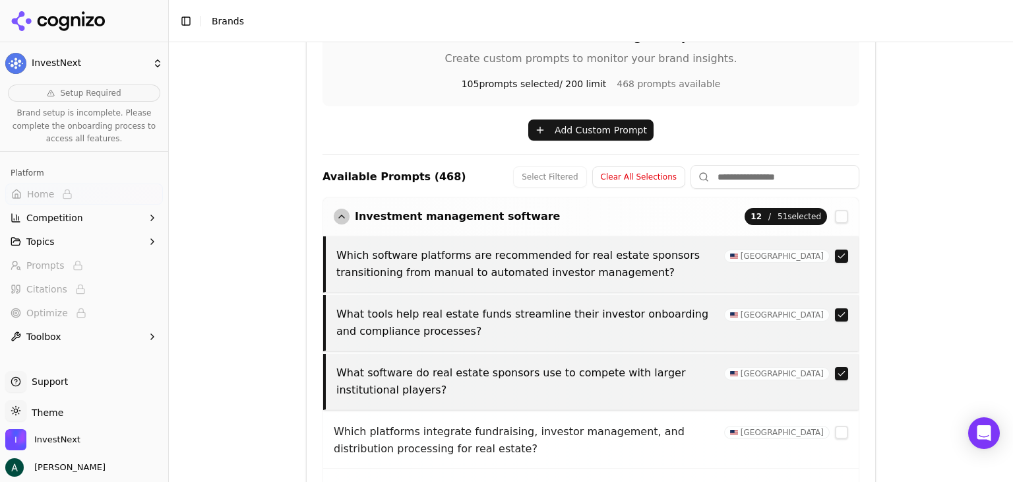
click at [835, 428] on button "button" at bounding box center [841, 431] width 13 height 13
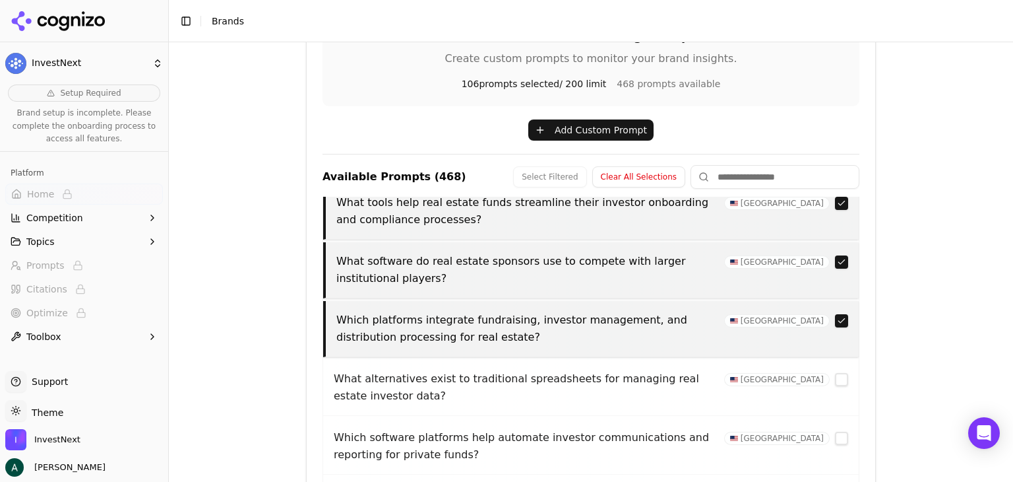
scroll to position [132, 0]
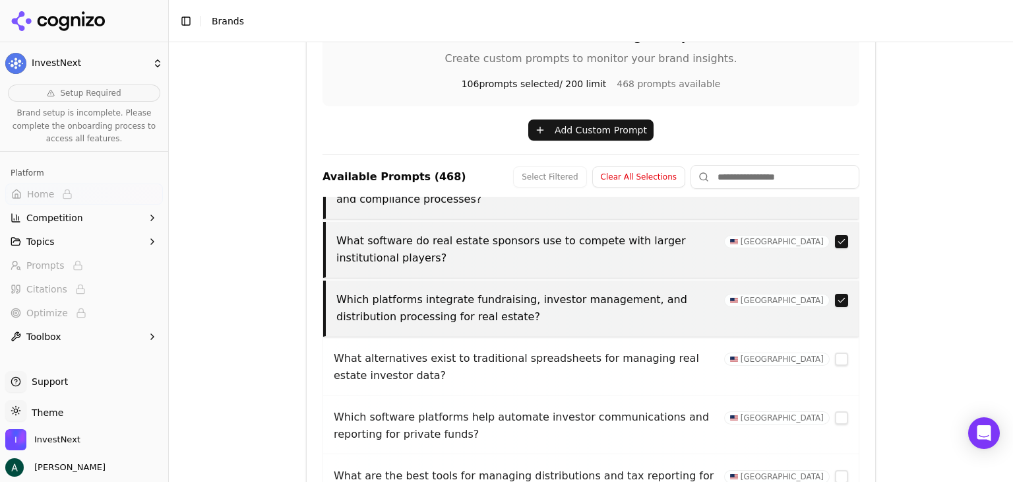
click at [835, 354] on button "button" at bounding box center [841, 358] width 13 height 13
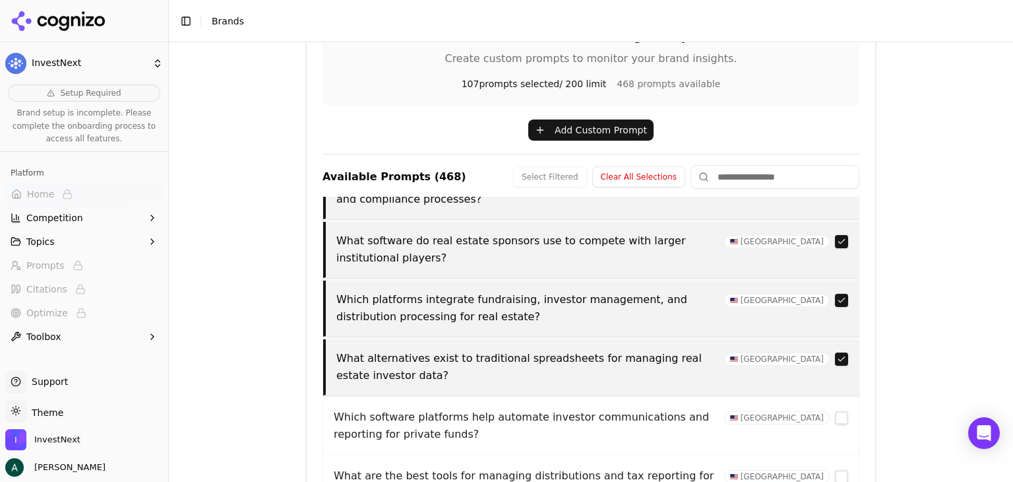
click at [835, 413] on button "button" at bounding box center [841, 417] width 13 height 13
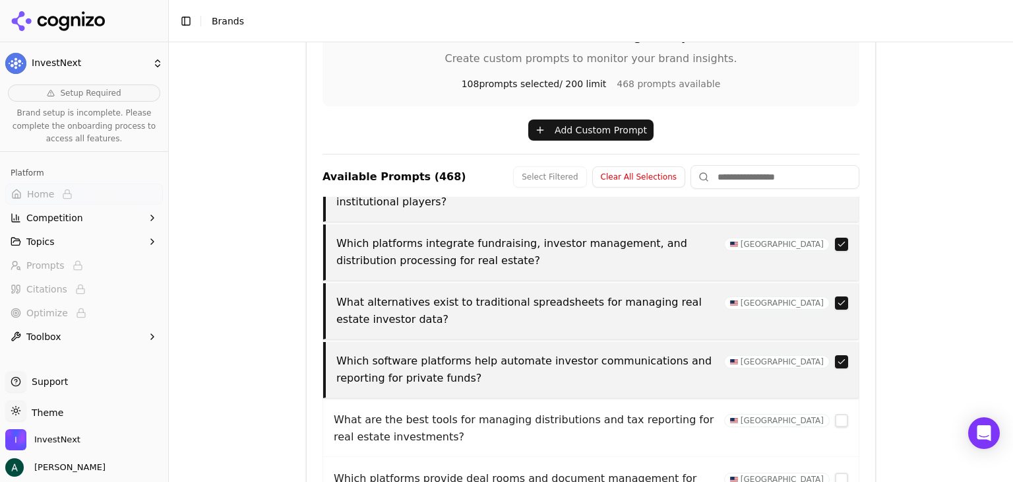
scroll to position [264, 0]
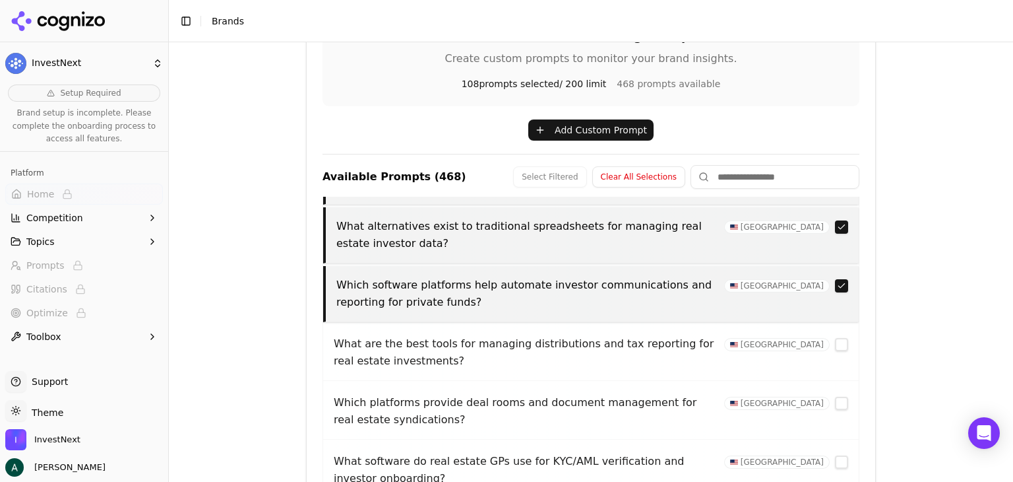
click at [835, 346] on button "button" at bounding box center [841, 344] width 13 height 13
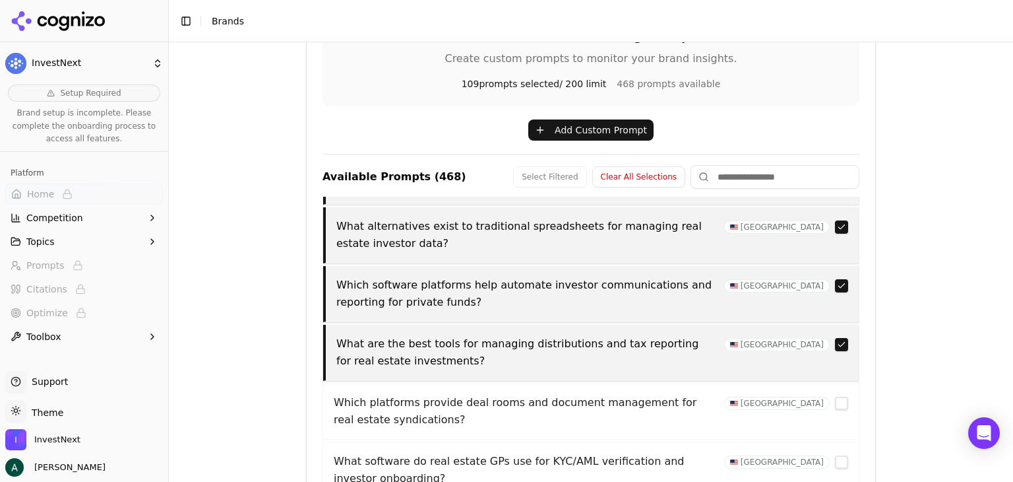
click at [835, 406] on button "button" at bounding box center [841, 402] width 13 height 13
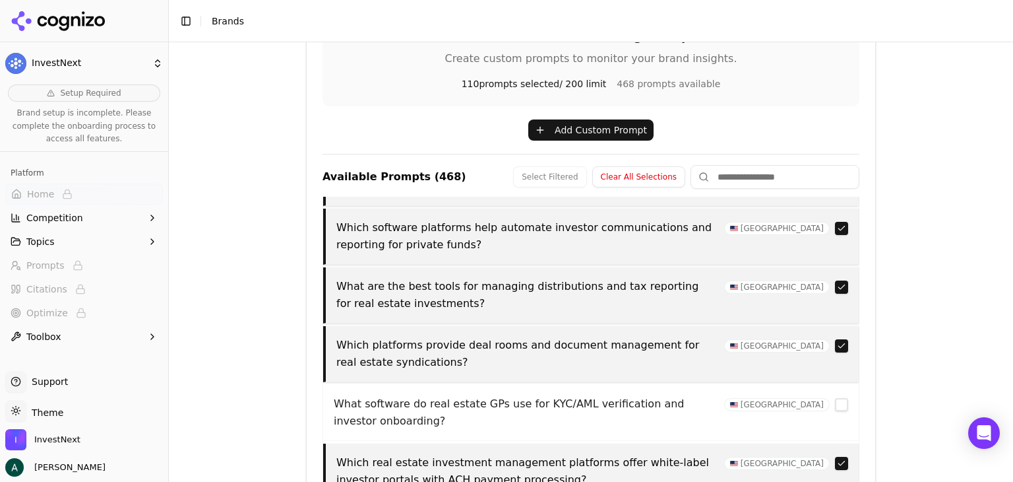
scroll to position [396, 0]
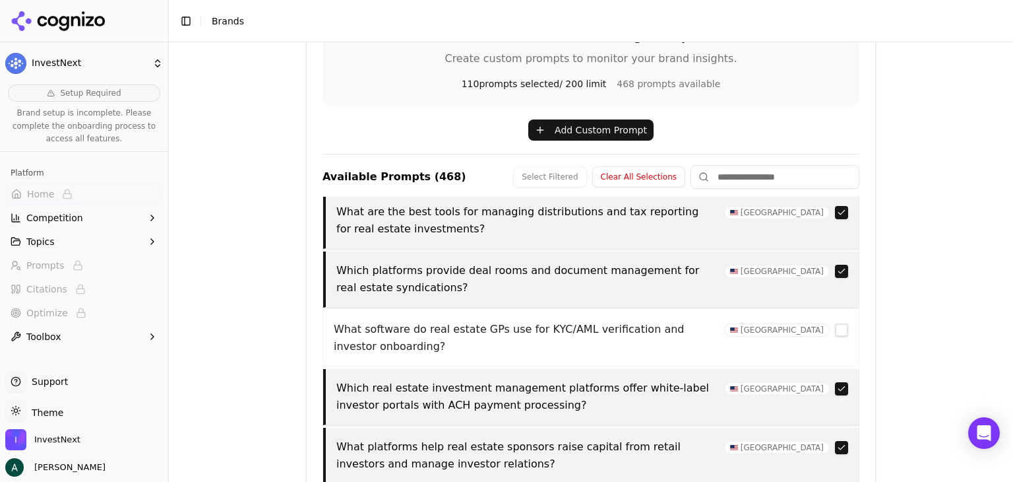
click at [835, 330] on button "button" at bounding box center [841, 329] width 13 height 13
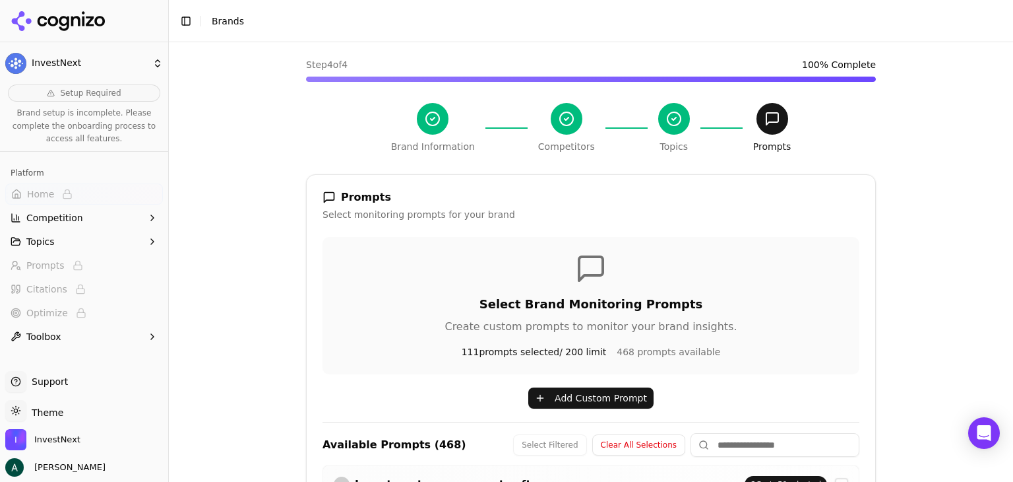
scroll to position [198, 0]
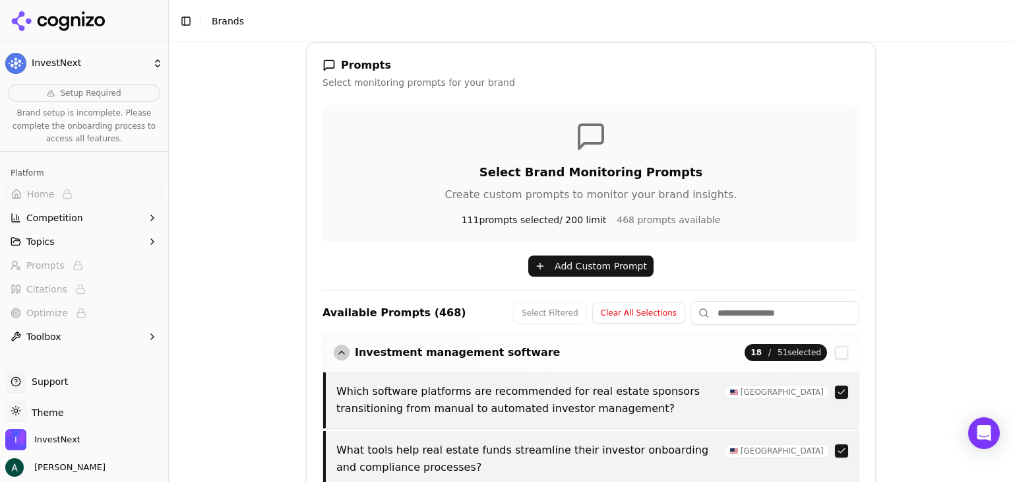
click at [339, 349] on div "button" at bounding box center [342, 352] width 16 height 16
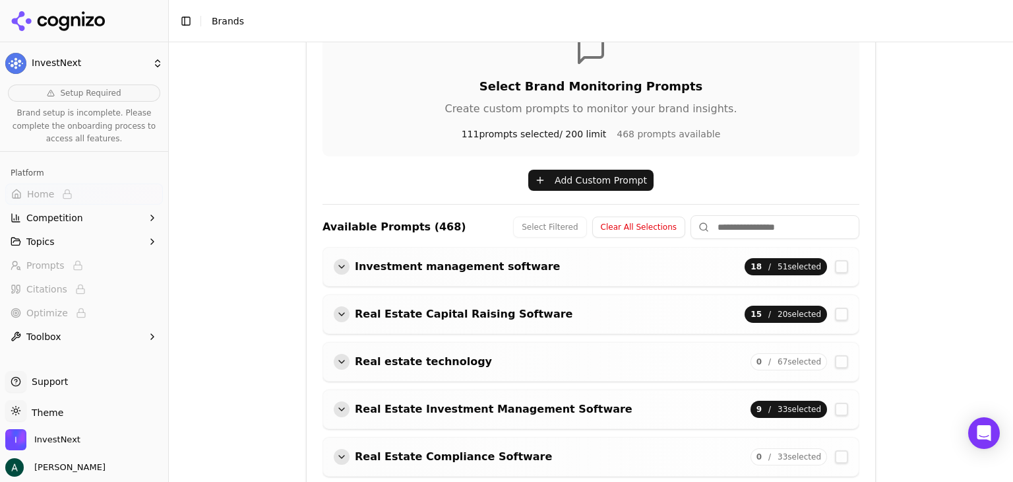
scroll to position [264, 0]
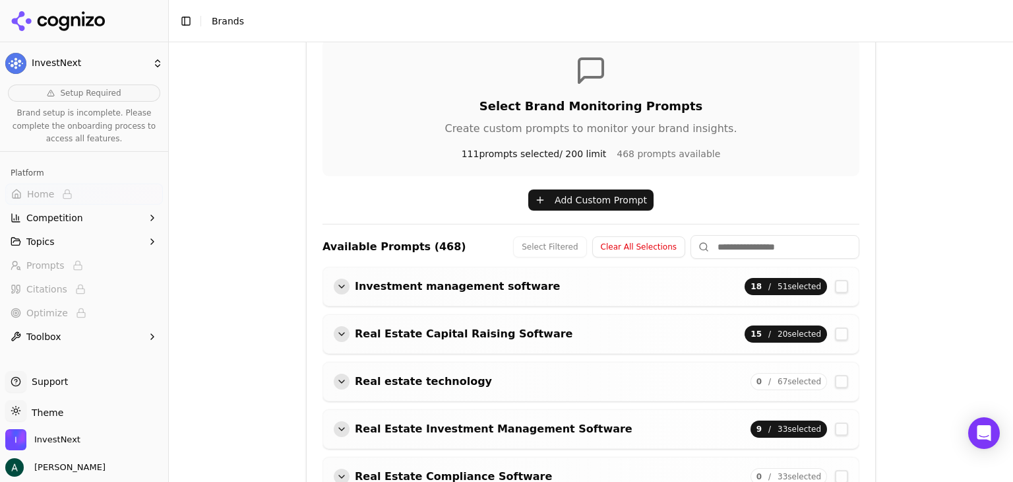
click at [592, 198] on button "Add Custom Prompt" at bounding box center [590, 199] width 125 height 21
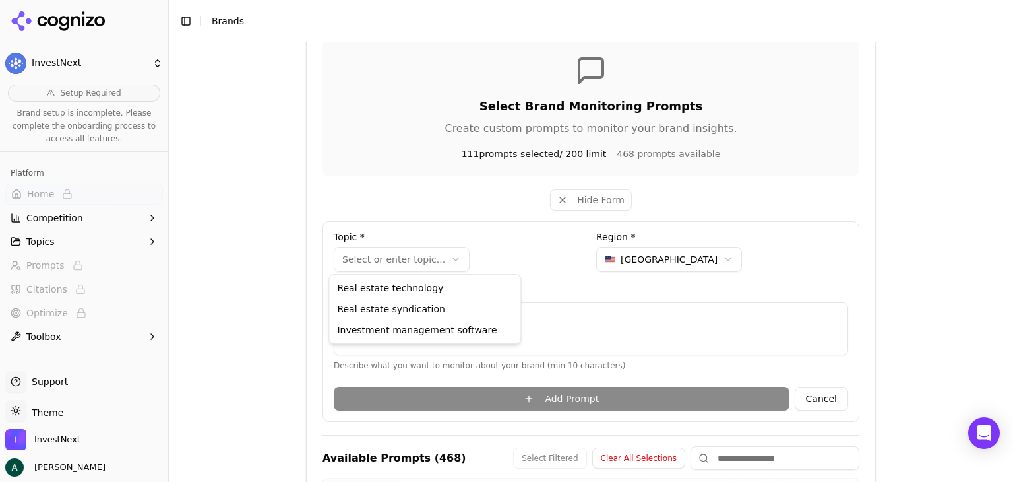
click at [384, 265] on html "**********" at bounding box center [506, 241] width 1013 height 482
click at [438, 263] on html "**********" at bounding box center [506, 241] width 1013 height 482
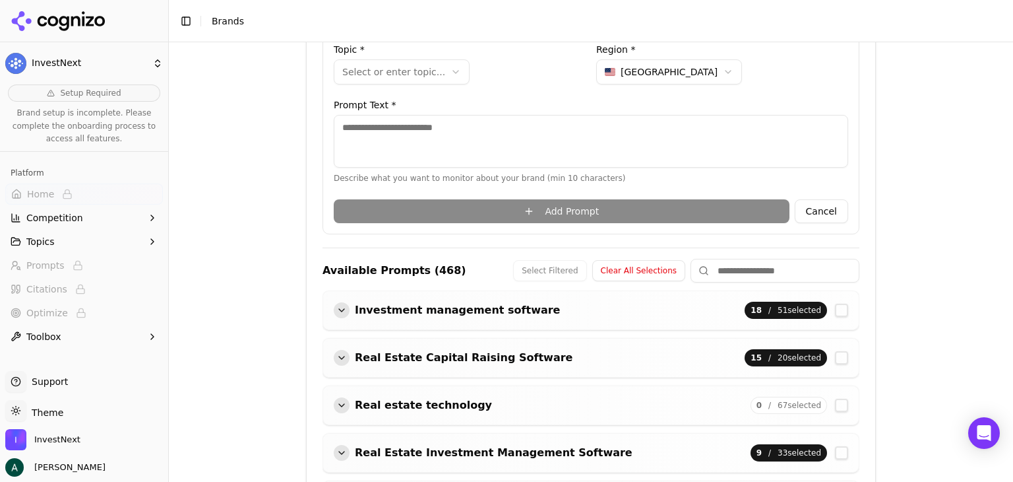
scroll to position [334, 0]
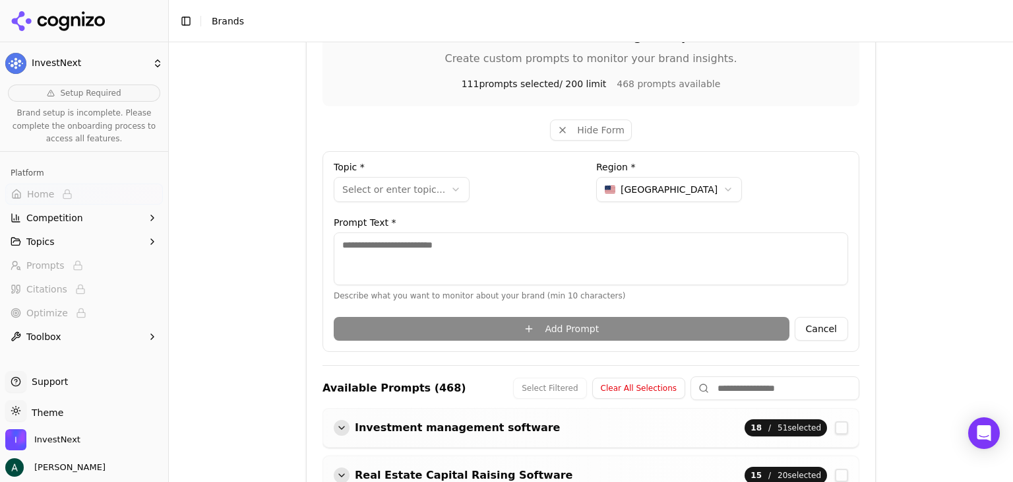
click at [383, 255] on textarea at bounding box center [591, 258] width 515 height 53
click at [406, 185] on html "**********" at bounding box center [506, 241] width 1013 height 482
click at [548, 249] on textarea at bounding box center [591, 258] width 515 height 53
paste textarea "**********"
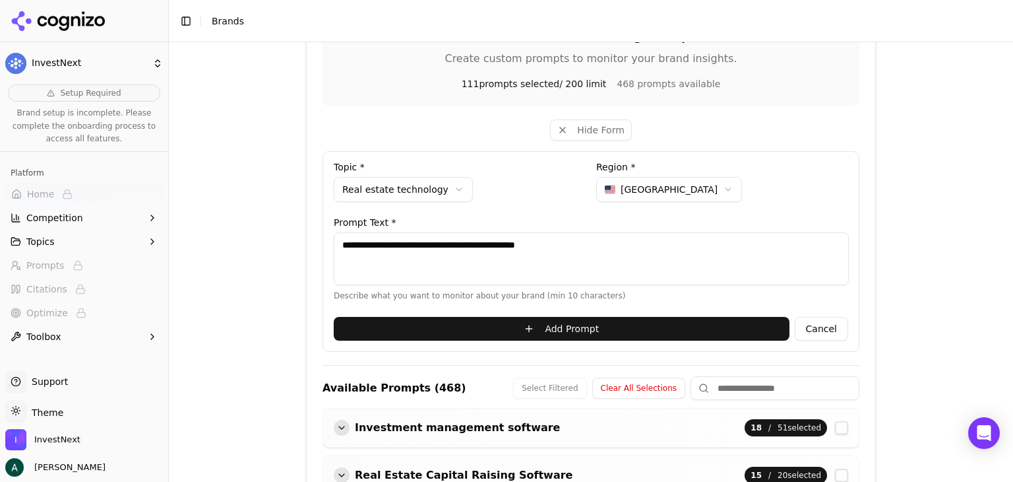
type textarea "**********"
click at [551, 326] on button "Add Prompt" at bounding box center [562, 329] width 456 height 24
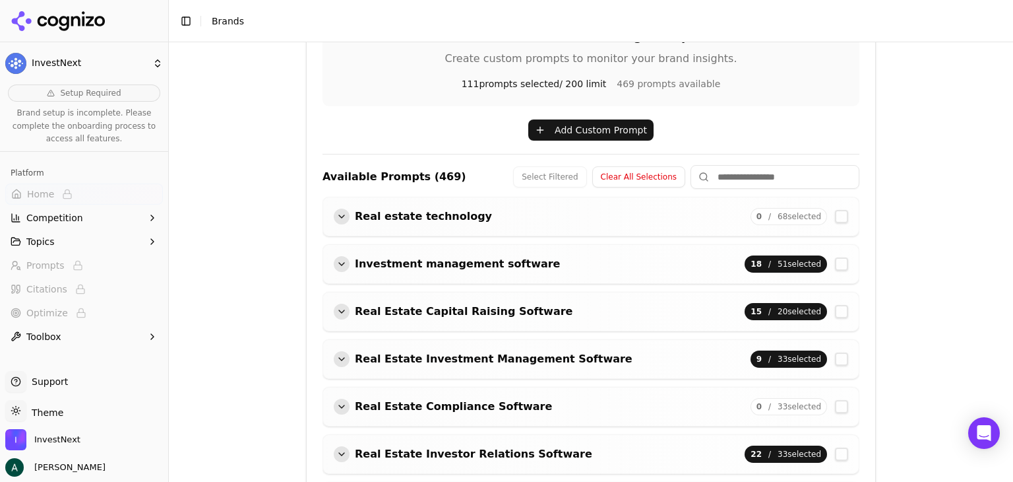
click at [547, 126] on button "Add Custom Prompt" at bounding box center [590, 129] width 125 height 21
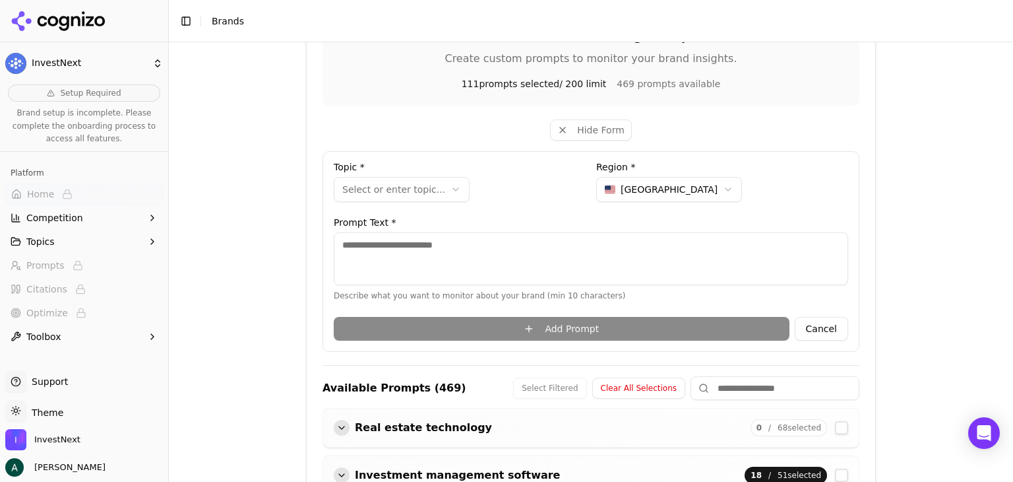
click at [427, 249] on textarea at bounding box center [591, 258] width 515 height 53
paste textarea "**********"
type textarea "**********"
click at [402, 191] on html "**********" at bounding box center [506, 241] width 1013 height 482
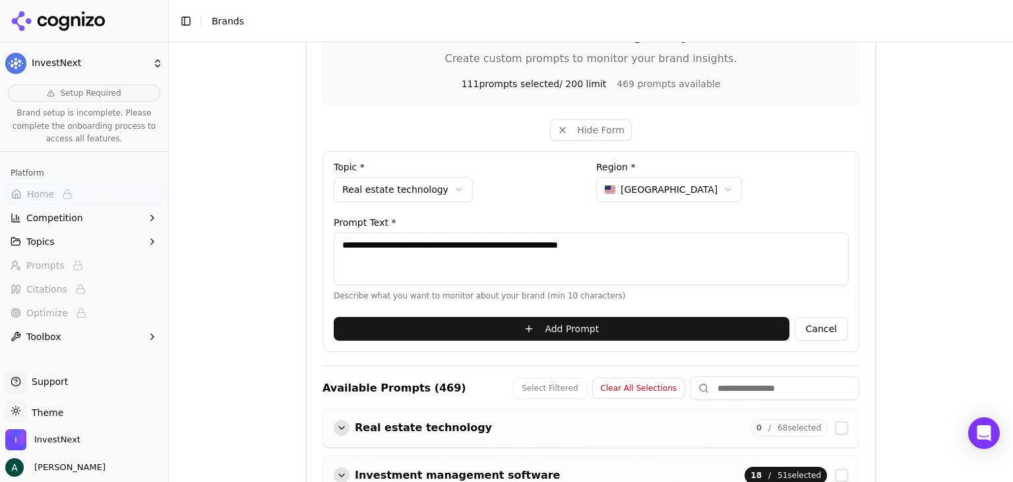
click at [547, 325] on button "Add Prompt" at bounding box center [562, 329] width 456 height 24
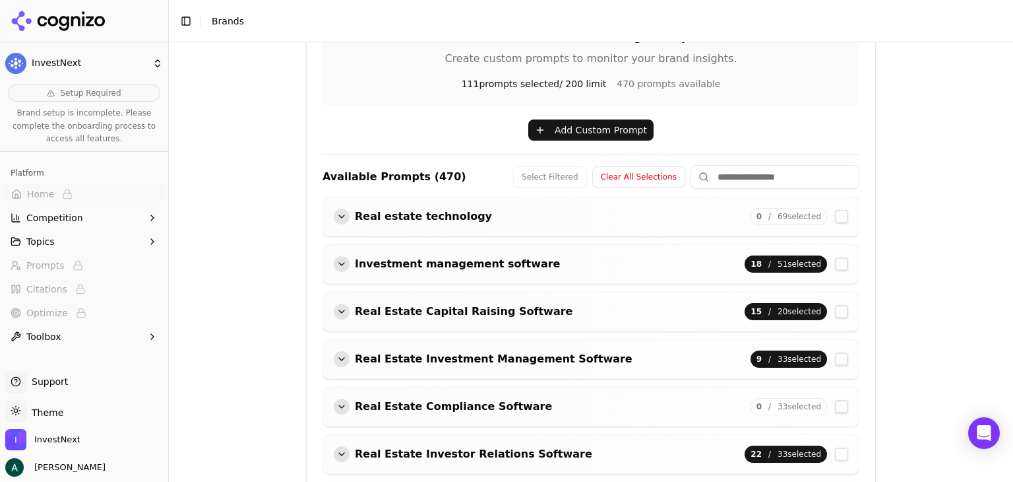
click at [526, 141] on div "Select Brand Monitoring Prompts Create custom prompts to monitor your brand ins…" at bounding box center [591, 319] width 537 height 700
click at [544, 129] on button "Add Custom Prompt" at bounding box center [590, 129] width 125 height 21
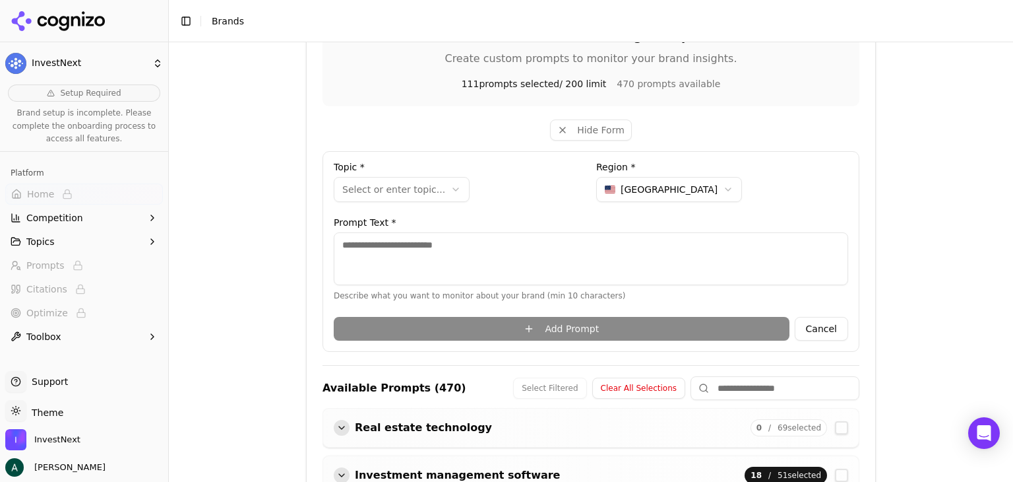
click at [423, 237] on textarea at bounding box center [591, 258] width 515 height 53
paste textarea "**********"
type textarea "**********"
click at [417, 193] on html "**********" at bounding box center [506, 241] width 1013 height 482
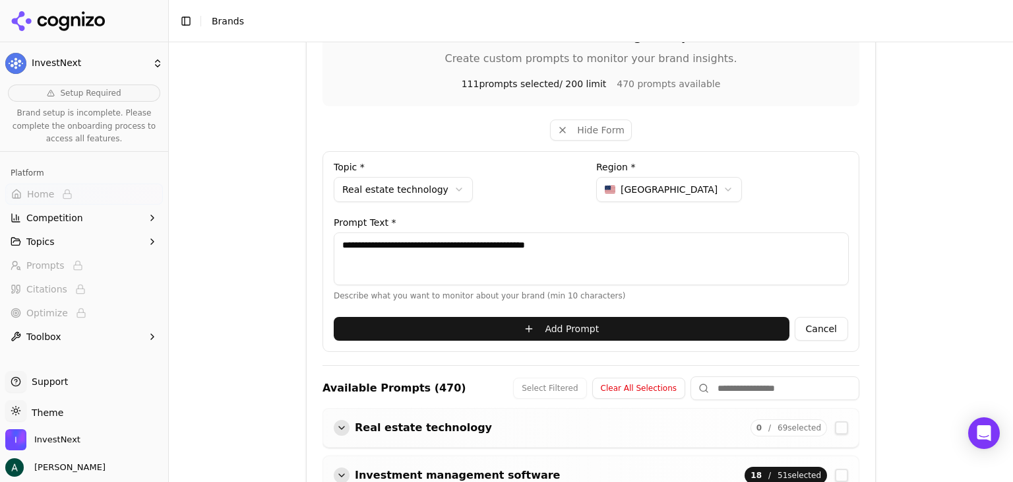
click at [513, 323] on button "Add Prompt" at bounding box center [562, 329] width 456 height 24
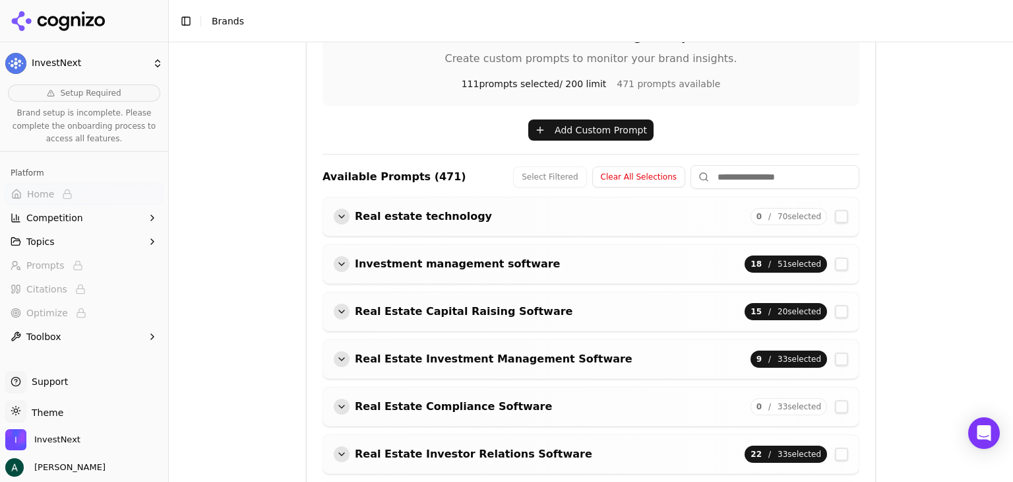
click at [540, 125] on button "Add Custom Prompt" at bounding box center [590, 129] width 125 height 21
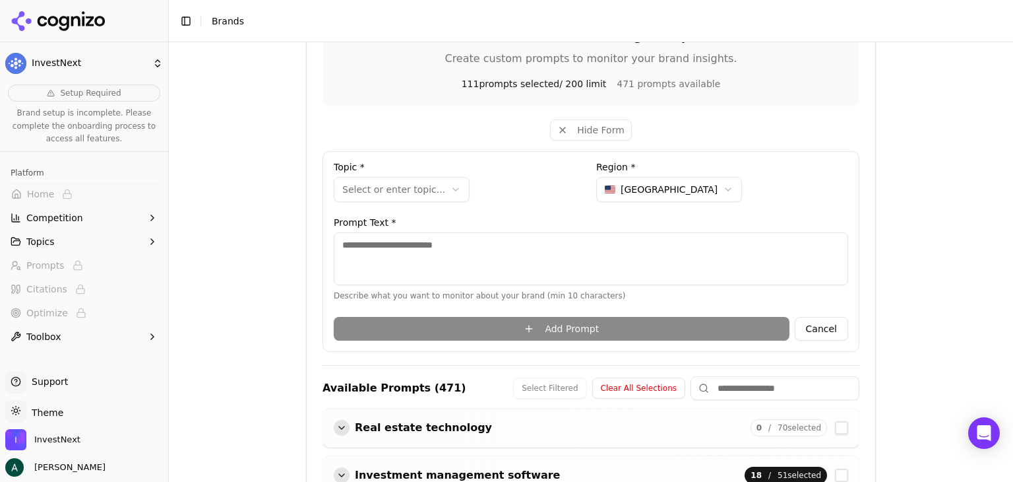
click at [413, 240] on textarea at bounding box center [591, 258] width 515 height 53
paste textarea "**********"
type textarea "**********"
click at [417, 191] on html "**********" at bounding box center [506, 241] width 1013 height 482
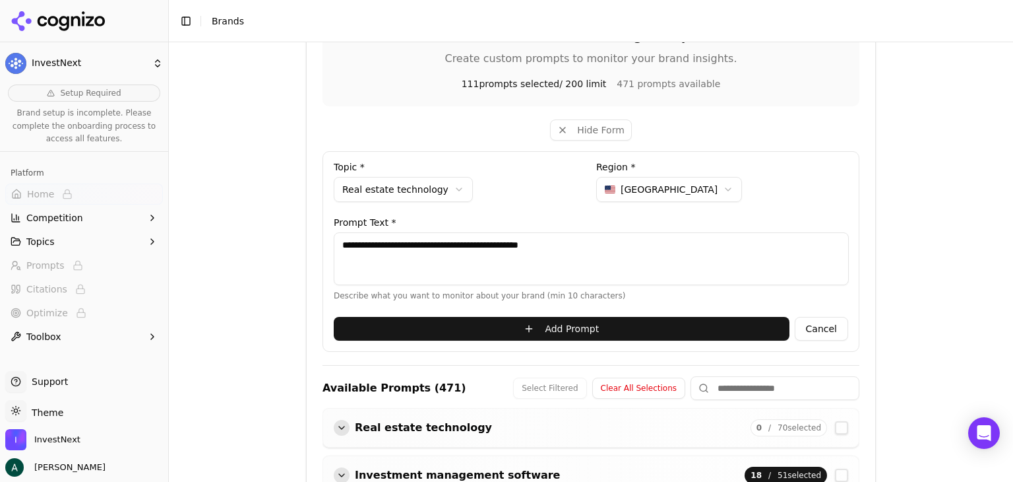
click at [716, 336] on button "Add Prompt" at bounding box center [562, 329] width 456 height 24
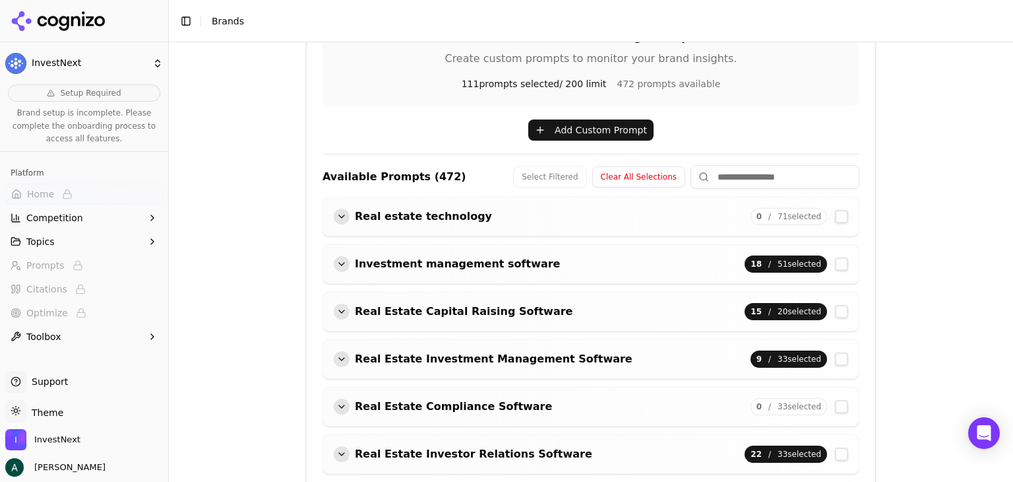
click at [582, 138] on button "Add Custom Prompt" at bounding box center [590, 129] width 125 height 21
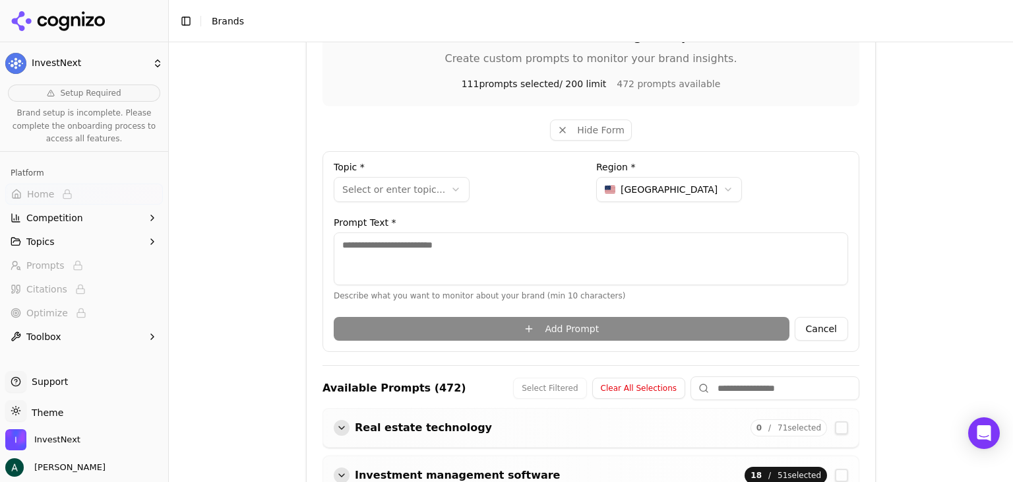
click at [404, 249] on textarea at bounding box center [591, 258] width 515 height 53
paste textarea "**********"
type textarea "**********"
click at [394, 174] on div "**********" at bounding box center [460, 184] width 252 height 45
click at [396, 196] on html "**********" at bounding box center [506, 241] width 1013 height 482
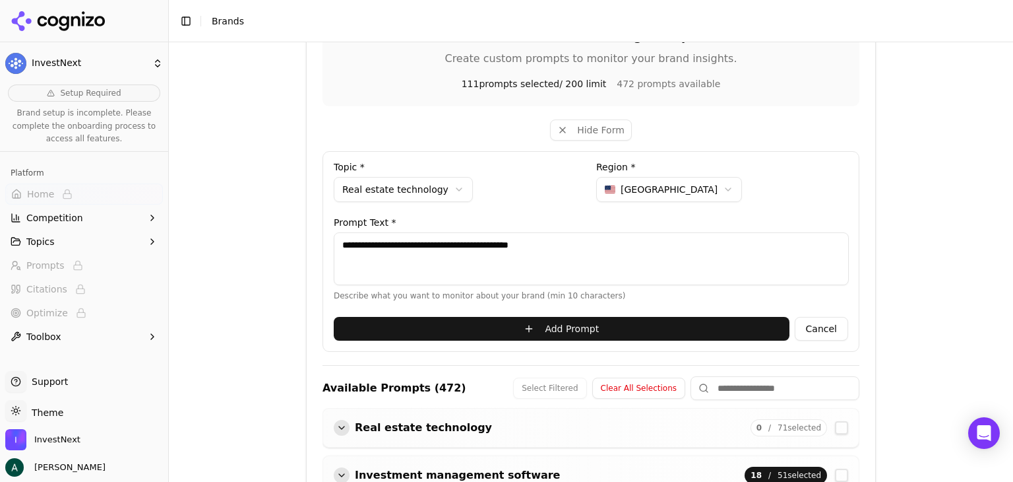
click at [546, 323] on button "Add Prompt" at bounding box center [562, 329] width 456 height 24
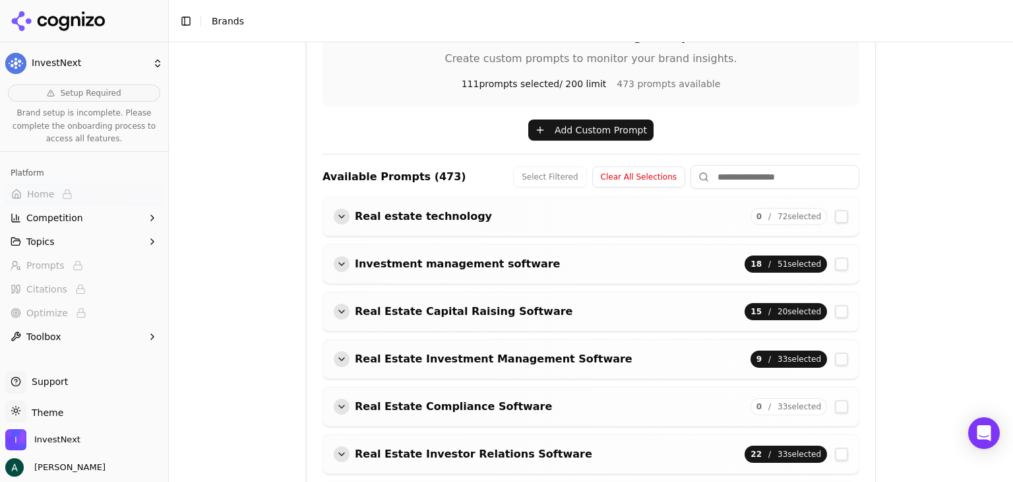
click at [563, 128] on button "Add Custom Prompt" at bounding box center [590, 129] width 125 height 21
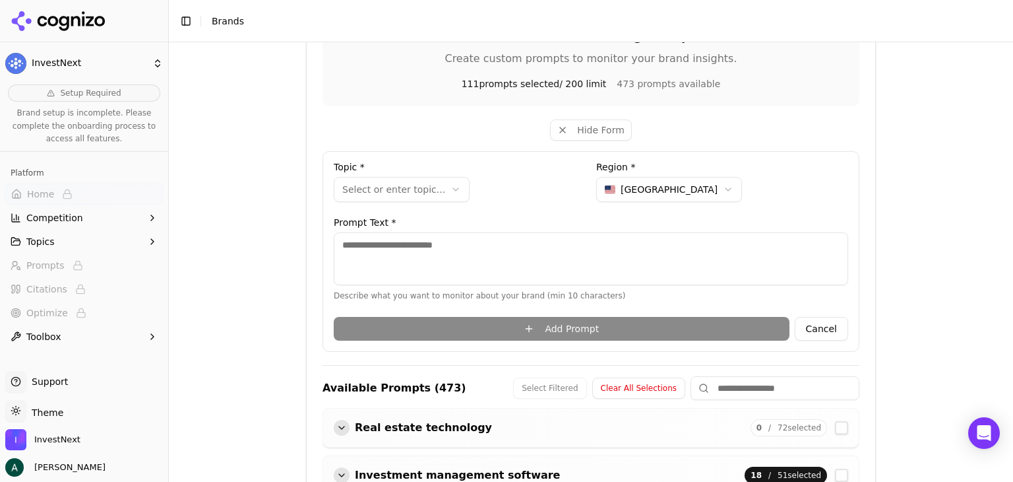
click at [446, 279] on textarea at bounding box center [591, 258] width 515 height 53
paste textarea "**********"
type textarea "**********"
click at [408, 188] on html "**********" at bounding box center [506, 241] width 1013 height 482
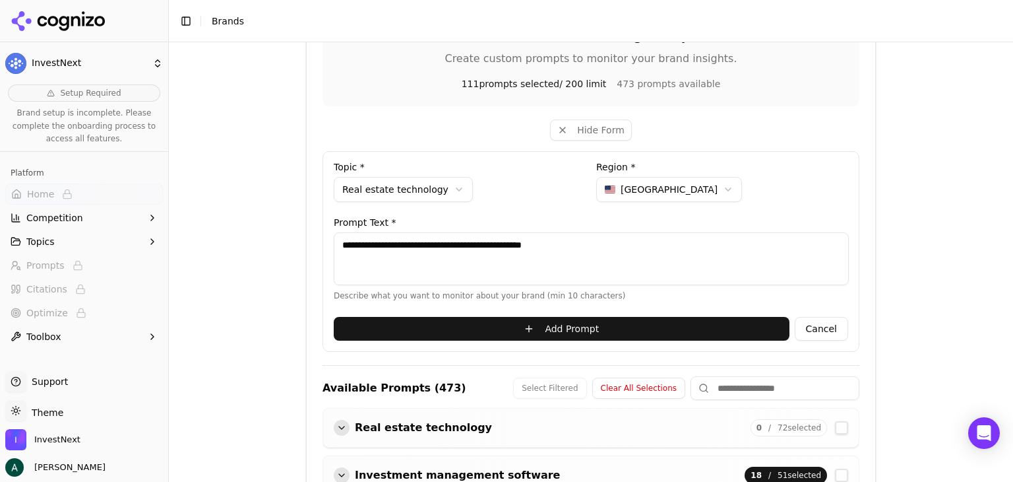
click at [575, 329] on button "Add Prompt" at bounding box center [562, 329] width 456 height 24
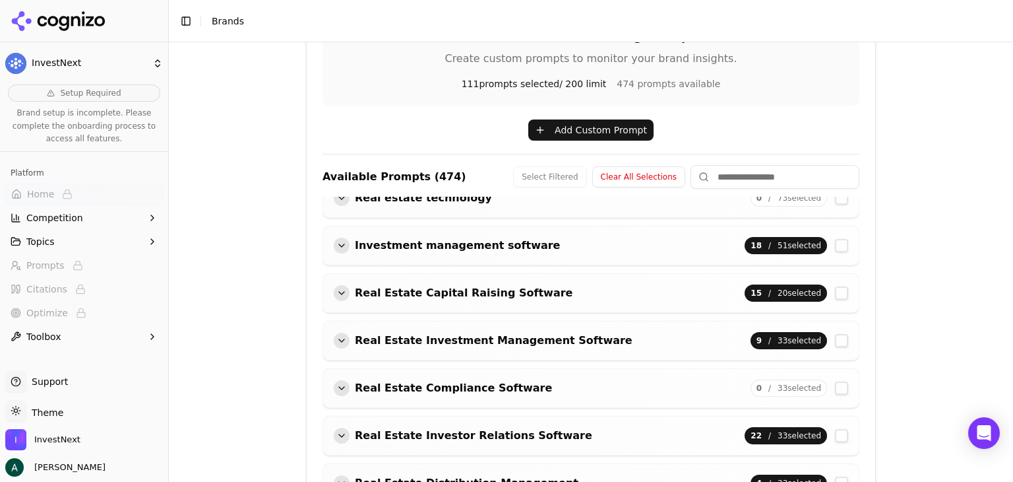
scroll to position [0, 0]
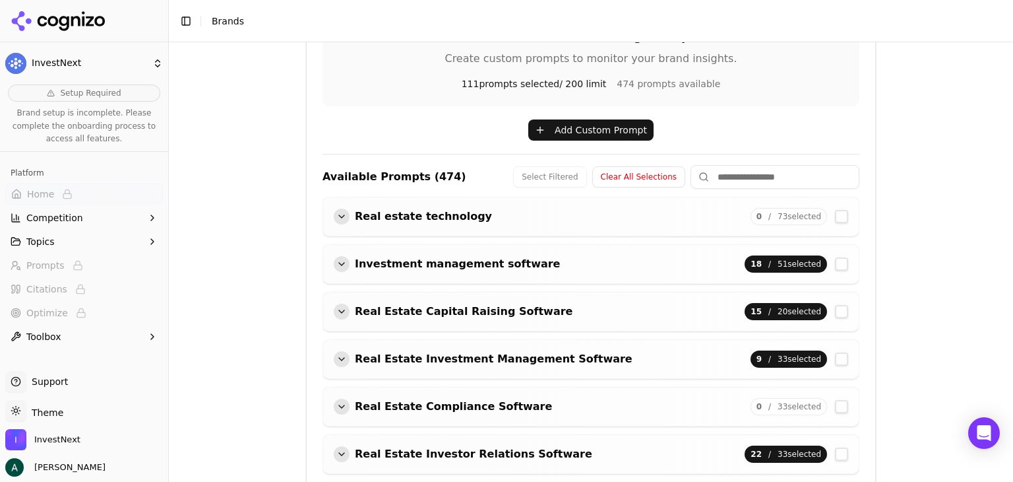
click at [334, 218] on div "button" at bounding box center [342, 216] width 16 height 16
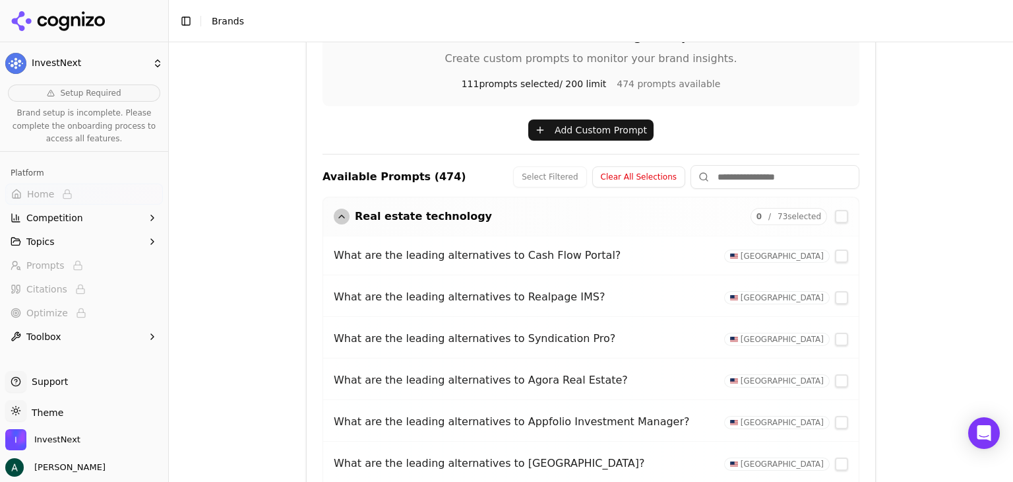
click at [835, 252] on button "button" at bounding box center [841, 255] width 13 height 13
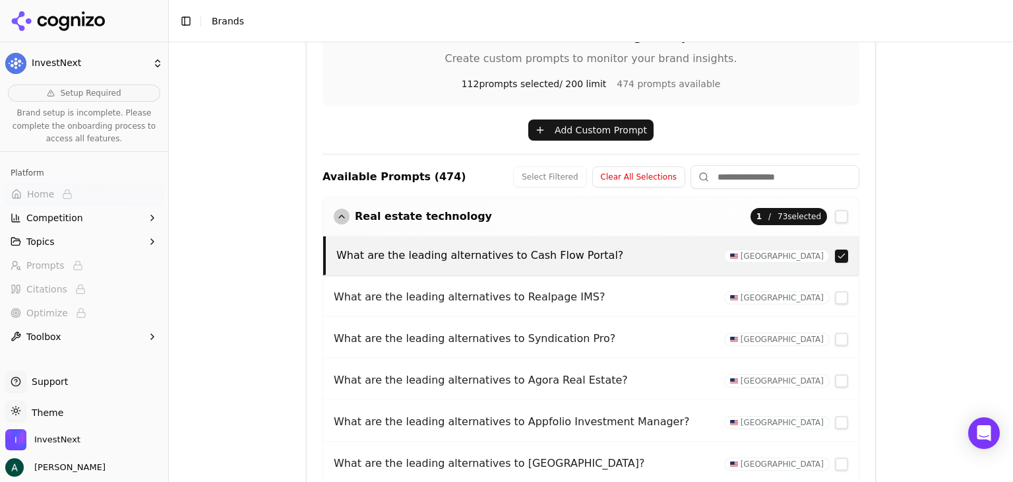
click at [828, 305] on div "What are the leading alternatives to Realpage IMS? [GEOGRAPHIC_DATA]" at bounding box center [591, 297] width 536 height 39
click at [835, 298] on button "button" at bounding box center [841, 297] width 13 height 13
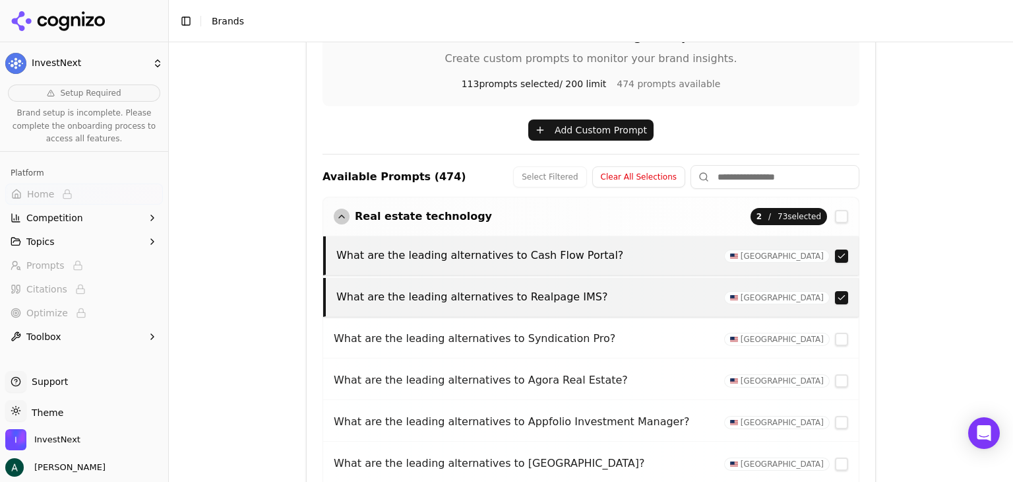
click at [823, 344] on div "What are the leading alternatives to Syndication Pro? [GEOGRAPHIC_DATA]" at bounding box center [591, 338] width 536 height 39
click at [835, 338] on button "button" at bounding box center [841, 338] width 13 height 13
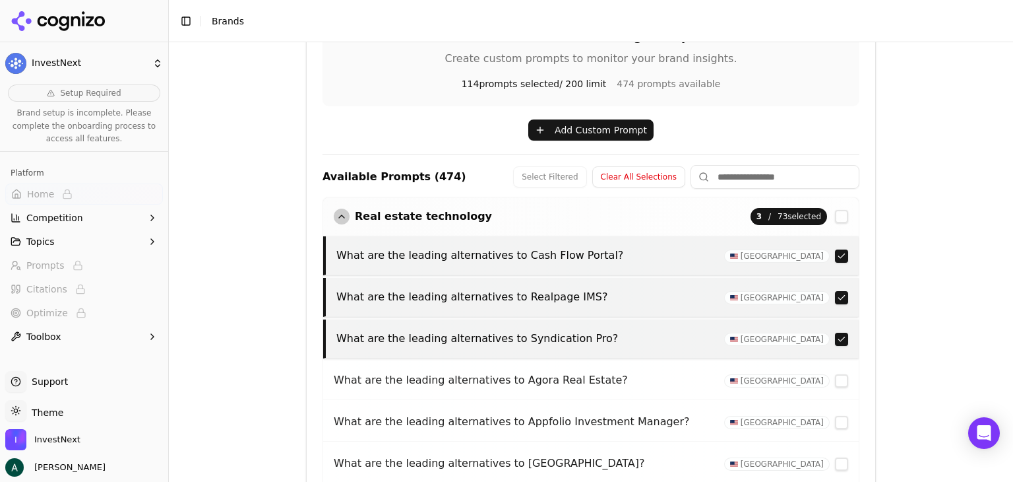
click at [835, 383] on button "button" at bounding box center [841, 380] width 13 height 13
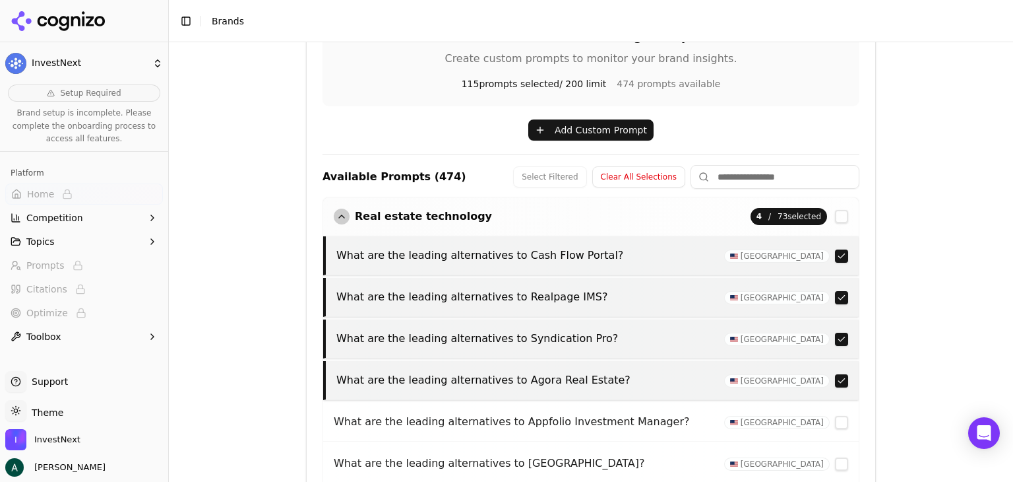
scroll to position [66, 0]
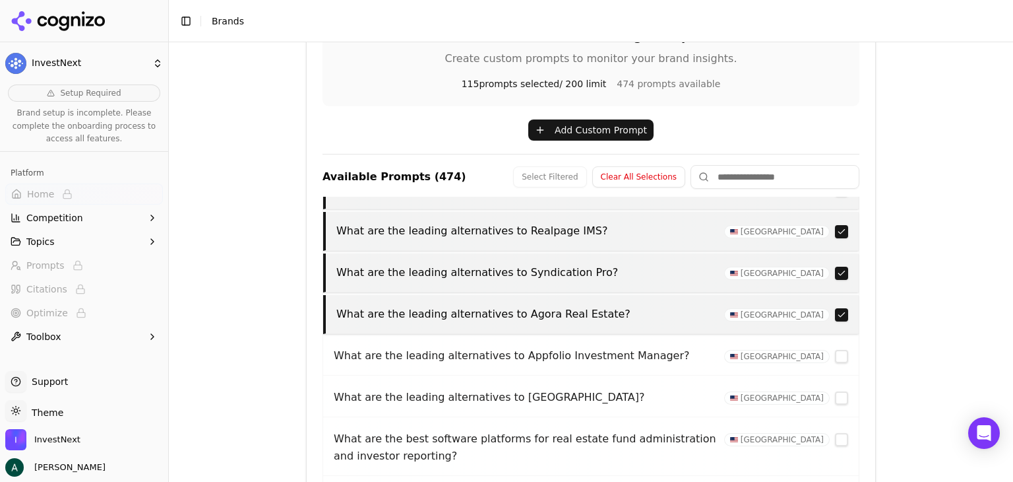
click at [835, 357] on button "button" at bounding box center [841, 356] width 13 height 13
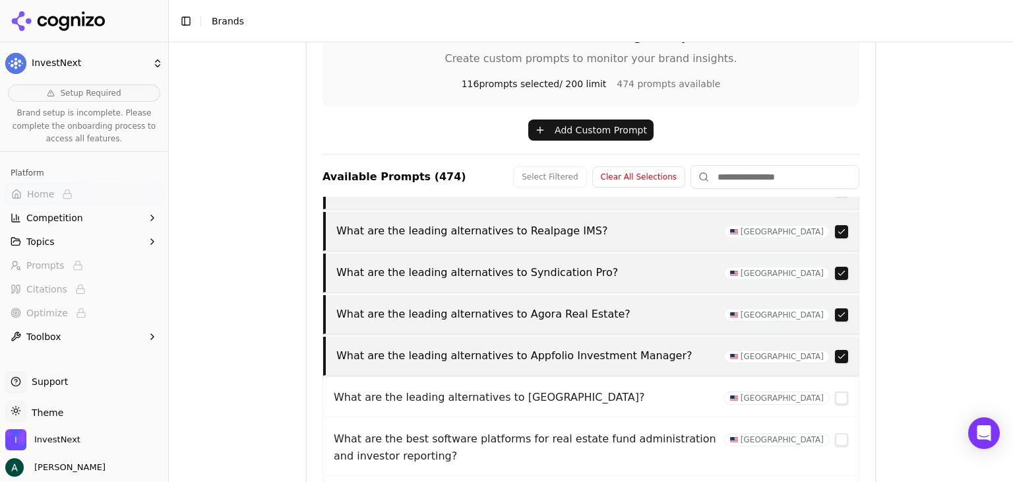
click at [835, 398] on button "button" at bounding box center [841, 397] width 13 height 13
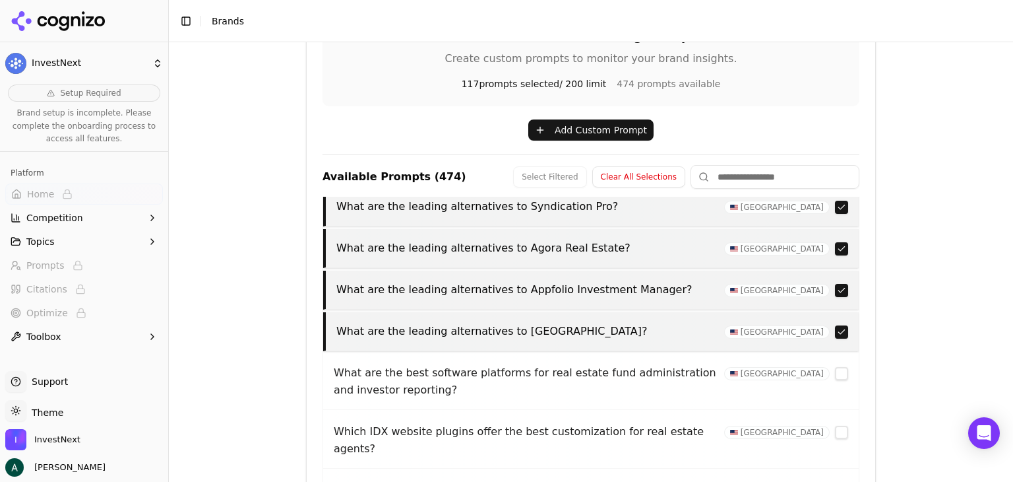
scroll to position [0, 0]
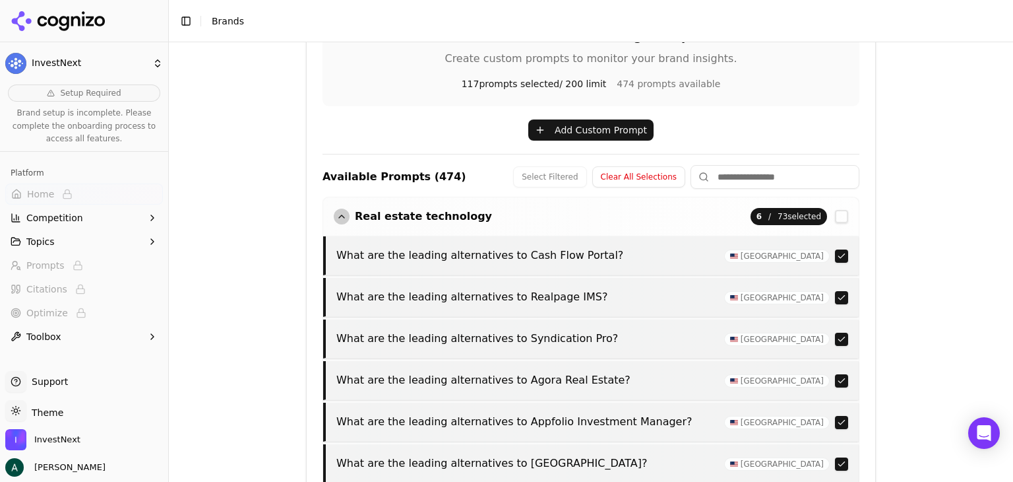
click at [937, 192] on div "Brand Onboarding Let's set up your brand monitoring in a few simple steps Step …" at bounding box center [591, 261] width 844 height 439
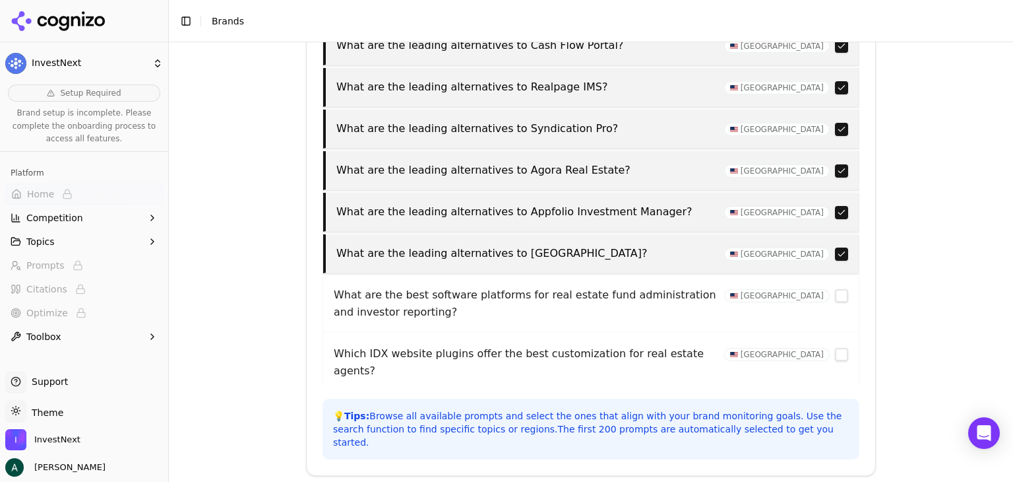
scroll to position [585, 0]
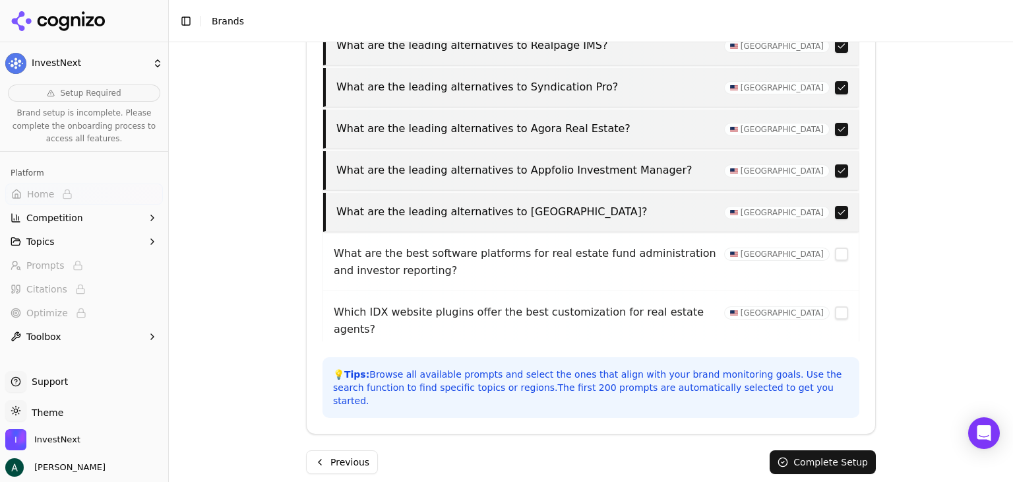
click at [817, 450] on button "Complete Setup" at bounding box center [823, 462] width 106 height 24
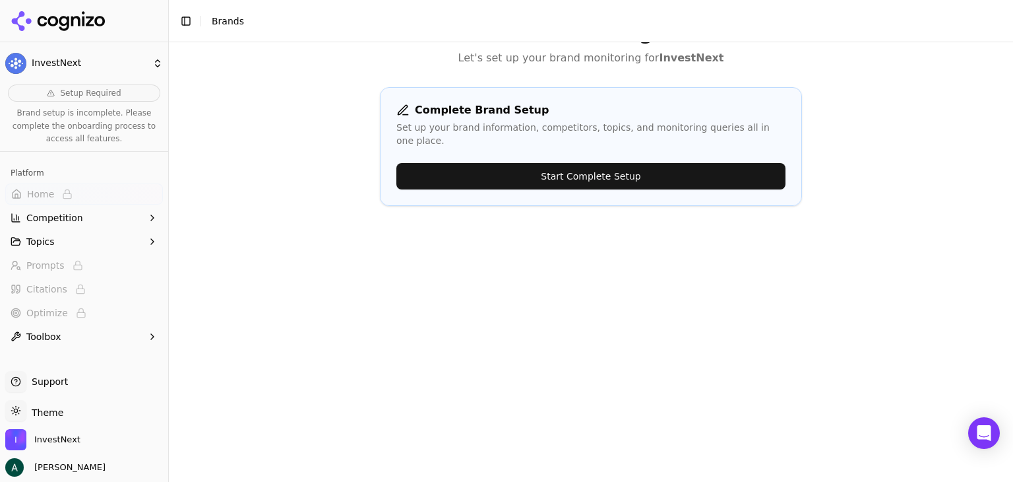
scroll to position [0, 0]
